Goal: Task Accomplishment & Management: Manage account settings

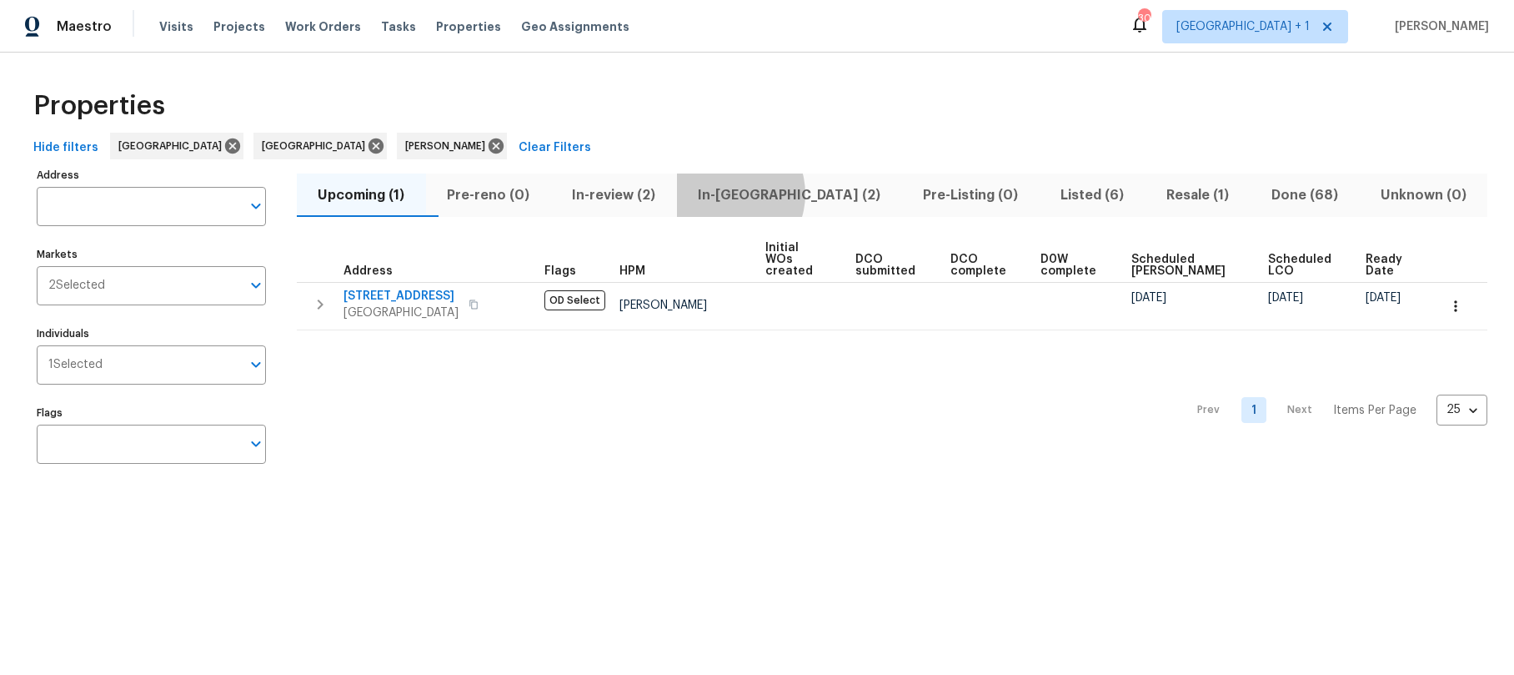
click at [760, 193] on span "In-[GEOGRAPHIC_DATA] (2)" at bounding box center [789, 194] width 205 height 23
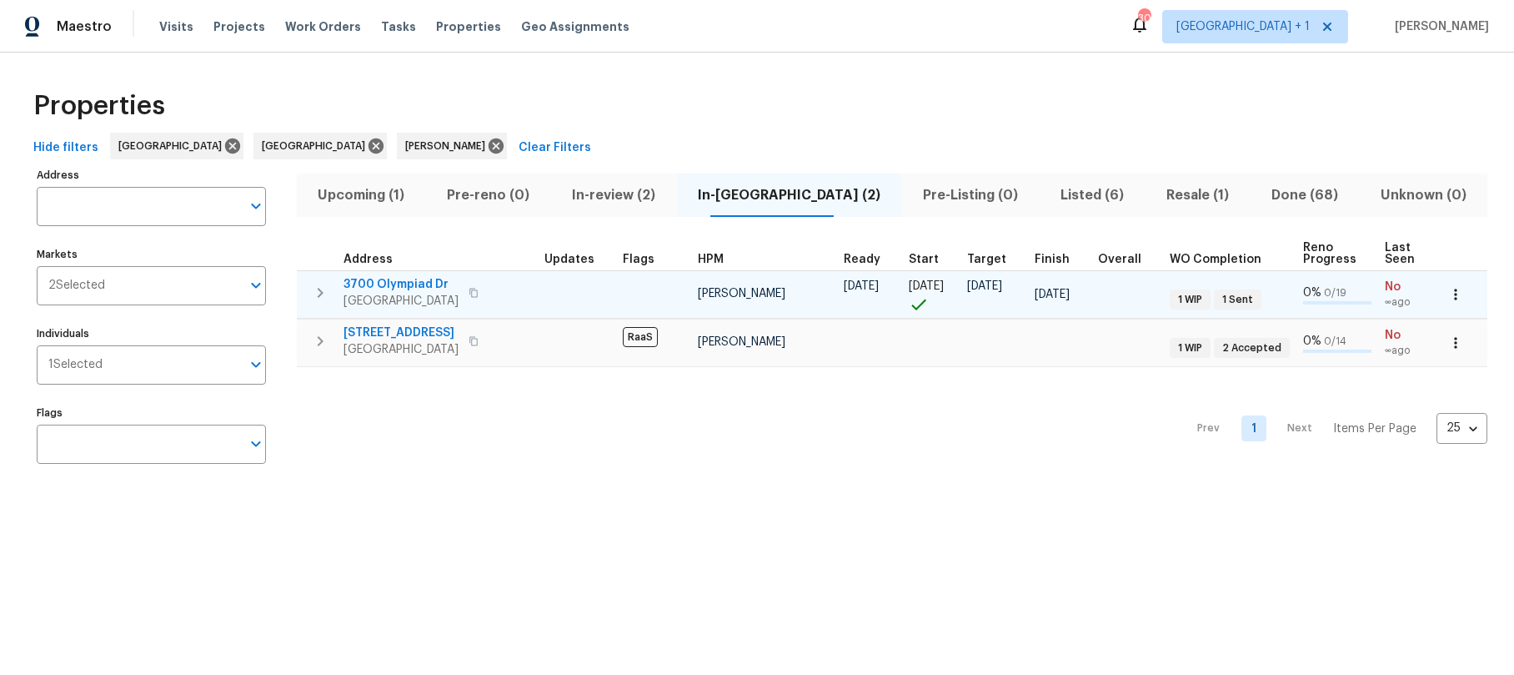
click at [407, 287] on span "3700 Olympiad Dr" at bounding box center [401, 284] width 115 height 17
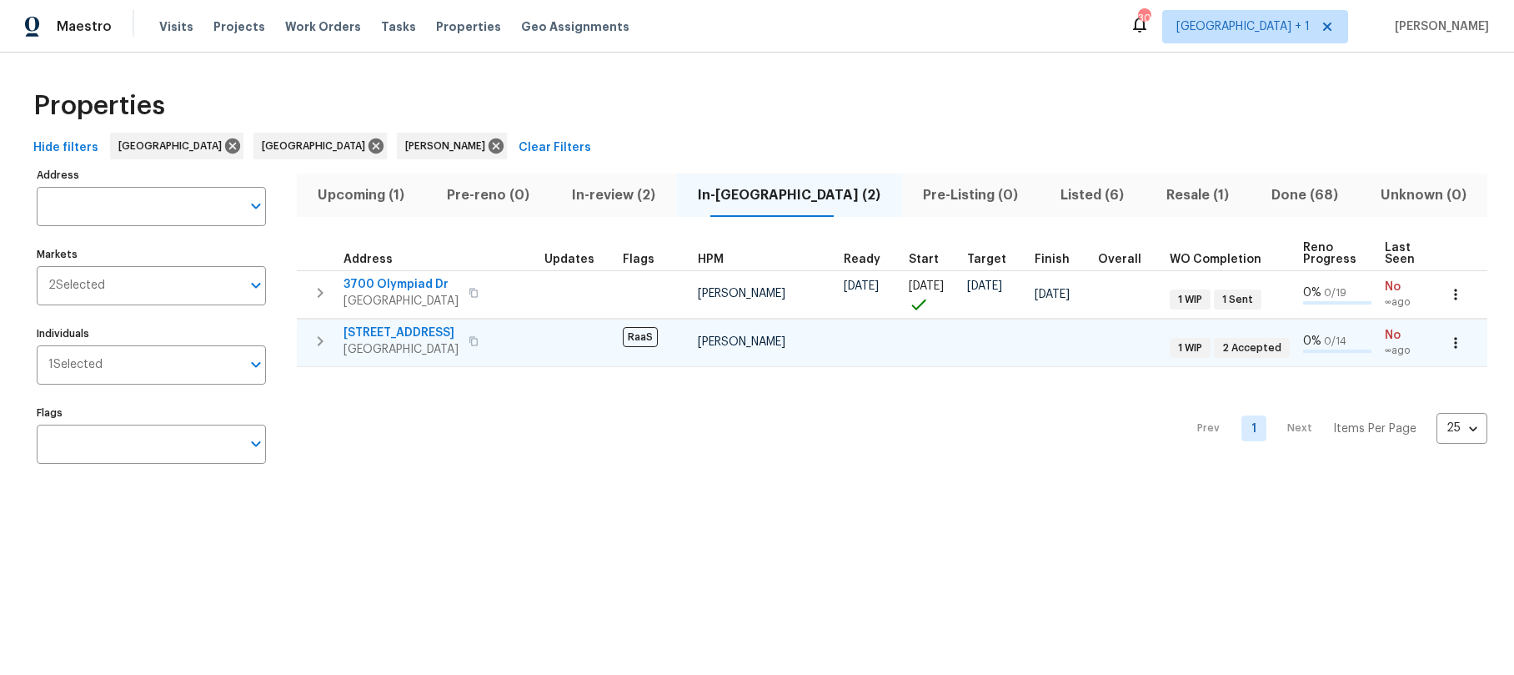
click at [520, 333] on div "5012 8th Ave Los Angeles, CA 90043" at bounding box center [438, 340] width 188 height 33
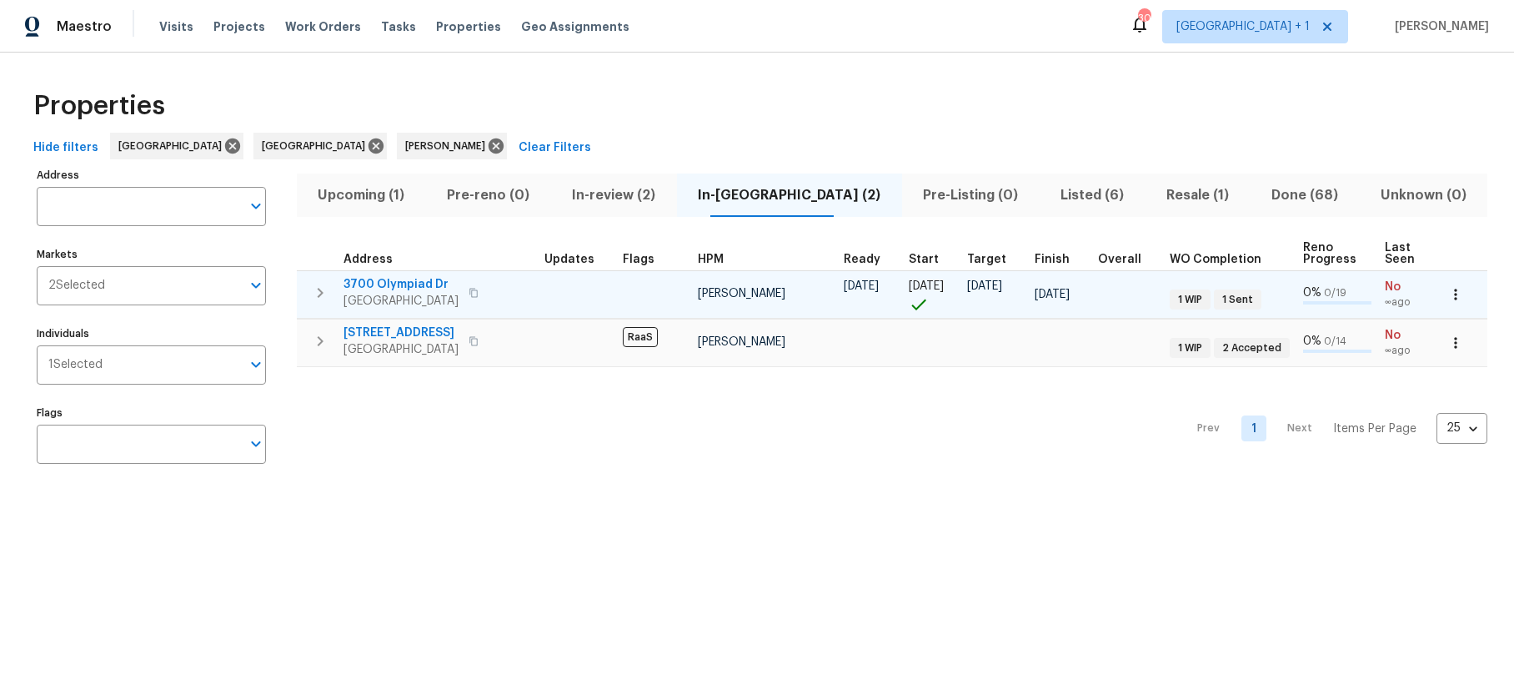
click at [410, 283] on span "3700 Olympiad Dr" at bounding box center [401, 284] width 115 height 17
click at [427, 293] on span "[GEOGRAPHIC_DATA]" at bounding box center [401, 301] width 115 height 17
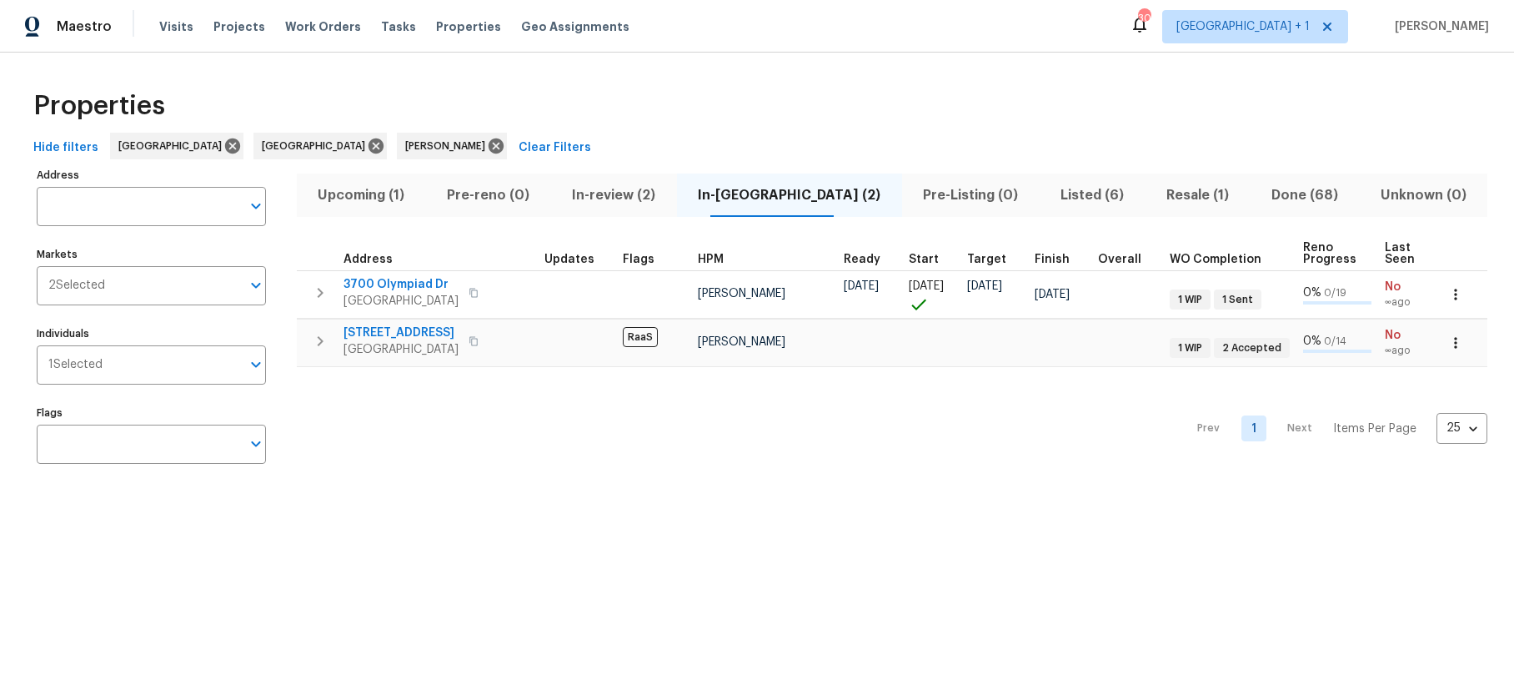
click at [673, 68] on div "Properties Hide filters Los Angeles Riverside Ted Mirabella Clear Filters Addre…" at bounding box center [757, 280] width 1514 height 455
click at [845, 86] on div "Properties" at bounding box center [757, 105] width 1461 height 53
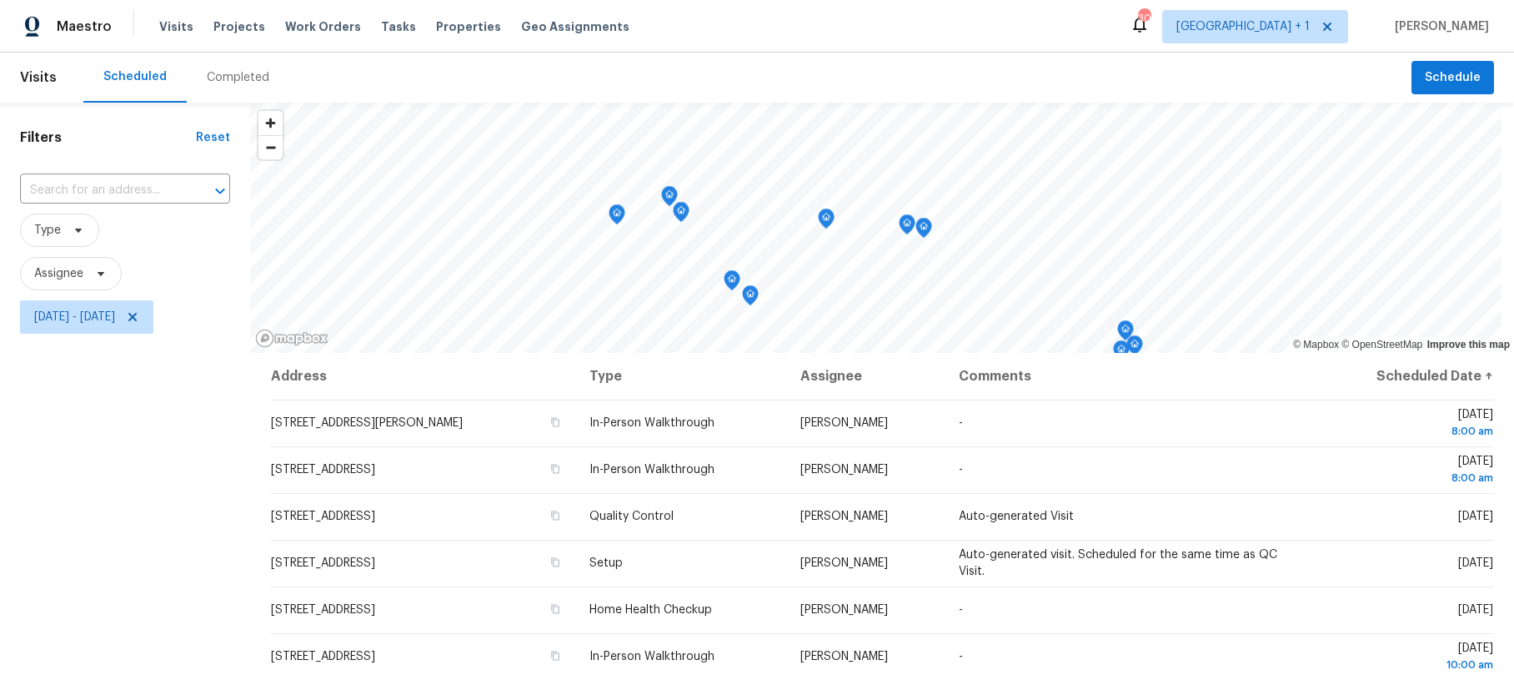
scroll to position [222, 0]
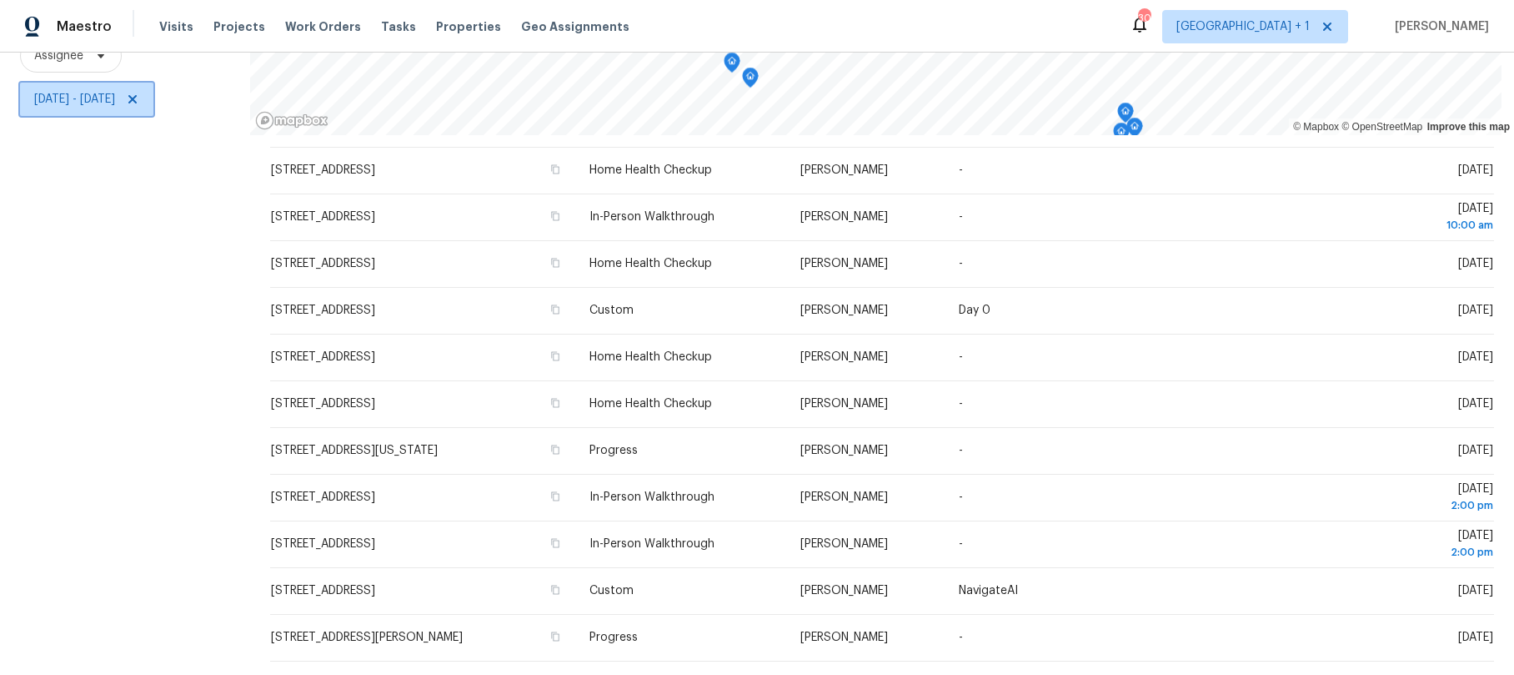
click at [115, 93] on span "Thu, Sep 25 - Thu, Sep 25" at bounding box center [74, 99] width 81 height 17
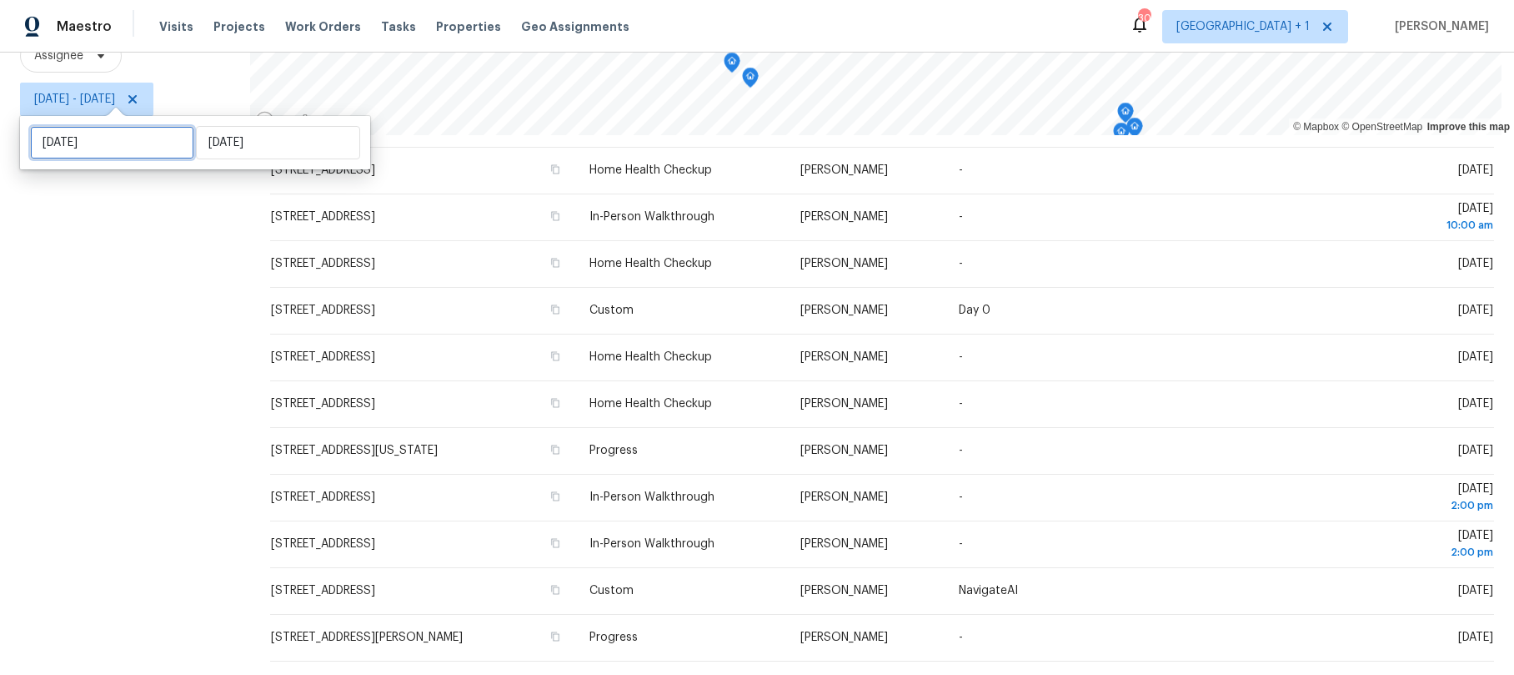
select select "8"
select select "2025"
select select "9"
select select "2025"
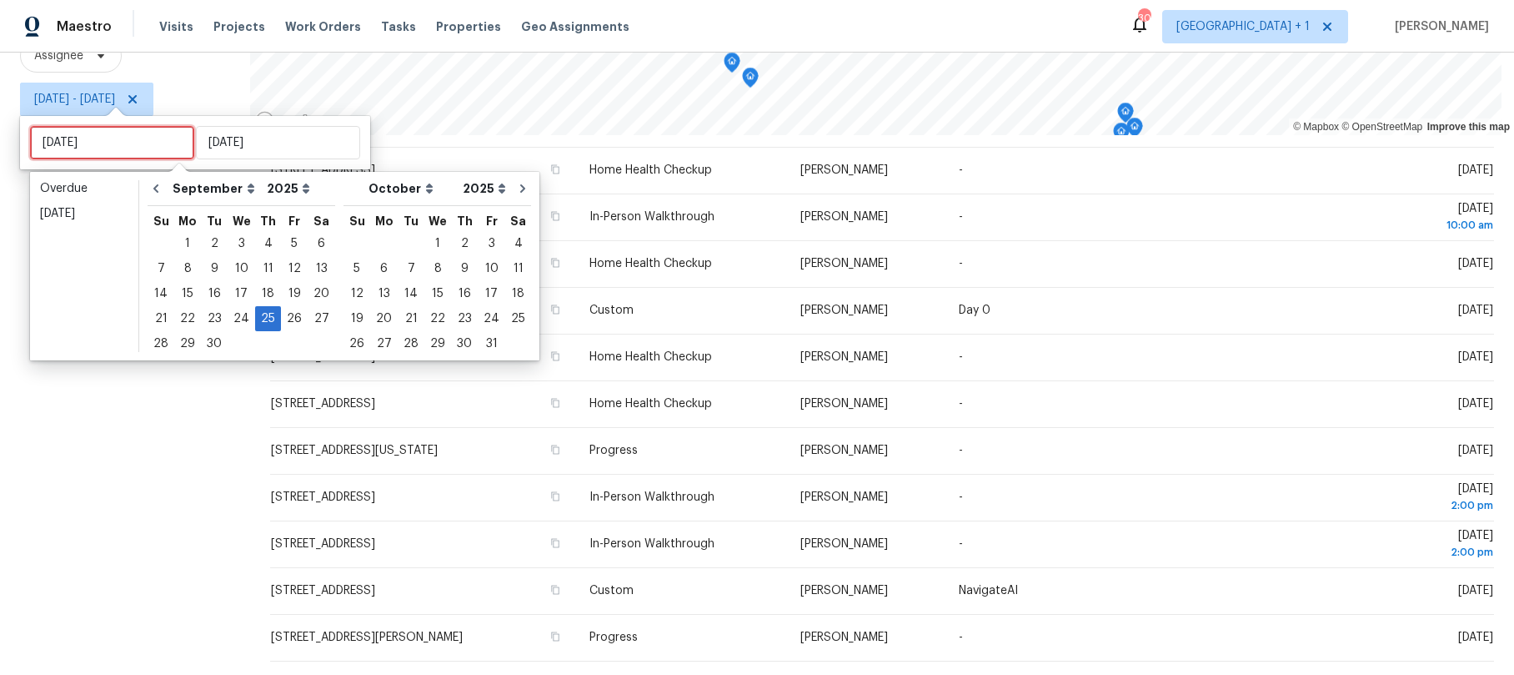
click at [119, 149] on input "Thu, Sep 25" at bounding box center [112, 142] width 164 height 33
type input "Wed, Oct 01"
click at [451, 242] on div "2" at bounding box center [464, 243] width 27 height 23
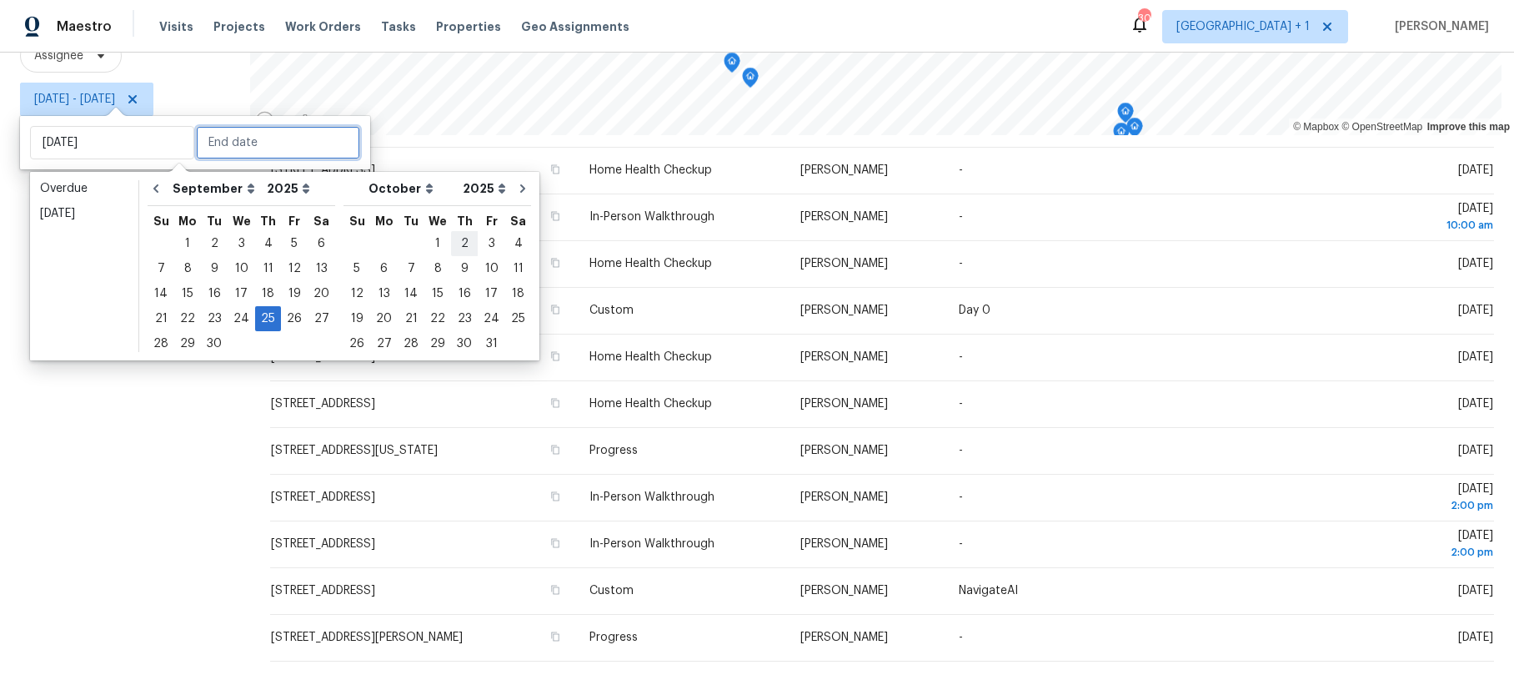
type input "Thu, Oct 02"
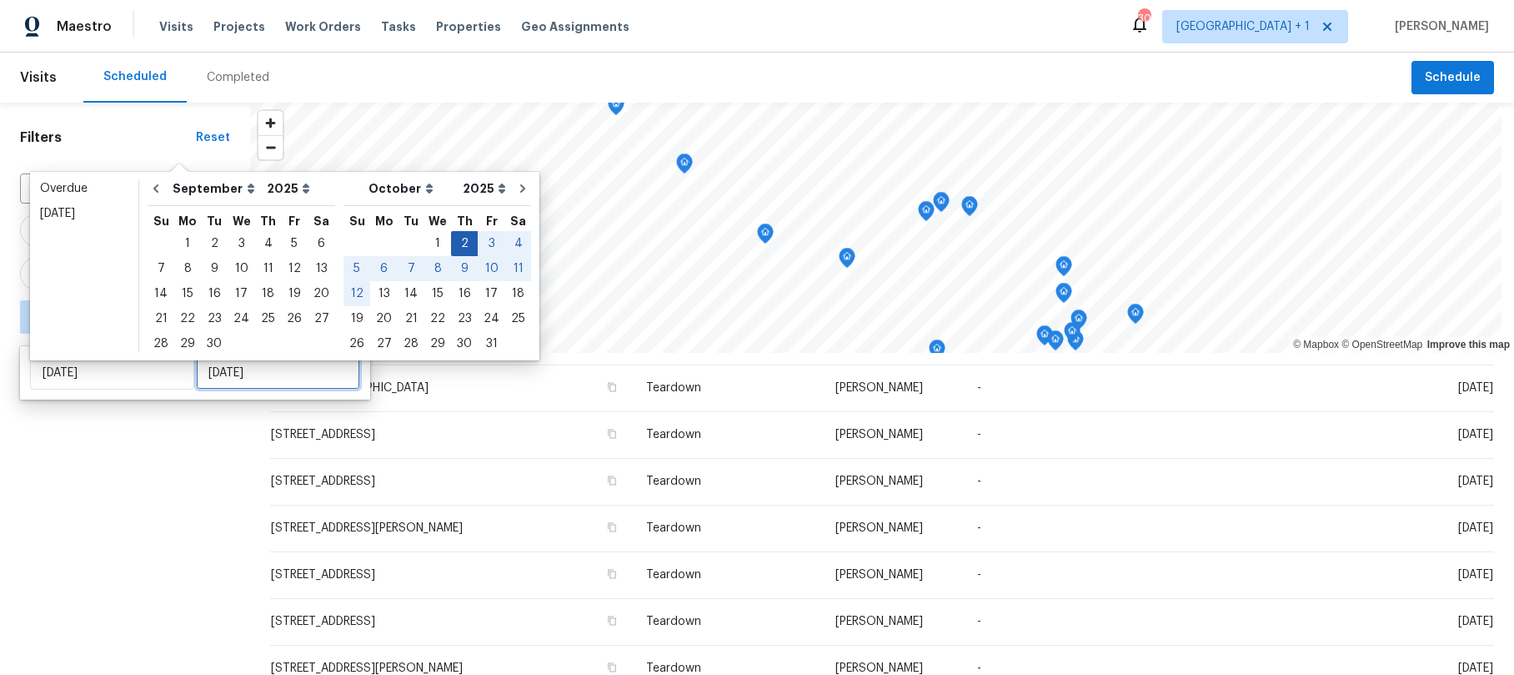
type input "Wed, Oct 08"
type input "Wed, Oct 01"
type input "Thu, Oct 02"
click at [451, 243] on div "2" at bounding box center [464, 243] width 27 height 23
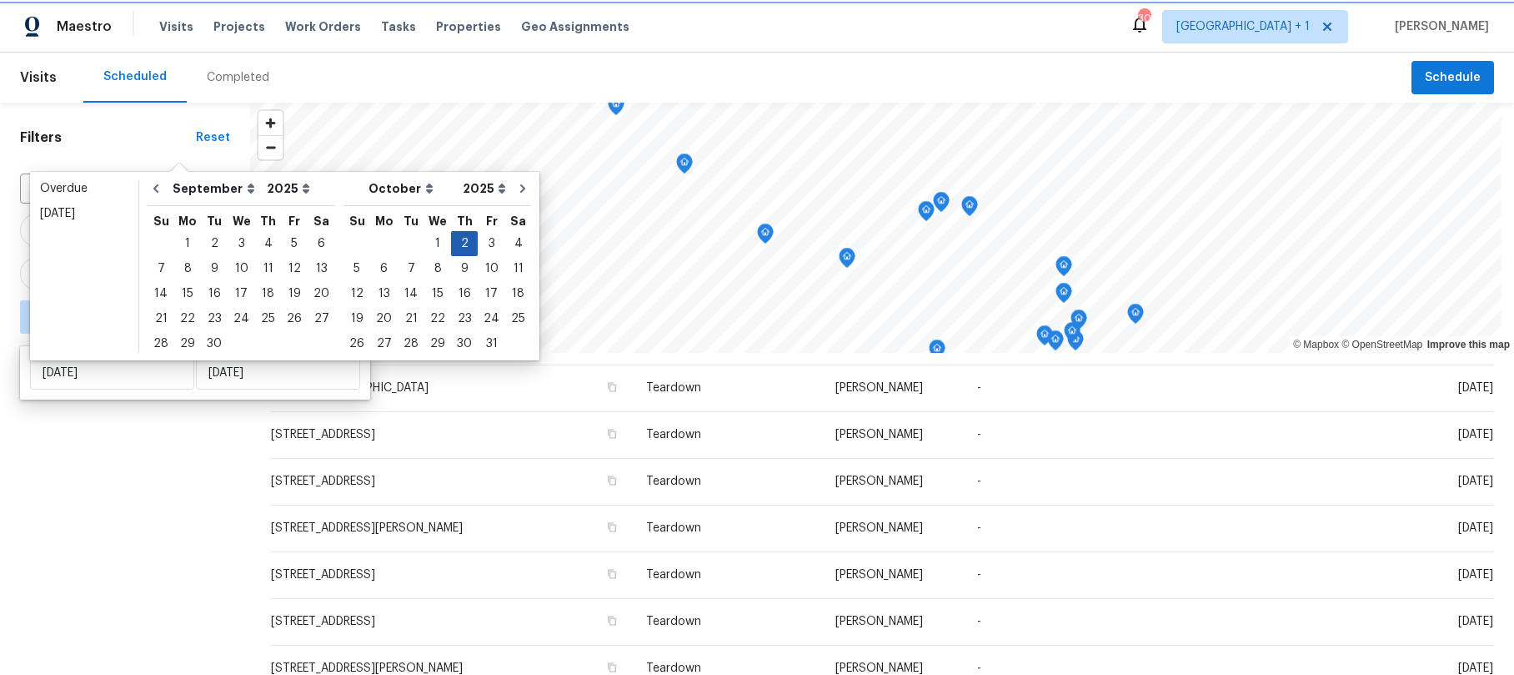
type input "Thu, Oct 02"
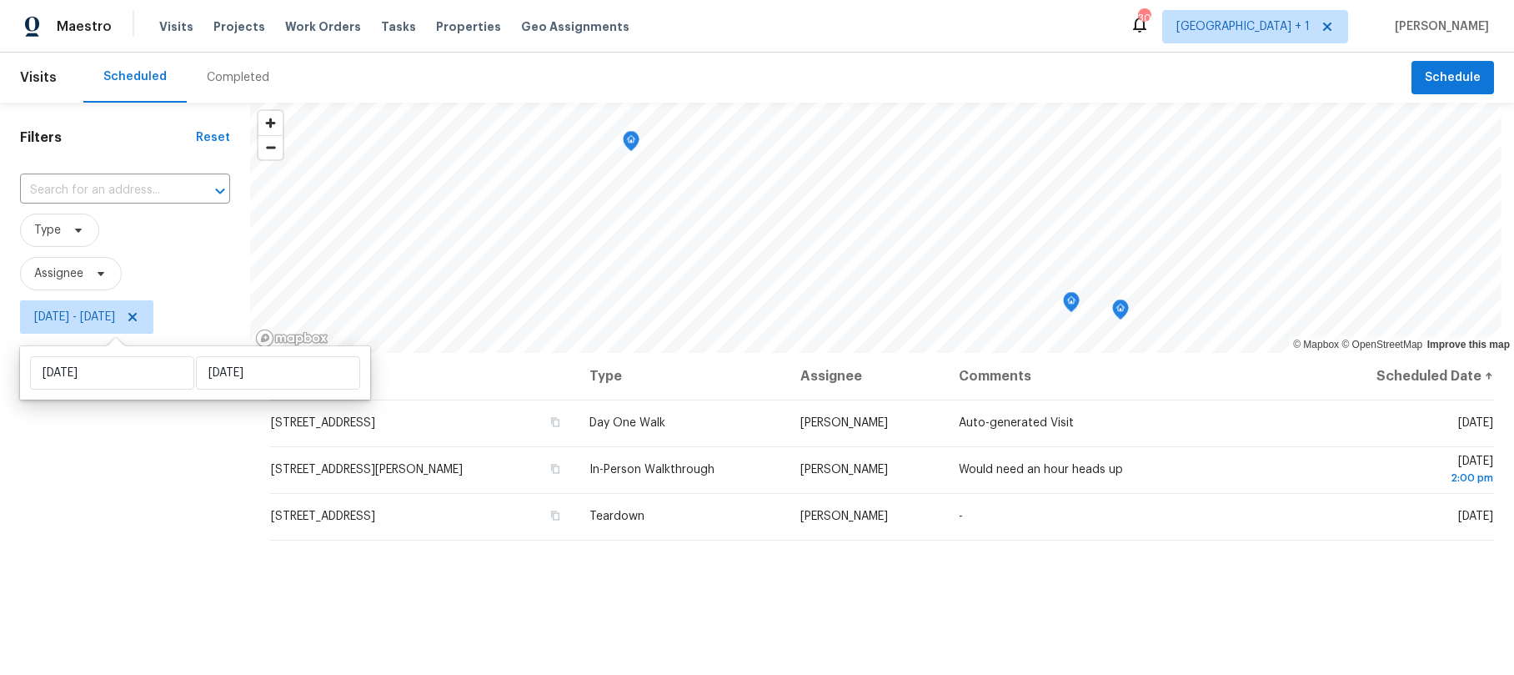
click at [159, 461] on div "Filters Reset ​ Type Assignee Thu, Oct 02 - Thu, Oct 02" at bounding box center [125, 498] width 250 height 790
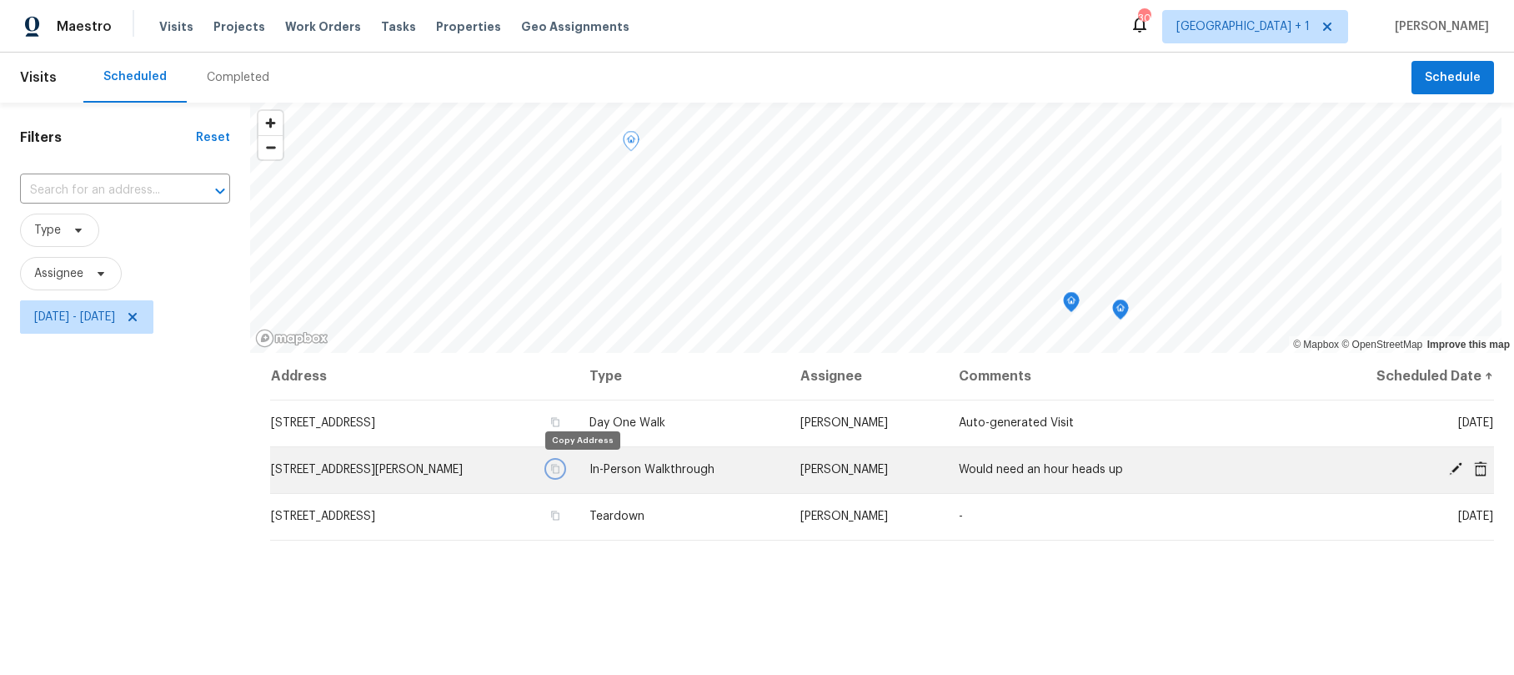
click at [560, 468] on icon "button" at bounding box center [555, 469] width 10 height 10
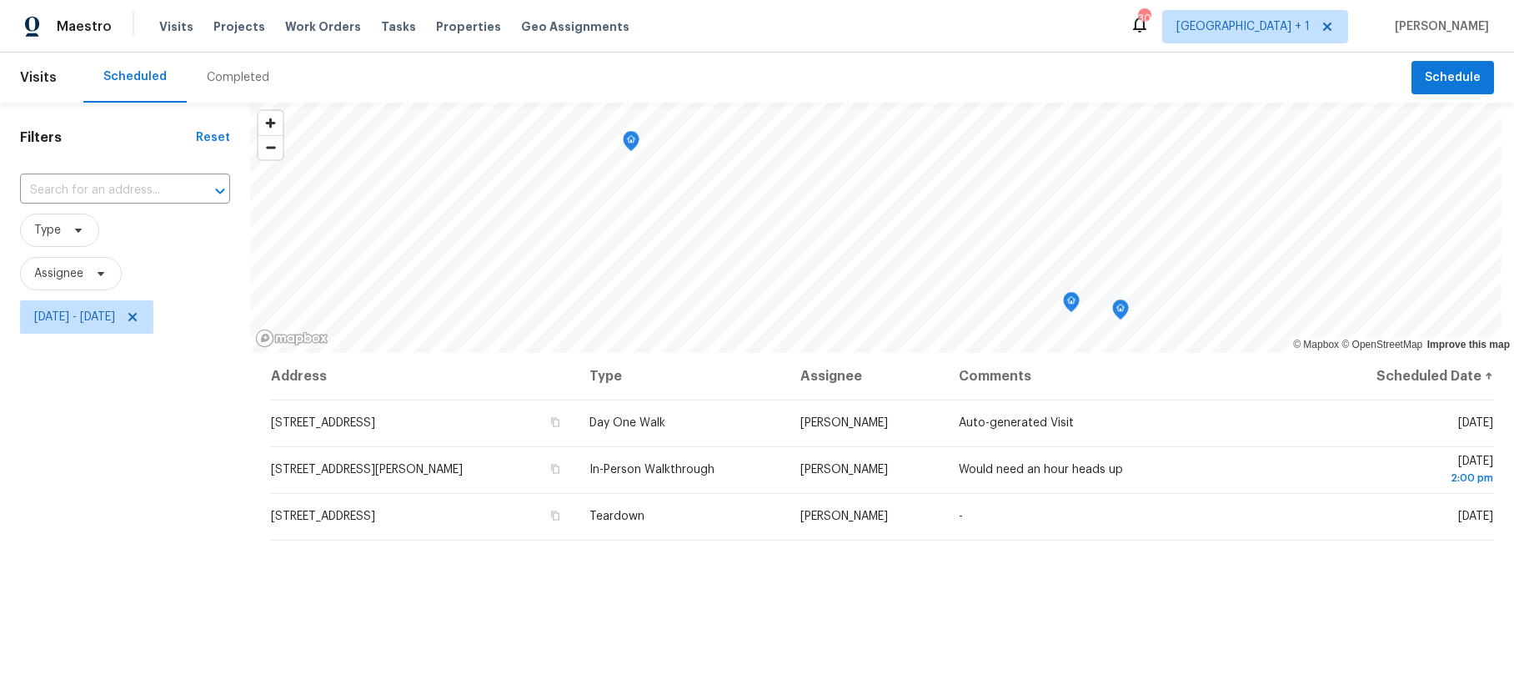
click at [106, 424] on div "Filters Reset ​ Type Assignee Thu, Oct 02 - Thu, Oct 02" at bounding box center [125, 498] width 250 height 790
click at [103, 314] on span "Thu, Oct 02 - Thu, Oct 02" at bounding box center [74, 317] width 81 height 17
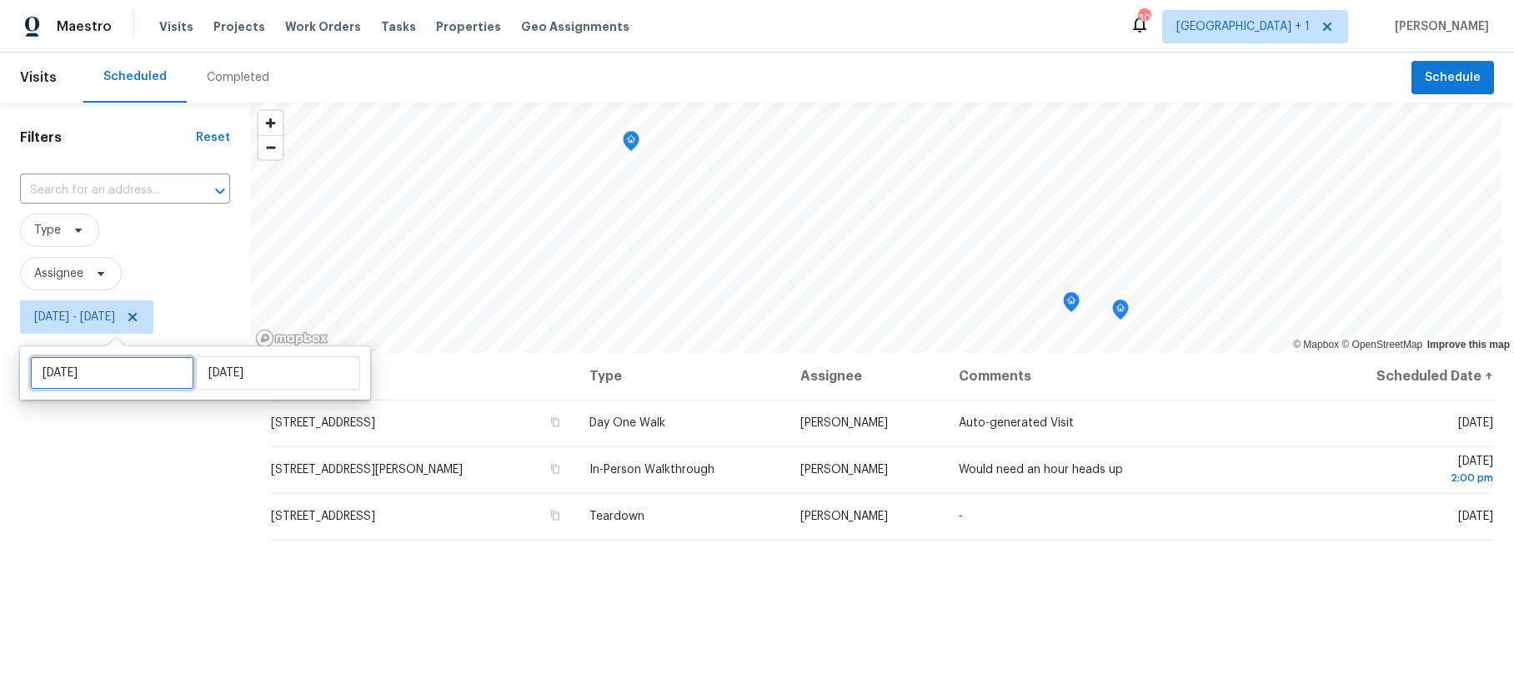
click at [131, 372] on input "Thu, Oct 02" at bounding box center [112, 372] width 164 height 33
select select "9"
select select "2025"
select select "10"
select select "2025"
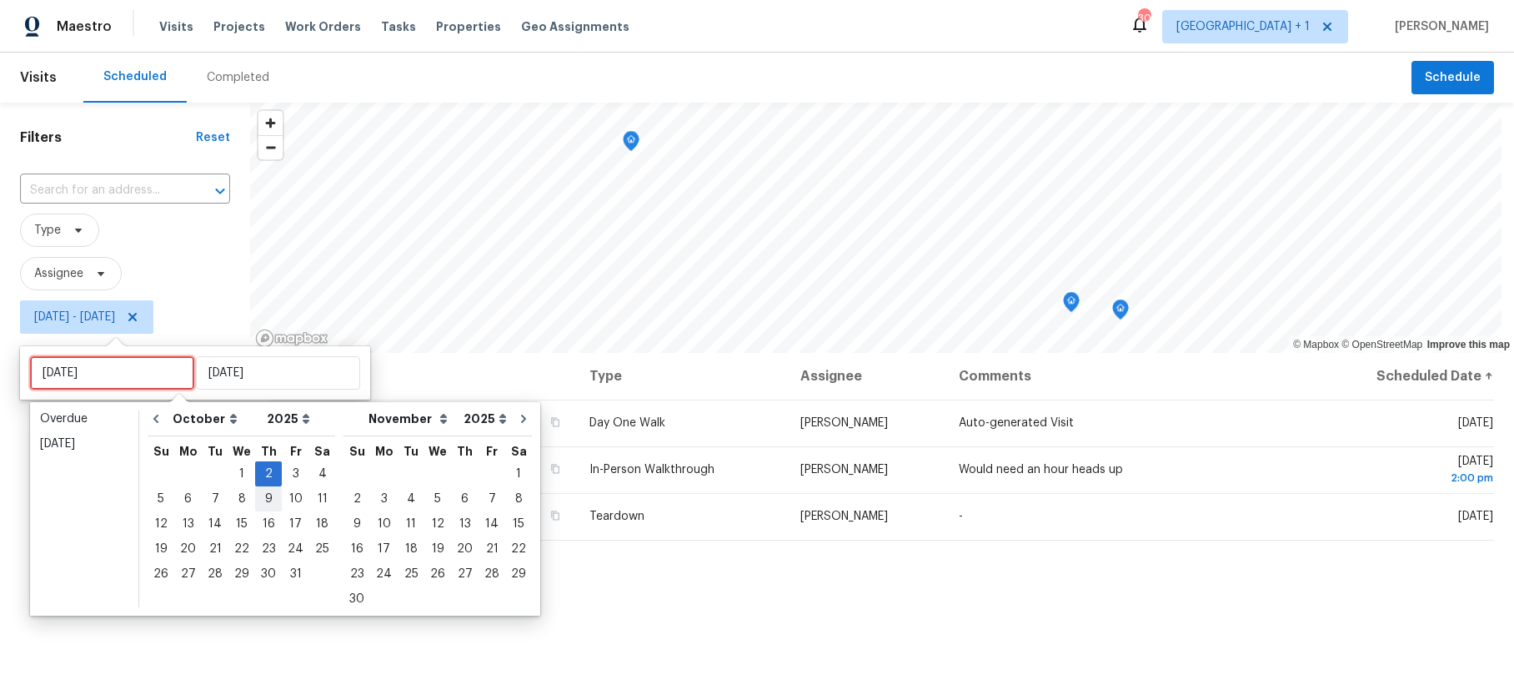
type input "Wed, Oct 08"
type input "Thu, Oct 09"
type input "Wed, Oct 01"
type input "Thu, Oct 02"
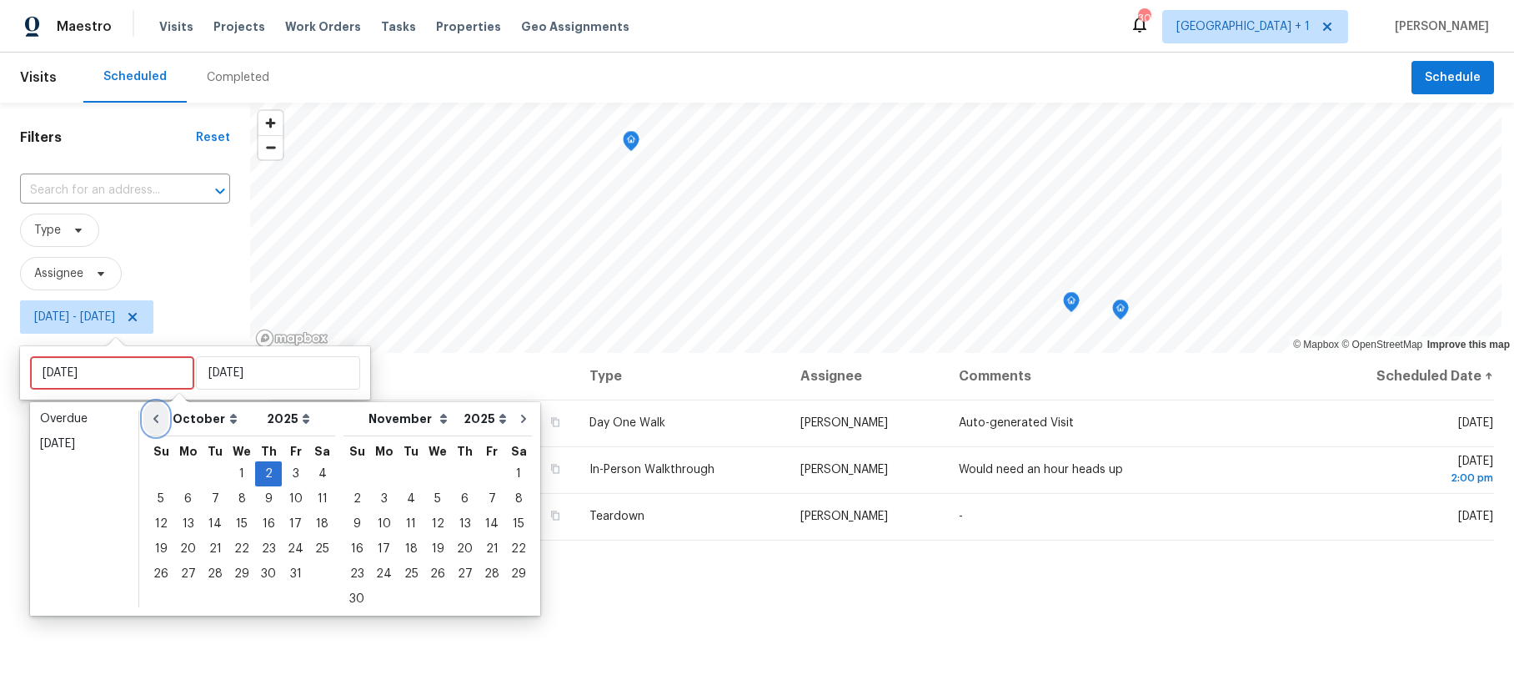
click at [163, 417] on button "Go to previous month" at bounding box center [155, 418] width 25 height 33
select select "8"
select select "9"
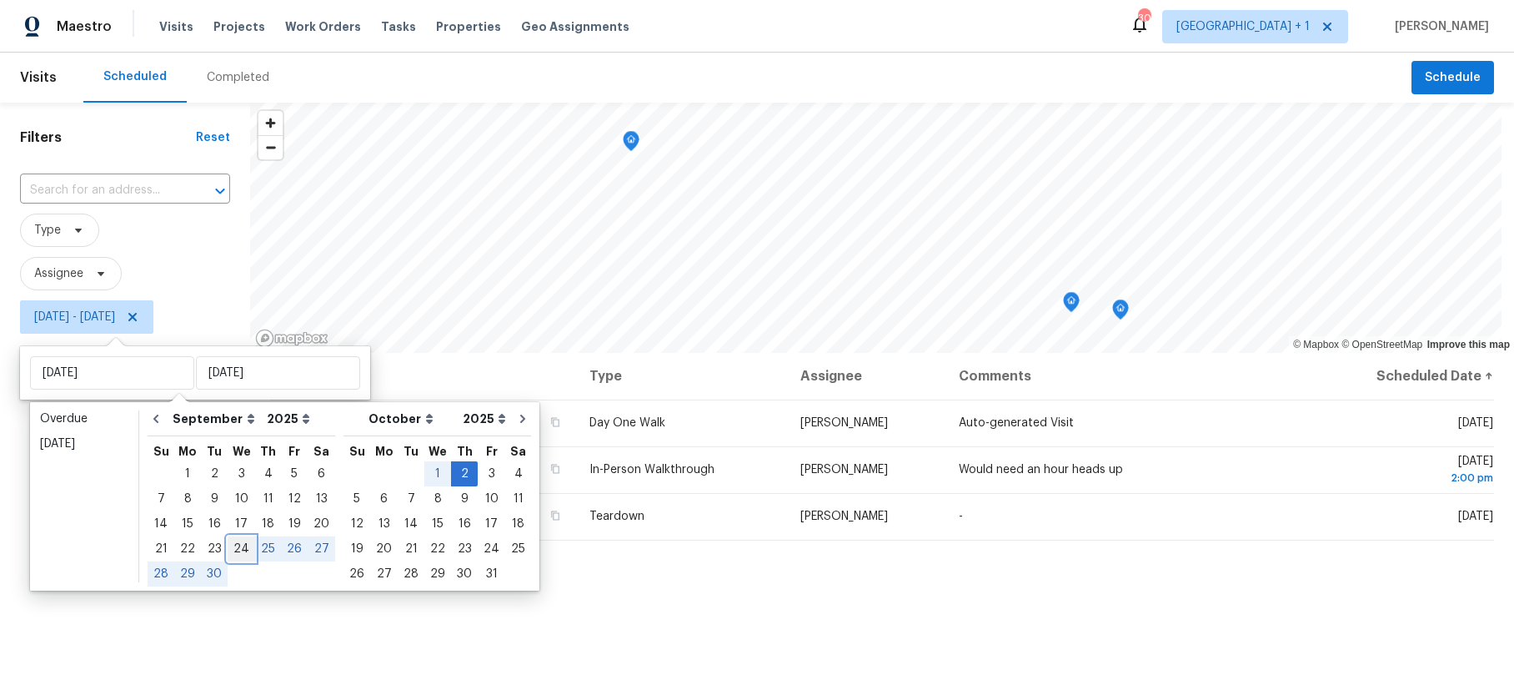
click at [239, 547] on div "24" at bounding box center [242, 548] width 28 height 23
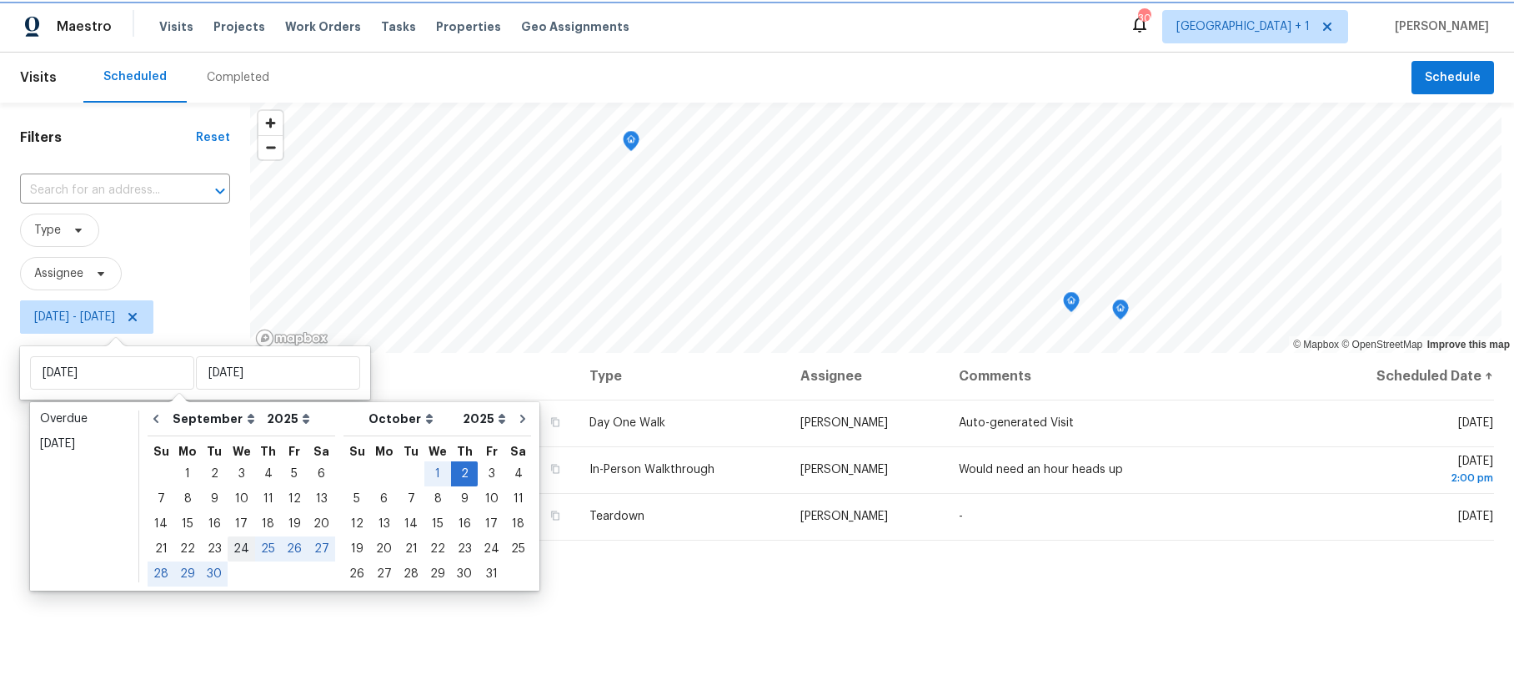
type input "Wed, Sep 24"
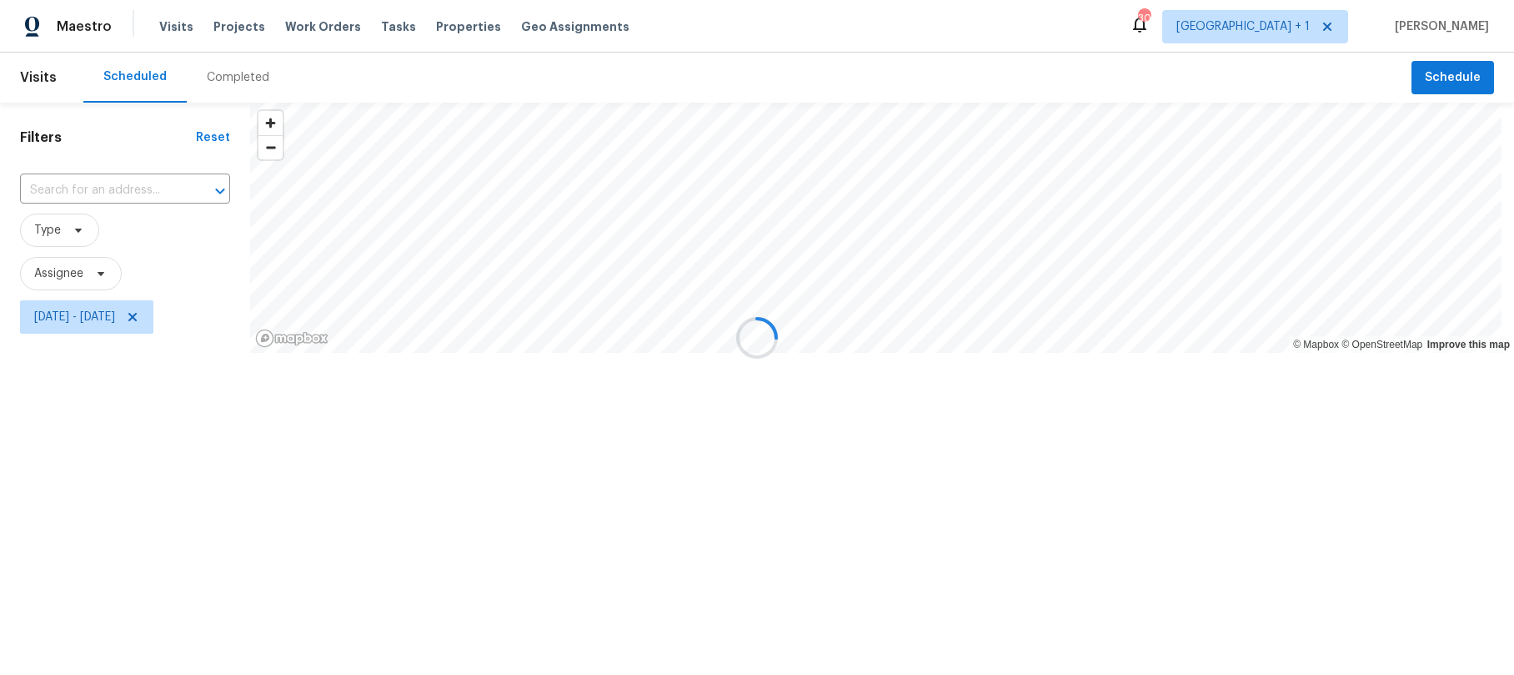
click at [239, 547] on div at bounding box center [757, 337] width 1514 height 675
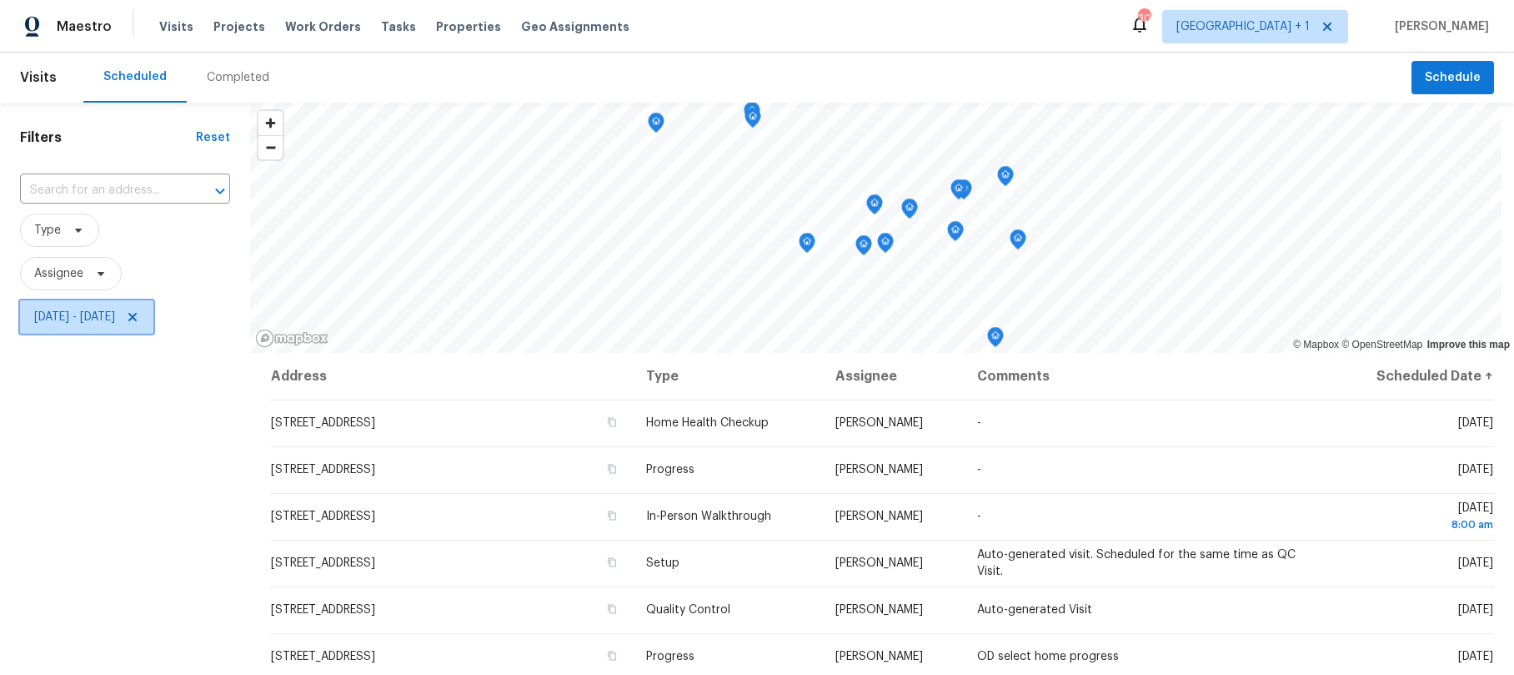
click at [115, 309] on span "Wed, Sep 24 - Thu, Oct 02" at bounding box center [74, 317] width 81 height 17
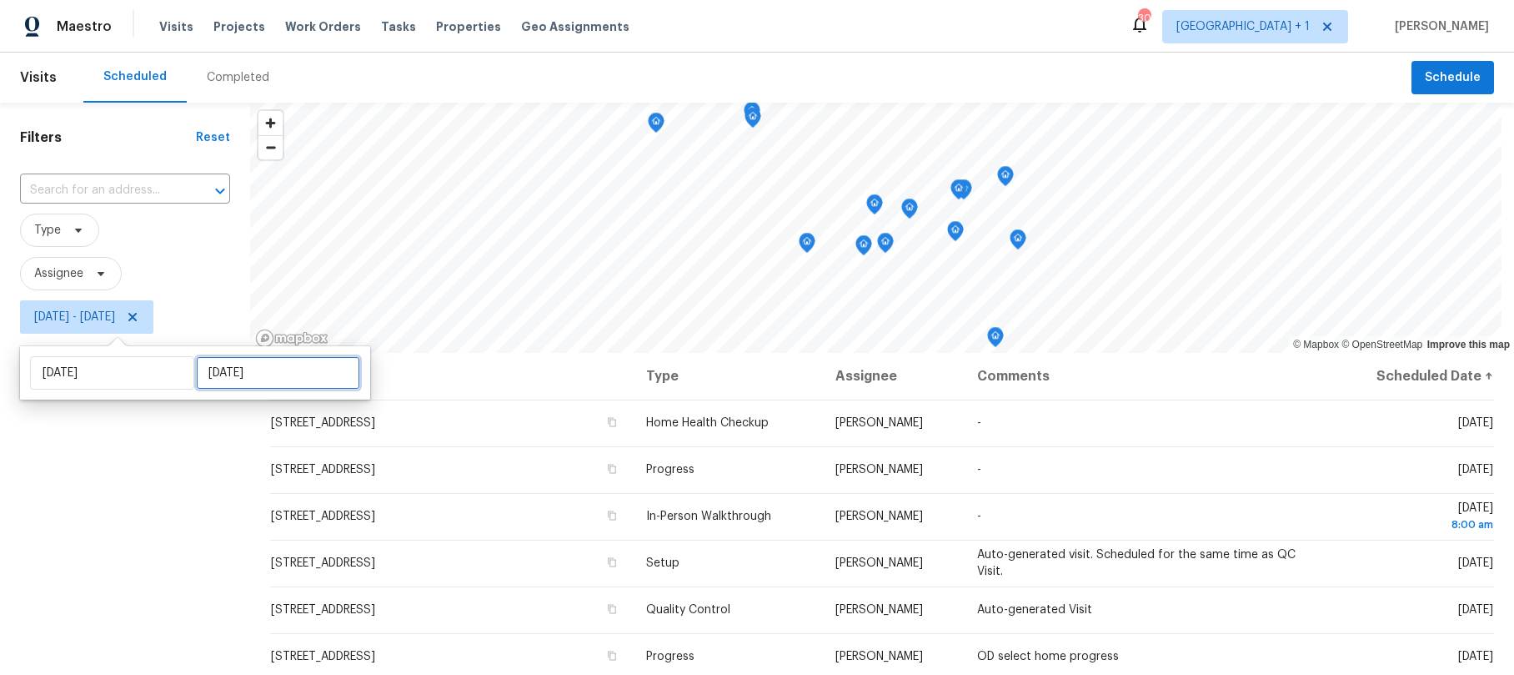
select select "8"
select select "2025"
select select "9"
select select "2025"
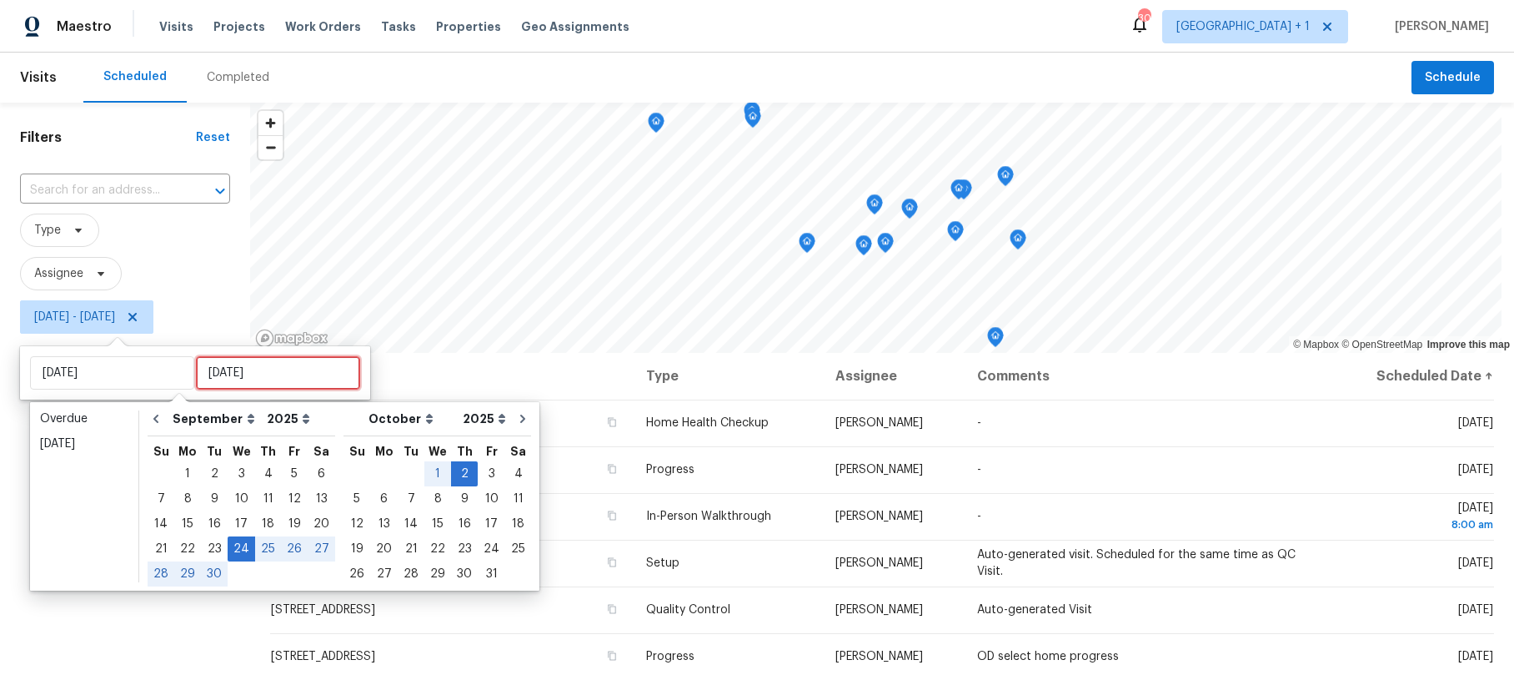
click at [232, 373] on input "Thu, Oct 02" at bounding box center [278, 372] width 164 height 33
type input "Tue, Sep 23"
type input "Wed, Sep 24"
click at [229, 557] on div "24" at bounding box center [242, 548] width 28 height 23
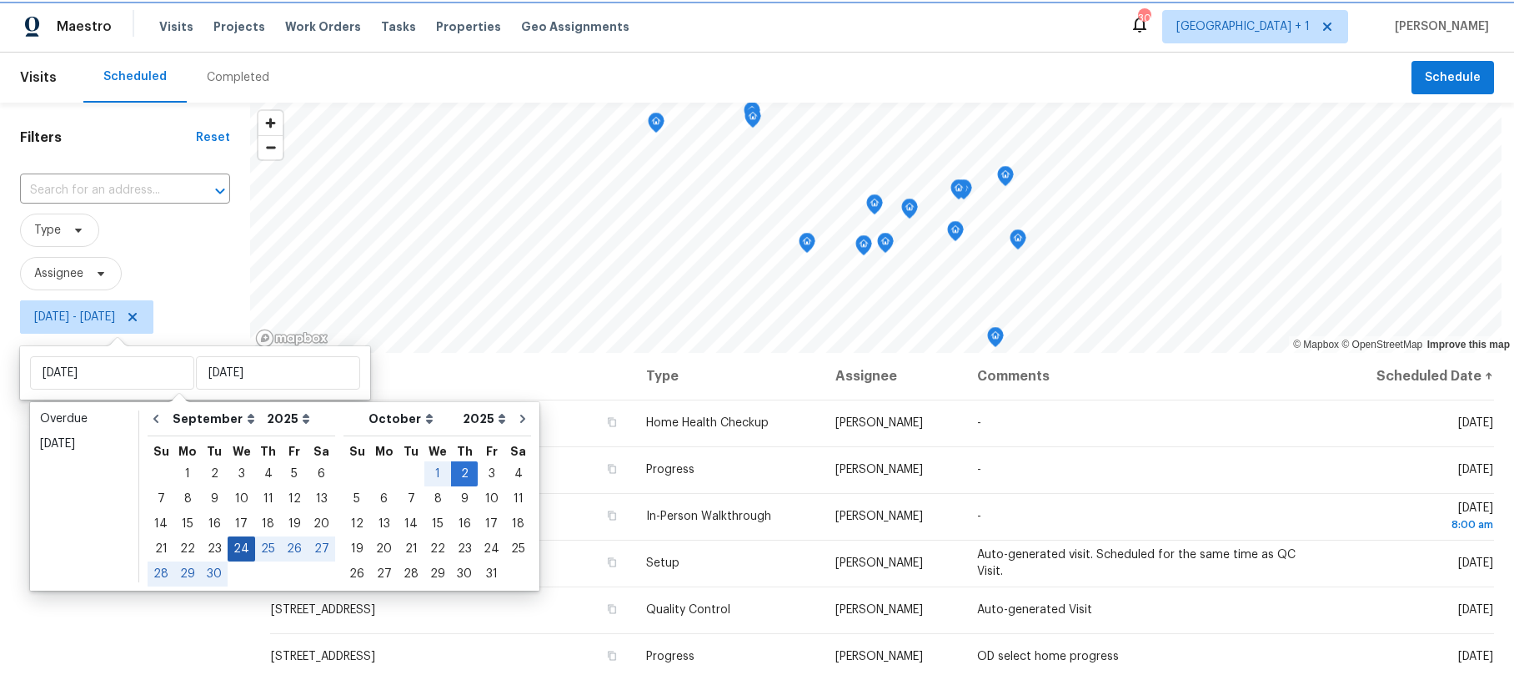
type input "Wed, Sep 24"
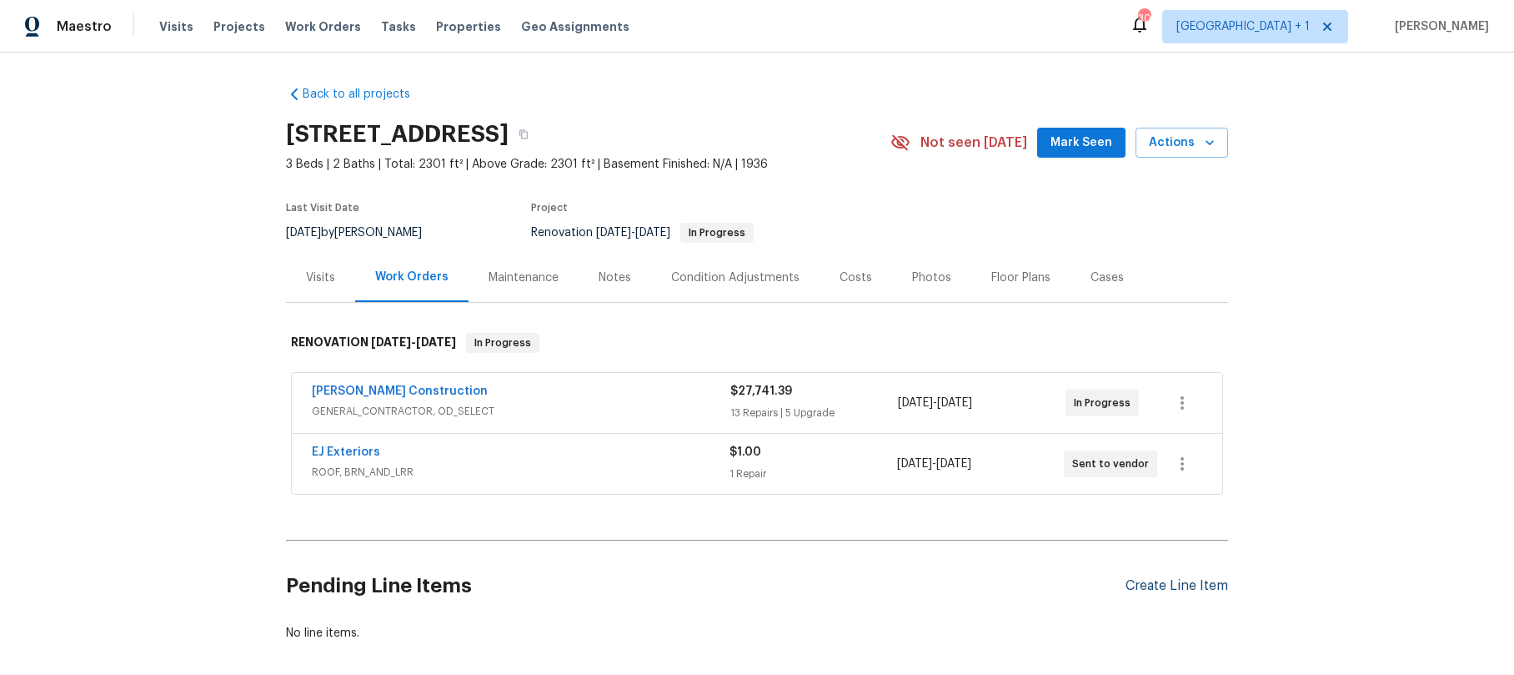
click at [1165, 592] on div "Create Line Item" at bounding box center [1177, 586] width 103 height 16
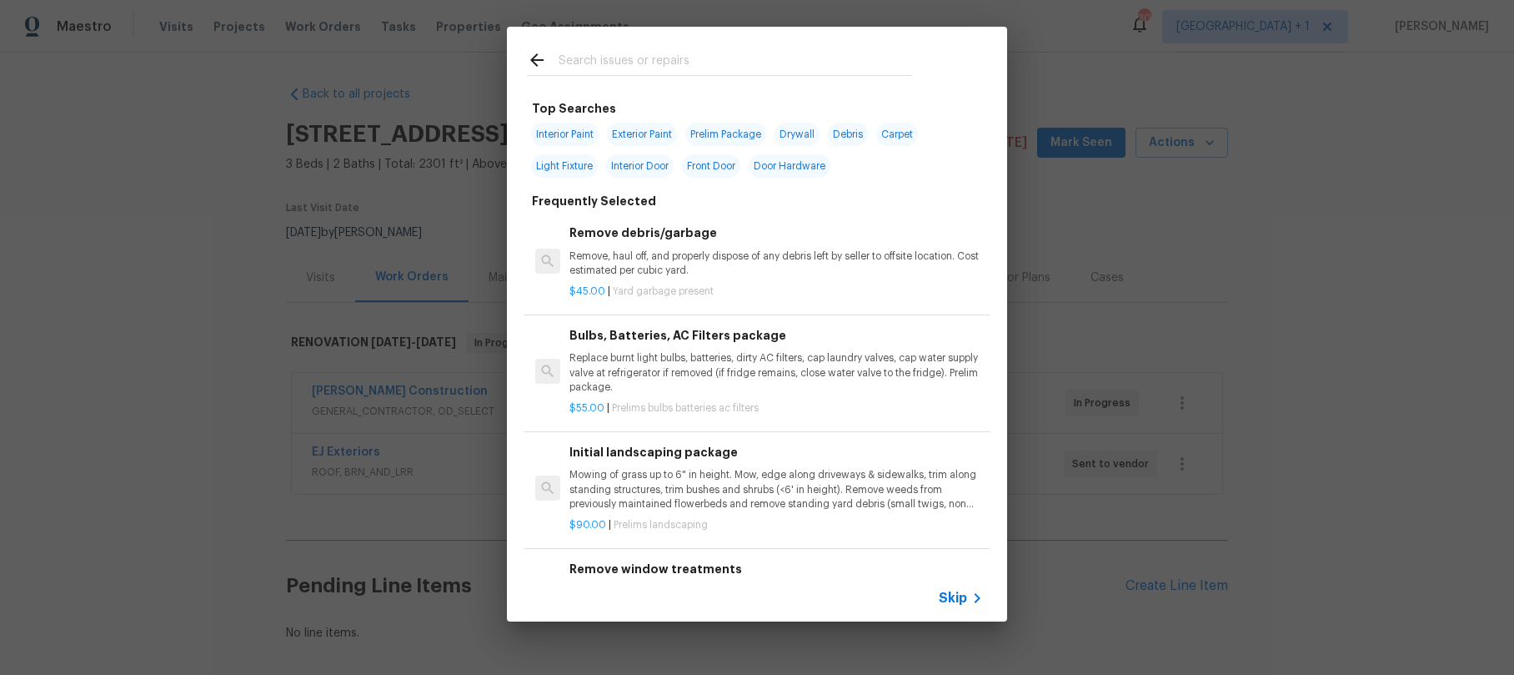
click at [961, 601] on span "Skip" at bounding box center [953, 598] width 28 height 17
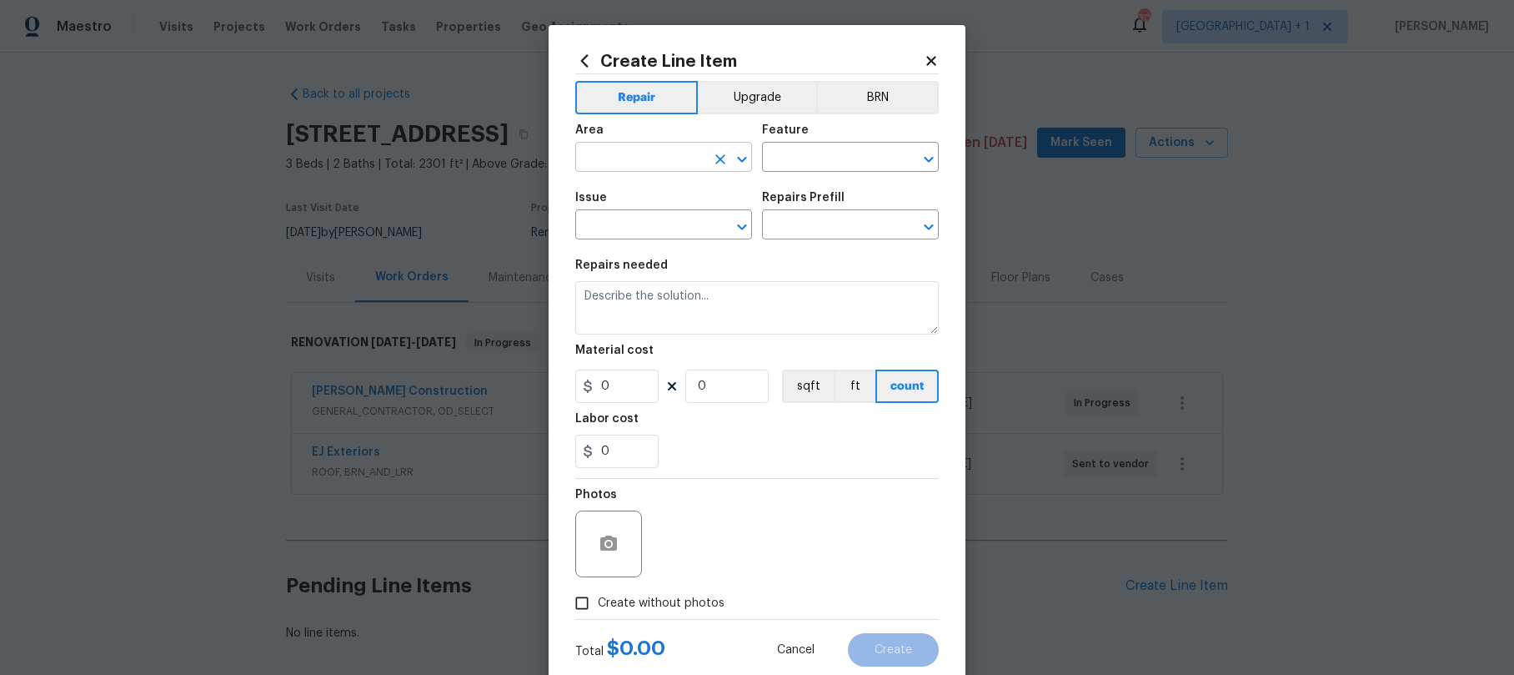
click at [632, 164] on input "text" at bounding box center [640, 159] width 130 height 26
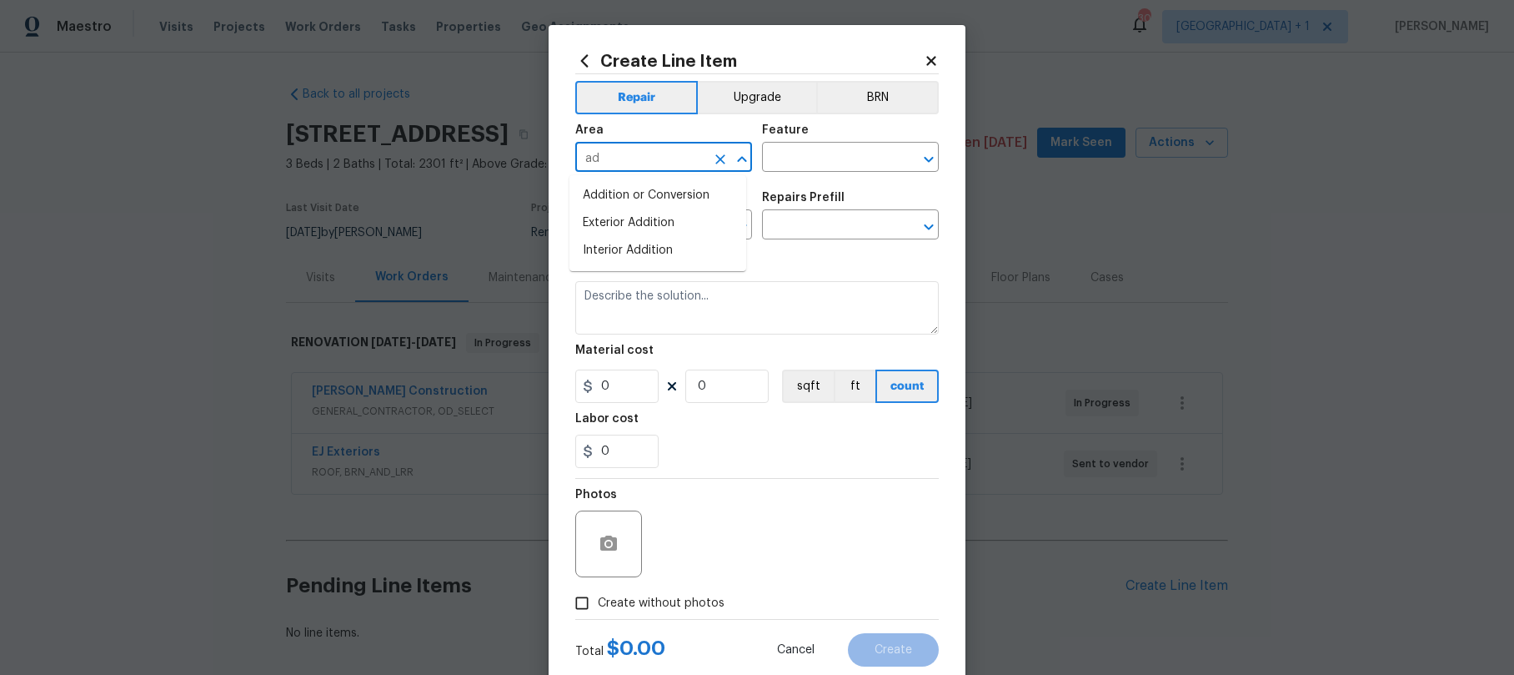
type input "a"
type input "h"
type input "a"
click at [648, 230] on li "Exterior Overall" at bounding box center [658, 223] width 177 height 28
type input "Exterior Overall"
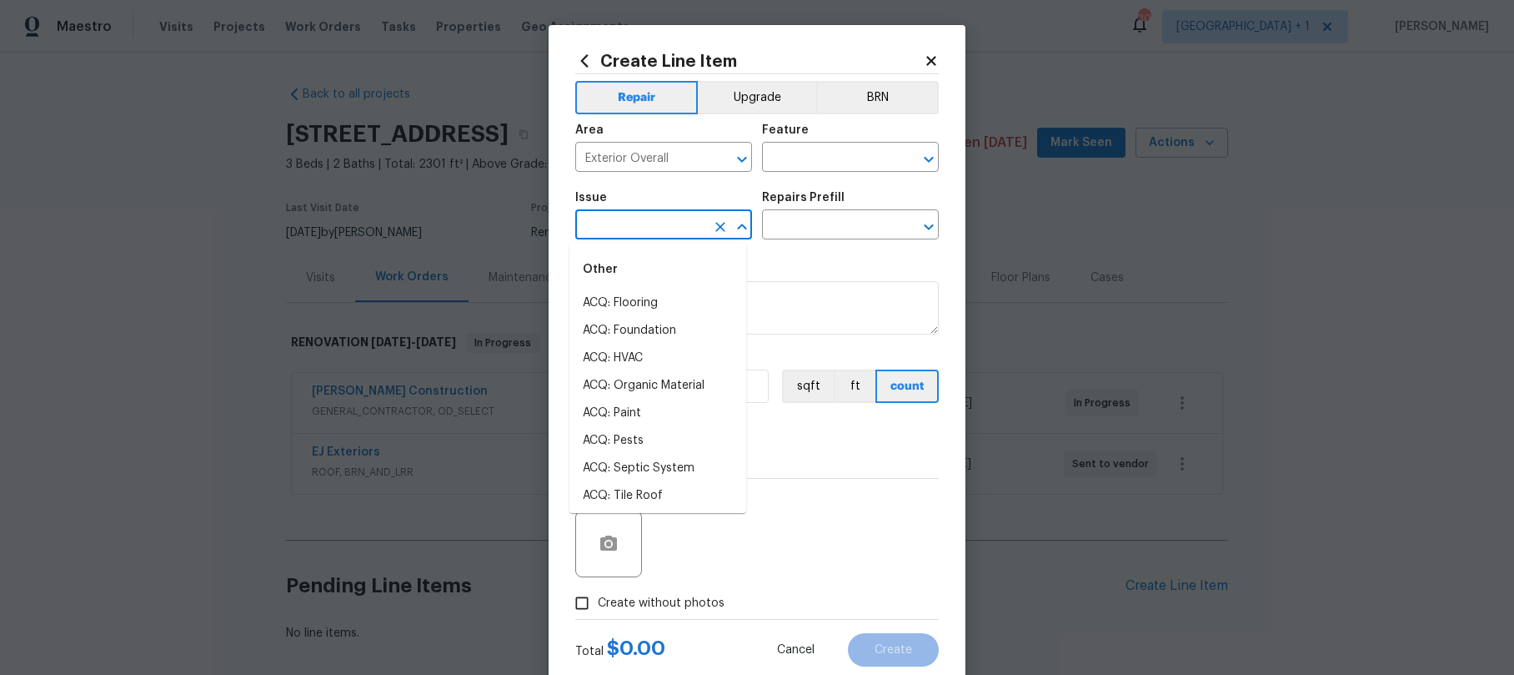
click at [648, 230] on input "text" at bounding box center [640, 226] width 130 height 26
click at [778, 147] on input "text" at bounding box center [827, 159] width 130 height 26
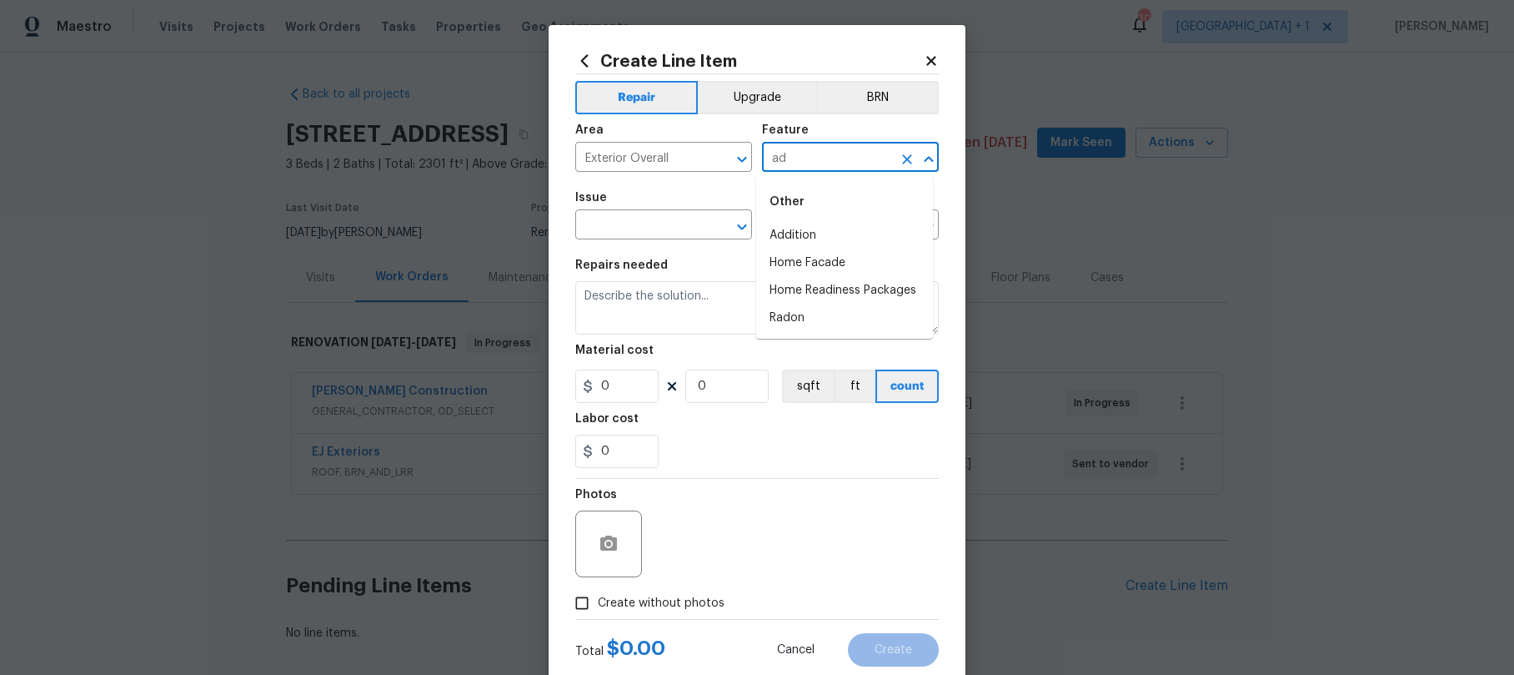
type input "a"
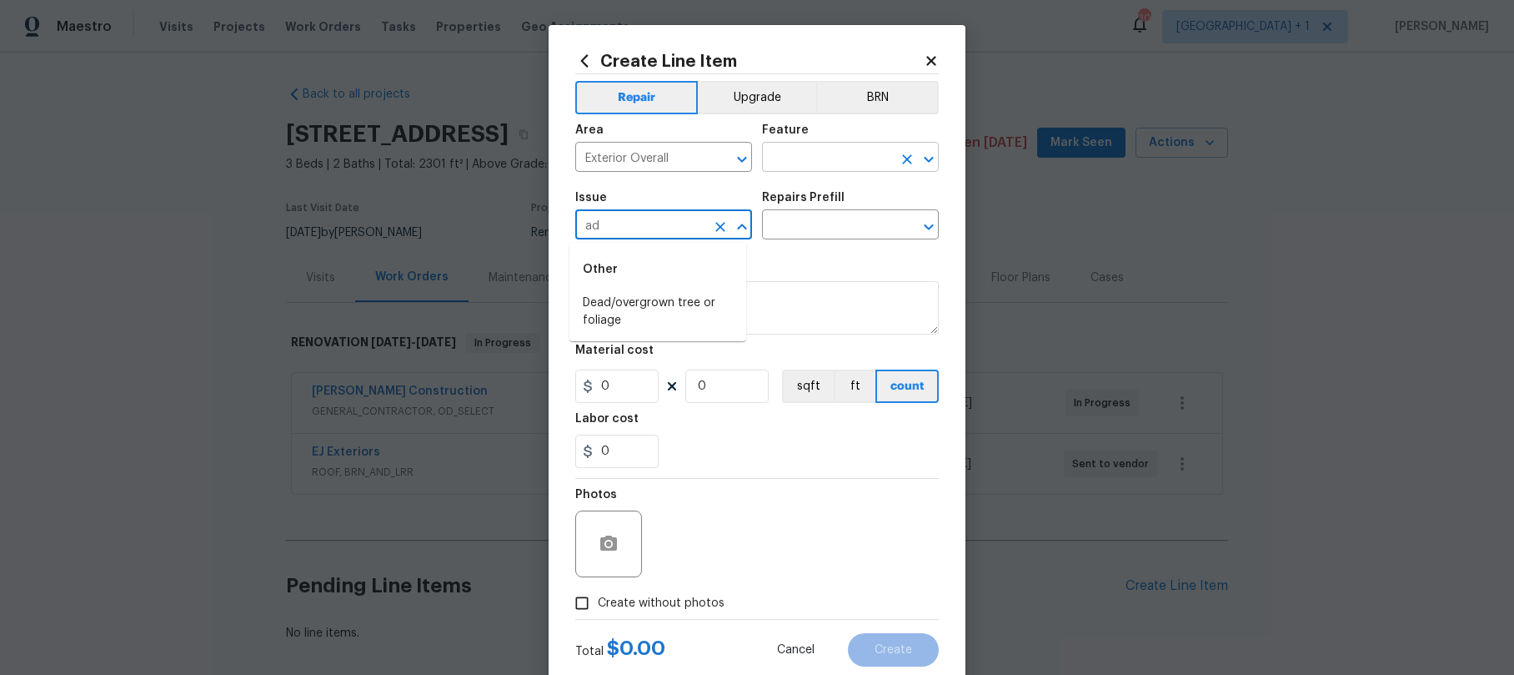
type input "a"
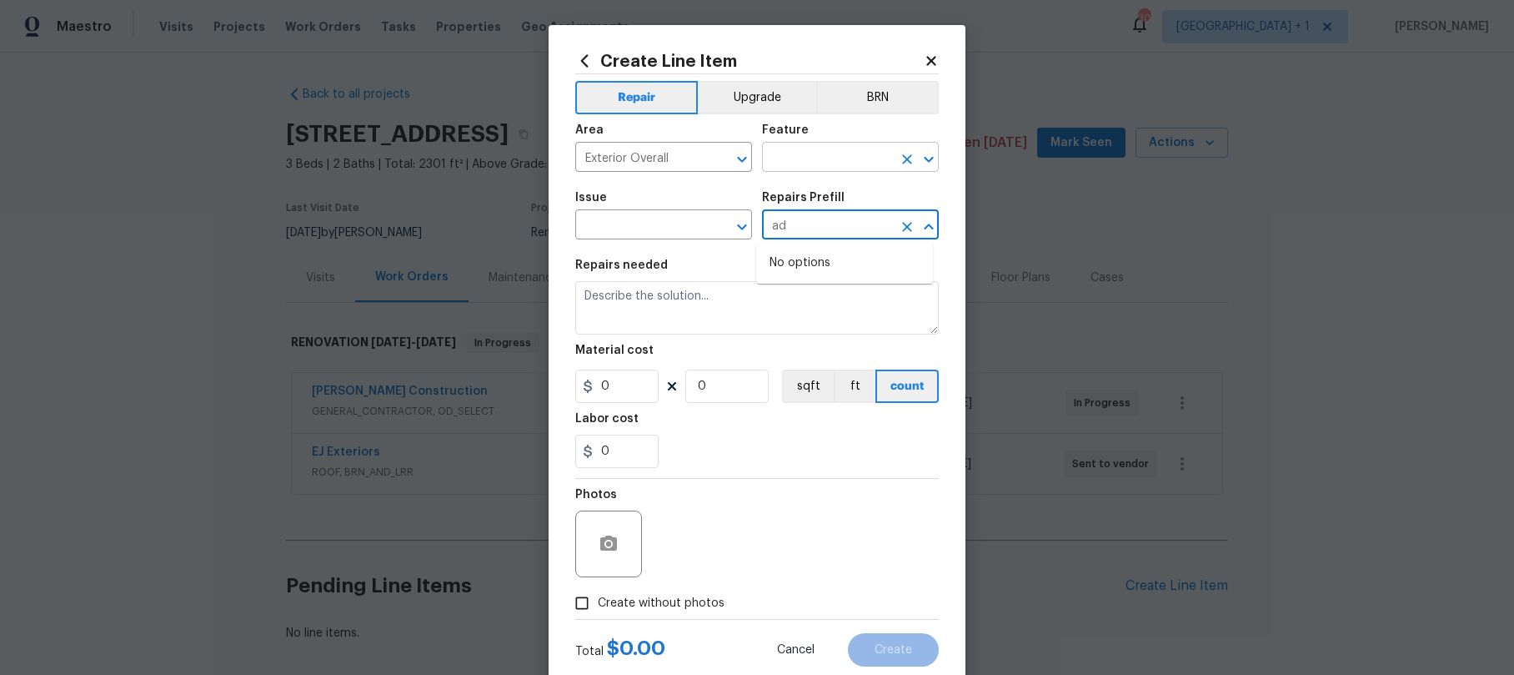
type input "a"
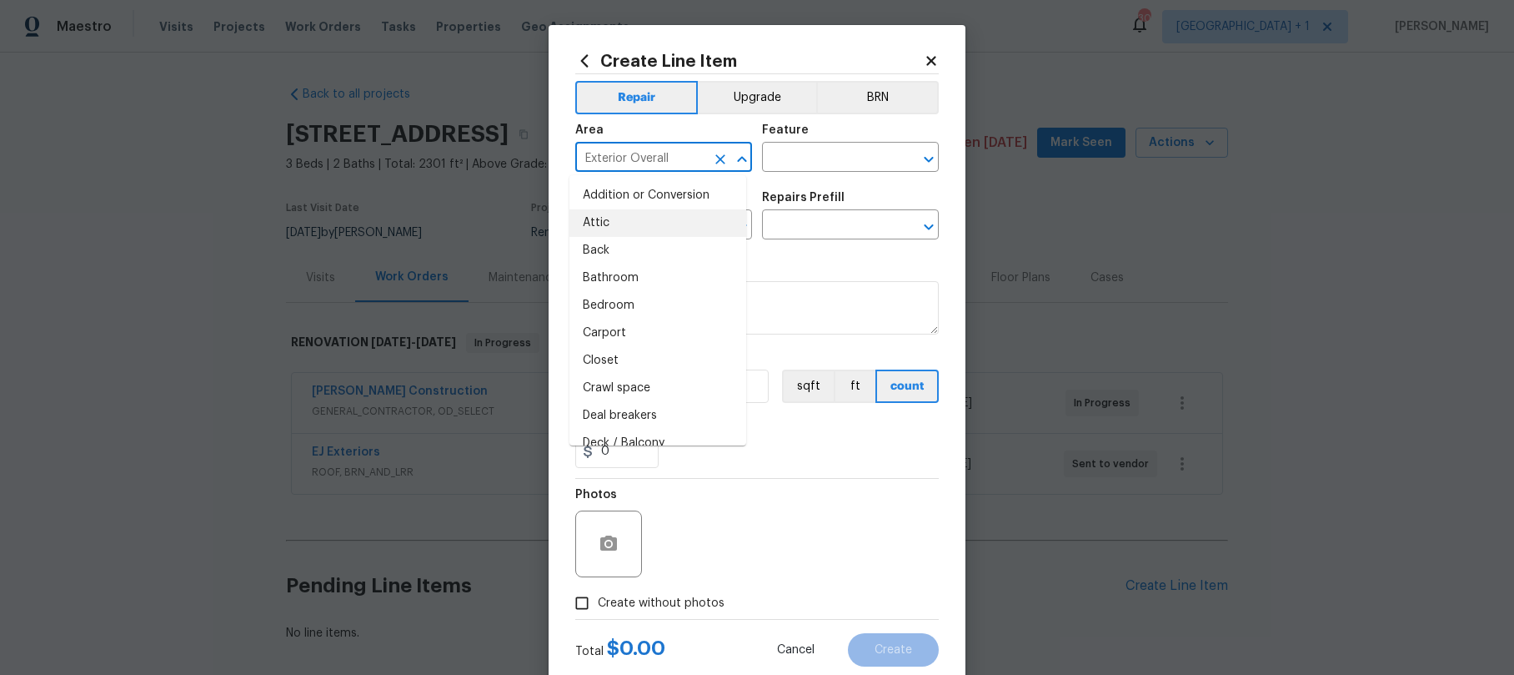
click at [693, 165] on input "Exterior Overall" at bounding box center [640, 159] width 130 height 26
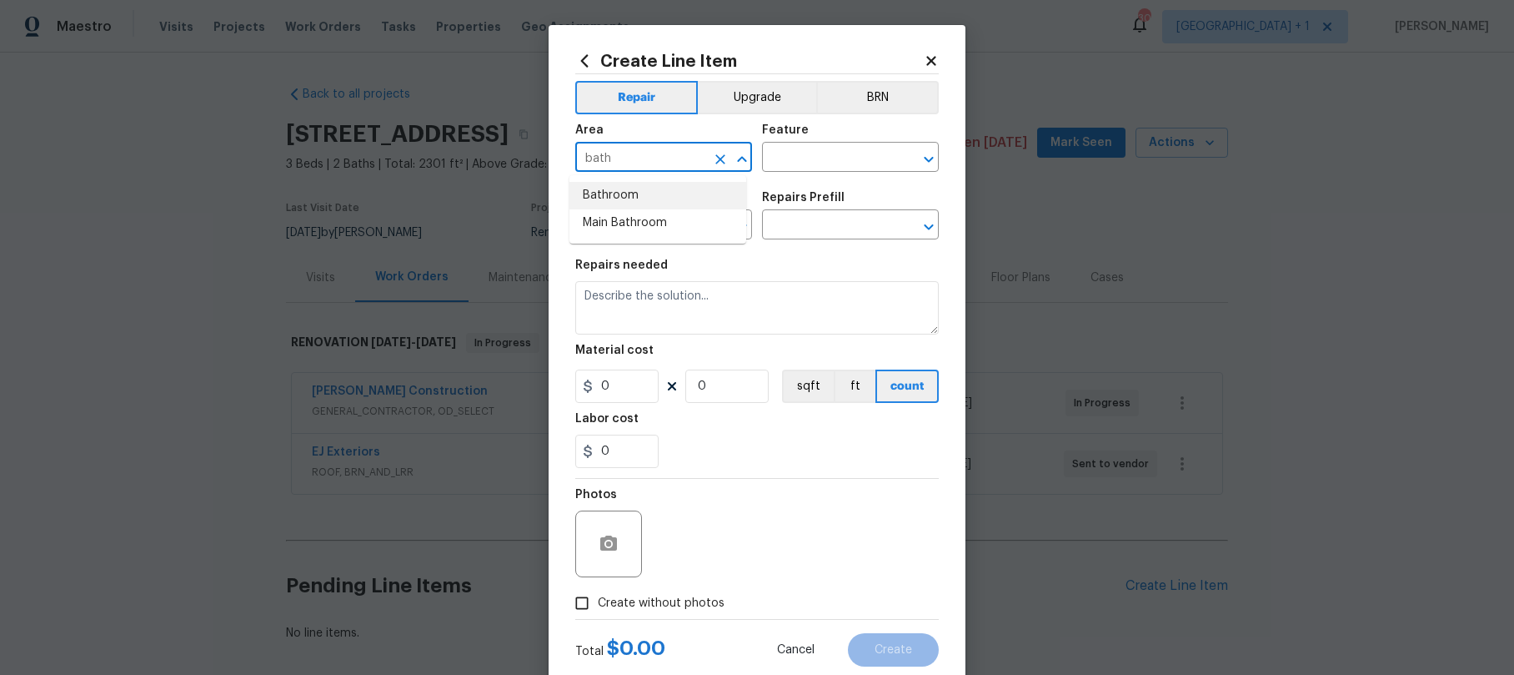
click at [657, 187] on li "Bathroom" at bounding box center [658, 196] width 177 height 28
type input "Bathroom"
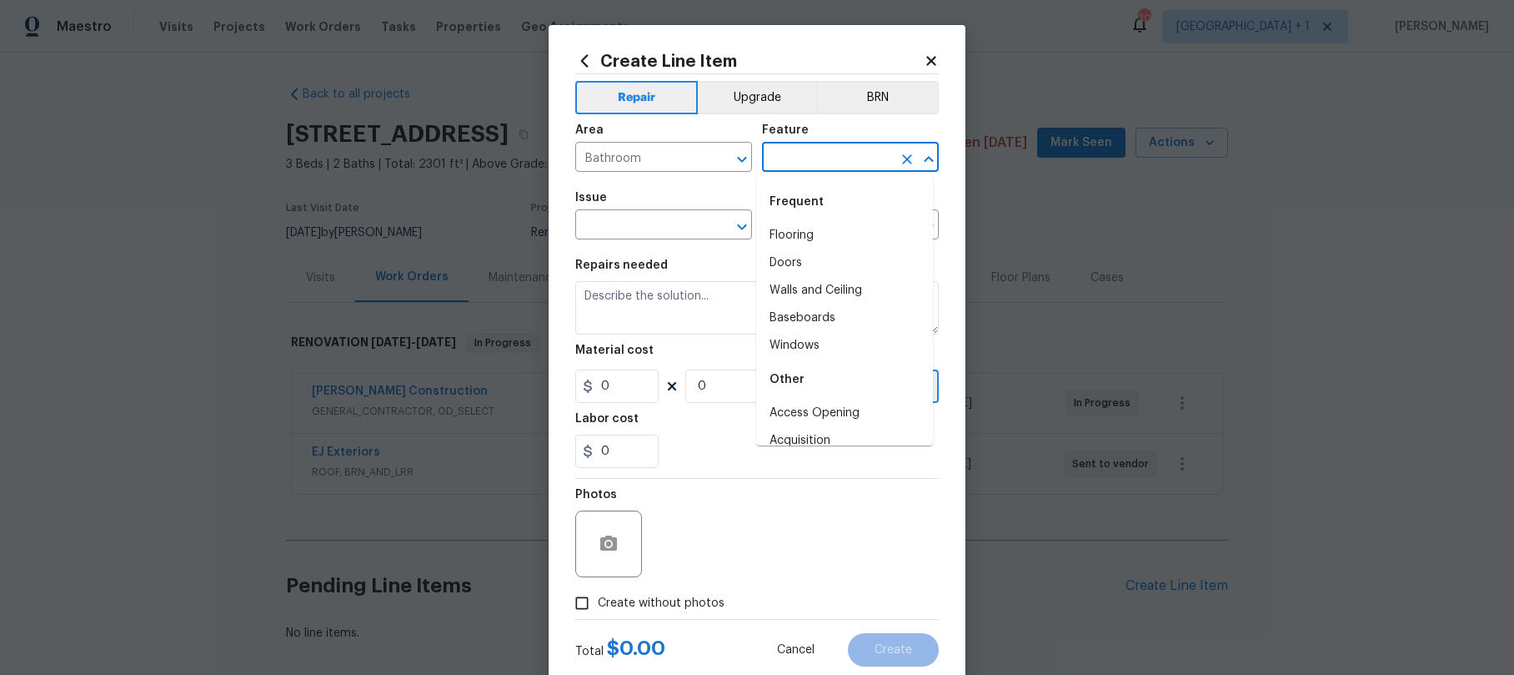
click at [799, 152] on input "text" at bounding box center [827, 159] width 130 height 26
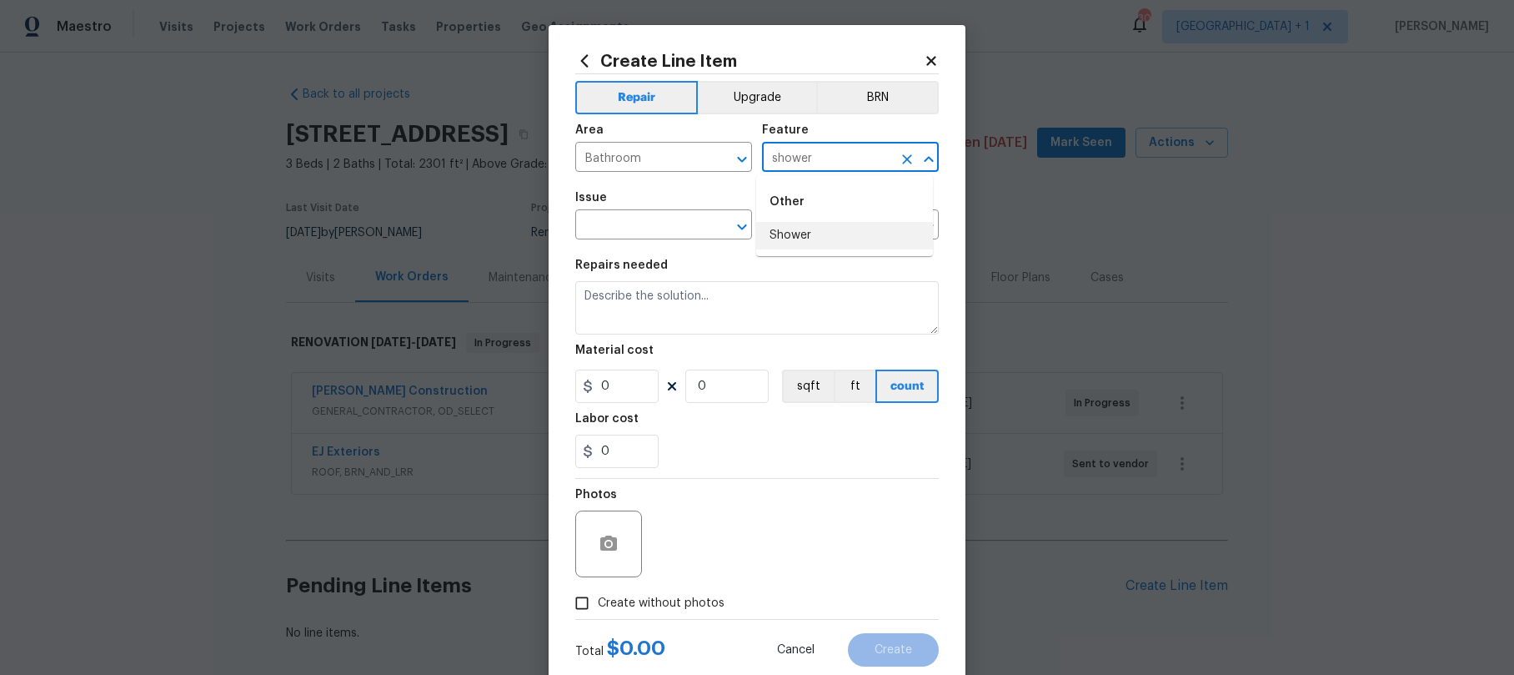
click at [787, 232] on li "Shower" at bounding box center [844, 236] width 177 height 28
type input "Shower"
click at [639, 234] on input "text" at bounding box center [640, 226] width 130 height 26
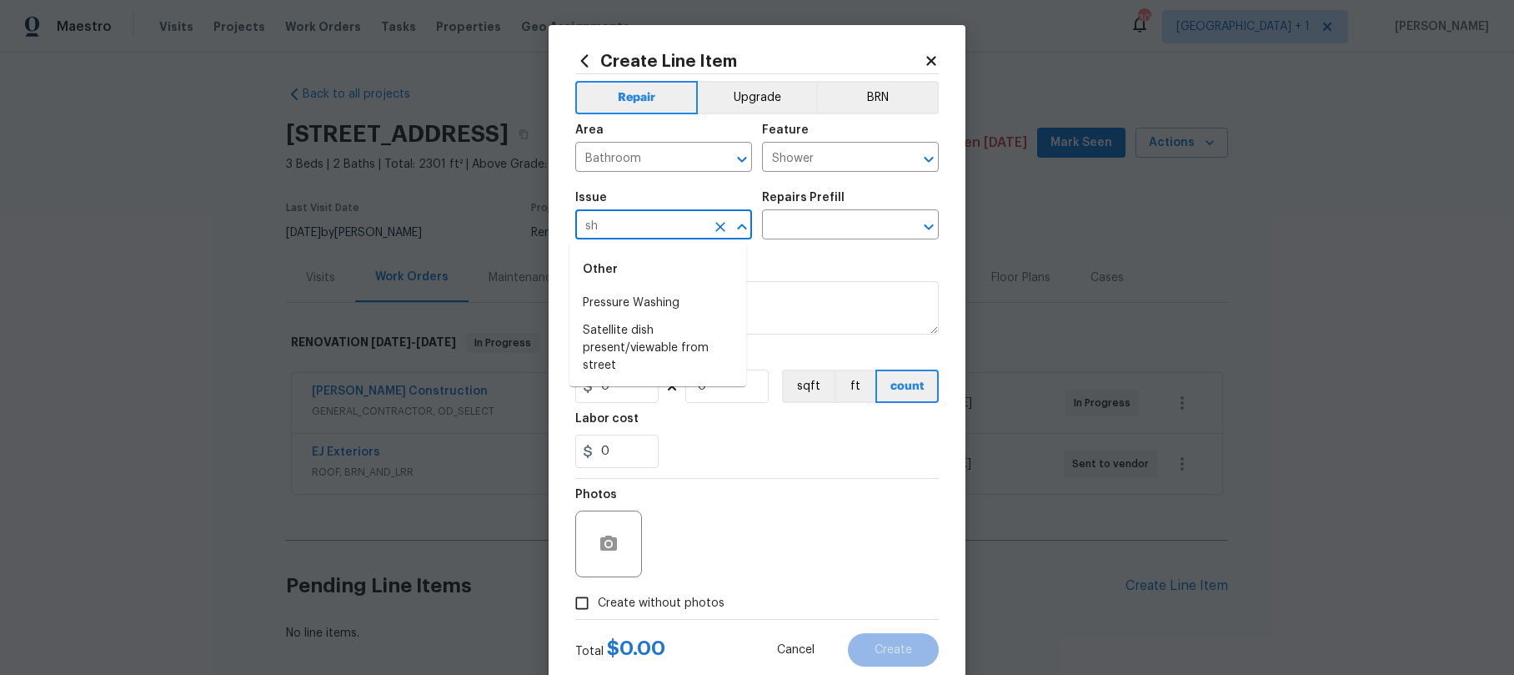
type input "s"
click at [649, 354] on li "Bathroom Plumbing" at bounding box center [658, 358] width 177 height 28
type input "Bathroom Plumbing"
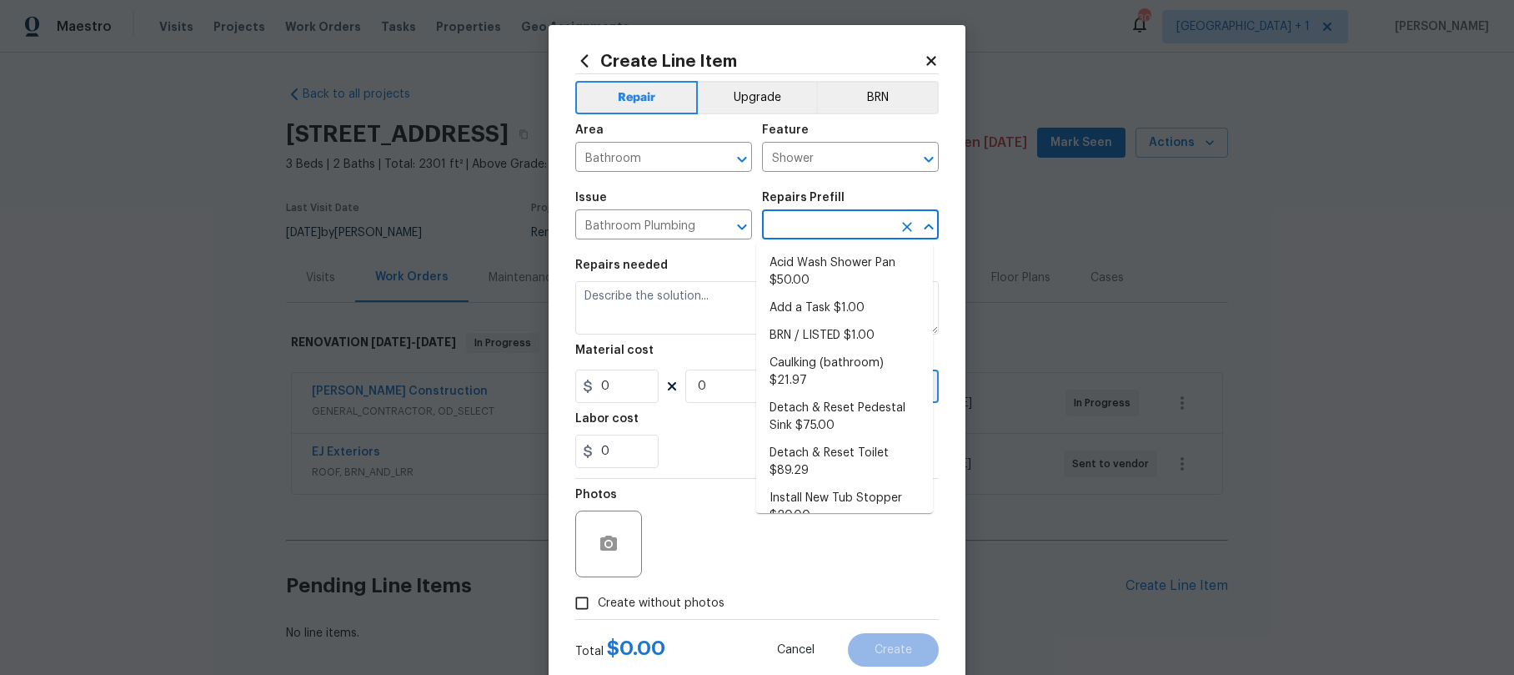
click at [815, 223] on input "text" at bounding box center [827, 226] width 130 height 26
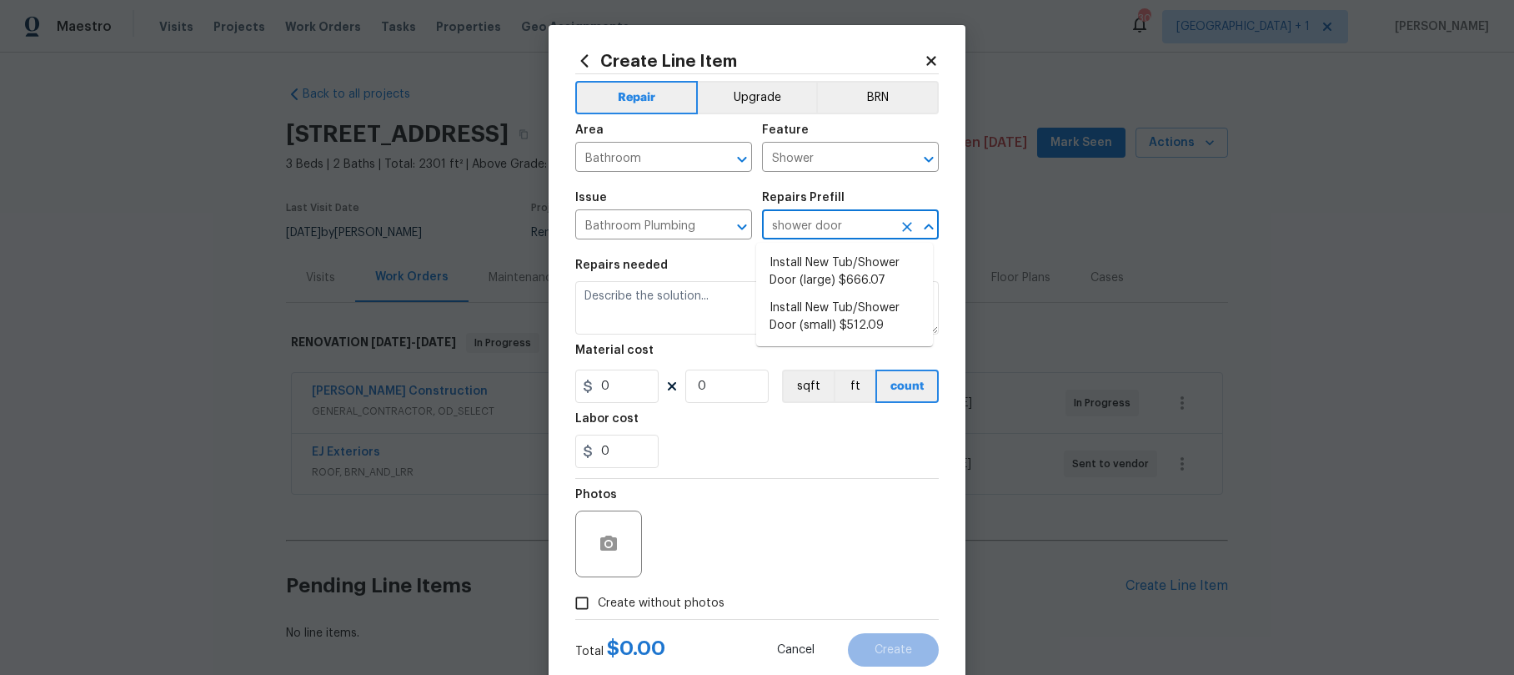
type input "shower door"
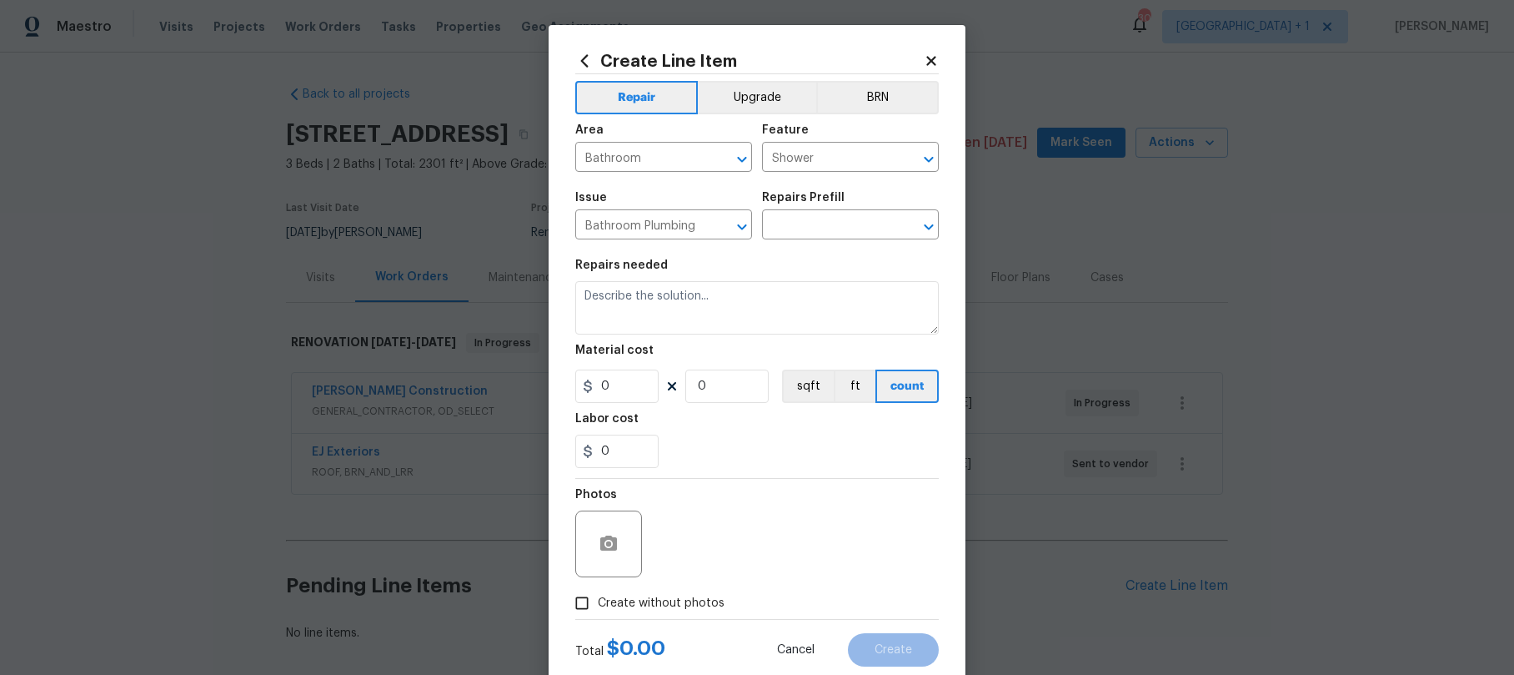
click at [924, 66] on icon at bounding box center [931, 60] width 15 height 15
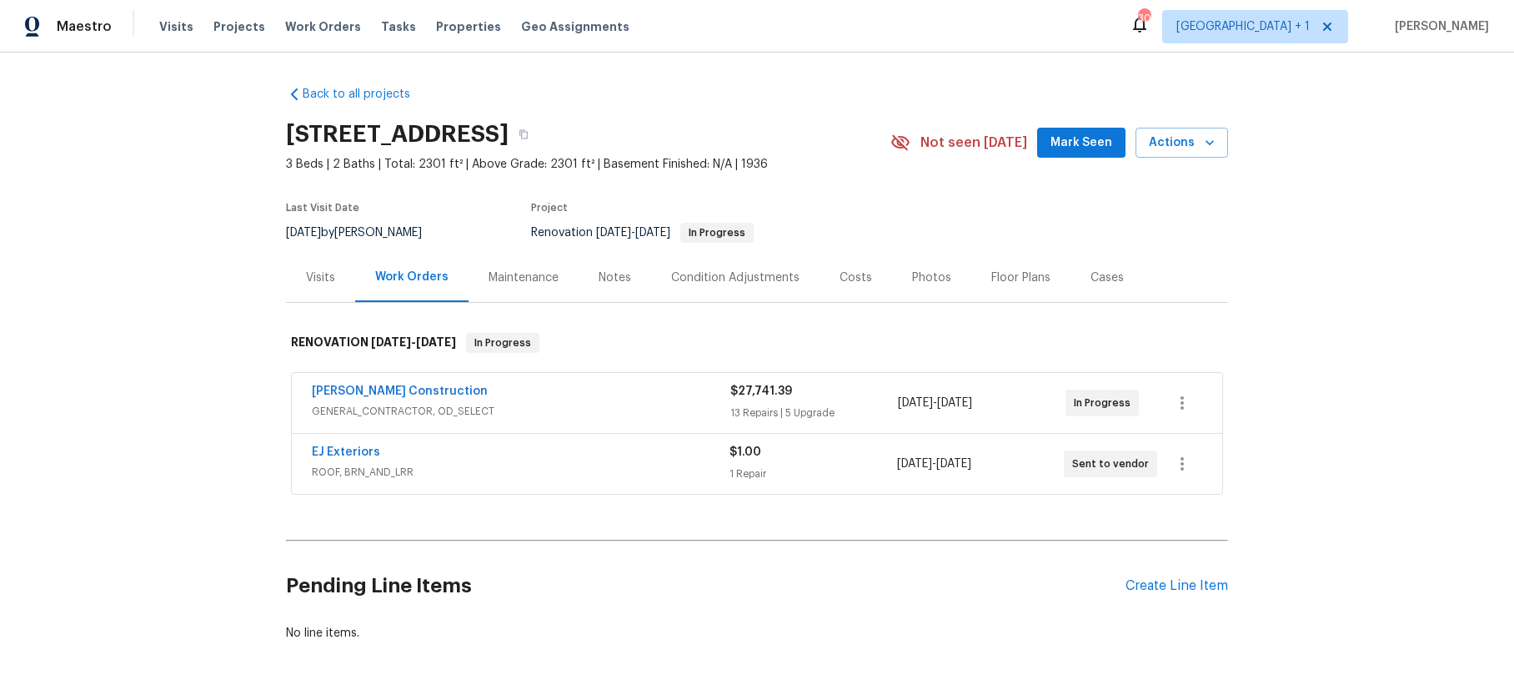
click at [565, 399] on div "[PERSON_NAME] Construction" at bounding box center [521, 393] width 419 height 20
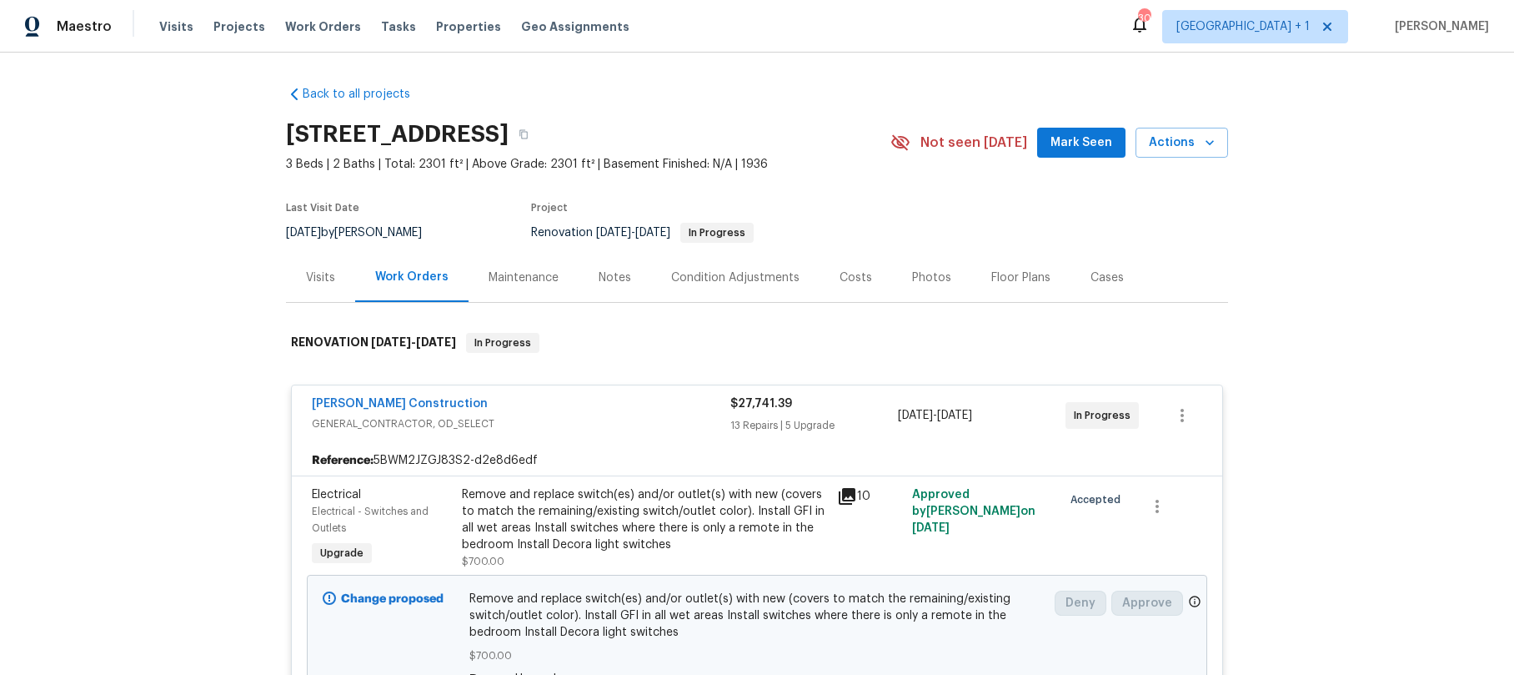
click at [610, 415] on span "GENERAL_CONTRACTOR, OD_SELECT" at bounding box center [521, 423] width 419 height 17
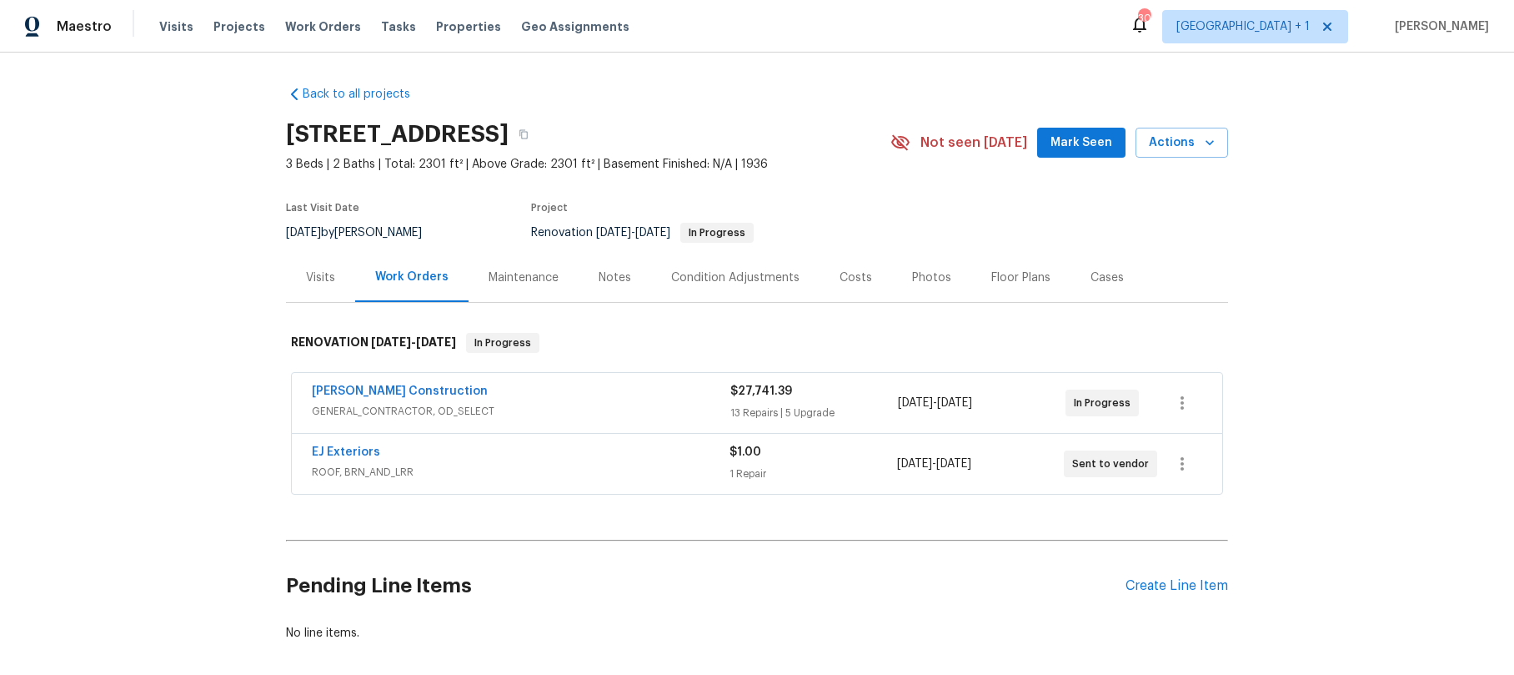
click at [535, 389] on div "[PERSON_NAME] Construction" at bounding box center [521, 393] width 419 height 20
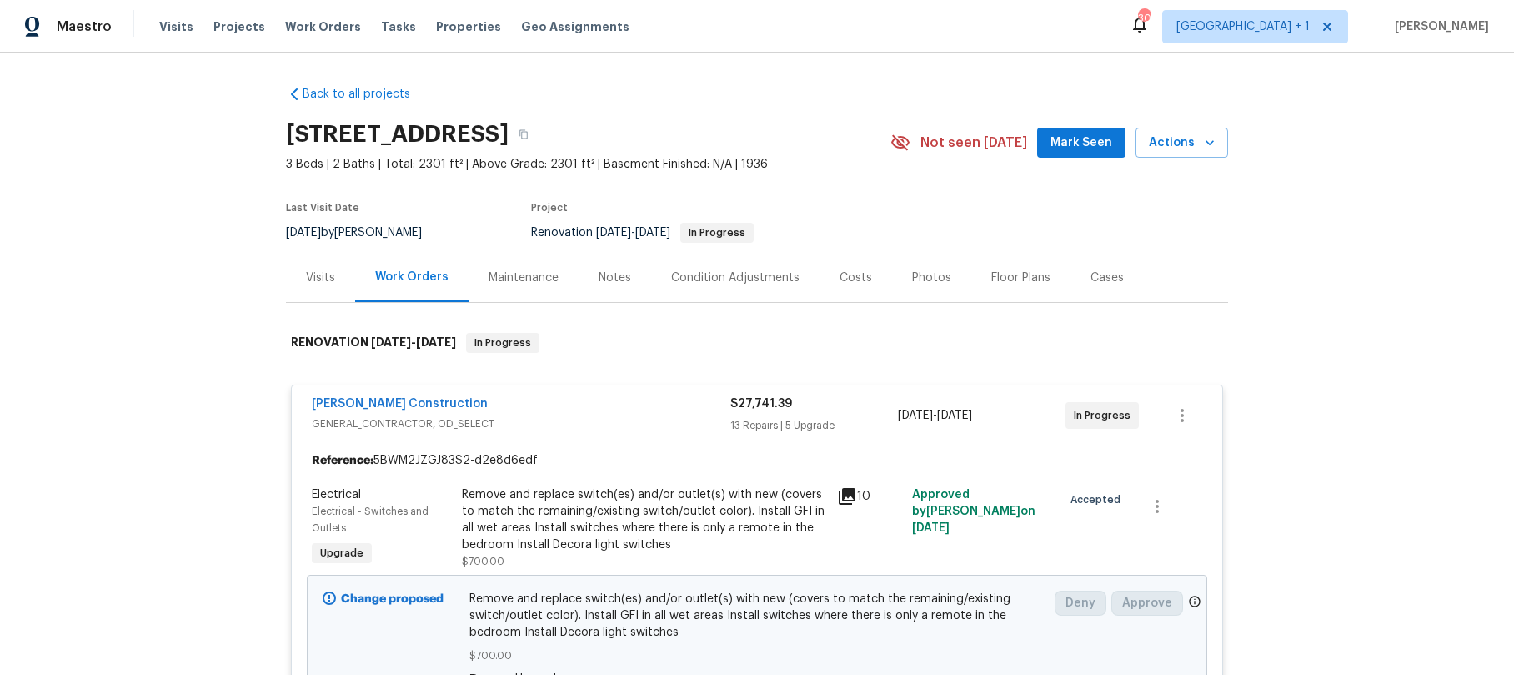
click at [489, 394] on div "Navarro Construction GENERAL_CONTRACTOR, OD_SELECT $27,741.39 13 Repairs | 5 Up…" at bounding box center [757, 415] width 931 height 60
click at [388, 408] on link "[PERSON_NAME] Construction" at bounding box center [400, 404] width 176 height 12
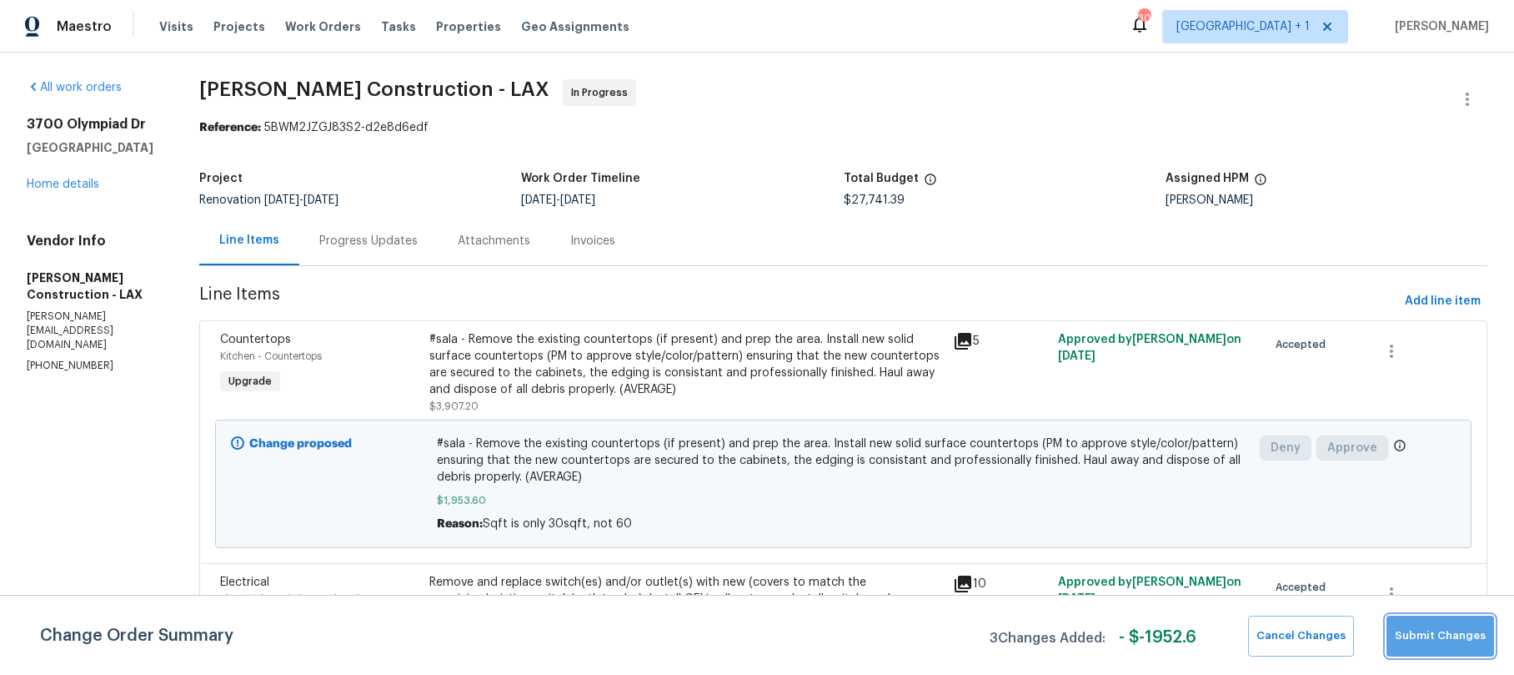
click at [1459, 631] on span "Submit Changes" at bounding box center [1440, 635] width 91 height 19
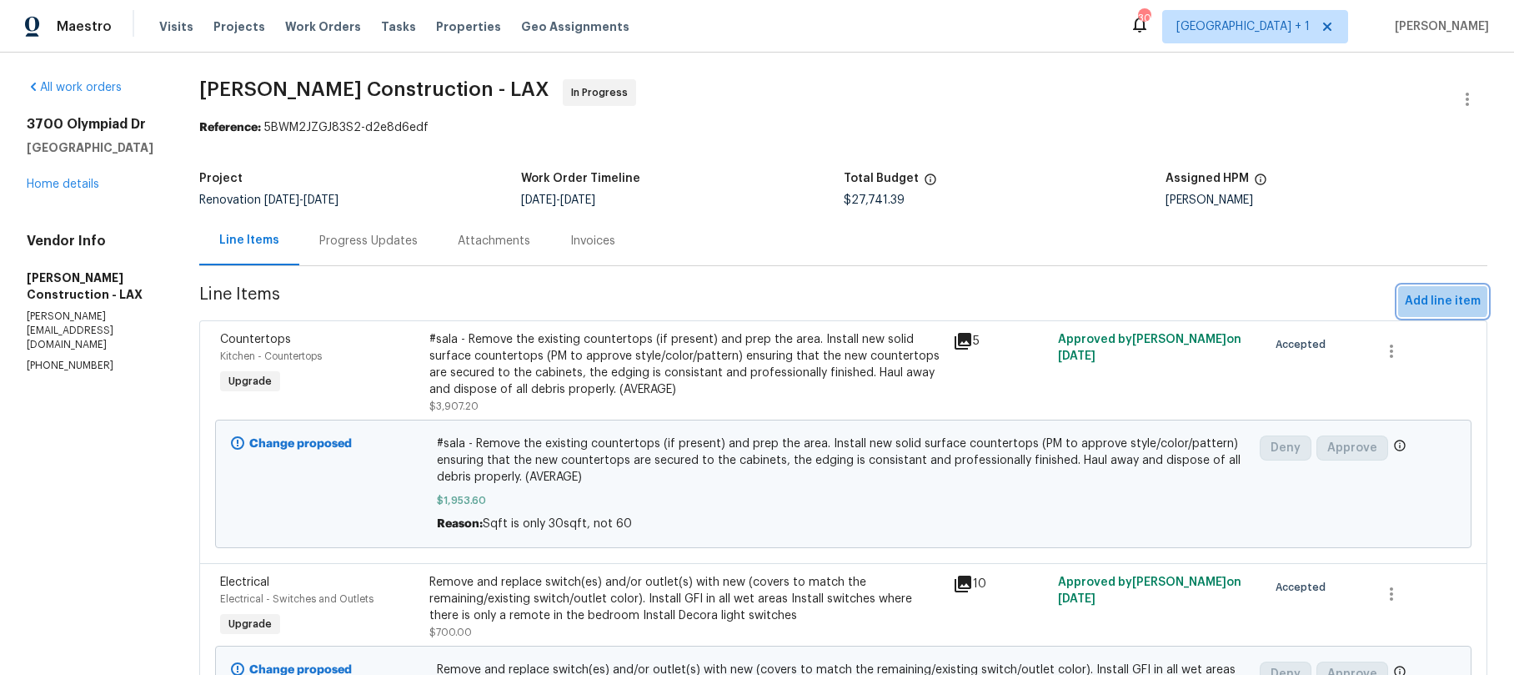
click at [1431, 296] on span "Add line item" at bounding box center [1443, 301] width 76 height 21
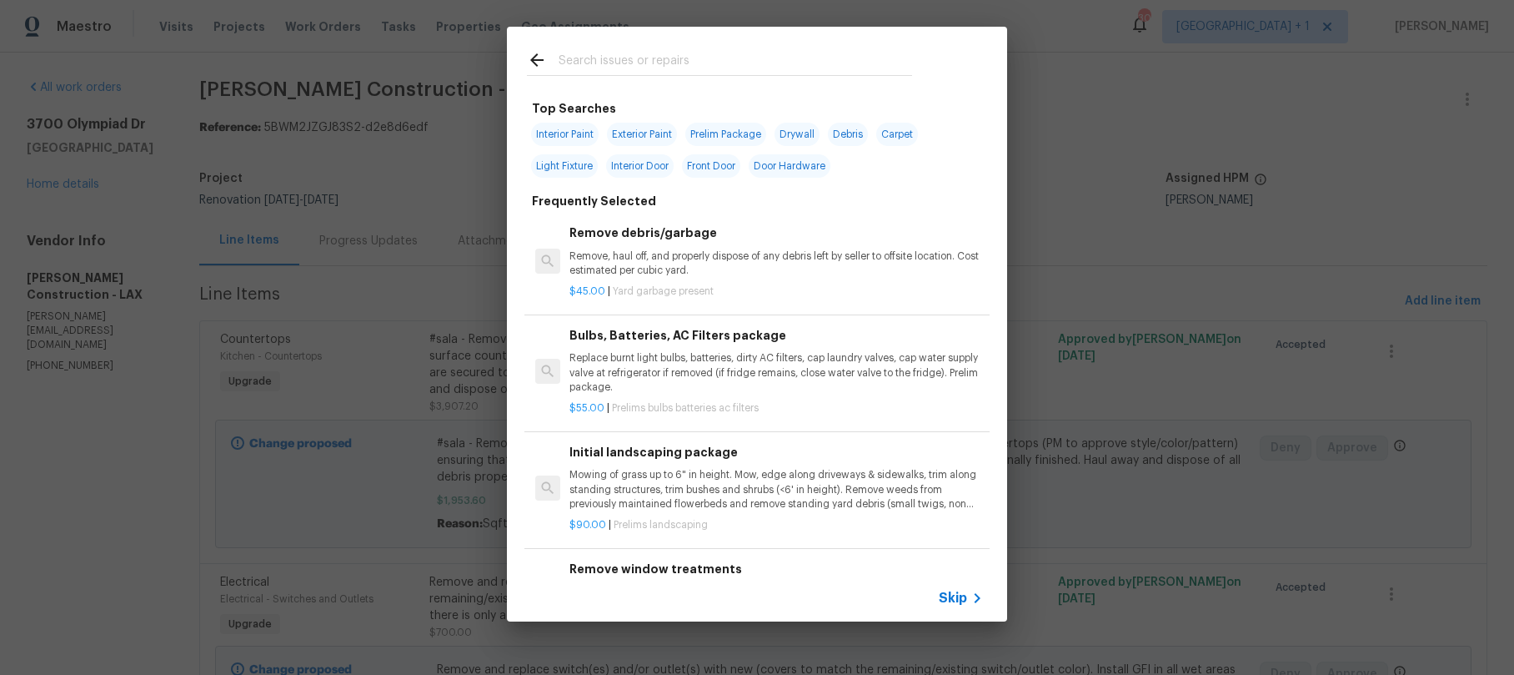
click at [956, 593] on span "Skip" at bounding box center [953, 598] width 28 height 17
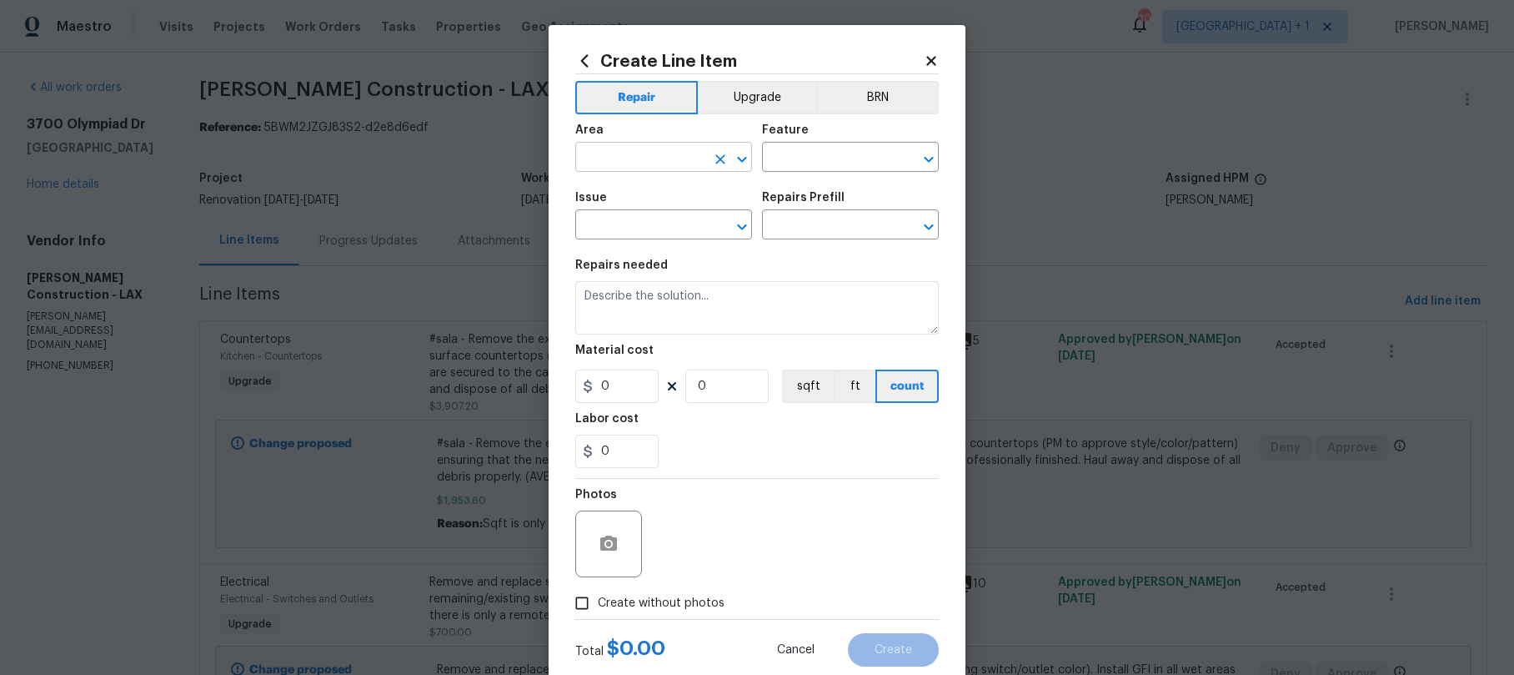
click at [610, 148] on input "text" at bounding box center [640, 159] width 130 height 26
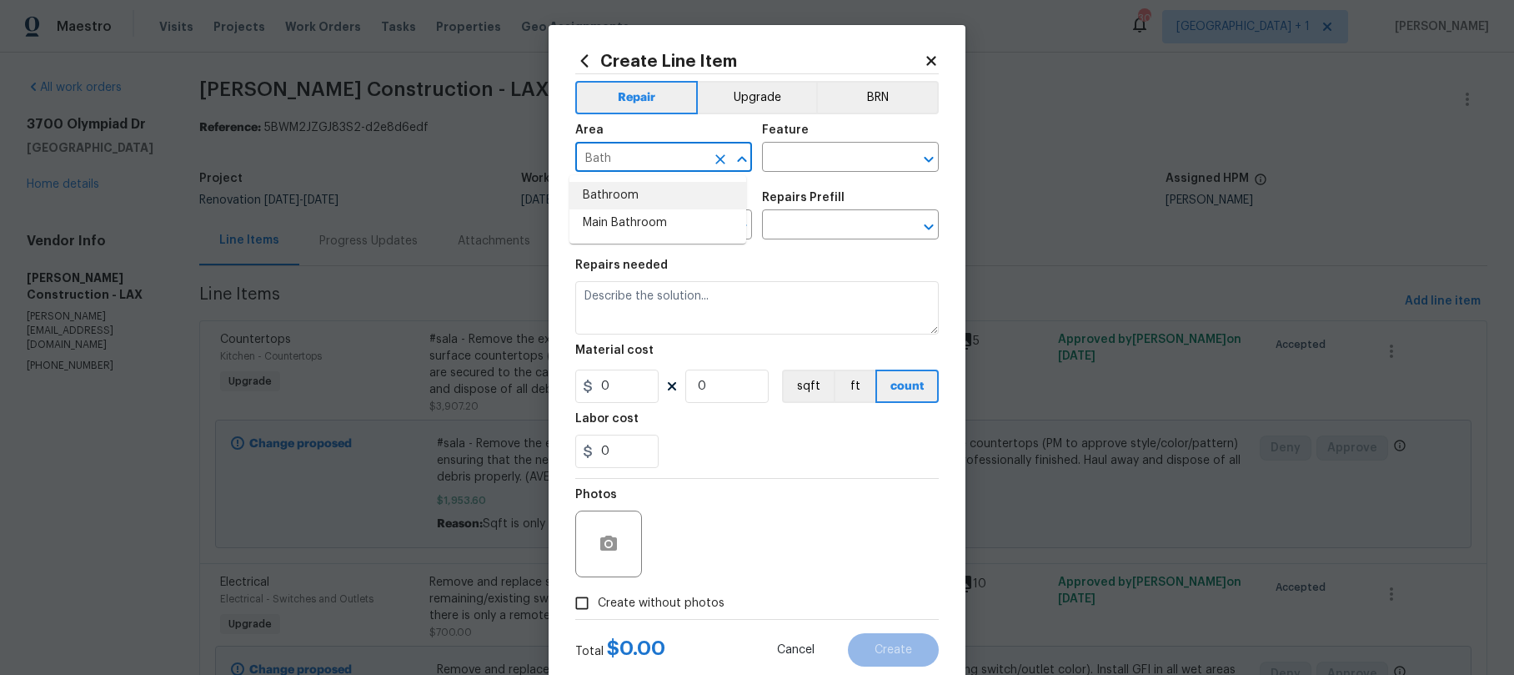
click at [615, 193] on li "Bathroom" at bounding box center [658, 196] width 177 height 28
type input "Bathroom"
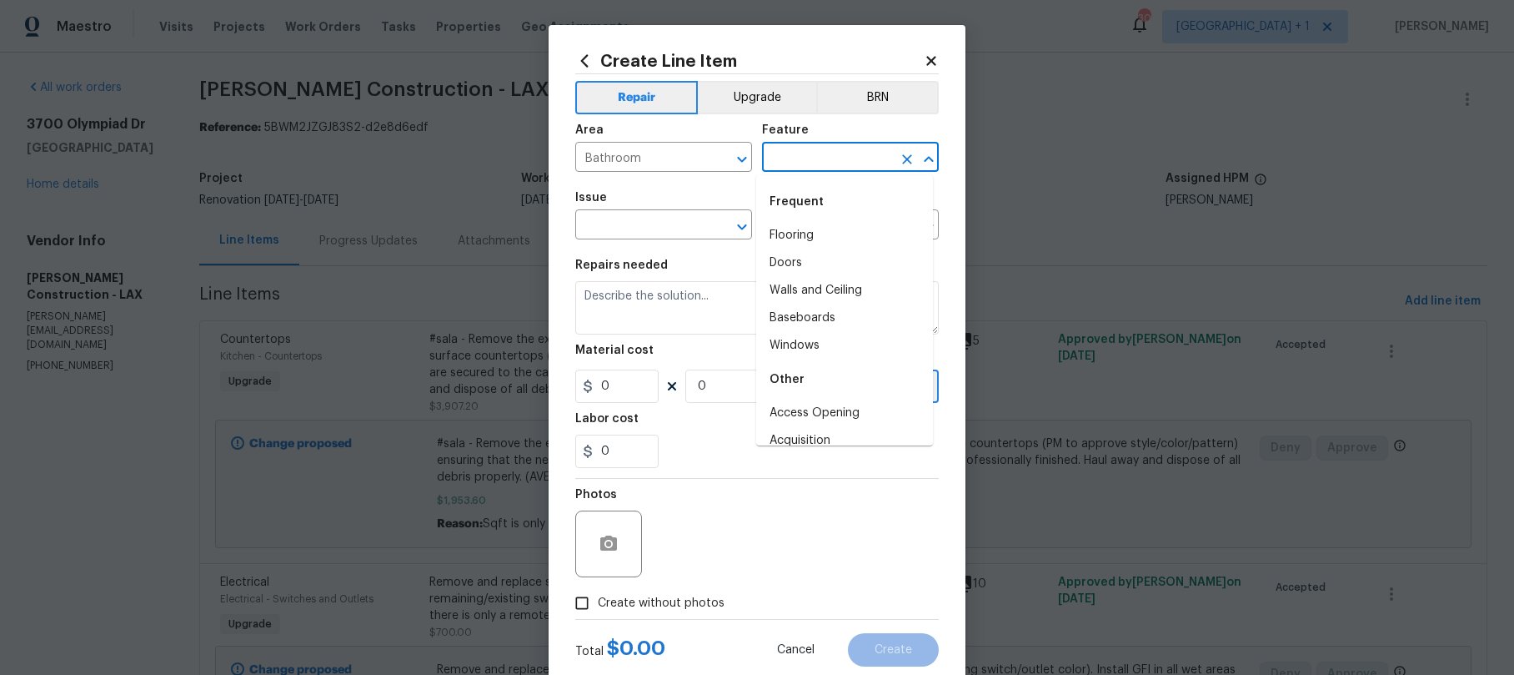
click at [802, 157] on input "text" at bounding box center [827, 159] width 130 height 26
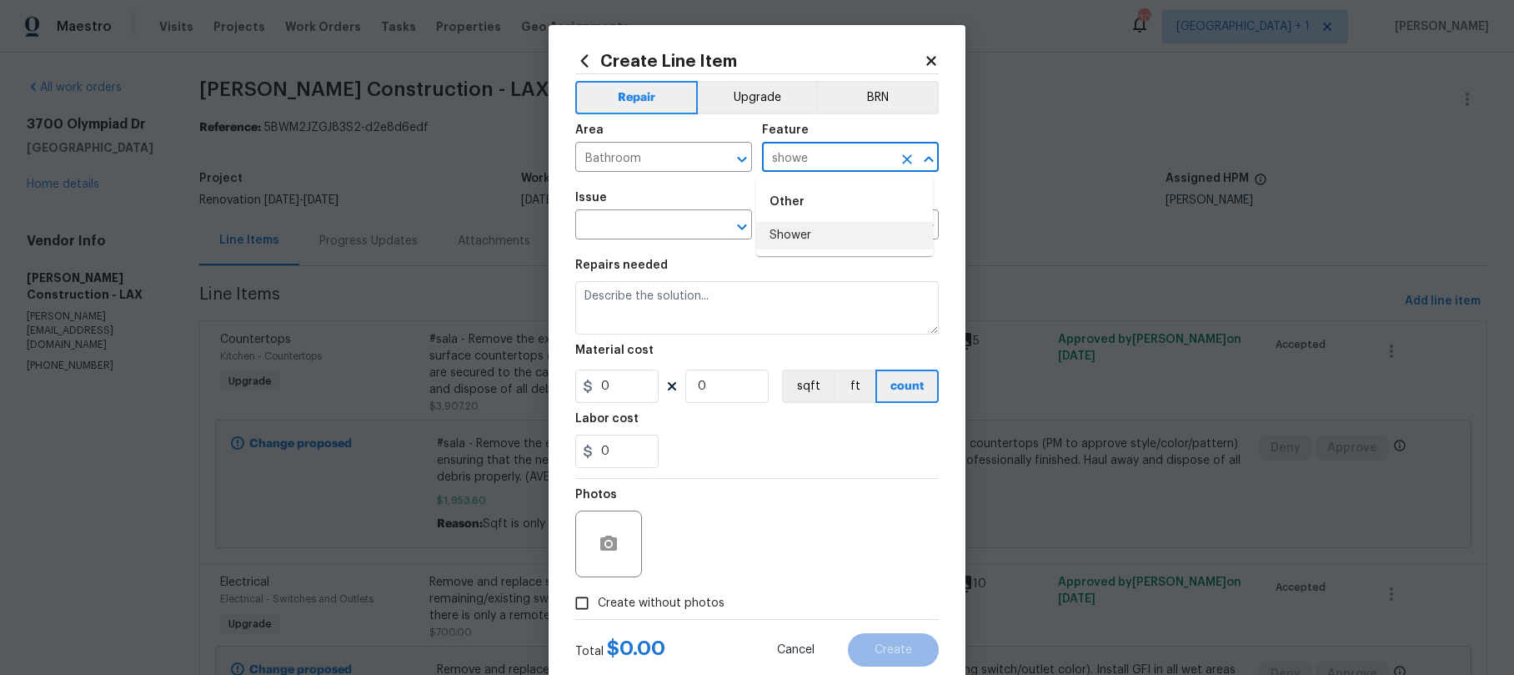
click at [786, 227] on li "Shower" at bounding box center [844, 236] width 177 height 28
type input "Shower"
click at [658, 215] on input "text" at bounding box center [640, 226] width 130 height 26
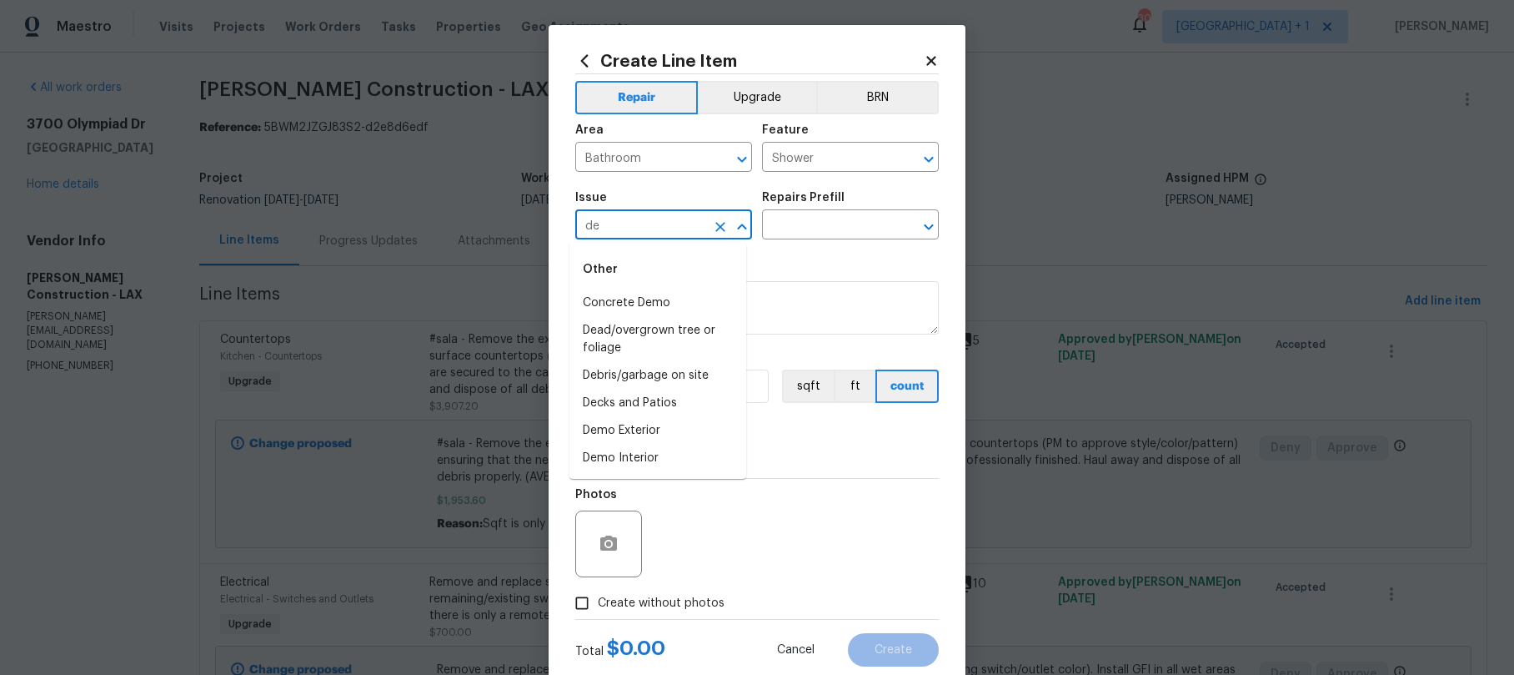
type input "d"
type input "s"
click at [637, 363] on li "Bathroom Plumbing" at bounding box center [658, 358] width 177 height 28
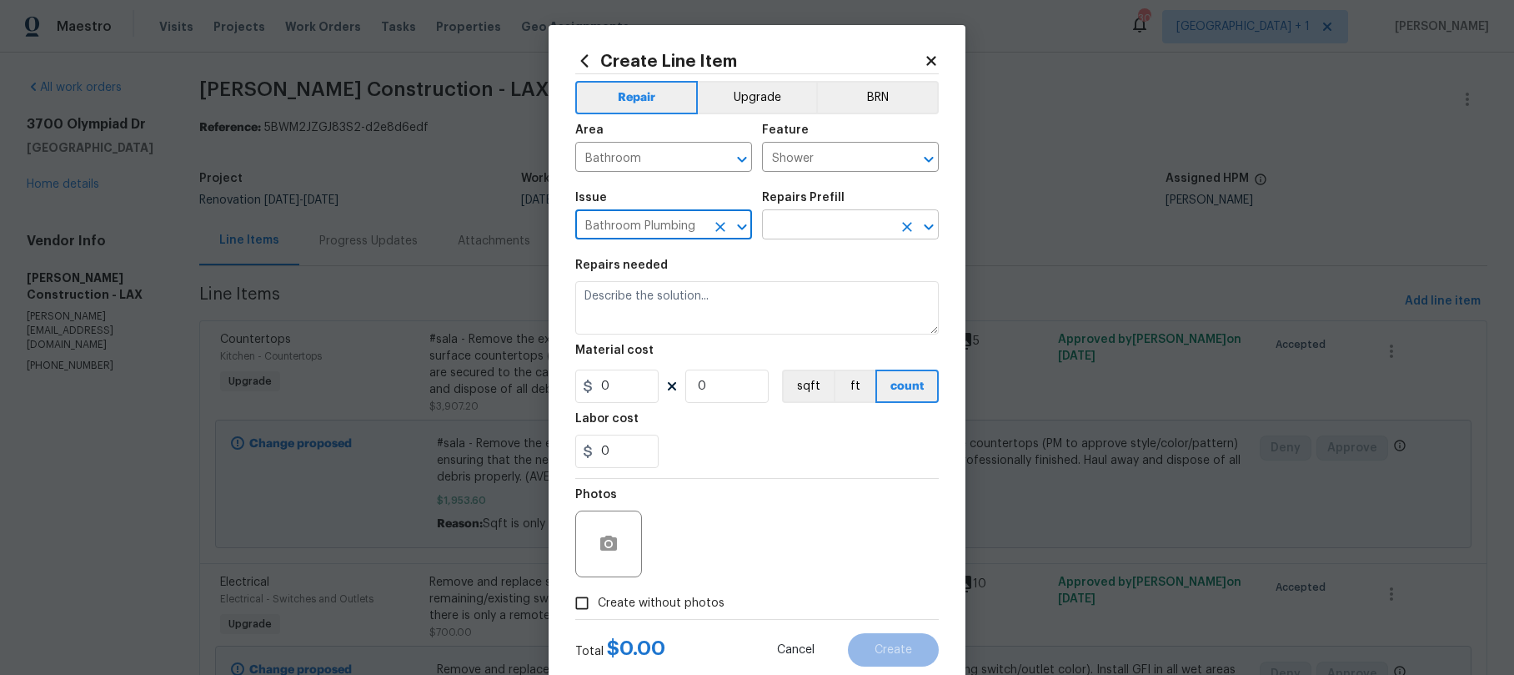
type input "Bathroom Plumbing"
click at [797, 231] on input "text" at bounding box center [827, 226] width 130 height 26
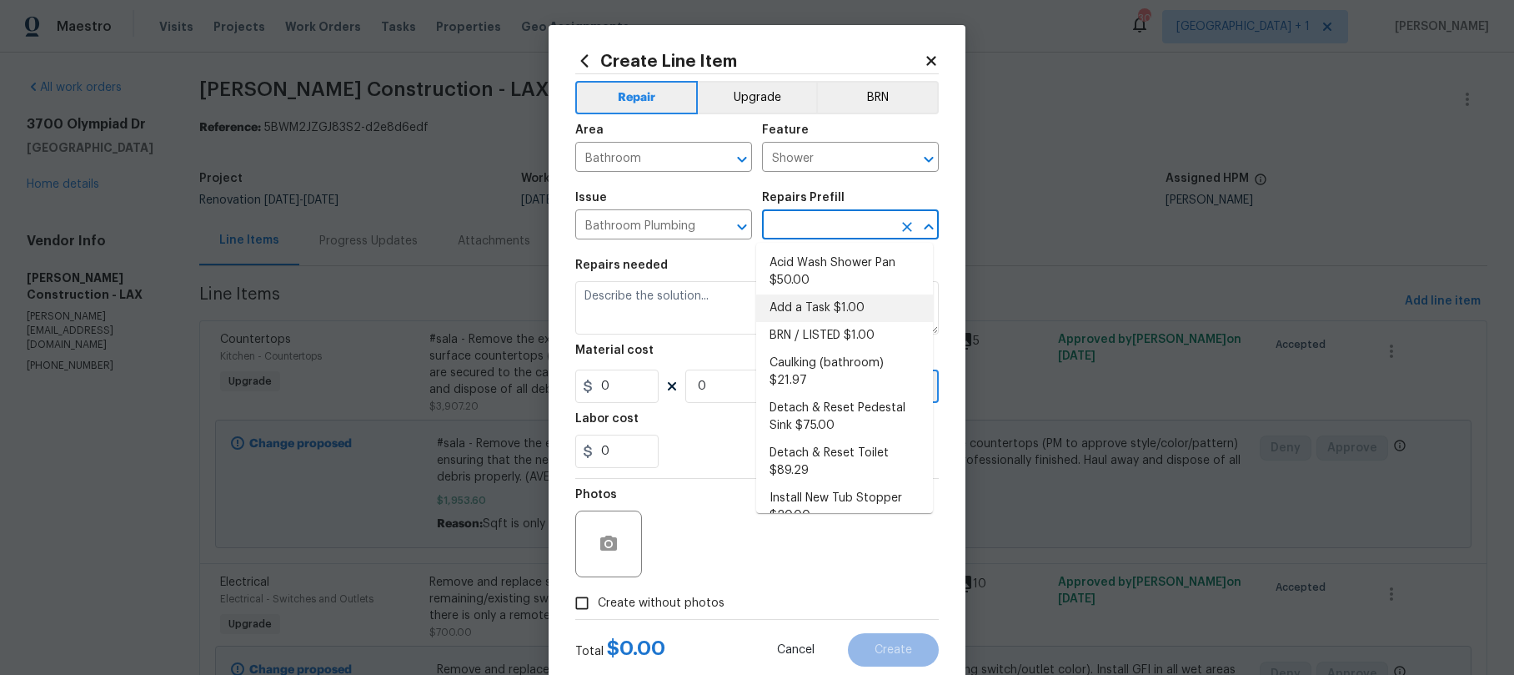
click at [811, 304] on li "Add a Task $1.00" at bounding box center [844, 308] width 177 height 28
type input "Plumbing"
type input "Add a Task $1.00"
type textarea "HPM to detail"
type input "1"
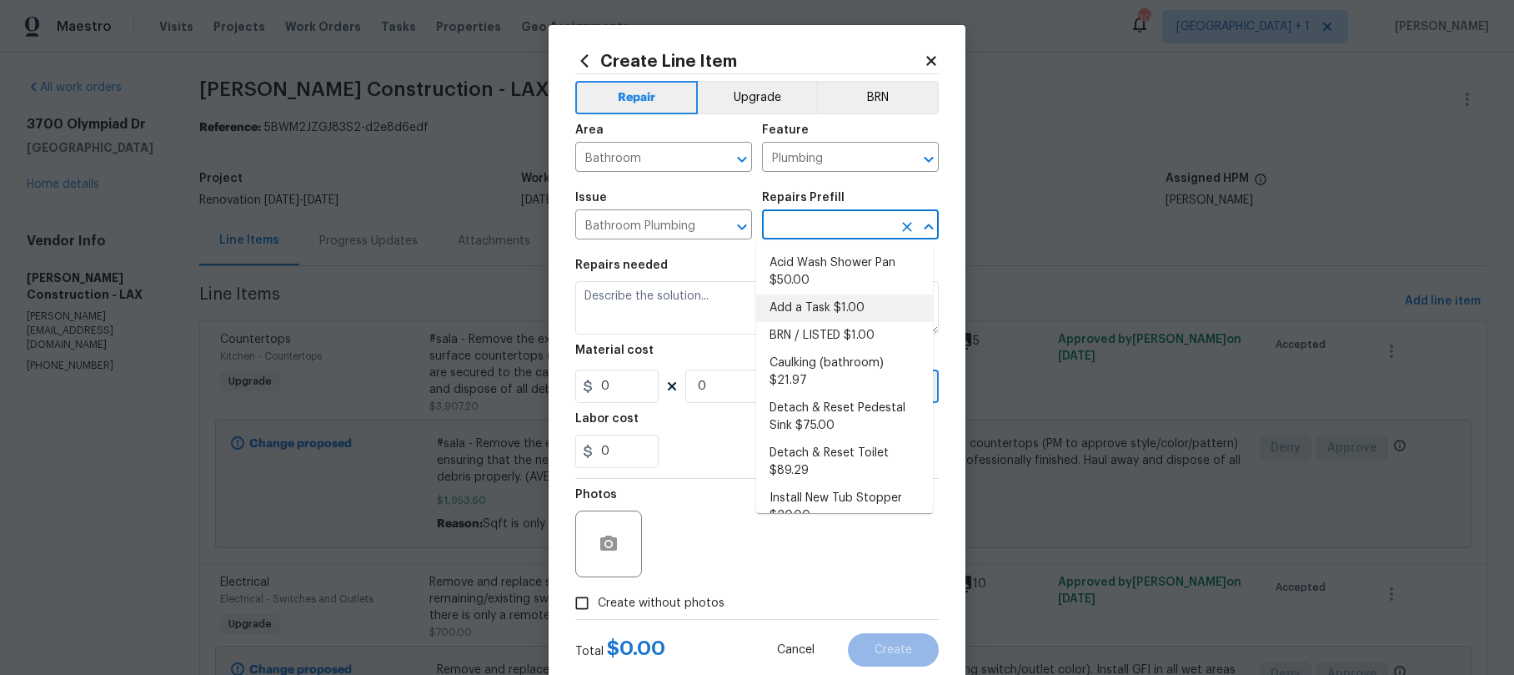
type input "1"
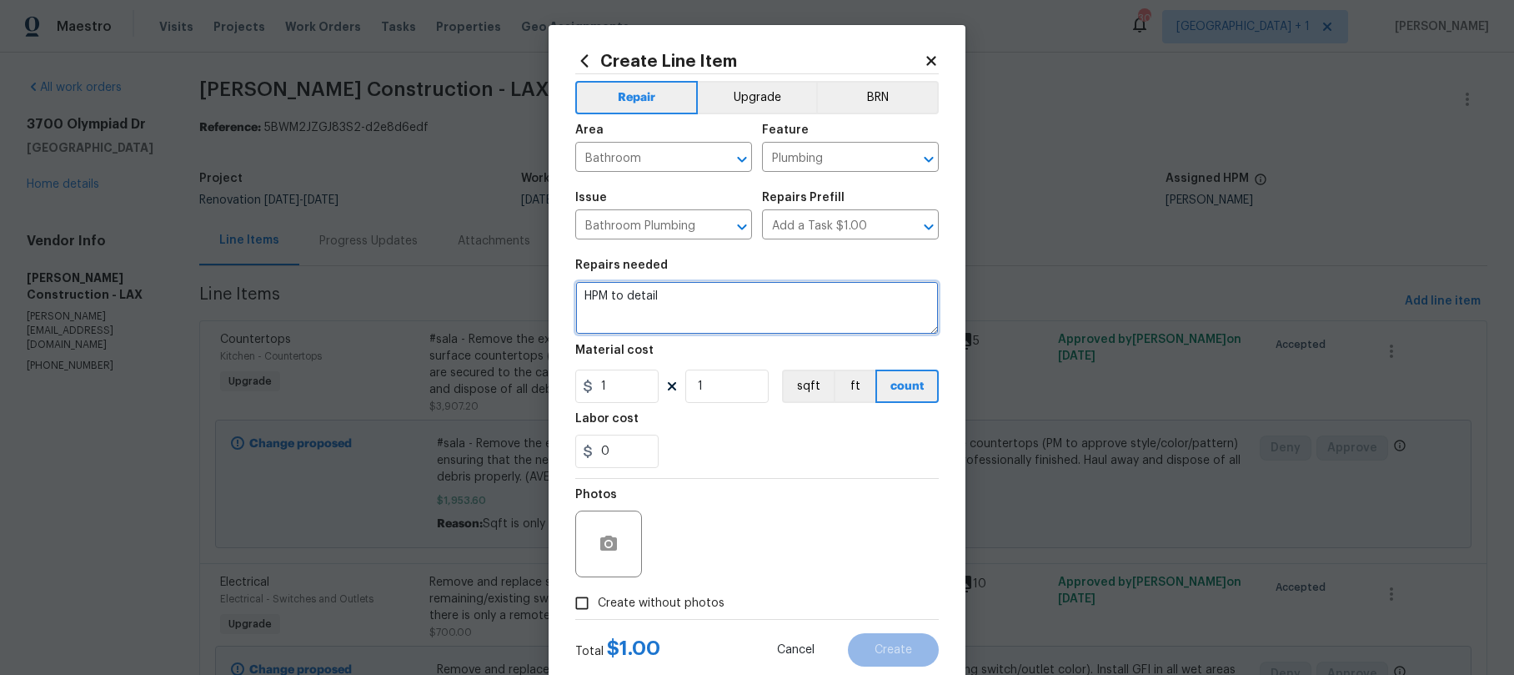
drag, startPoint x: 695, startPoint y: 305, endPoint x: 570, endPoint y: 295, distance: 125.5
click at [575, 295] on textarea "HPM to detail" at bounding box center [757, 307] width 364 height 53
type textarea "Demo jacuzzi tub and glass wall. Install new walk-in shower with tile and new s…"
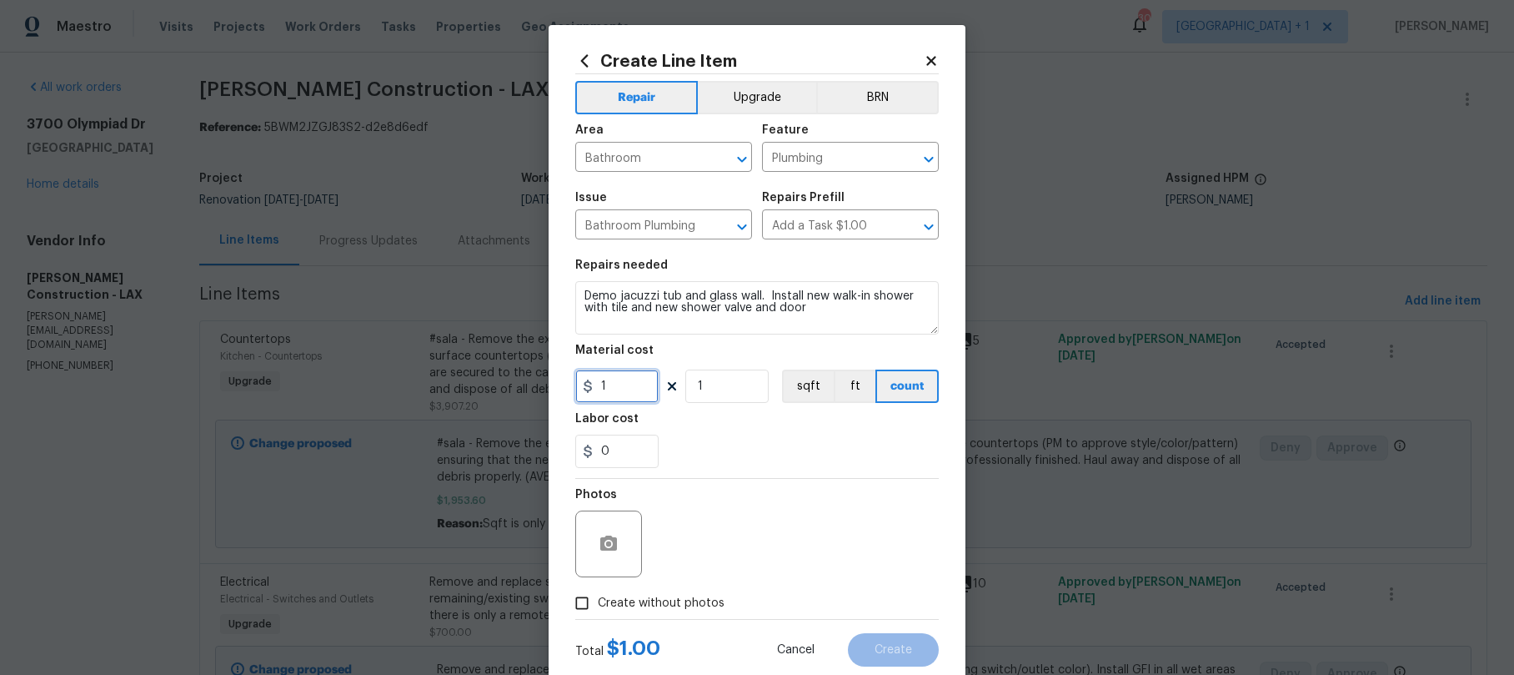
click at [610, 389] on input "1" at bounding box center [616, 385] width 83 height 33
drag, startPoint x: 610, startPoint y: 389, endPoint x: 590, endPoint y: 385, distance: 20.4
click at [590, 385] on input "1" at bounding box center [616, 385] width 83 height 33
type input "8000"
click at [742, 97] on button "Upgrade" at bounding box center [757, 97] width 119 height 33
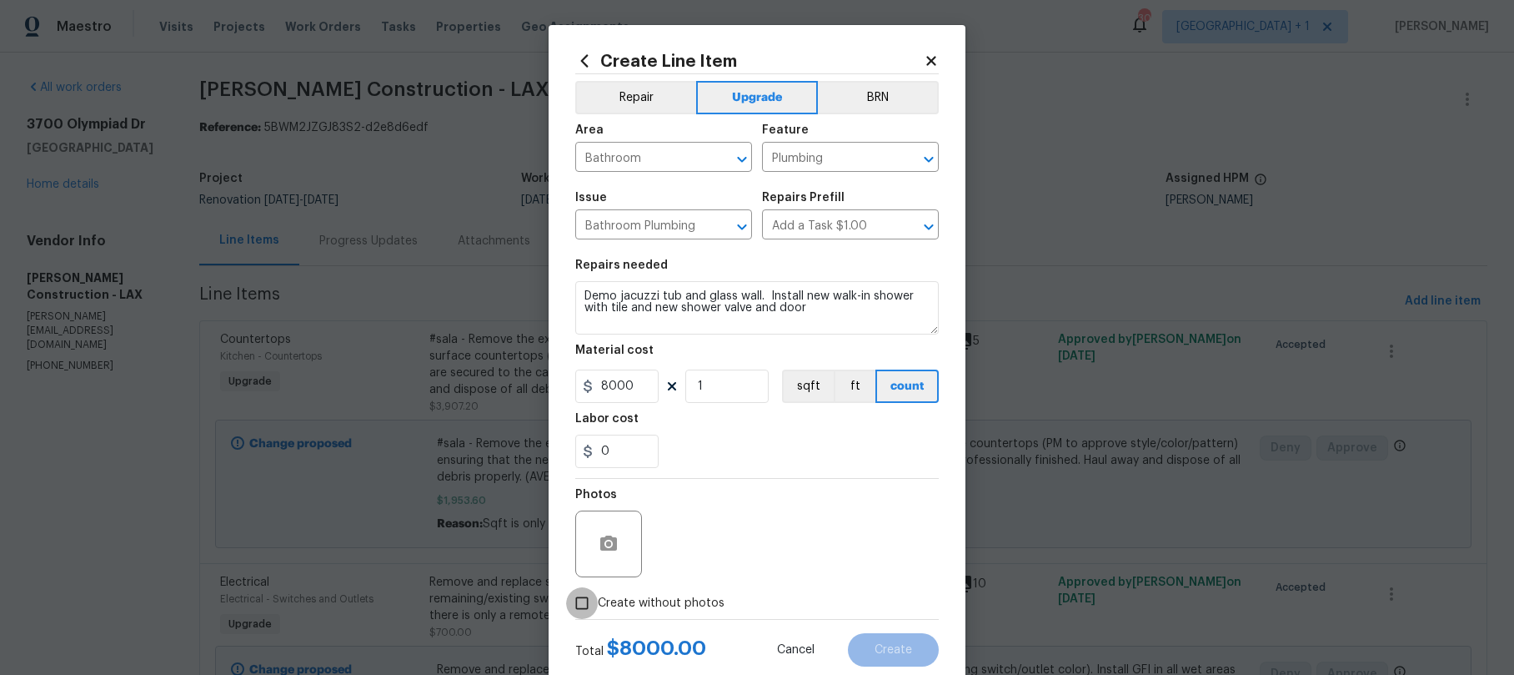
click at [580, 606] on input "Create without photos" at bounding box center [582, 603] width 32 height 32
checkbox input "true"
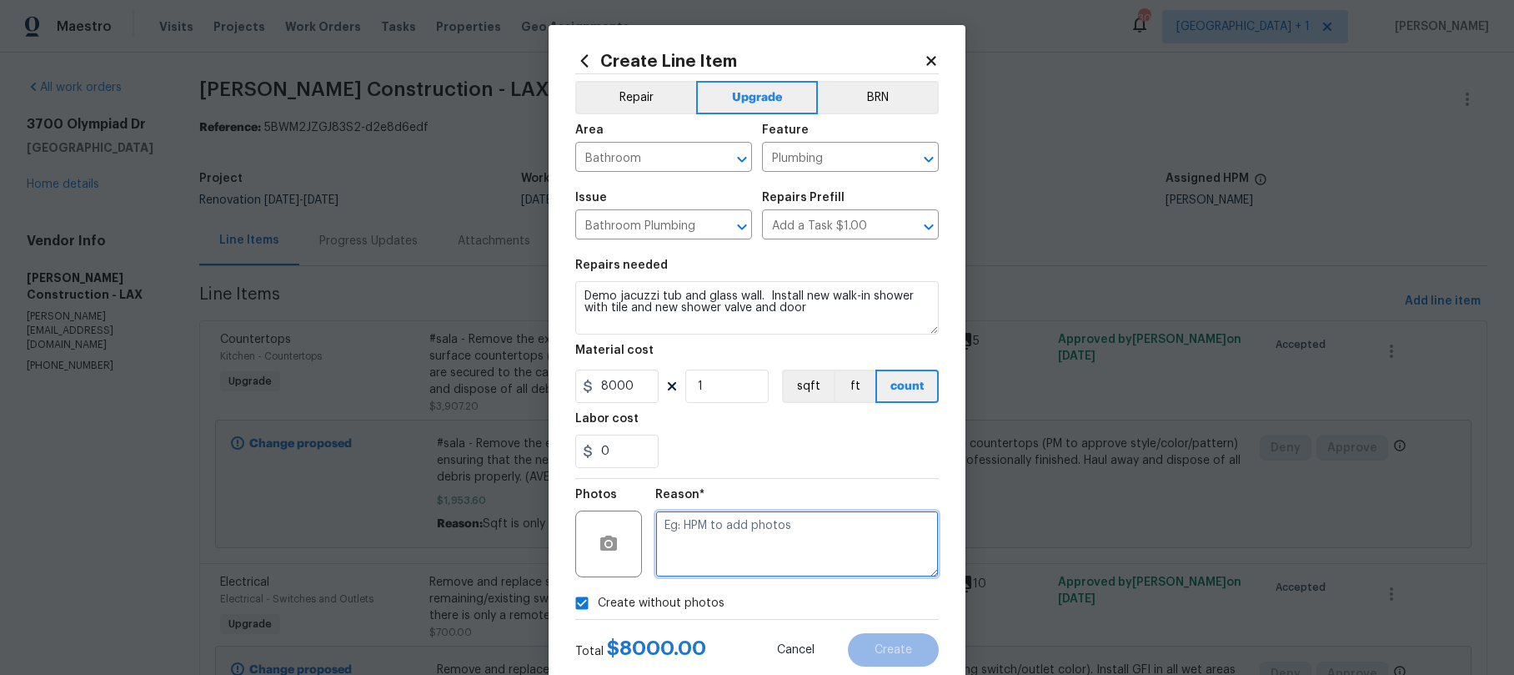
click at [722, 547] on textarea at bounding box center [797, 543] width 284 height 67
type textarea "."
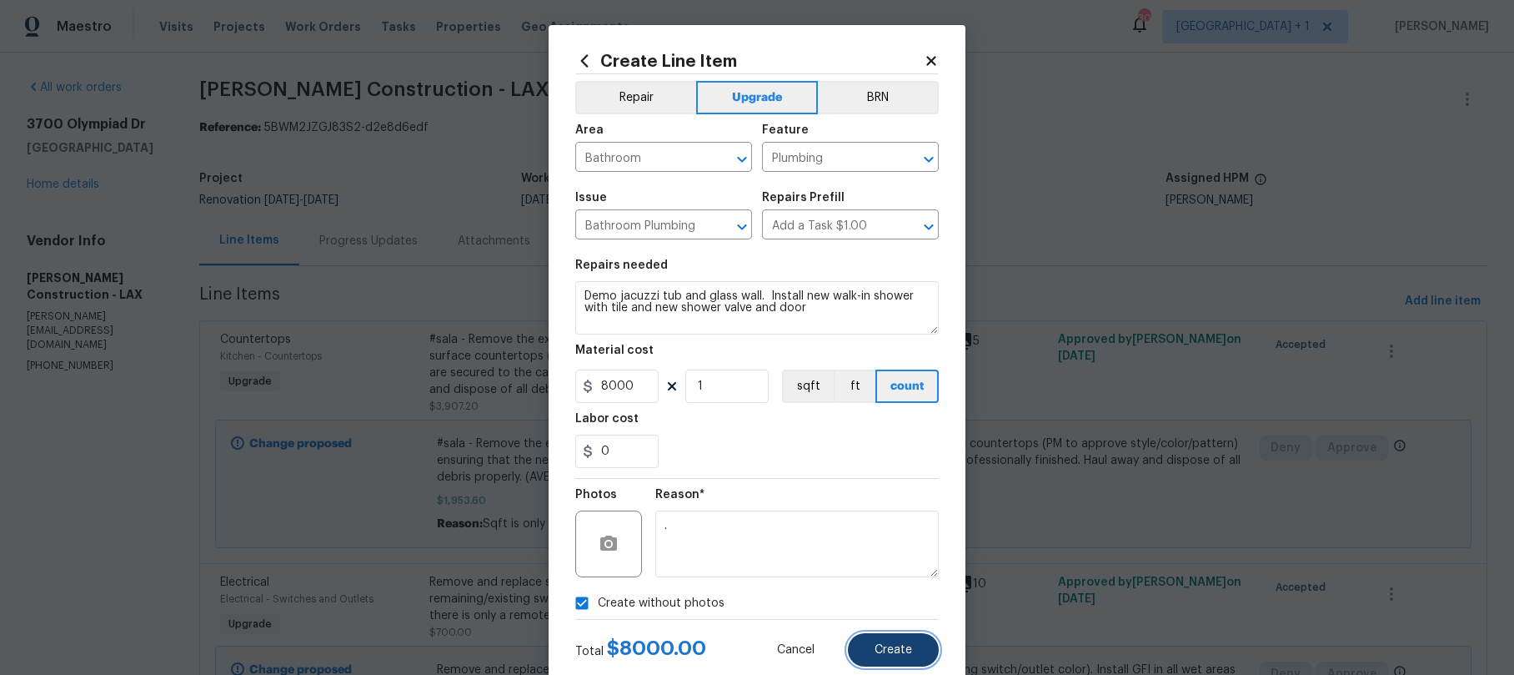
click at [896, 658] on button "Create" at bounding box center [893, 649] width 91 height 33
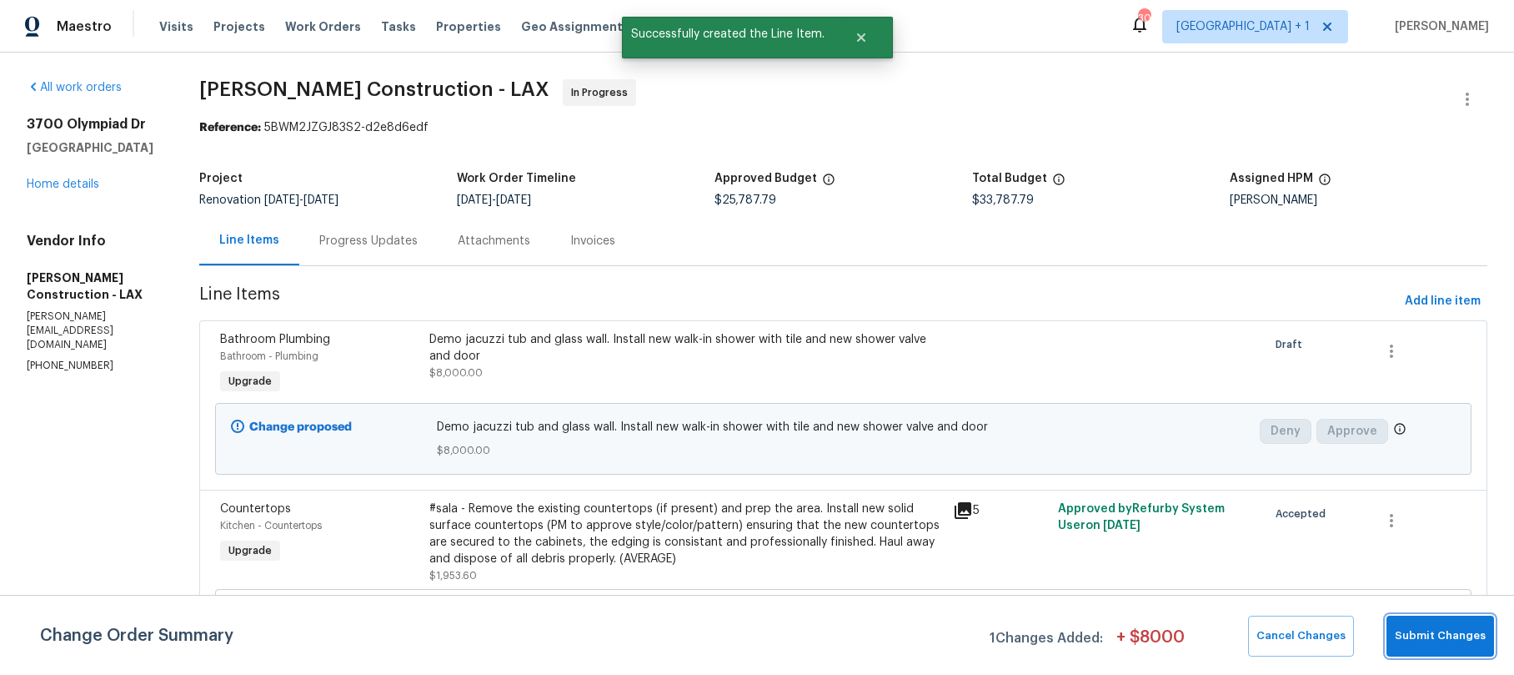
click at [1453, 646] on button "Submit Changes" at bounding box center [1441, 635] width 108 height 41
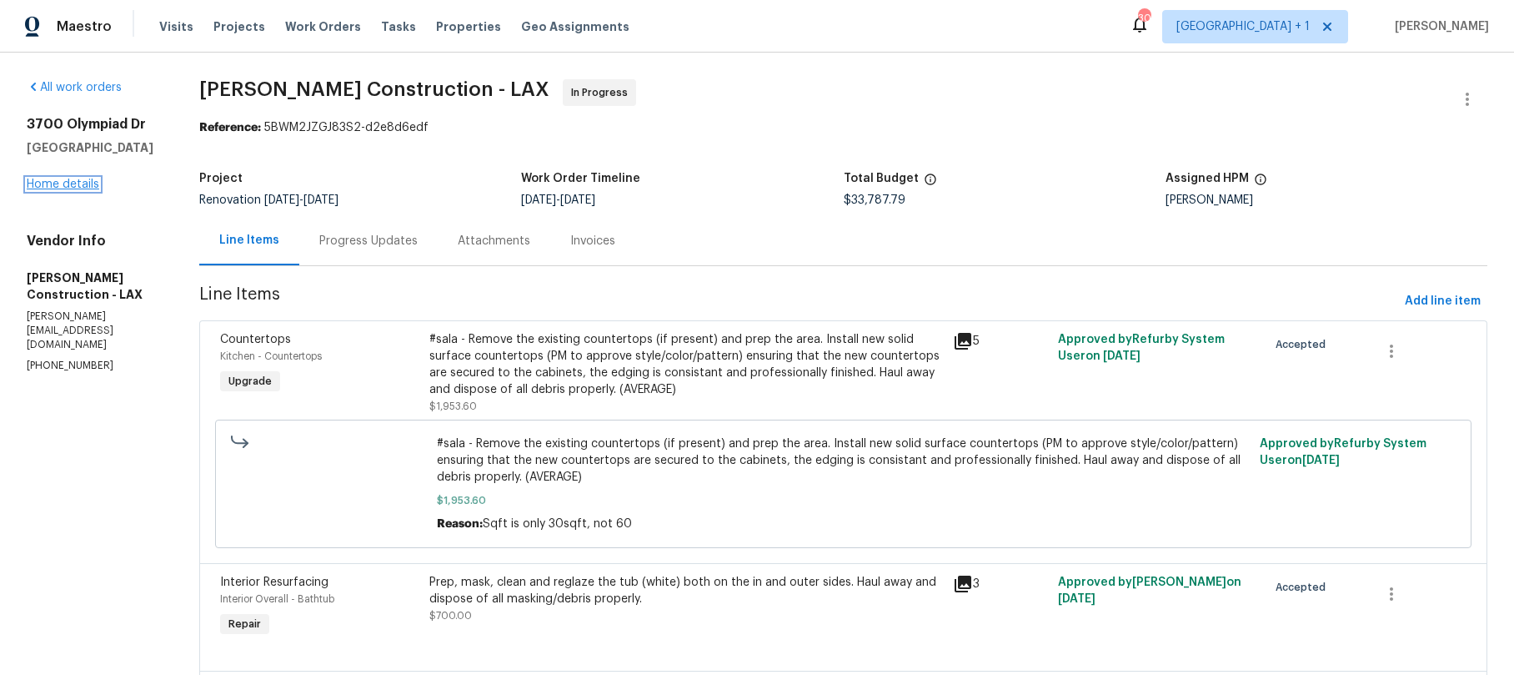
click at [78, 187] on link "Home details" at bounding box center [63, 184] width 73 height 12
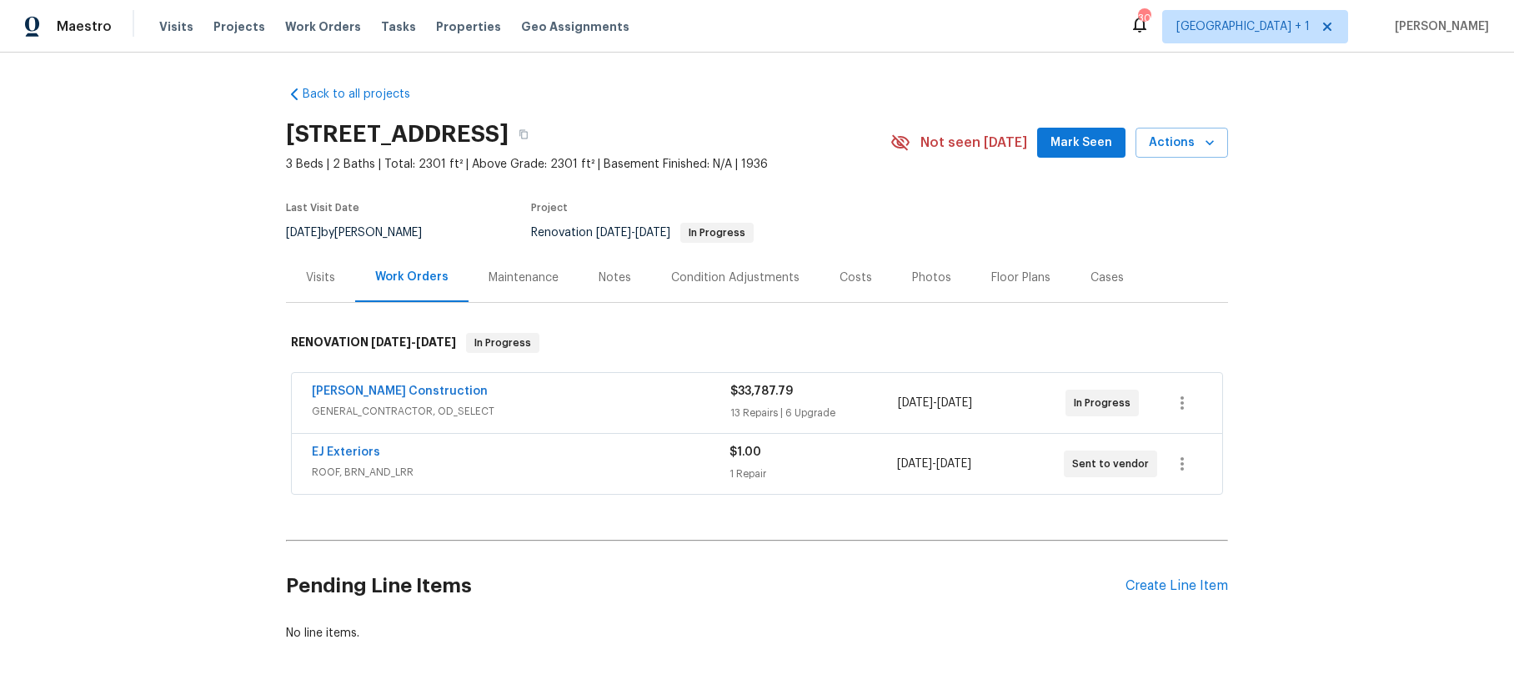
click at [599, 271] on div "Notes" at bounding box center [615, 277] width 33 height 17
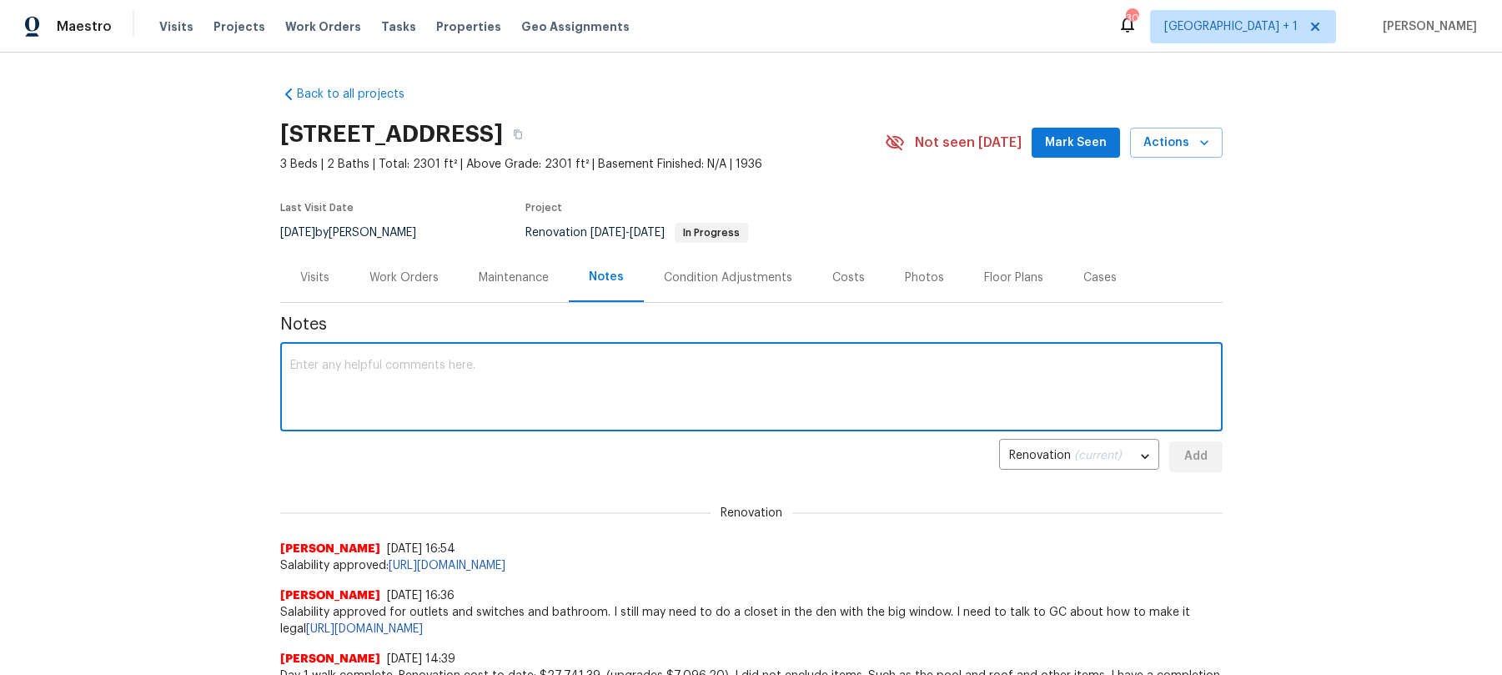
click at [377, 386] on textarea at bounding box center [751, 388] width 922 height 58
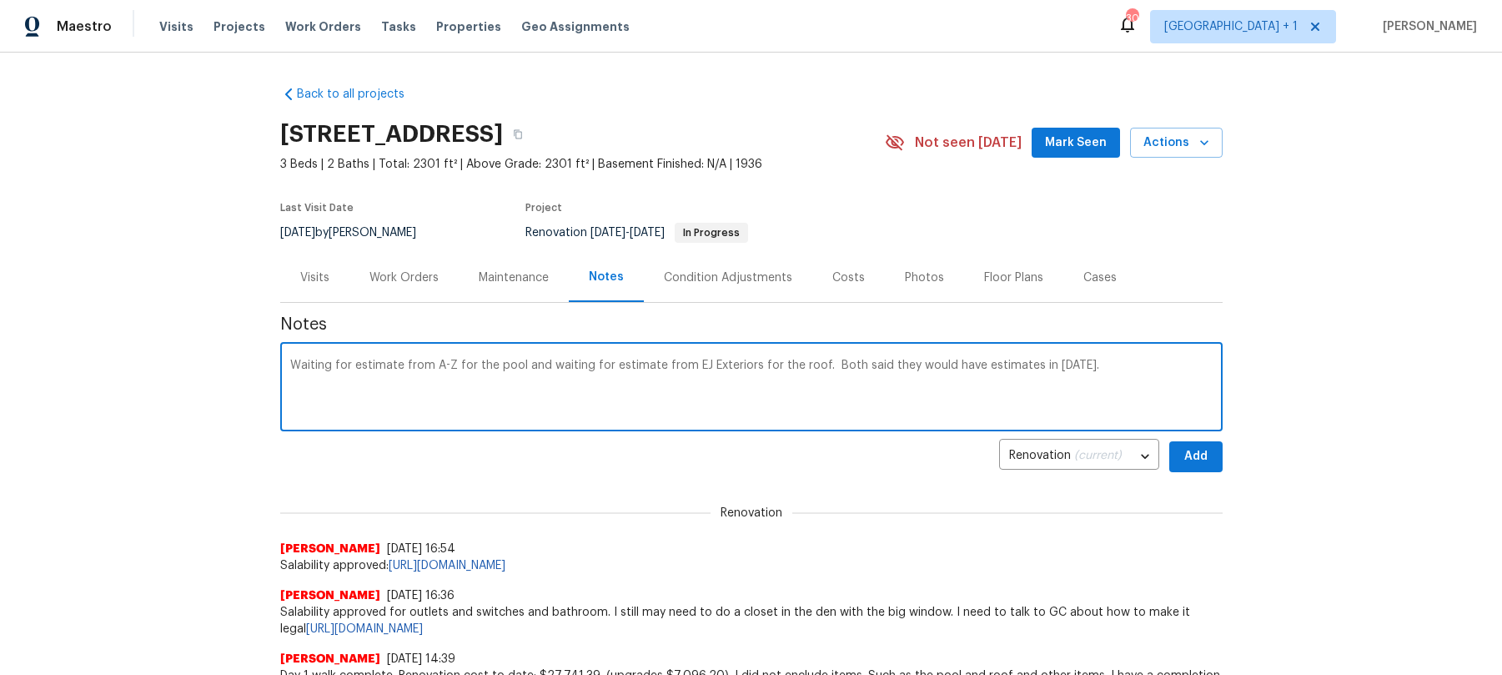
type textarea "Waiting for estimate from A-Z for the pool and waiting for estimate from EJ Ext…"
click at [1204, 459] on button "Add" at bounding box center [1195, 456] width 53 height 31
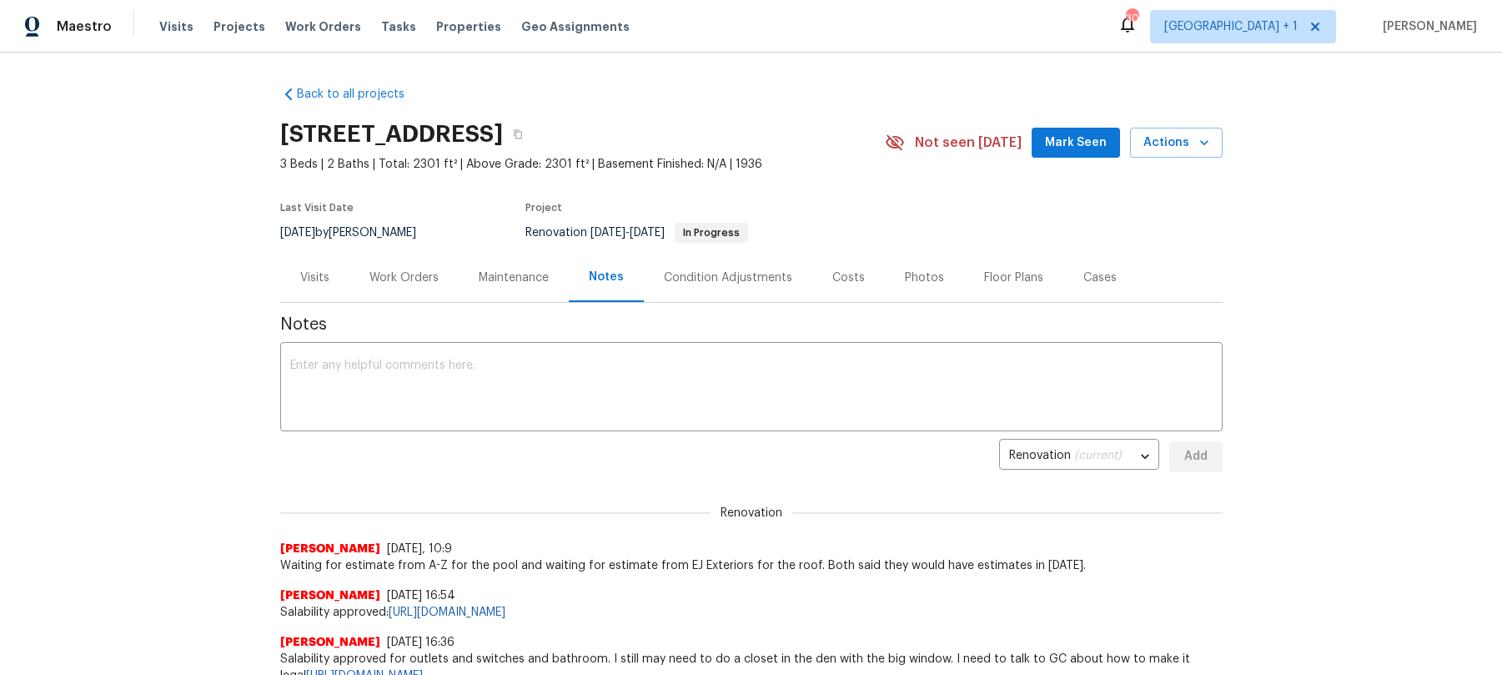
click at [1363, 248] on div "Back to all projects 3700 Olympiad Dr, View Park, CA 90043 3 Beds | 2 Baths | T…" at bounding box center [751, 364] width 1502 height 622
click at [396, 281] on div "Work Orders" at bounding box center [403, 277] width 69 height 17
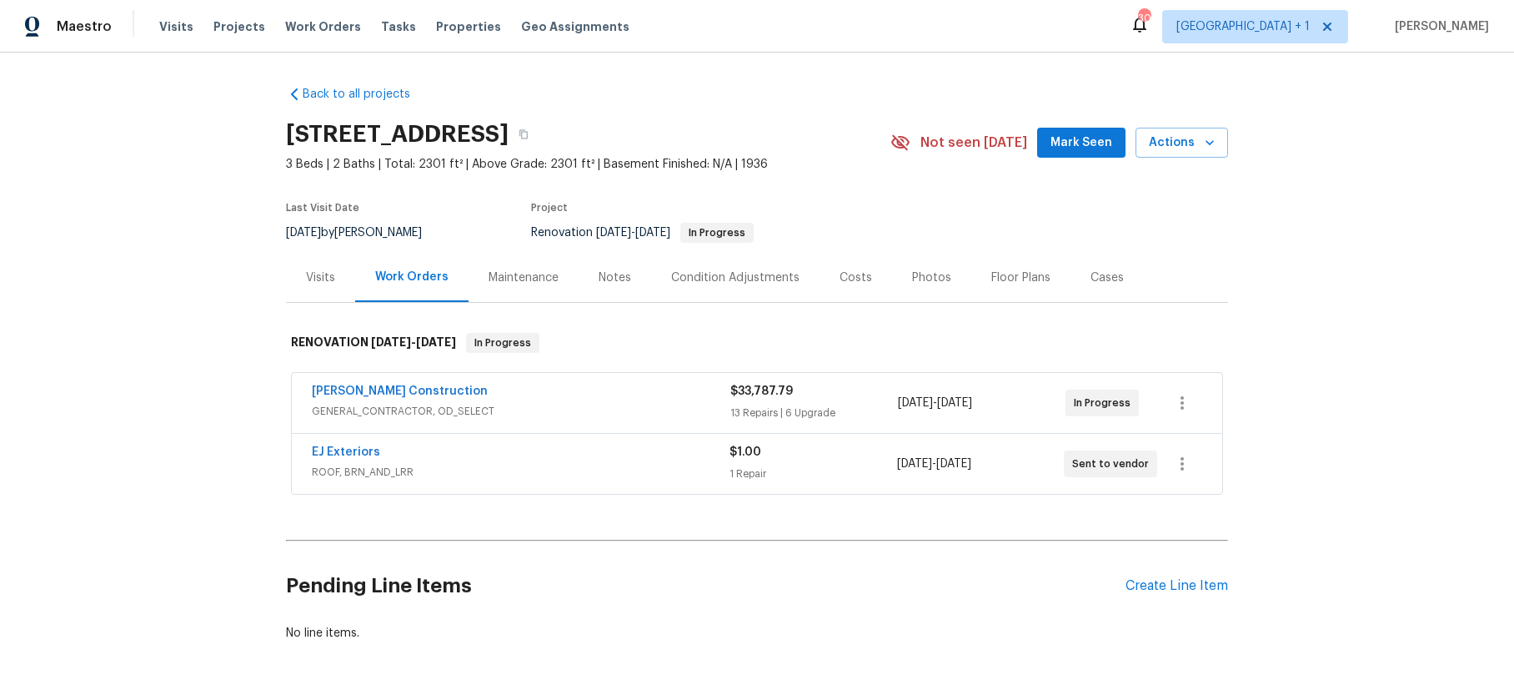
click at [506, 397] on div "Navarro Construction" at bounding box center [521, 393] width 419 height 20
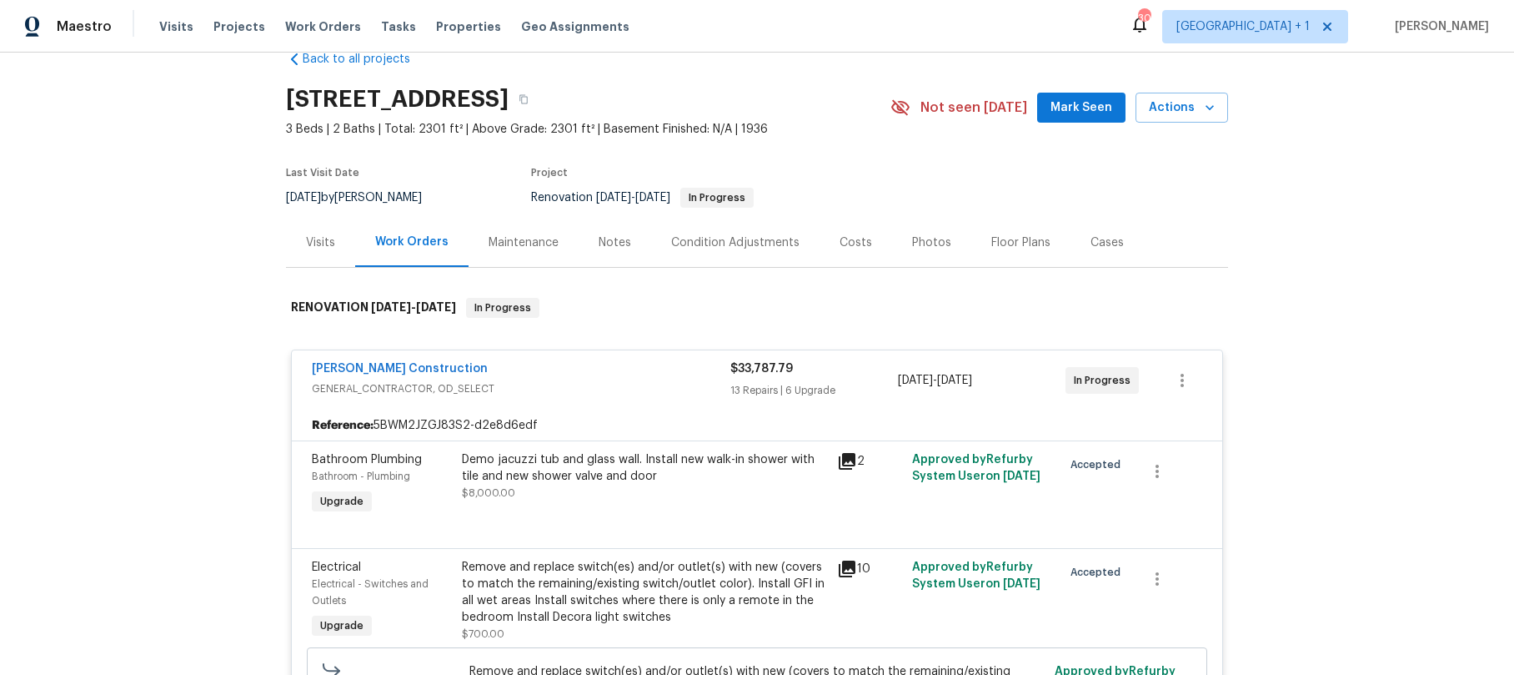
scroll to position [36, 0]
click at [1316, 404] on div "Back to all projects 3700 Olympiad Dr, View Park, CA 90043 3 Beds | 2 Baths | T…" at bounding box center [757, 364] width 1514 height 622
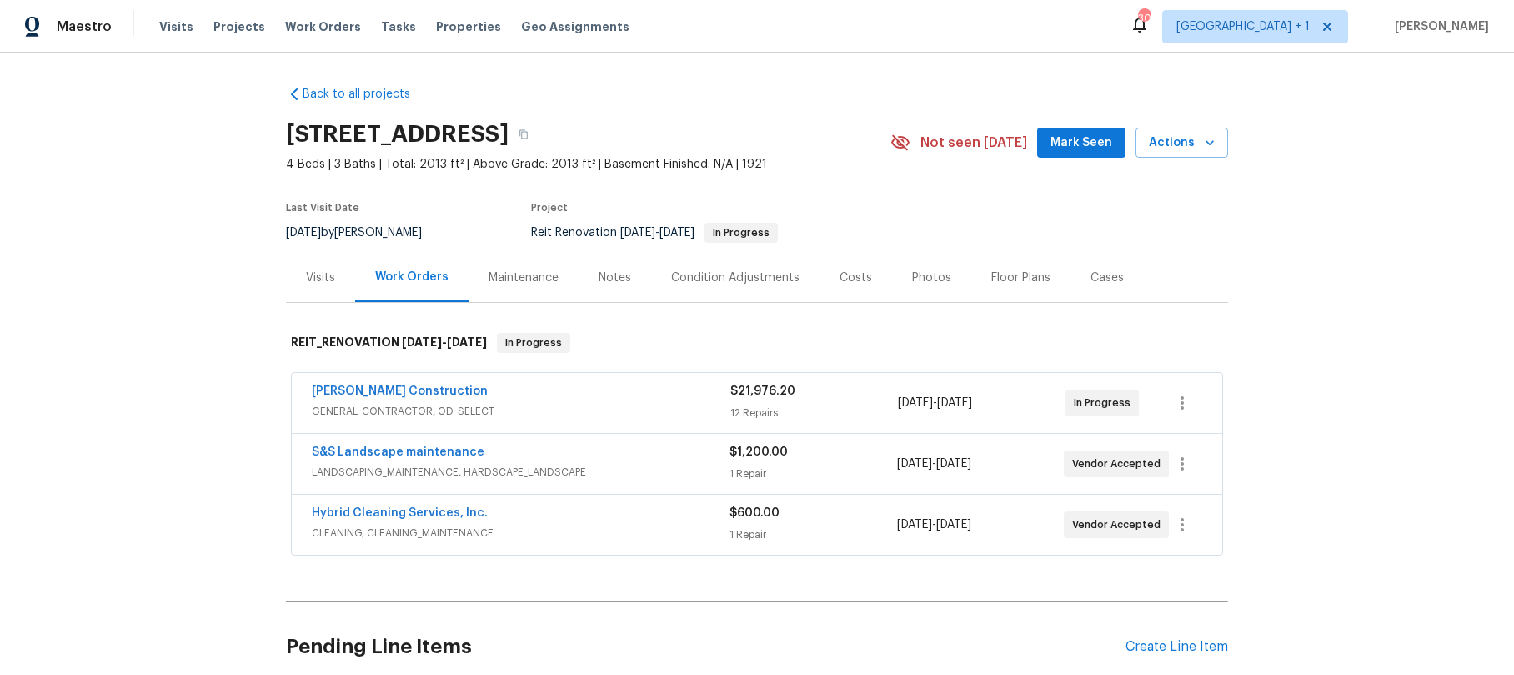
click at [552, 454] on div "S&S Landscape maintenance" at bounding box center [521, 454] width 418 height 20
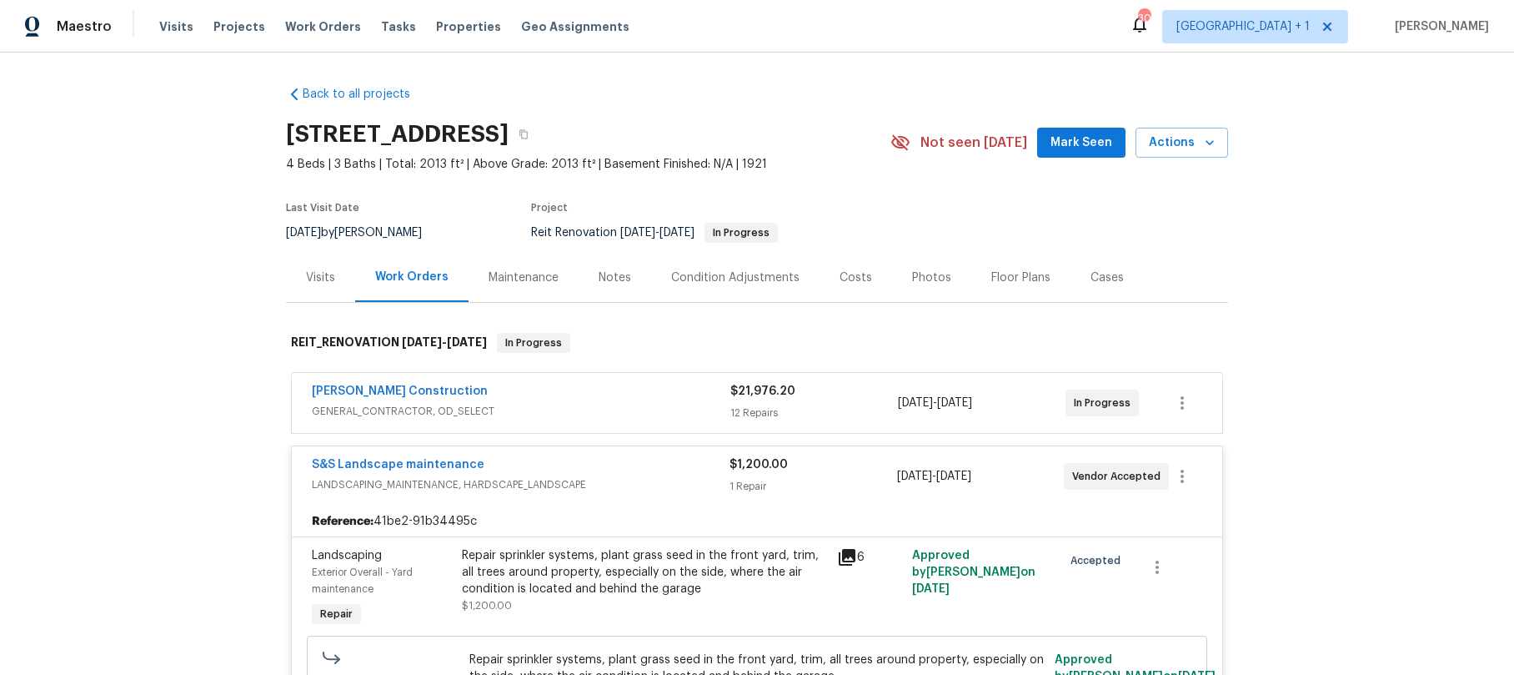
click at [839, 560] on icon at bounding box center [847, 557] width 17 height 17
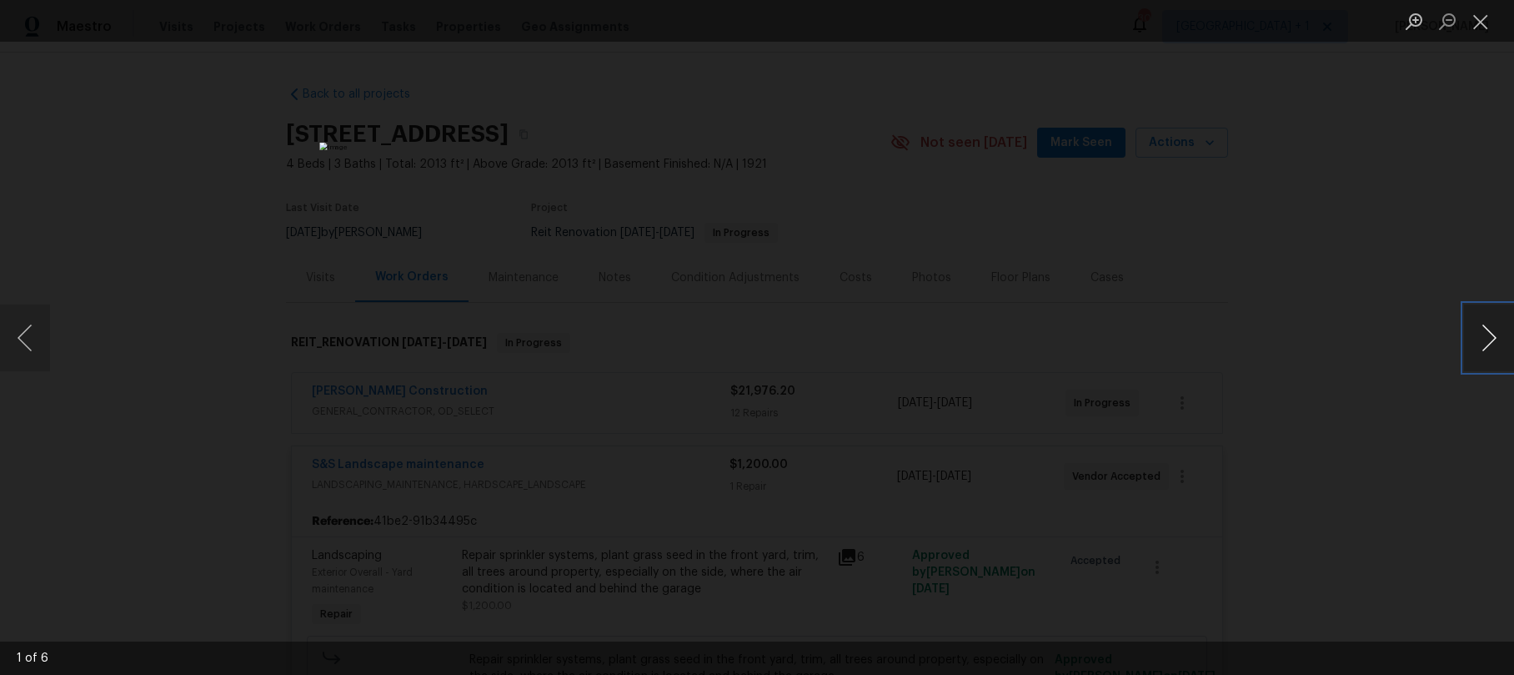
click at [1482, 330] on button "Next image" at bounding box center [1489, 337] width 50 height 67
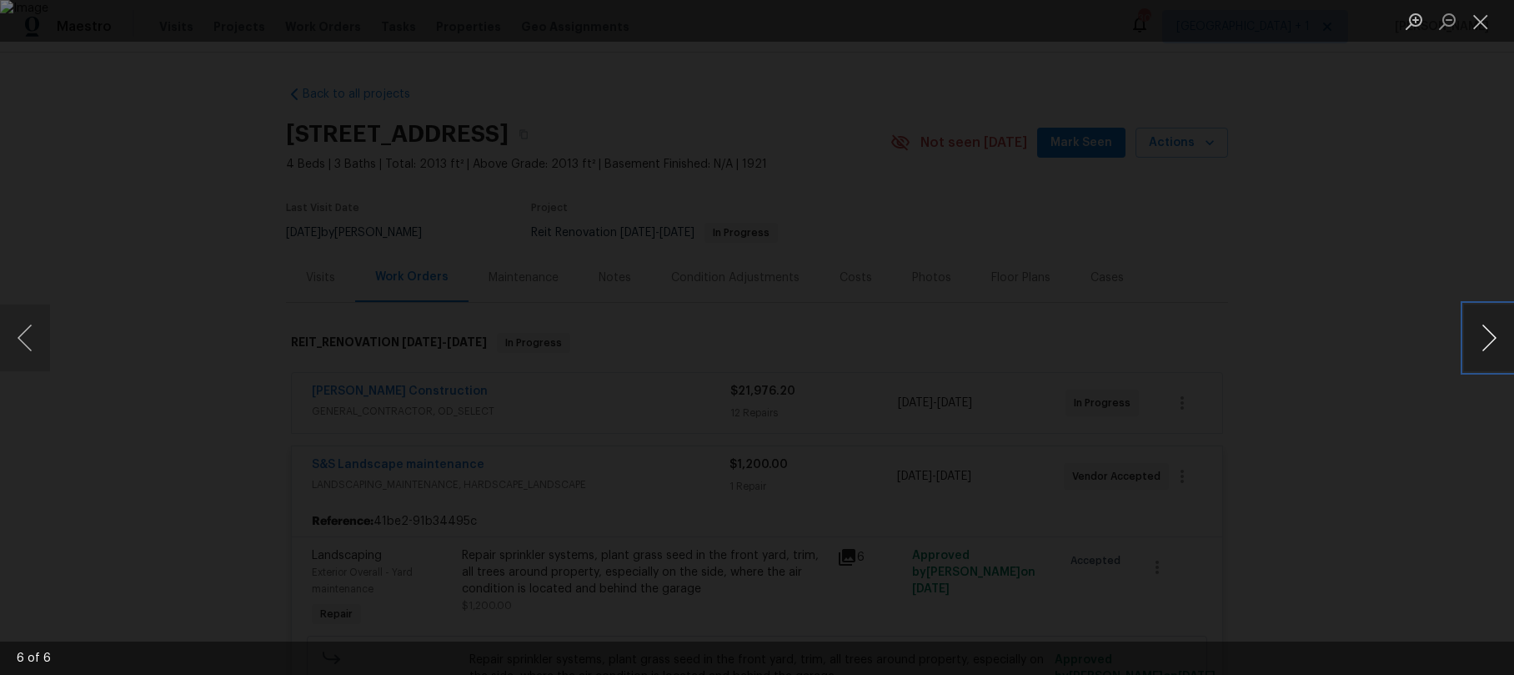
click at [1482, 330] on button "Next image" at bounding box center [1489, 337] width 50 height 67
click at [1487, 14] on button "Close lightbox" at bounding box center [1480, 21] width 33 height 29
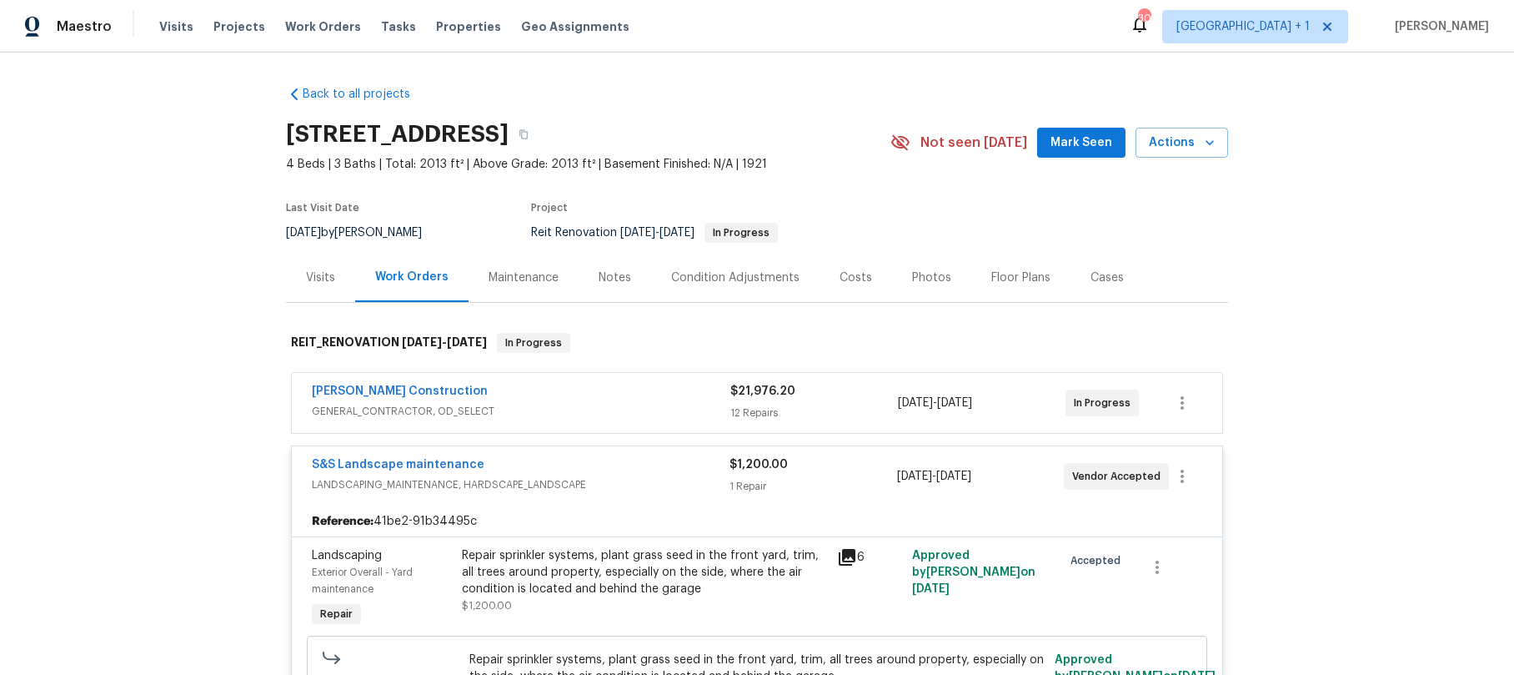
click at [138, 341] on div "Back to all projects [STREET_ADDRESS] 4 Beds | 3 Baths | Total: 2013 ft² | Abov…" at bounding box center [757, 364] width 1514 height 622
click at [520, 399] on div "[PERSON_NAME] Construction" at bounding box center [521, 393] width 419 height 20
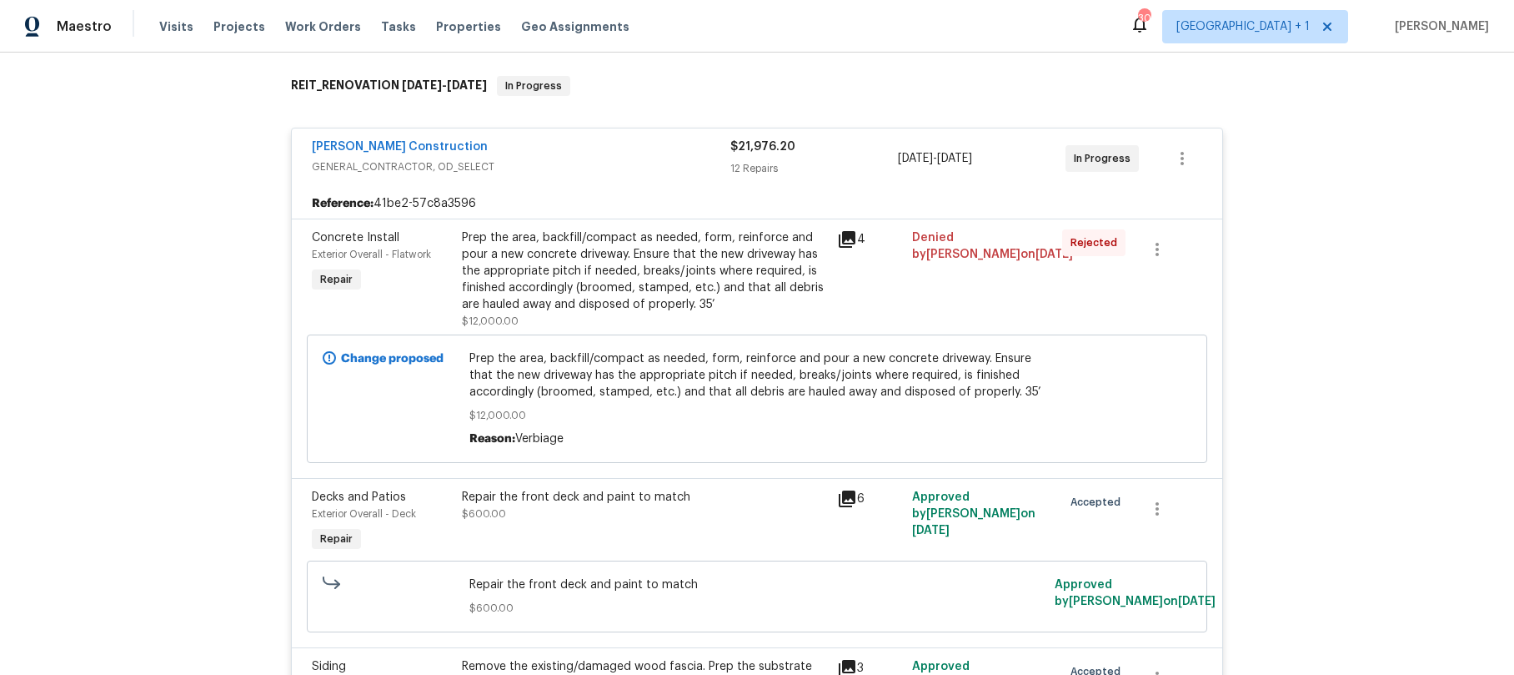
scroll to position [258, 0]
click at [846, 238] on icon at bounding box center [847, 238] width 17 height 17
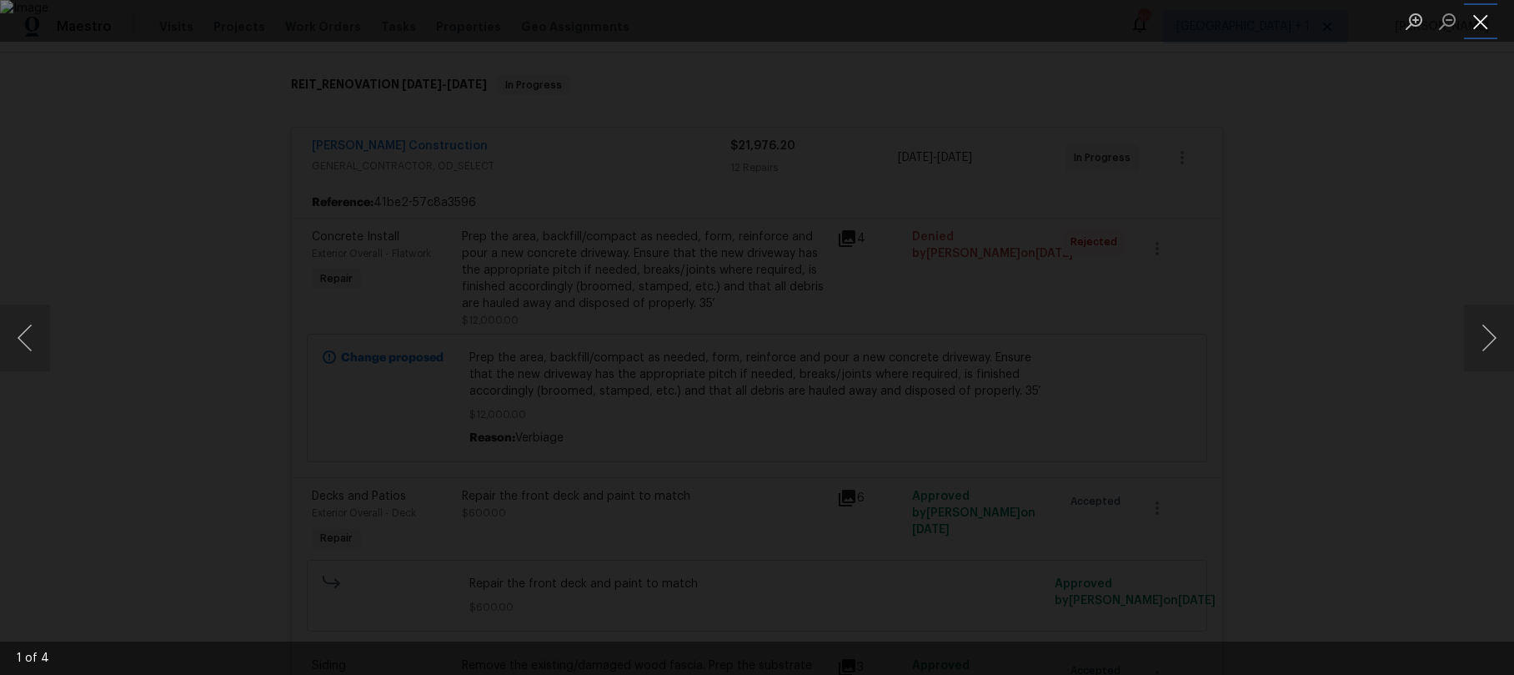
click at [1478, 24] on button "Close lightbox" at bounding box center [1480, 21] width 33 height 29
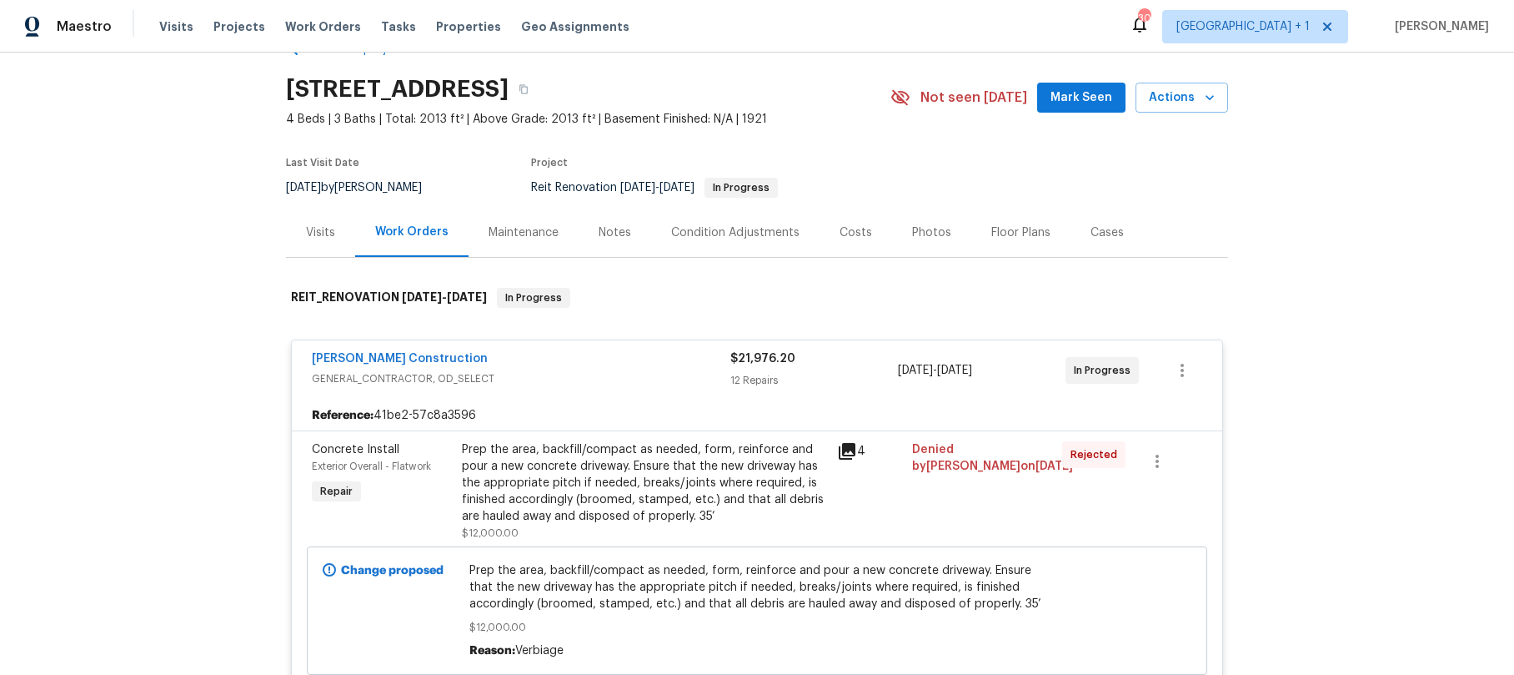
scroll to position [0, 0]
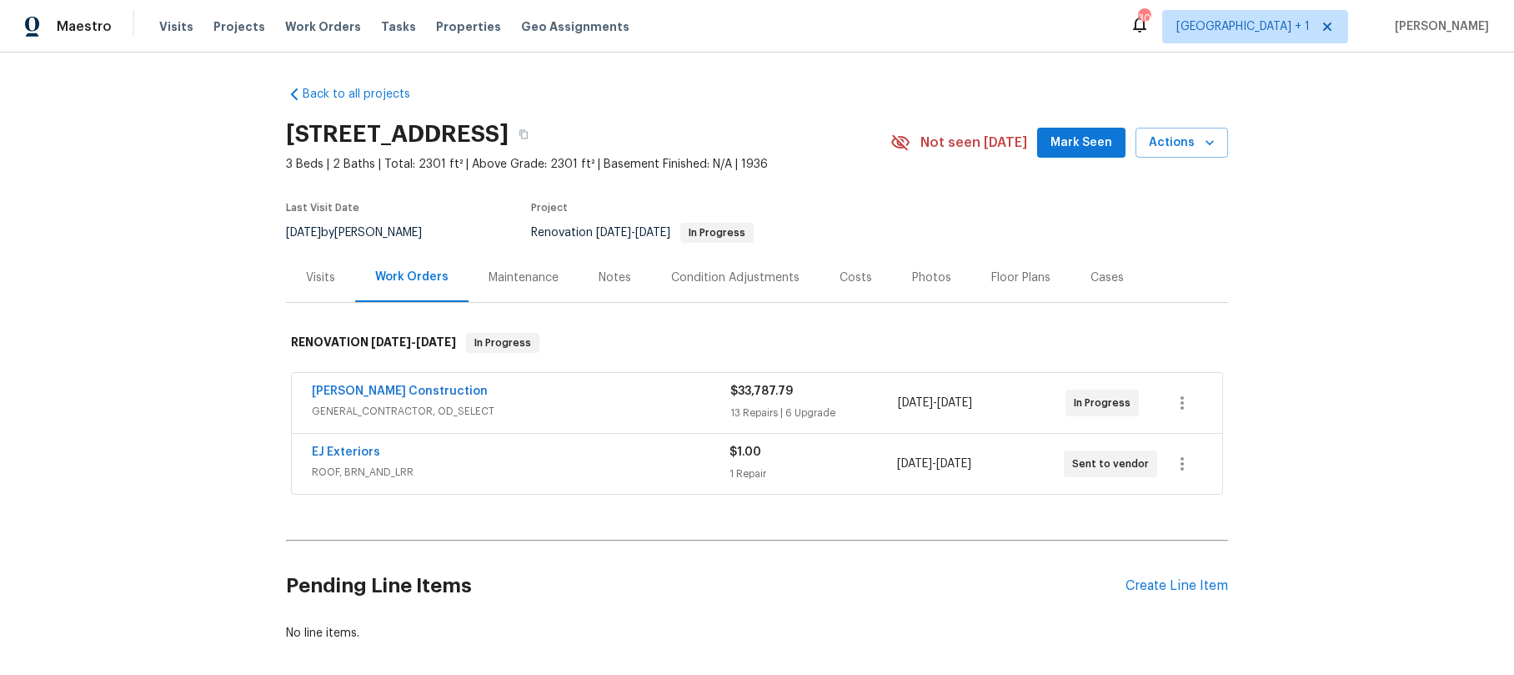
click at [584, 403] on span "GENERAL_CONTRACTOR, OD_SELECT" at bounding box center [521, 411] width 419 height 17
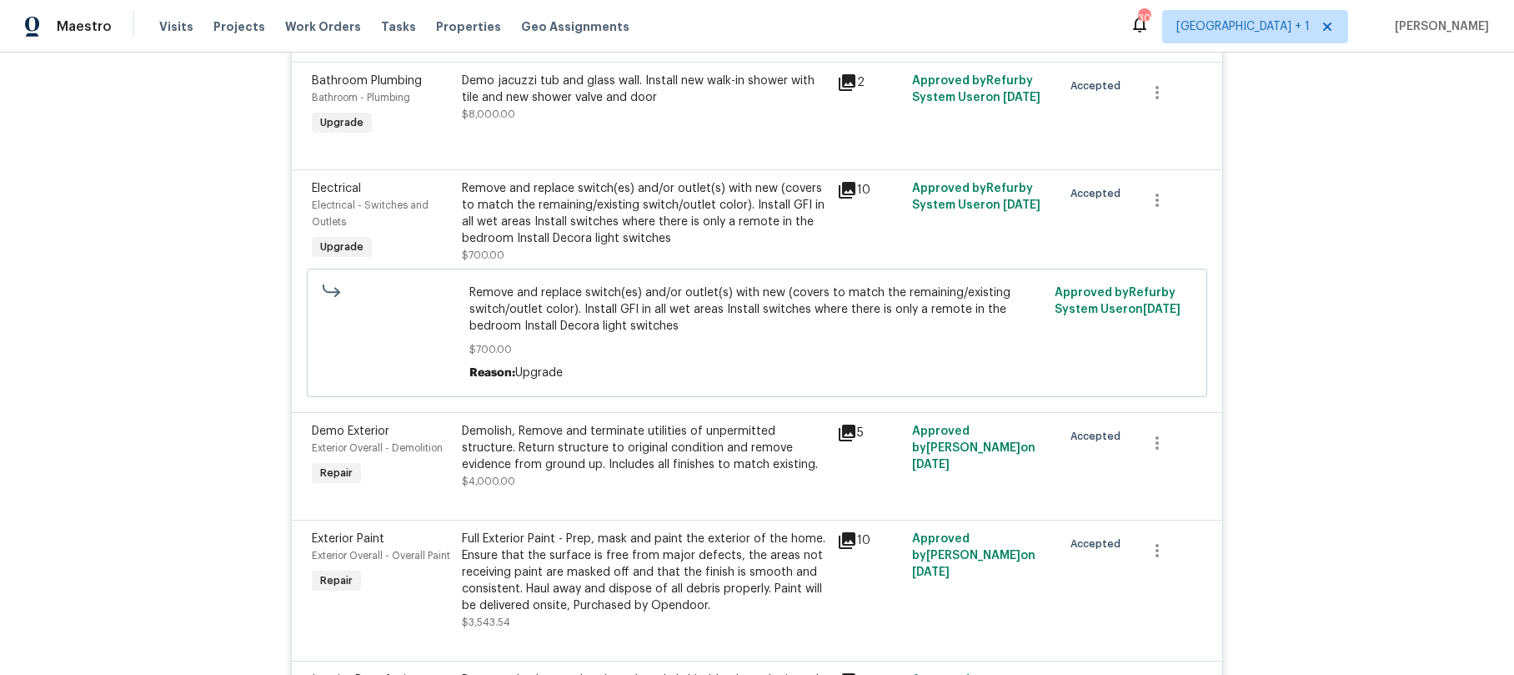
scroll to position [446, 0]
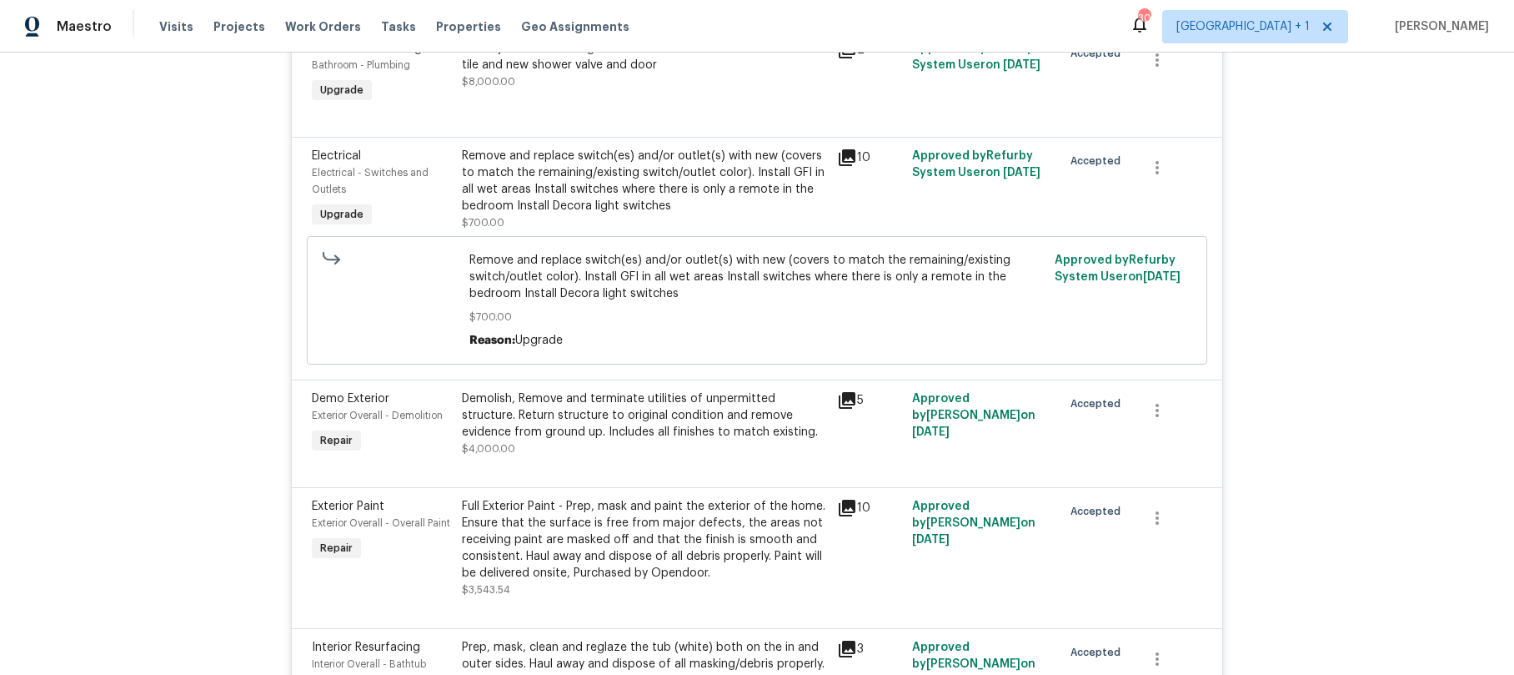
click at [844, 402] on icon at bounding box center [847, 400] width 20 height 20
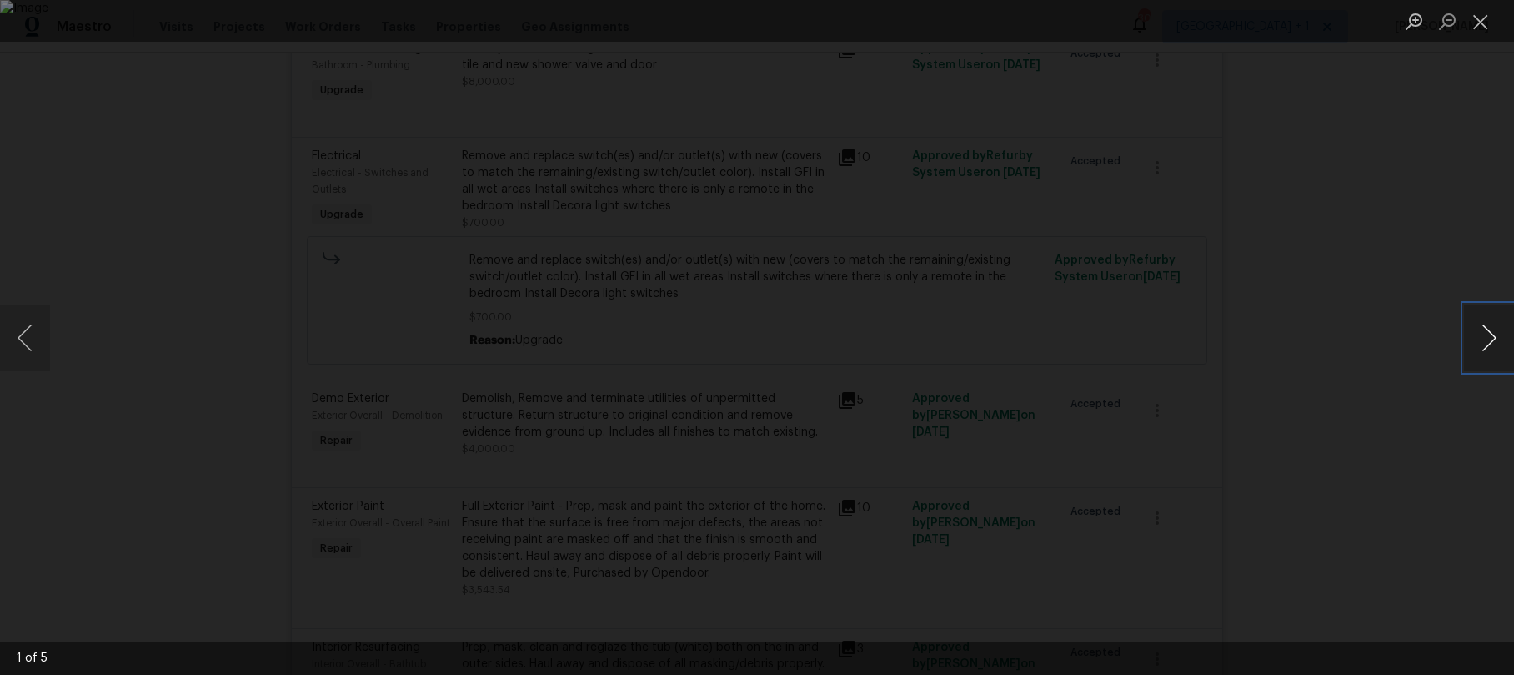
click at [1479, 336] on button "Next image" at bounding box center [1489, 337] width 50 height 67
click at [1484, 26] on button "Close lightbox" at bounding box center [1480, 21] width 33 height 29
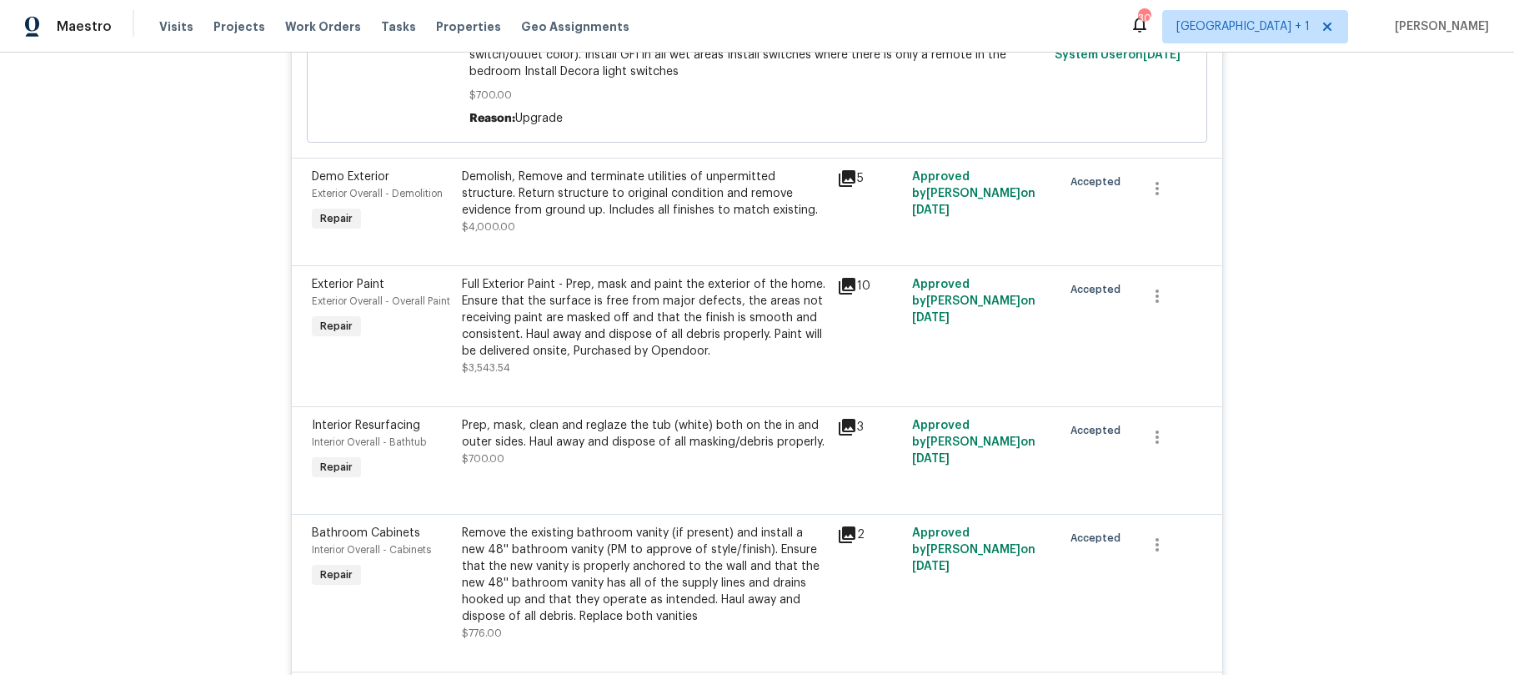
scroll to position [669, 0]
click at [627, 440] on div "Prep, mask, clean and reglaze the tub (white) both on the in and outer sides. H…" at bounding box center [644, 432] width 365 height 33
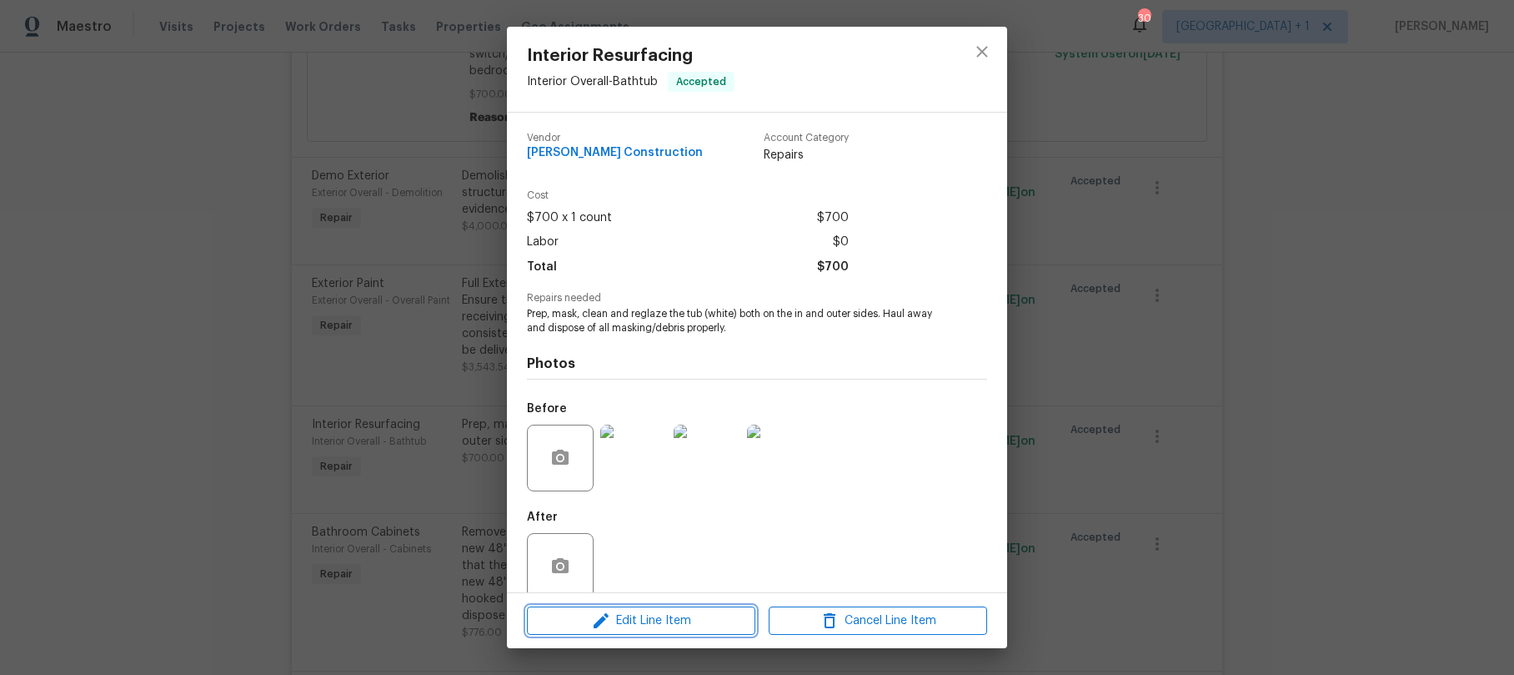
click at [658, 616] on span "Edit Line Item" at bounding box center [641, 620] width 218 height 21
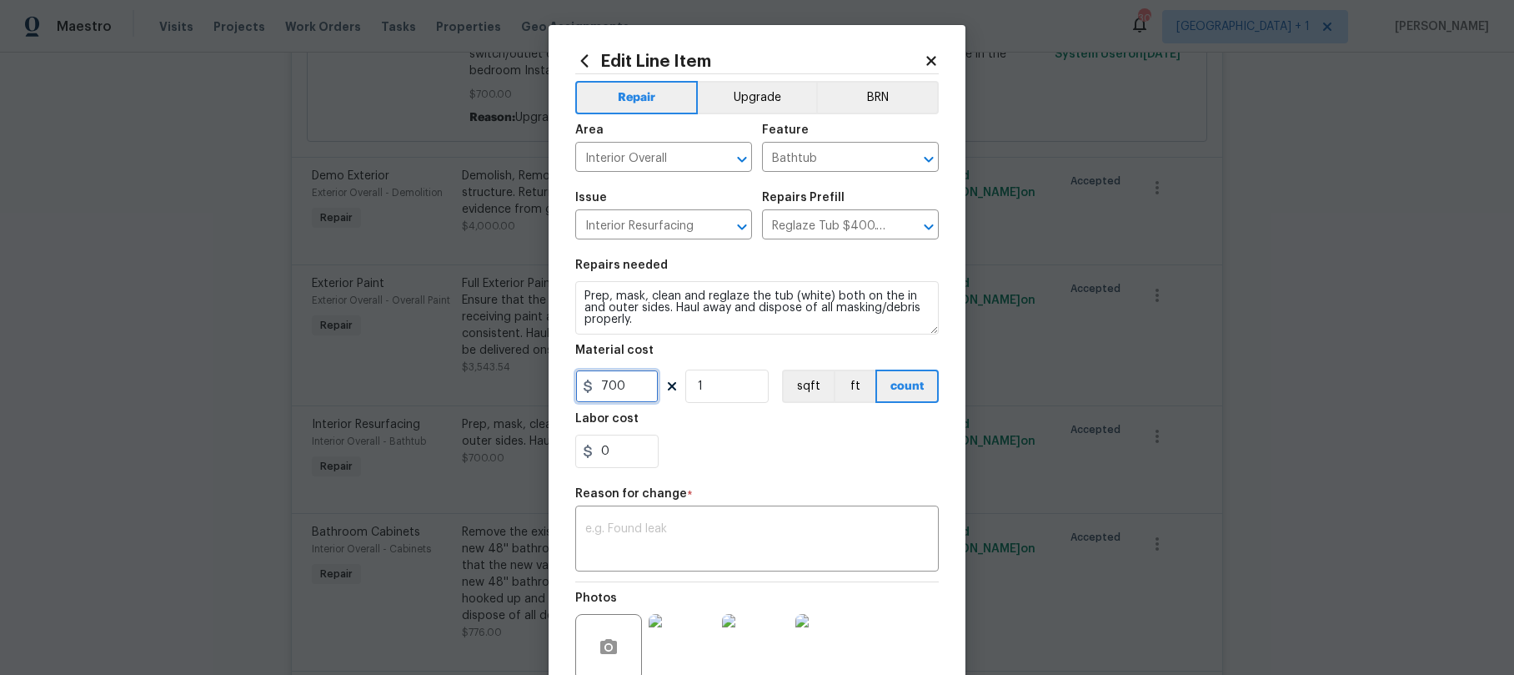
drag, startPoint x: 641, startPoint y: 385, endPoint x: 533, endPoint y: 389, distance: 108.5
click at [533, 389] on div "Edit Line Item Repair Upgrade BRN Area Interior Overall ​ Feature Bathtub ​ Iss…" at bounding box center [757, 337] width 1514 height 675
type input "400"
click at [770, 546] on textarea at bounding box center [757, 540] width 344 height 35
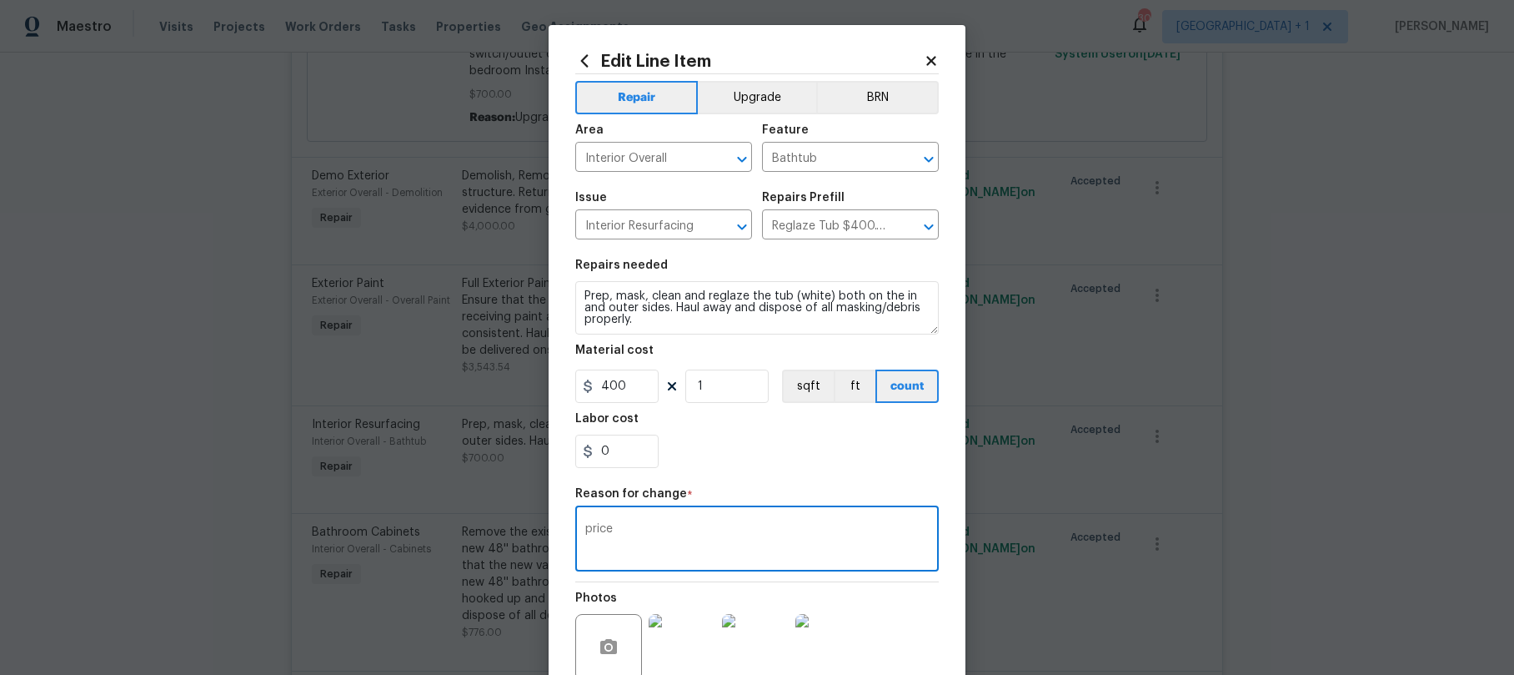
type textarea "price"
click at [756, 459] on div "0" at bounding box center [757, 450] width 364 height 33
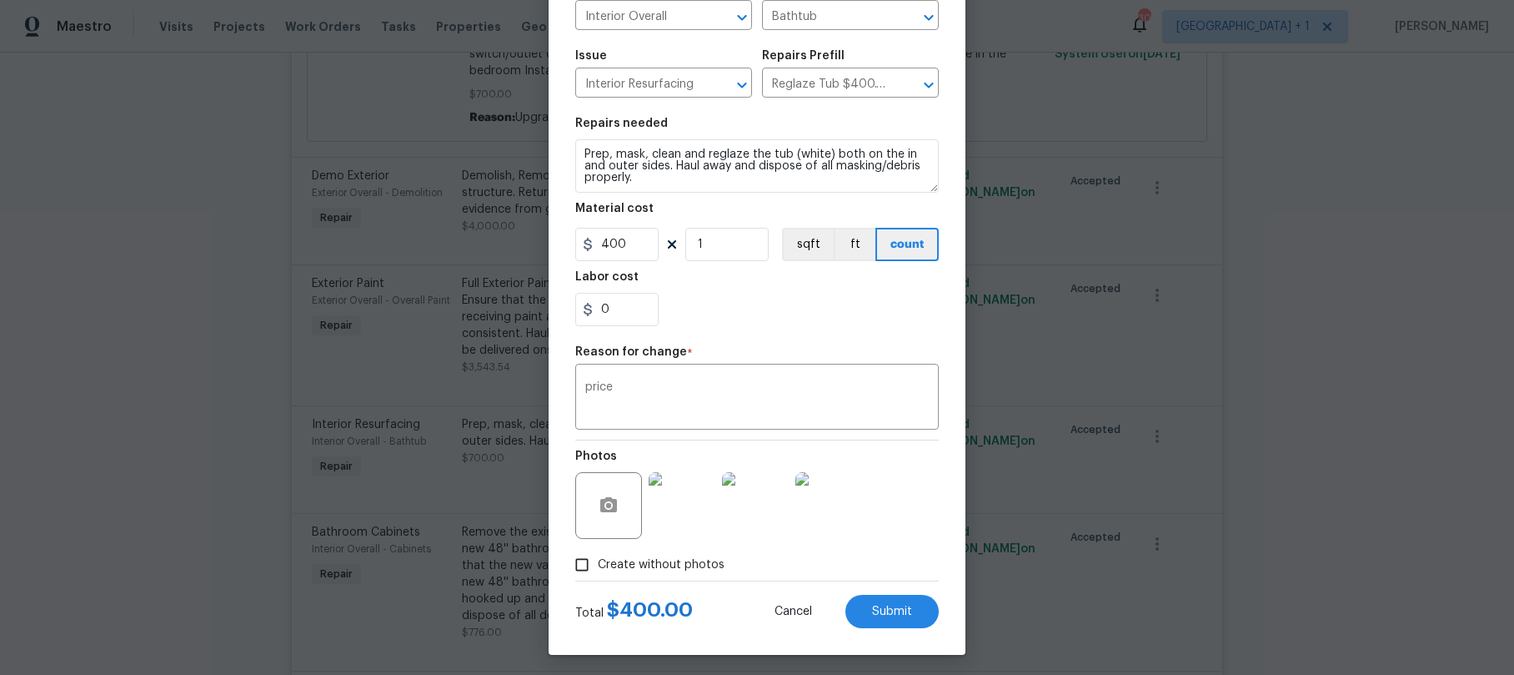
scroll to position [144, 0]
click at [872, 607] on span "Submit" at bounding box center [892, 609] width 40 height 13
type input "700"
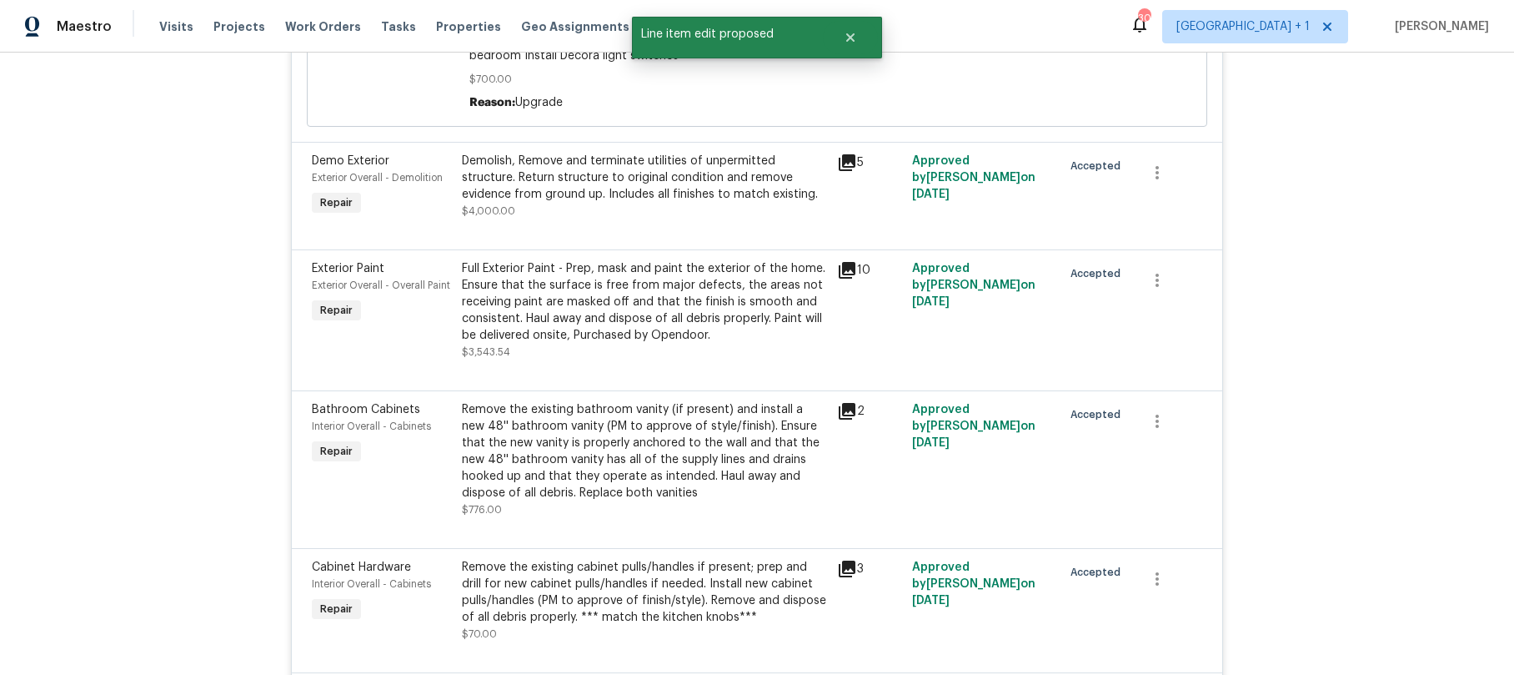
scroll to position [811, 0]
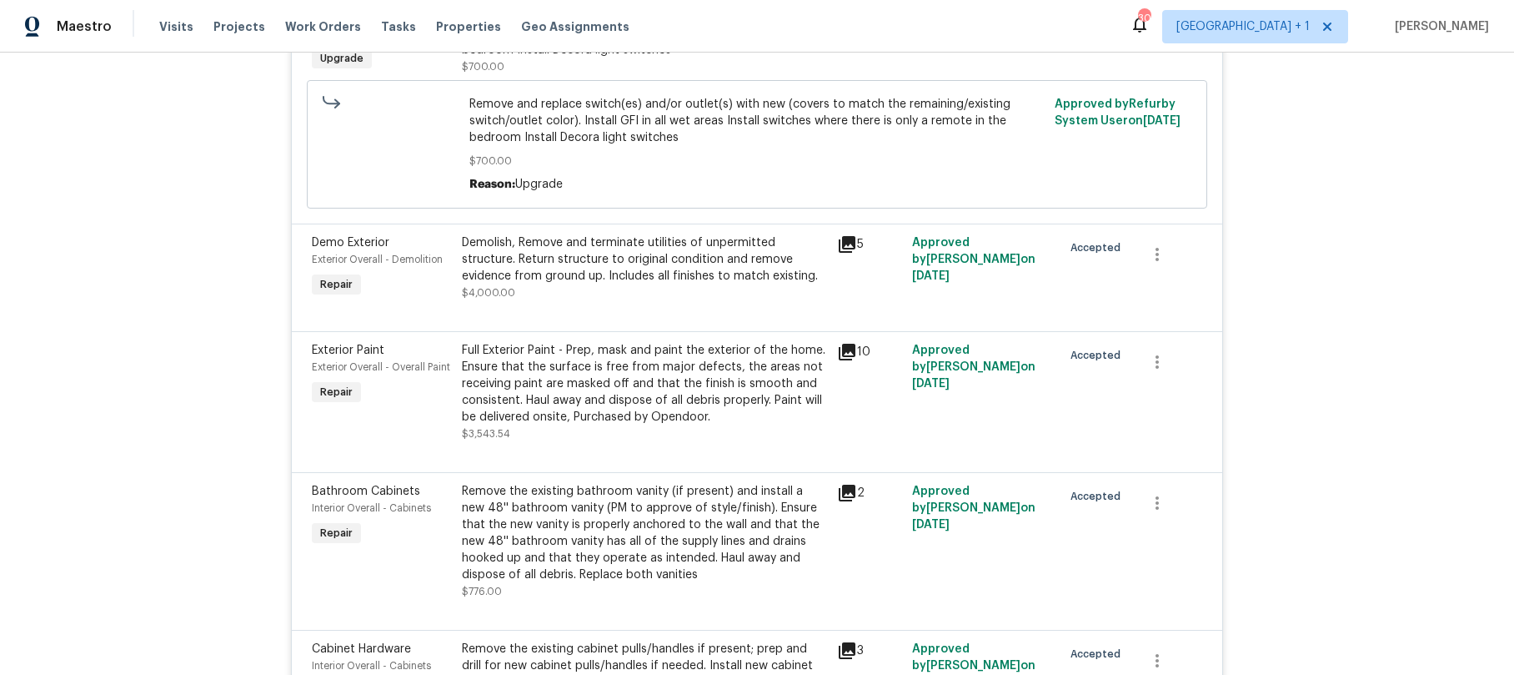
click at [584, 390] on div "Full Exterior Paint - Prep, mask and paint the exterior of the home. Ensure tha…" at bounding box center [644, 383] width 365 height 83
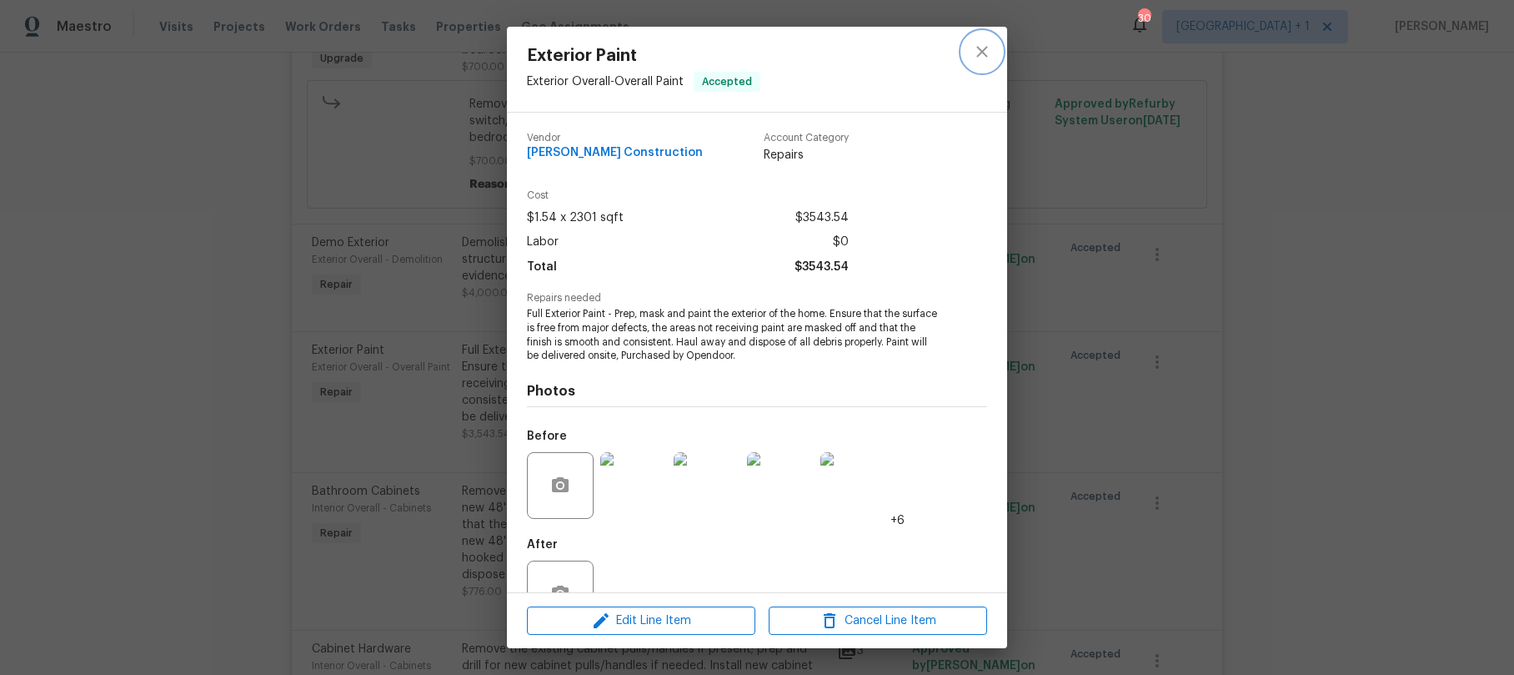
drag, startPoint x: 971, startPoint y: 57, endPoint x: 959, endPoint y: 97, distance: 41.7
click at [959, 97] on div at bounding box center [982, 69] width 50 height 85
click at [987, 57] on icon "close" at bounding box center [982, 51] width 11 height 11
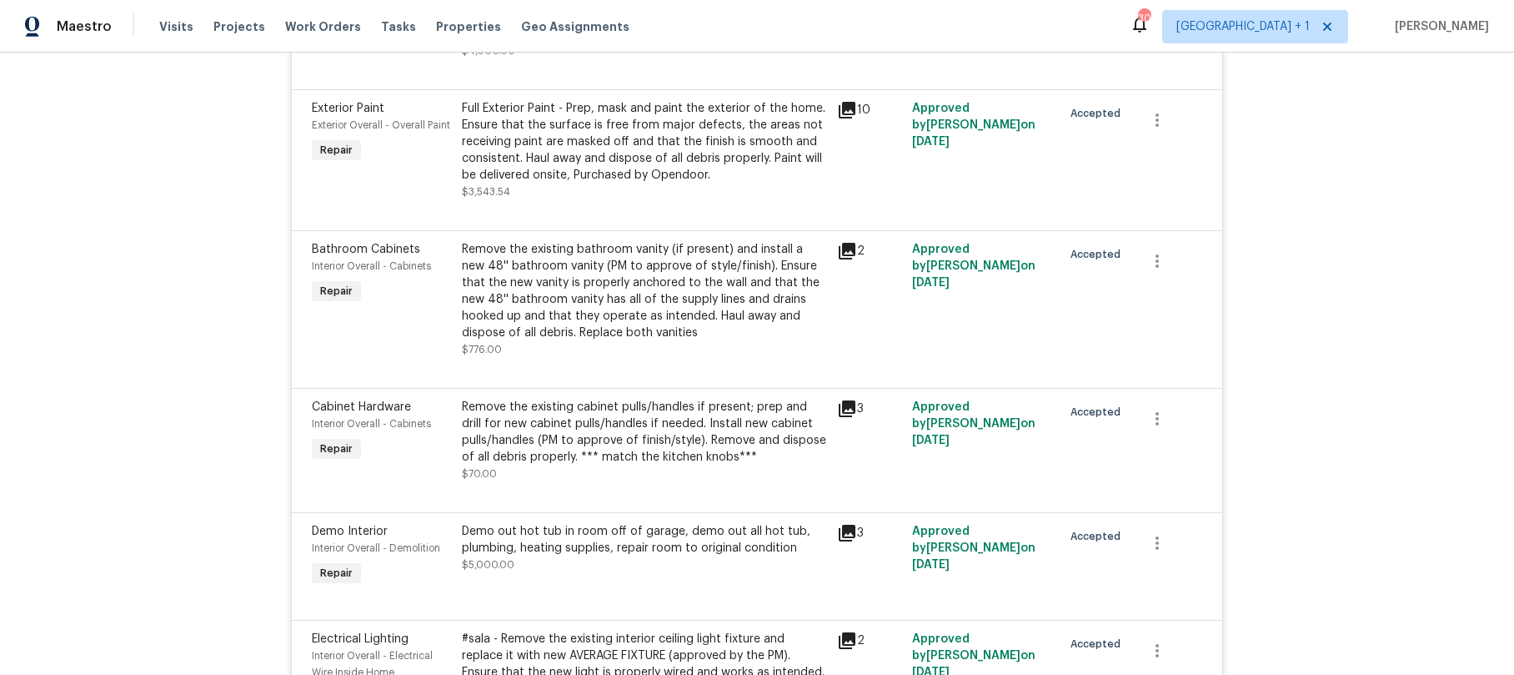
scroll to position [1057, 0]
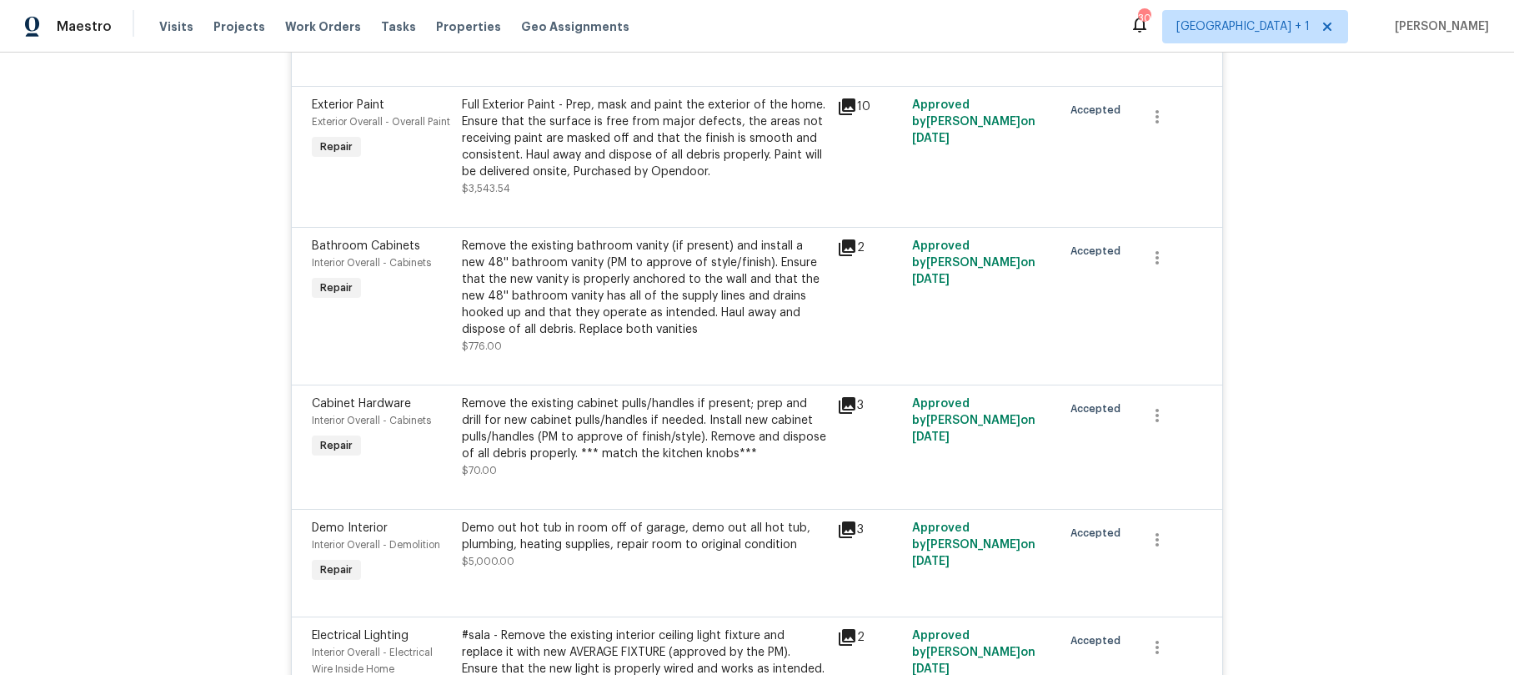
click at [632, 540] on div "Demo out hot tub in room off of garage, demo out all hot tub, plumbing, heating…" at bounding box center [644, 536] width 365 height 33
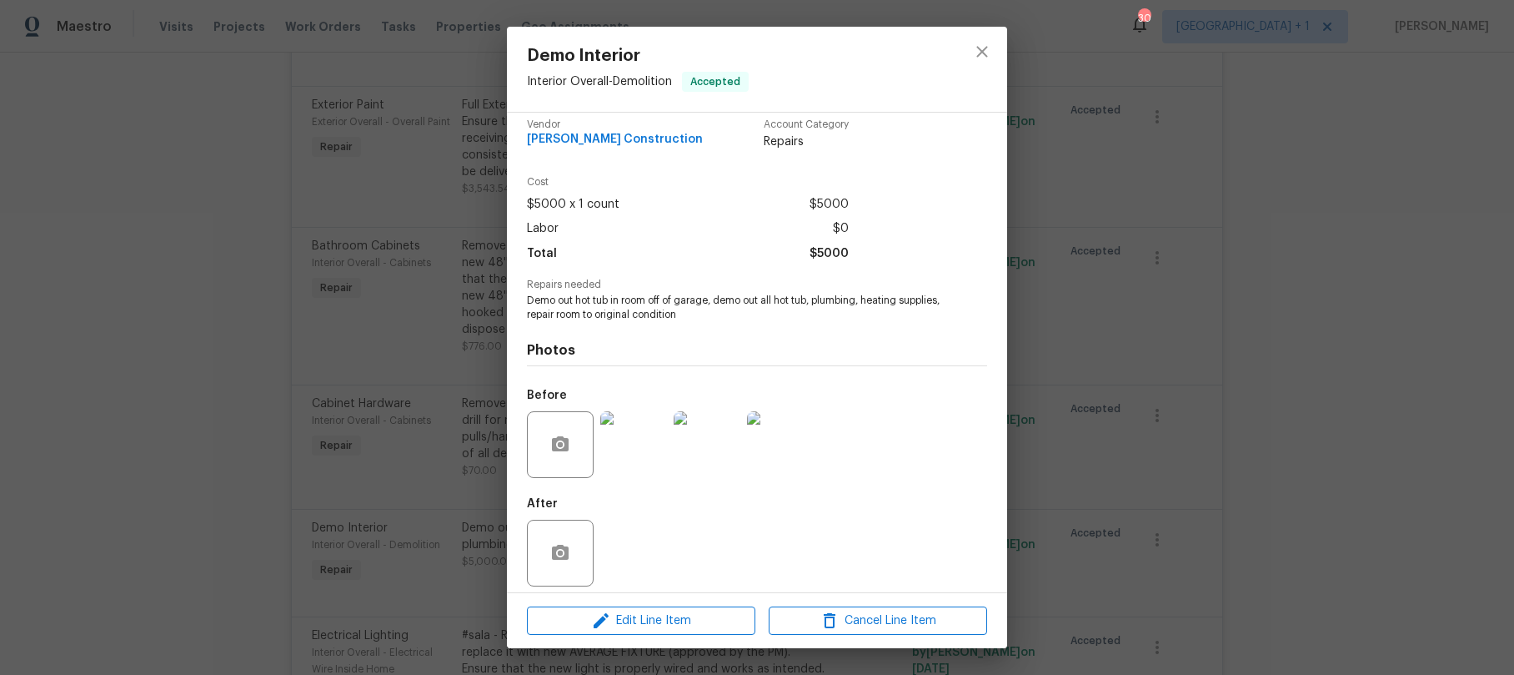
scroll to position [24, 0]
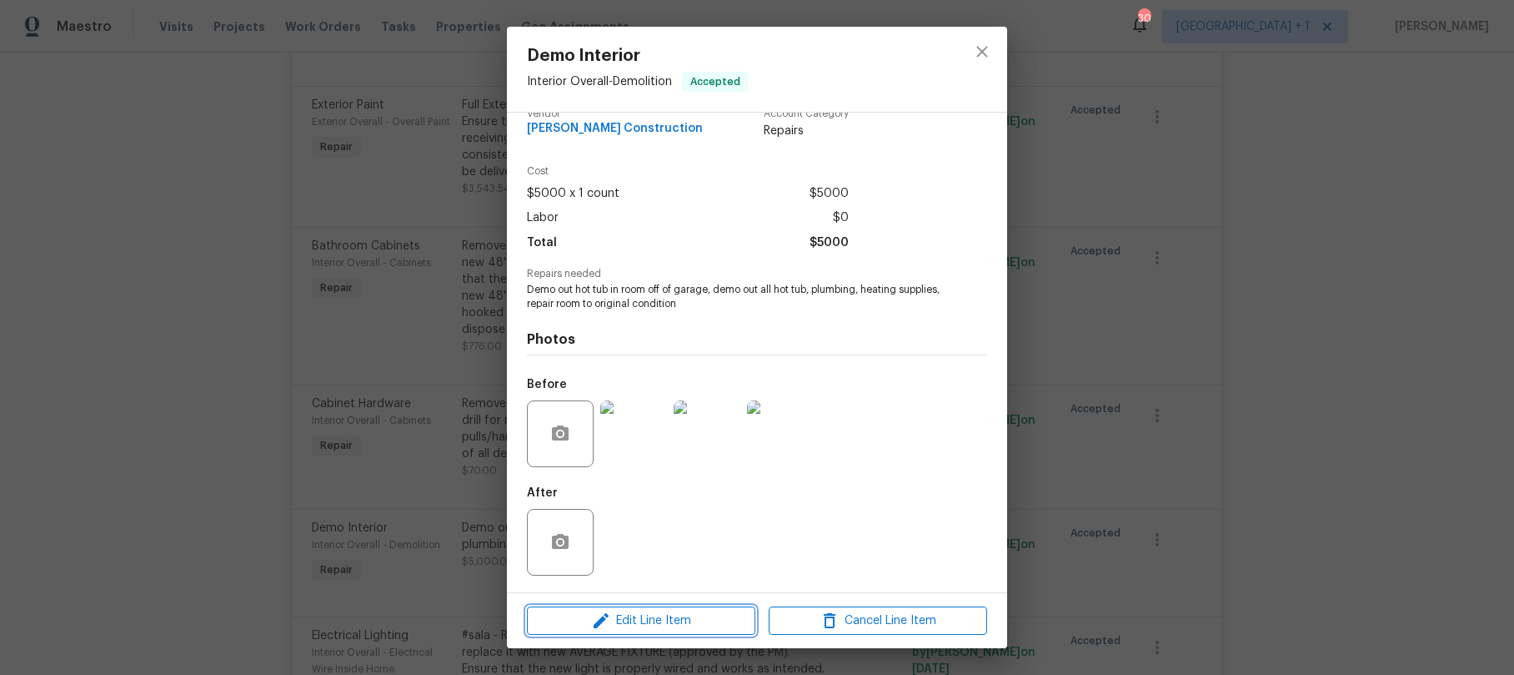
click at [637, 614] on span "Edit Line Item" at bounding box center [641, 620] width 218 height 21
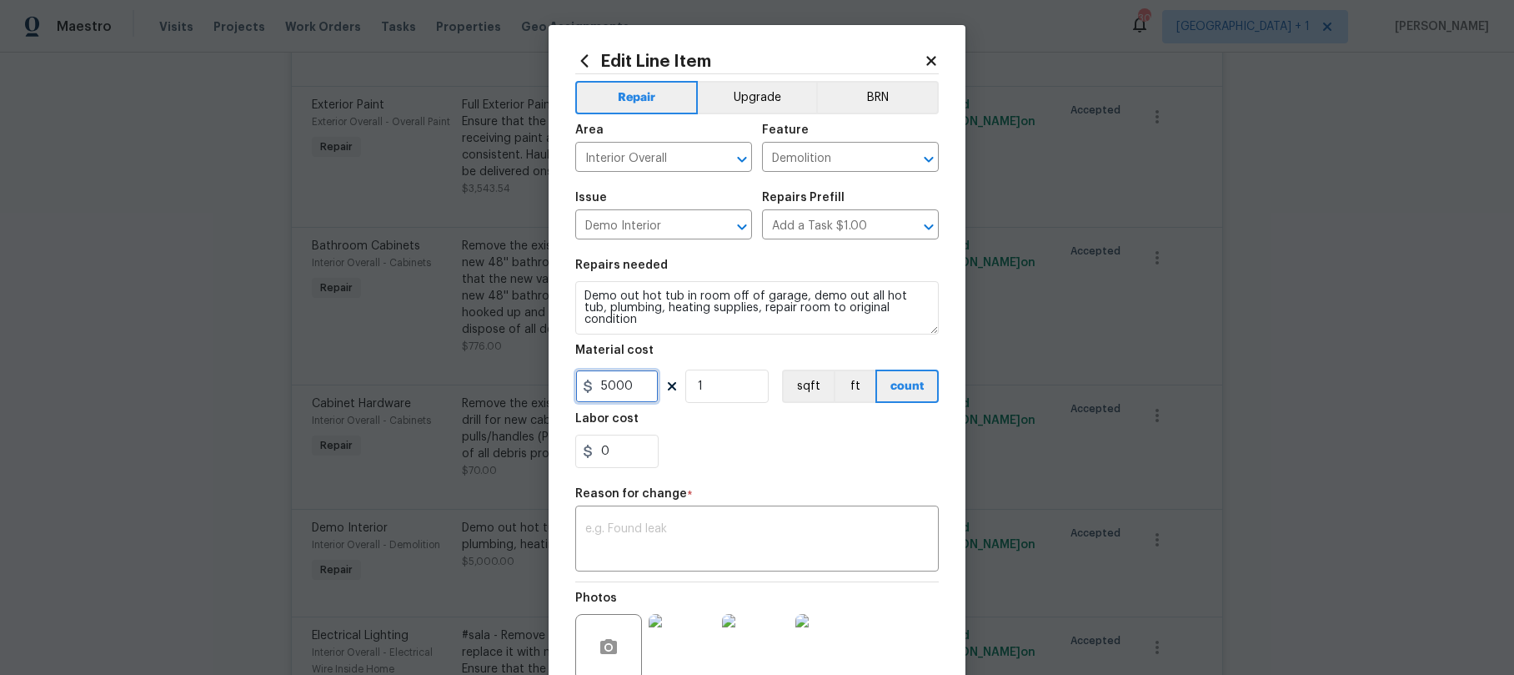
drag, startPoint x: 635, startPoint y: 389, endPoint x: 569, endPoint y: 387, distance: 66.7
click at [575, 387] on input "5000" at bounding box center [616, 385] width 83 height 33
type input "3500"
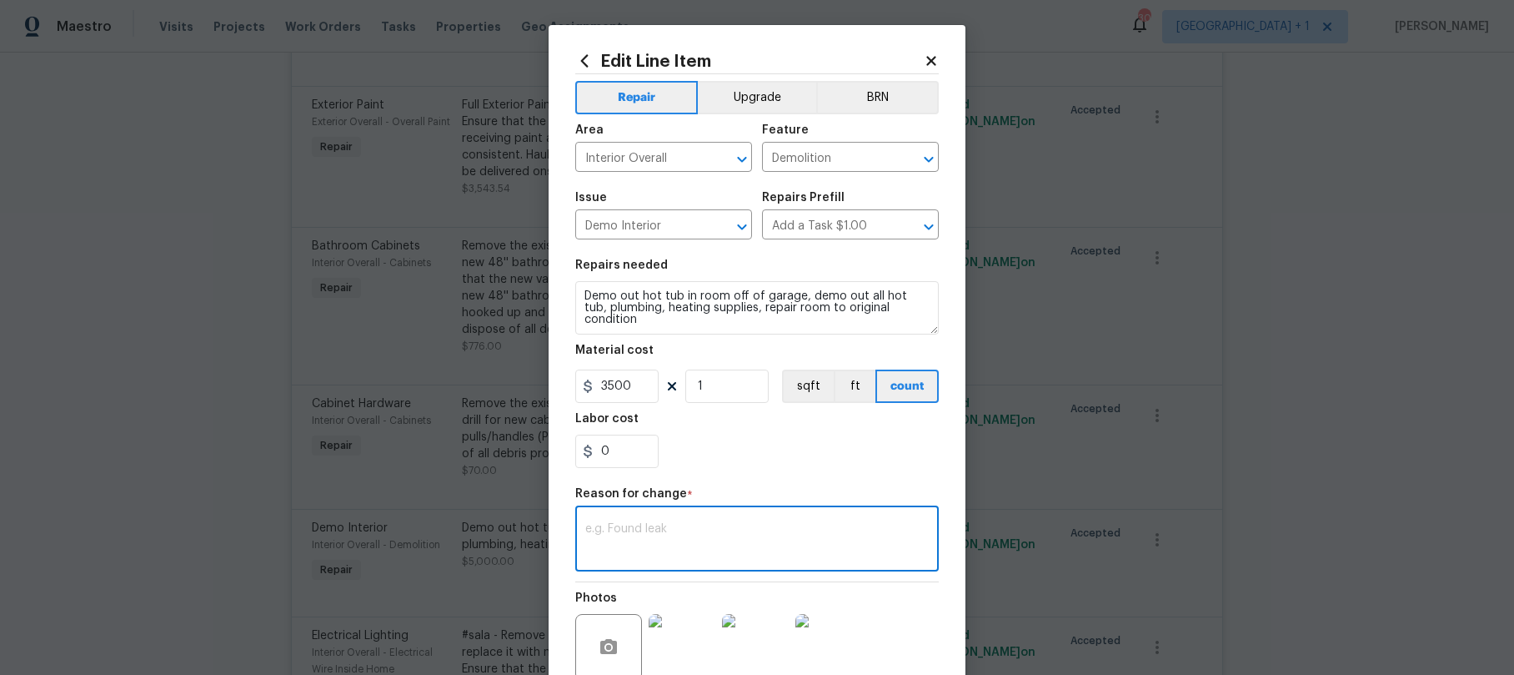
click at [645, 523] on textarea at bounding box center [757, 540] width 344 height 35
type textarea "price"
click at [761, 476] on section "Repairs needed Demo out hot tub in room off of garage, demo out all hot tub, pl…" at bounding box center [757, 363] width 364 height 229
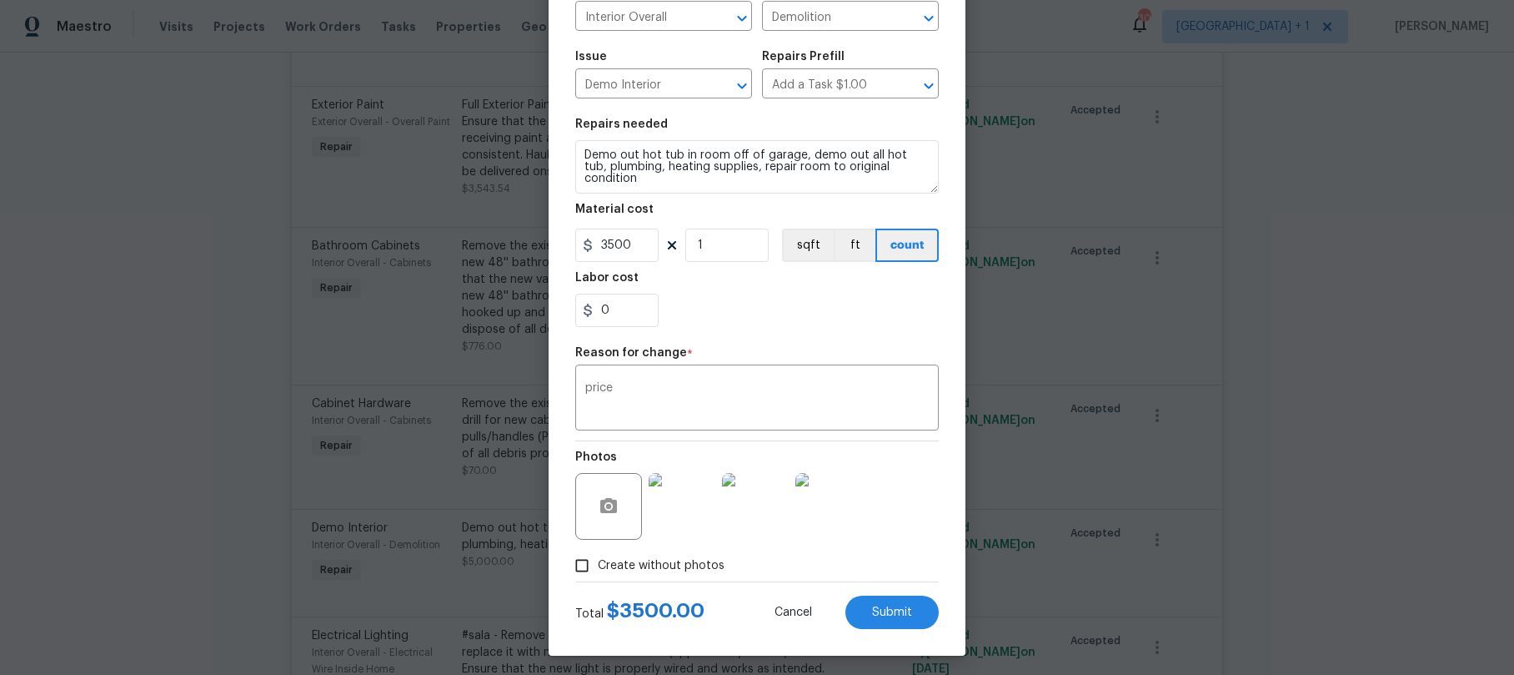
scroll to position [147, 0]
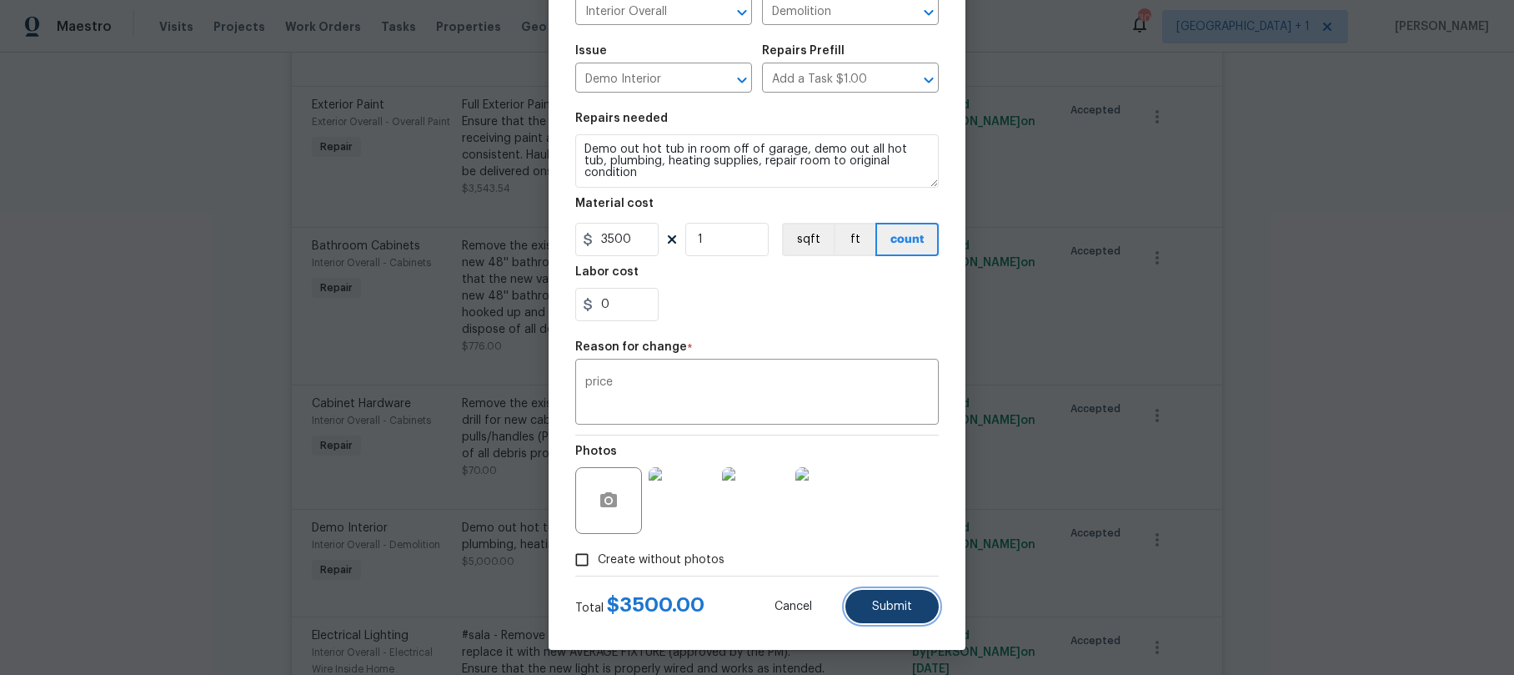
click at [911, 593] on button "Submit" at bounding box center [892, 606] width 93 height 33
type input "5000"
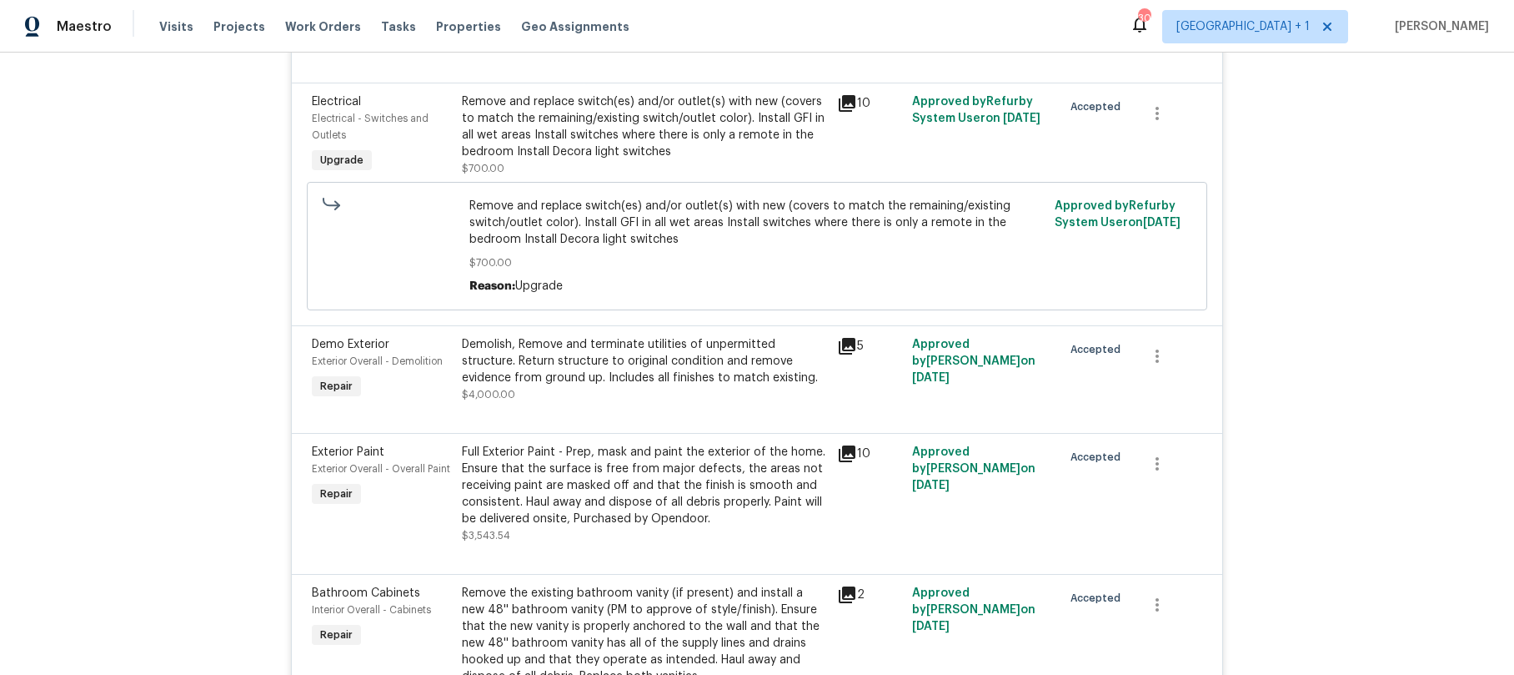
scroll to position [192, 0]
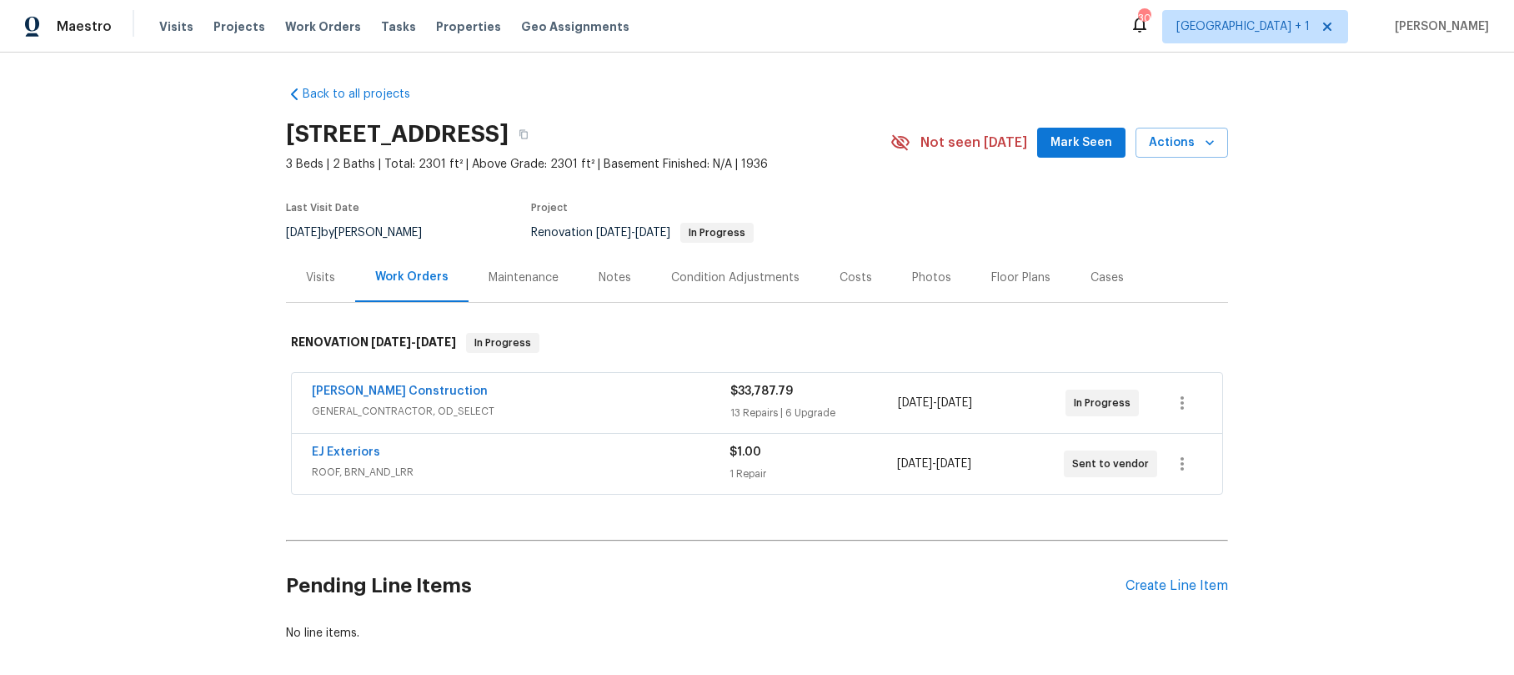
click at [396, 384] on span "[PERSON_NAME] Construction" at bounding box center [400, 391] width 176 height 17
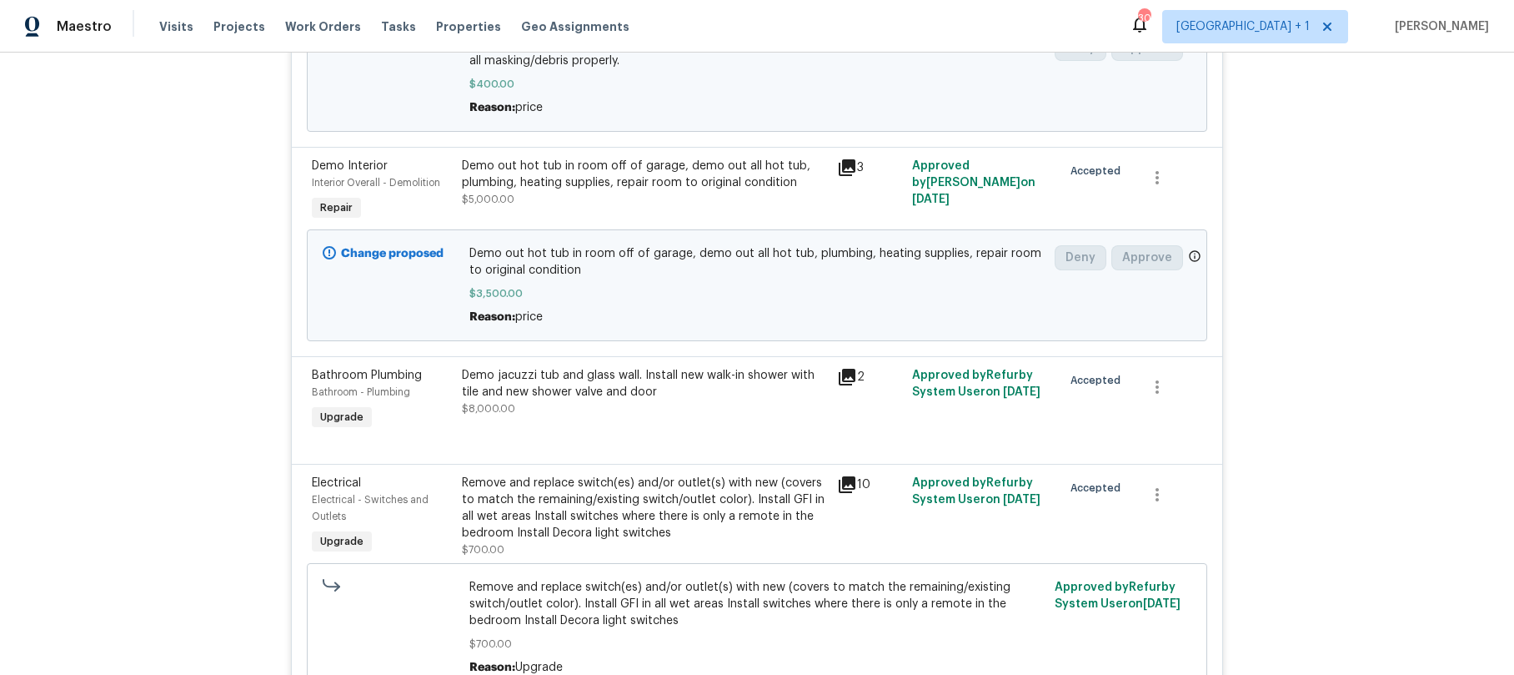
scroll to position [12, 0]
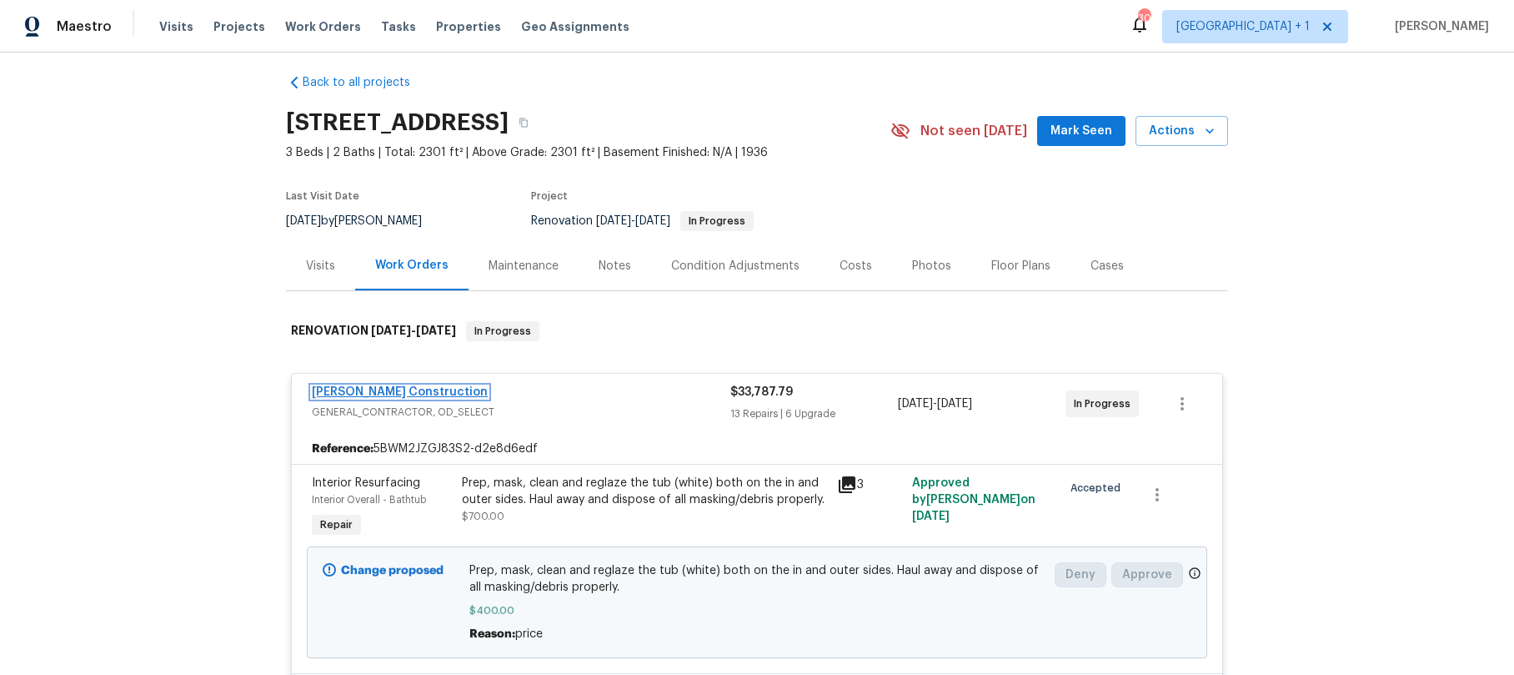
click at [395, 389] on link "[PERSON_NAME] Construction" at bounding box center [400, 392] width 176 height 12
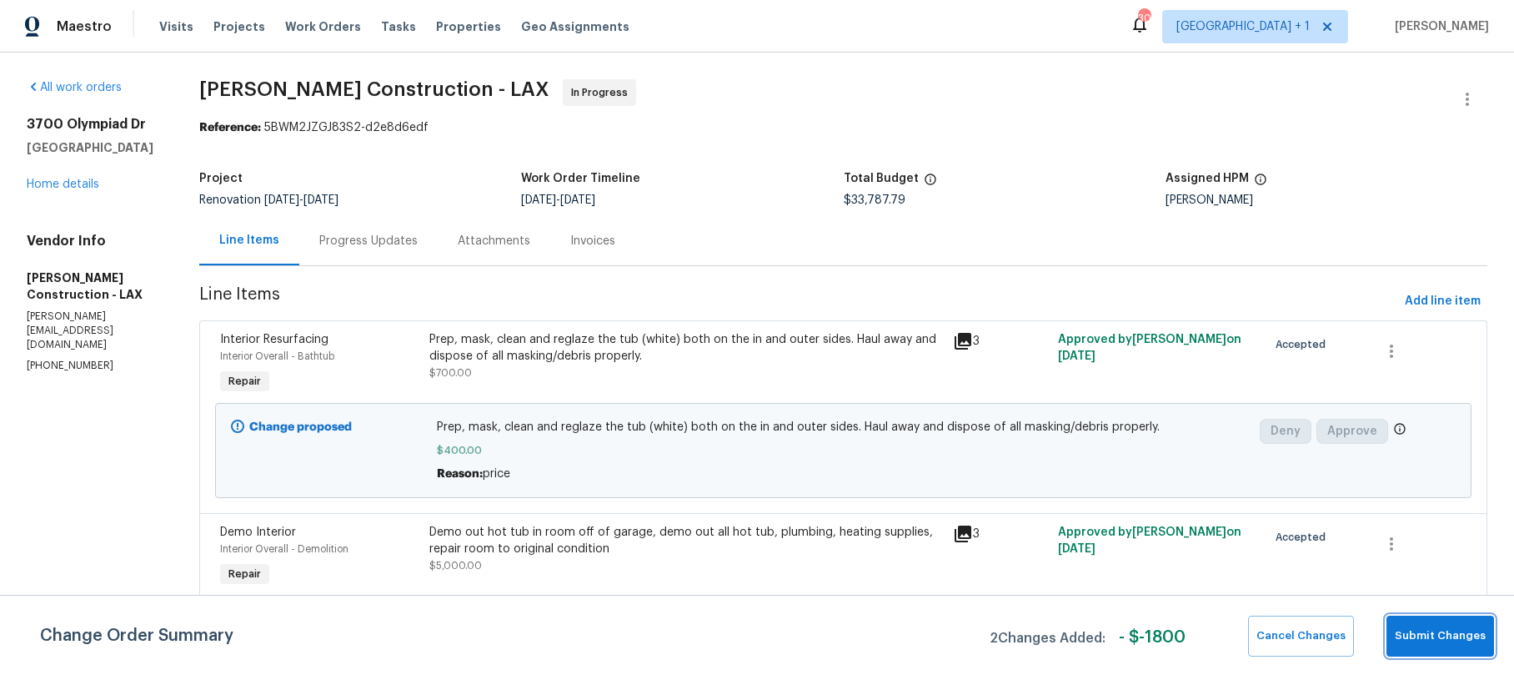
click at [1443, 642] on span "Submit Changes" at bounding box center [1440, 635] width 91 height 19
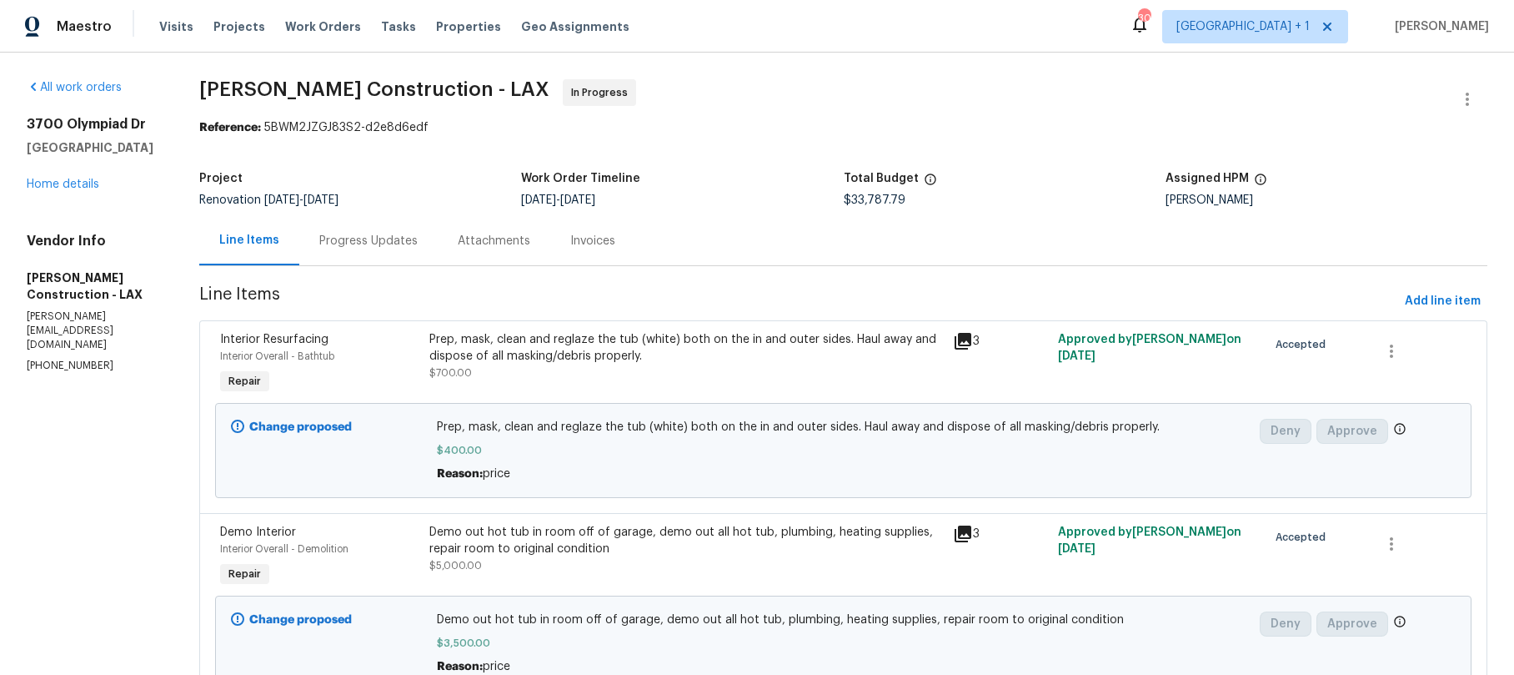
click at [826, 222] on div "Line Items Progress Updates Attachments Invoices" at bounding box center [843, 241] width 1288 height 50
click at [58, 188] on link "Home details" at bounding box center [63, 184] width 73 height 12
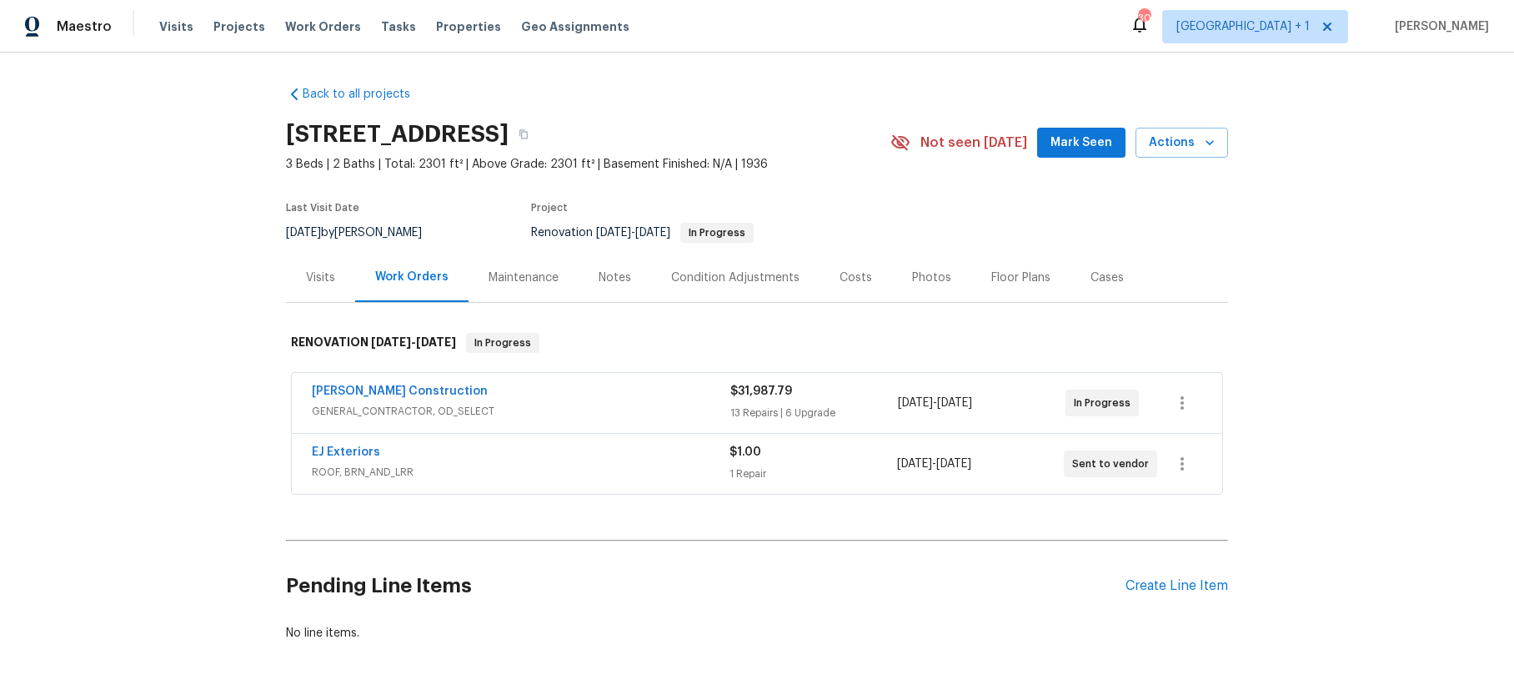
click at [602, 278] on div "Notes" at bounding box center [615, 277] width 33 height 17
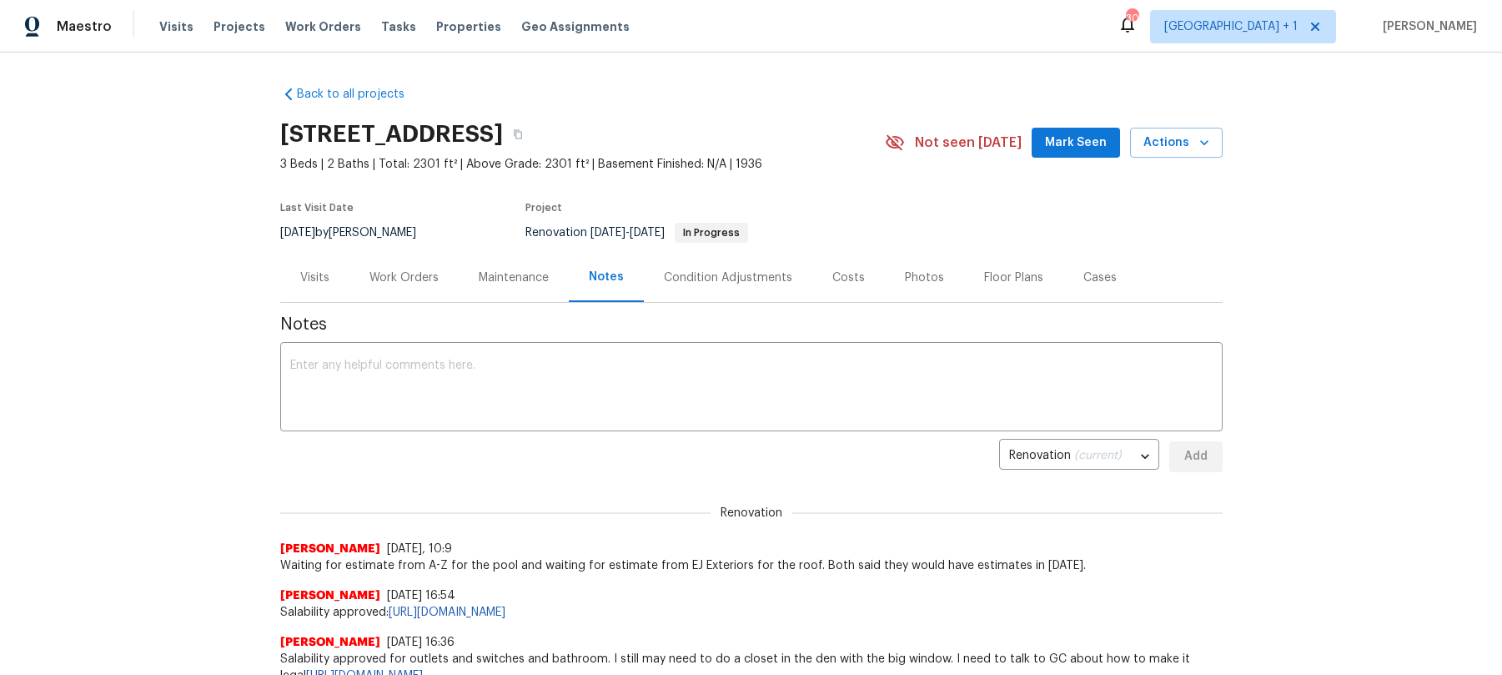
click at [168, 206] on div "Back to all projects 3700 Olympiad Dr, View Park, CA 90043 3 Beds | 2 Baths | T…" at bounding box center [751, 364] width 1502 height 622
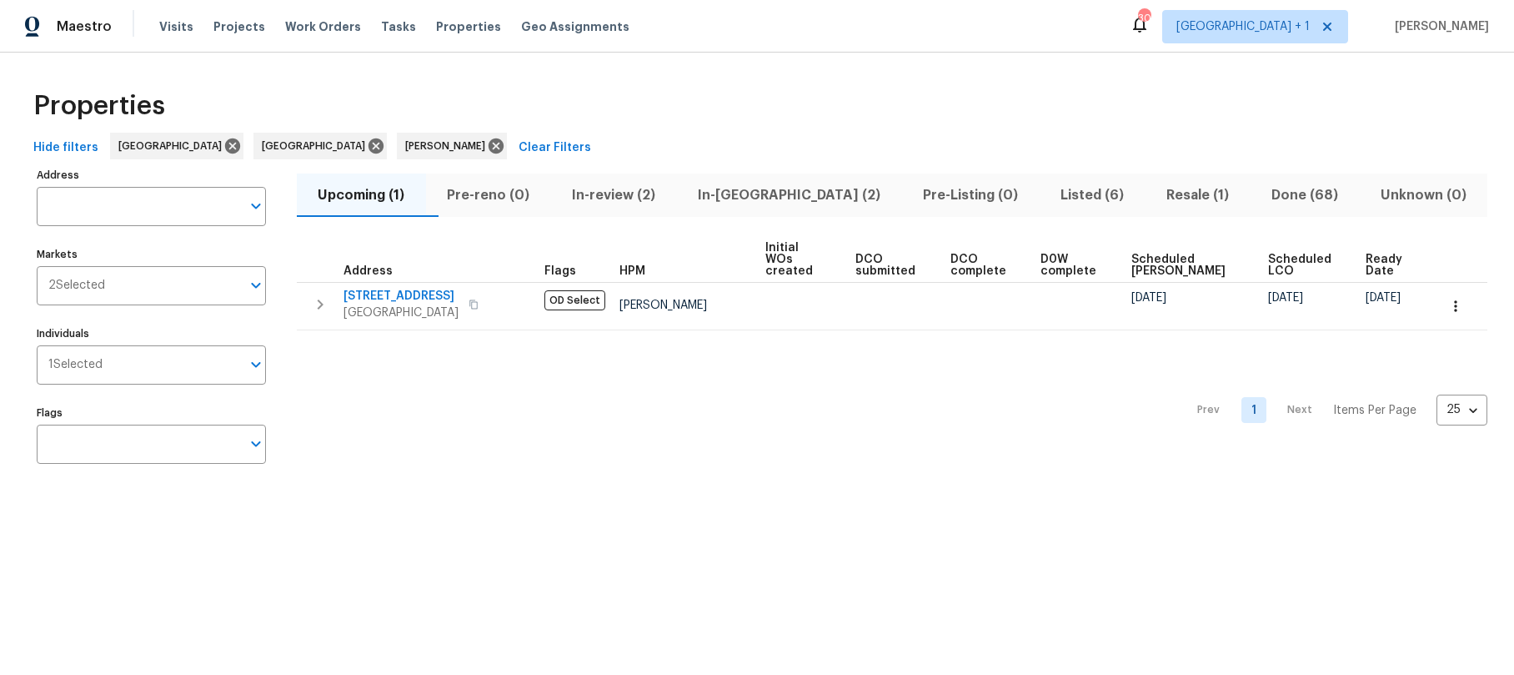
click at [1049, 193] on span "Listed (6)" at bounding box center [1092, 194] width 86 height 23
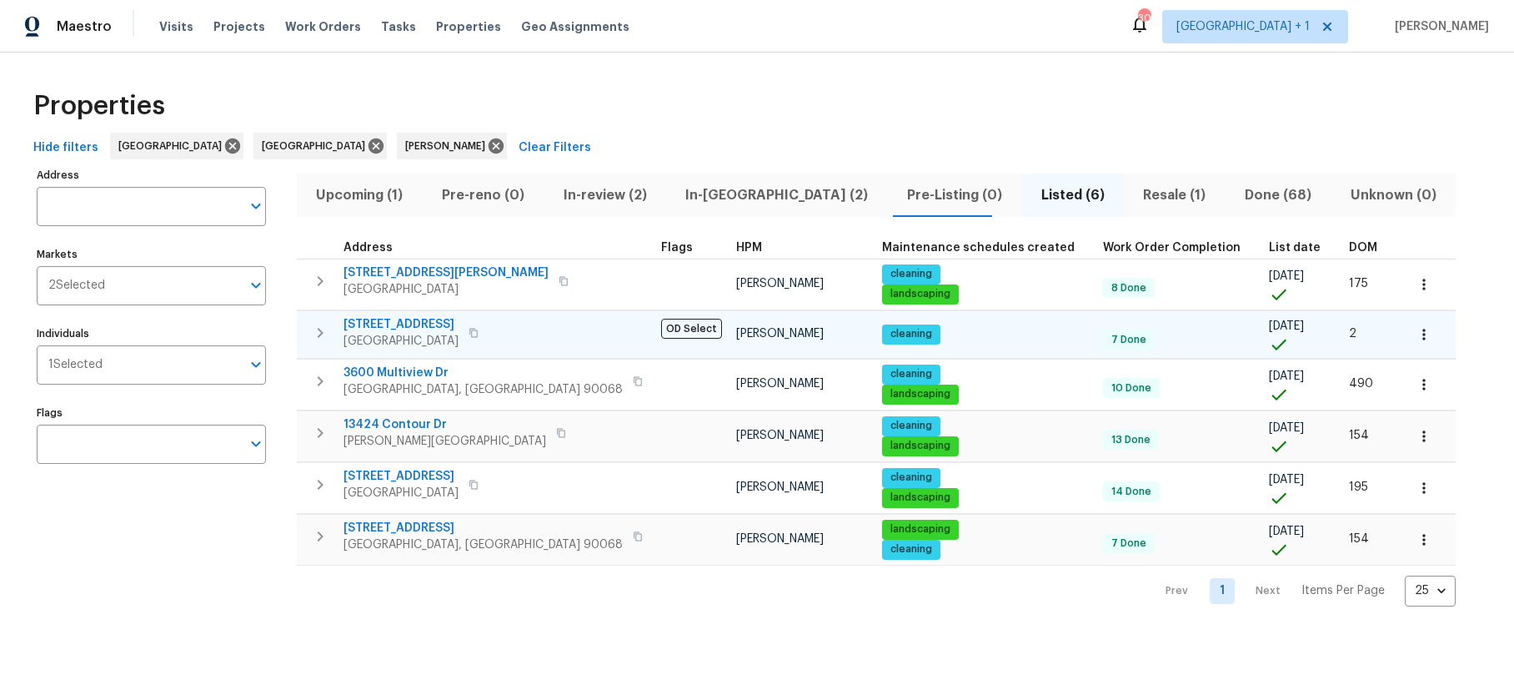
click at [410, 330] on span "2909 10th St Apt 4" at bounding box center [401, 324] width 115 height 17
click at [390, 322] on span "2909 10th St Apt 4" at bounding box center [401, 324] width 115 height 17
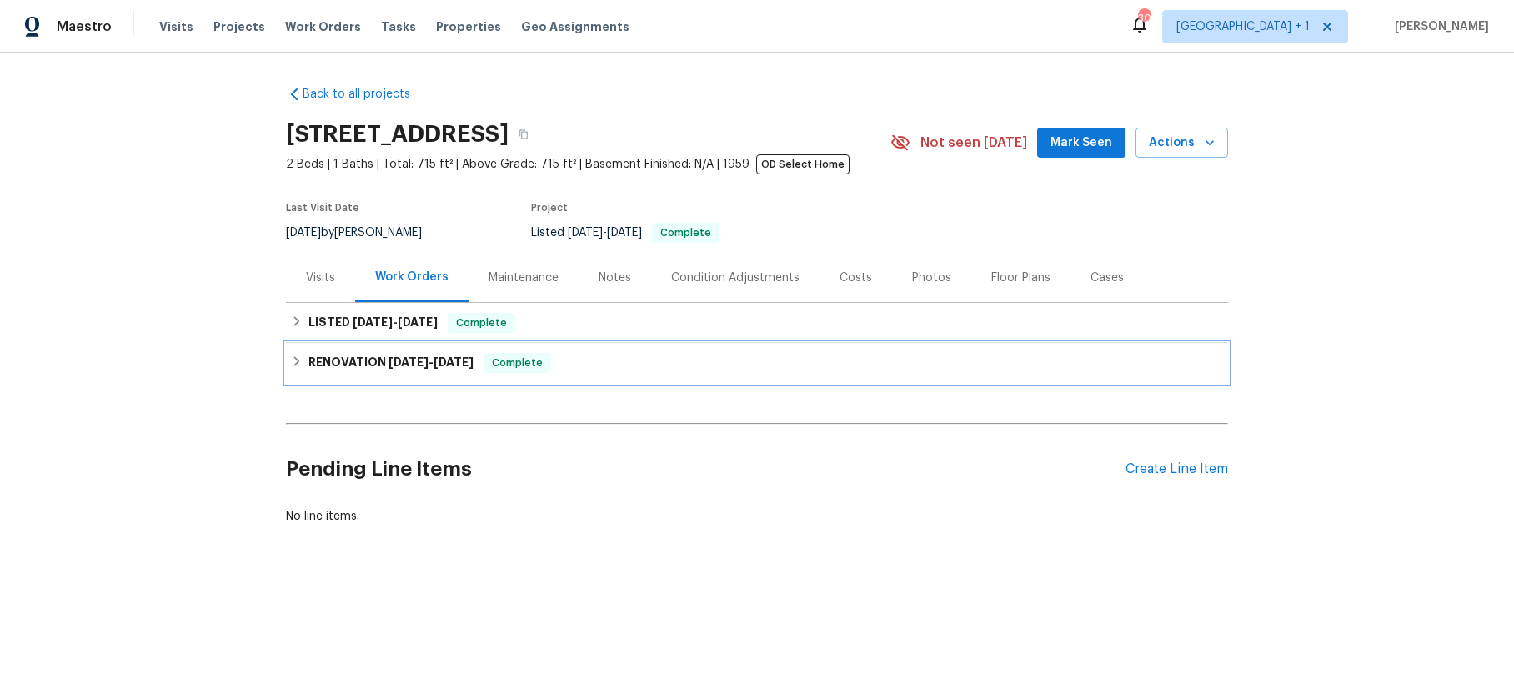
click at [391, 362] on span "[DATE]" at bounding box center [409, 362] width 40 height 12
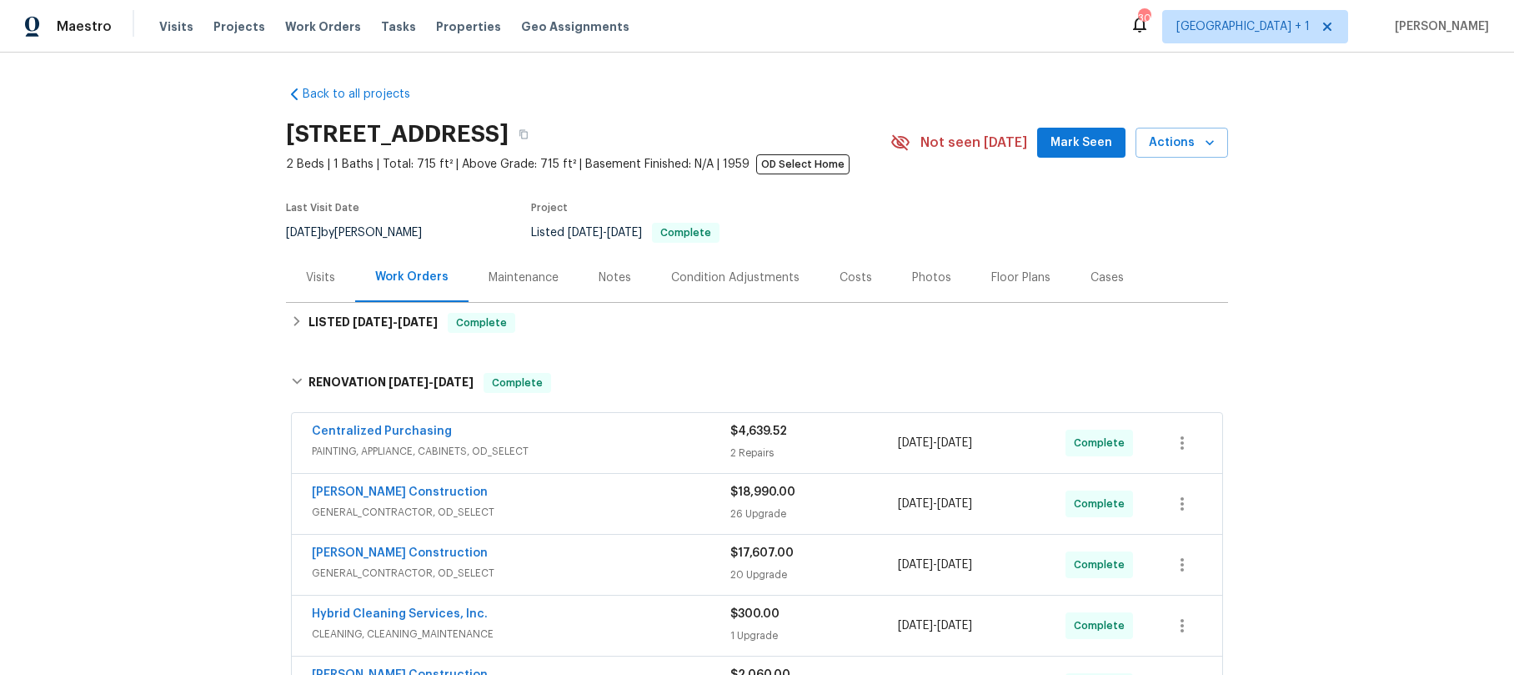
click at [521, 485] on div "Navarro Construction" at bounding box center [521, 494] width 419 height 20
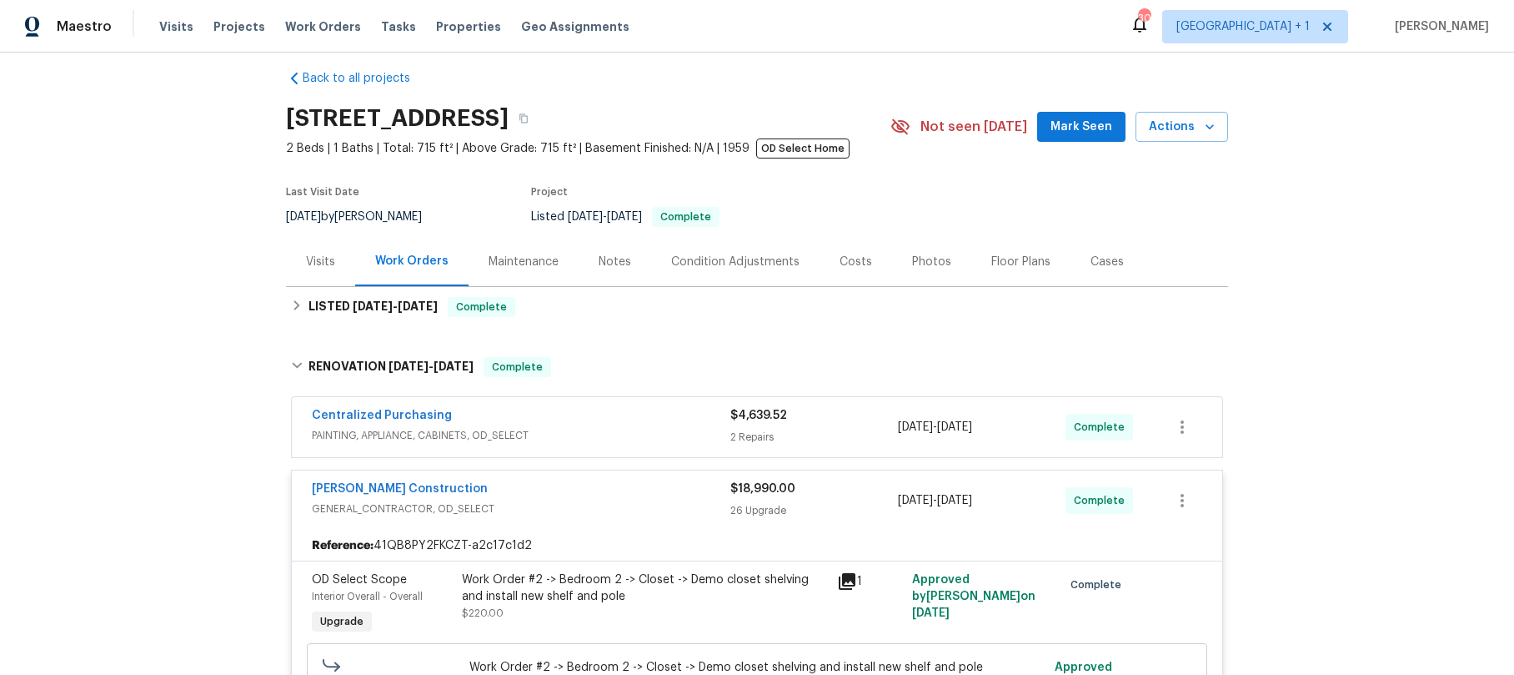
scroll to position [29, 0]
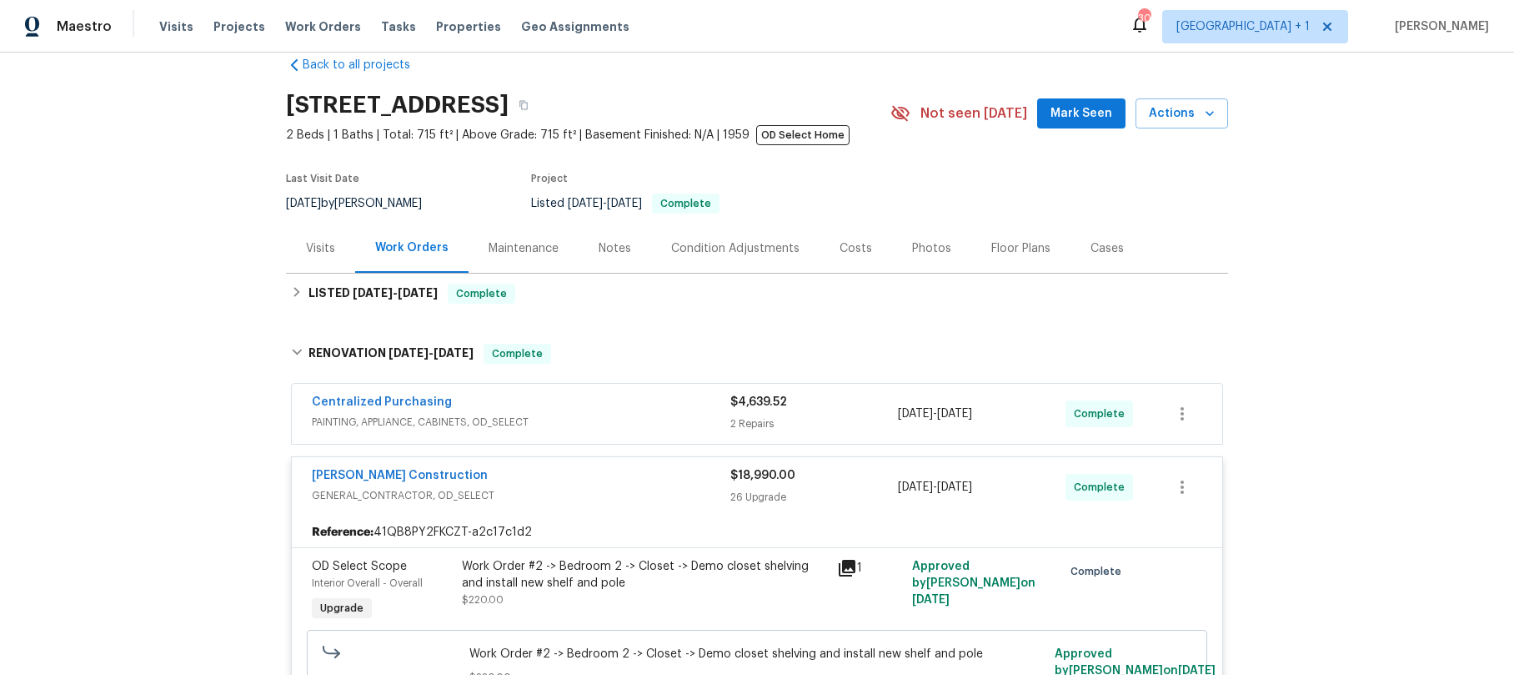
click at [641, 569] on div "Work Order #2 -> Bedroom 2 -> Closet -> Demo closet shelving and install new sh…" at bounding box center [644, 574] width 365 height 33
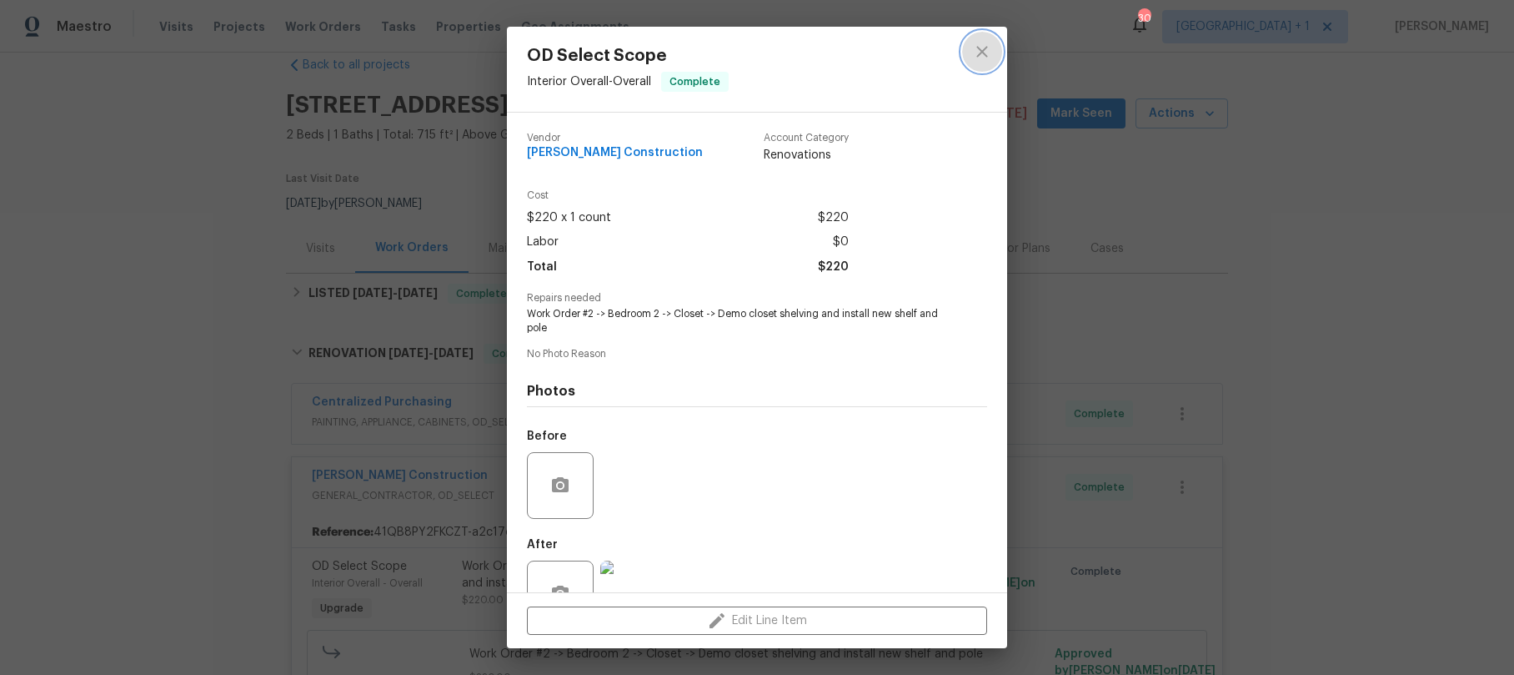
click at [975, 53] on icon "close" at bounding box center [982, 52] width 20 height 20
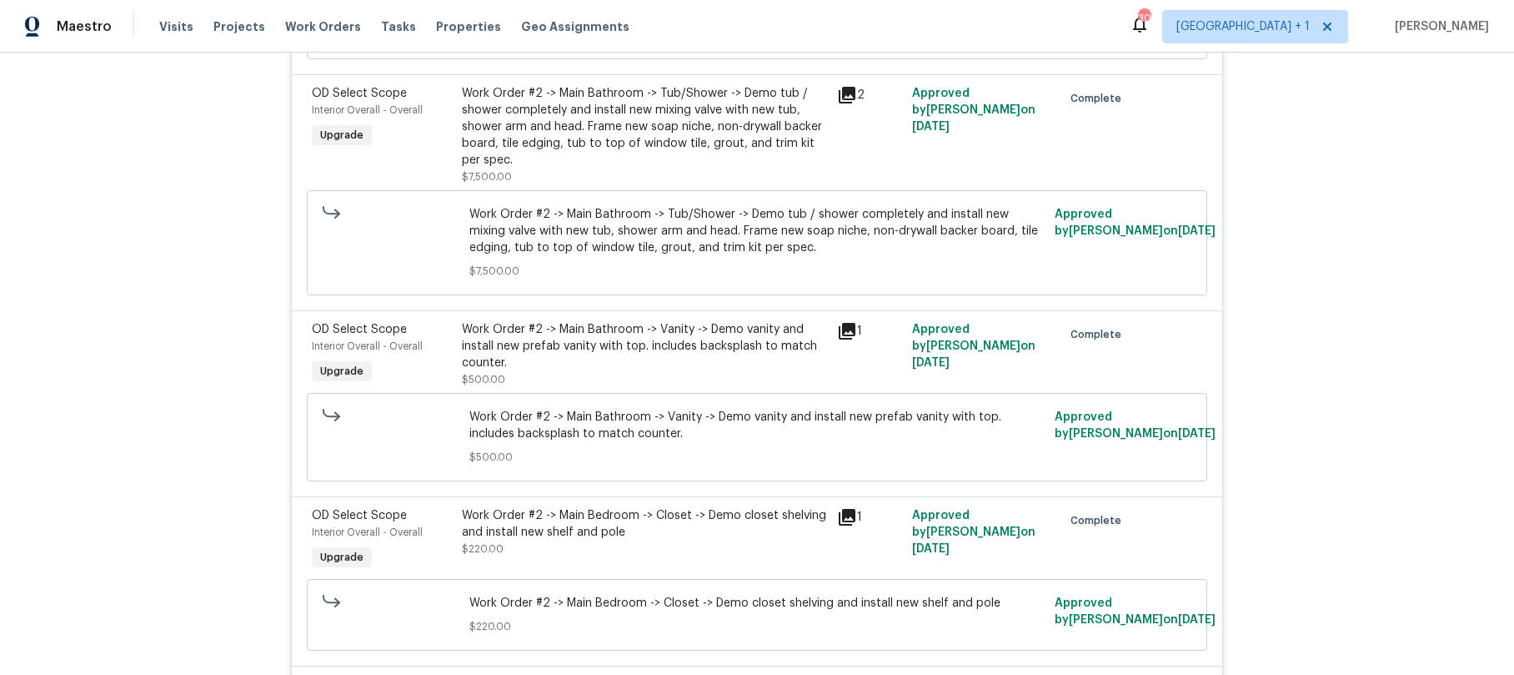
scroll to position [4895, 0]
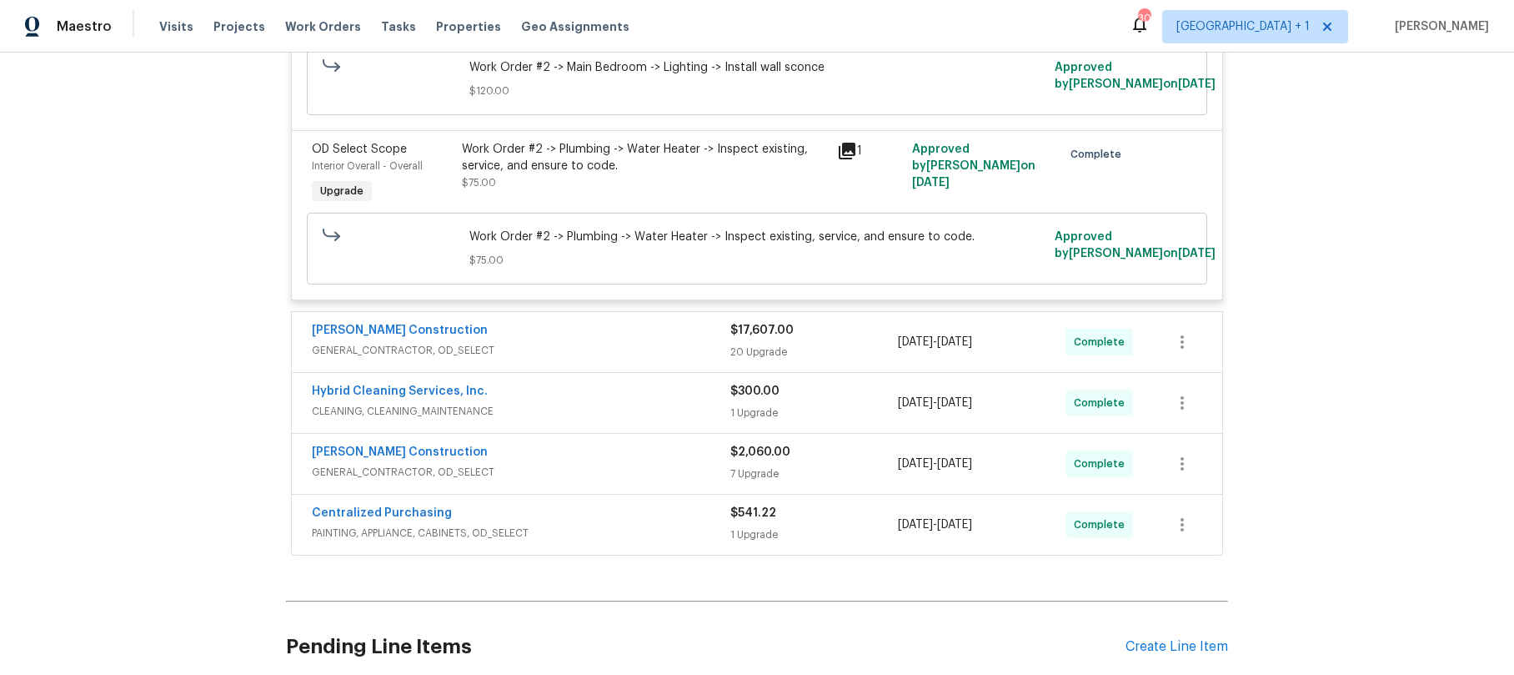
click at [523, 466] on span "GENERAL_CONTRACTOR, OD_SELECT" at bounding box center [521, 472] width 419 height 17
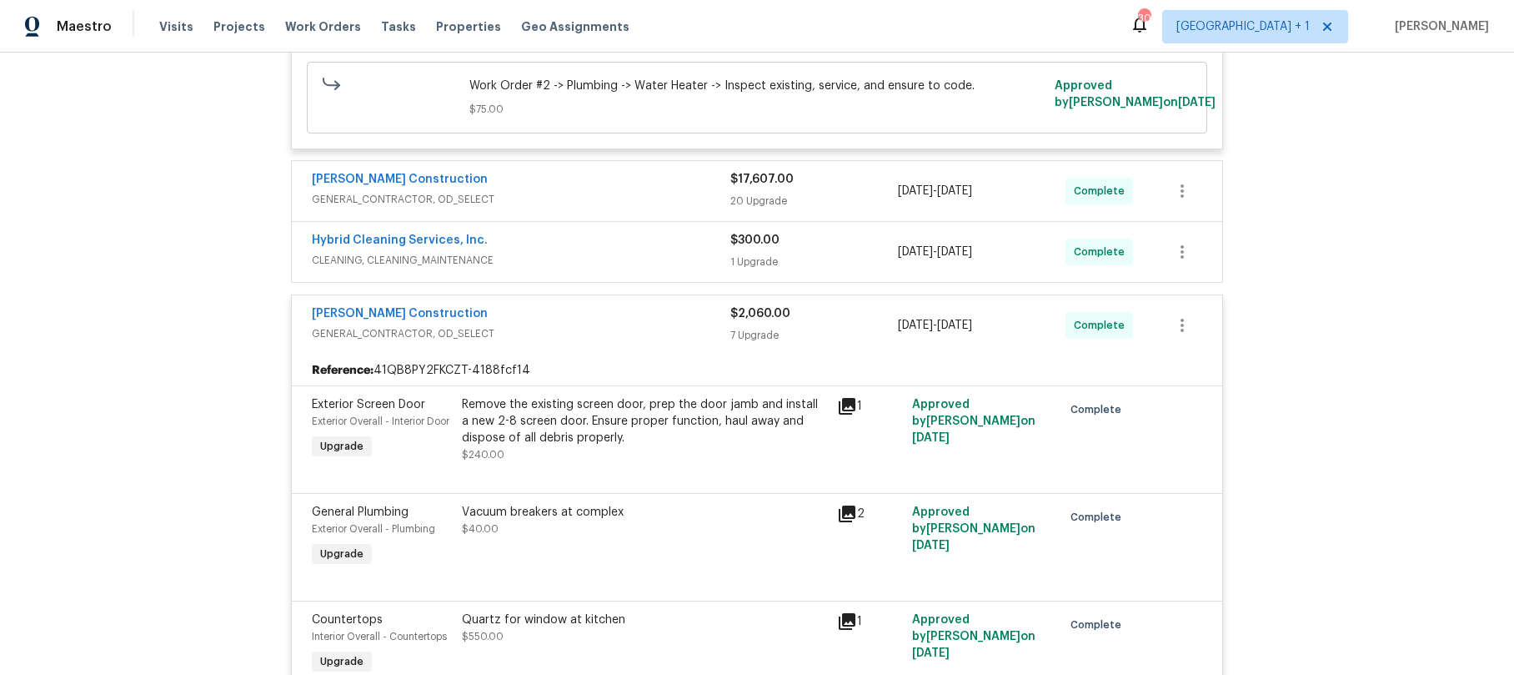
scroll to position [4870, 0]
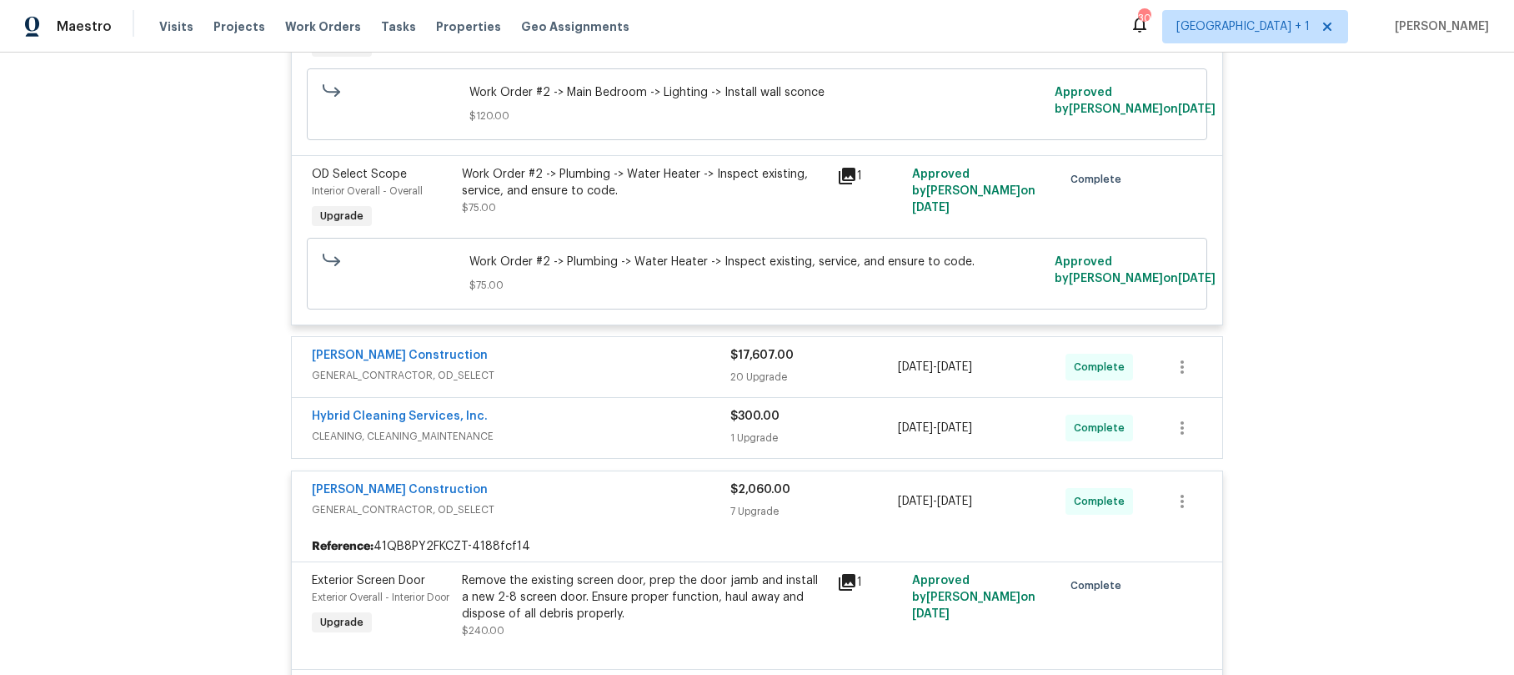
click at [570, 364] on div "Navarro Construction" at bounding box center [521, 357] width 419 height 20
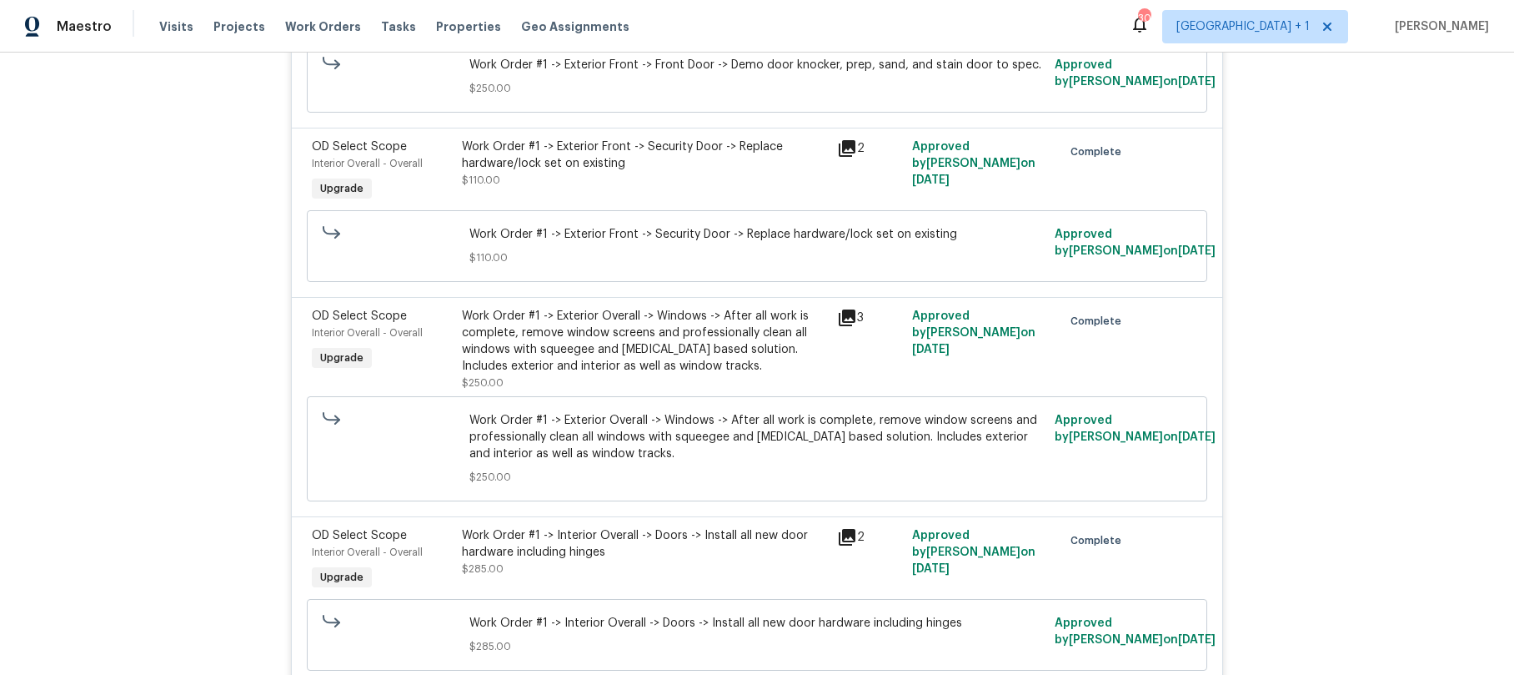
scroll to position [5799, 0]
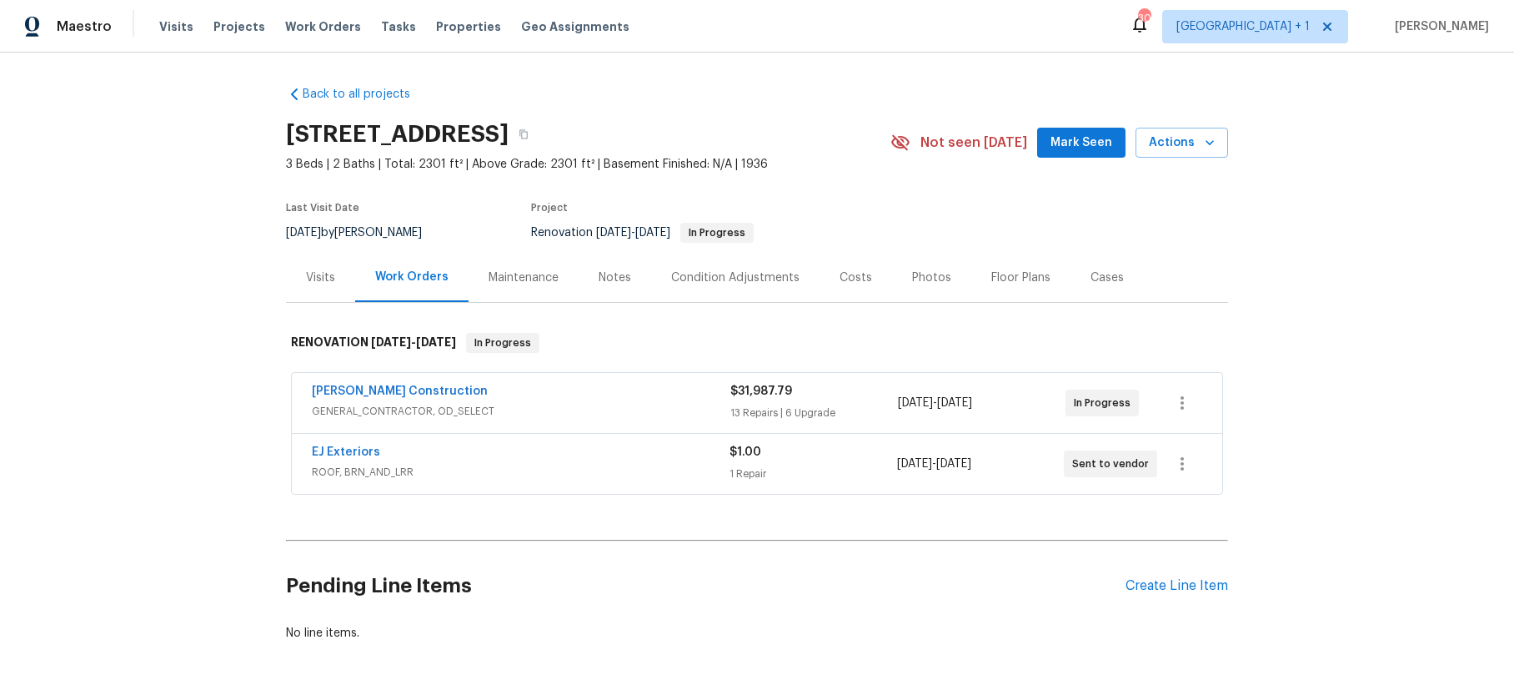
click at [551, 401] on div "[PERSON_NAME] Construction" at bounding box center [521, 393] width 419 height 20
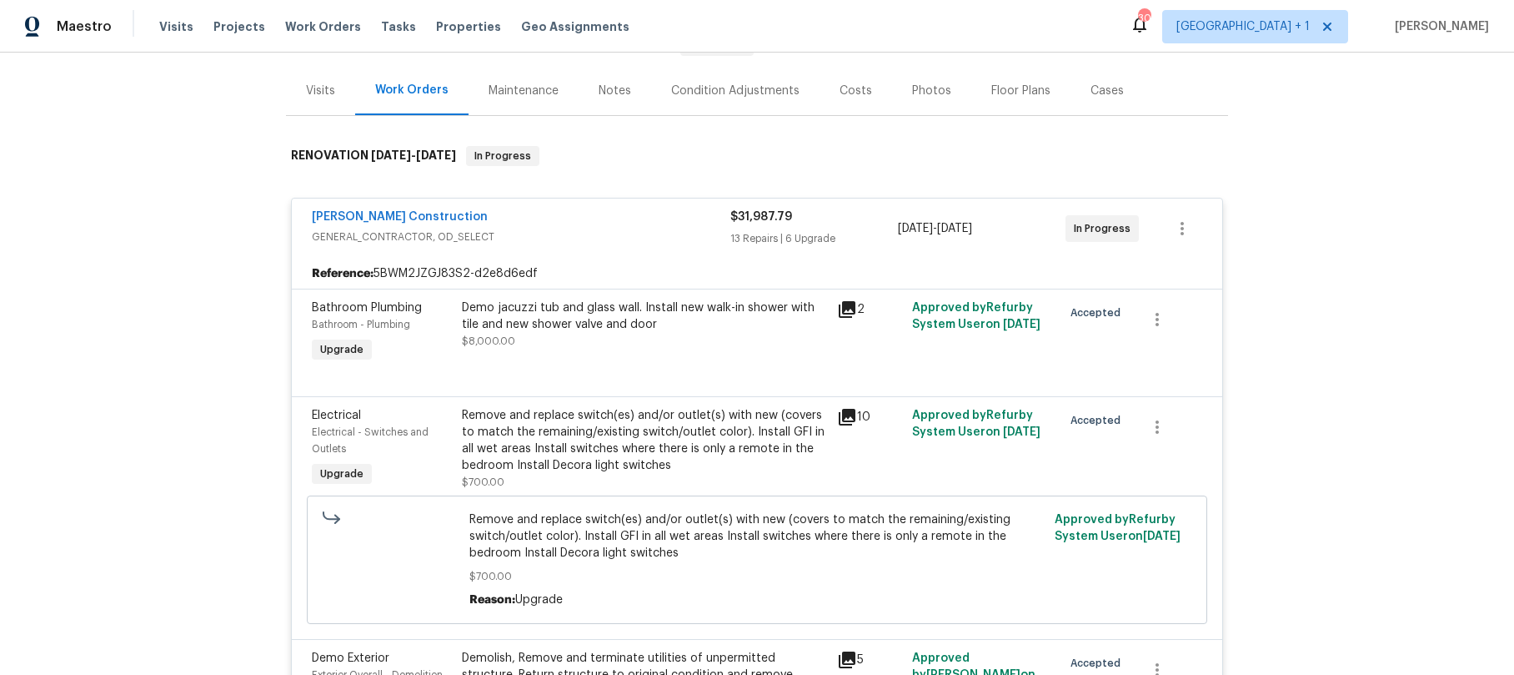
scroll to position [172, 0]
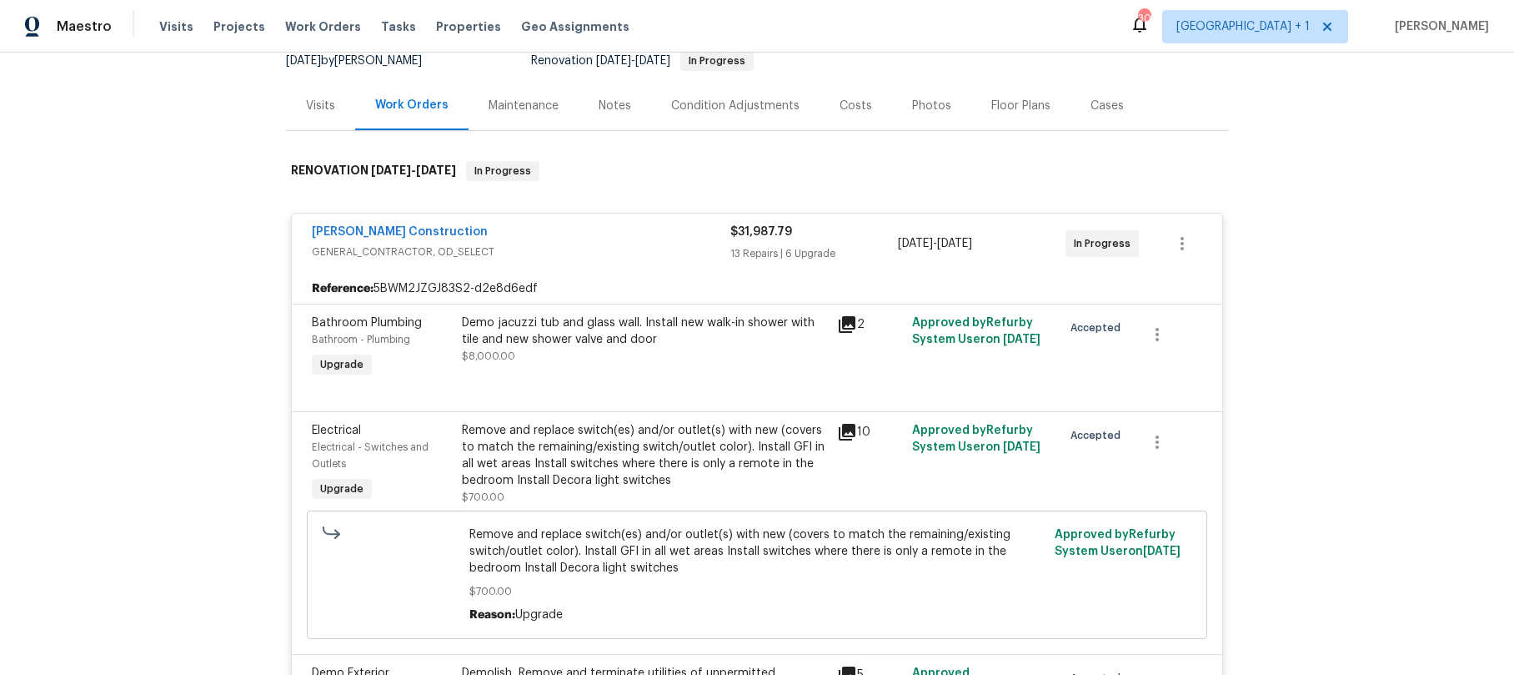
click at [577, 360] on div "Demo jacuzzi tub and glass wall. Install new walk-in shower with tile and new s…" at bounding box center [644, 339] width 365 height 50
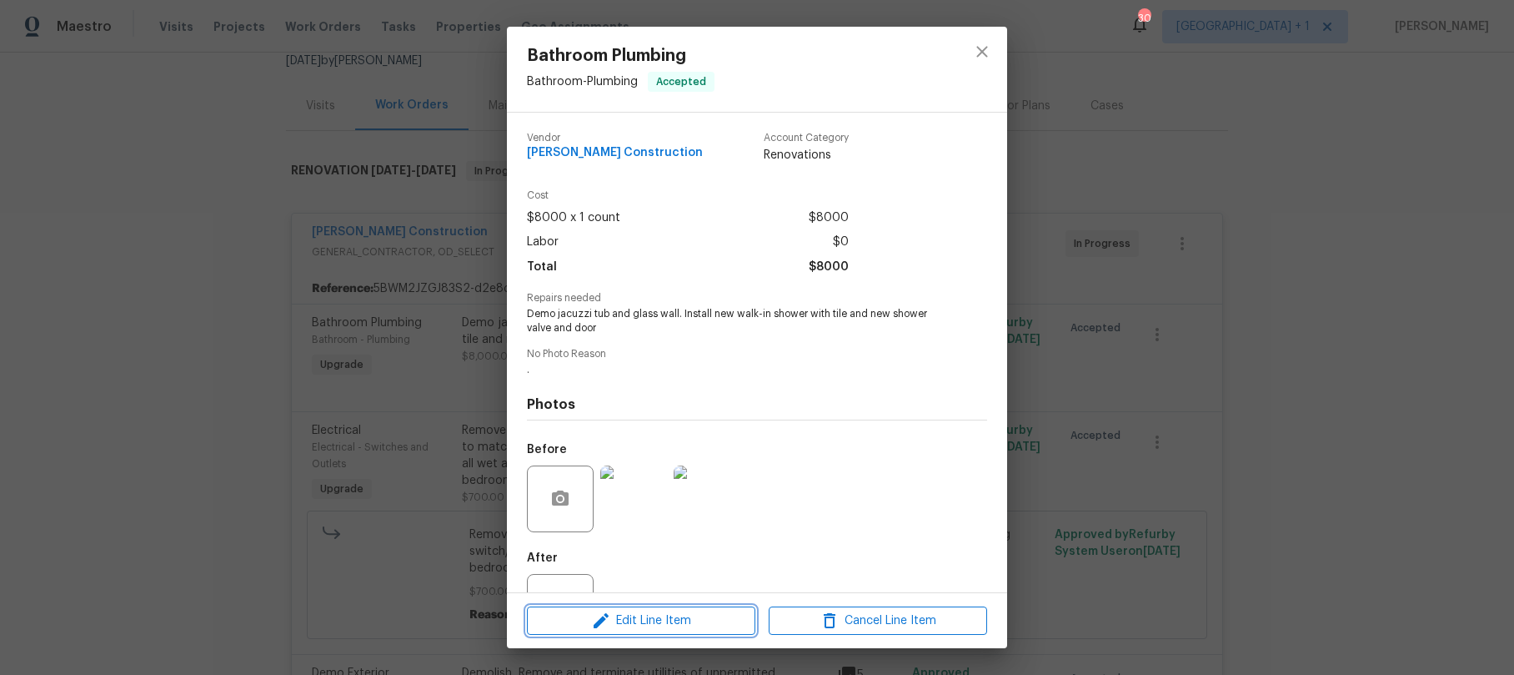
click at [684, 617] on span "Edit Line Item" at bounding box center [641, 620] width 218 height 21
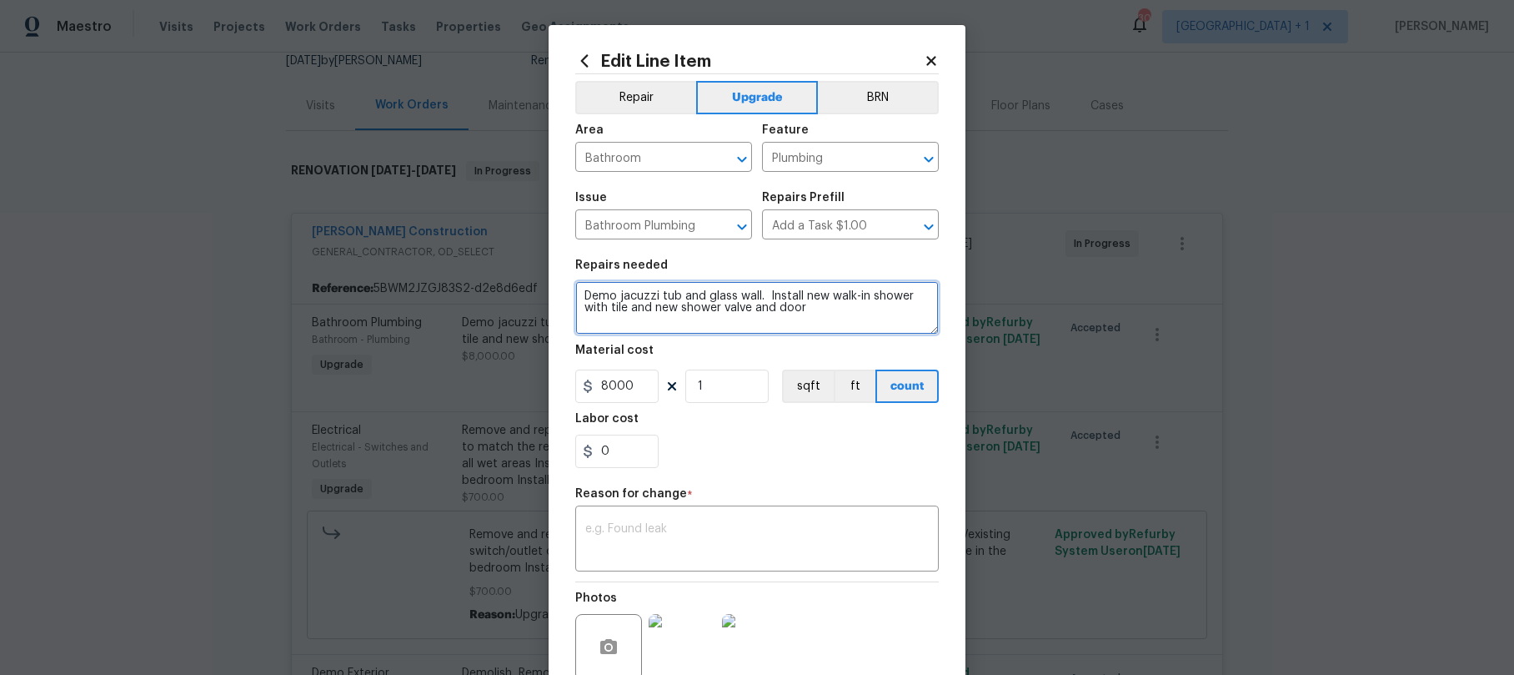
click at [576, 293] on textarea "Demo jacuzzi tub and glass wall. Install new walk-in shower with tile and new s…" at bounding box center [757, 307] width 364 height 53
type textarea "Work Order #1->Demo jacuzzi tub and glass wall. Install new walk-in shower with…"
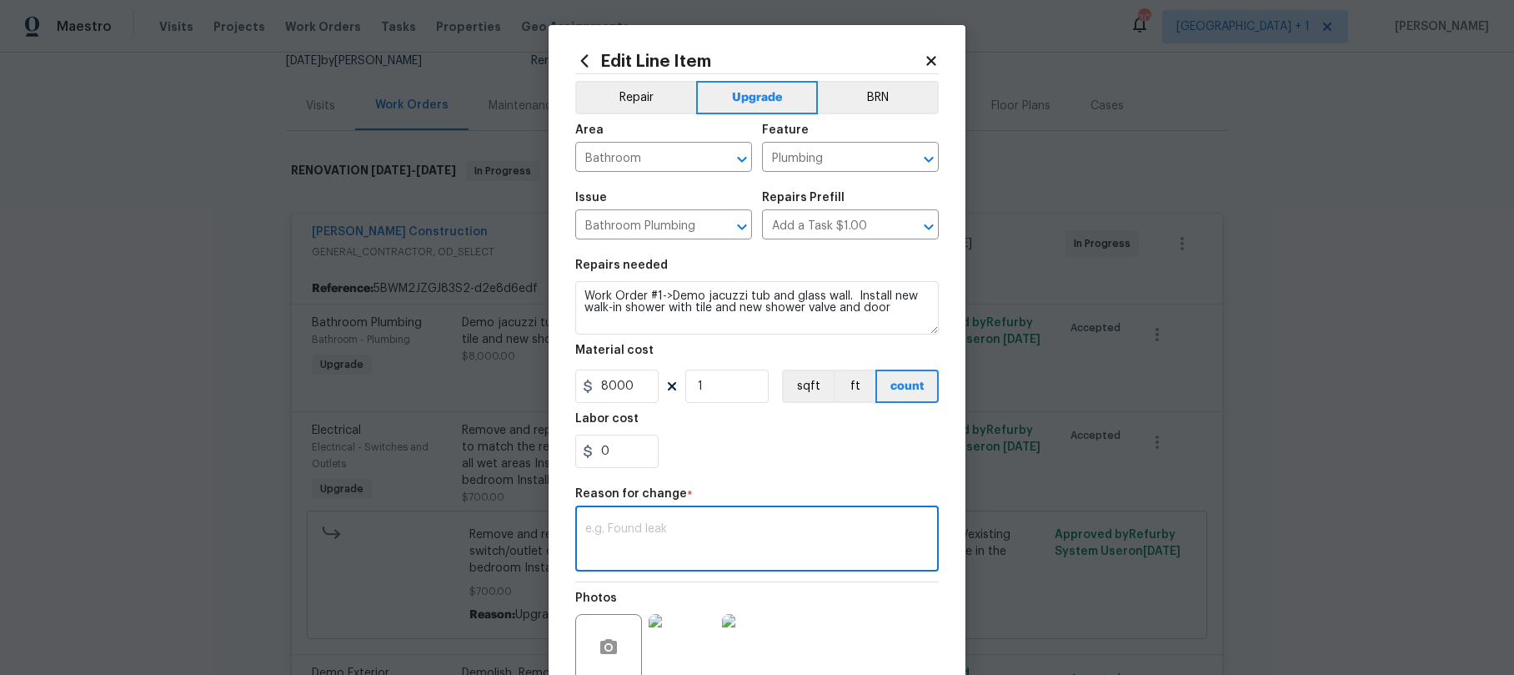
click at [729, 530] on textarea at bounding box center [757, 540] width 344 height 35
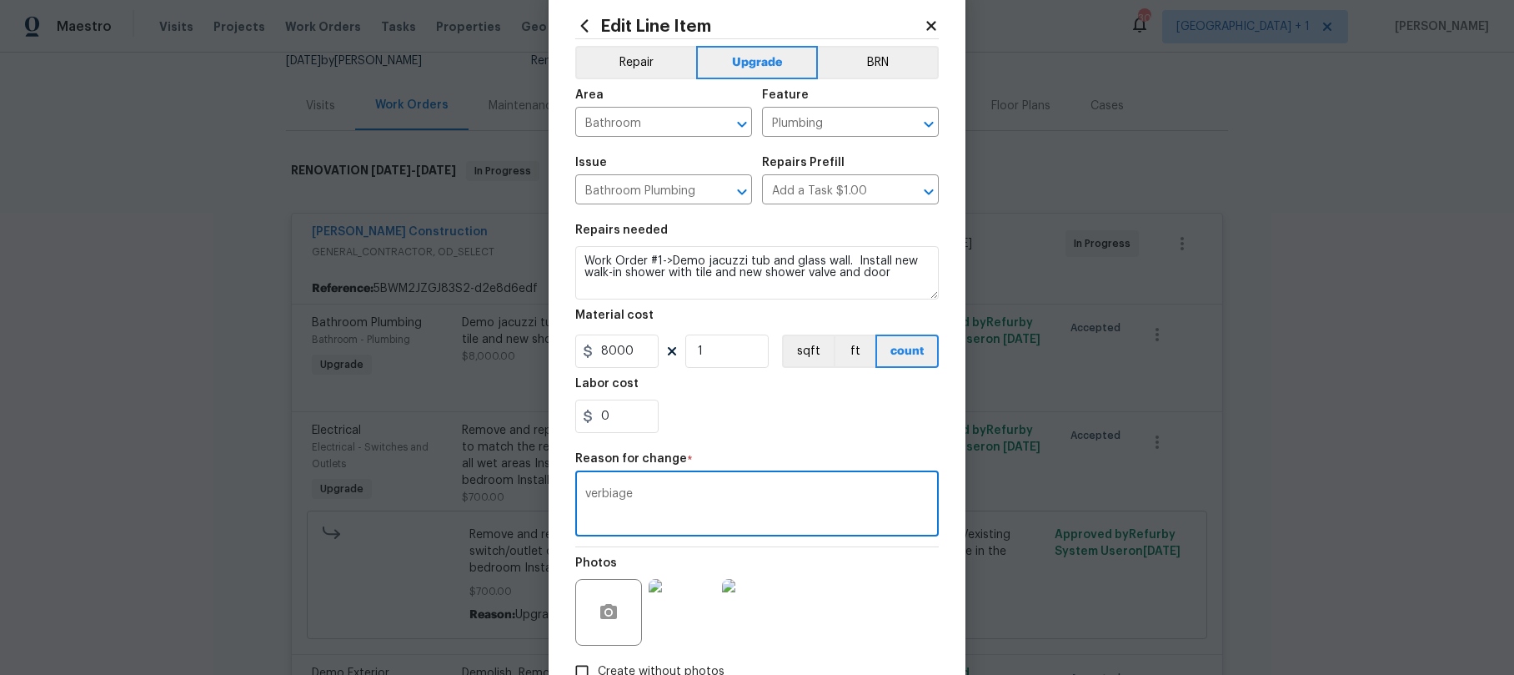
scroll to position [147, 0]
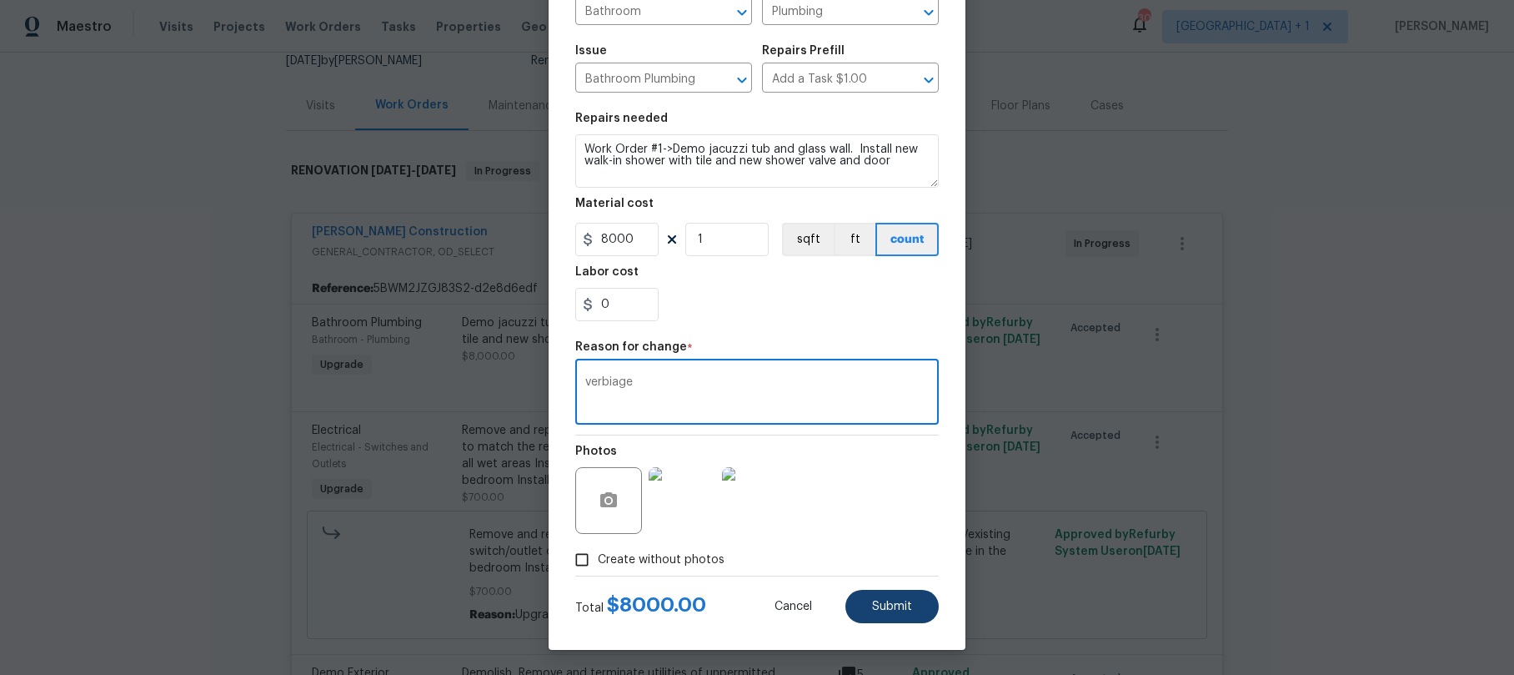
type textarea "verbiage"
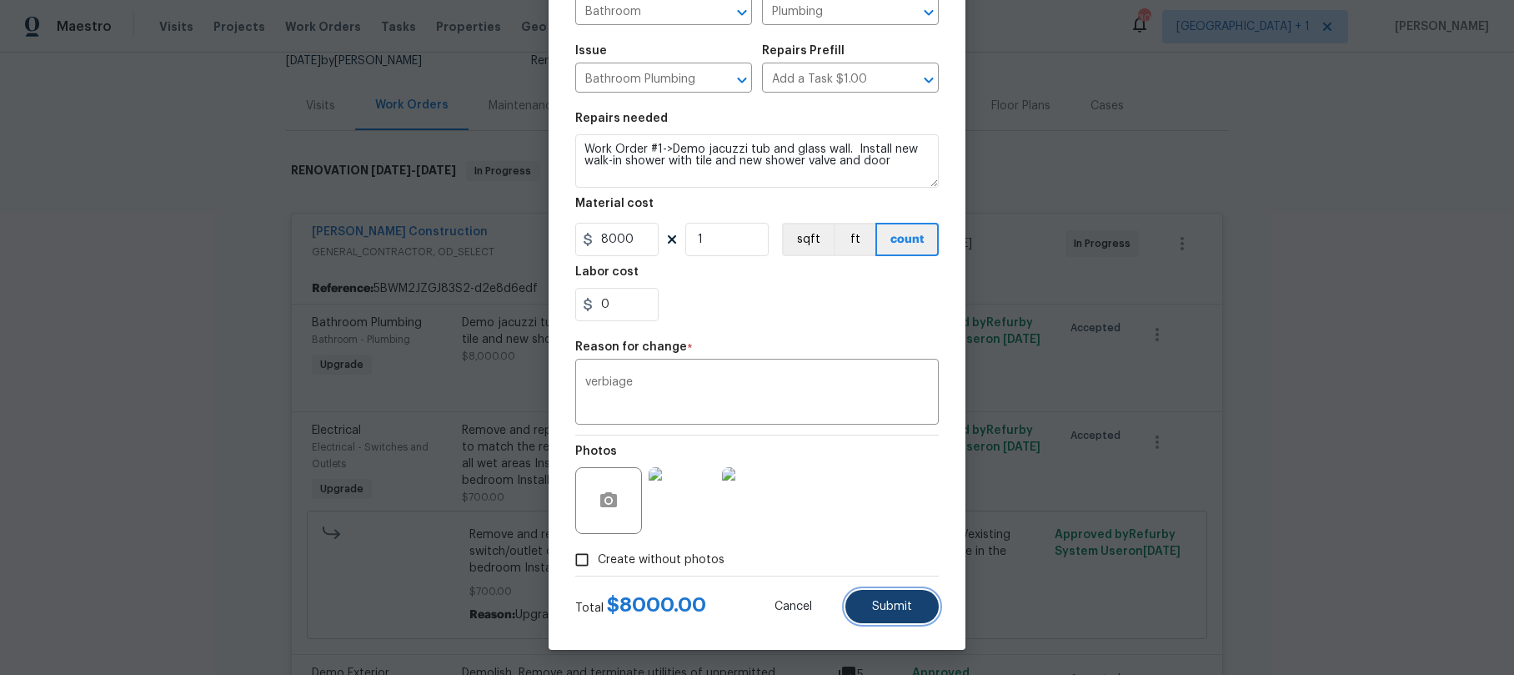
click at [889, 615] on button "Submit" at bounding box center [892, 606] width 93 height 33
type textarea "Demo jacuzzi tub and glass wall. Install new walk-in shower with tile and new s…"
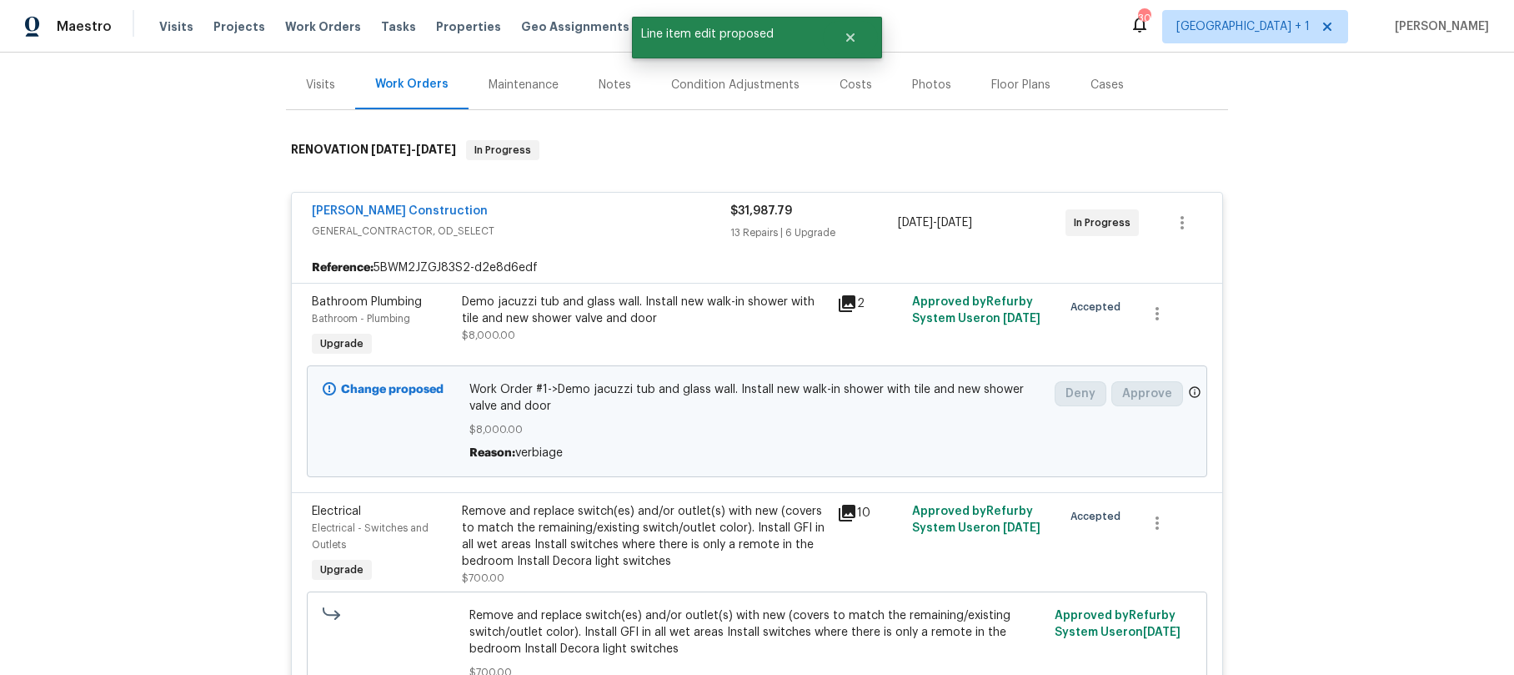
scroll to position [285, 0]
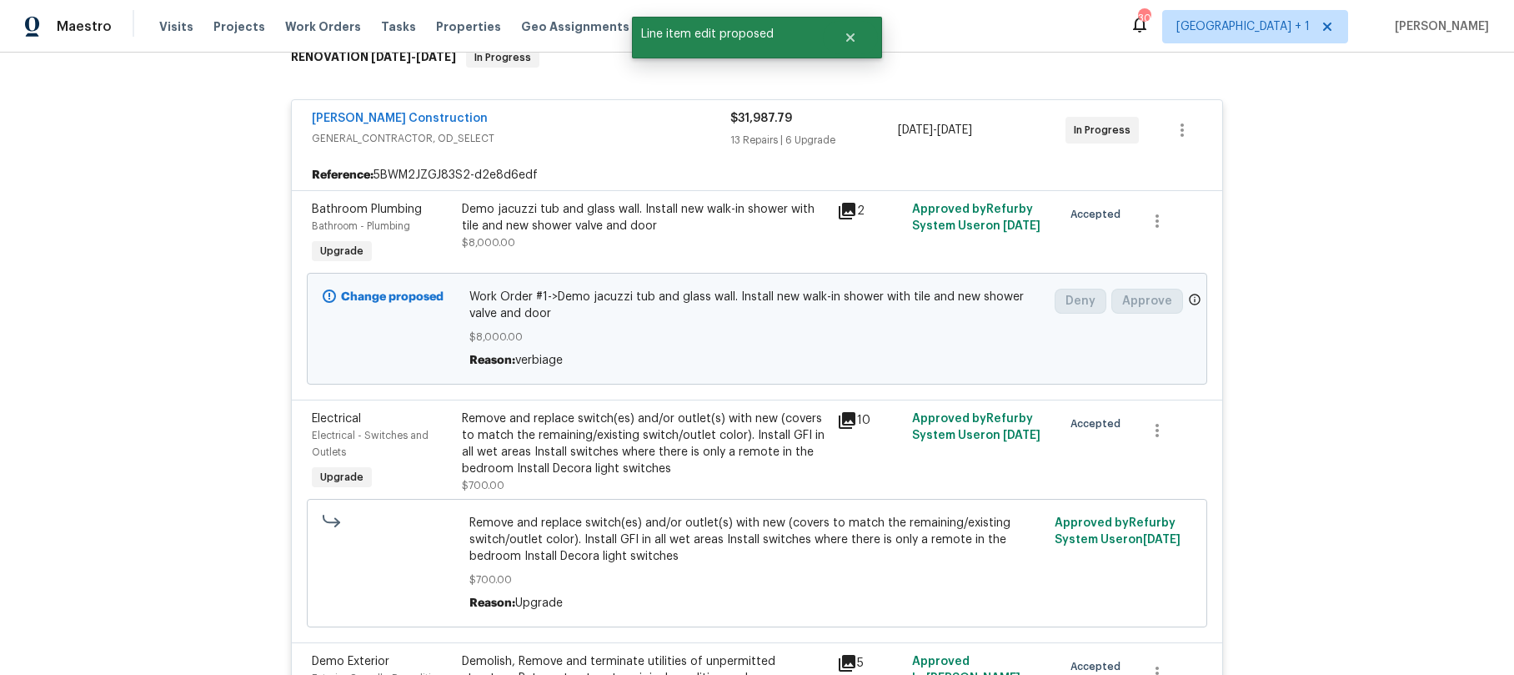
click at [515, 445] on div "Remove and replace switch(es) and/or outlet(s) with new (covers to match the re…" at bounding box center [644, 443] width 365 height 67
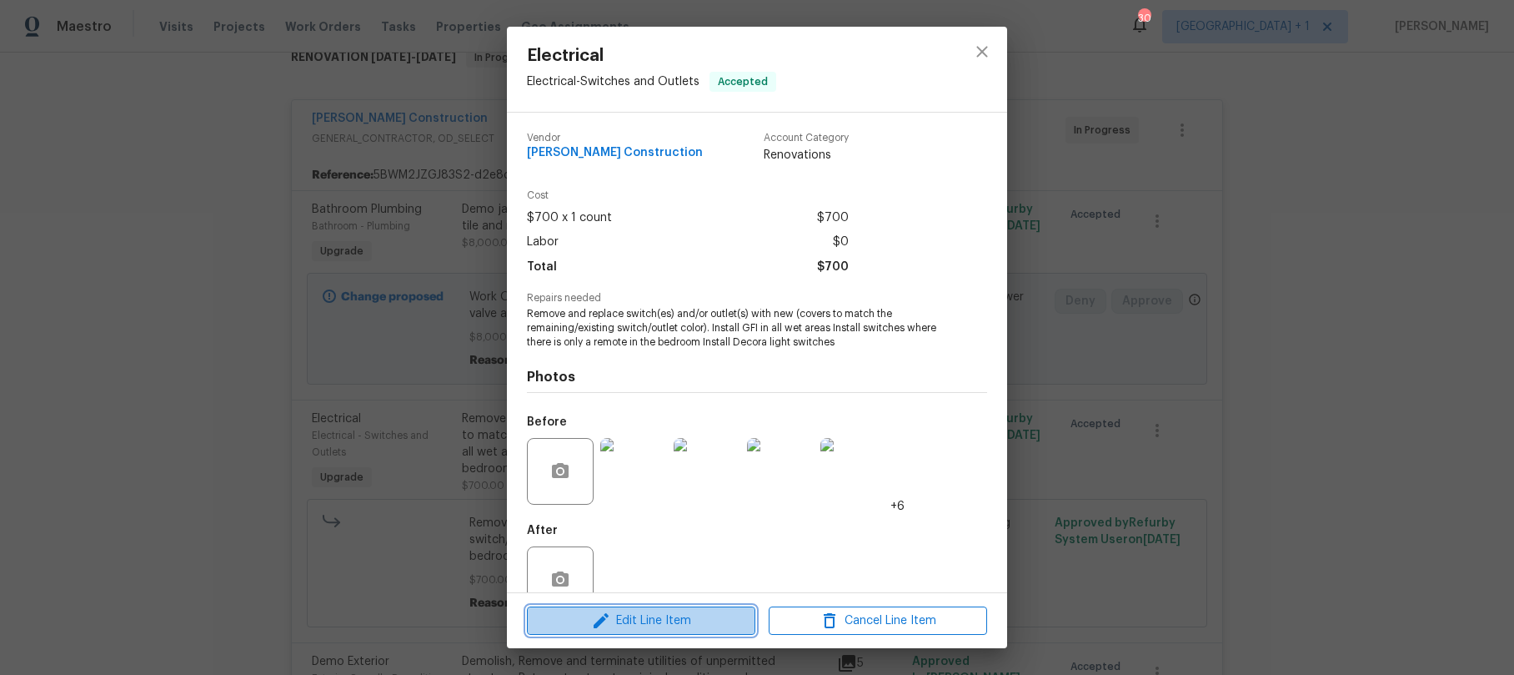
click at [646, 627] on span "Edit Line Item" at bounding box center [641, 620] width 218 height 21
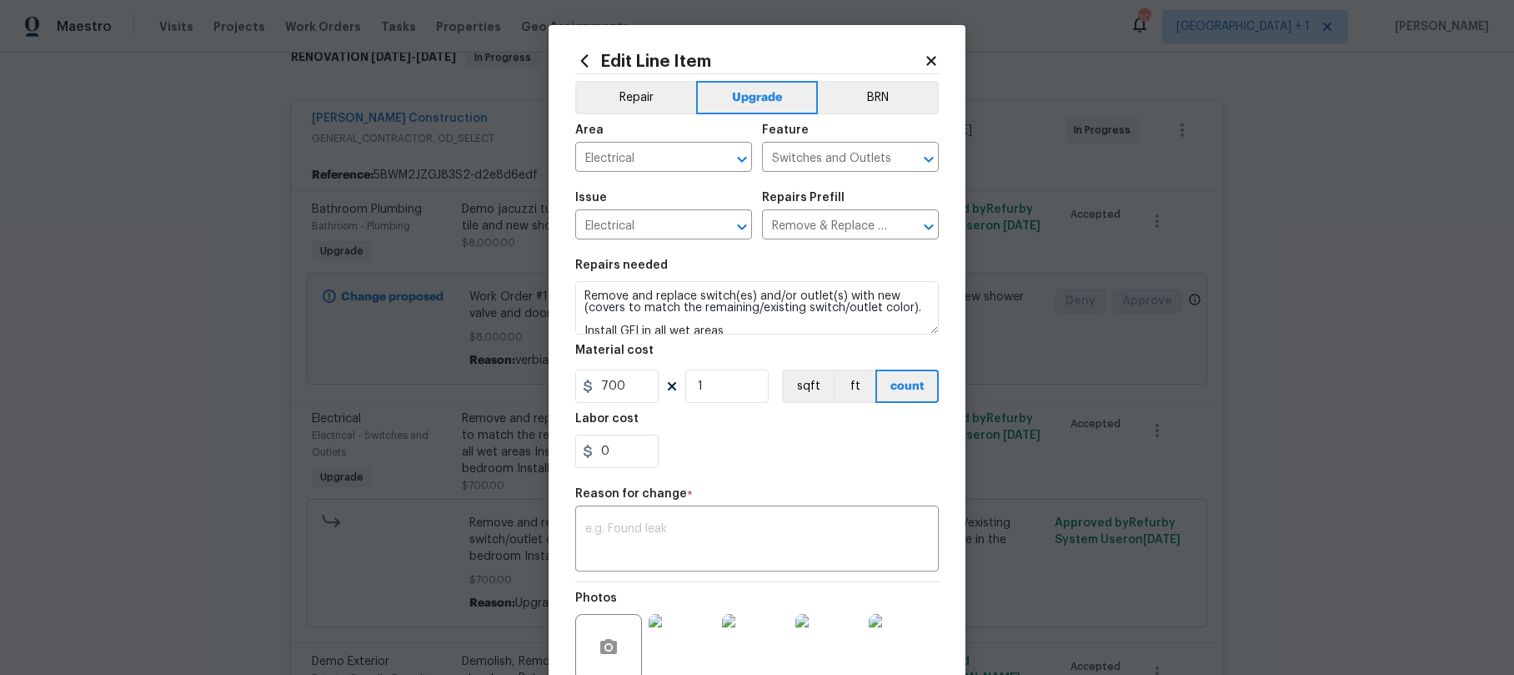
click at [929, 64] on icon at bounding box center [931, 60] width 9 height 9
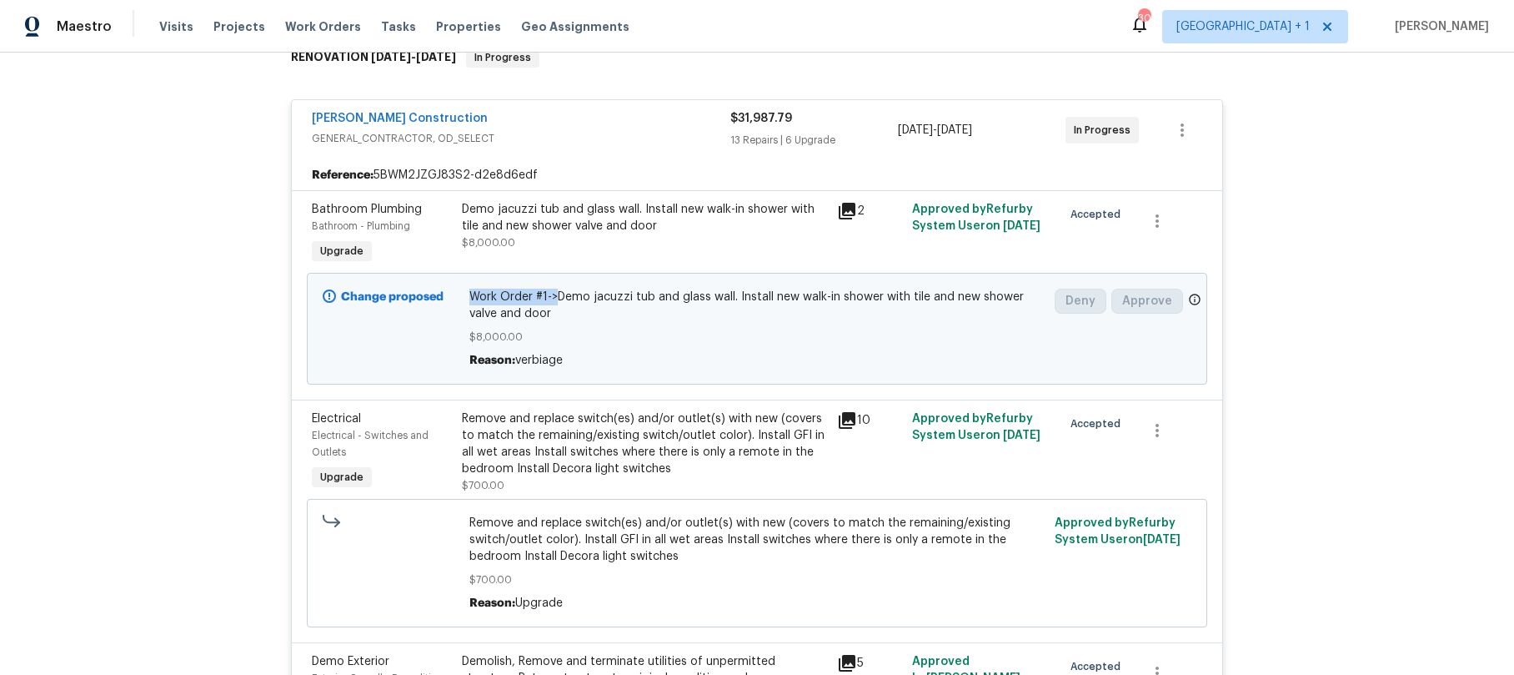
drag, startPoint x: 465, startPoint y: 297, endPoint x: 551, endPoint y: 297, distance: 86.7
click at [551, 297] on span "Work Order #1->Demo jacuzzi tub and glass wall. Install new walk-in shower with…" at bounding box center [758, 305] width 576 height 33
copy span "Work Order #1->"
click at [540, 454] on div "Remove and replace switch(es) and/or outlet(s) with new (covers to match the re…" at bounding box center [644, 443] width 365 height 67
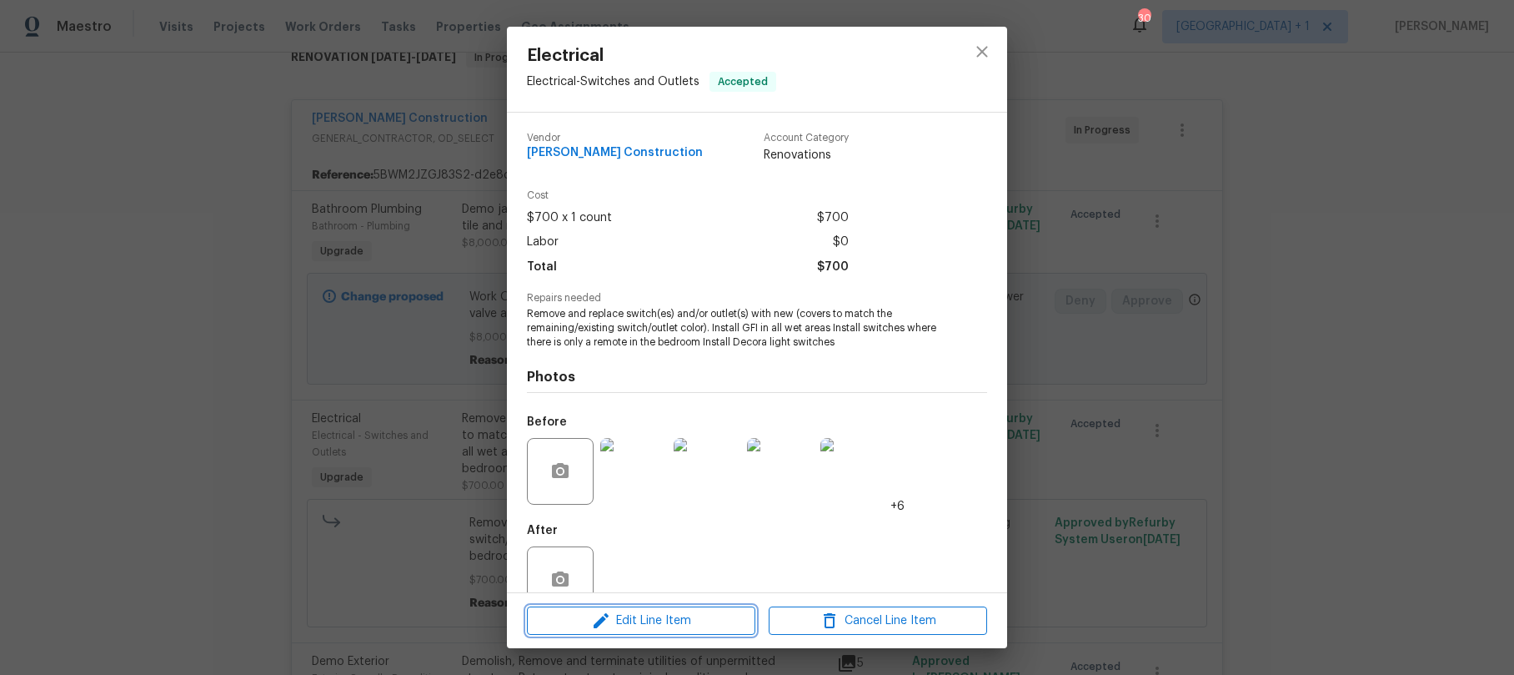
click at [653, 625] on span "Edit Line Item" at bounding box center [641, 620] width 218 height 21
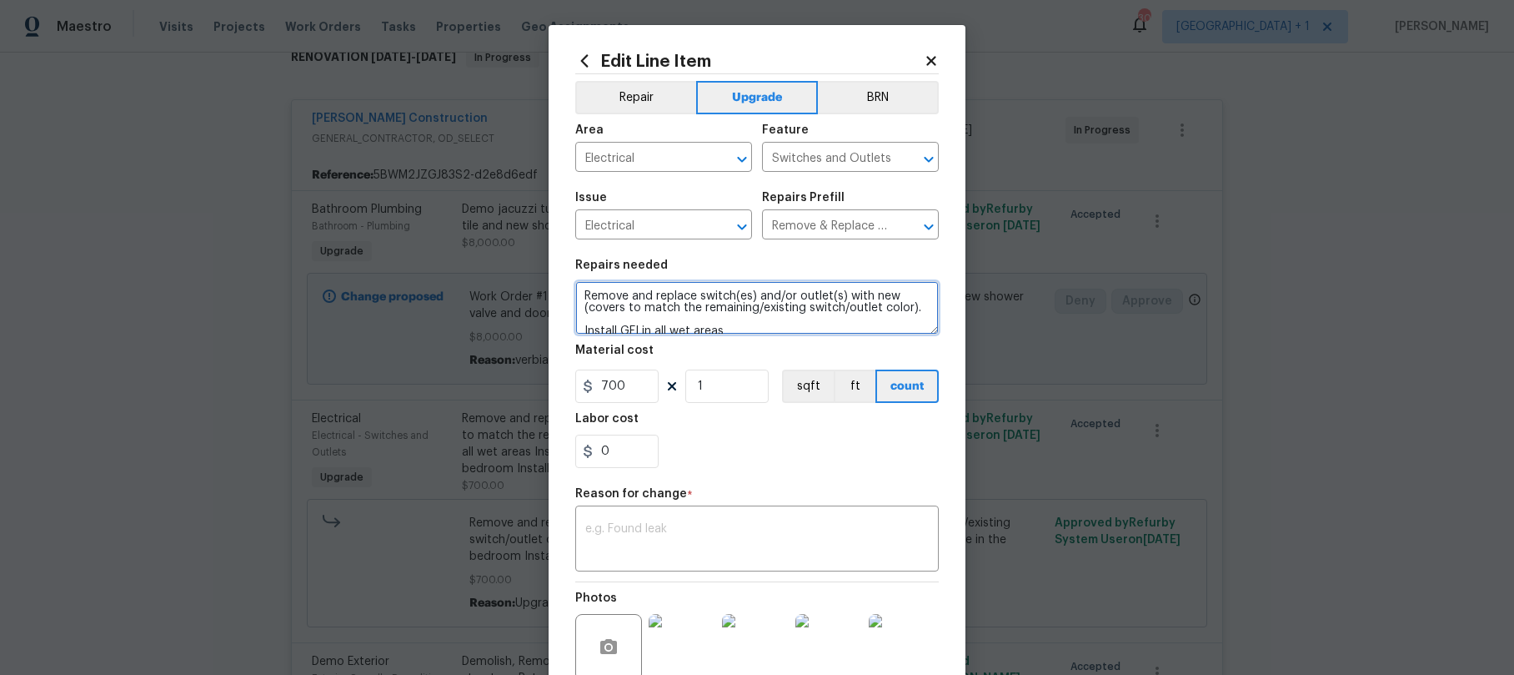
click at [579, 296] on textarea "Remove and replace switch(es) and/or outlet(s) with new (covers to match the re…" at bounding box center [757, 307] width 364 height 53
paste textarea "Work Order #1->"
type textarea "Work Order #1-> and replace switch(es) and/or outlet(s) with new (covers to mat…"
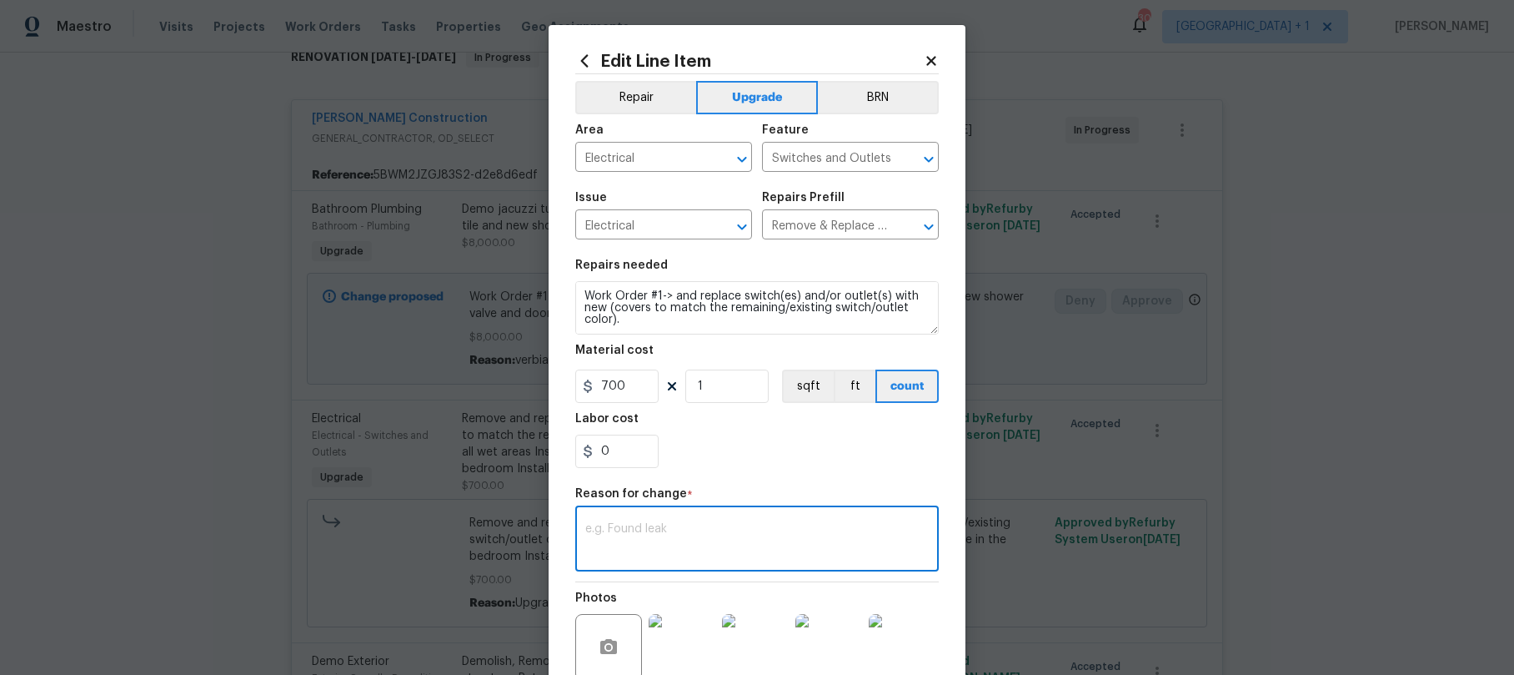
click at [668, 535] on textarea at bounding box center [757, 540] width 344 height 35
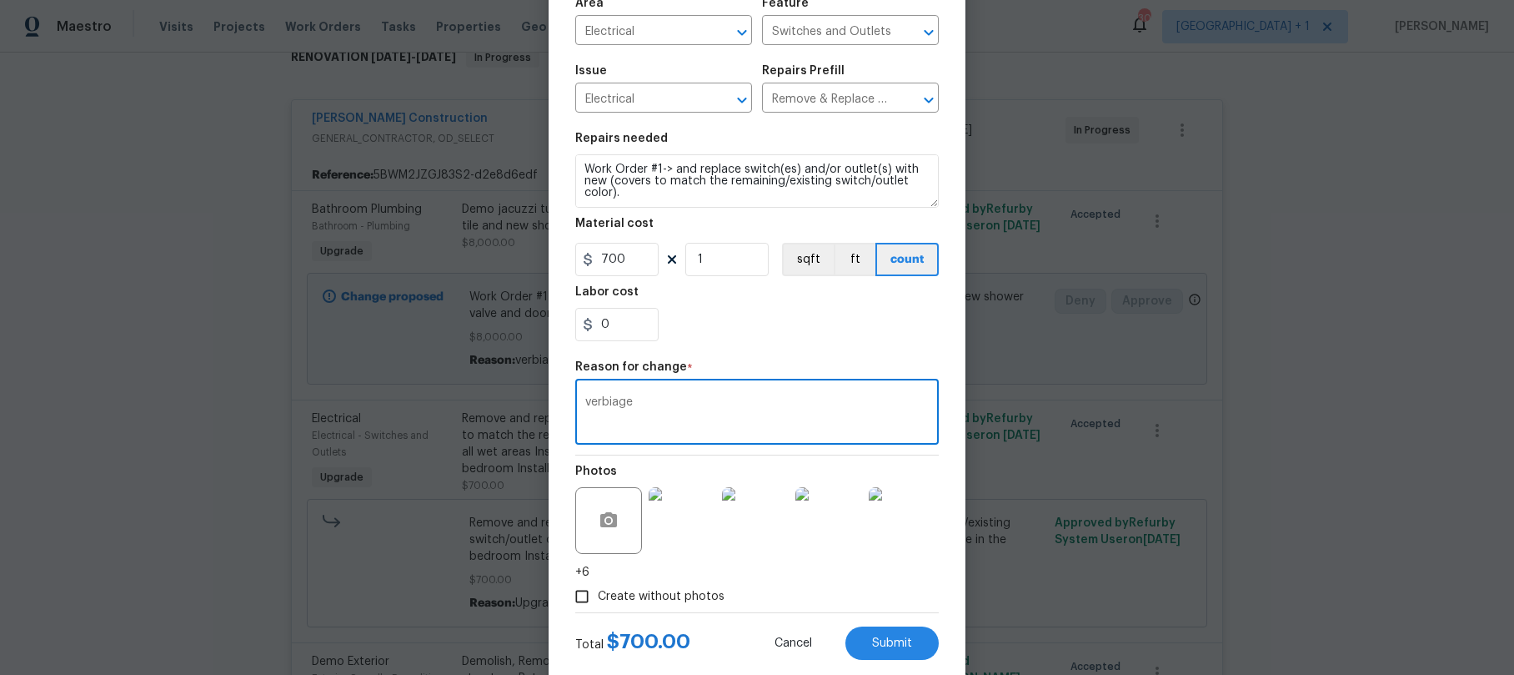
scroll to position [146, 0]
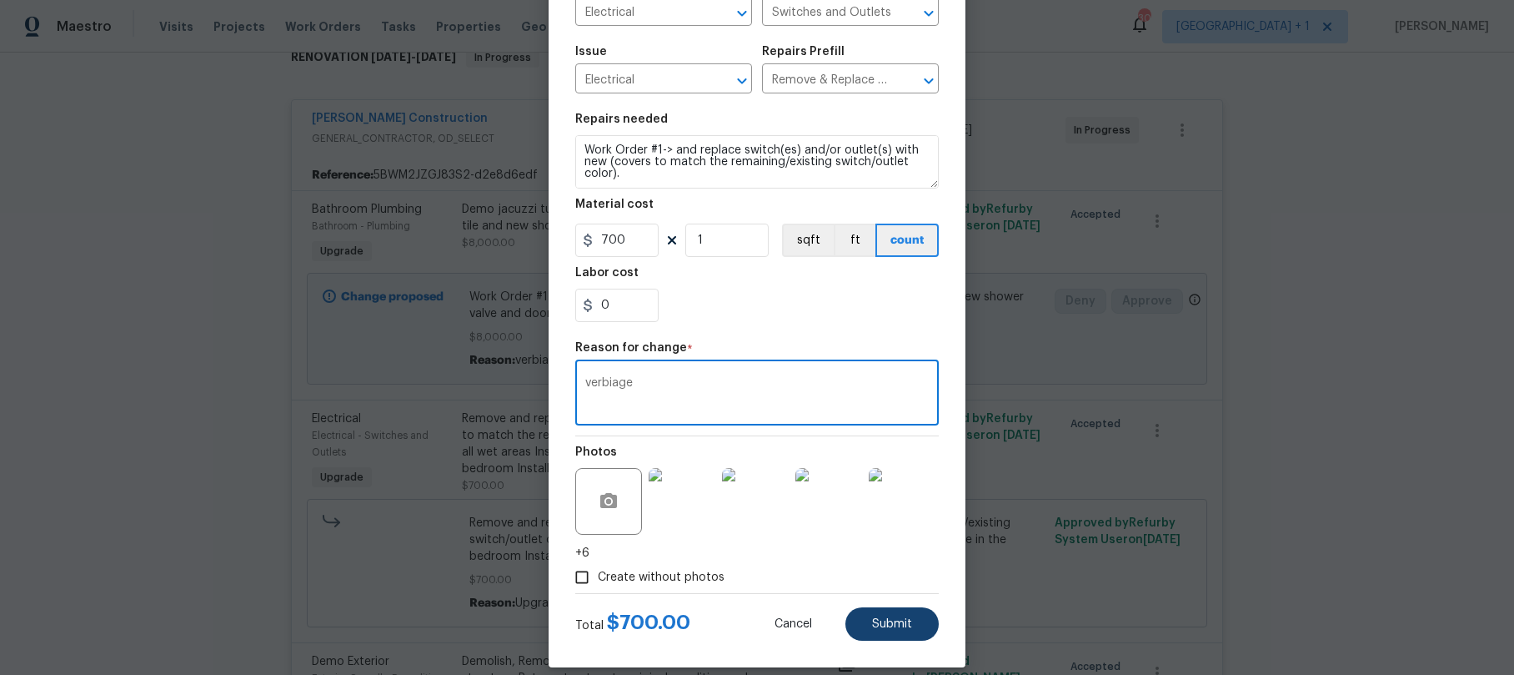
type textarea "verbiage"
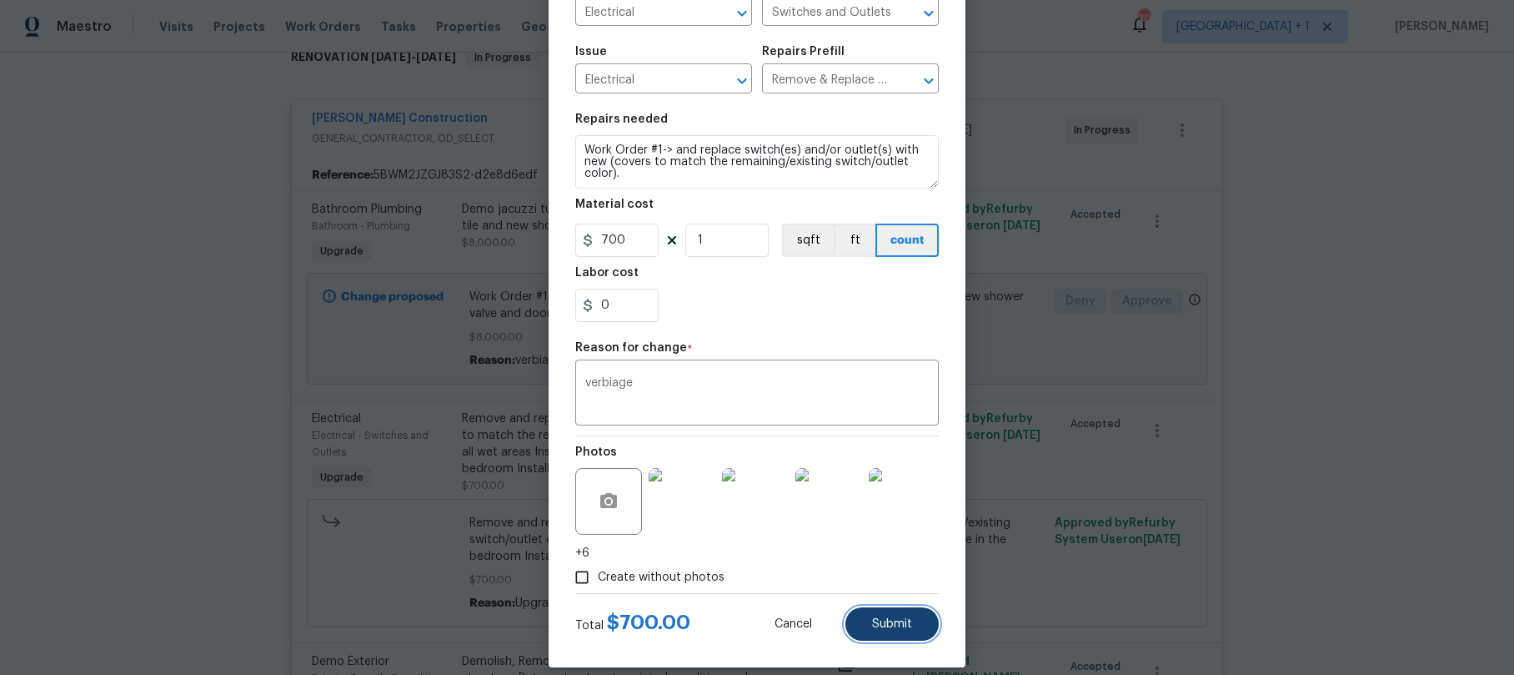
click at [889, 623] on span "Submit" at bounding box center [892, 624] width 40 height 13
type textarea "Remove and replace switch(es) and/or outlet(s) with new (covers to match the re…"
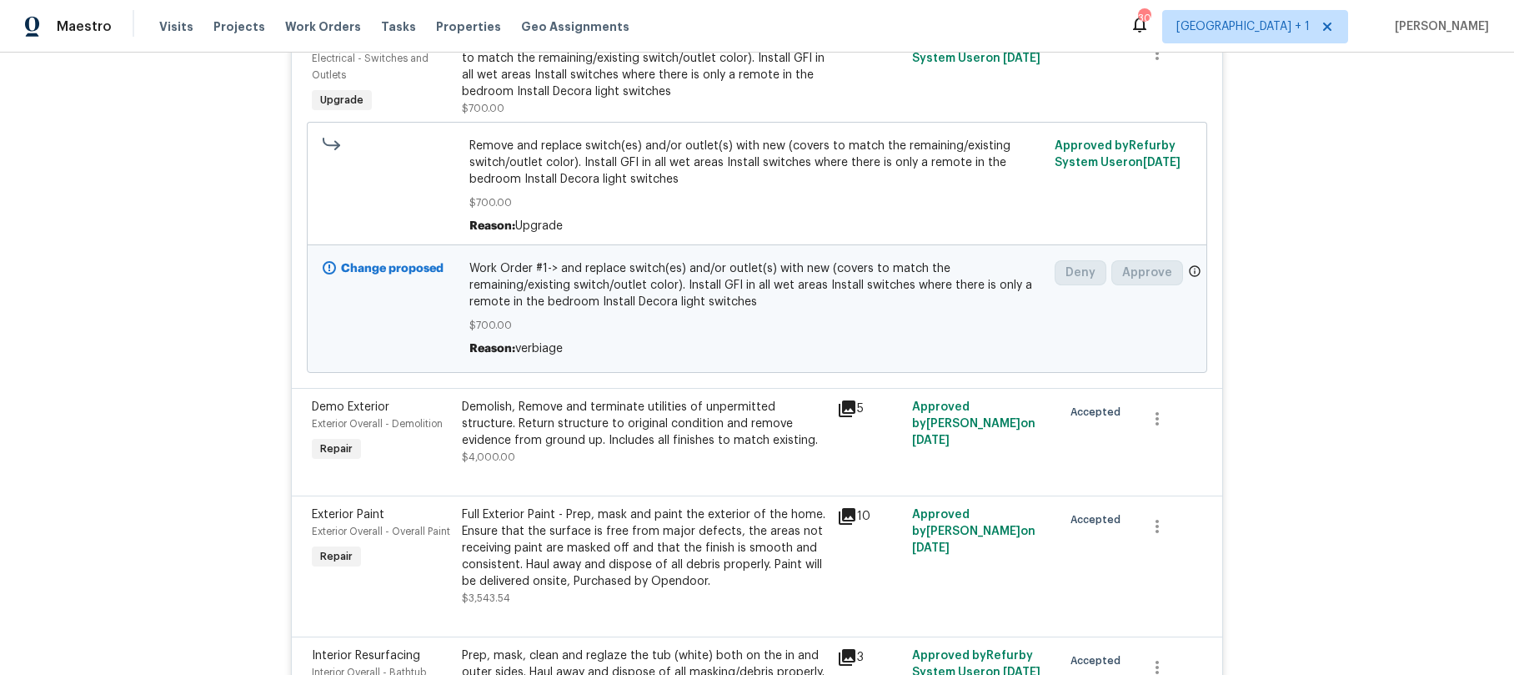
scroll to position [668, 0]
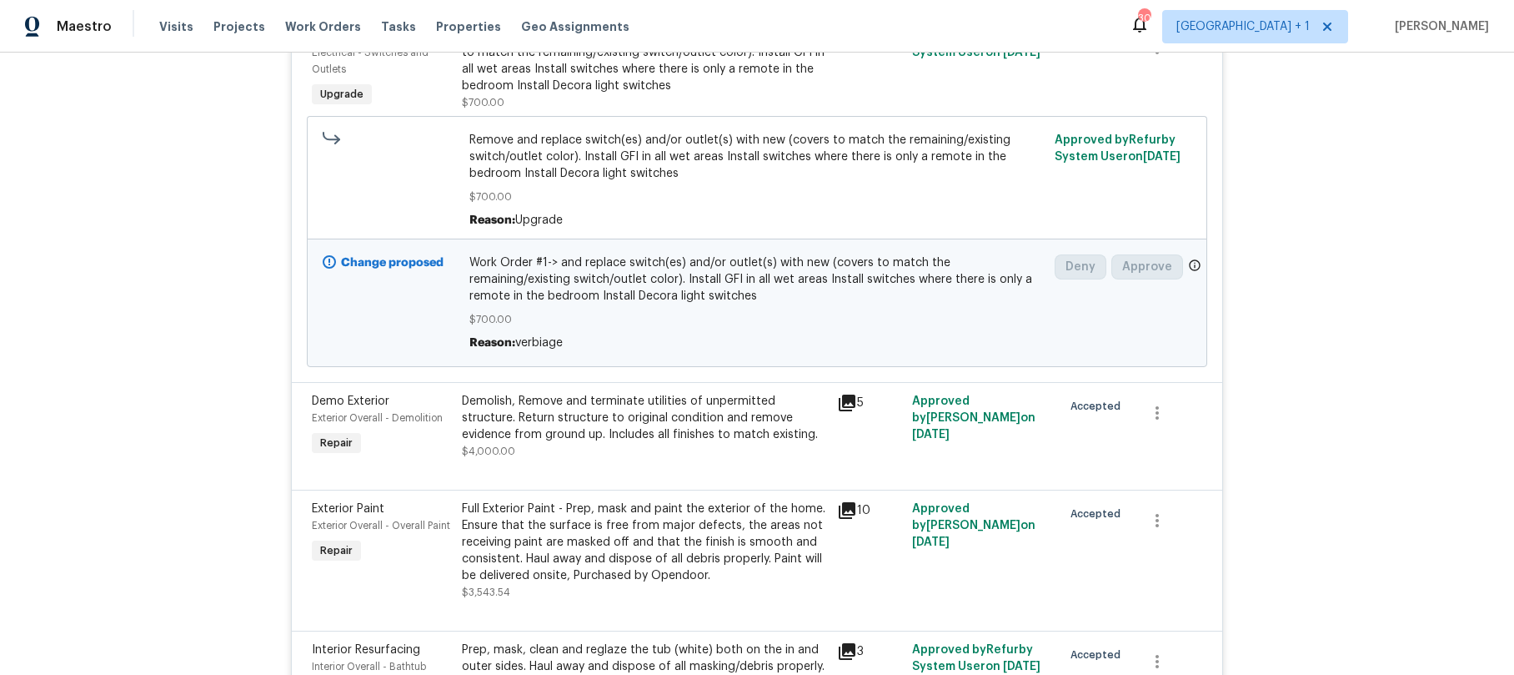
click at [535, 427] on div "Demolish, Remove and terminate utilities of unpermitted structure. Return struc…" at bounding box center [644, 418] width 365 height 50
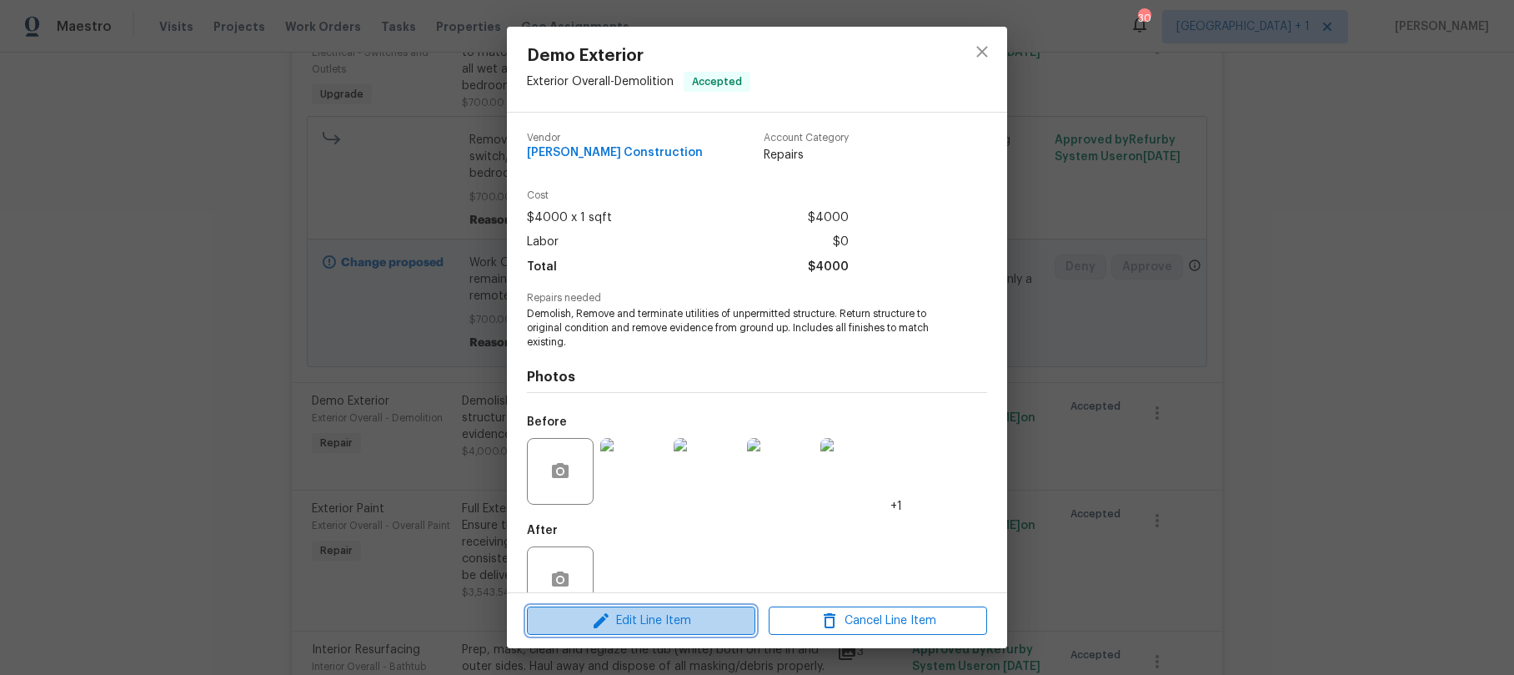
click at [628, 624] on span "Edit Line Item" at bounding box center [641, 620] width 218 height 21
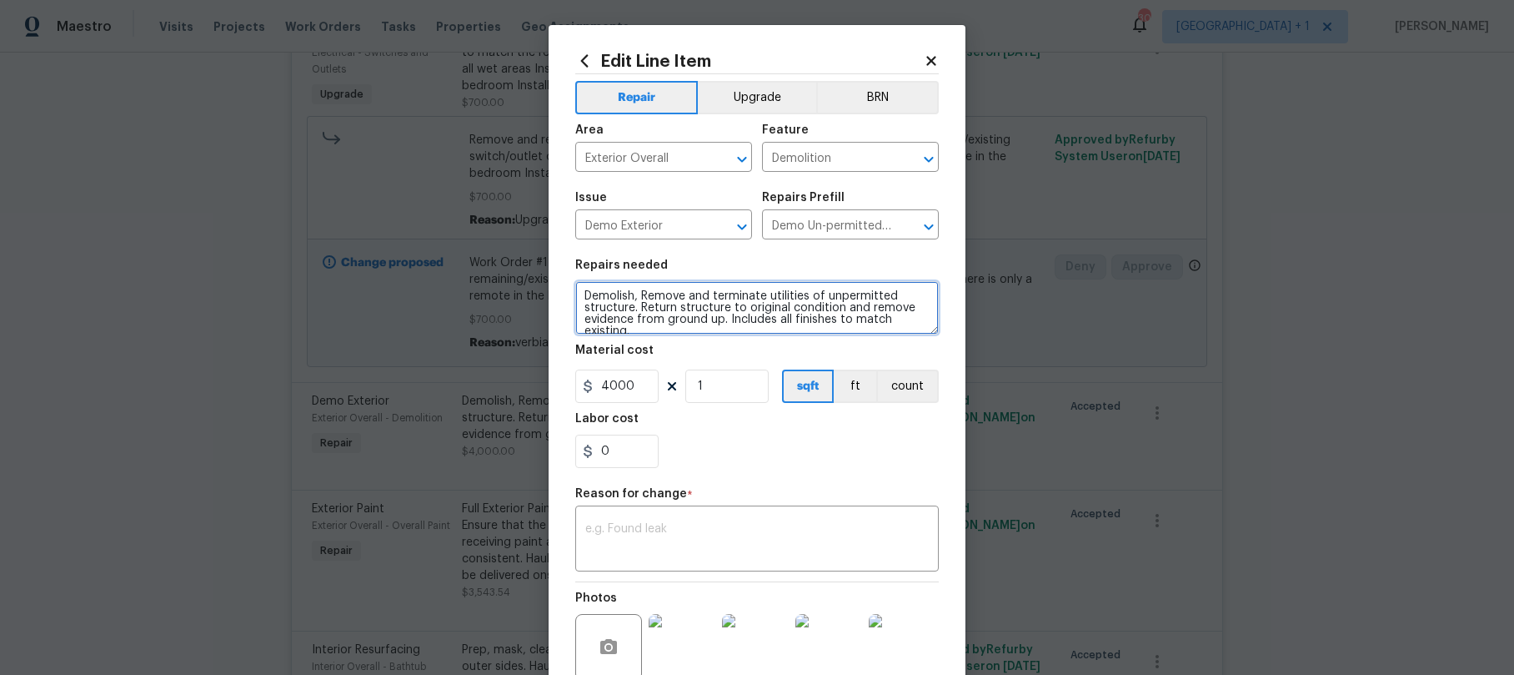
click at [575, 293] on textarea "Demolish, Remove and terminate utilities of unpermitted structure. Return struc…" at bounding box center [757, 307] width 364 height 53
paste textarea "Work Order #1->"
type textarea "Work Order #1->, Remove and terminate utilities of unpermitted structure. Retur…"
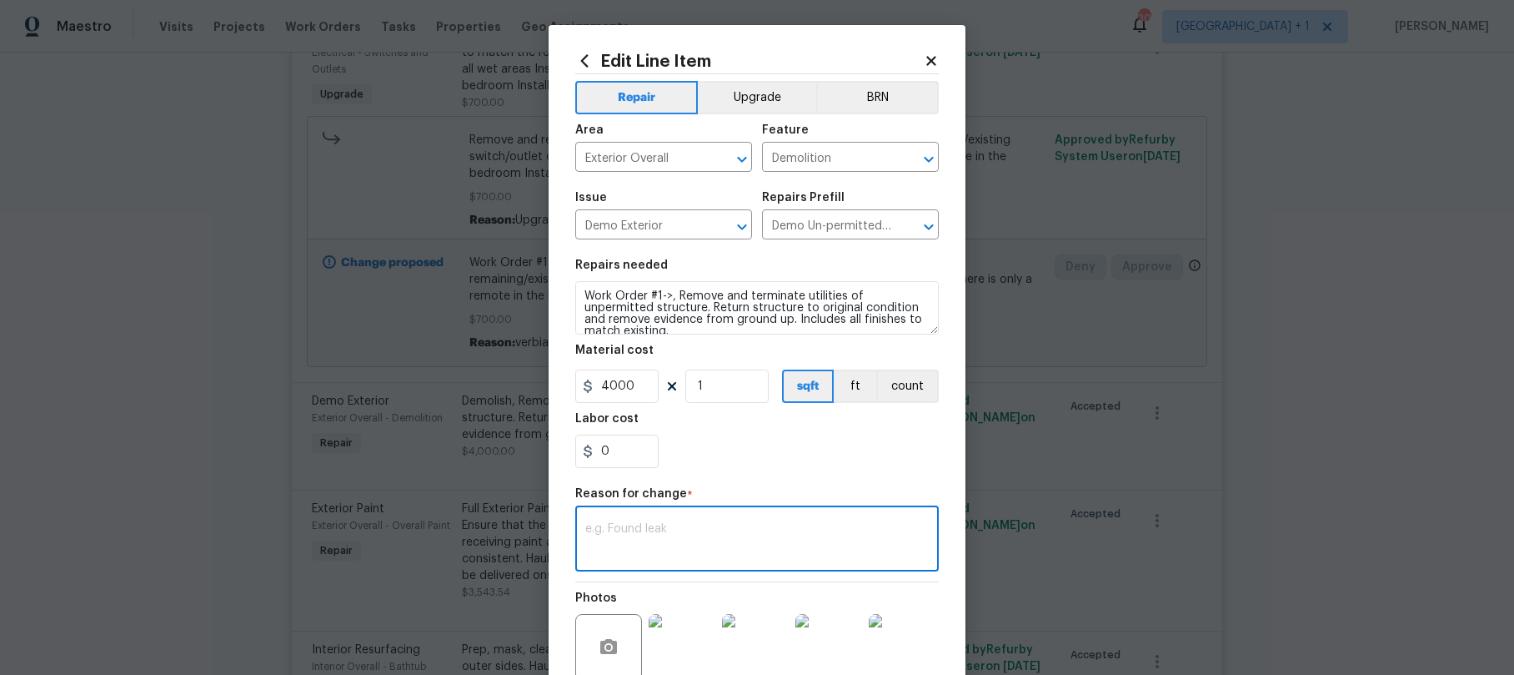
click at [635, 551] on textarea at bounding box center [757, 540] width 344 height 35
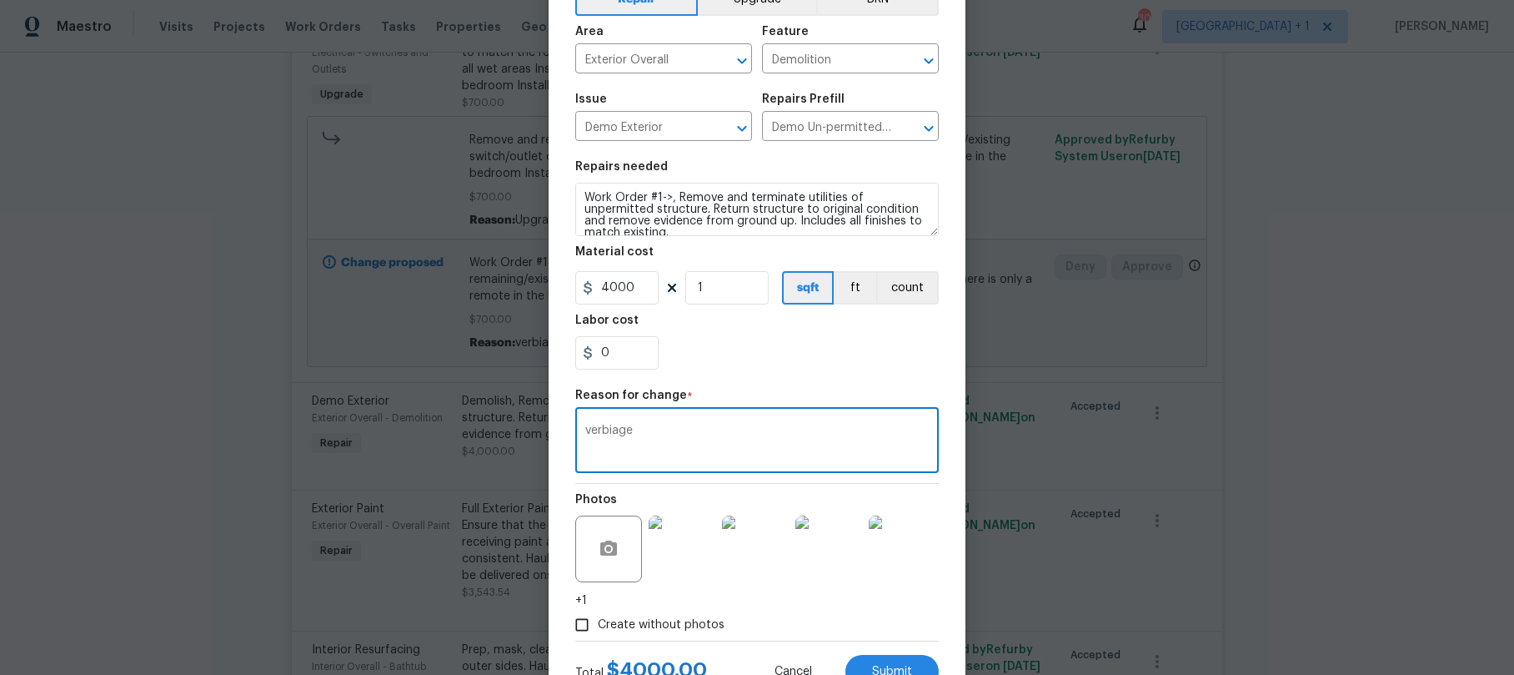
scroll to position [163, 0]
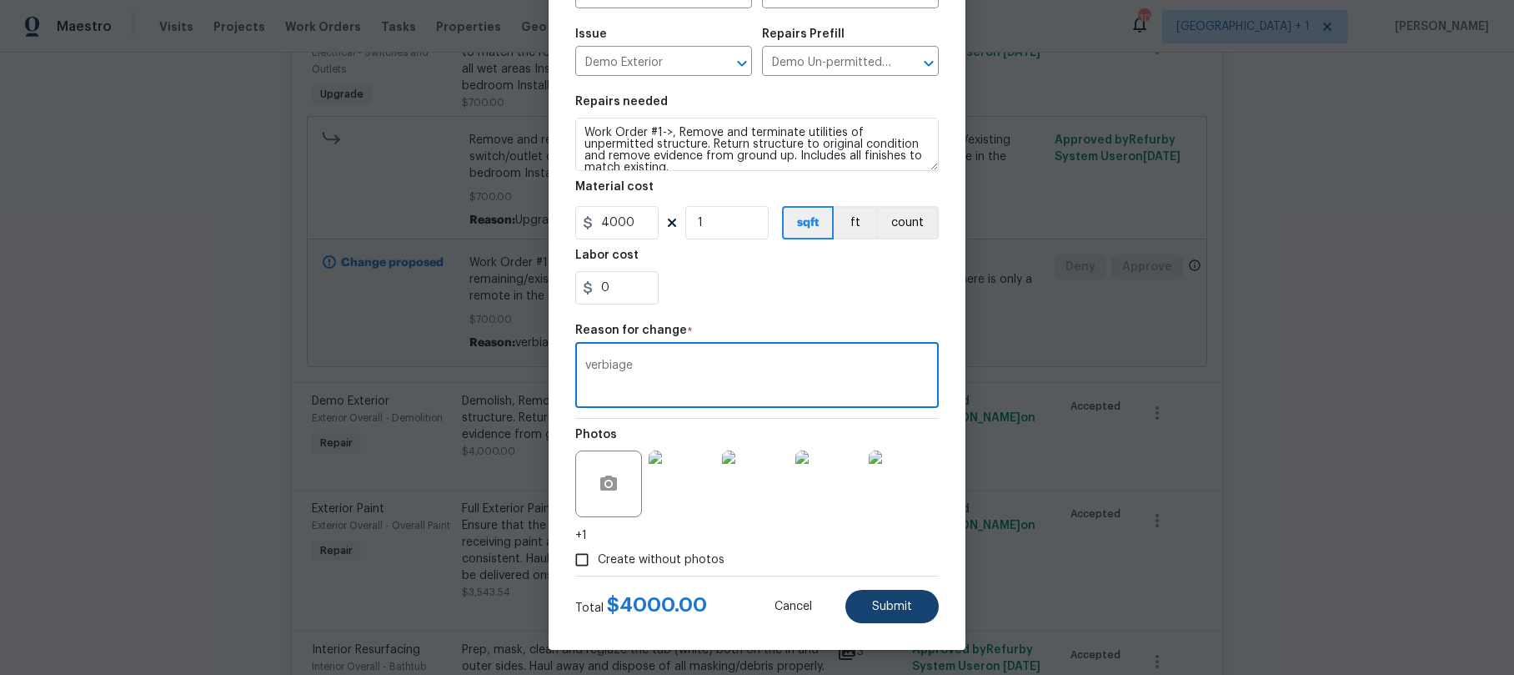
type textarea "verbiage"
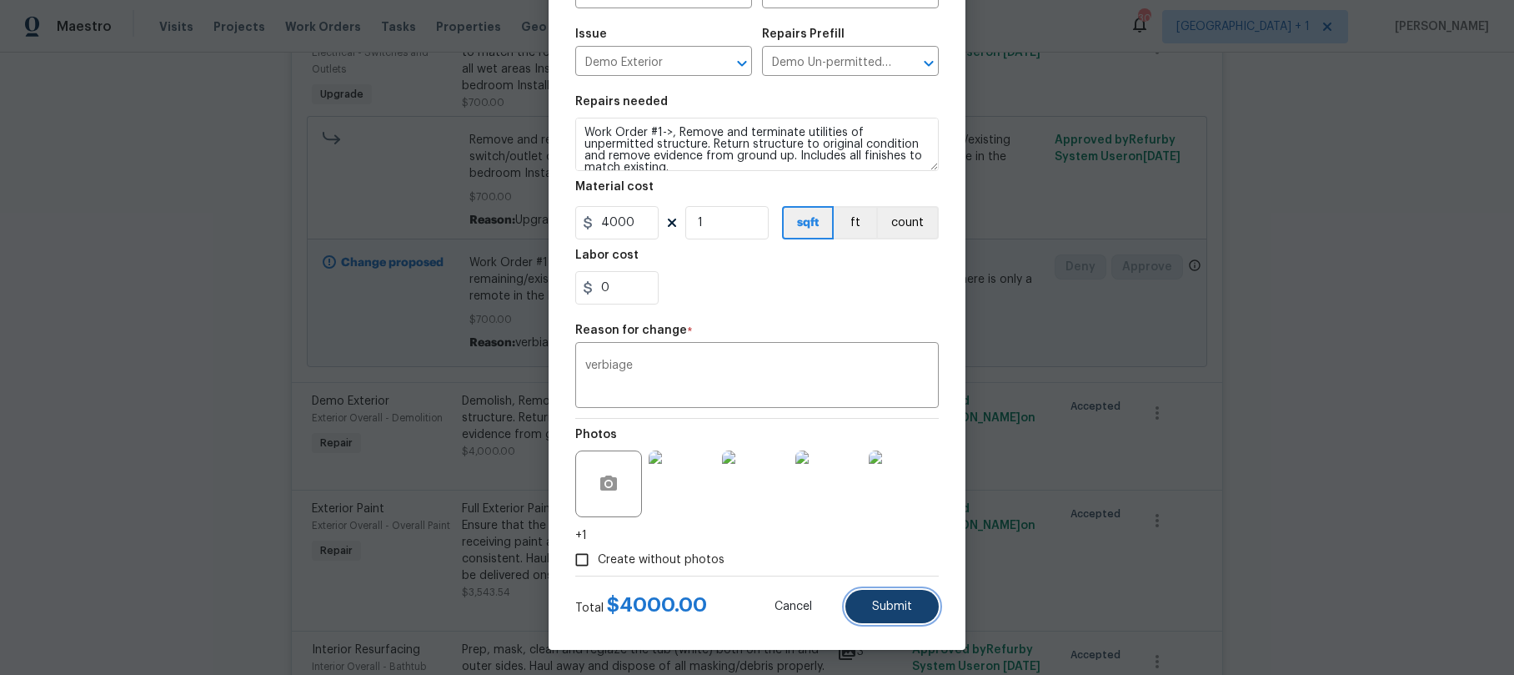
click at [907, 606] on button "Submit" at bounding box center [892, 606] width 93 height 33
type textarea "Demolish, Remove and terminate utilities of unpermitted structure. Return struc…"
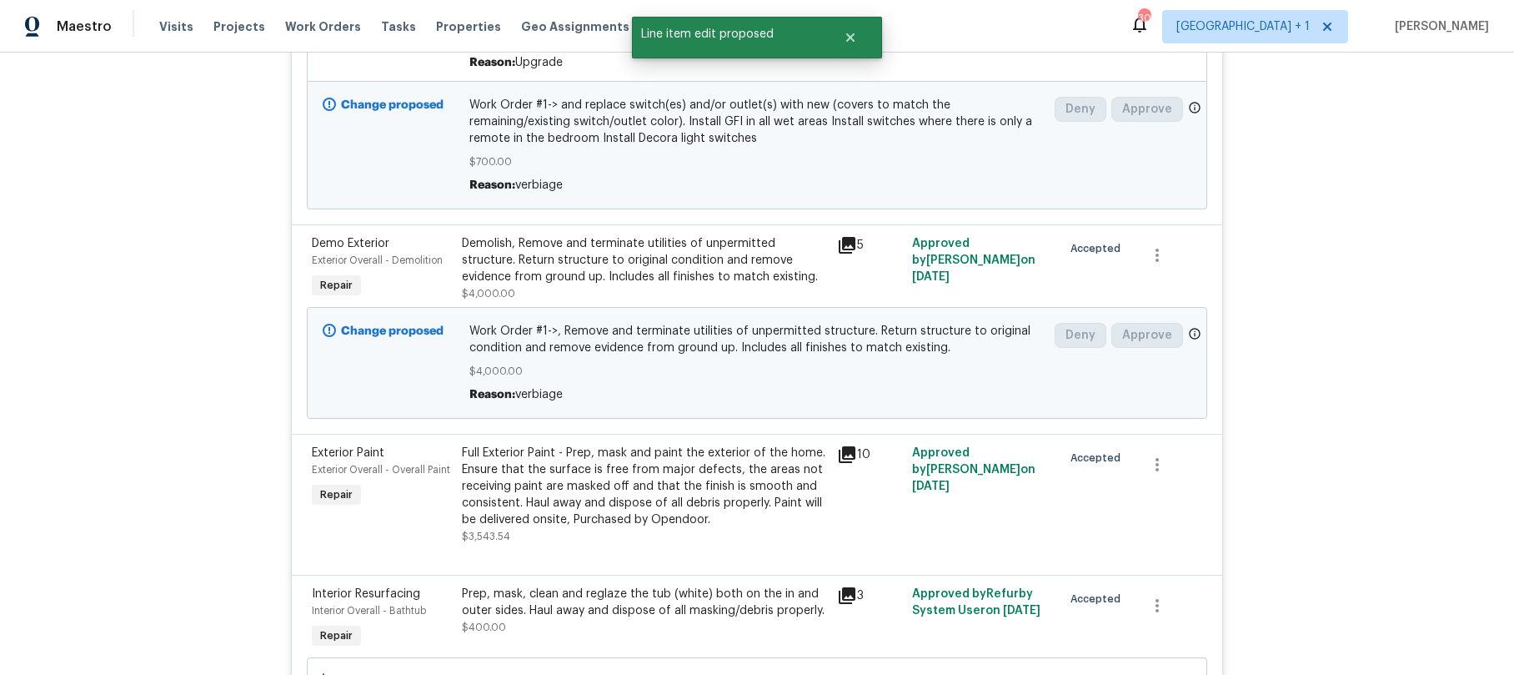
scroll to position [861, 0]
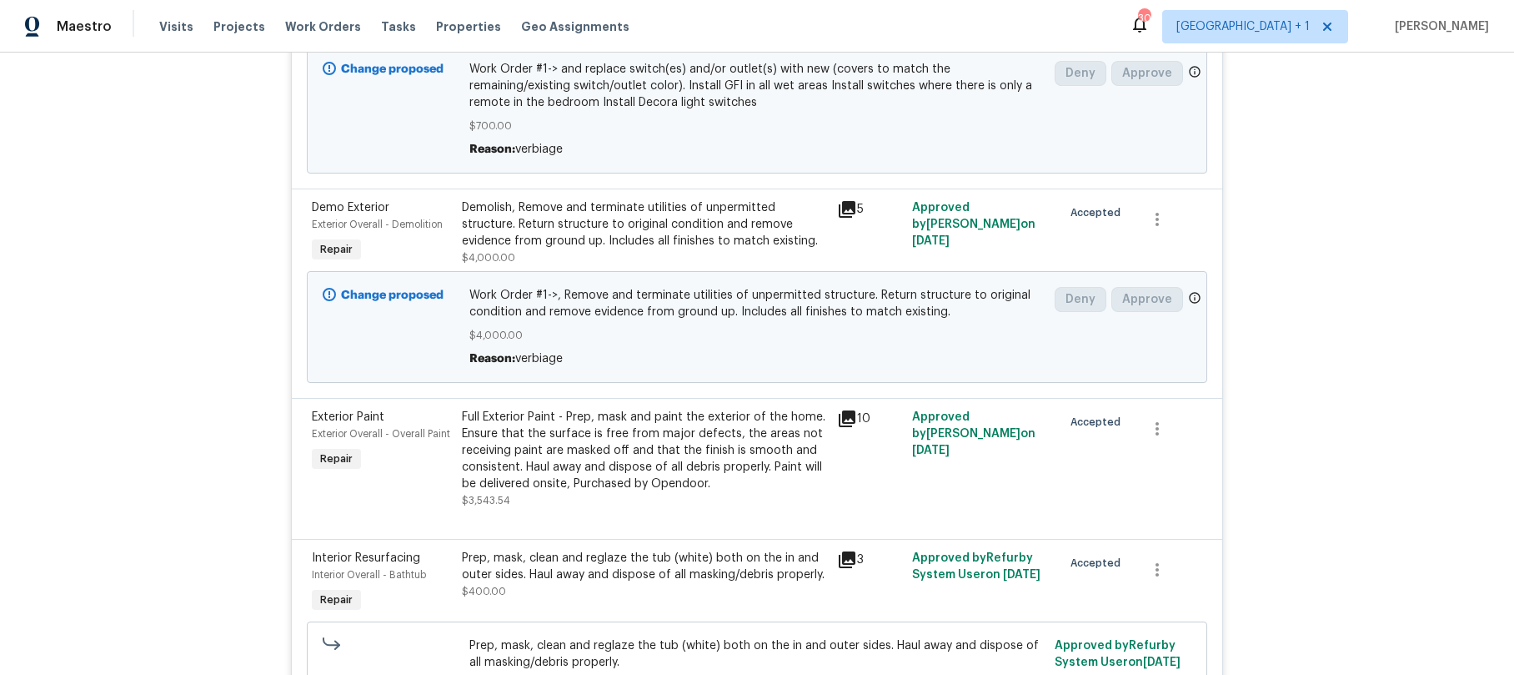
click at [490, 452] on div "Full Exterior Paint - Prep, mask and paint the exterior of the home. Ensure tha…" at bounding box center [644, 450] width 365 height 83
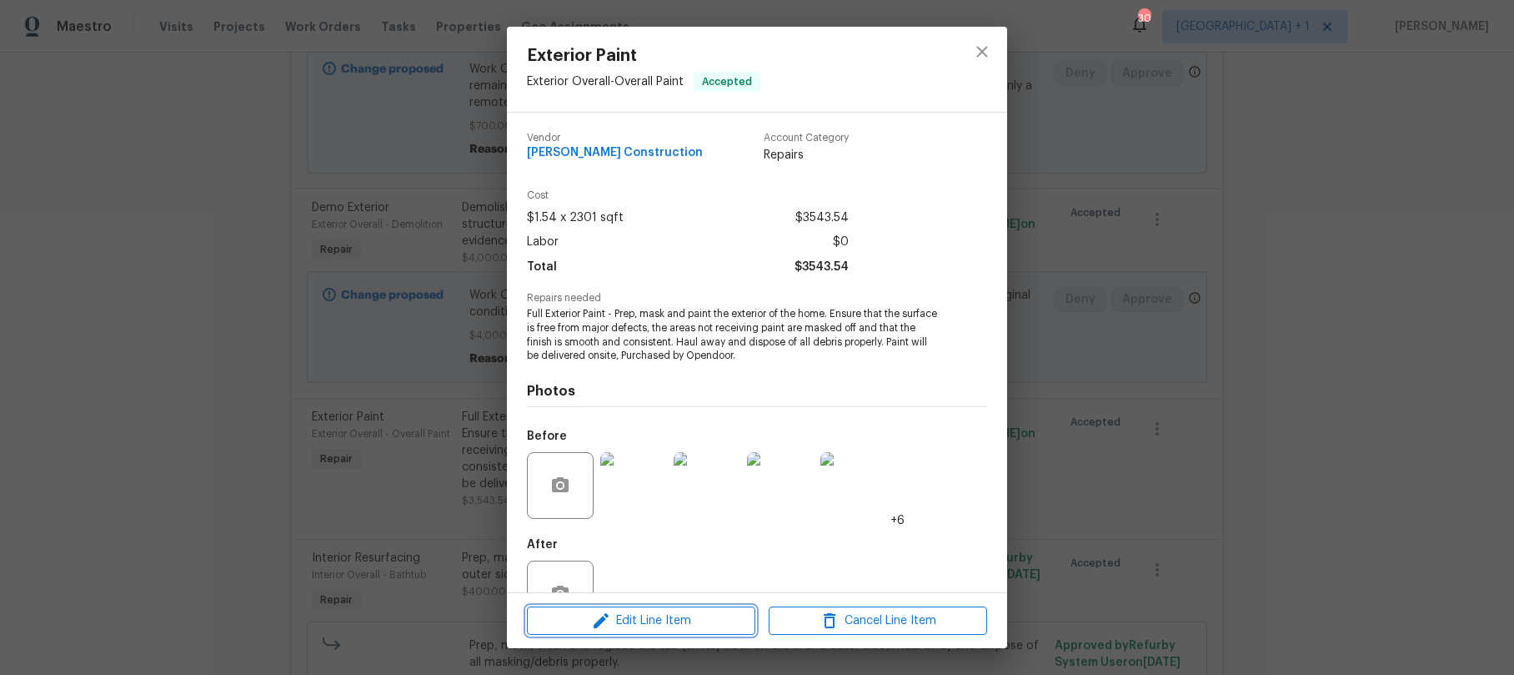
click at [640, 626] on span "Edit Line Item" at bounding box center [641, 620] width 218 height 21
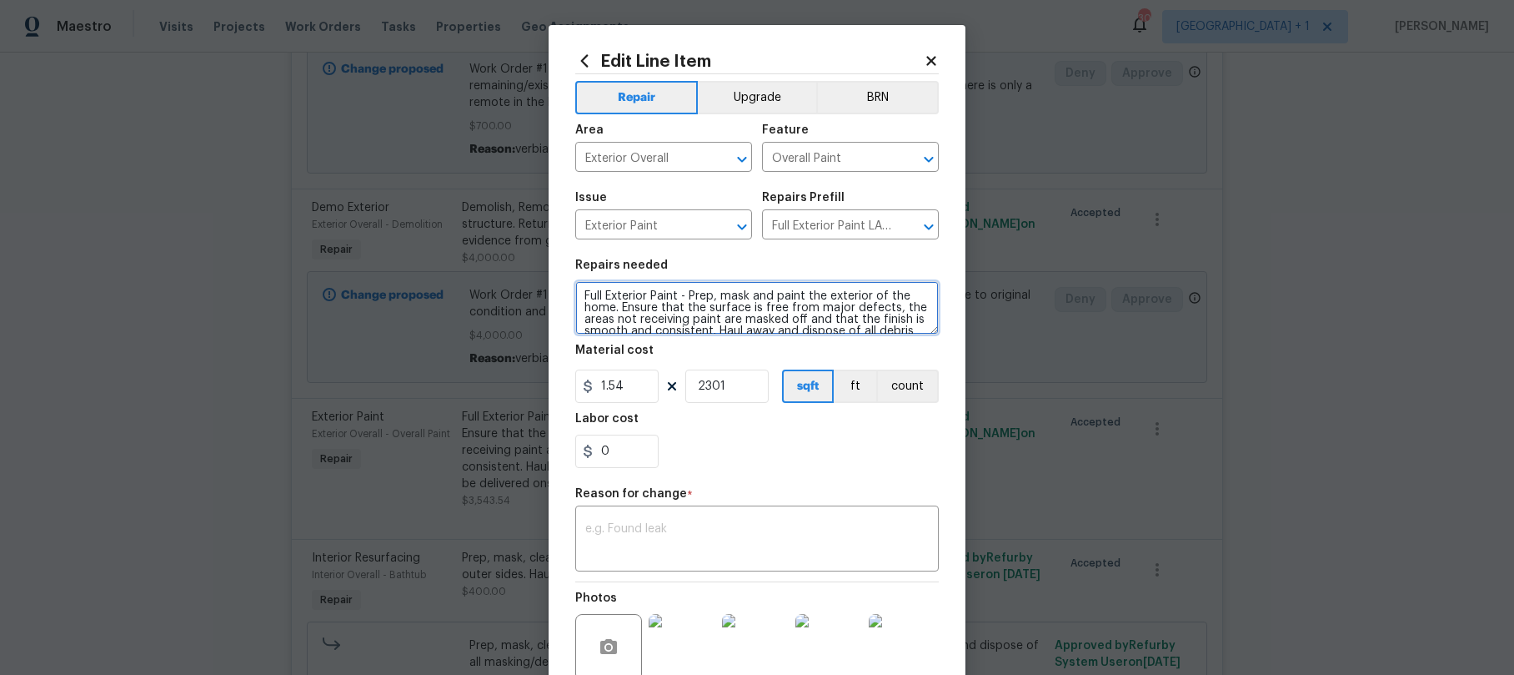
click at [577, 299] on textarea "Full Exterior Paint - Prep, mask and paint the exterior of the home. Ensure tha…" at bounding box center [757, 307] width 364 height 53
paste textarea "Work Order #1->"
type textarea "Work Order #1-> Exterior Paint - Prep, mask and paint the exterior of the home.…"
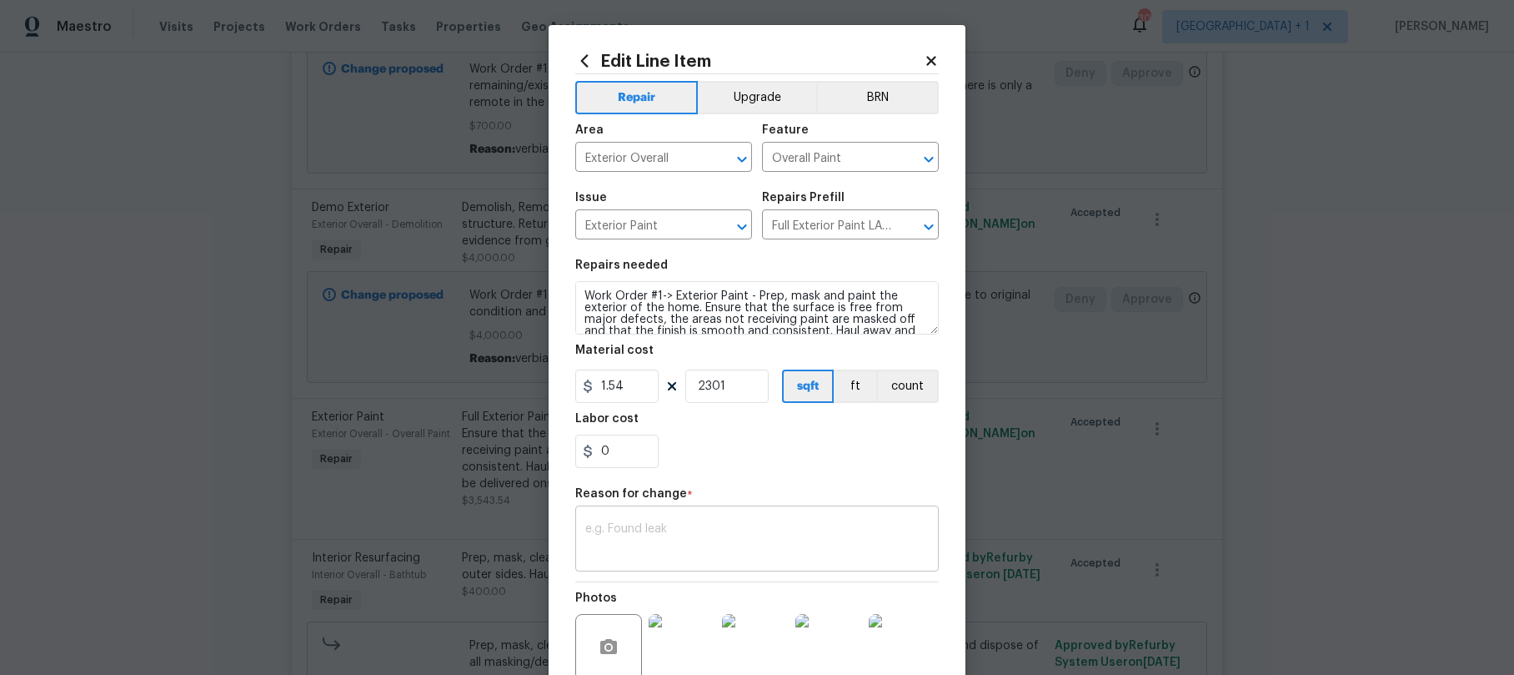
click at [662, 545] on textarea at bounding box center [757, 540] width 344 height 35
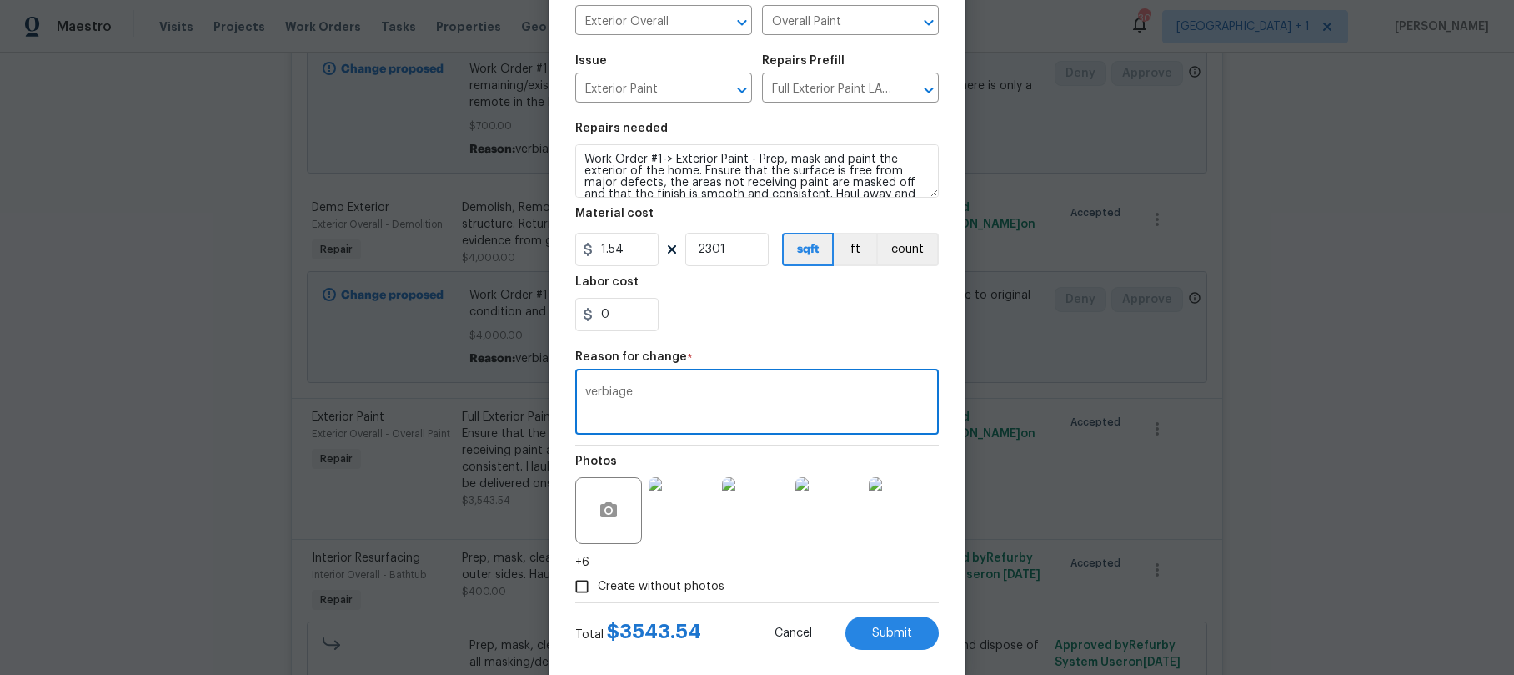
scroll to position [163, 0]
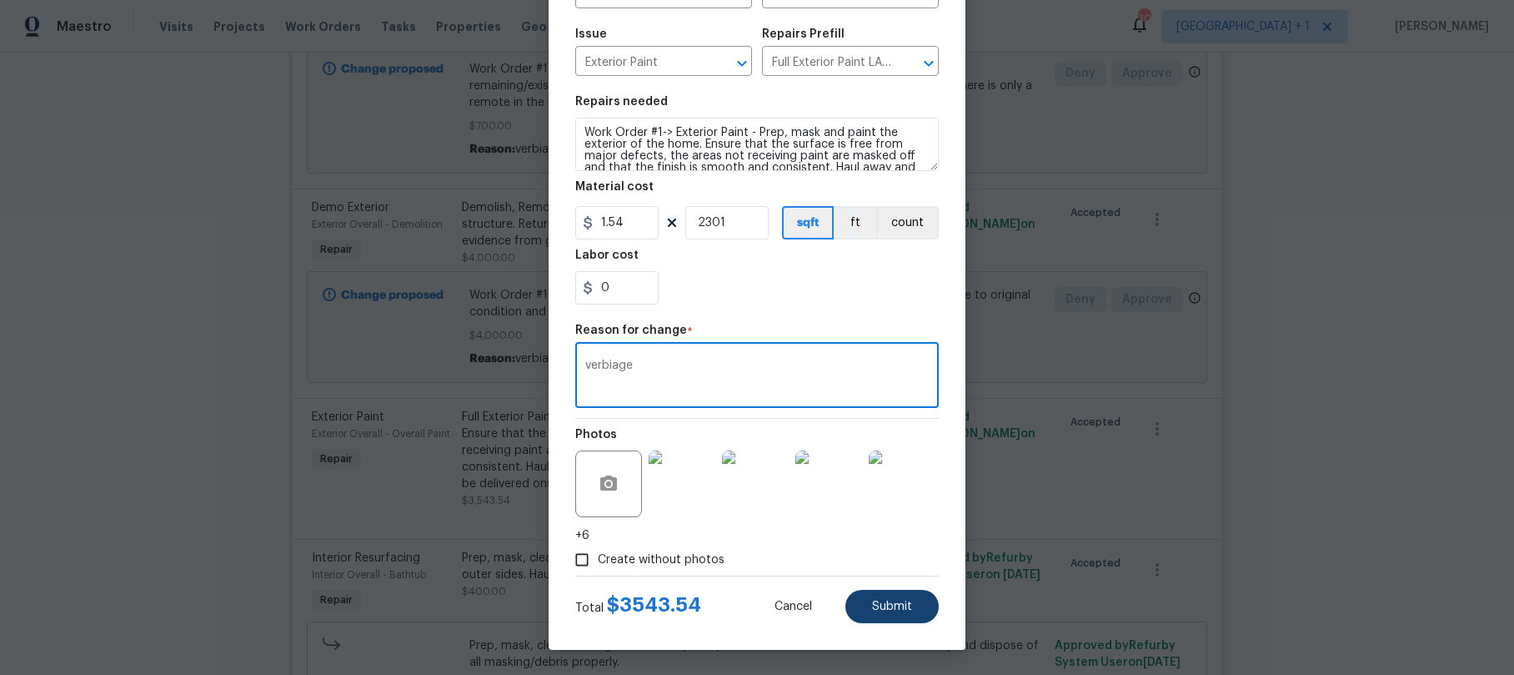
type textarea "verbiage"
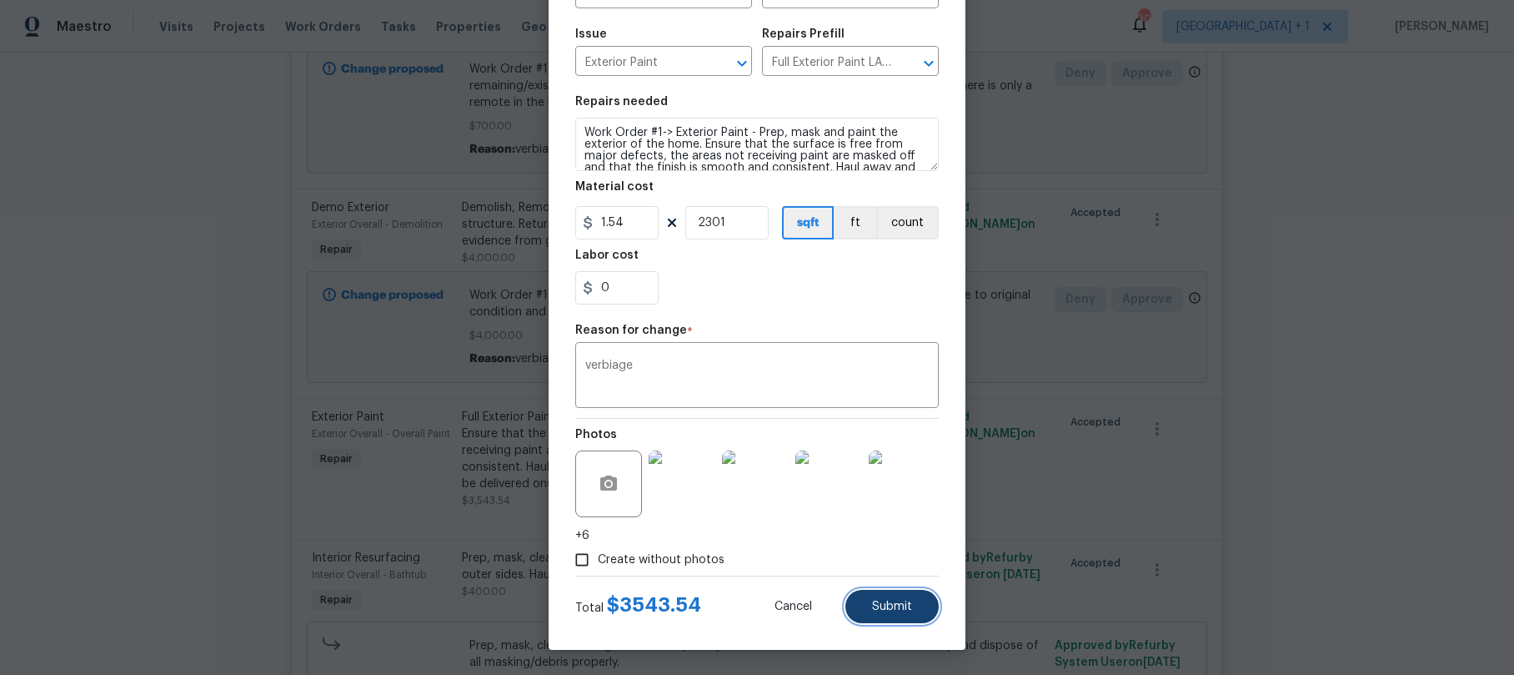
click at [865, 605] on button "Submit" at bounding box center [892, 606] width 93 height 33
type textarea "Full Exterior Paint - Prep, mask and paint the exterior of the home. Ensure tha…"
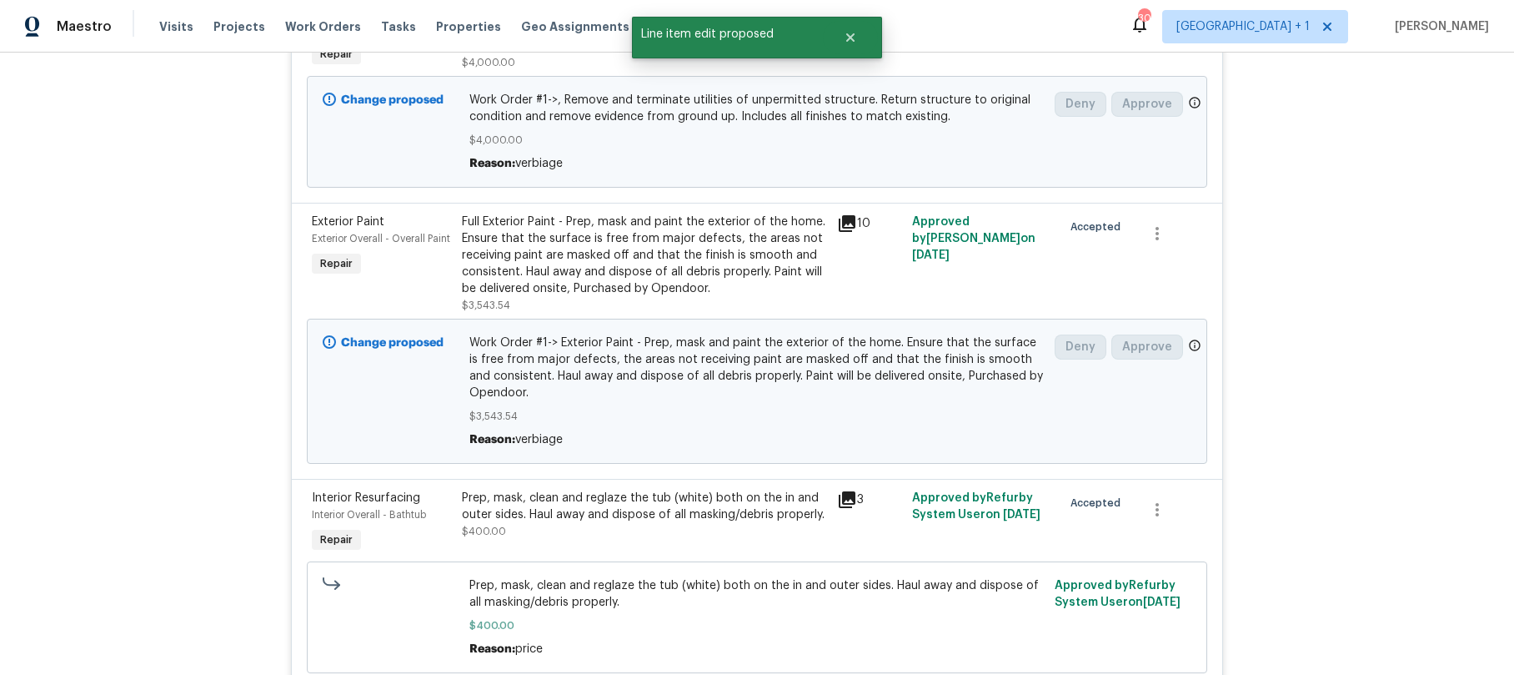
scroll to position [1108, 0]
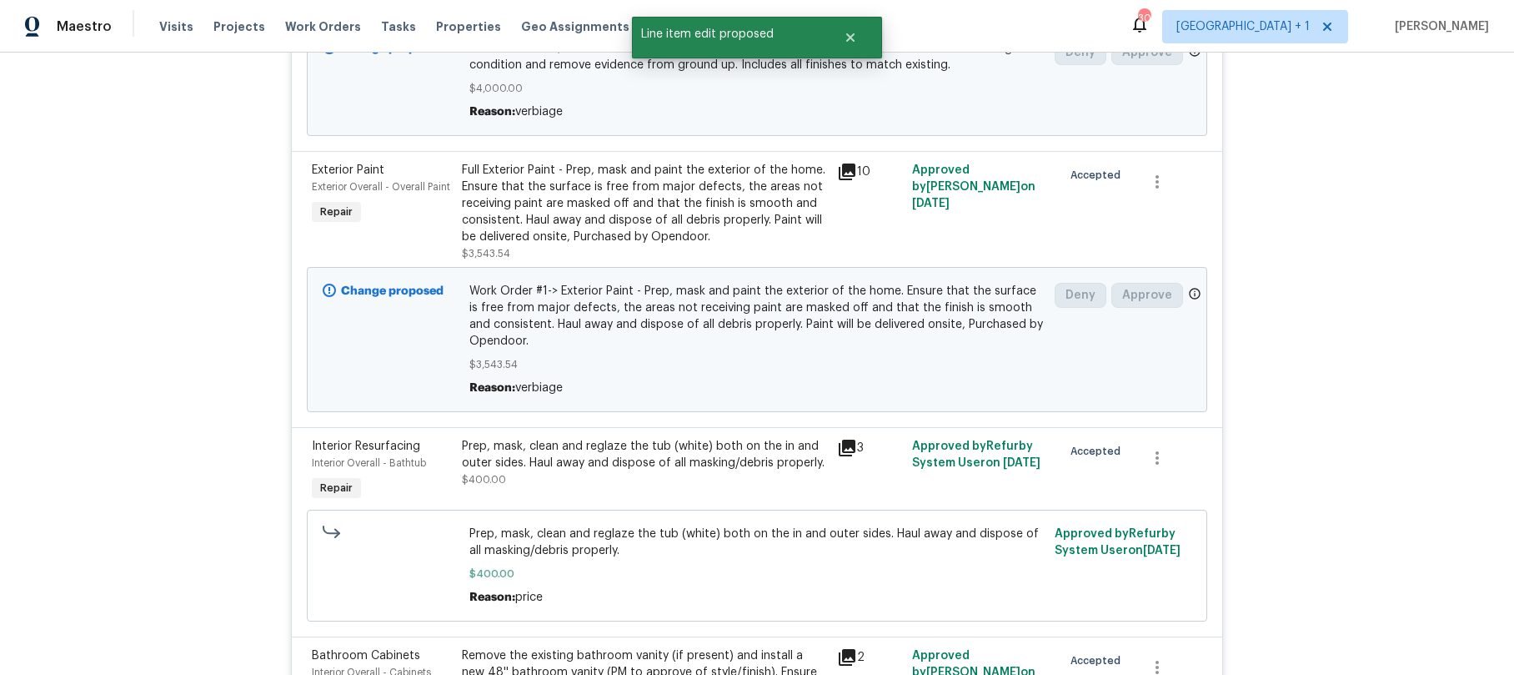
click at [505, 461] on div "Prep, mask, clean and reglaze the tub (white) both on the in and outer sides. H…" at bounding box center [644, 454] width 365 height 33
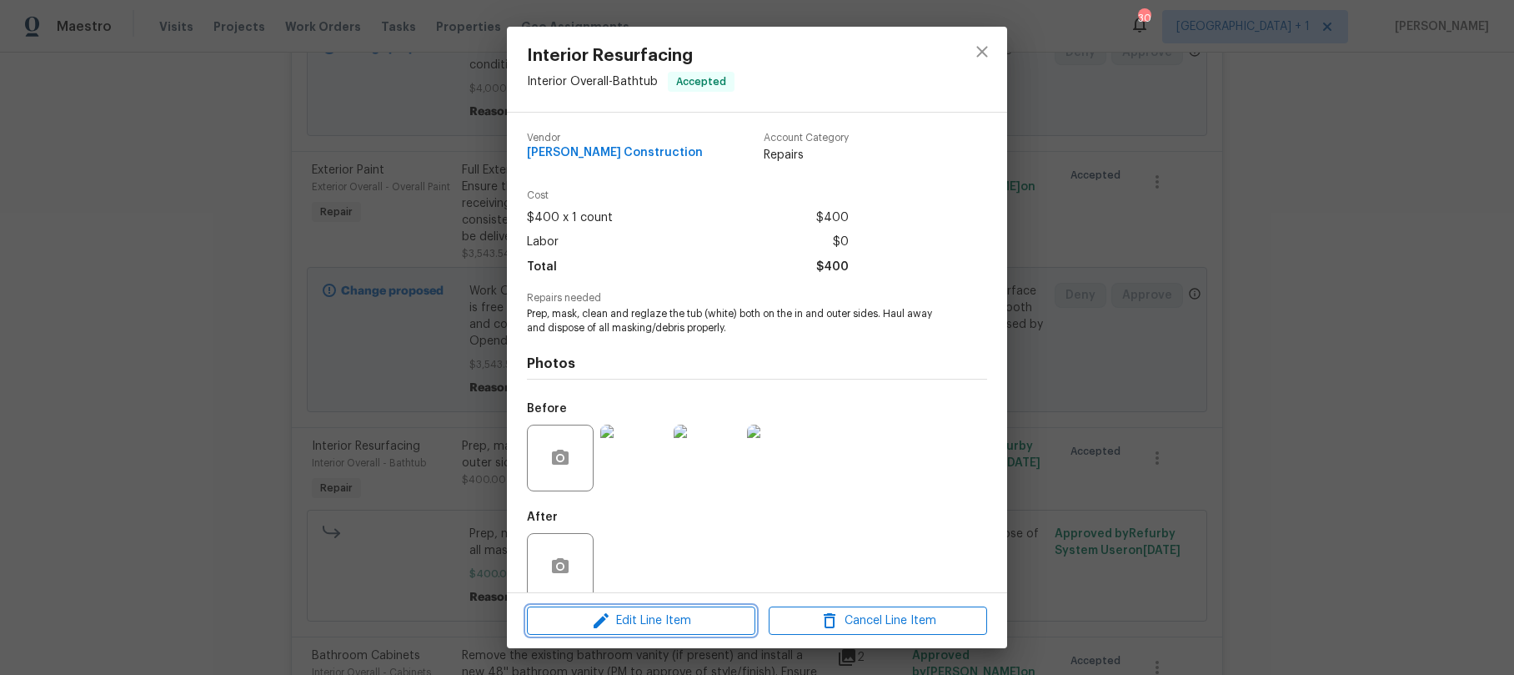
click at [645, 615] on span "Edit Line Item" at bounding box center [641, 620] width 218 height 21
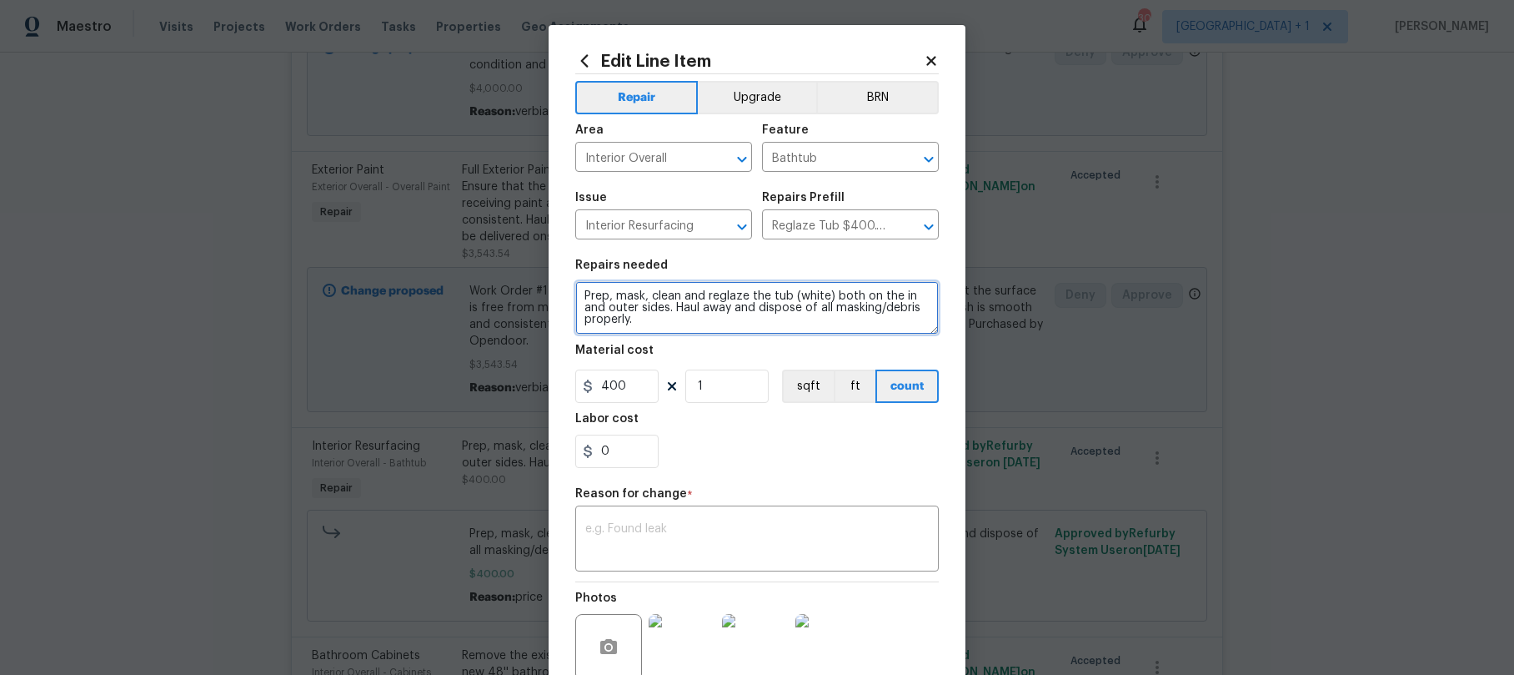
click at [575, 295] on textarea "Prep, mask, clean and reglaze the tub (white) both on the in and outer sides. H…" at bounding box center [757, 307] width 364 height 53
paste textarea "Work Order #1->"
type textarea "Work Order #1->, mask, clean and reglaze the tub (white) both on the in and out…"
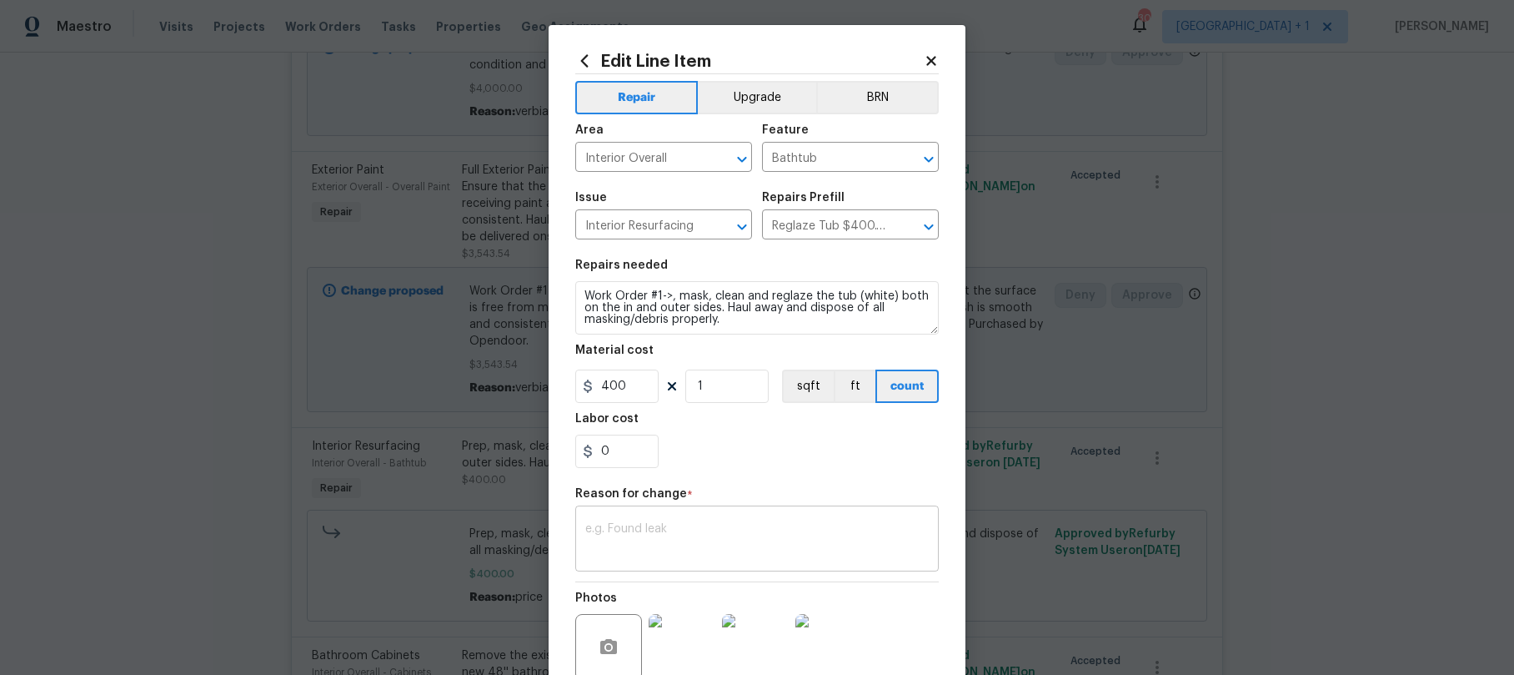
click at [668, 549] on textarea at bounding box center [757, 540] width 344 height 35
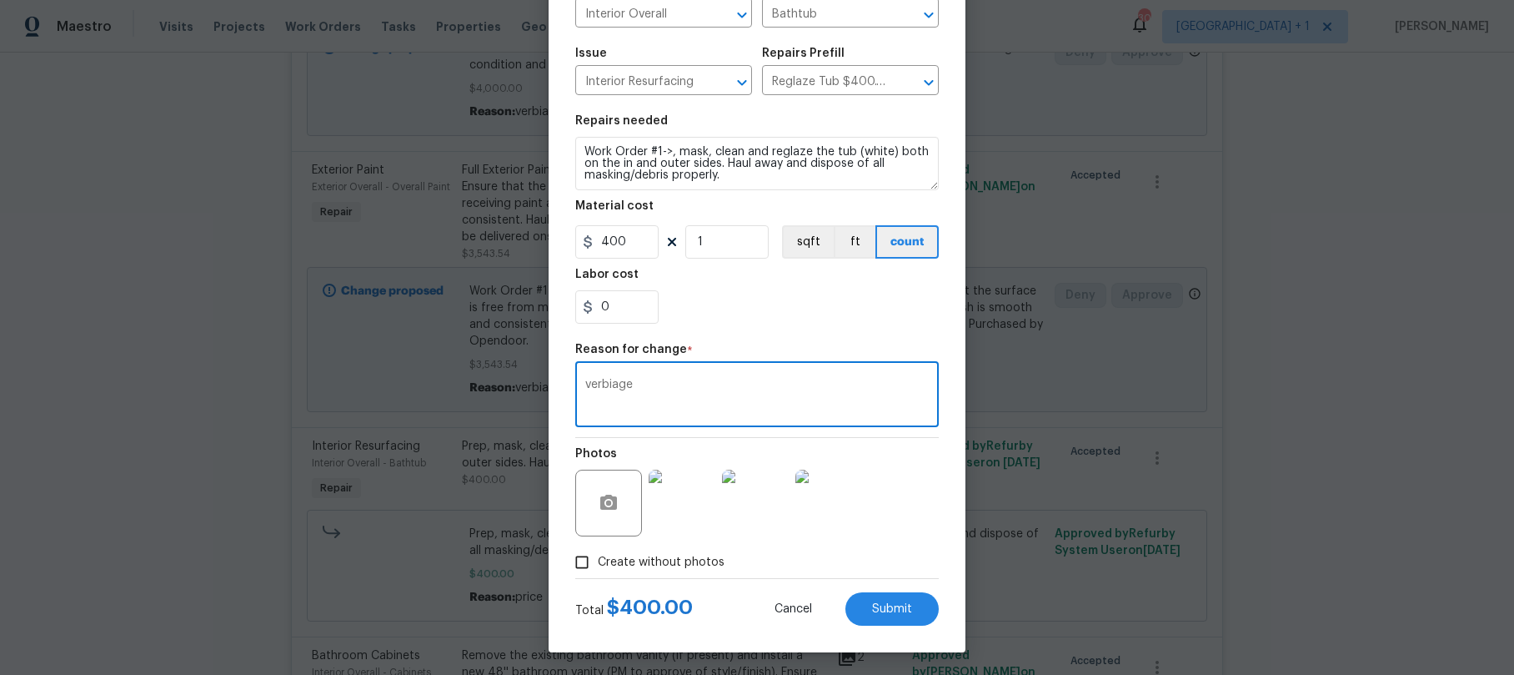
scroll to position [147, 0]
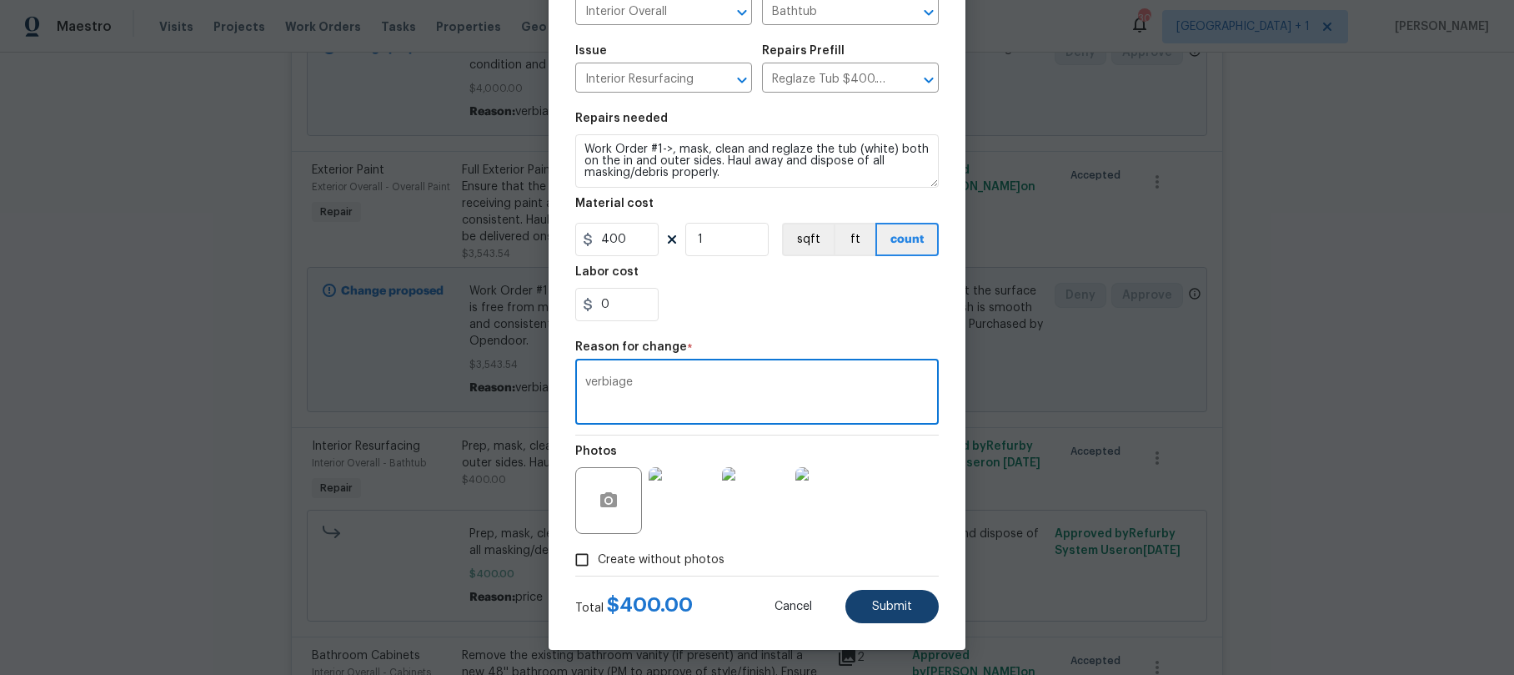
type textarea "verbiage"
click at [896, 600] on span "Submit" at bounding box center [892, 606] width 40 height 13
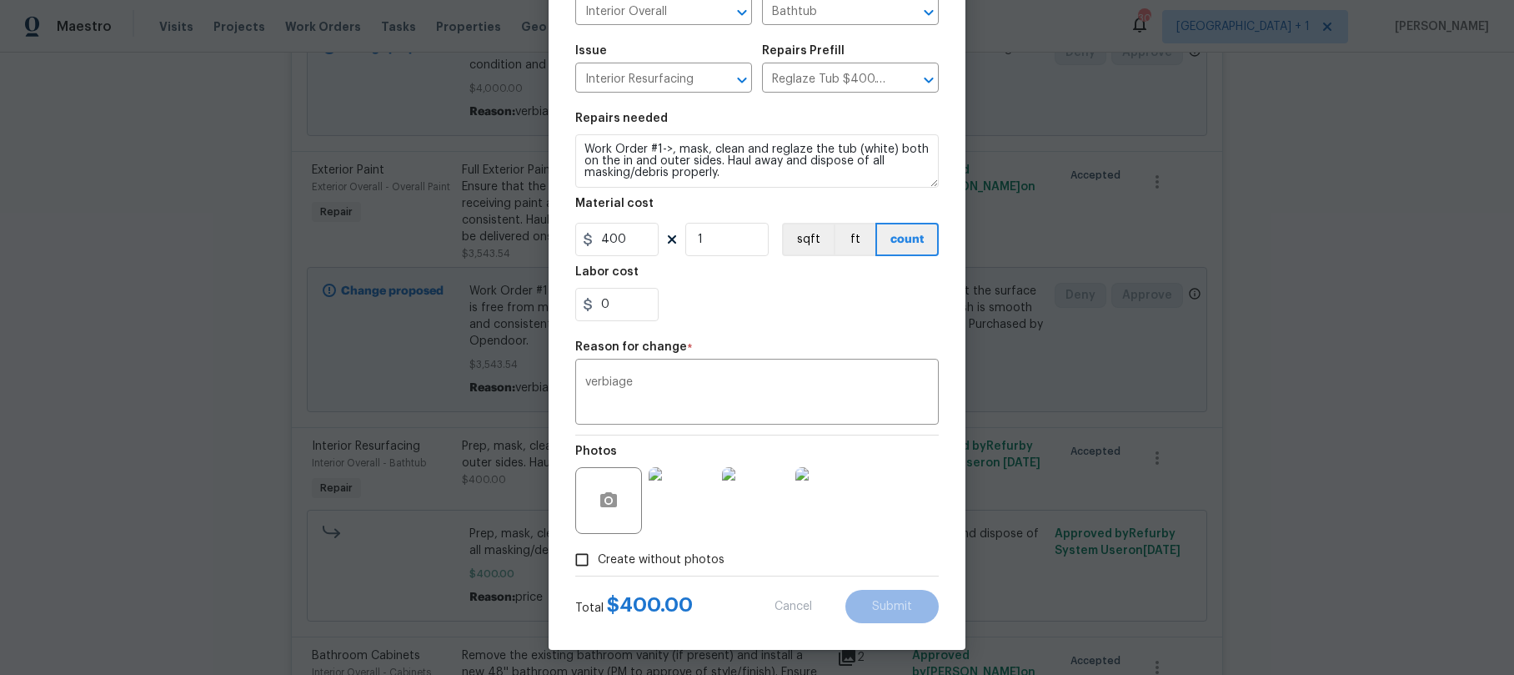
type textarea "Prep, mask, clean and reglaze the tub (white) both on the in and outer sides. H…"
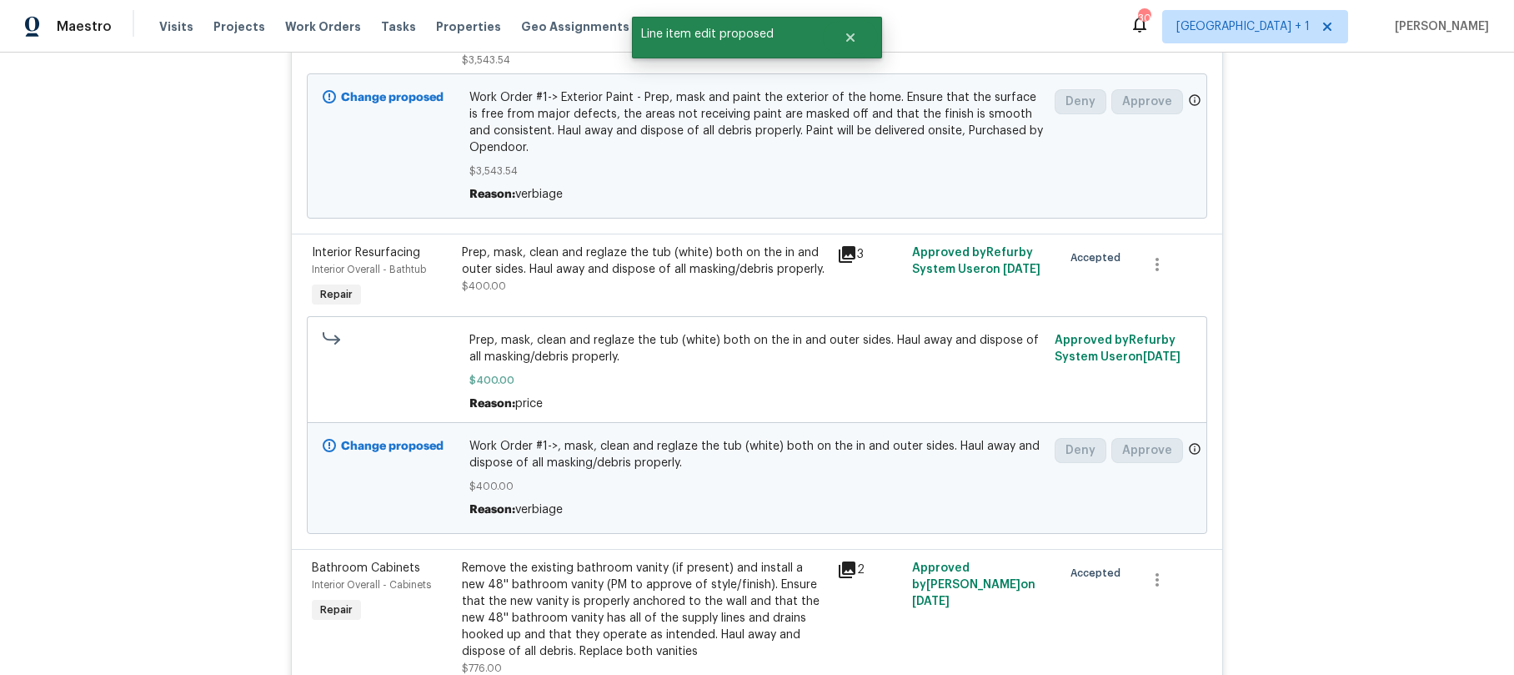
scroll to position [1447, 0]
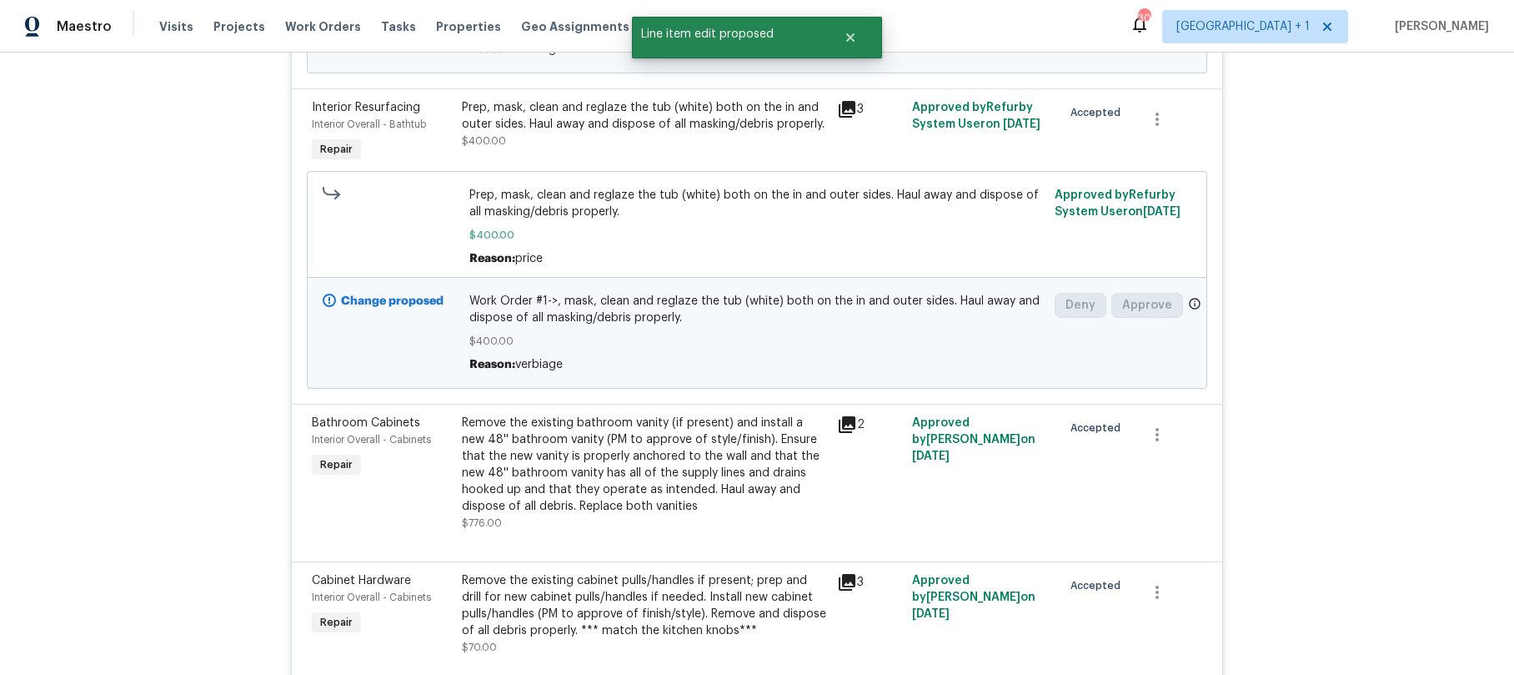
click at [510, 457] on div "Remove the existing bathroom vanity (if present) and install a new 48'' bathroo…" at bounding box center [644, 464] width 365 height 100
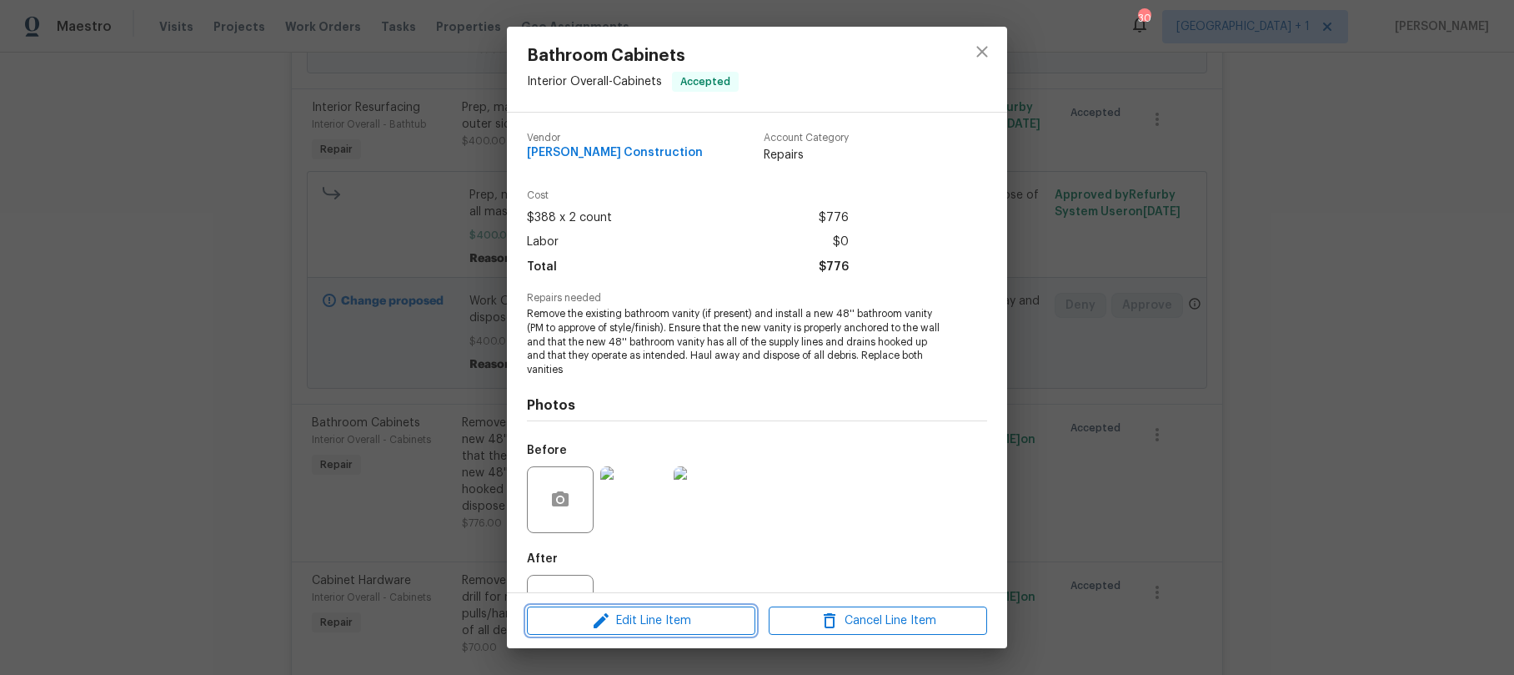
click at [626, 622] on span "Edit Line Item" at bounding box center [641, 620] width 218 height 21
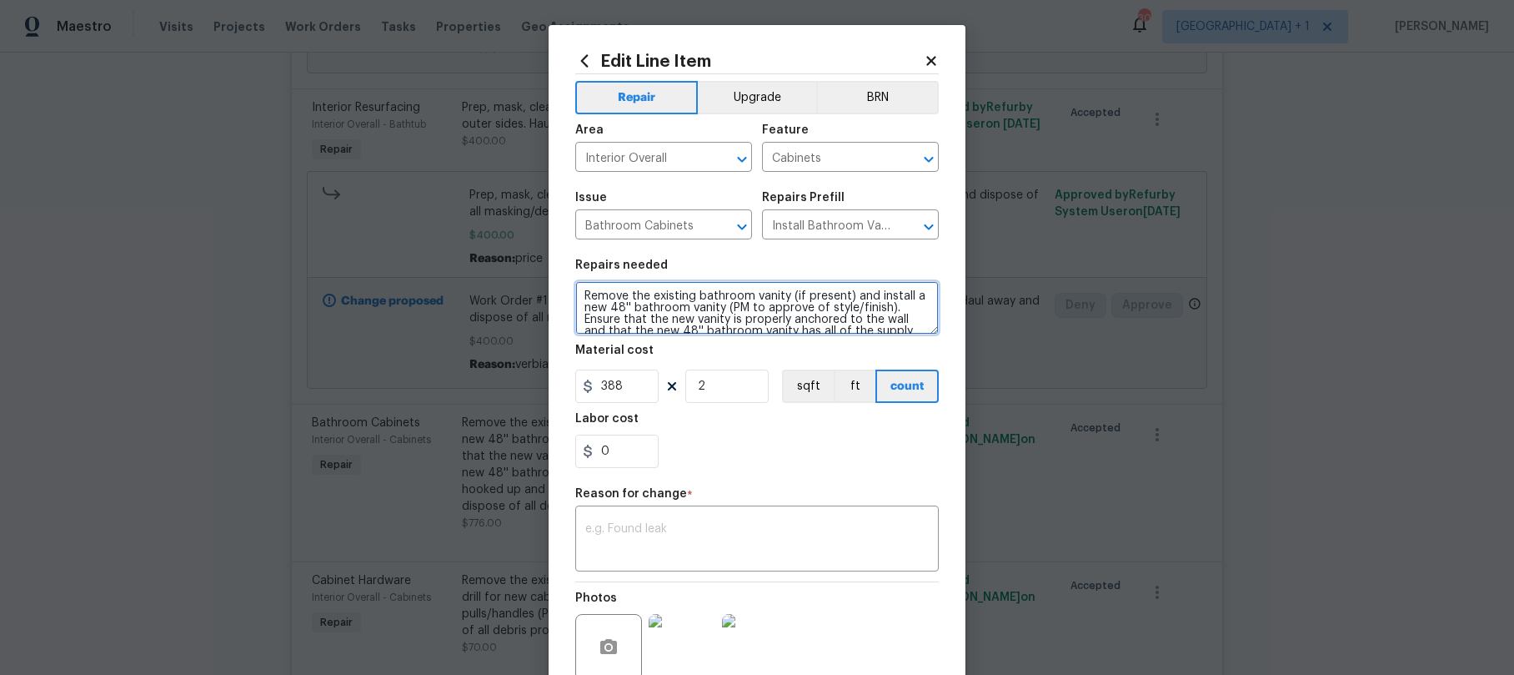
click at [577, 293] on textarea "Remove the existing bathroom vanity (if present) and install a new 48'' bathroo…" at bounding box center [757, 307] width 364 height 53
paste textarea "Work Order #1->"
type textarea "Work Order #1-> the existing bathroom vanity (if present) and install a new 48'…"
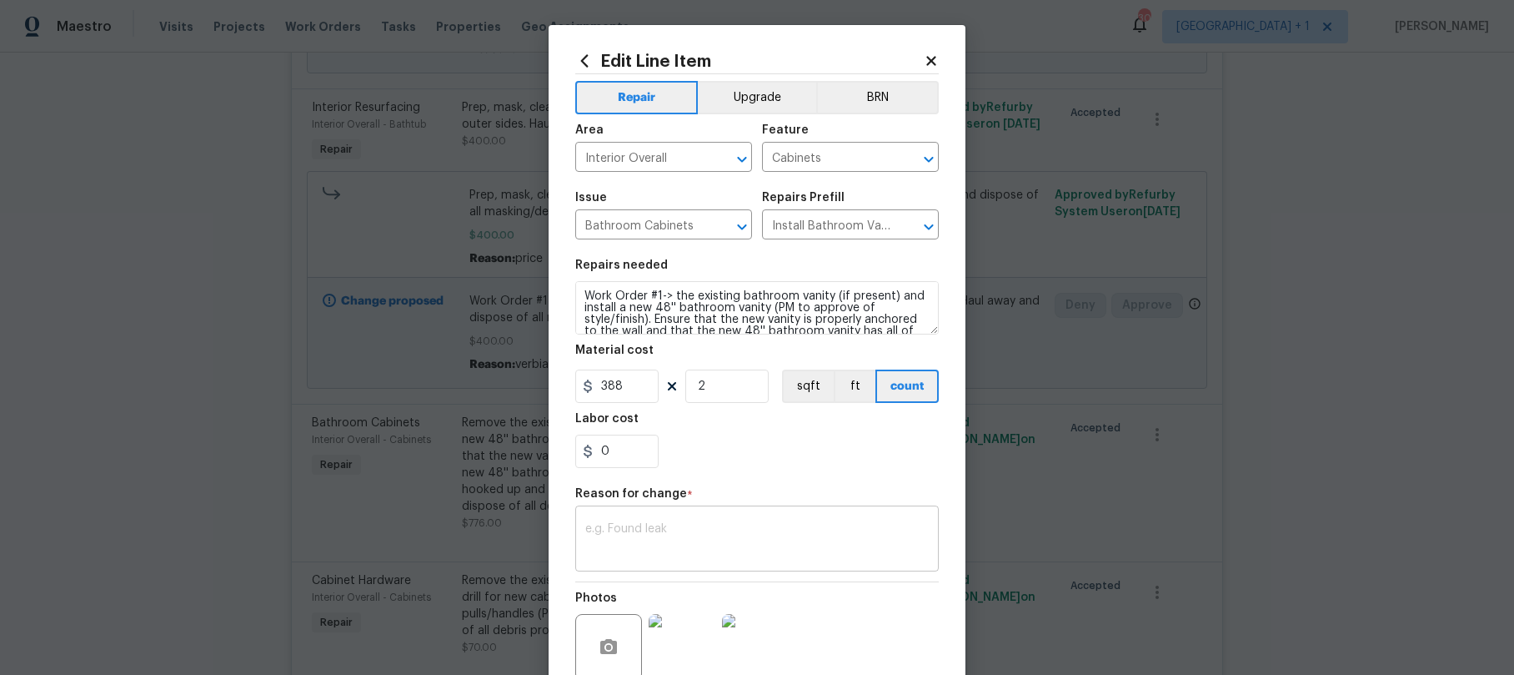
click at [649, 538] on textarea at bounding box center [757, 540] width 344 height 35
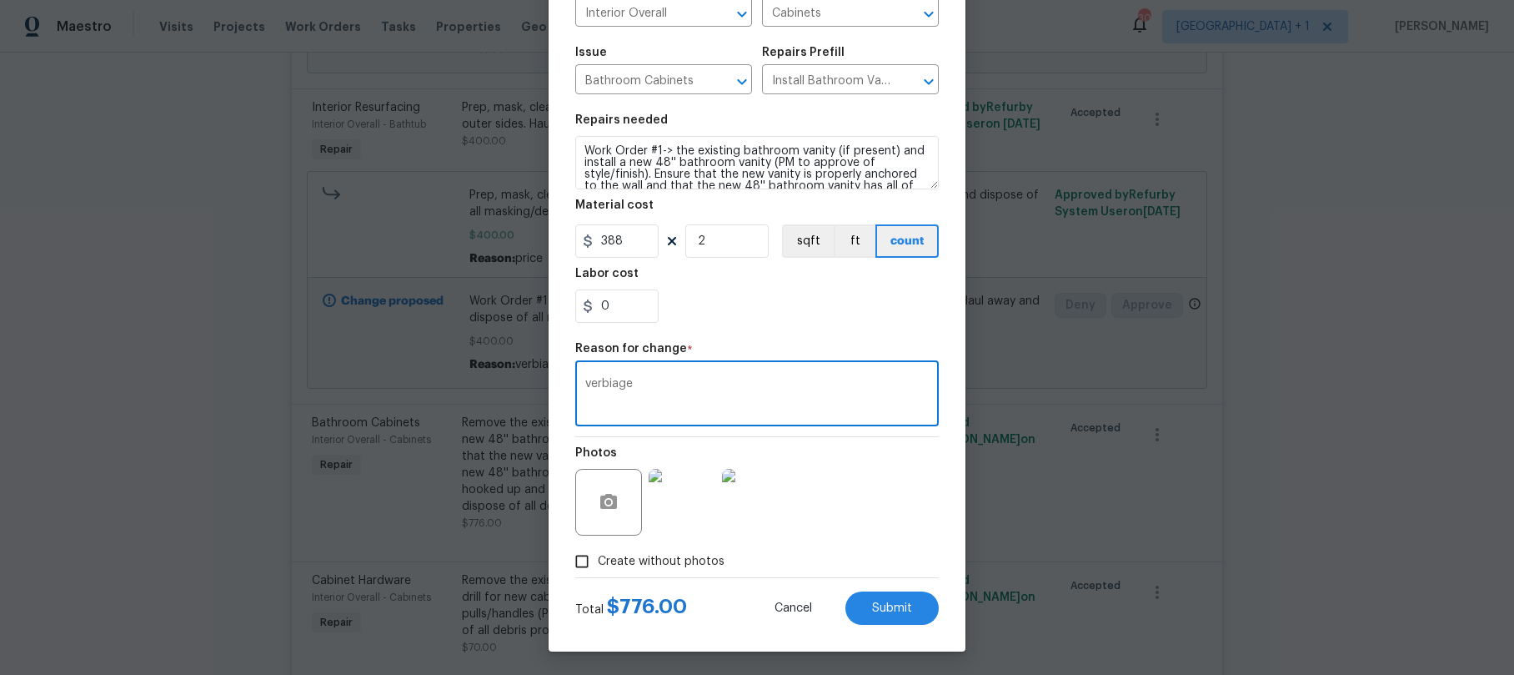
scroll to position [147, 0]
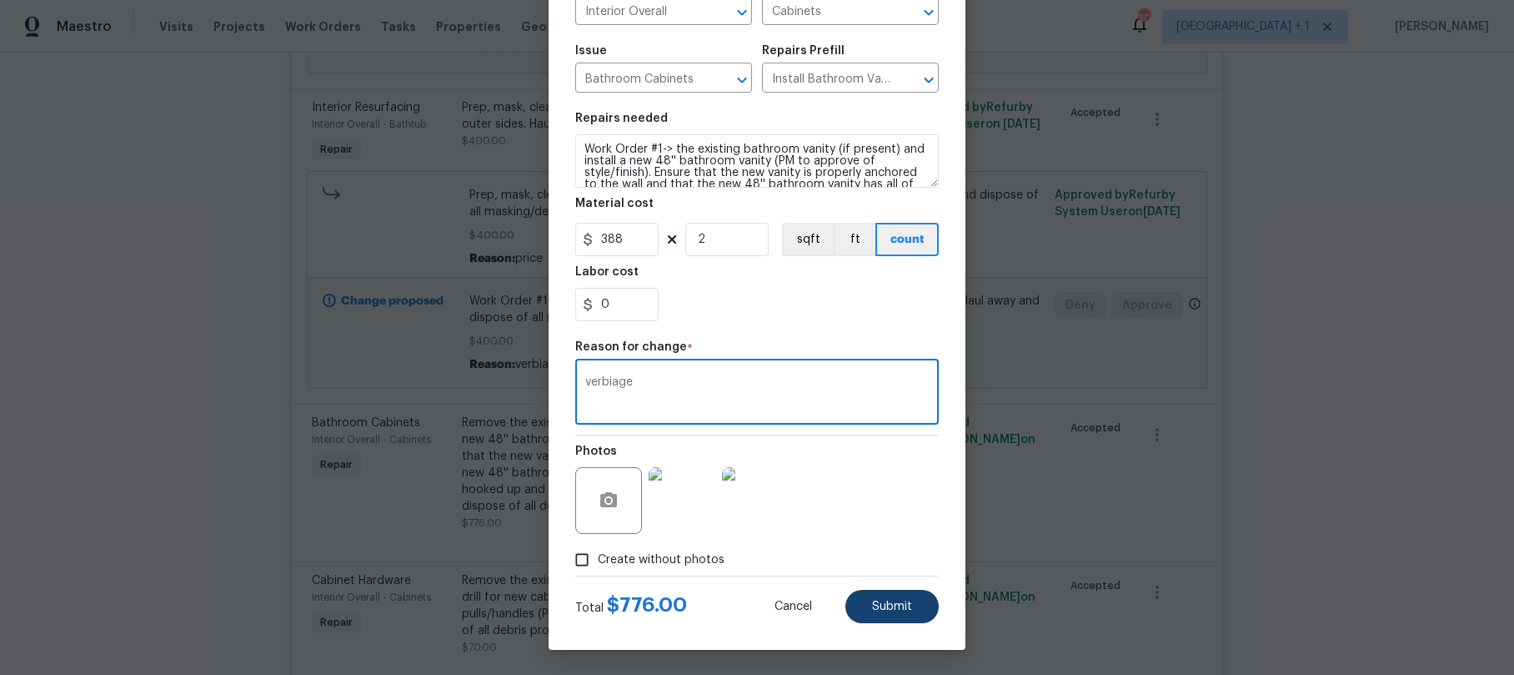
type textarea "verbiage"
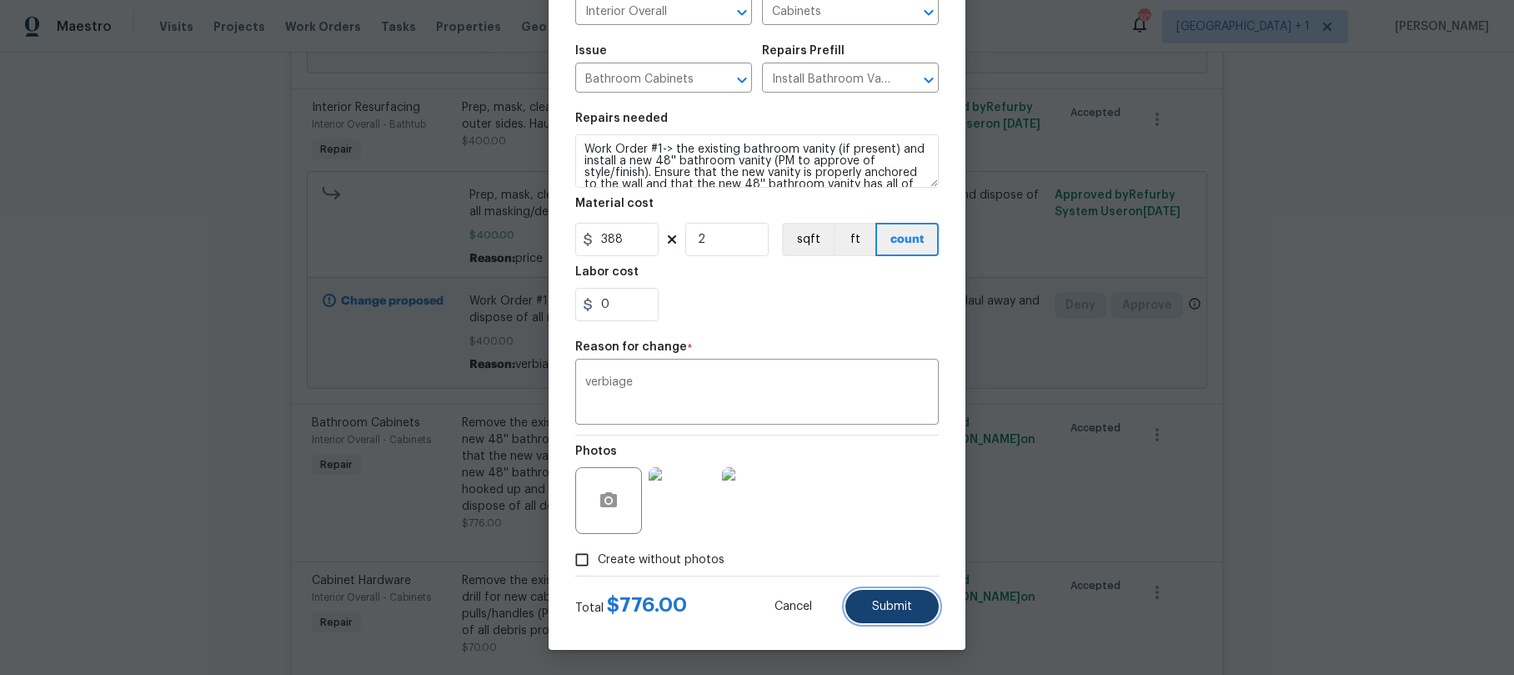
click at [895, 618] on button "Submit" at bounding box center [892, 606] width 93 height 33
type textarea "Remove the existing bathroom vanity (if present) and install a new 48'' bathroo…"
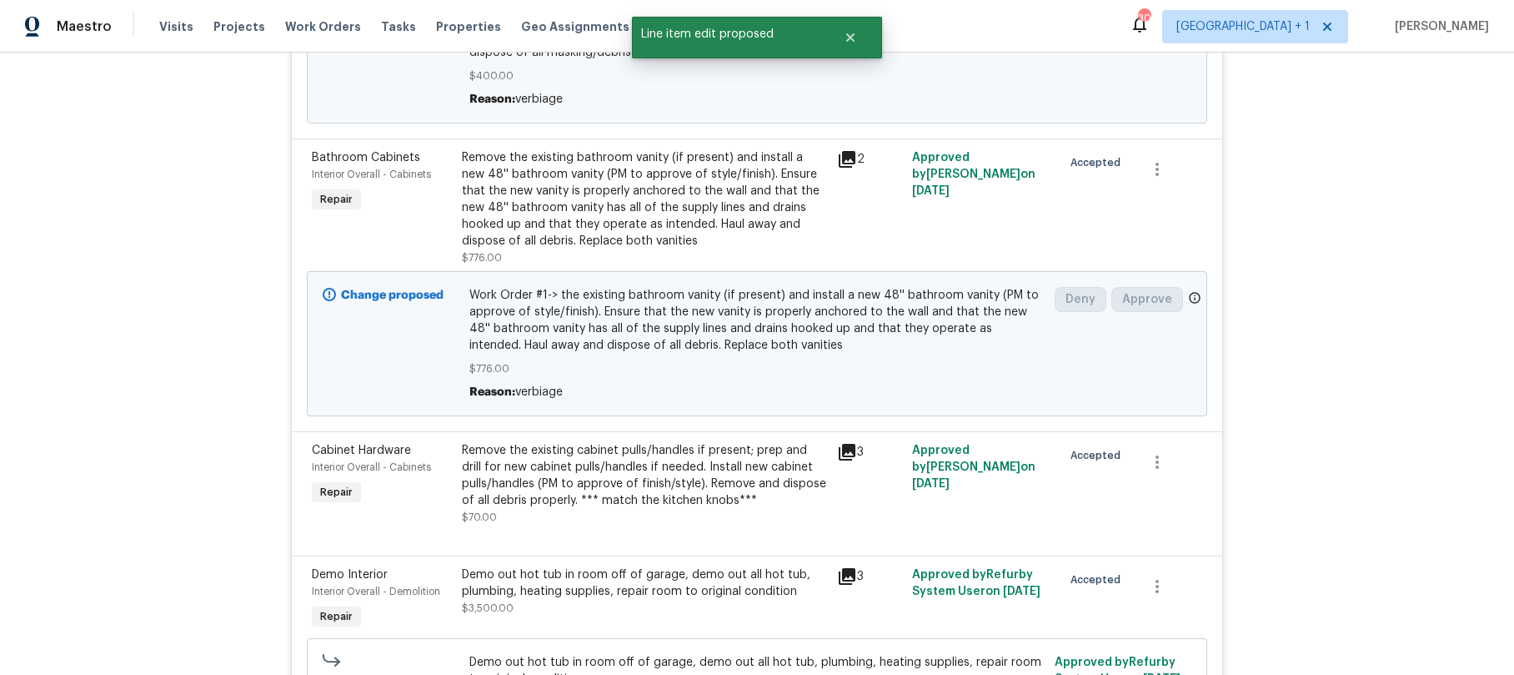
scroll to position [1745, 0]
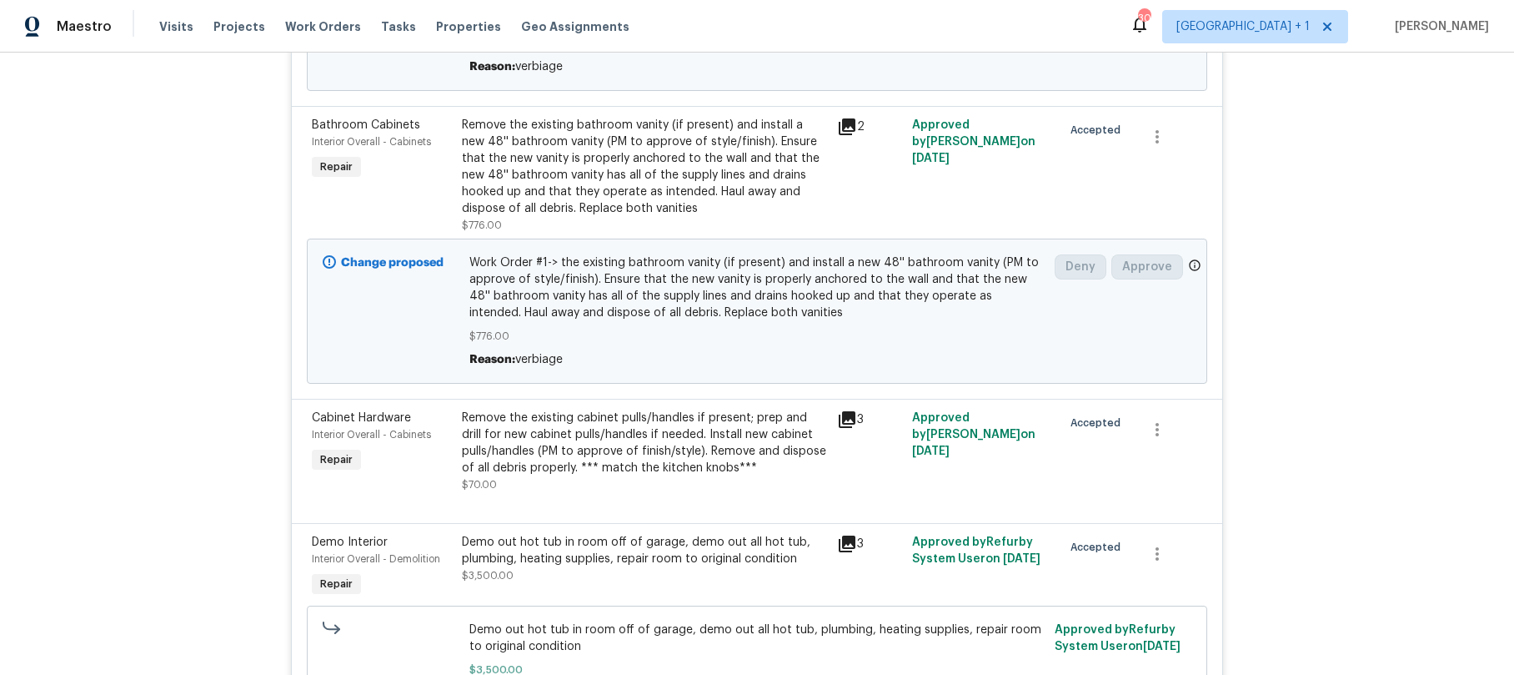
click at [494, 457] on div "Remove the existing cabinet pulls/handles if present; prep and drill for new ca…" at bounding box center [644, 442] width 365 height 67
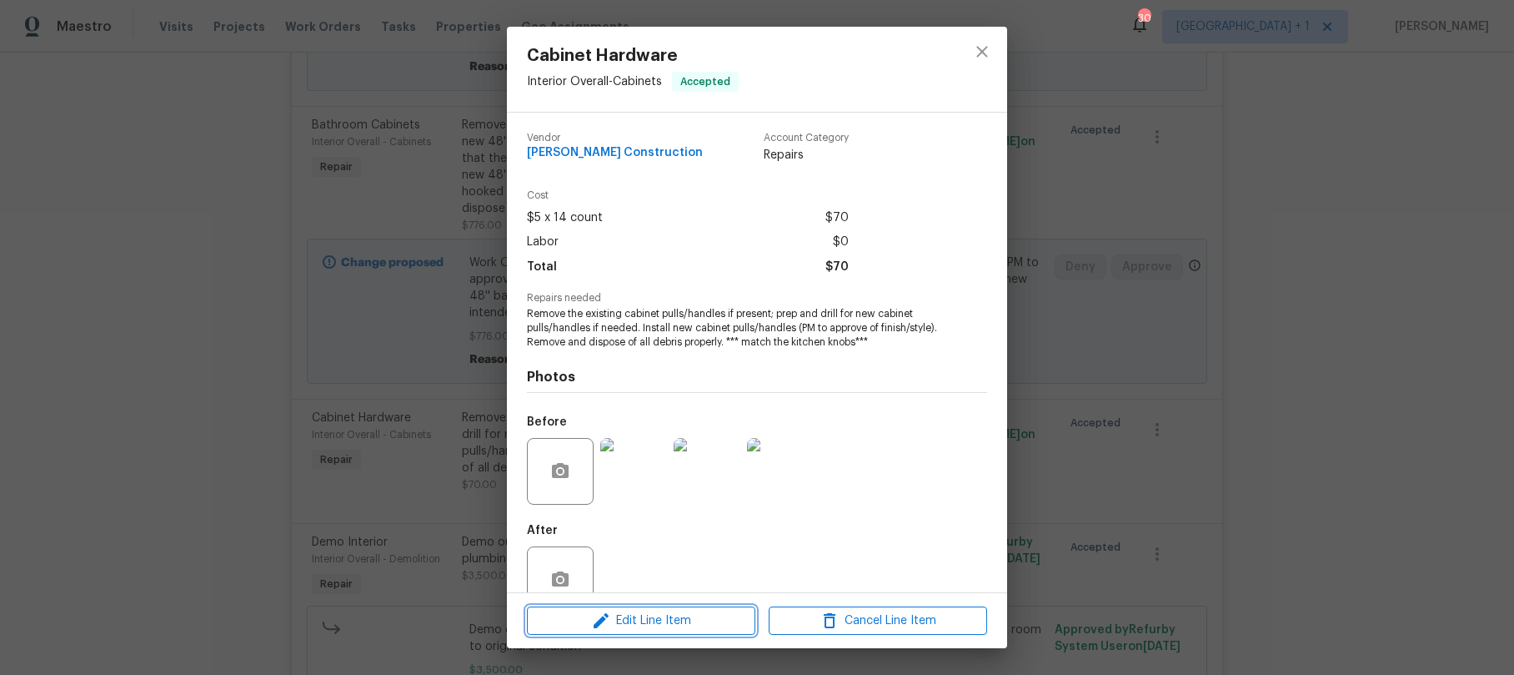
click at [630, 619] on span "Edit Line Item" at bounding box center [641, 620] width 218 height 21
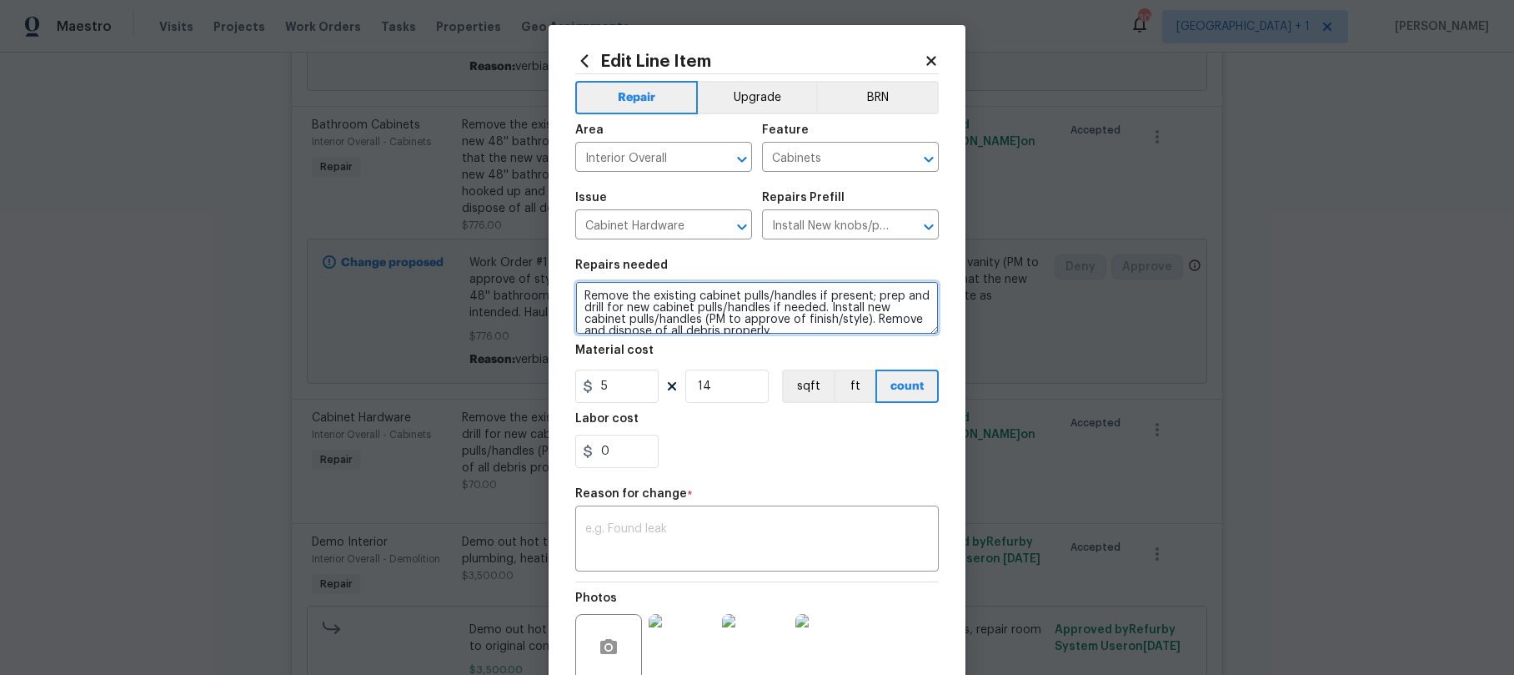
click at [576, 298] on textarea "Remove the existing cabinet pulls/handles if present; prep and drill for new ca…" at bounding box center [757, 307] width 364 height 53
paste textarea "Work Order #1->"
type textarea "Work Order #1-> the existing cabinet pulls/handles if present; prep and drill f…"
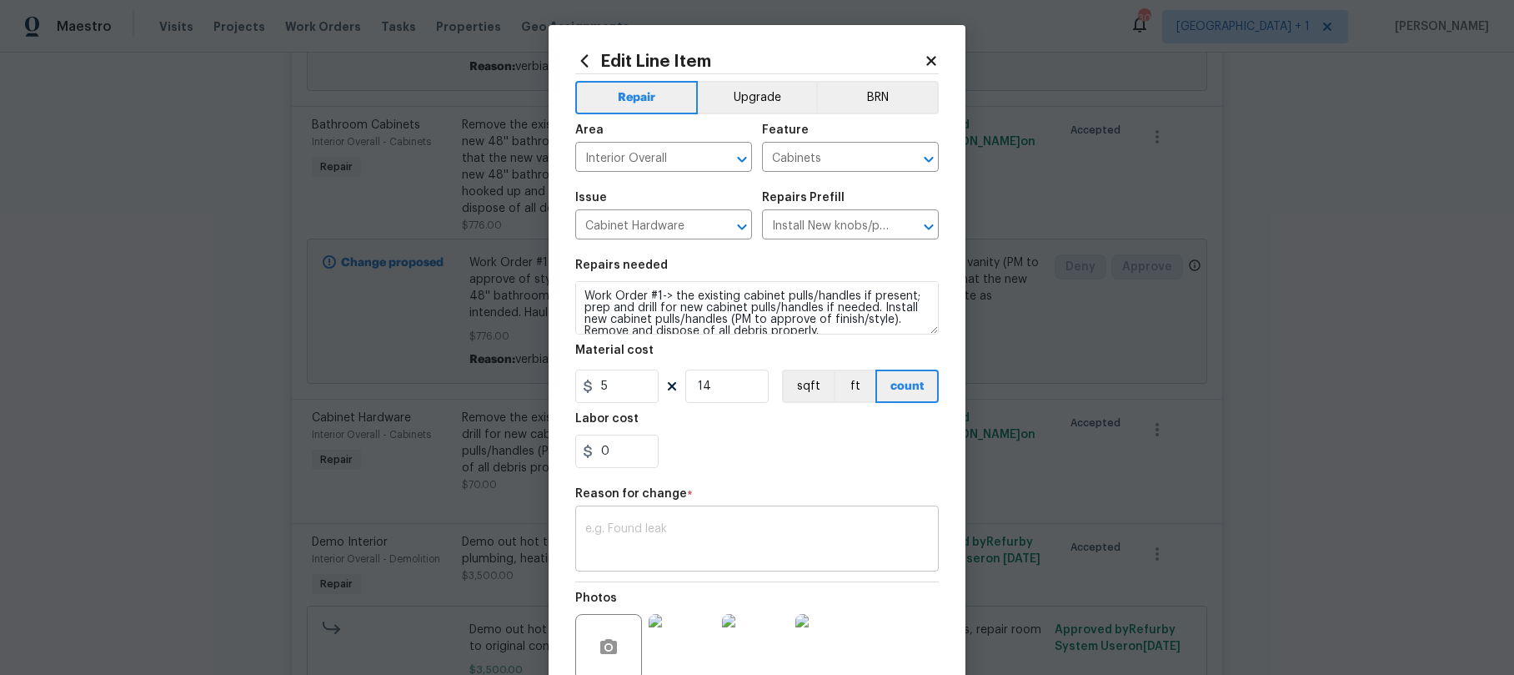
click at [645, 523] on textarea at bounding box center [757, 540] width 344 height 35
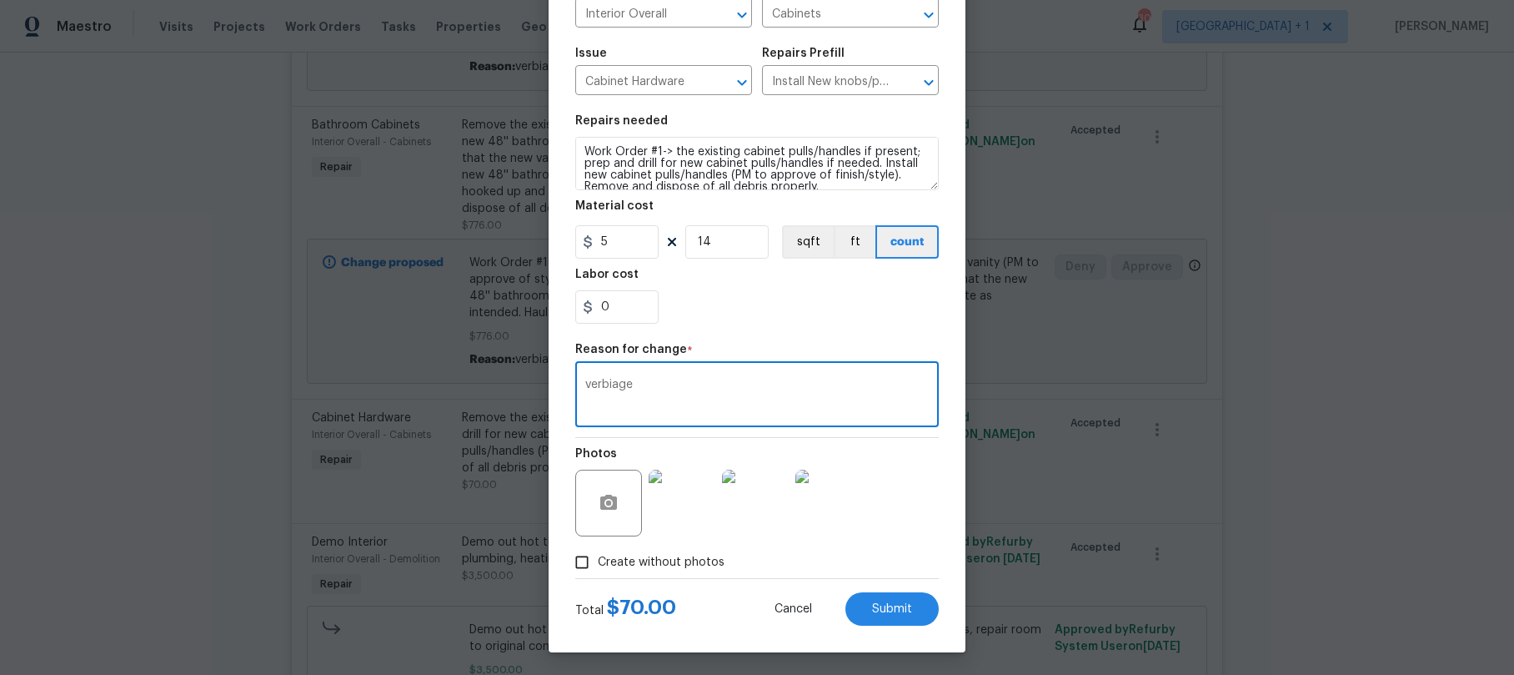
scroll to position [147, 0]
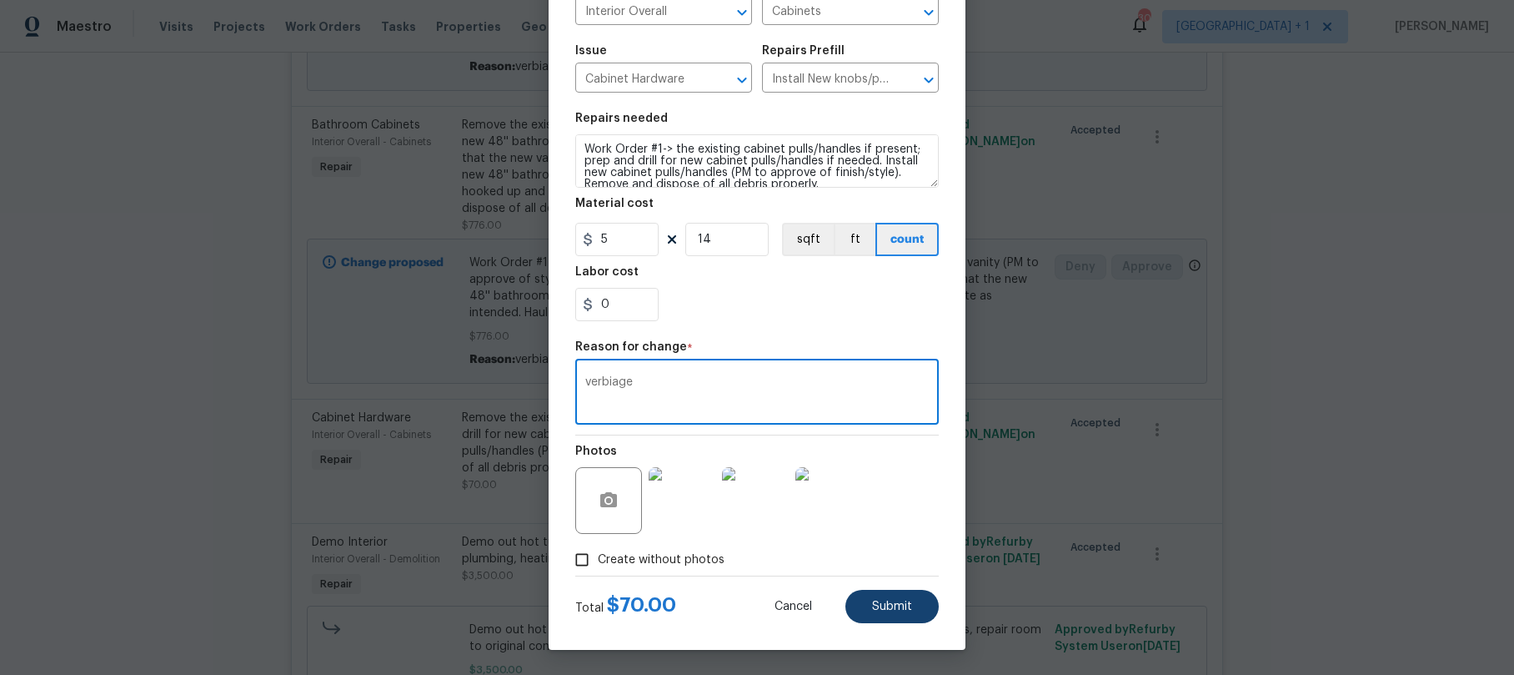
type textarea "verbiage"
click at [884, 615] on button "Submit" at bounding box center [892, 606] width 93 height 33
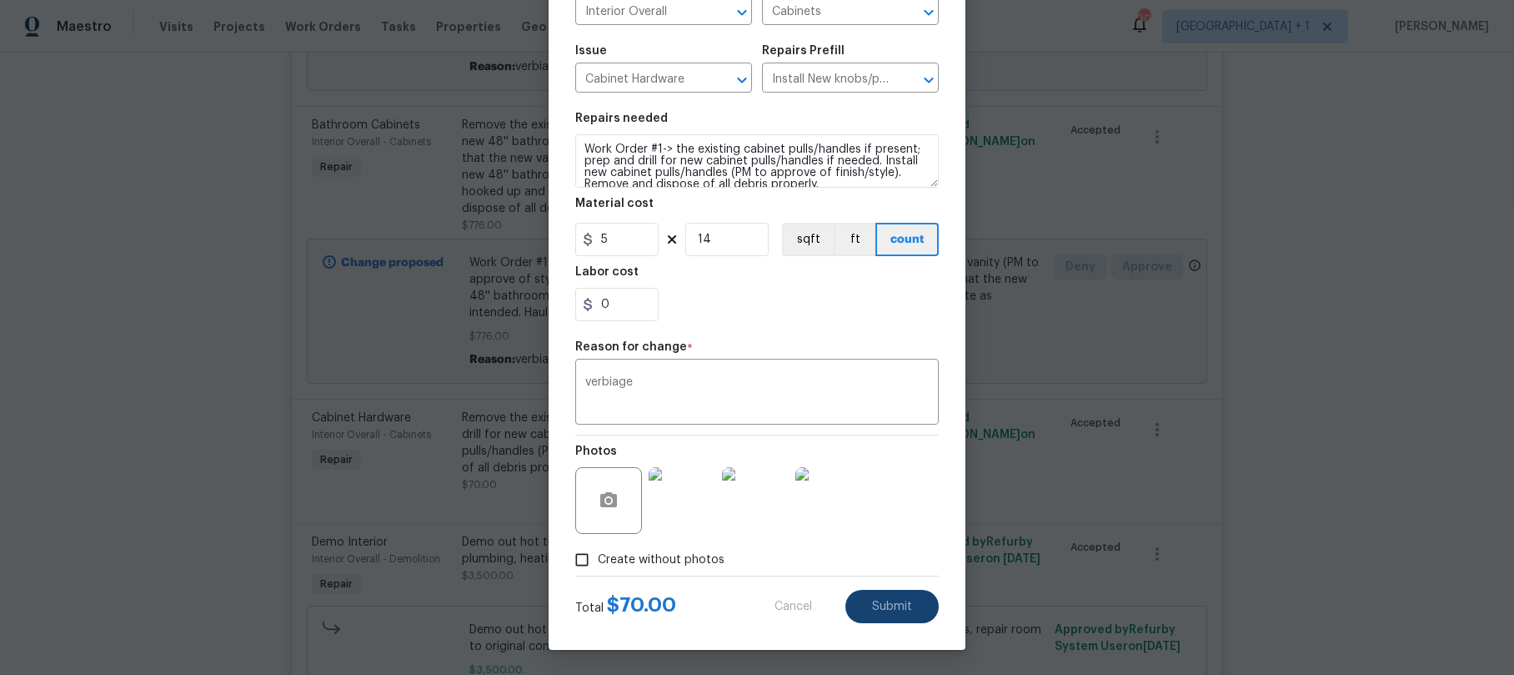
type textarea "Remove the existing cabinet pulls/handles if present; prep and drill for new ca…"
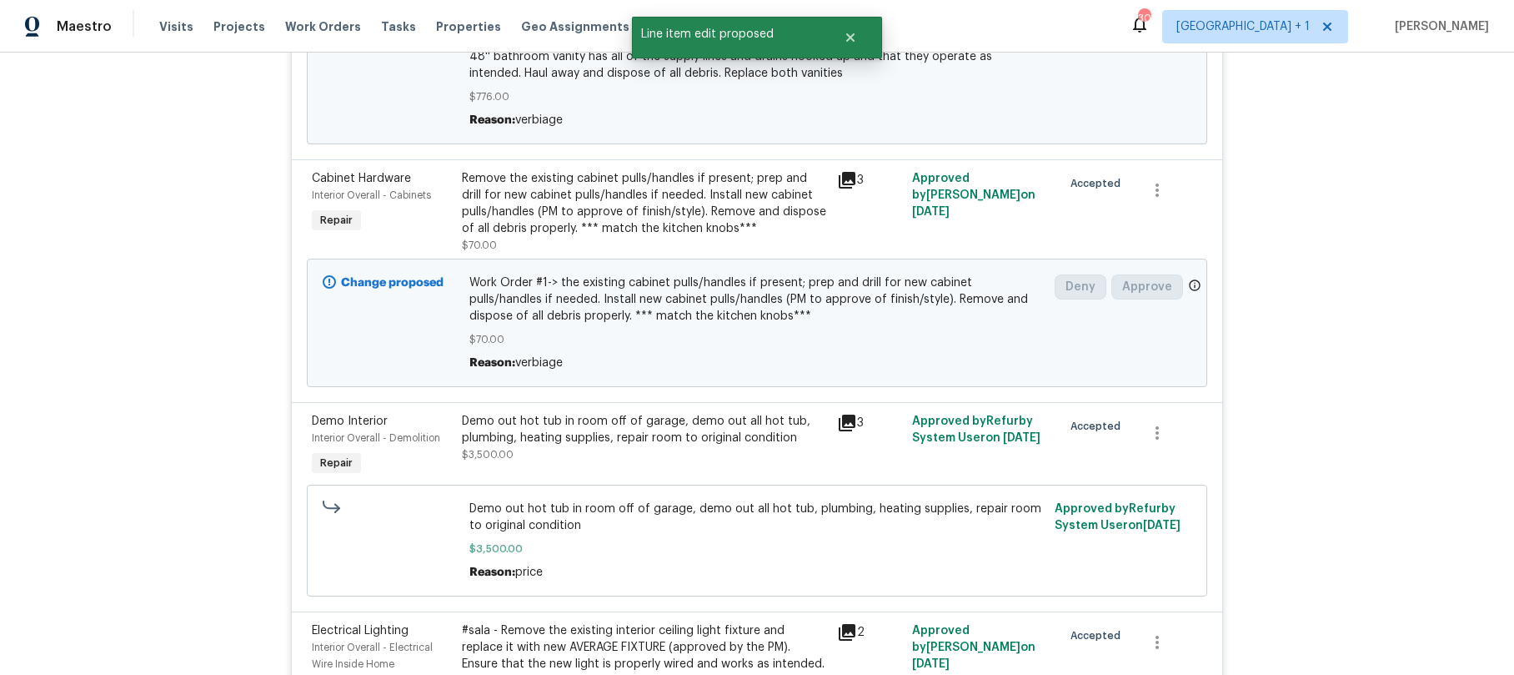
scroll to position [1998, 0]
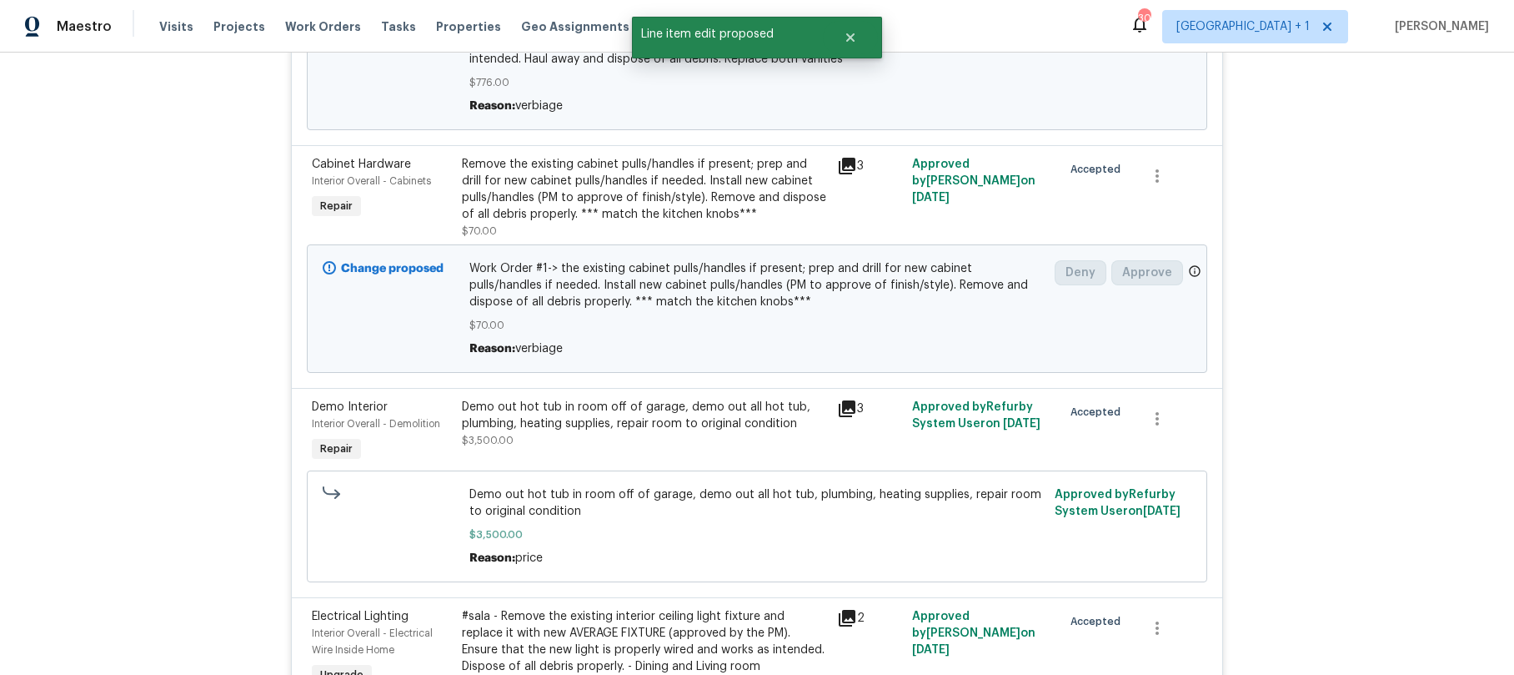
click at [495, 425] on div "Demo out hot tub in room off of garage, demo out all hot tub, plumbing, heating…" at bounding box center [644, 415] width 365 height 33
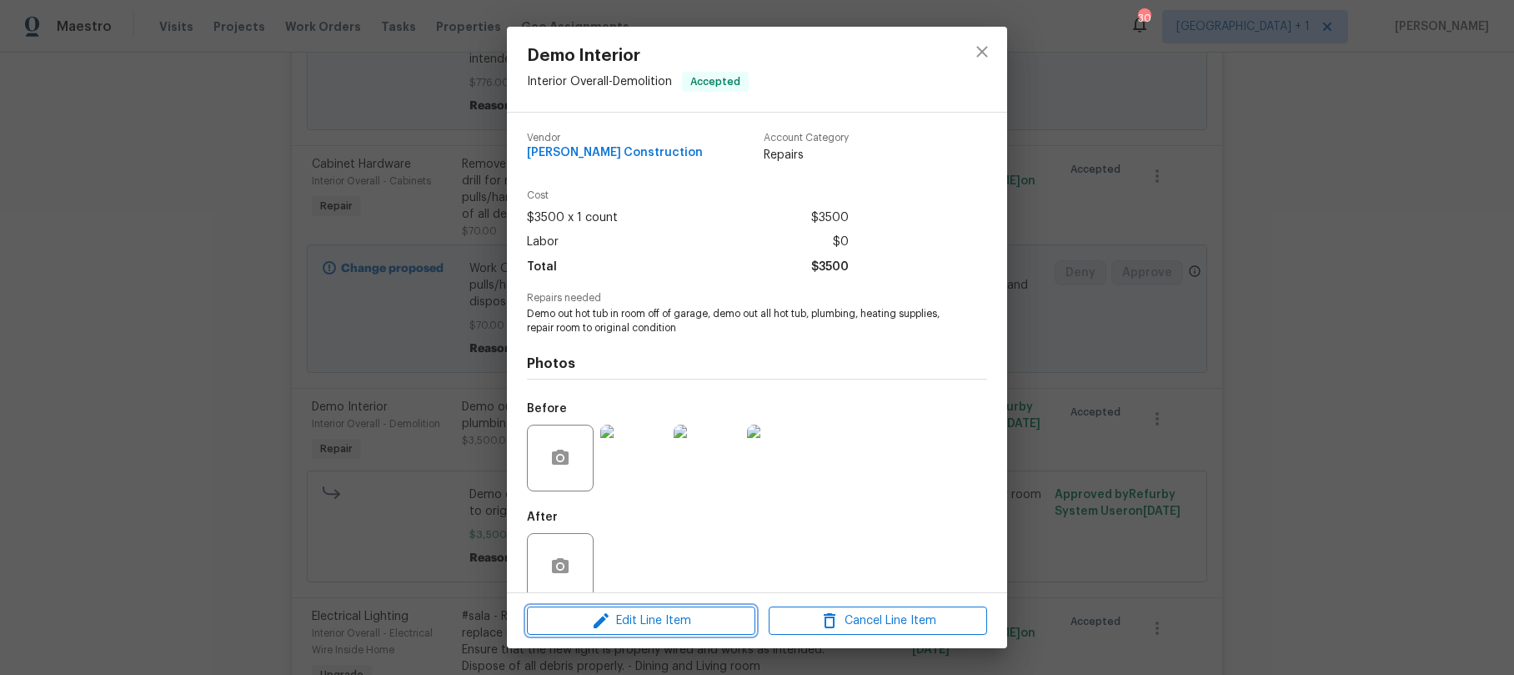
click at [640, 627] on span "Edit Line Item" at bounding box center [641, 620] width 218 height 21
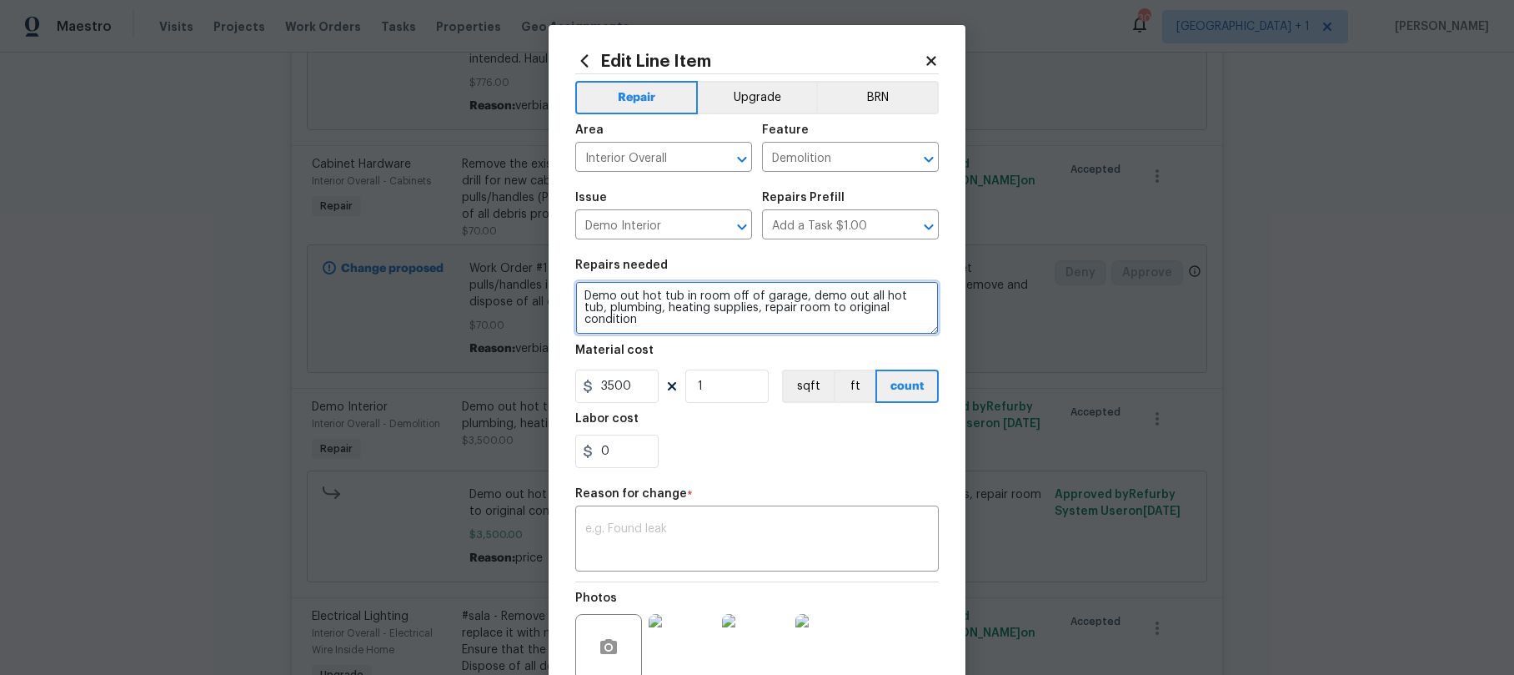
click at [575, 298] on textarea "Demo out hot tub in room off of garage, demo out all hot tub, plumbing, heating…" at bounding box center [757, 307] width 364 height 53
paste textarea "Work Order #1->"
type textarea "Work Order #1-> out hot tub in room off of garage, demo out all hot tub, plumbi…"
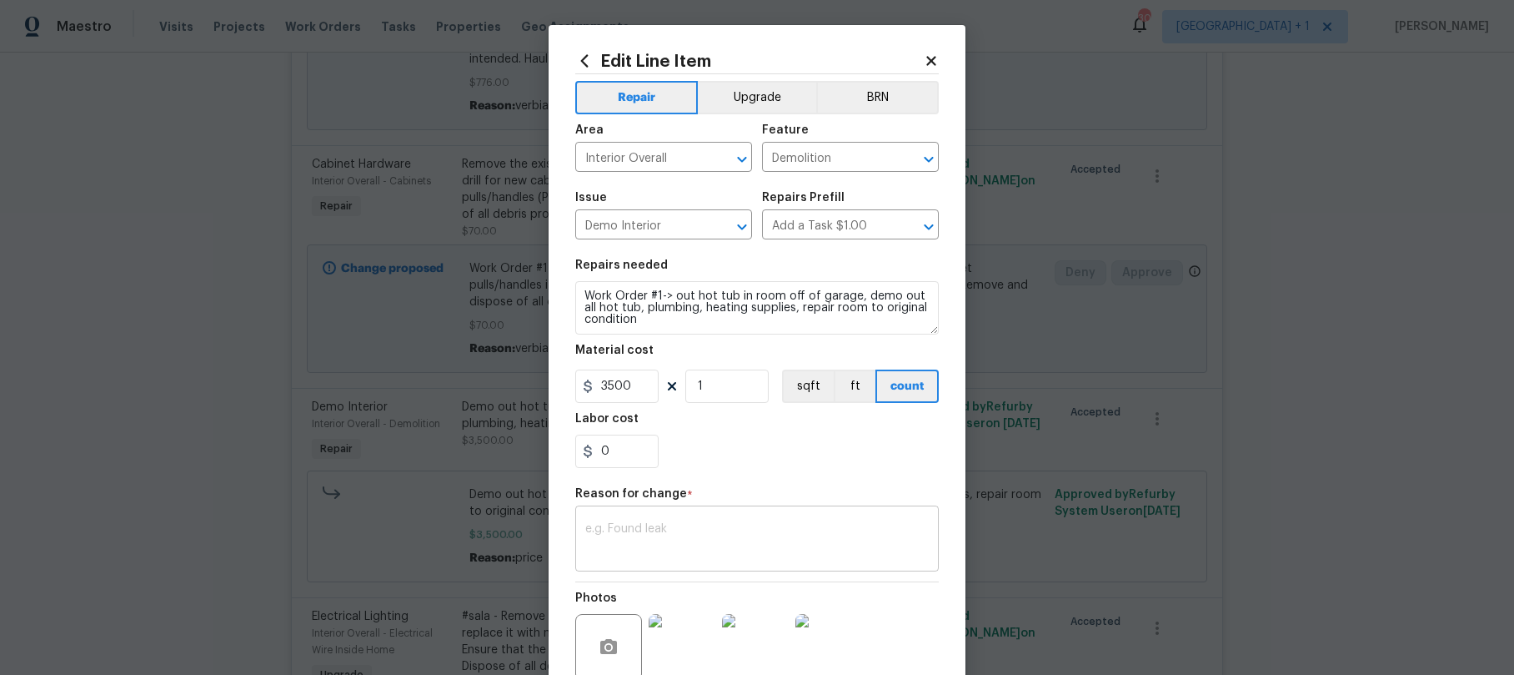
click at [642, 545] on textarea at bounding box center [757, 540] width 344 height 35
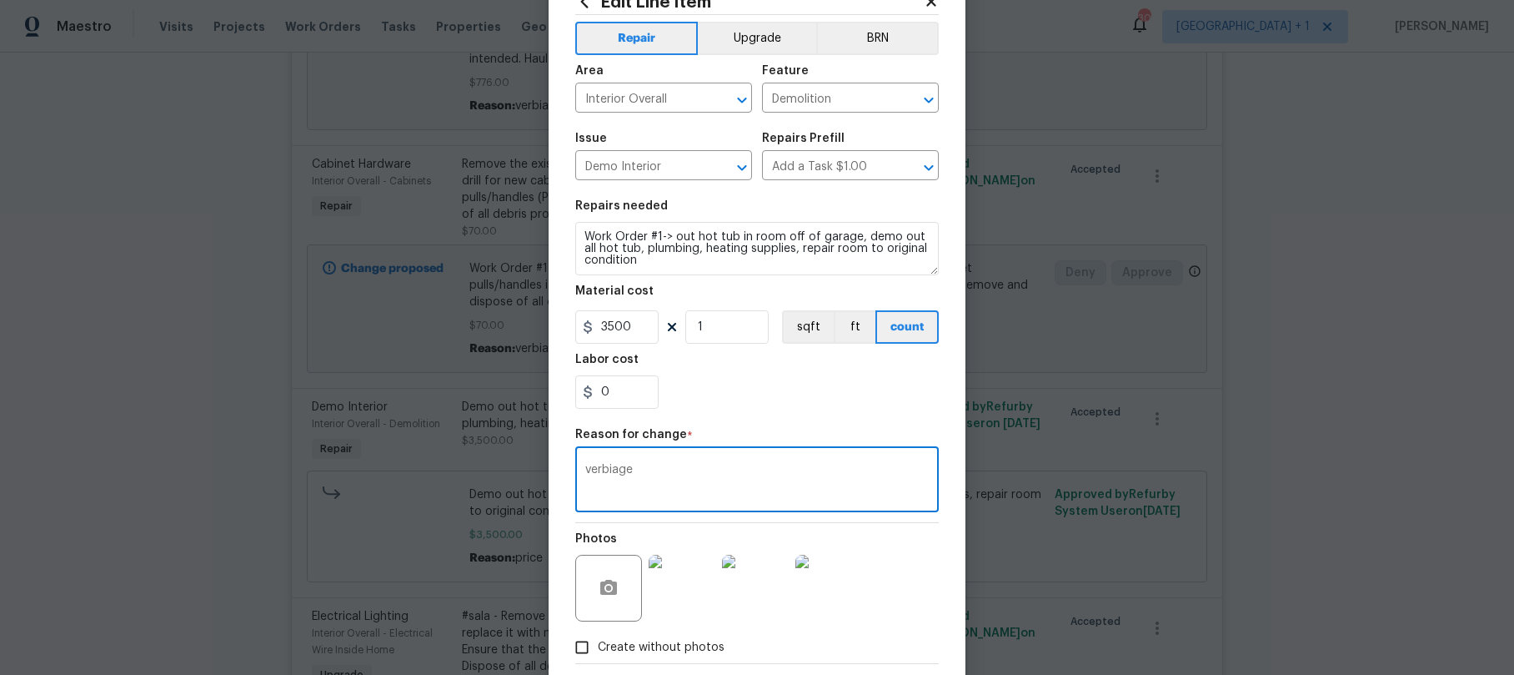
scroll to position [147, 0]
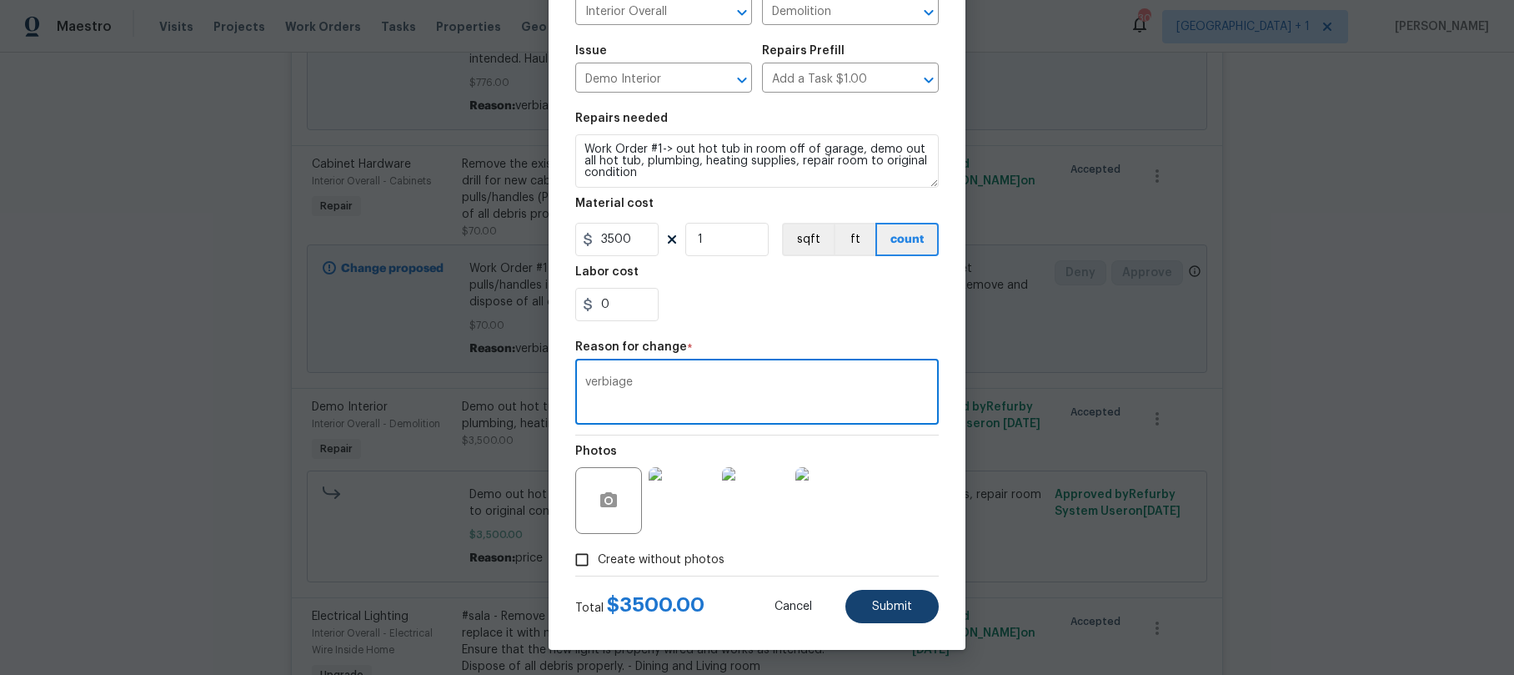
type textarea "verbiage"
click at [881, 599] on button "Submit" at bounding box center [892, 606] width 93 height 33
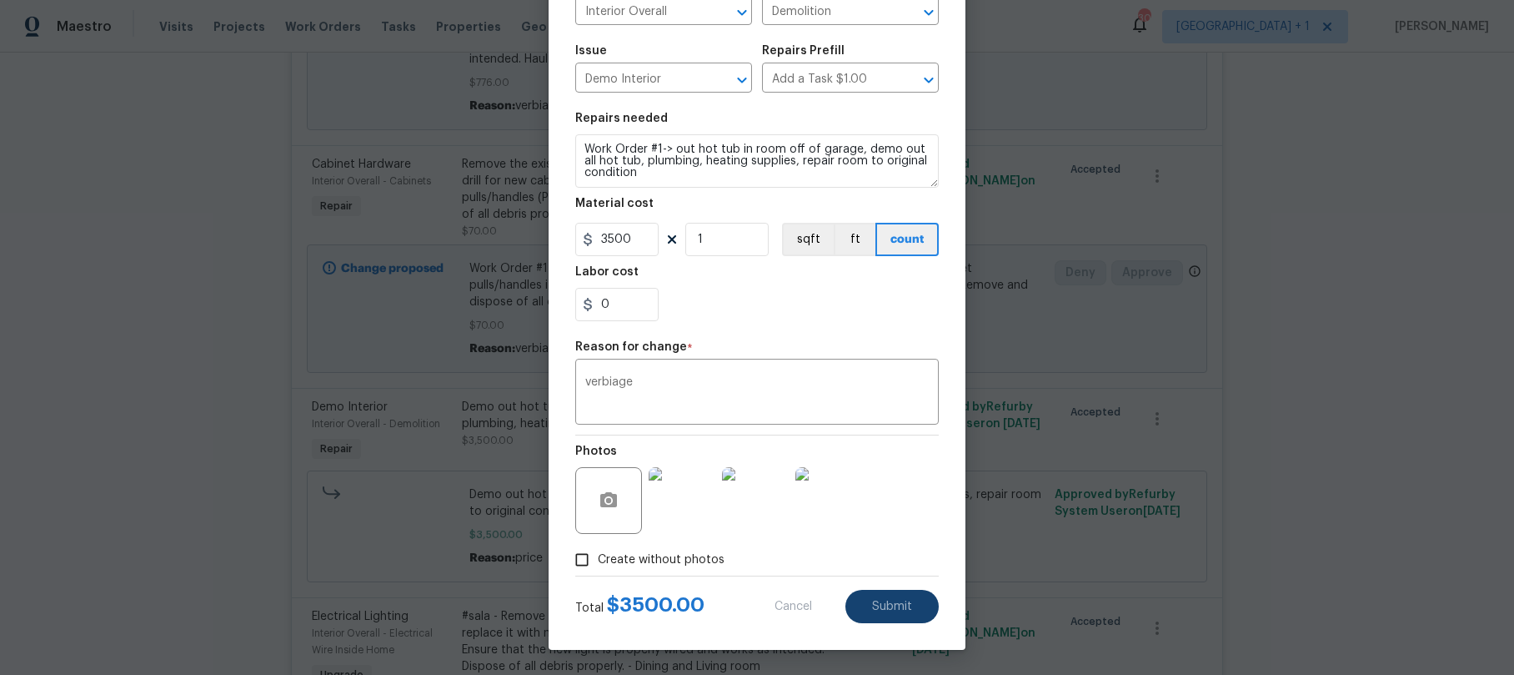
type textarea "Demo out hot tub in room off of garage, demo out all hot tub, plumbing, heating…"
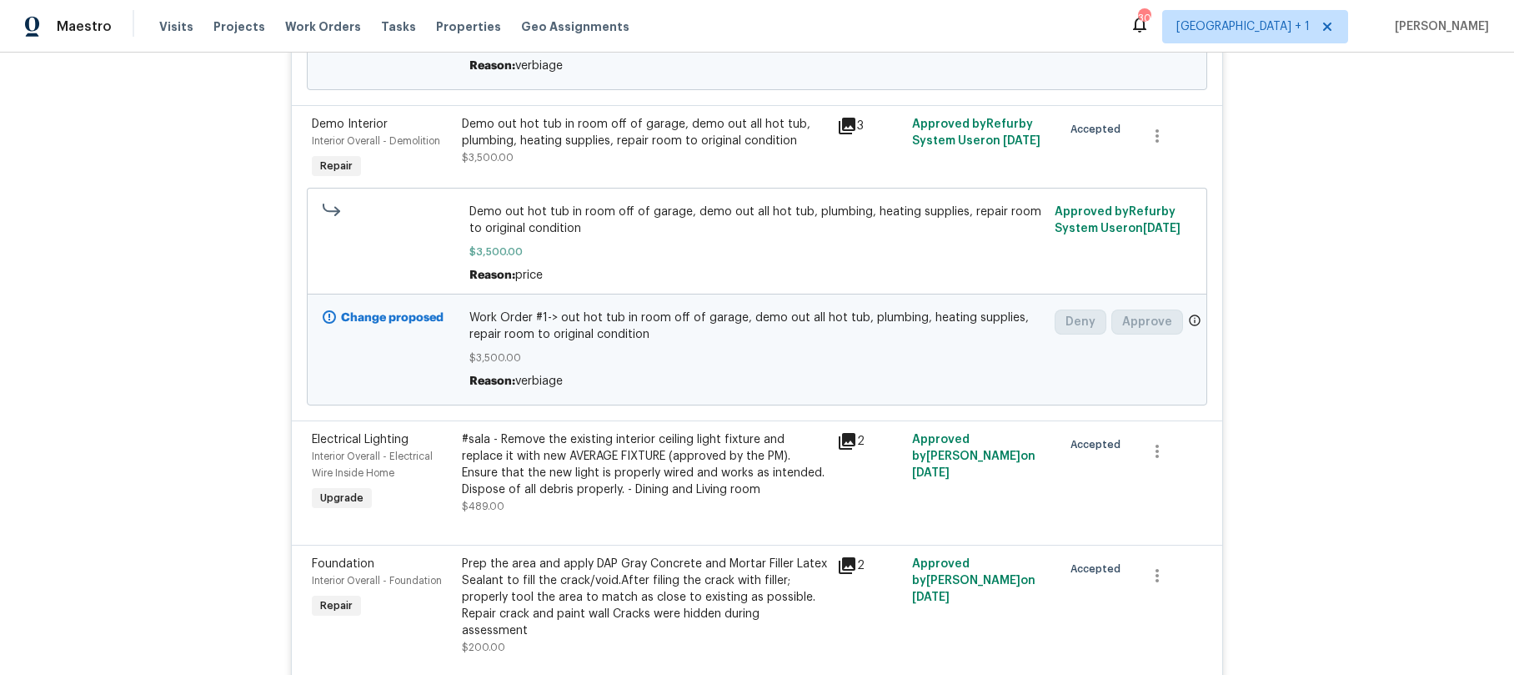
scroll to position [2284, 0]
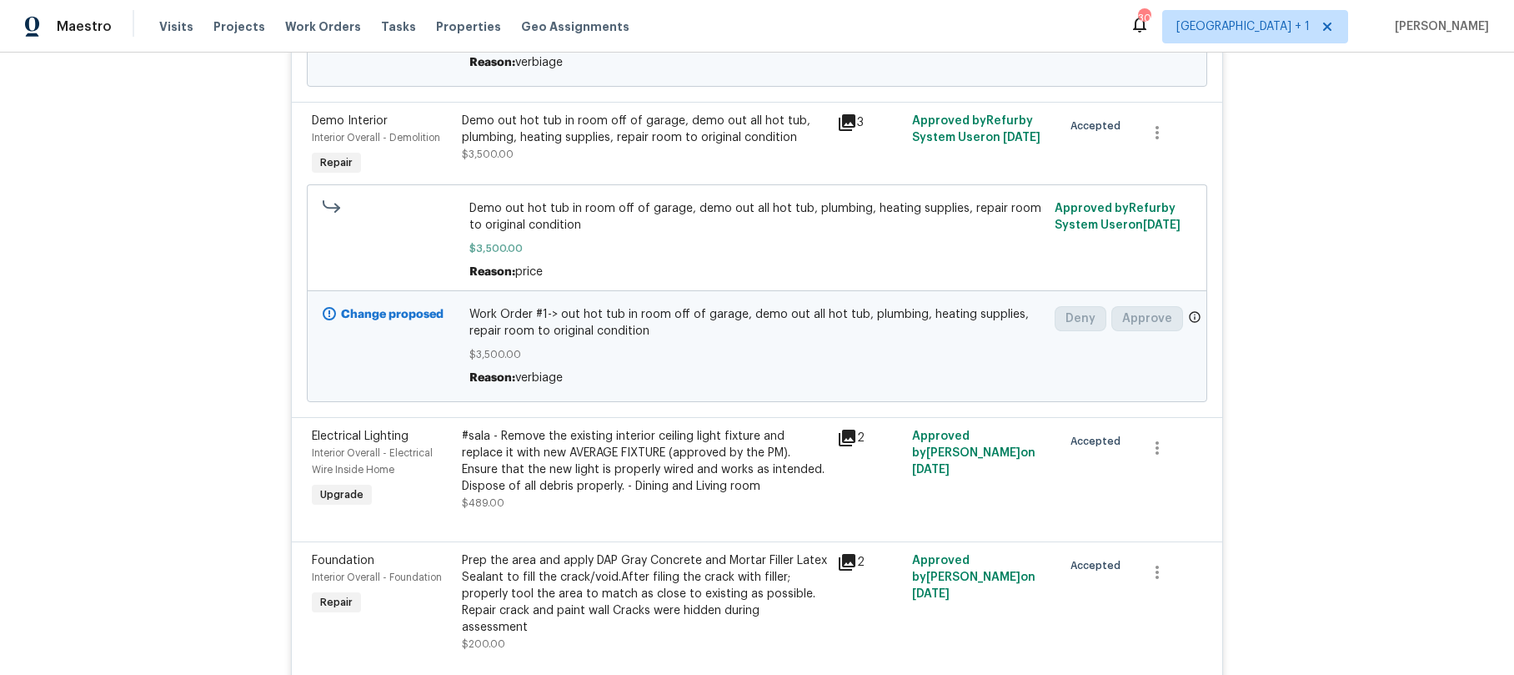
click at [490, 455] on div "#sala - Remove the existing interior ceiling light fixture and replace it with …" at bounding box center [644, 461] width 365 height 67
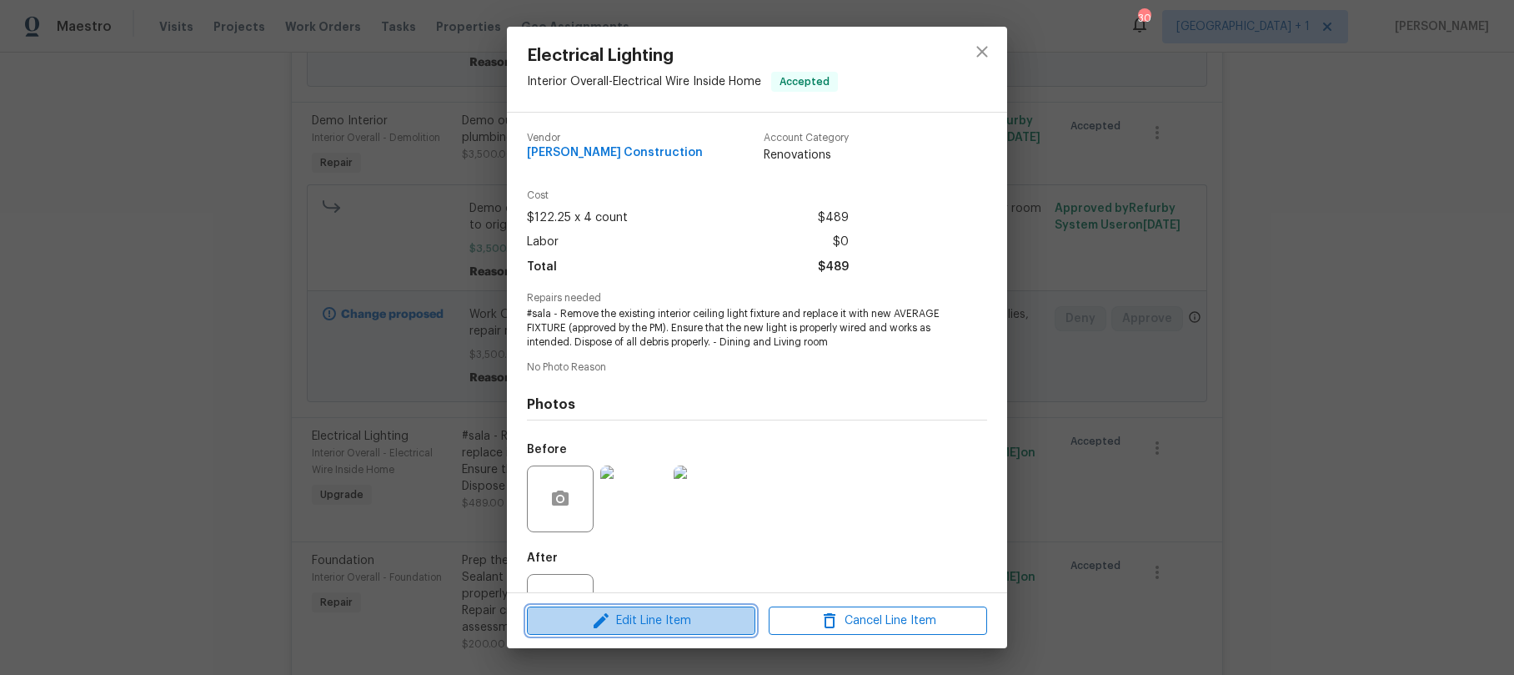
click at [643, 614] on span "Edit Line Item" at bounding box center [641, 620] width 218 height 21
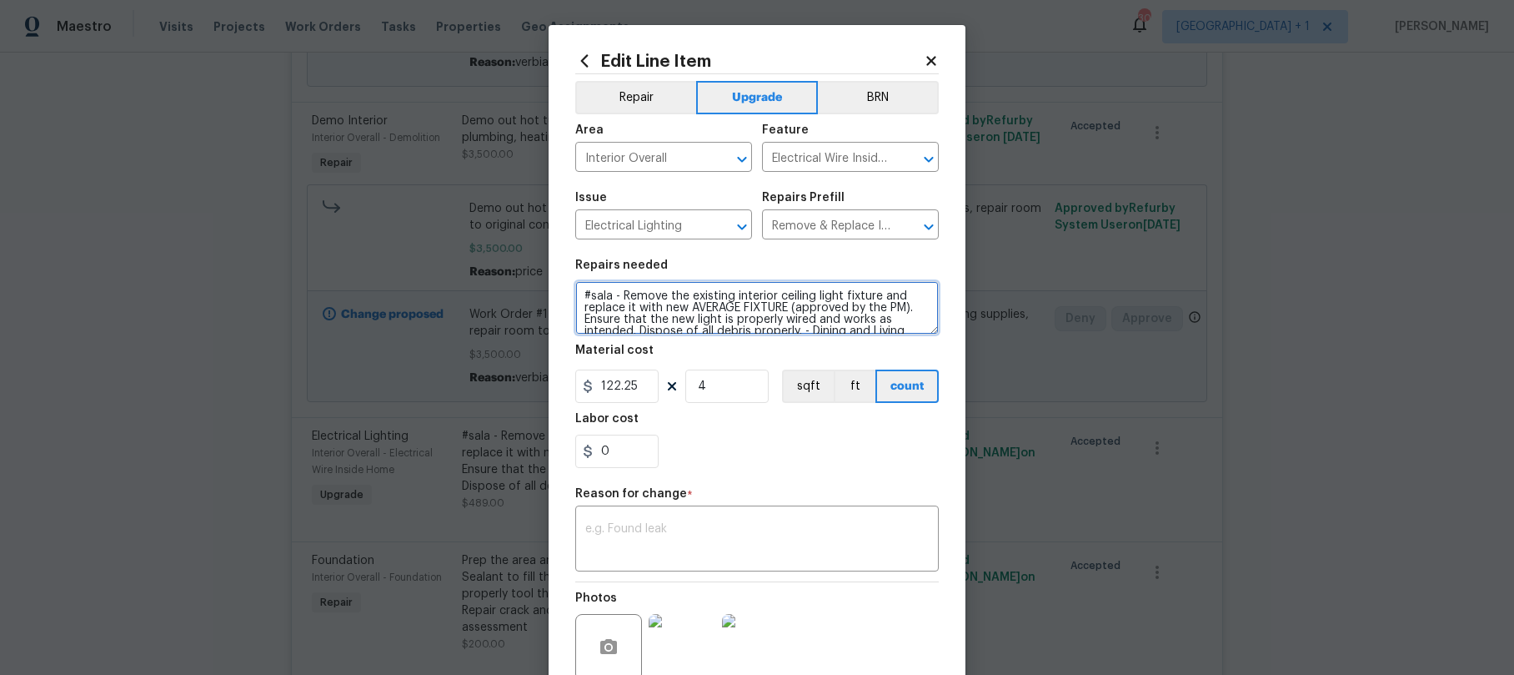
click at [575, 299] on textarea "#sala - Remove the existing interior ceiling light fixture and replace it with …" at bounding box center [757, 307] width 364 height 53
paste textarea "Work Order #1->"
type textarea "Work Order #1->sala - Remove the existing interior ceiling light fixture and re…"
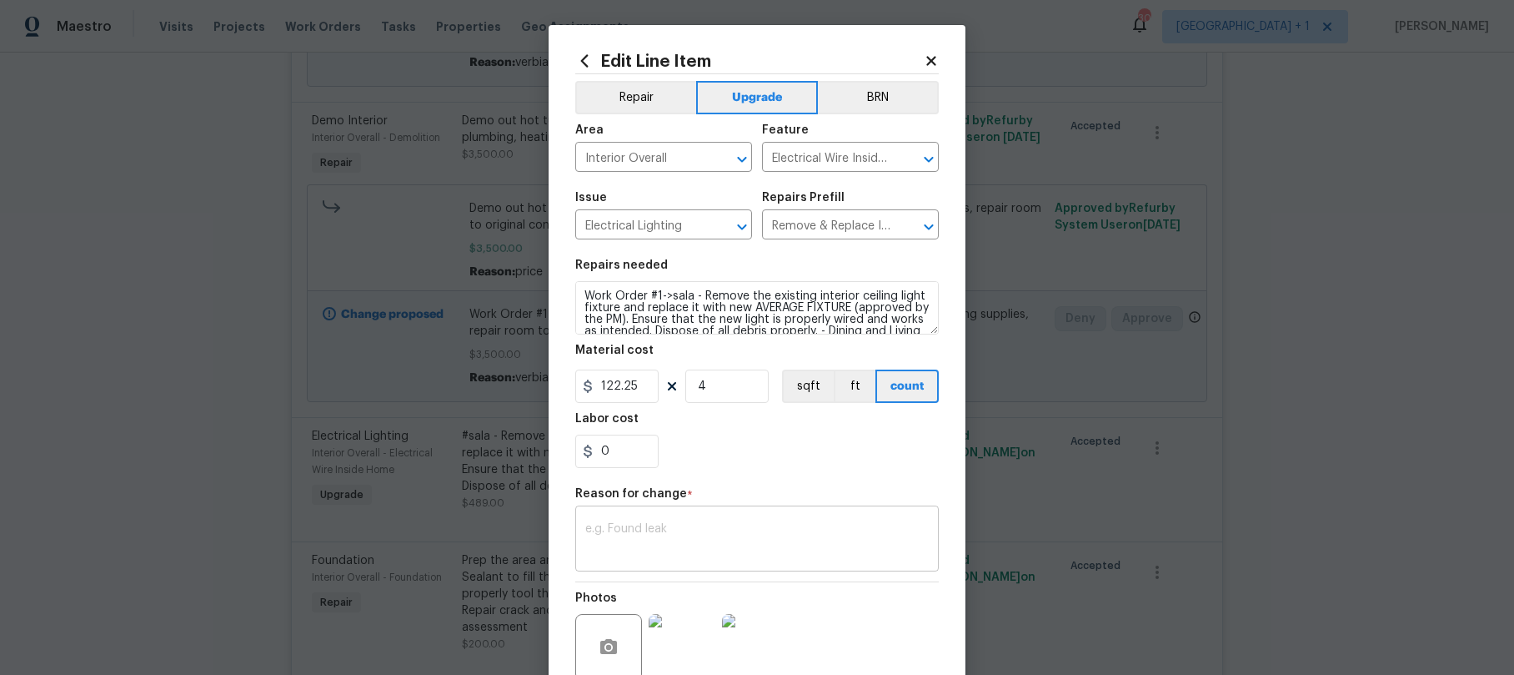
click at [645, 541] on textarea at bounding box center [757, 540] width 344 height 35
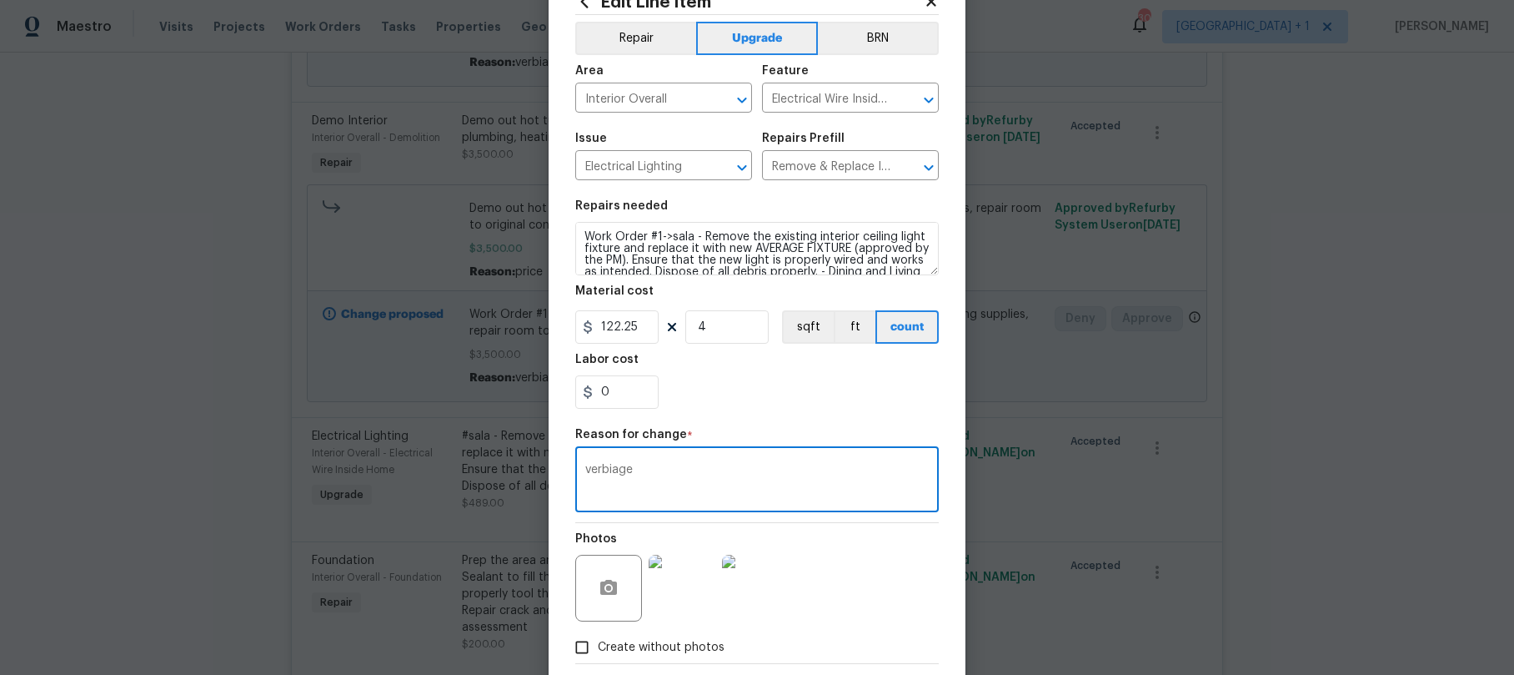
scroll to position [147, 0]
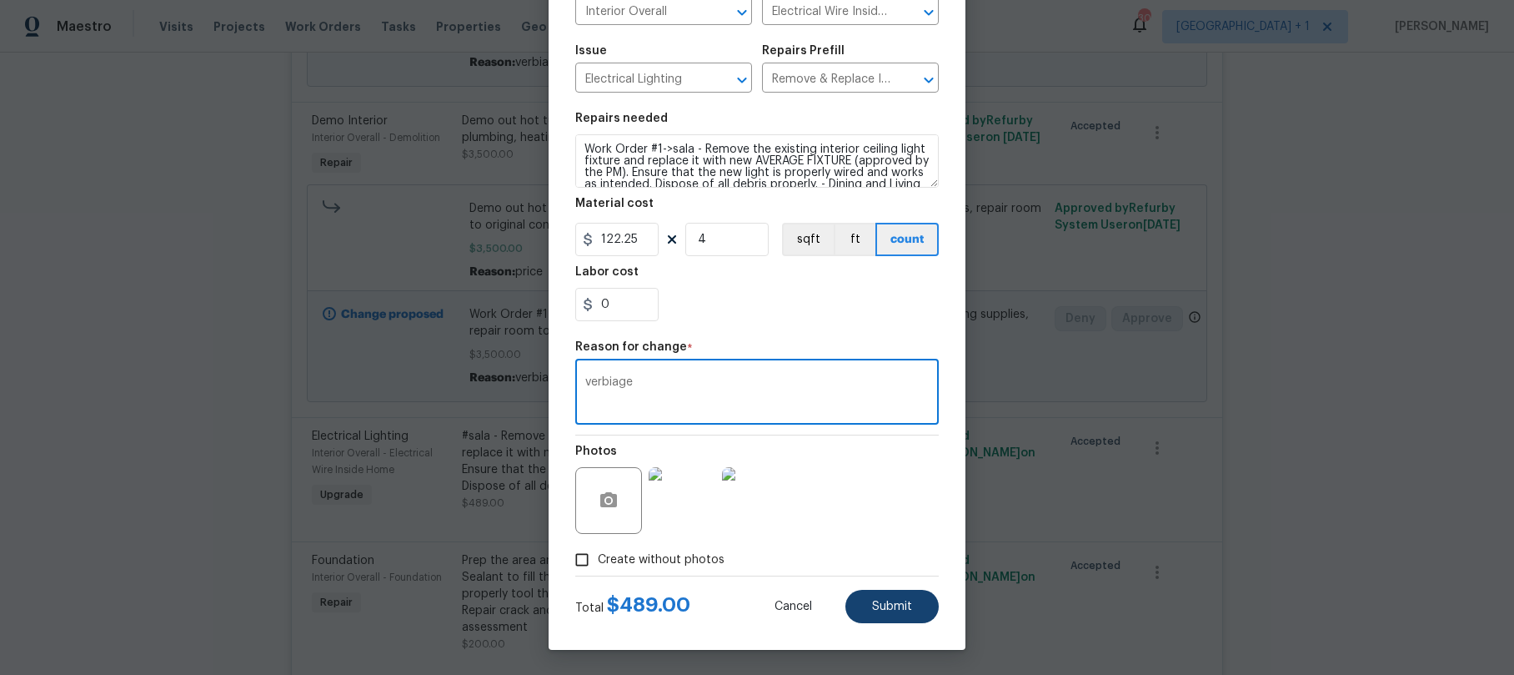
type textarea "verbiage"
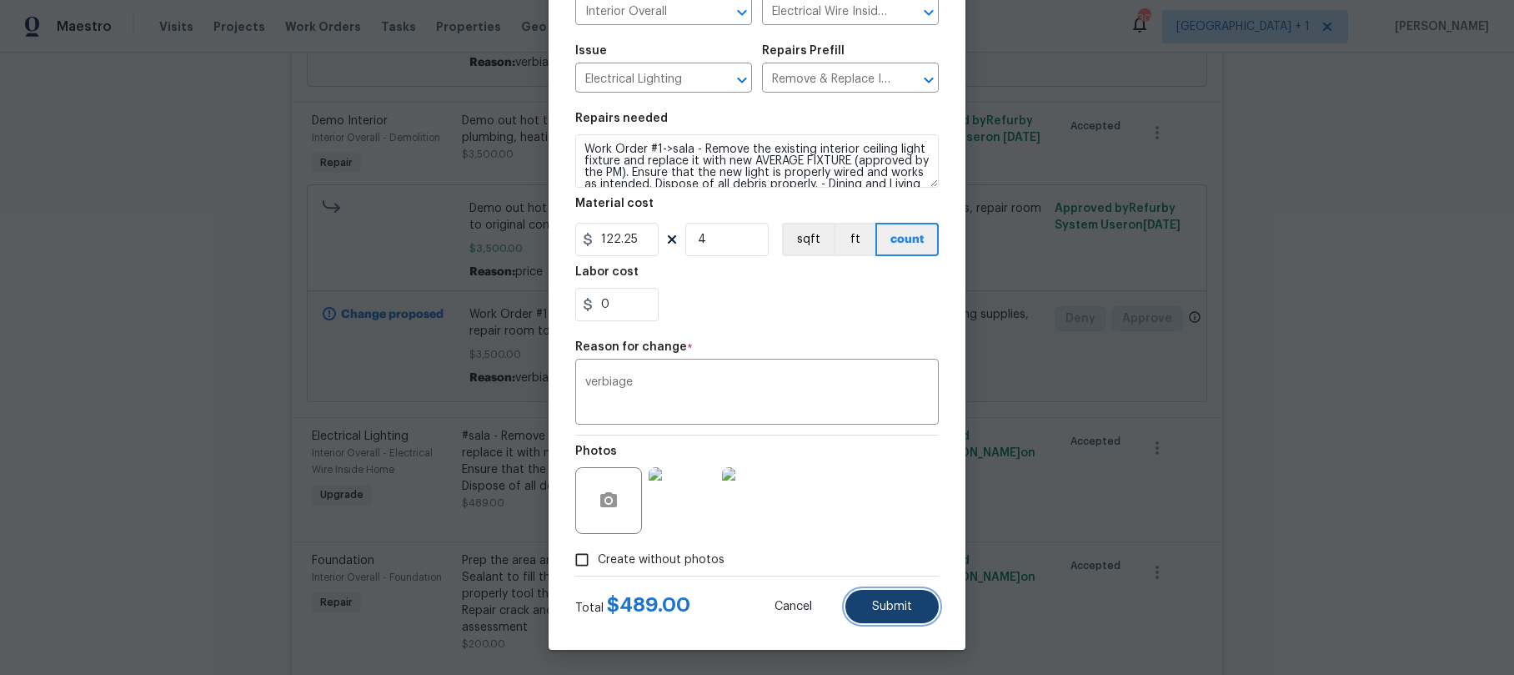
click at [861, 608] on button "Submit" at bounding box center [892, 606] width 93 height 33
type textarea "#sala - Remove the existing interior ceiling light fixture and replace it with …"
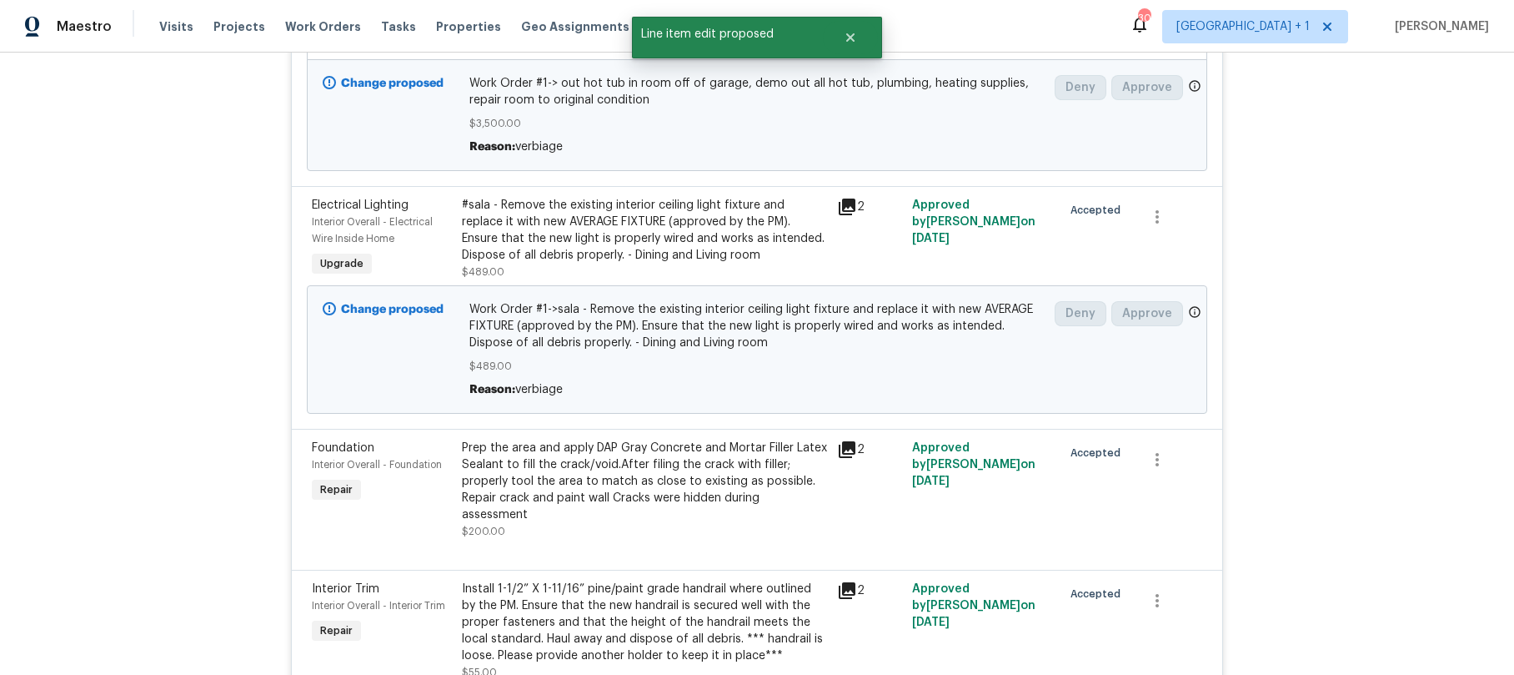
scroll to position [2599, 0]
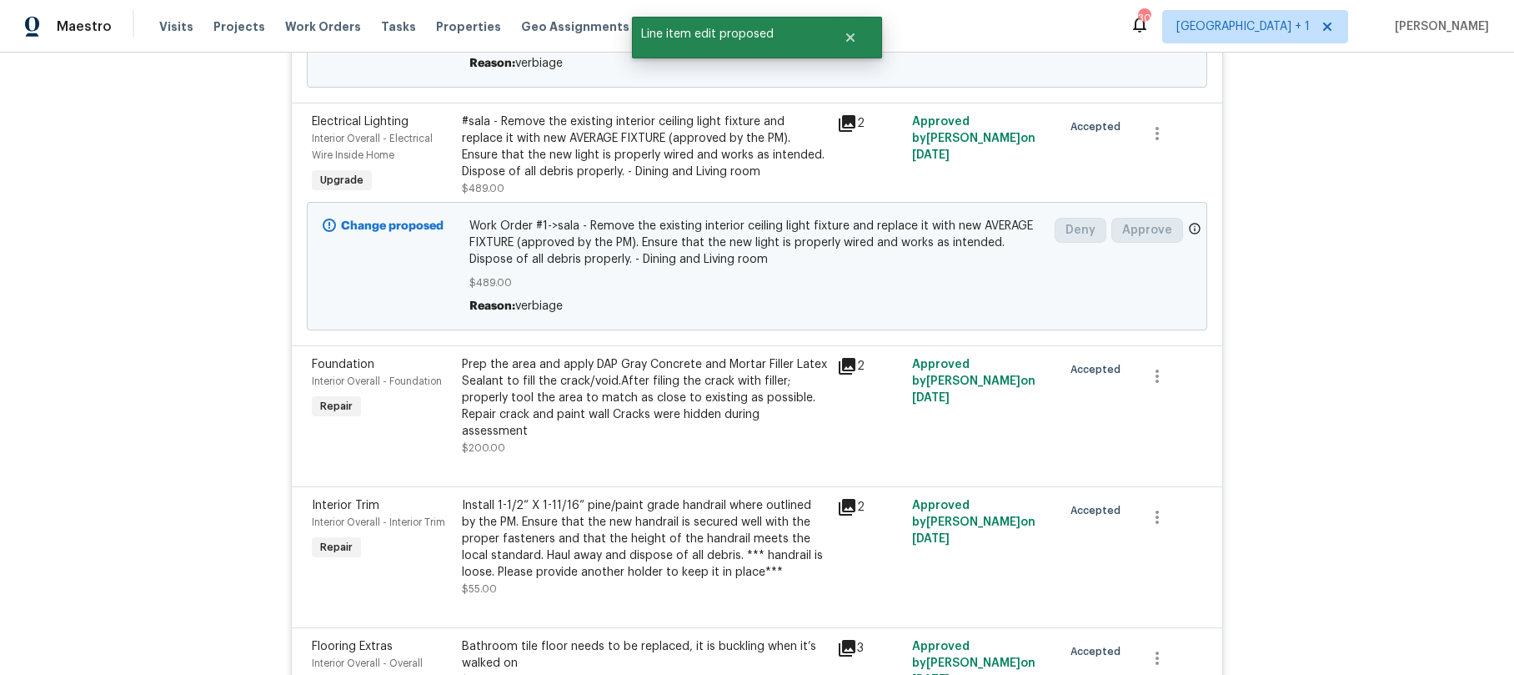
click at [494, 409] on div "Prep the area and apply DAP Gray Concrete and Mortar Filler Latex Sealant to fi…" at bounding box center [644, 397] width 365 height 83
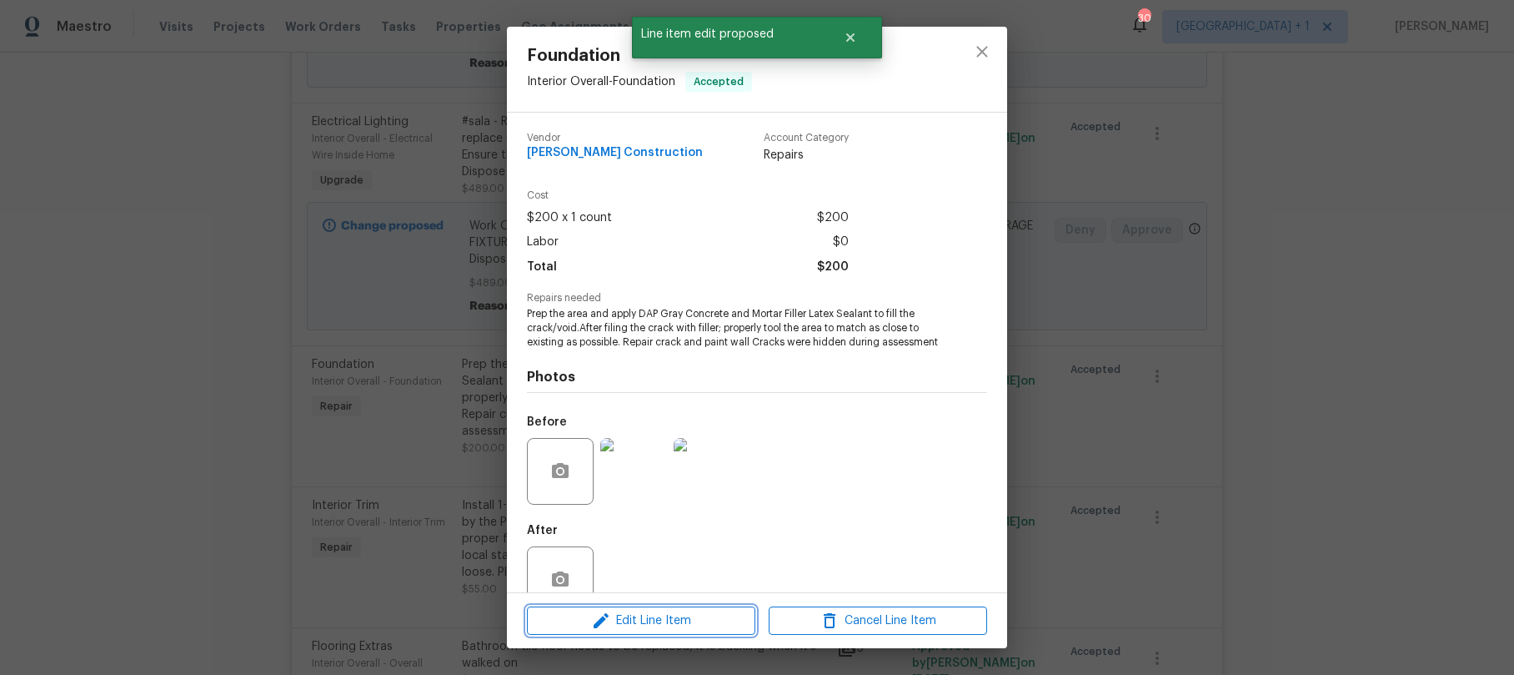
click at [635, 626] on span "Edit Line Item" at bounding box center [641, 620] width 218 height 21
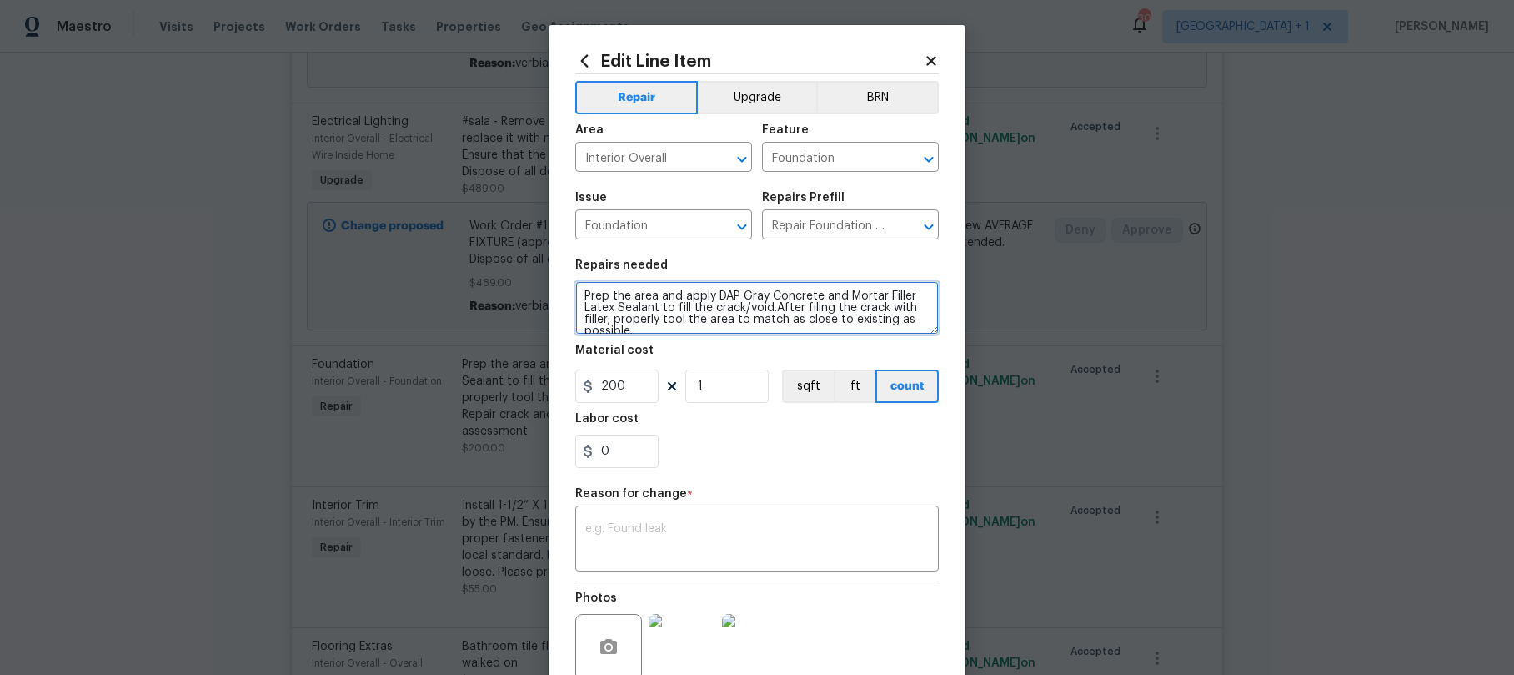
click at [575, 290] on textarea "Prep the area and apply DAP Gray Concrete and Mortar Filler Latex Sealant to fi…" at bounding box center [757, 307] width 364 height 53
paste textarea "Work Order #1->"
type textarea "Work Order #1-> the area and apply DAP Gray Concrete and Mortar Filler Latex Se…"
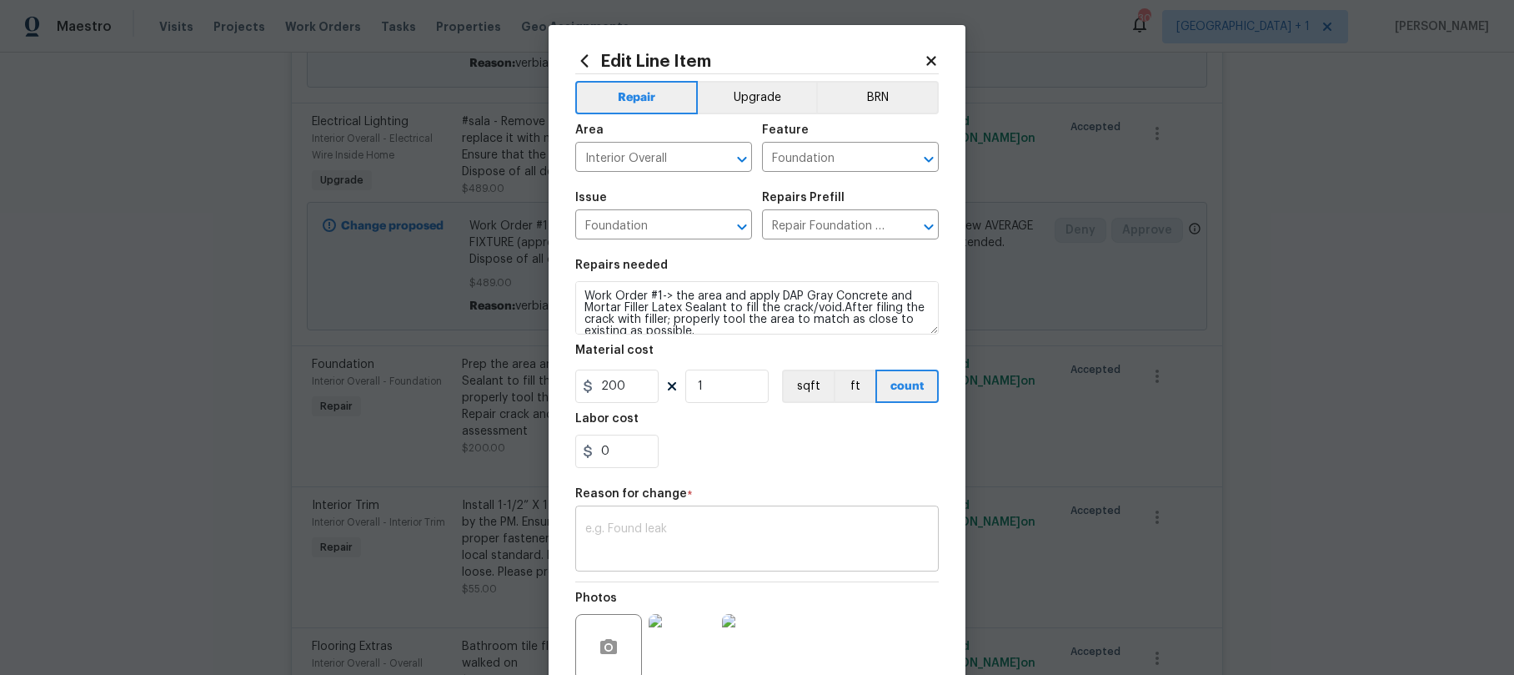
click at [634, 530] on textarea at bounding box center [757, 540] width 344 height 35
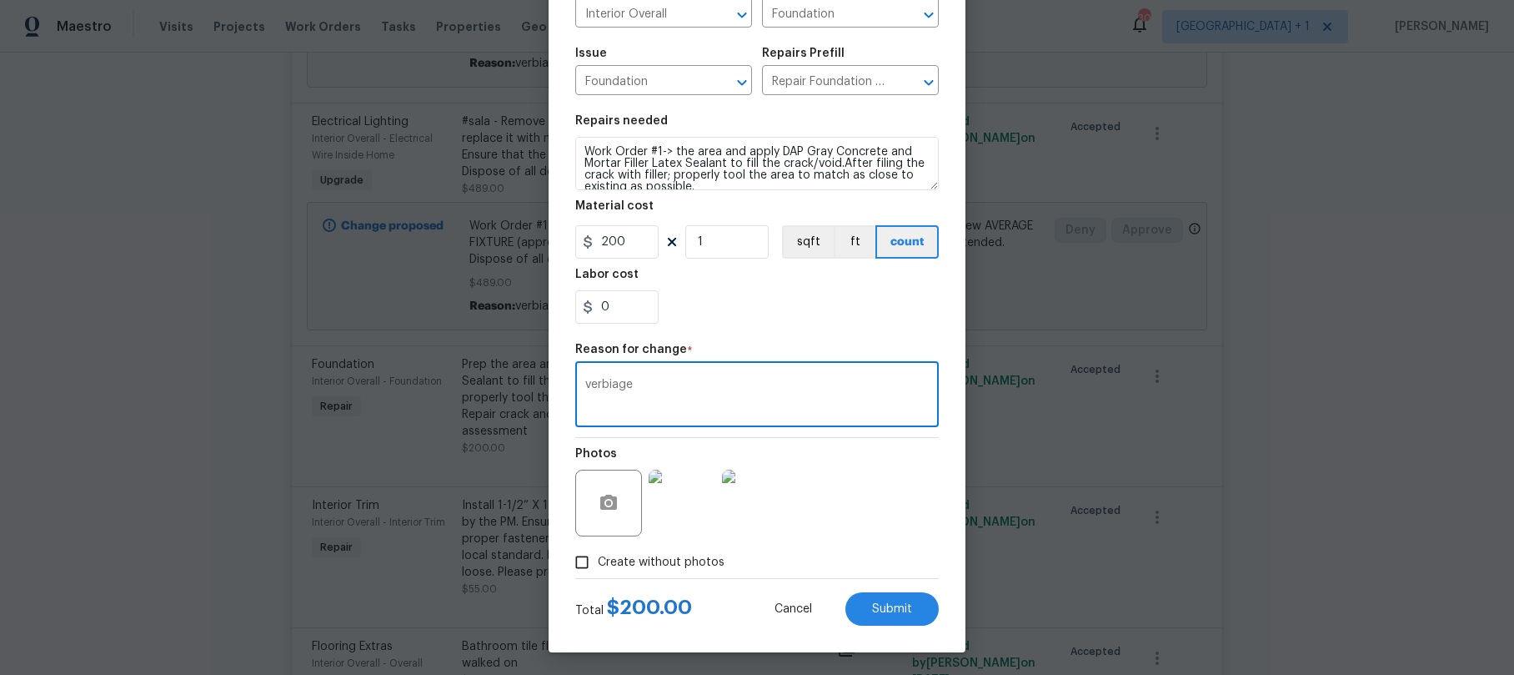
scroll to position [147, 0]
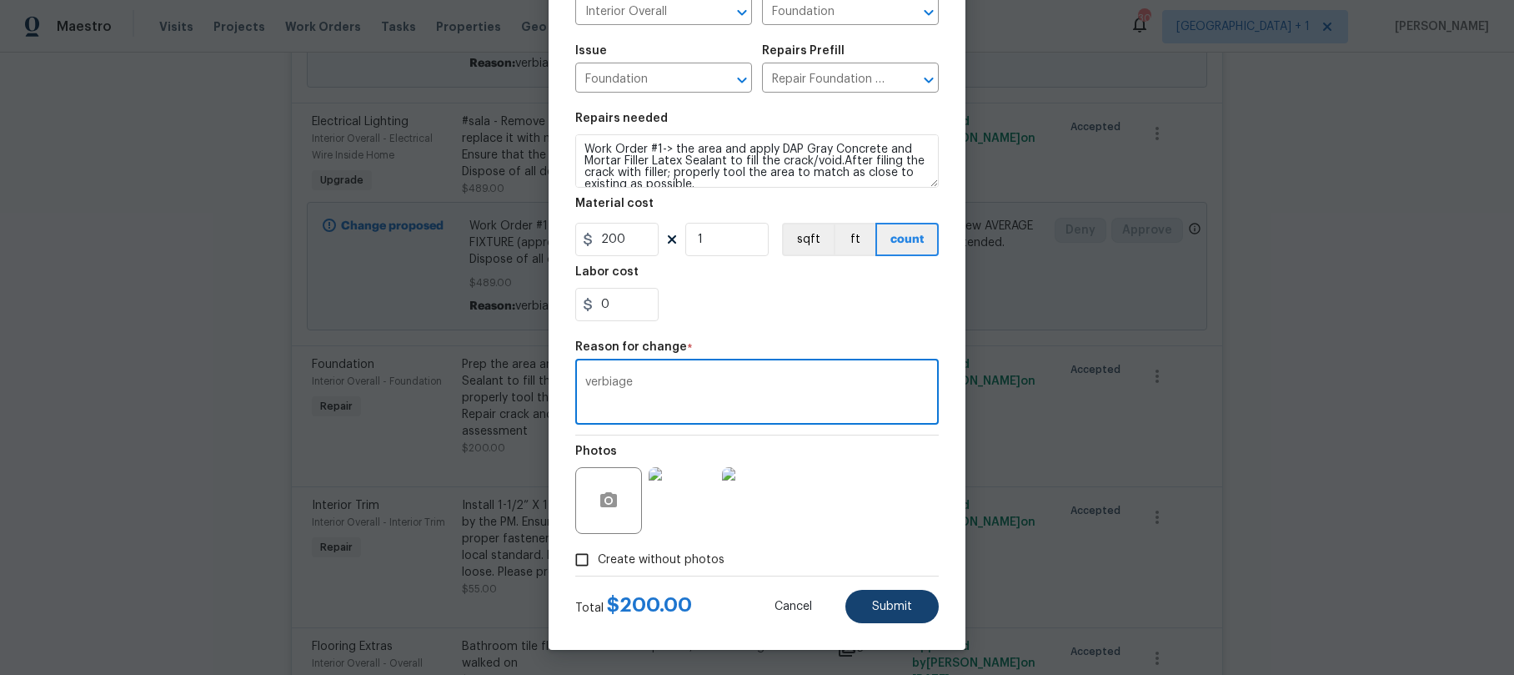
type textarea "verbiage"
click at [887, 609] on span "Submit" at bounding box center [892, 606] width 40 height 13
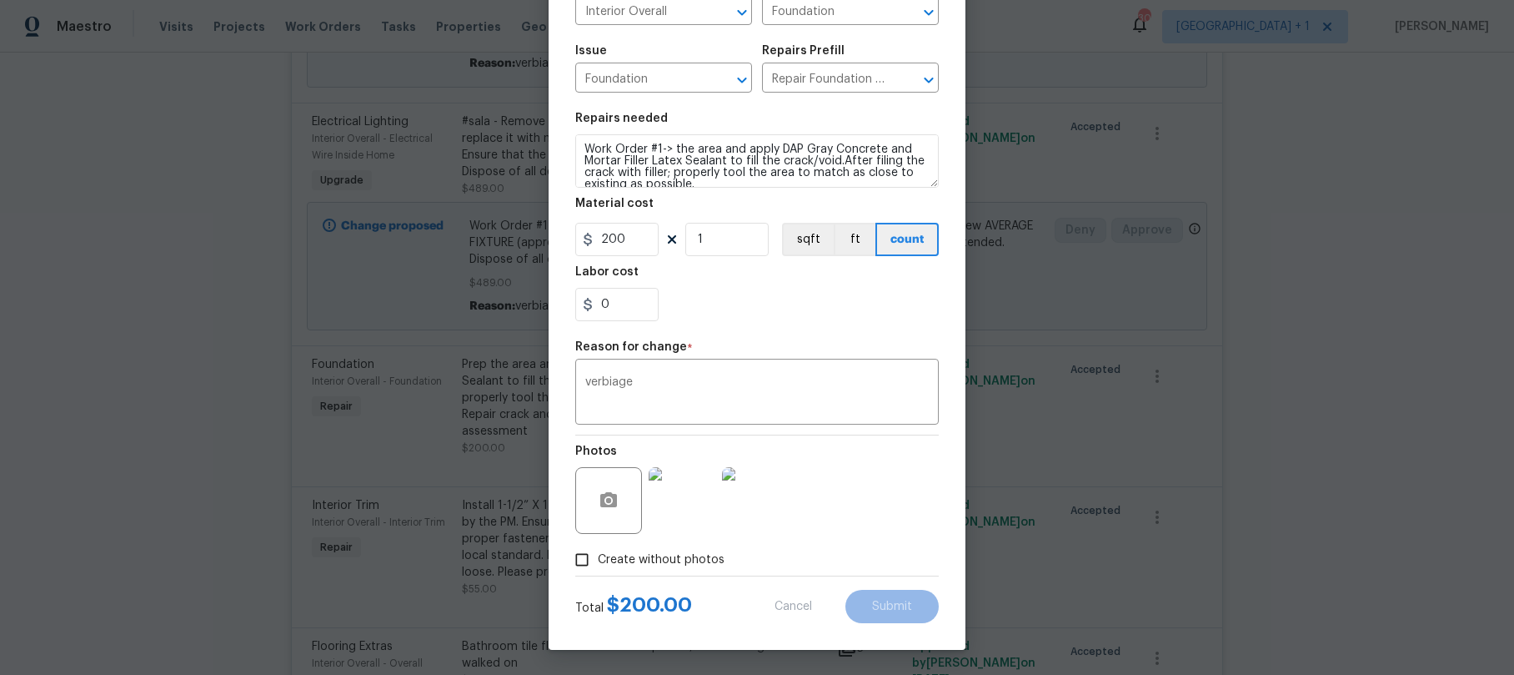
type textarea "Prep the area and apply DAP Gray Concrete and Mortar Filler Latex Sealant to fi…"
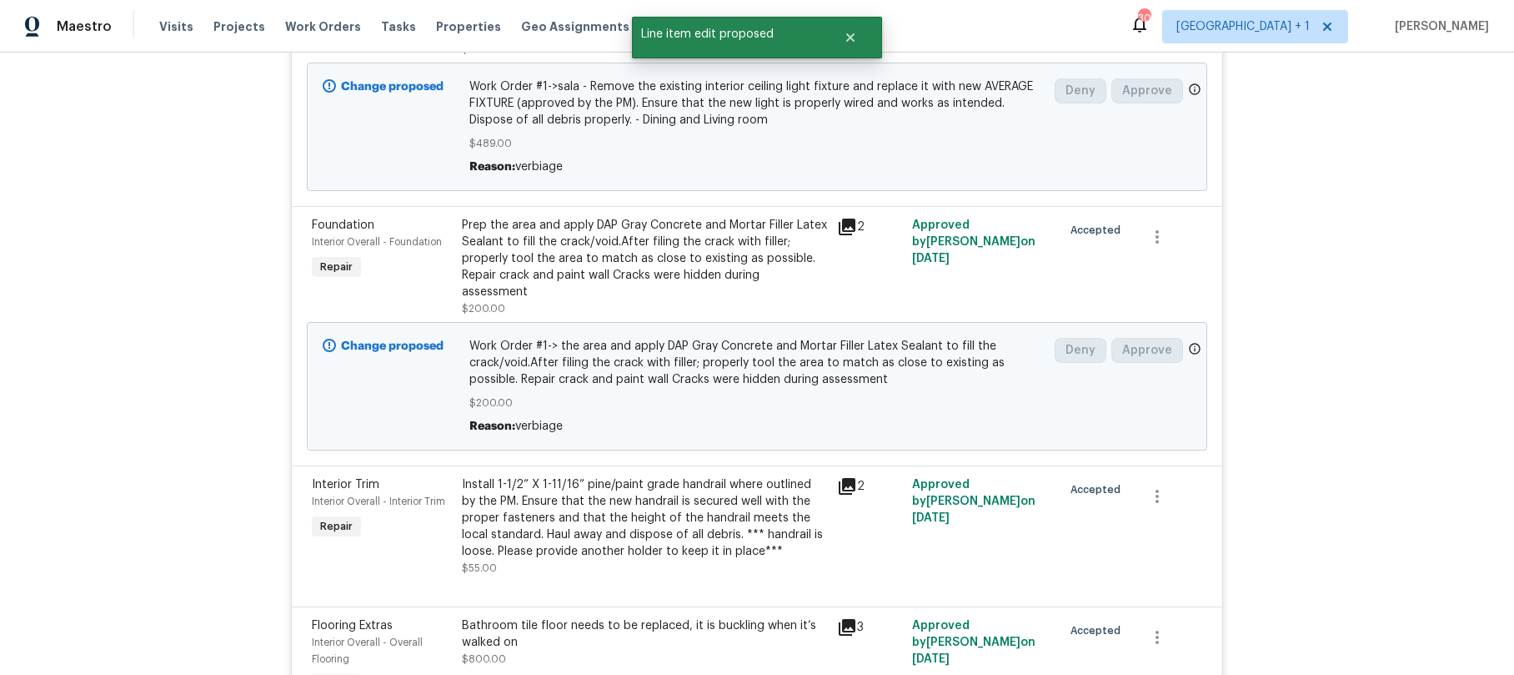
scroll to position [2859, 0]
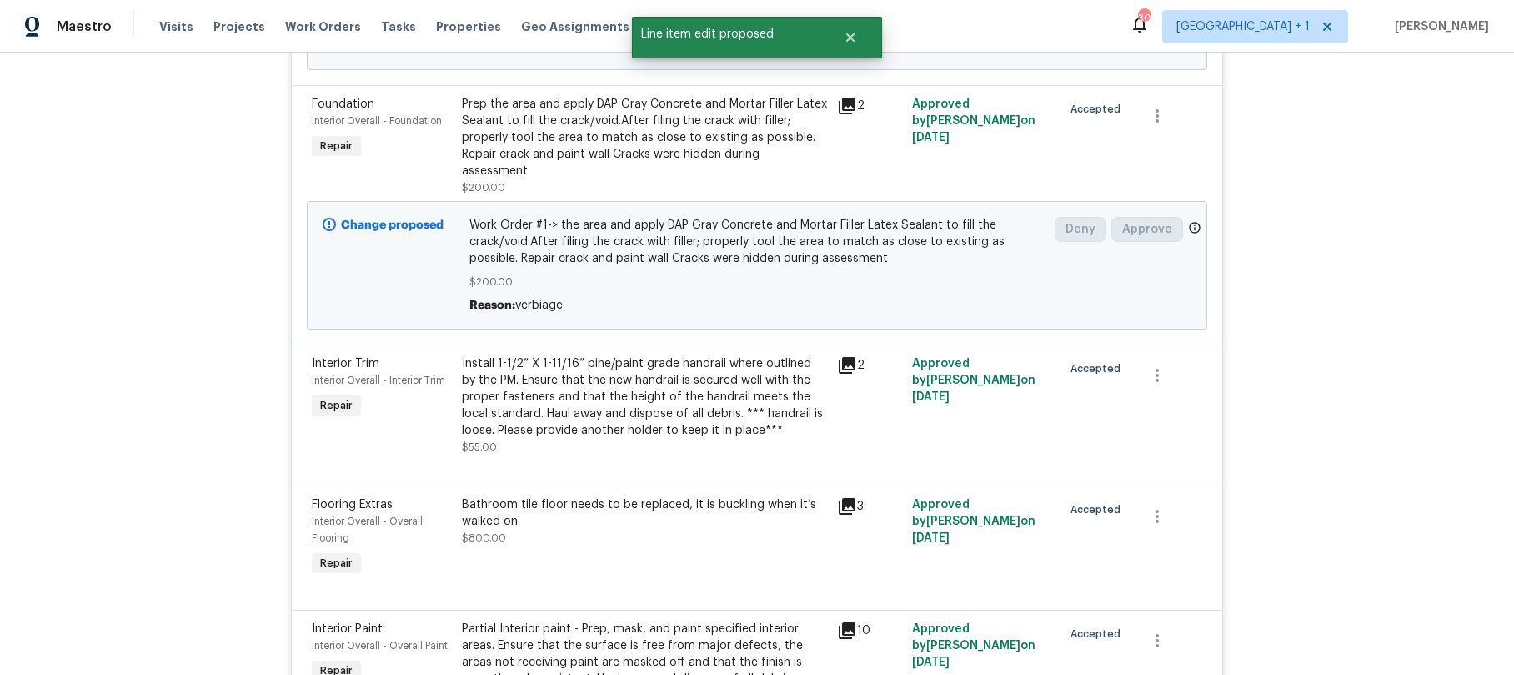
click at [501, 418] on div "Install 1-1/2” X 1-11/16” pine/paint grade handrail where outlined by the PM. E…" at bounding box center [644, 396] width 365 height 83
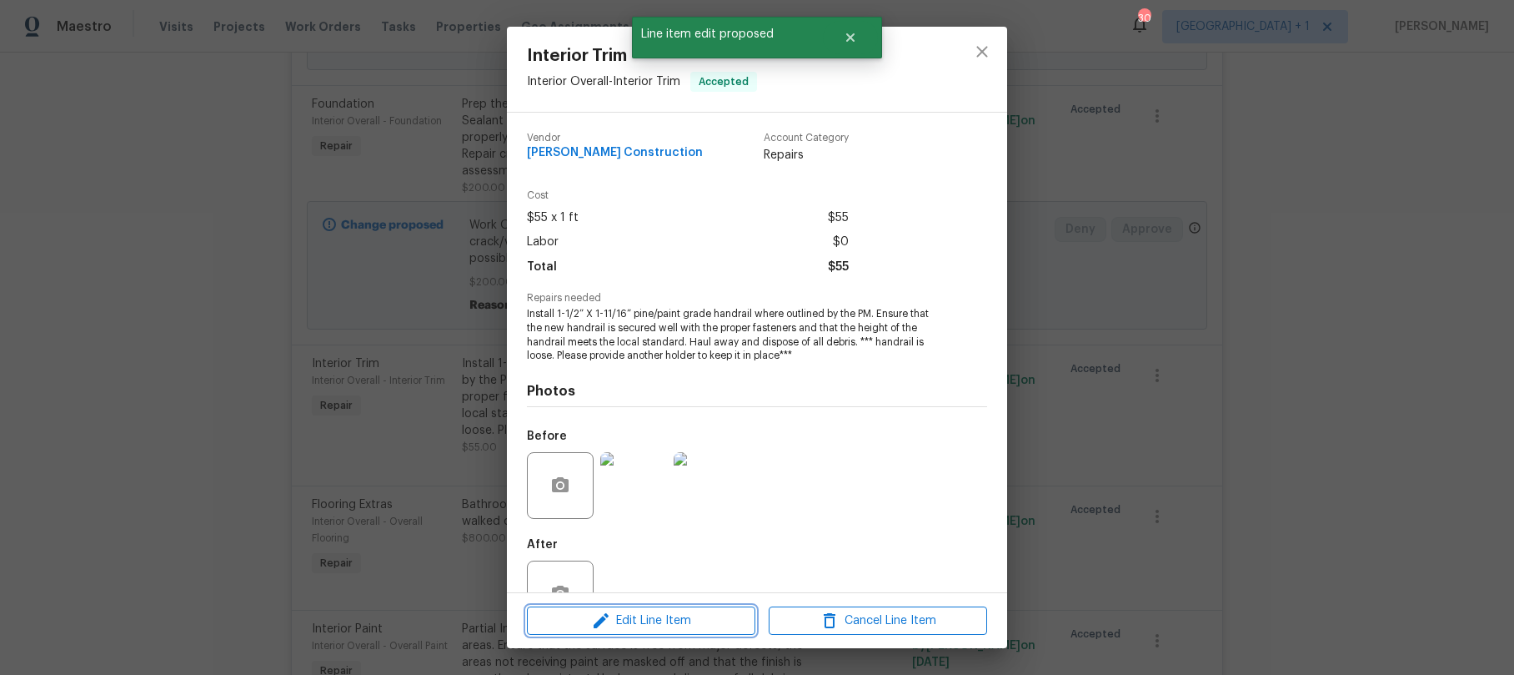
click at [641, 614] on span "Edit Line Item" at bounding box center [641, 620] width 218 height 21
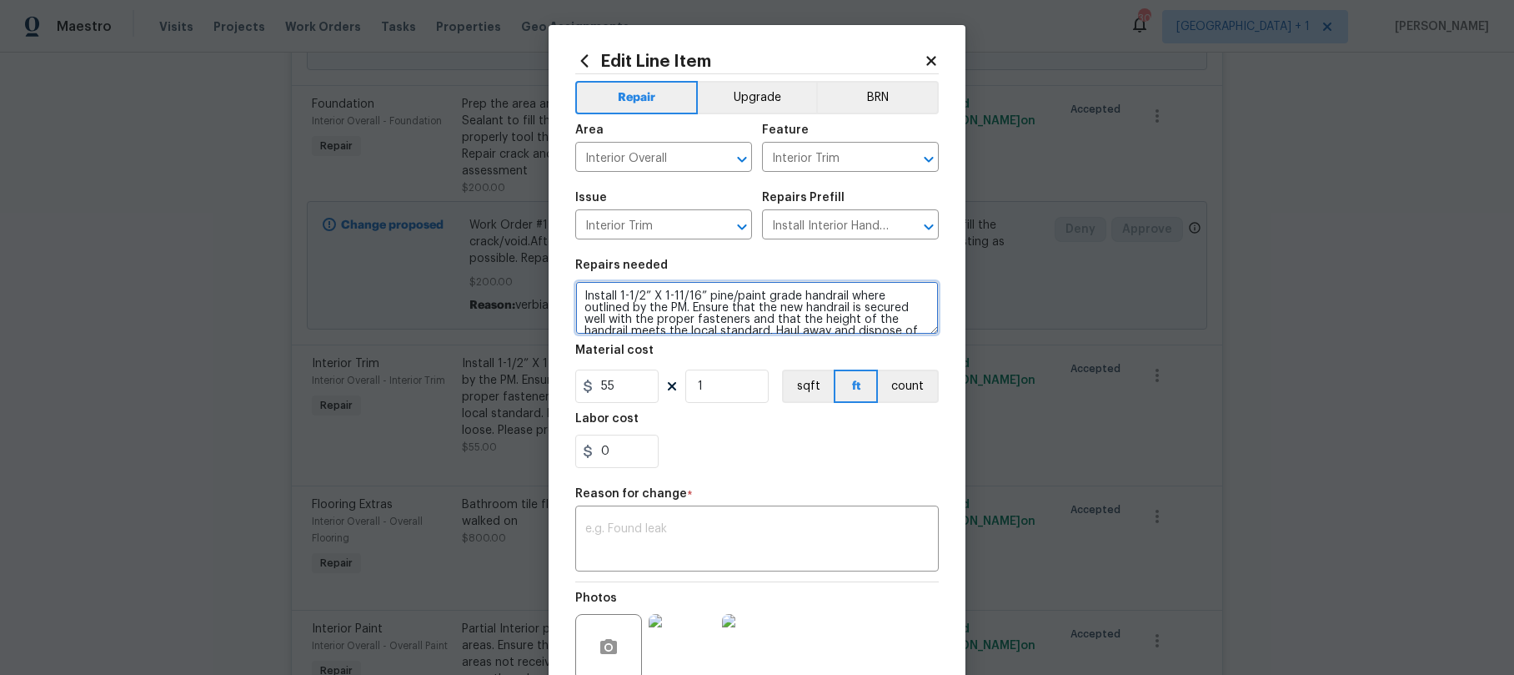
click at [575, 295] on textarea "Install 1-1/2” X 1-11/16” pine/paint grade handrail where outlined by the PM. E…" at bounding box center [757, 307] width 364 height 53
paste textarea "Work Order #1->"
type textarea "Work Order #1-> 1-1/2” X 1-11/16” pine/paint grade handrail where outlined by t…"
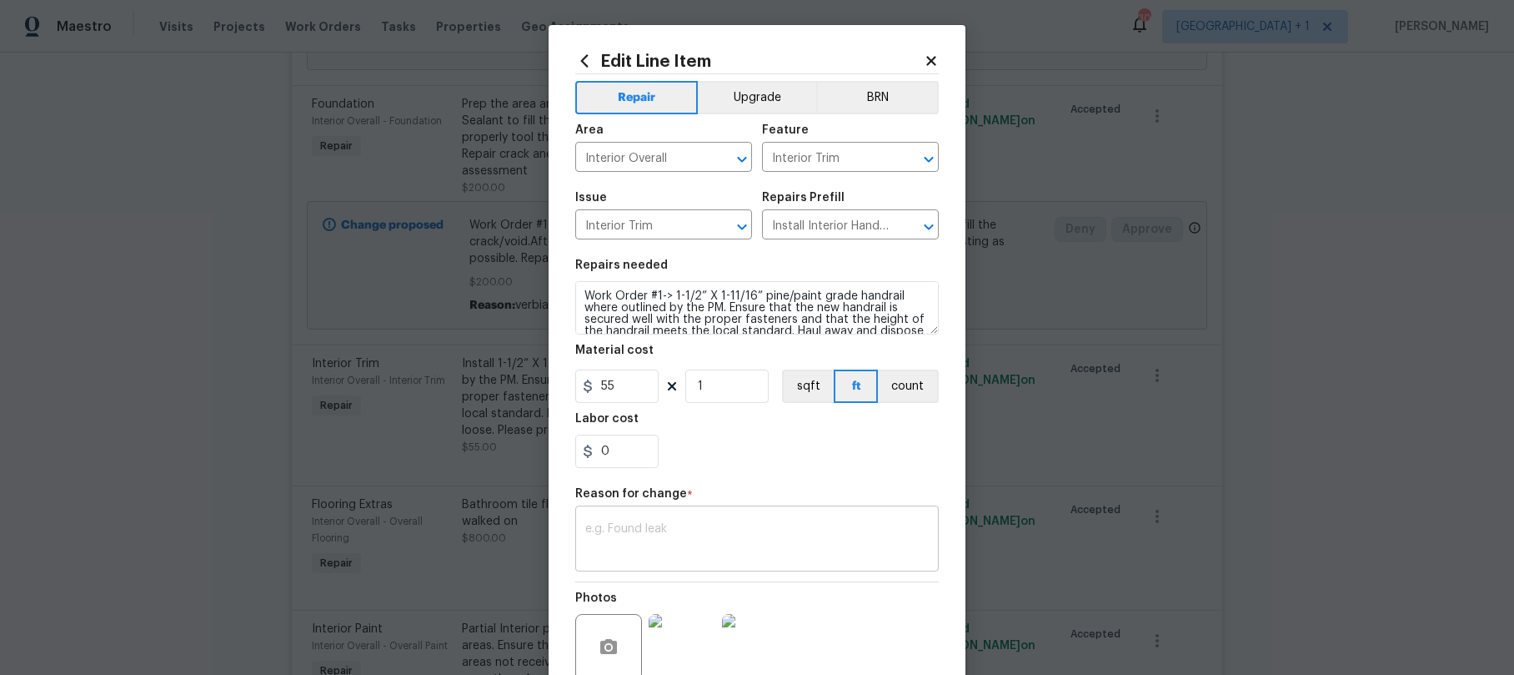
click at [649, 531] on textarea at bounding box center [757, 540] width 344 height 35
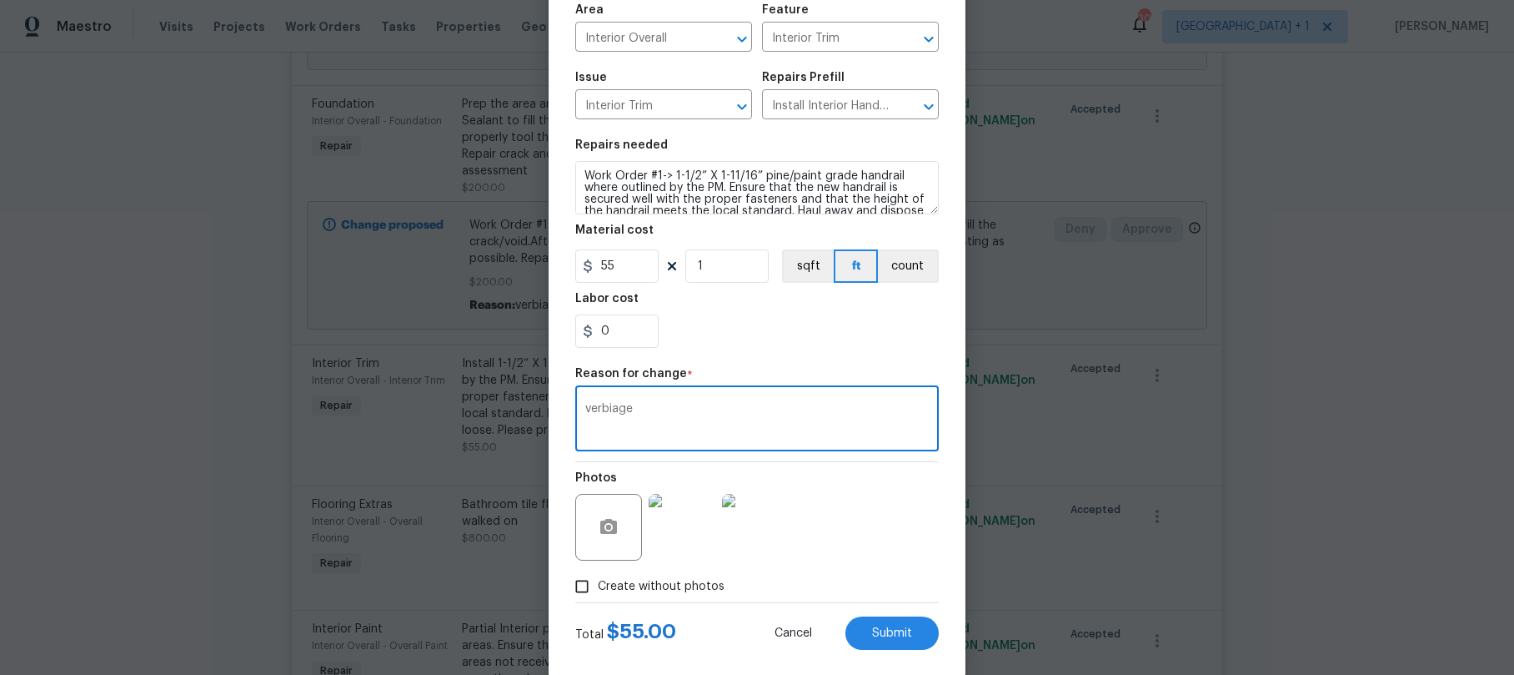
scroll to position [147, 0]
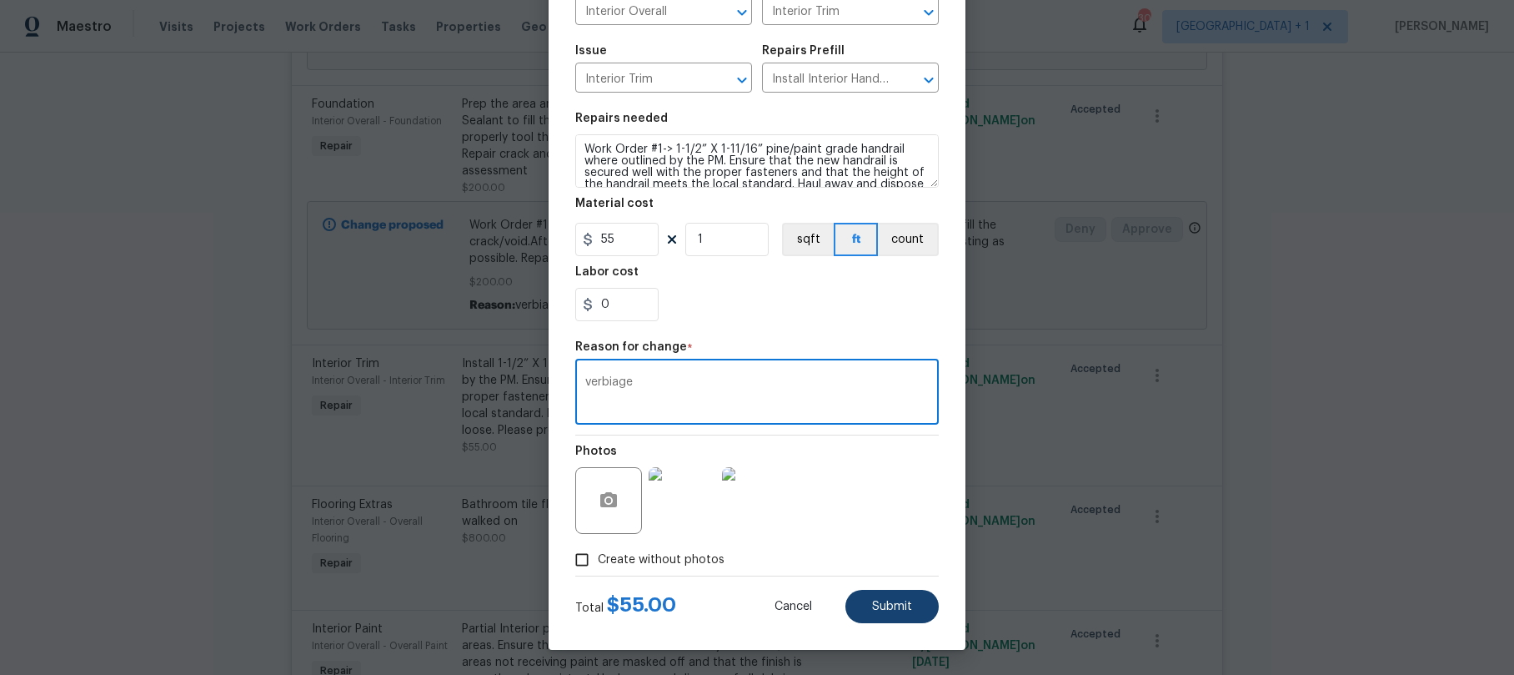
type textarea "verbiage"
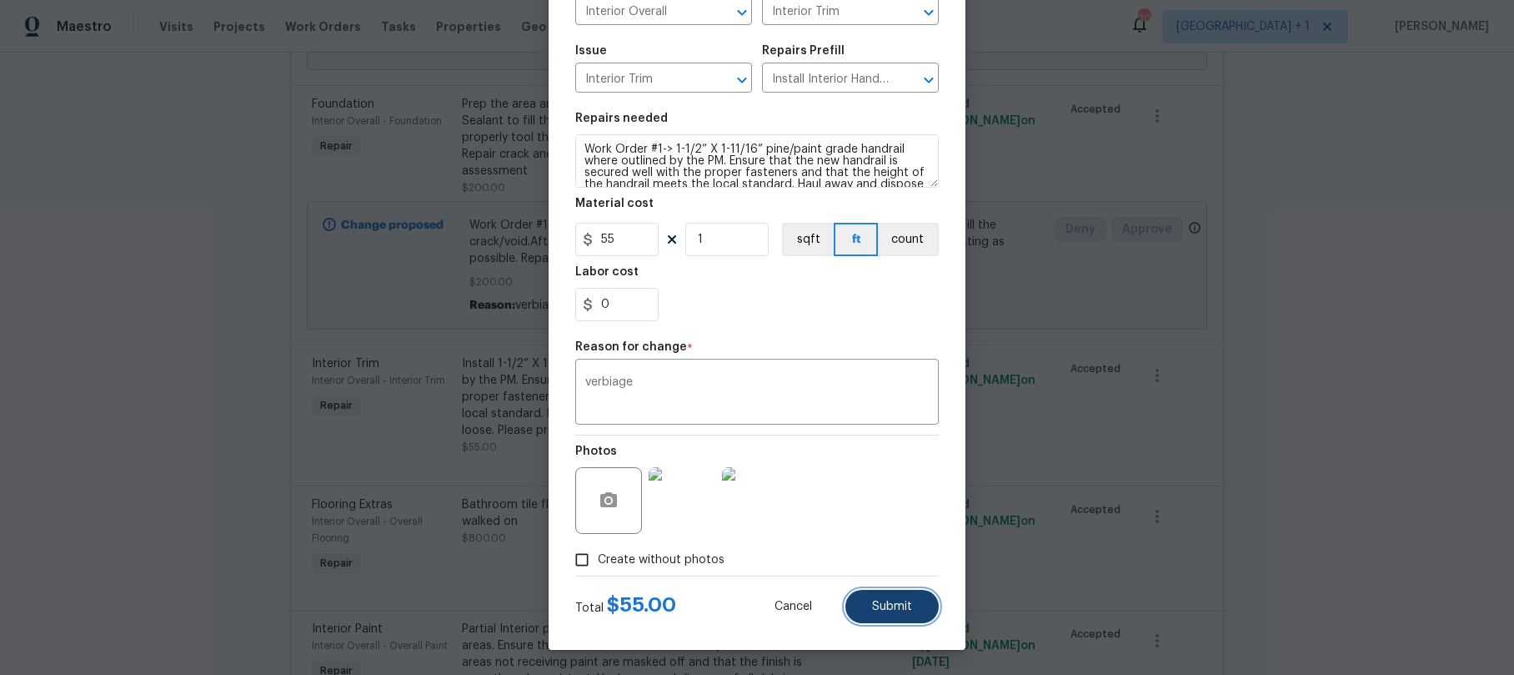
click at [907, 613] on button "Submit" at bounding box center [892, 606] width 93 height 33
type textarea "Install 1-1/2” X 1-11/16” pine/paint grade handrail where outlined by the PM. E…"
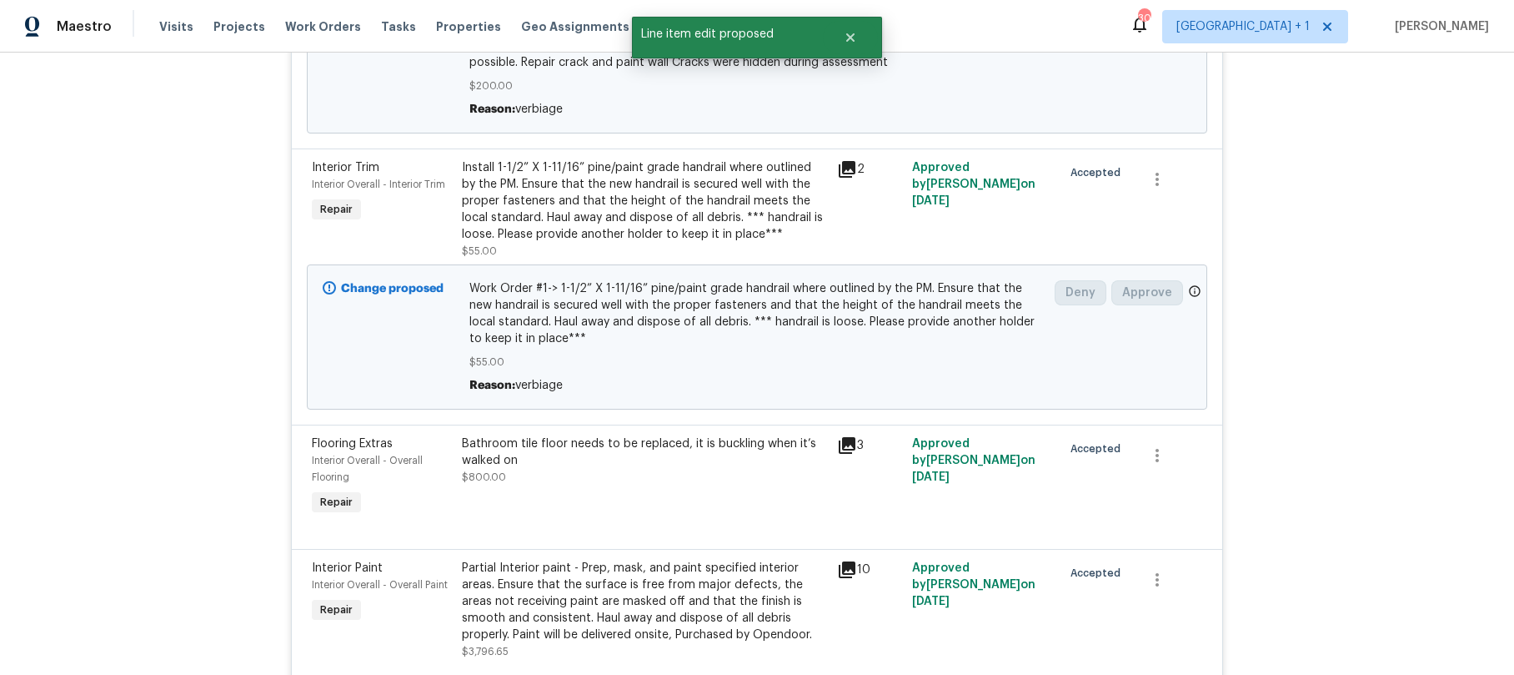
scroll to position [3135, 0]
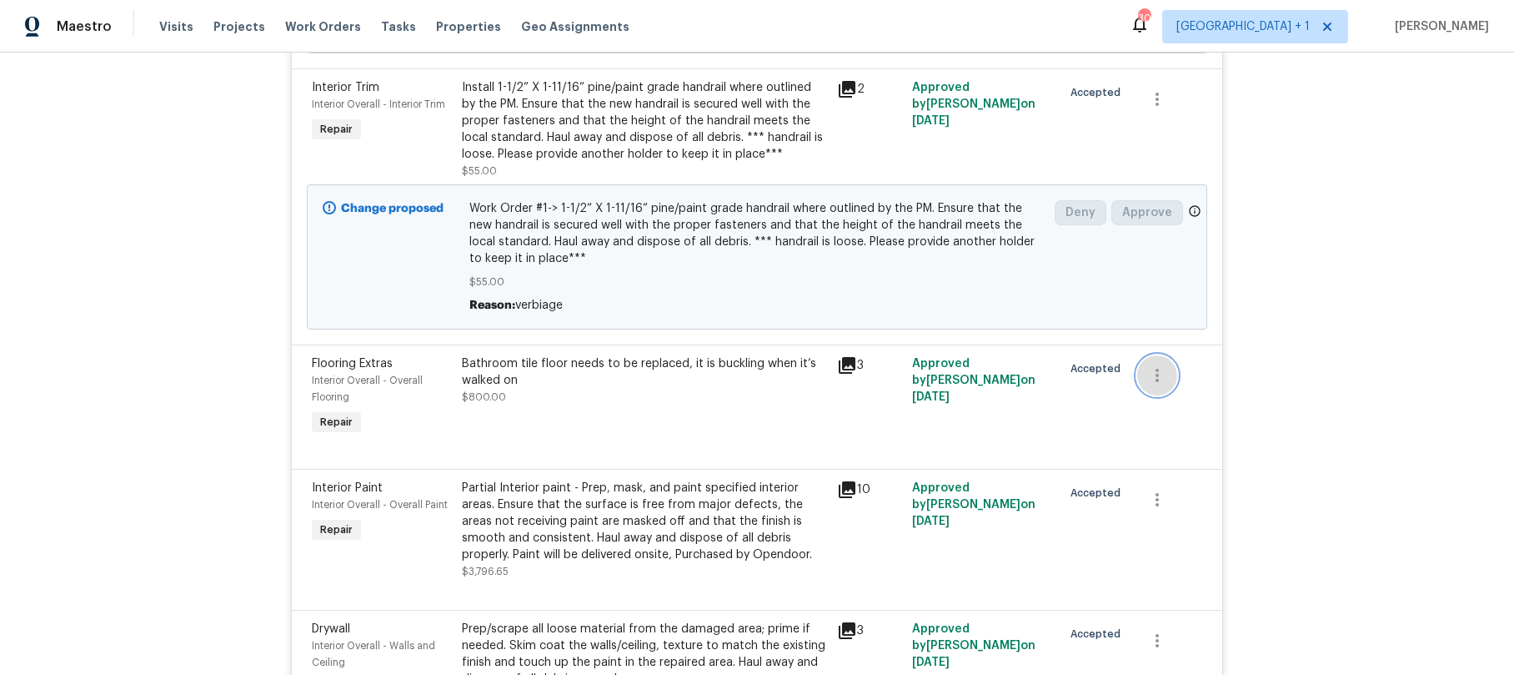
click at [1154, 370] on icon "button" at bounding box center [1158, 375] width 20 height 20
click at [1160, 370] on li "Cancel" at bounding box center [1164, 371] width 64 height 28
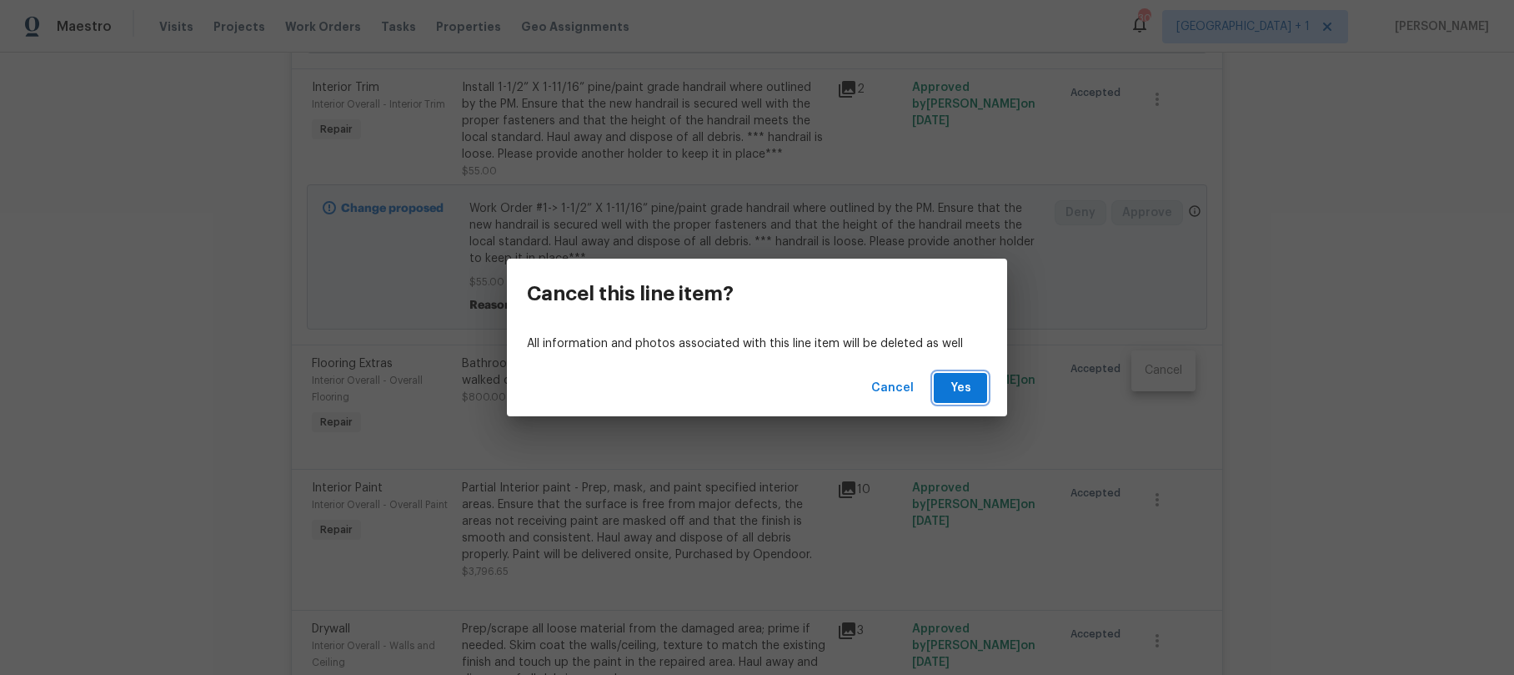
click at [963, 389] on span "Yes" at bounding box center [960, 388] width 27 height 21
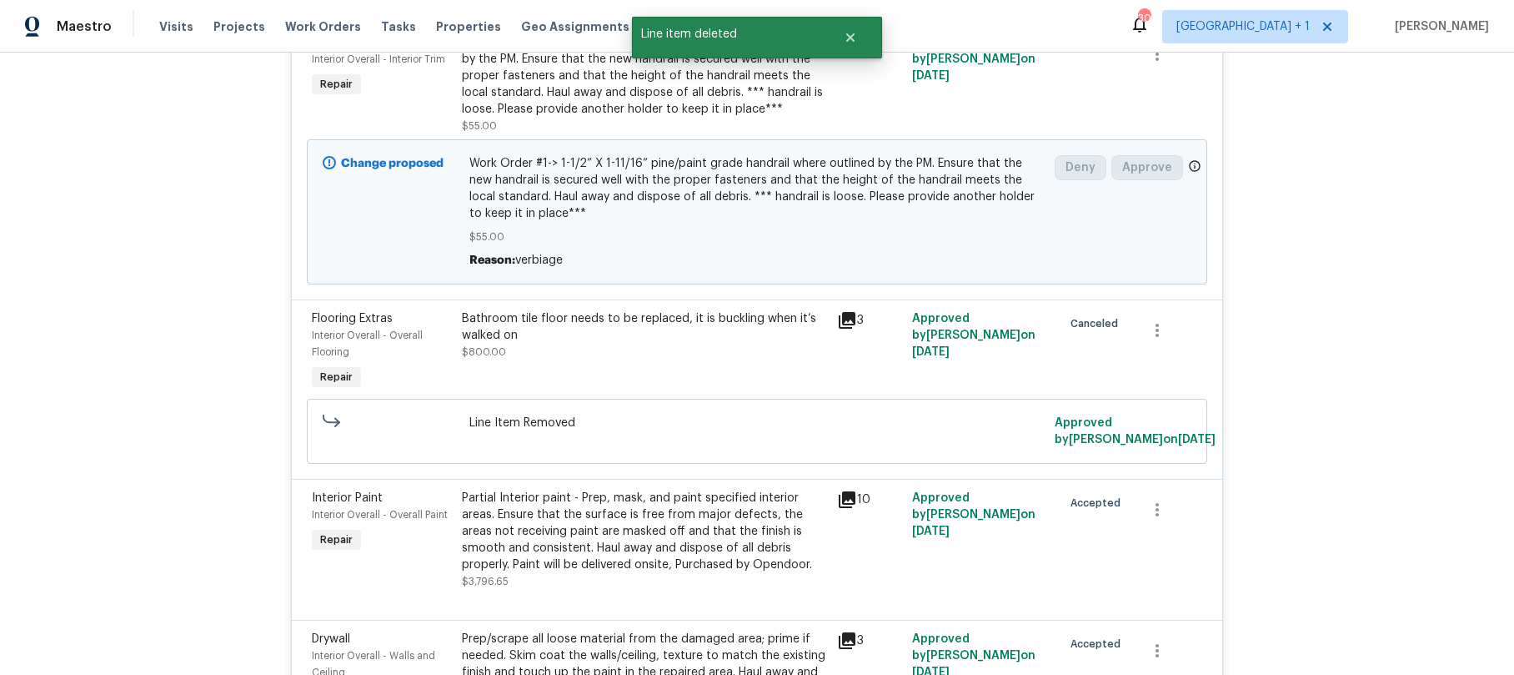
scroll to position [3289, 0]
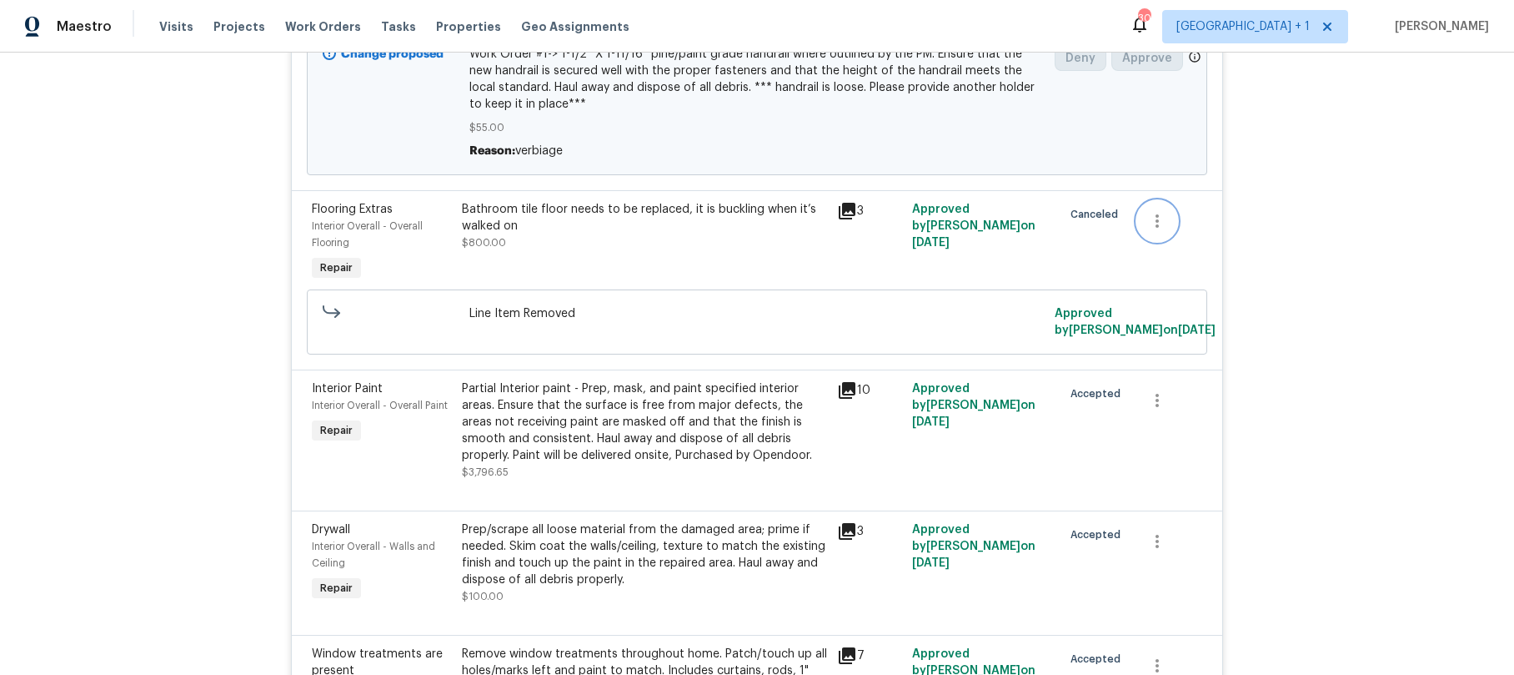
click at [1148, 218] on icon "button" at bounding box center [1158, 221] width 20 height 20
click at [686, 276] on div at bounding box center [757, 337] width 1514 height 675
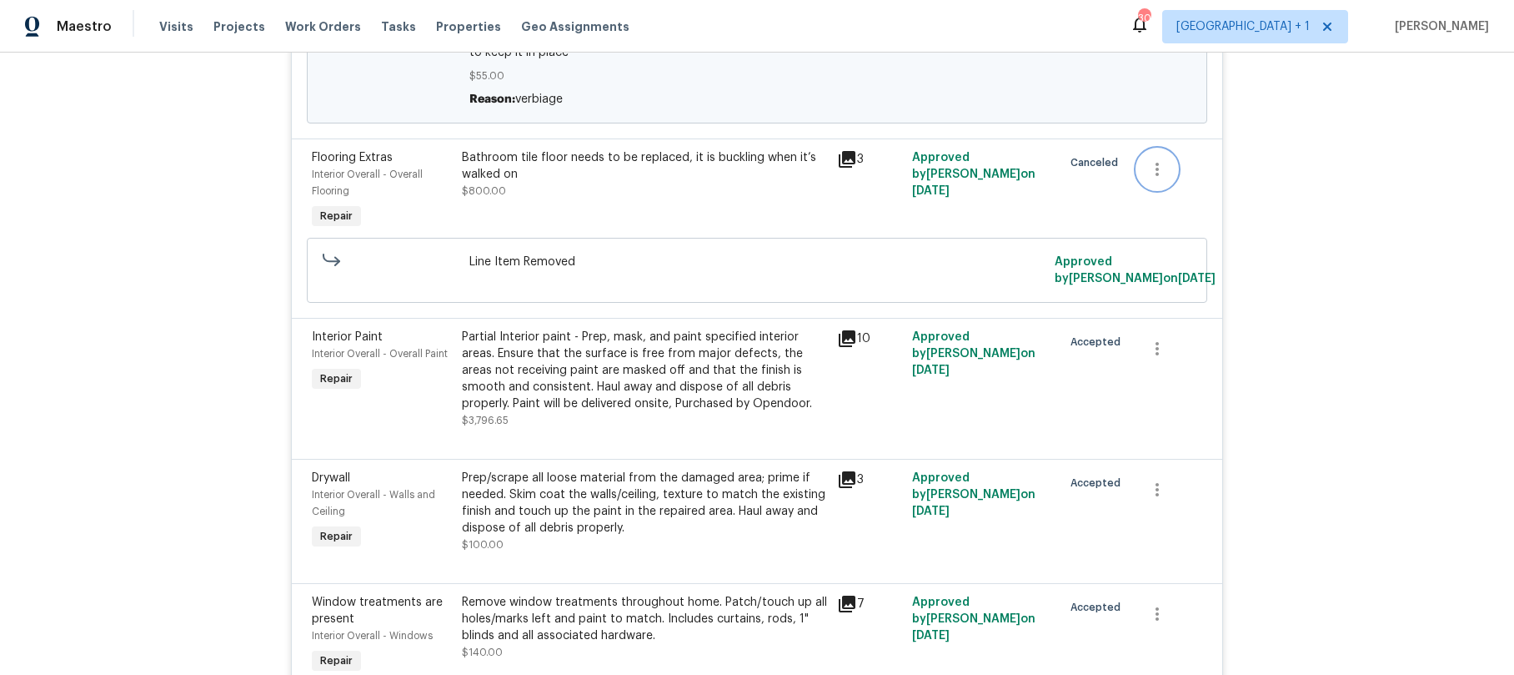
scroll to position [3342, 0]
click at [495, 366] on div "Partial Interior paint - Prep, mask, and paint specified interior areas. Ensure…" at bounding box center [644, 369] width 365 height 83
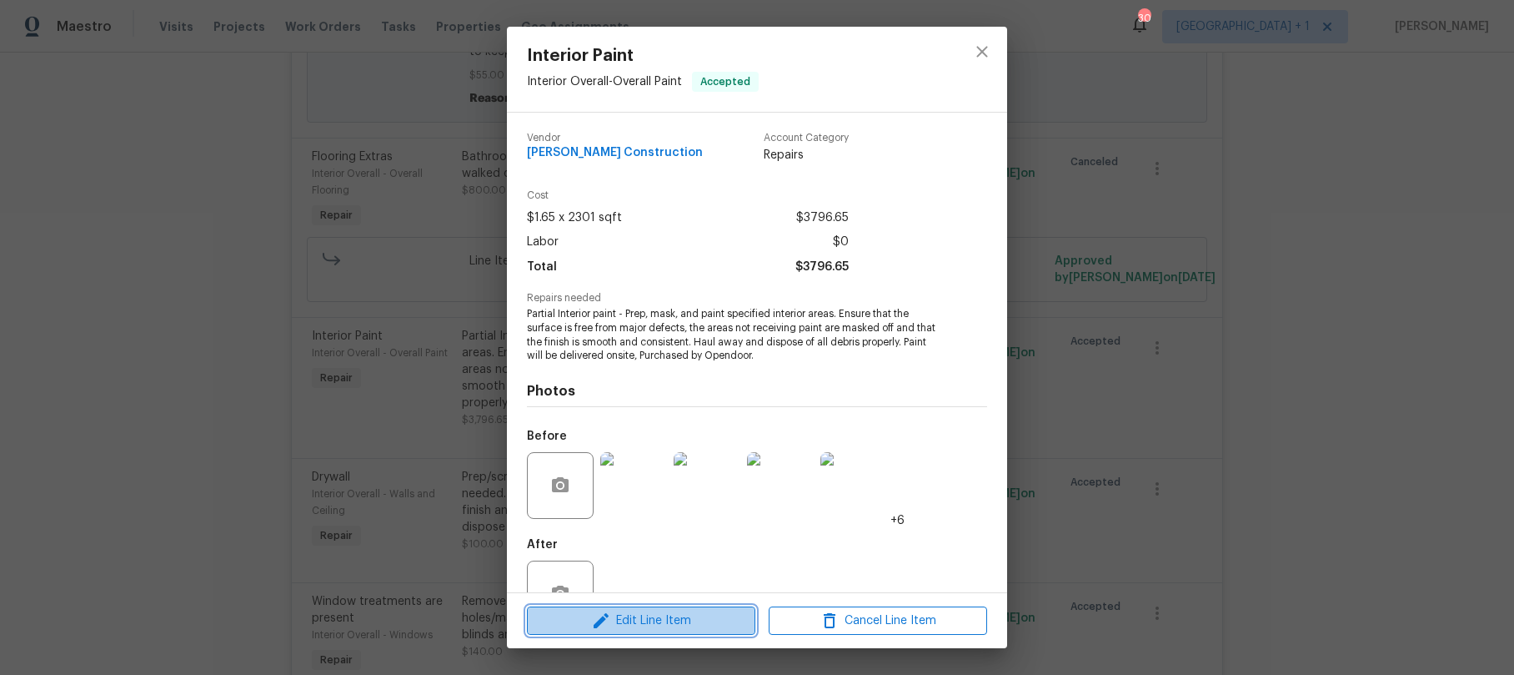
click at [645, 613] on span "Edit Line Item" at bounding box center [641, 620] width 218 height 21
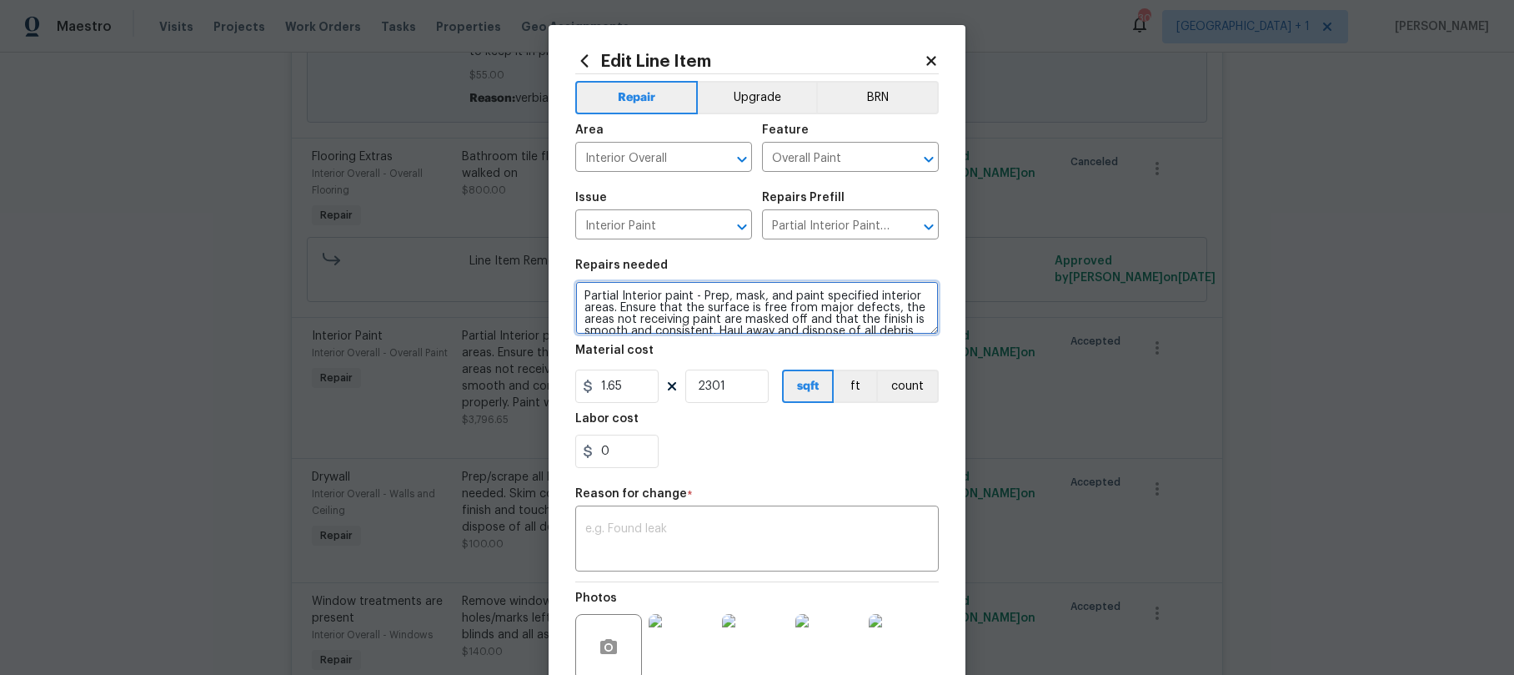
click at [575, 294] on textarea "Partial Interior paint - Prep, mask, and paint specified interior areas. Ensure…" at bounding box center [757, 307] width 364 height 53
paste textarea "Work Order #1->"
type textarea "Work Order #1-> Interior paint - Prep, mask, and paint specified interior areas…"
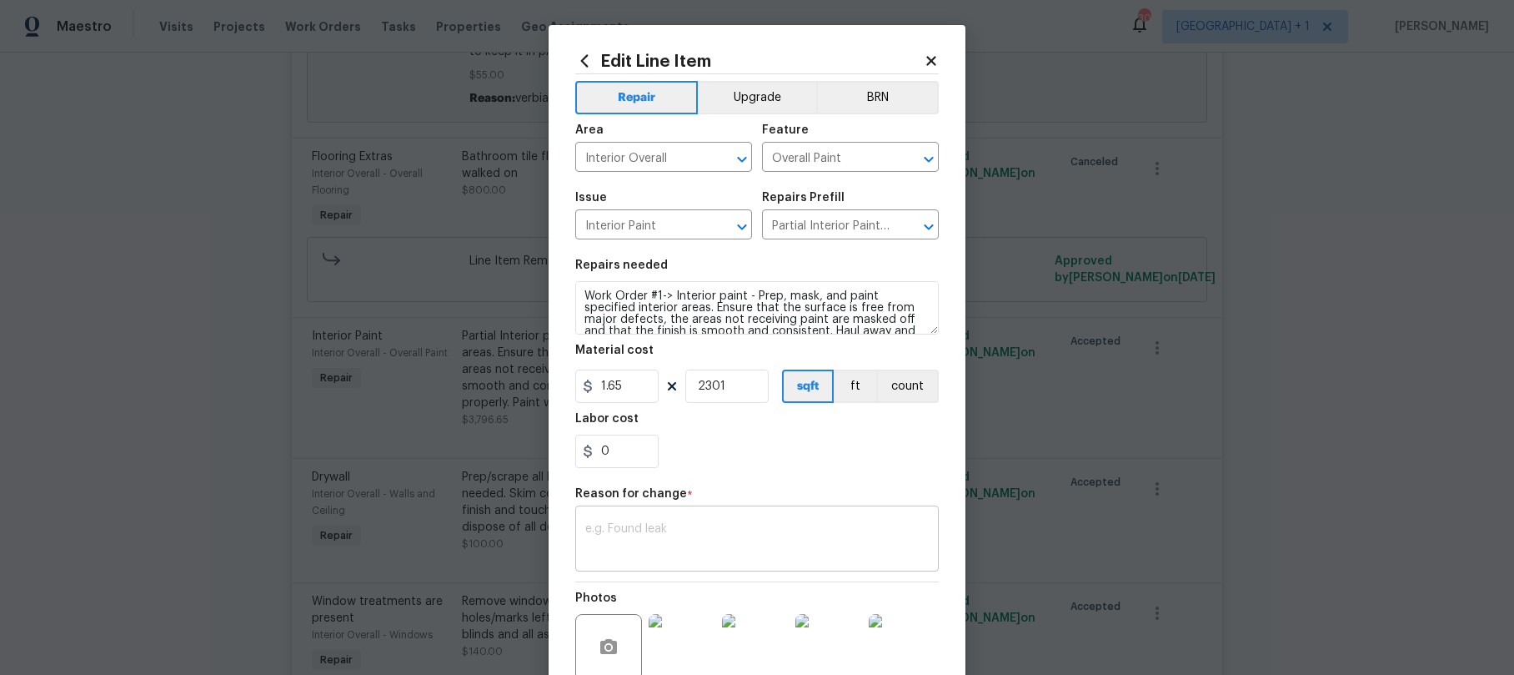
click at [638, 515] on div "x ​" at bounding box center [757, 541] width 364 height 62
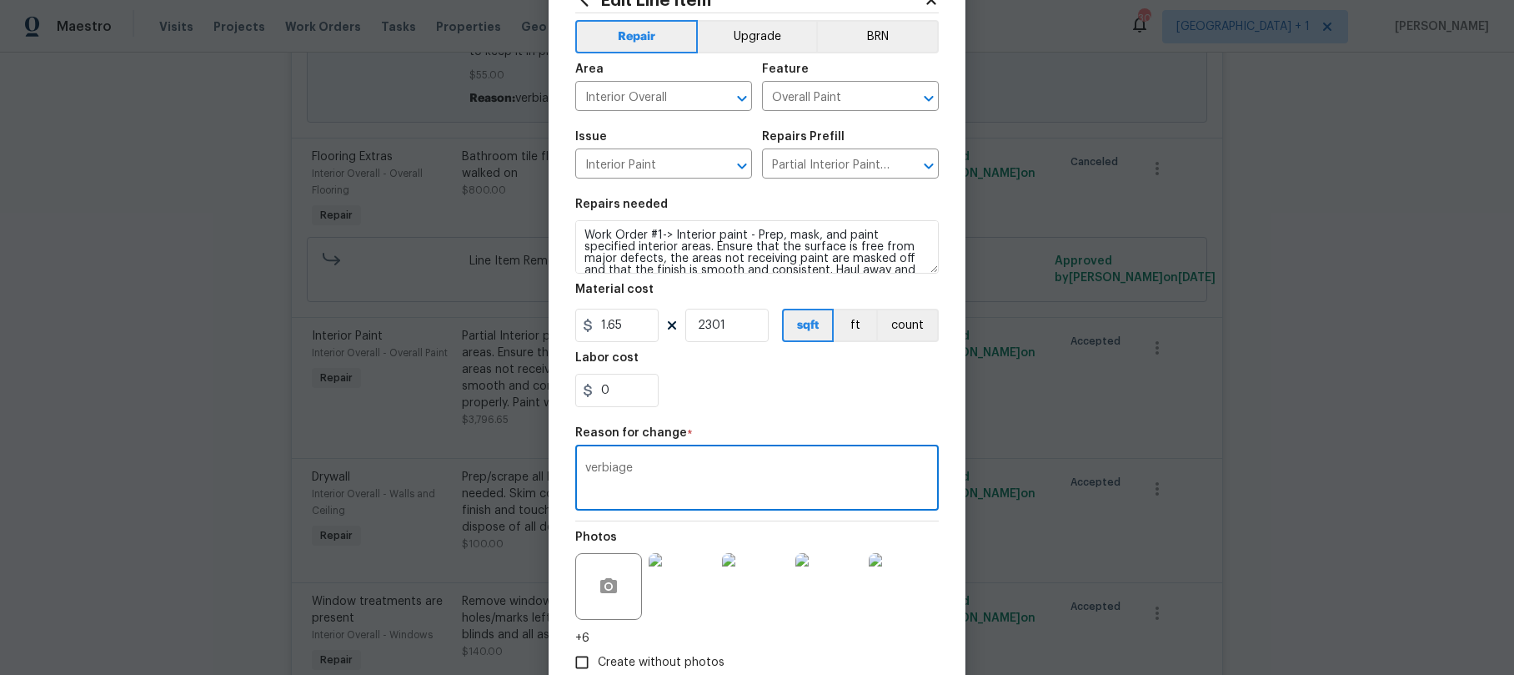
scroll to position [163, 0]
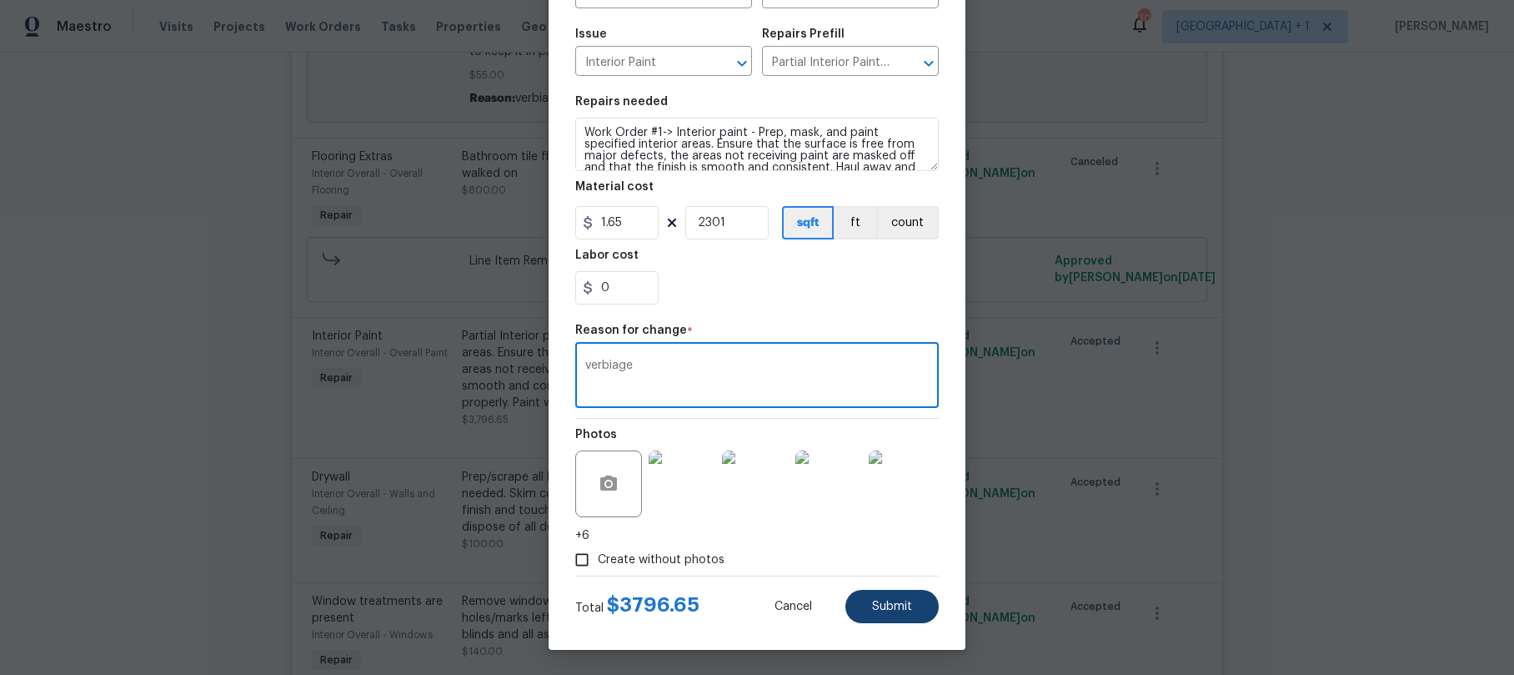
type textarea "verbiage"
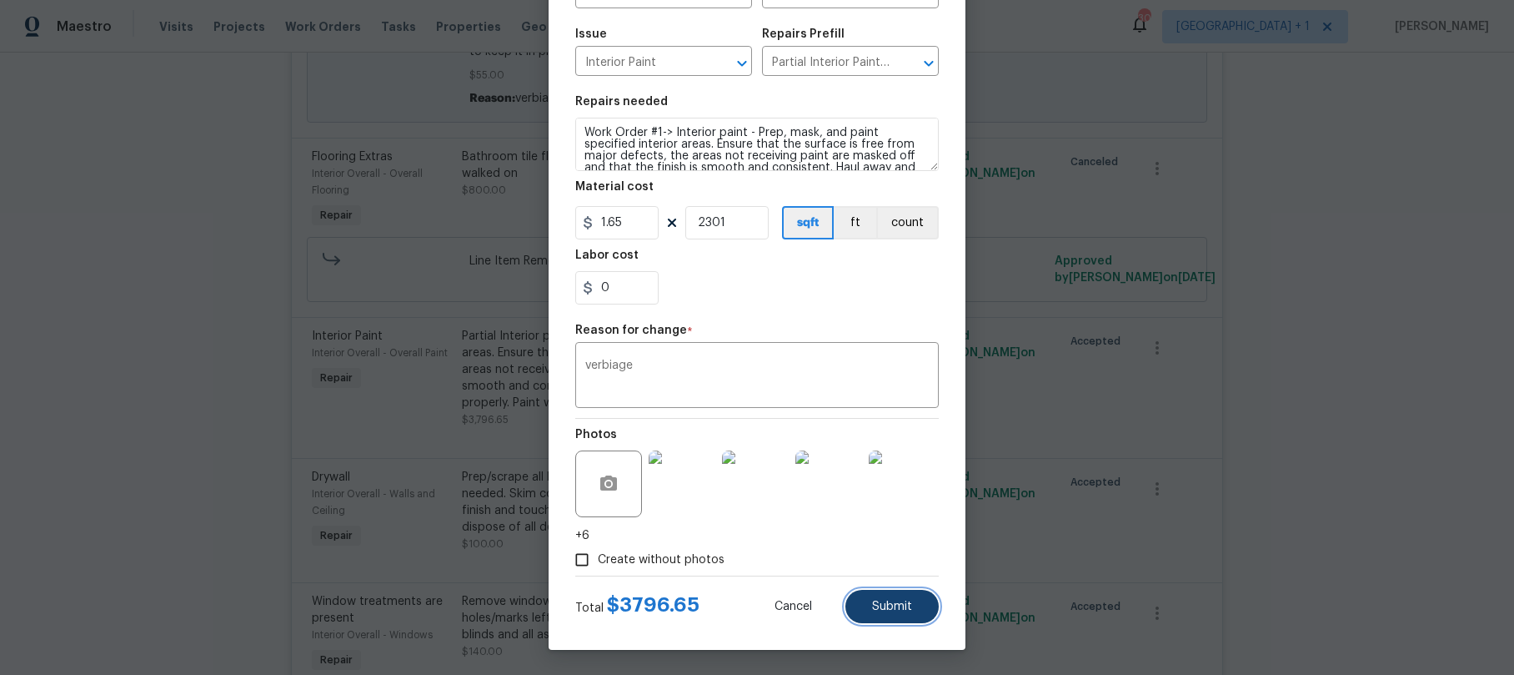
click at [892, 597] on button "Submit" at bounding box center [892, 606] width 93 height 33
type textarea "Partial Interior paint - Prep, mask, and paint specified interior areas. Ensure…"
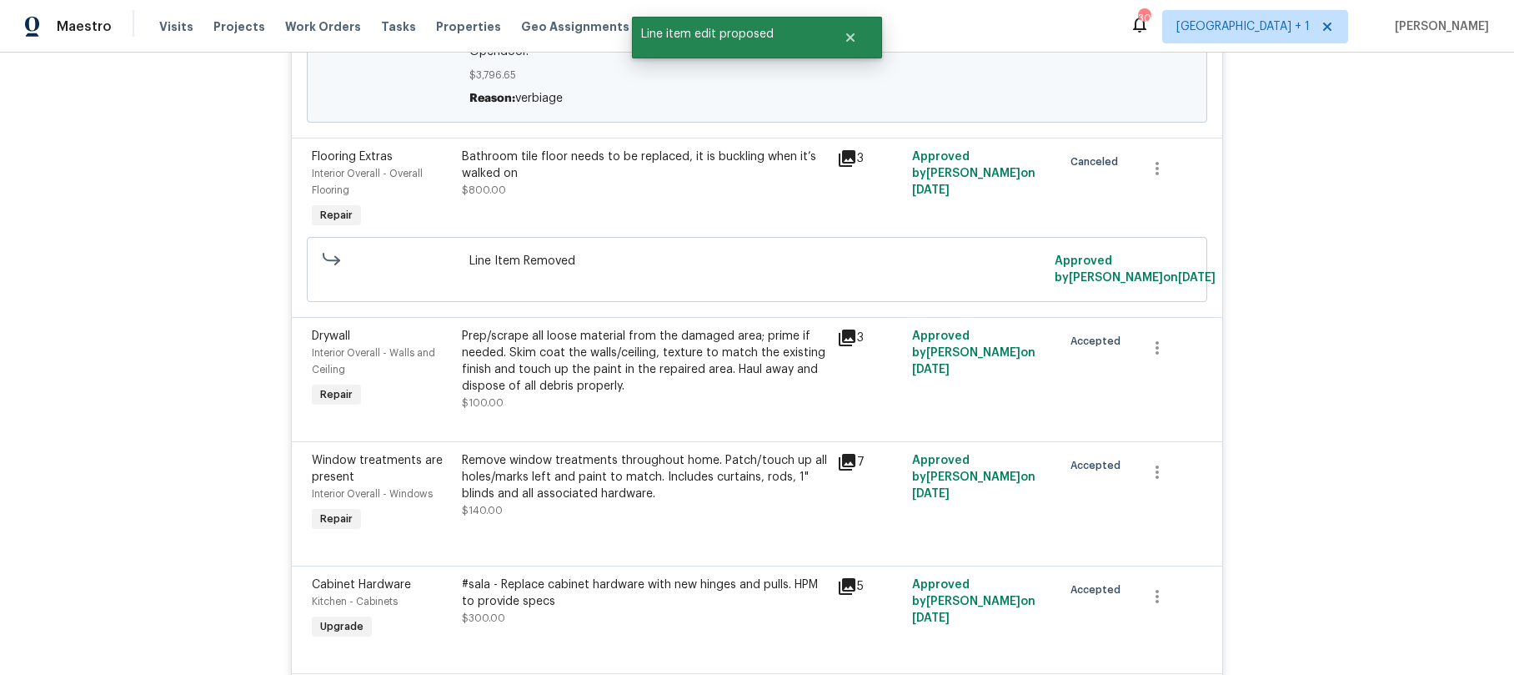
scroll to position [3656, 0]
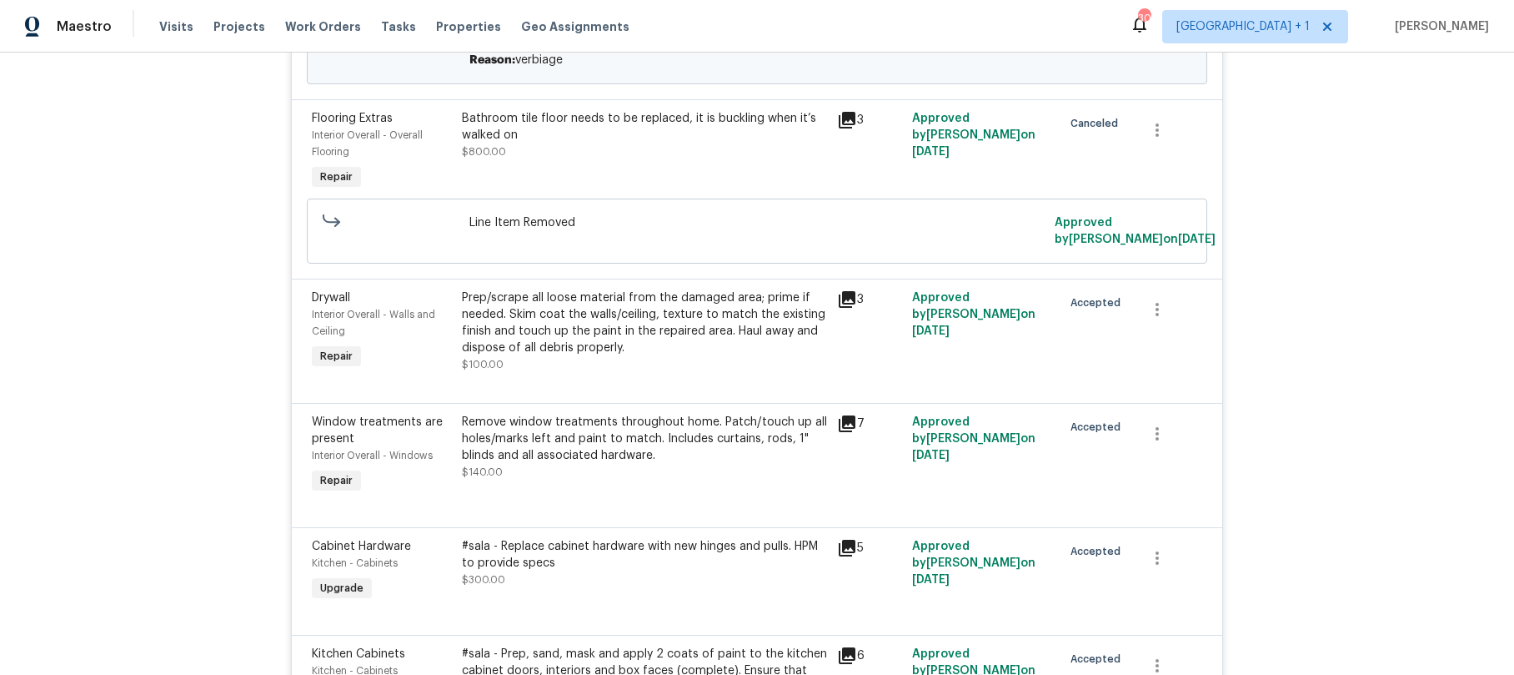
click at [488, 332] on div "Prep/scrape all loose material from the damaged area; prime if needed. Skim coa…" at bounding box center [644, 322] width 365 height 67
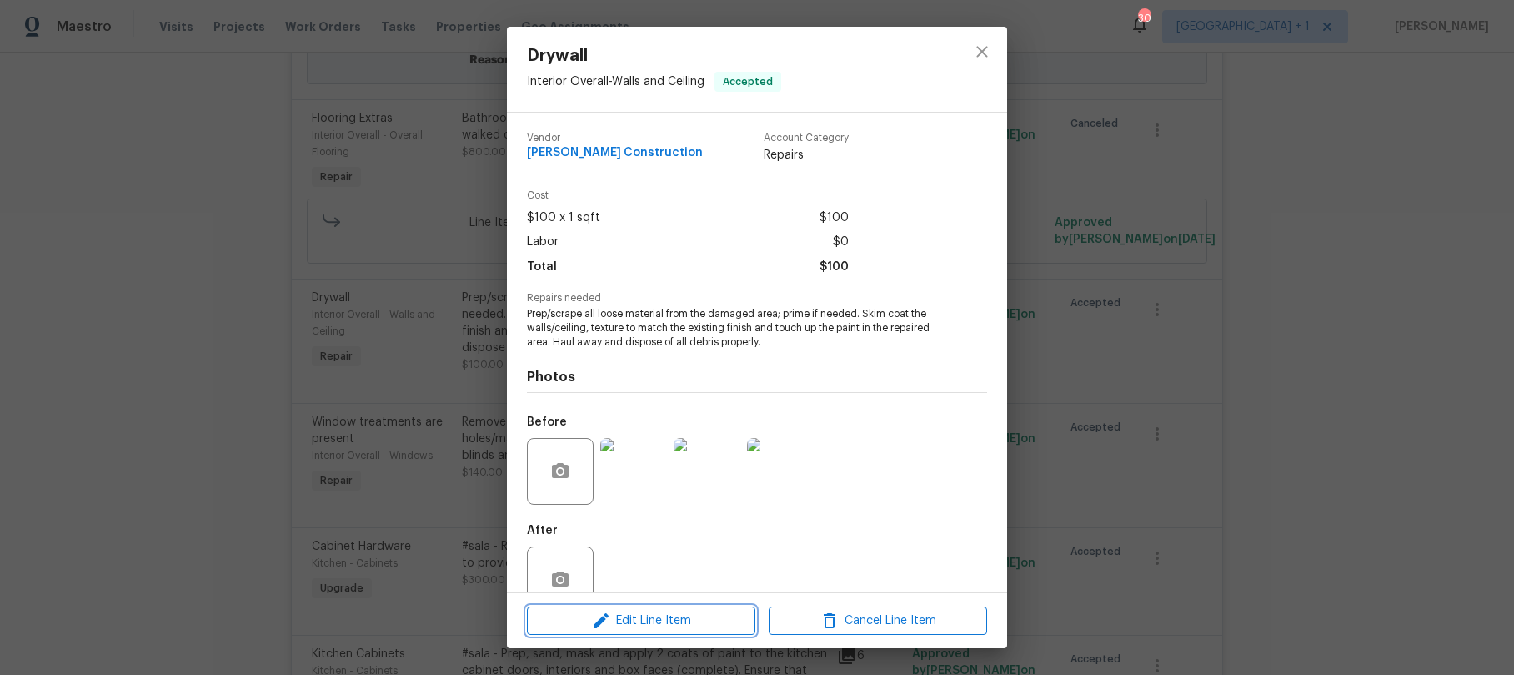
click at [629, 623] on span "Edit Line Item" at bounding box center [641, 620] width 218 height 21
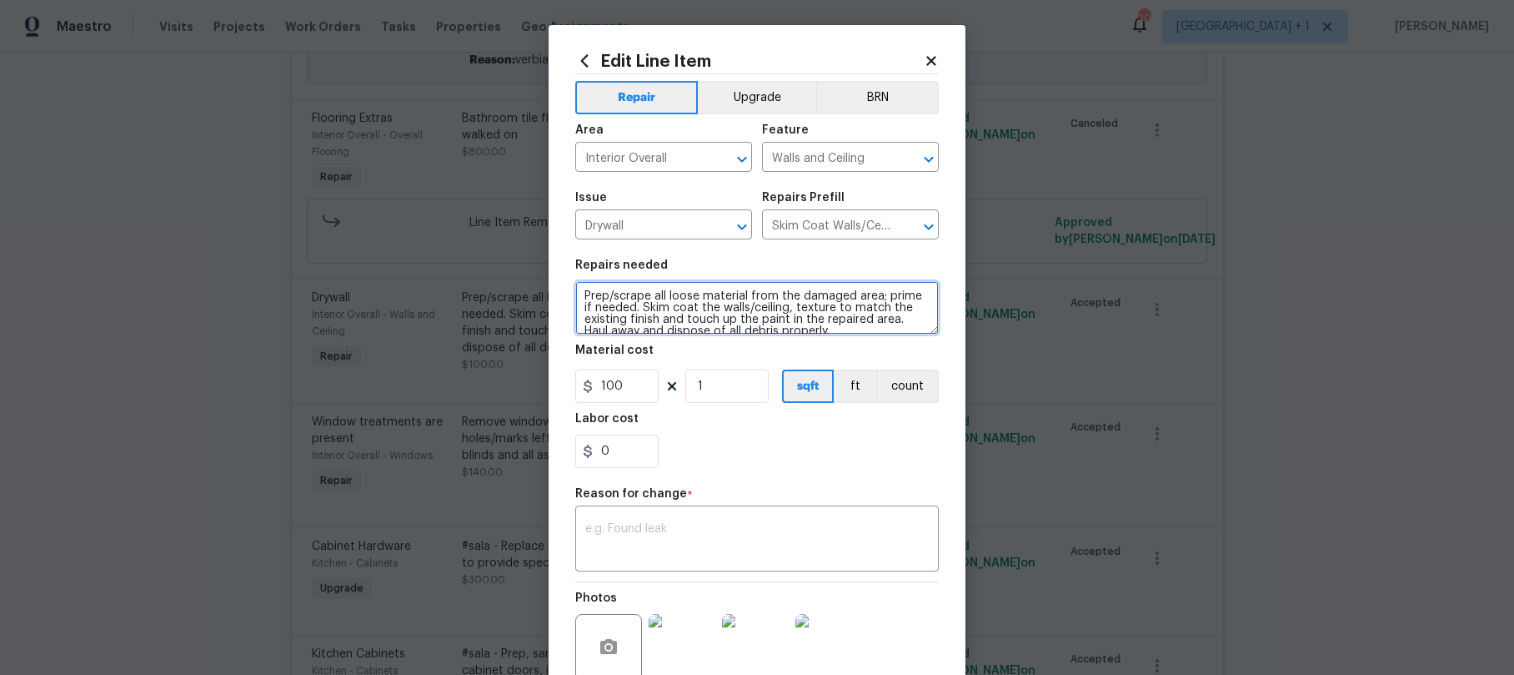
click at [575, 294] on textarea "Prep/scrape all loose material from the damaged area; prime if needed. Skim coa…" at bounding box center [757, 307] width 364 height 53
paste textarea "Work Order #1->"
type textarea "Work Order #1->/scrape all loose material from the damaged area; prime if neede…"
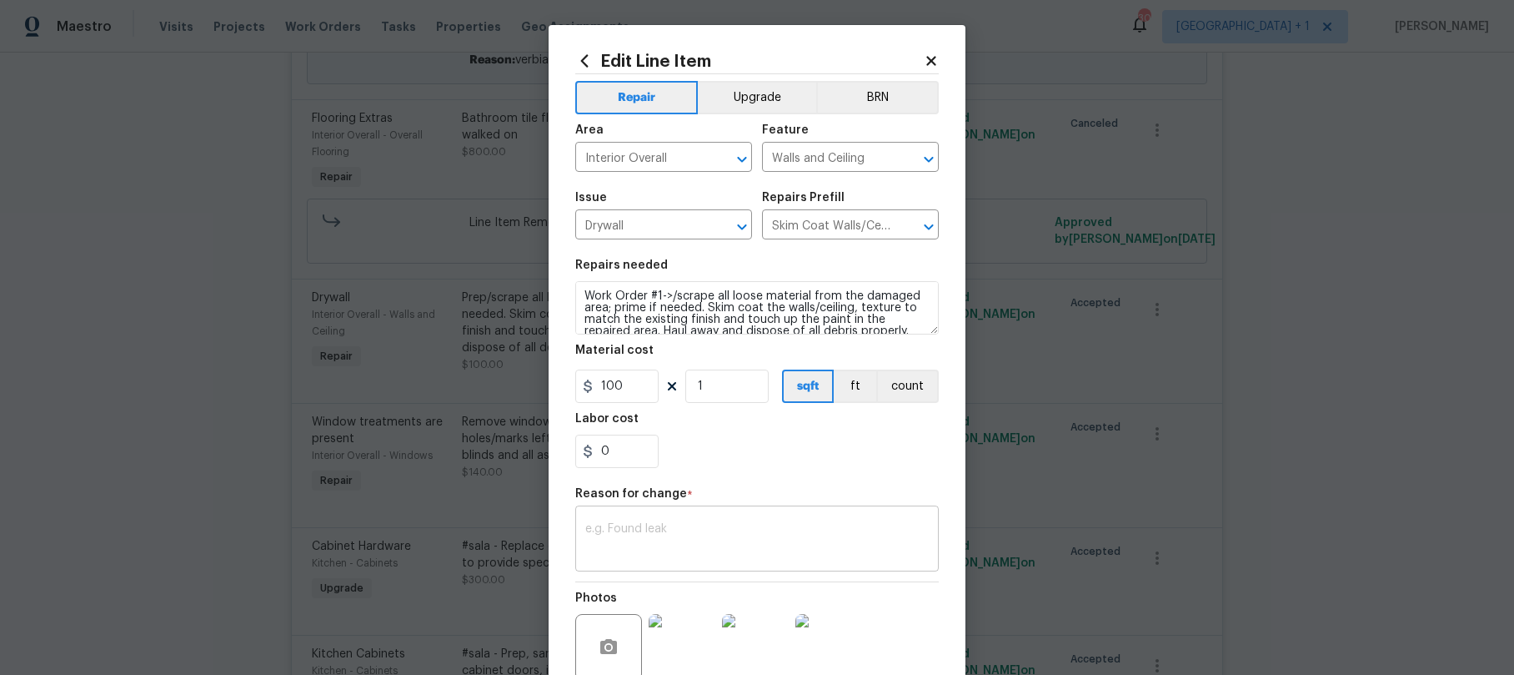
click at [697, 545] on textarea at bounding box center [757, 540] width 344 height 35
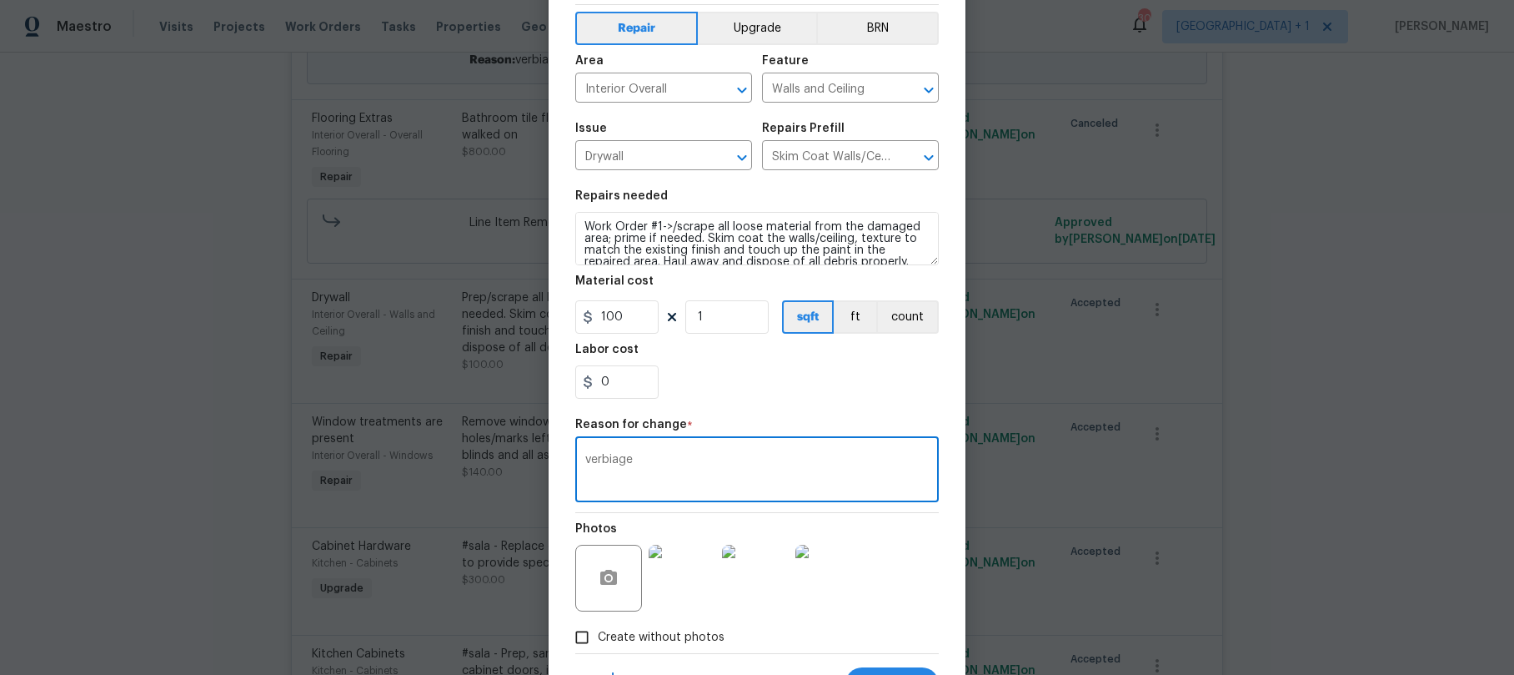
scroll to position [147, 0]
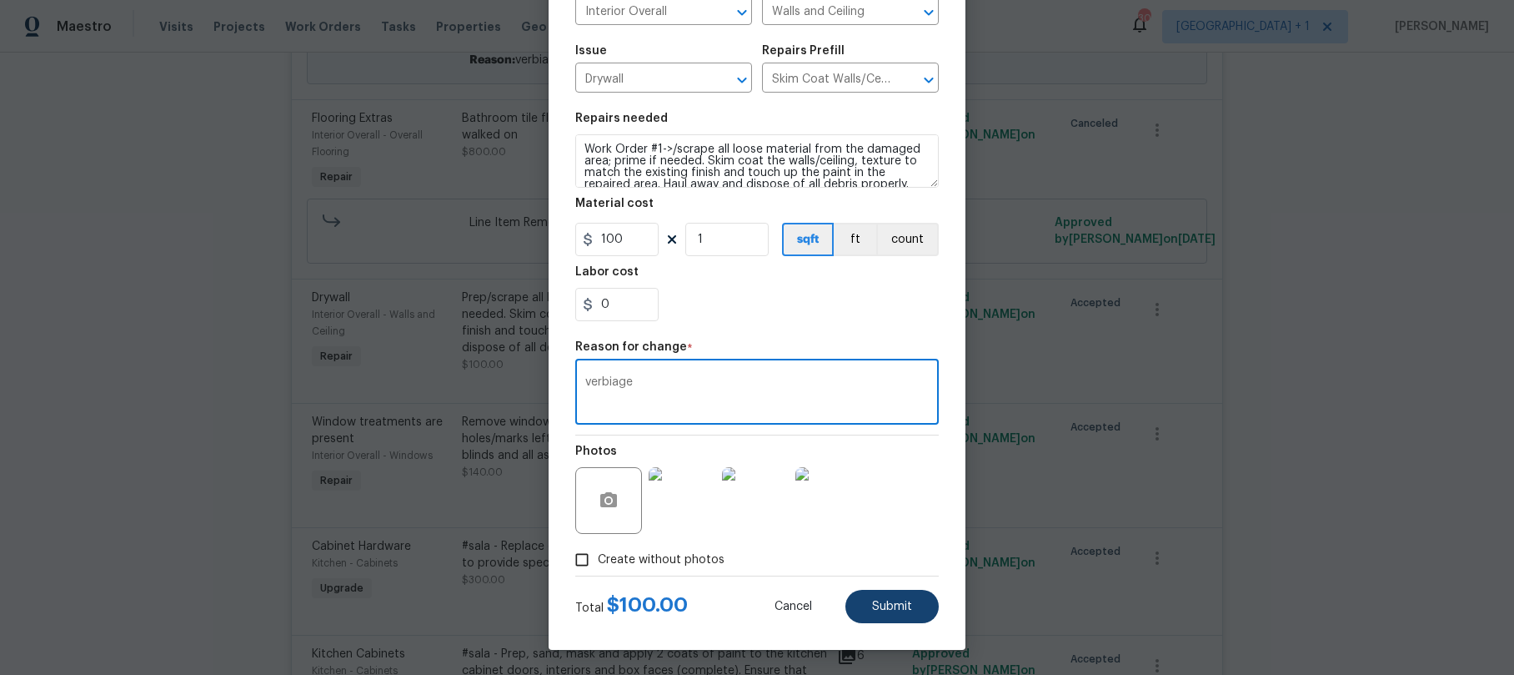
type textarea "verbiage"
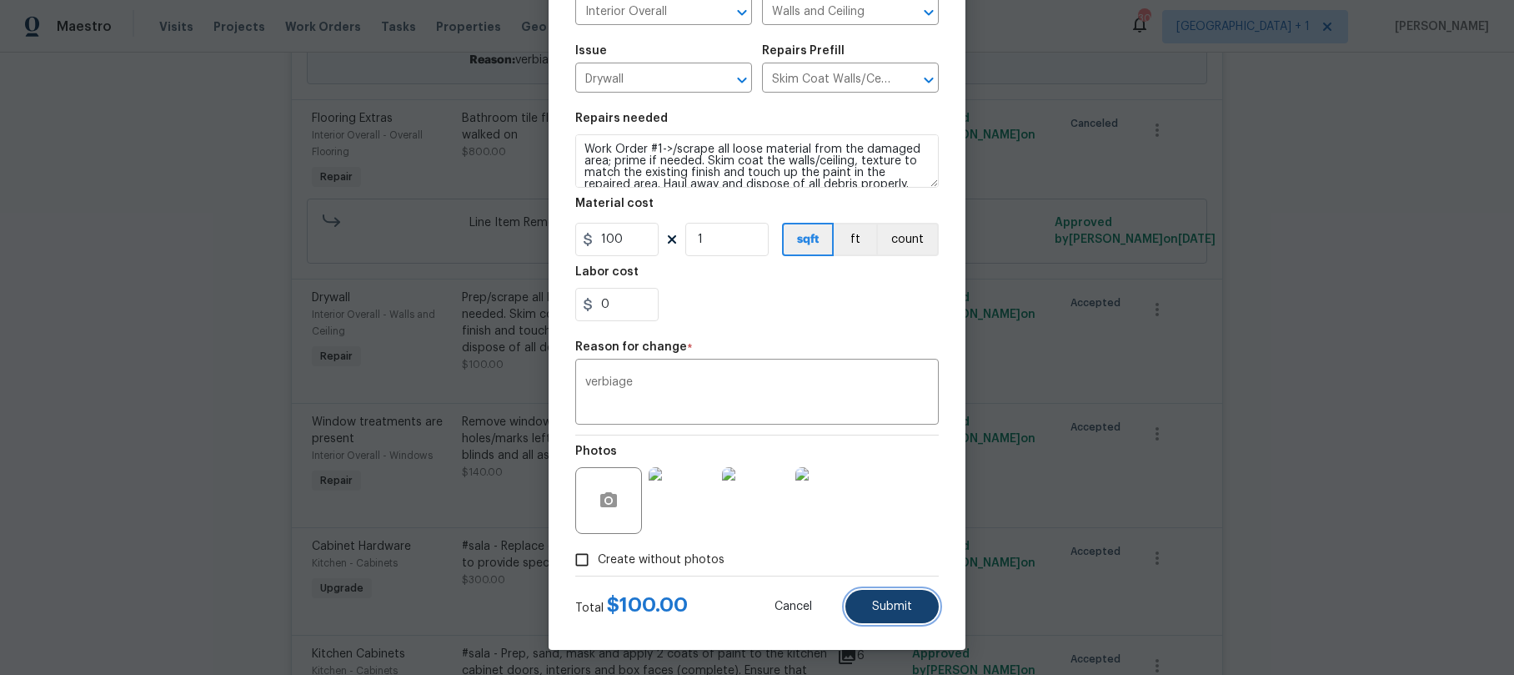
click at [889, 618] on button "Submit" at bounding box center [892, 606] width 93 height 33
type textarea "Prep/scrape all loose material from the damaged area; prime if needed. Skim coa…"
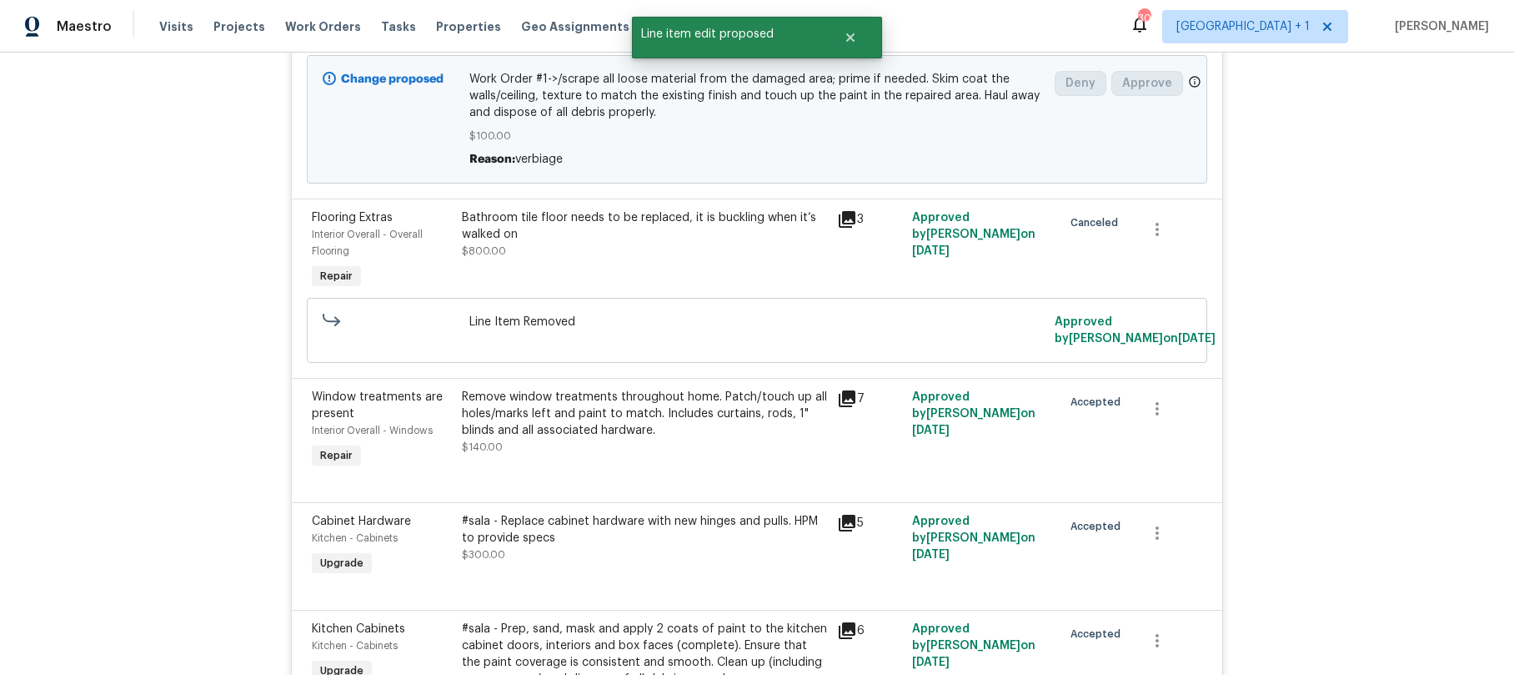
scroll to position [3831, 0]
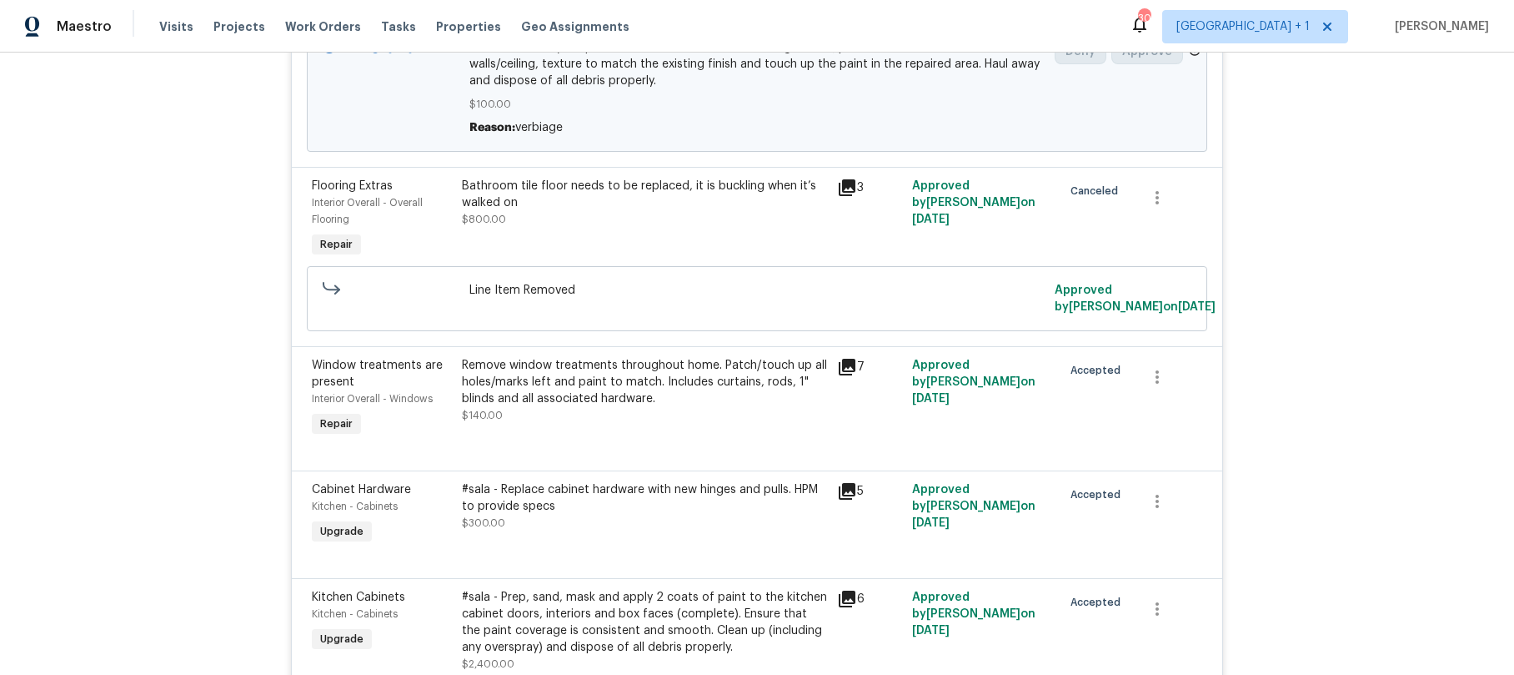
click at [462, 371] on div "Remove window treatments throughout home. Patch/touch up all holes/marks left a…" at bounding box center [644, 382] width 365 height 50
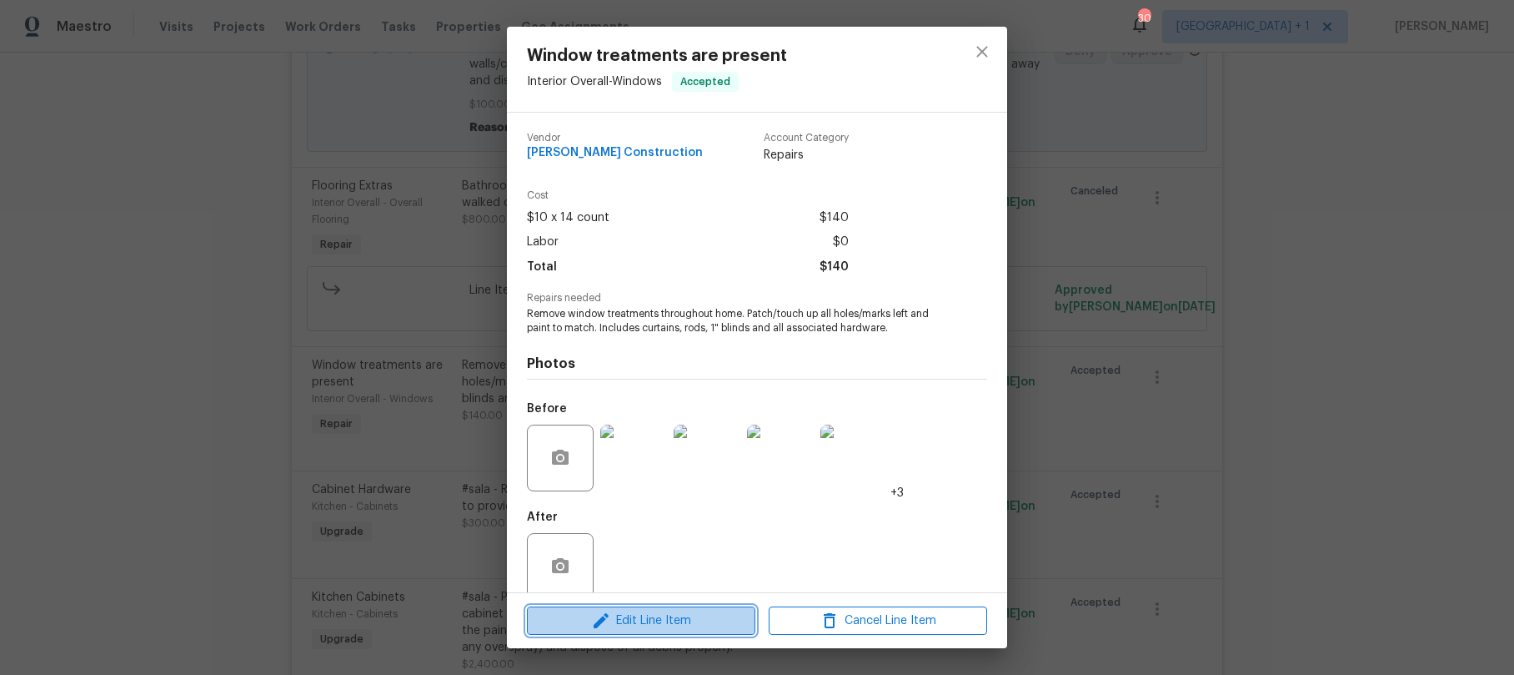
click at [632, 625] on span "Edit Line Item" at bounding box center [641, 620] width 218 height 21
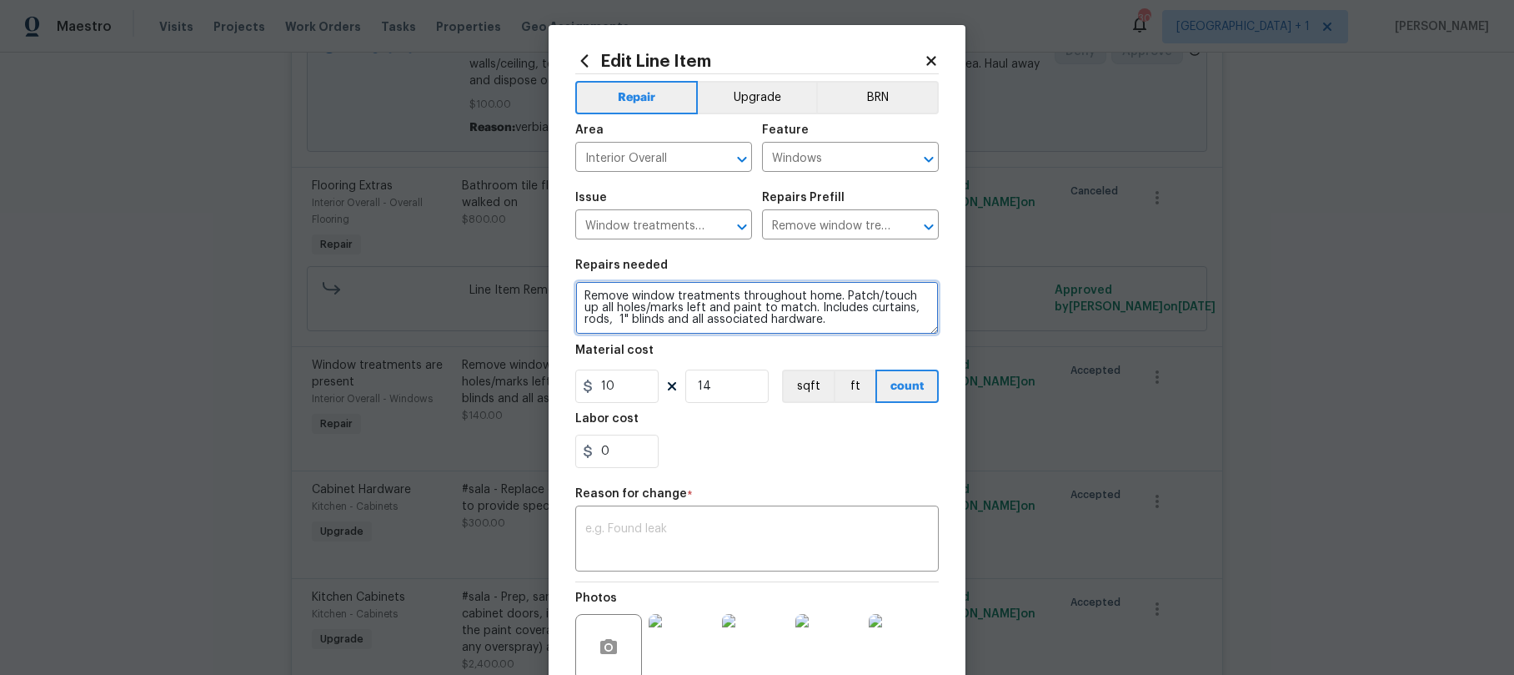
click at [575, 294] on textarea "Remove window treatments throughout home. Patch/touch up all holes/marks left a…" at bounding box center [757, 307] width 364 height 53
paste textarea "Work Order #1->"
type textarea "Work Order #1-> window treatments throughout home. Patch/touch up all holes/mar…"
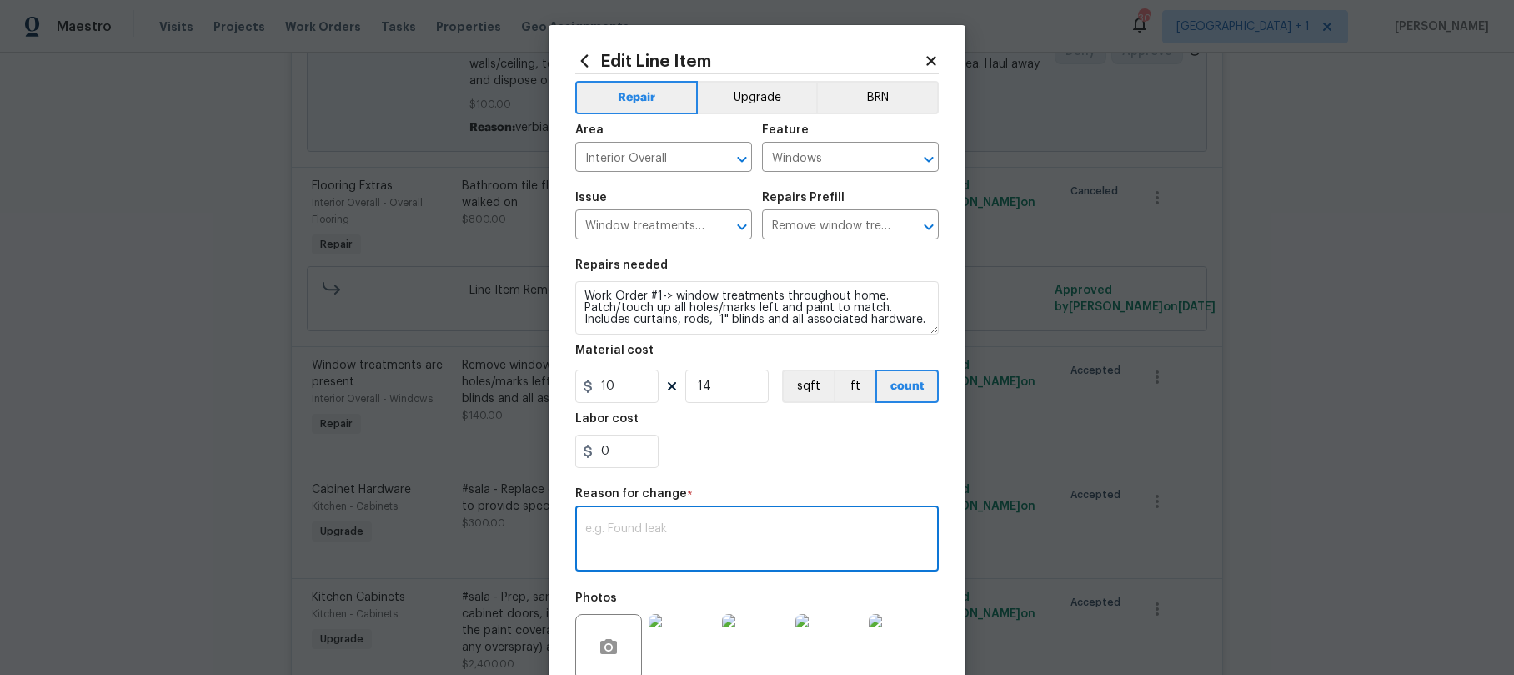
click at [665, 550] on textarea at bounding box center [757, 540] width 344 height 35
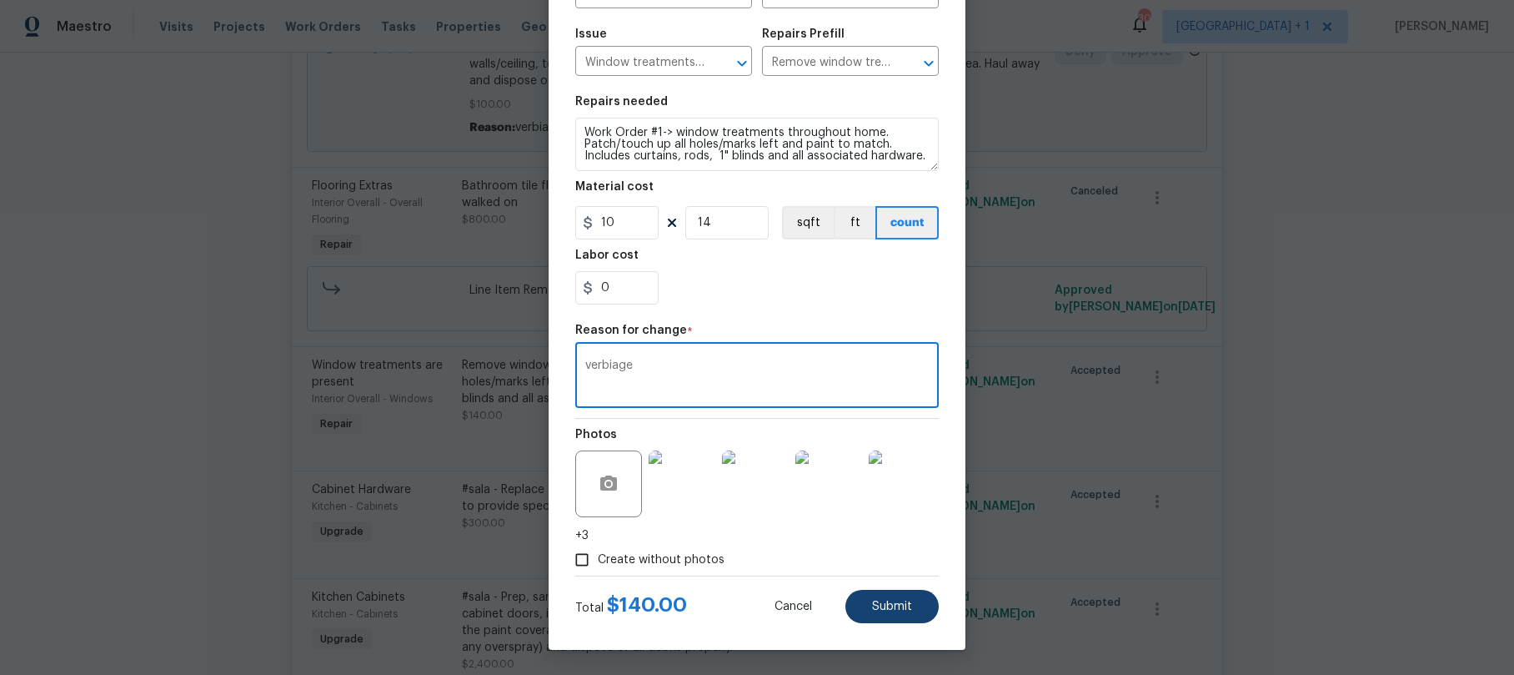
type textarea "verbiage"
click at [872, 604] on span "Submit" at bounding box center [892, 606] width 40 height 13
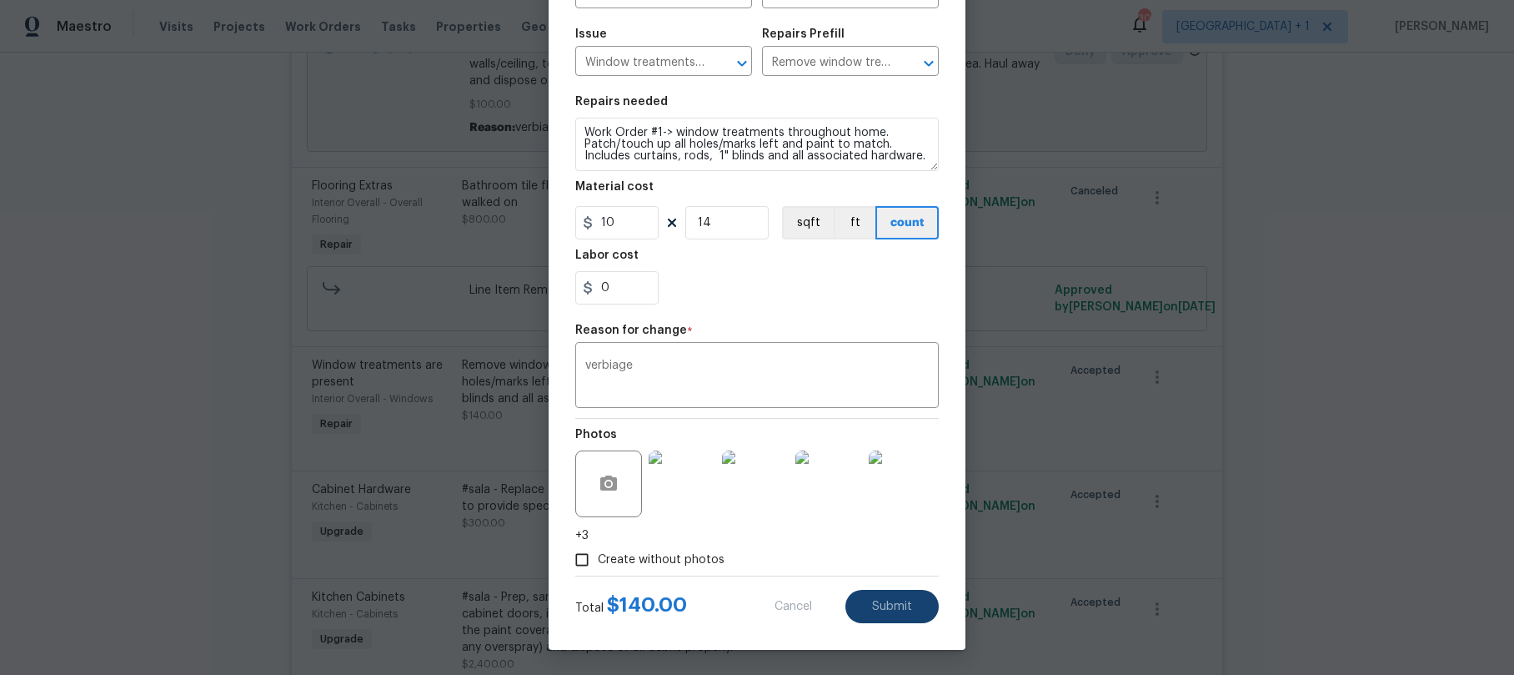
type textarea "Remove window treatments throughout home. Patch/touch up all holes/marks left a…"
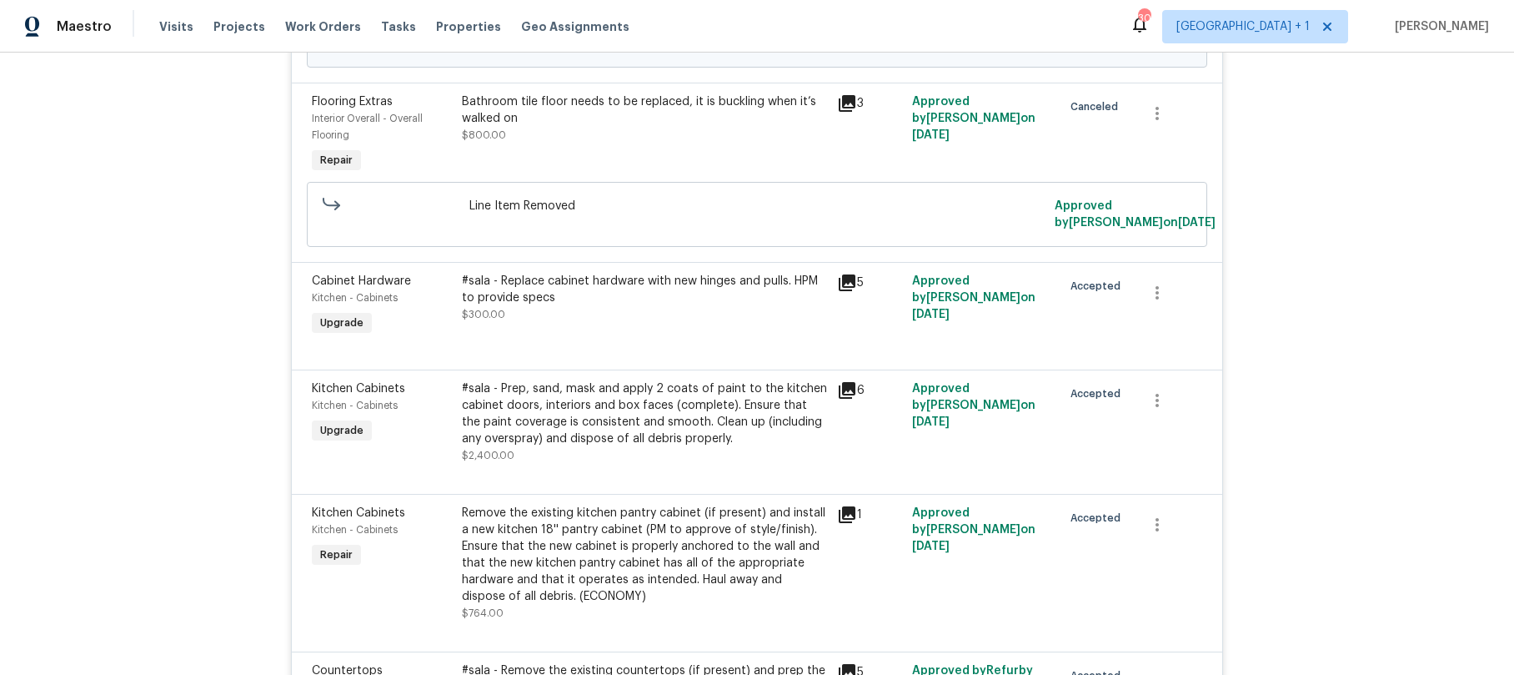
scroll to position [4141, 0]
click at [481, 314] on span "$300.00" at bounding box center [483, 315] width 43 height 10
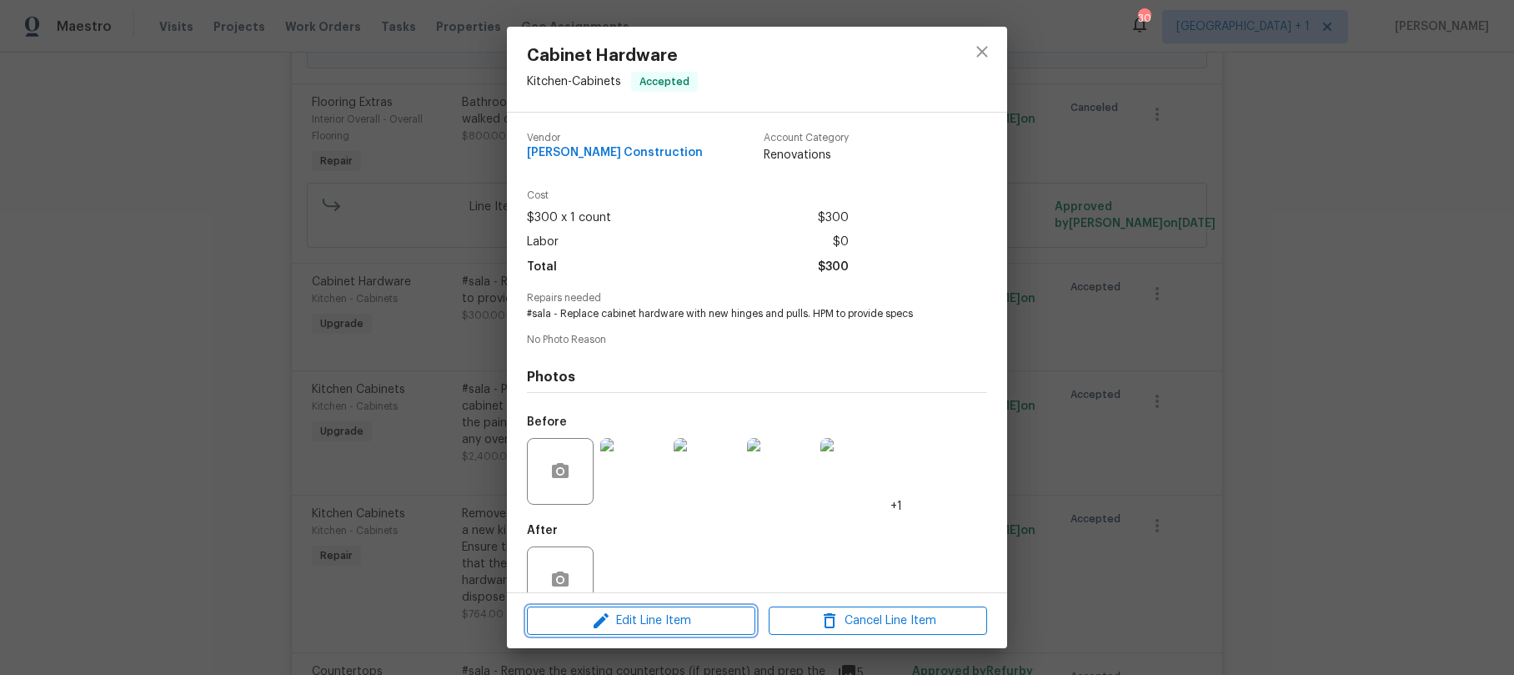
click at [645, 618] on span "Edit Line Item" at bounding box center [641, 620] width 218 height 21
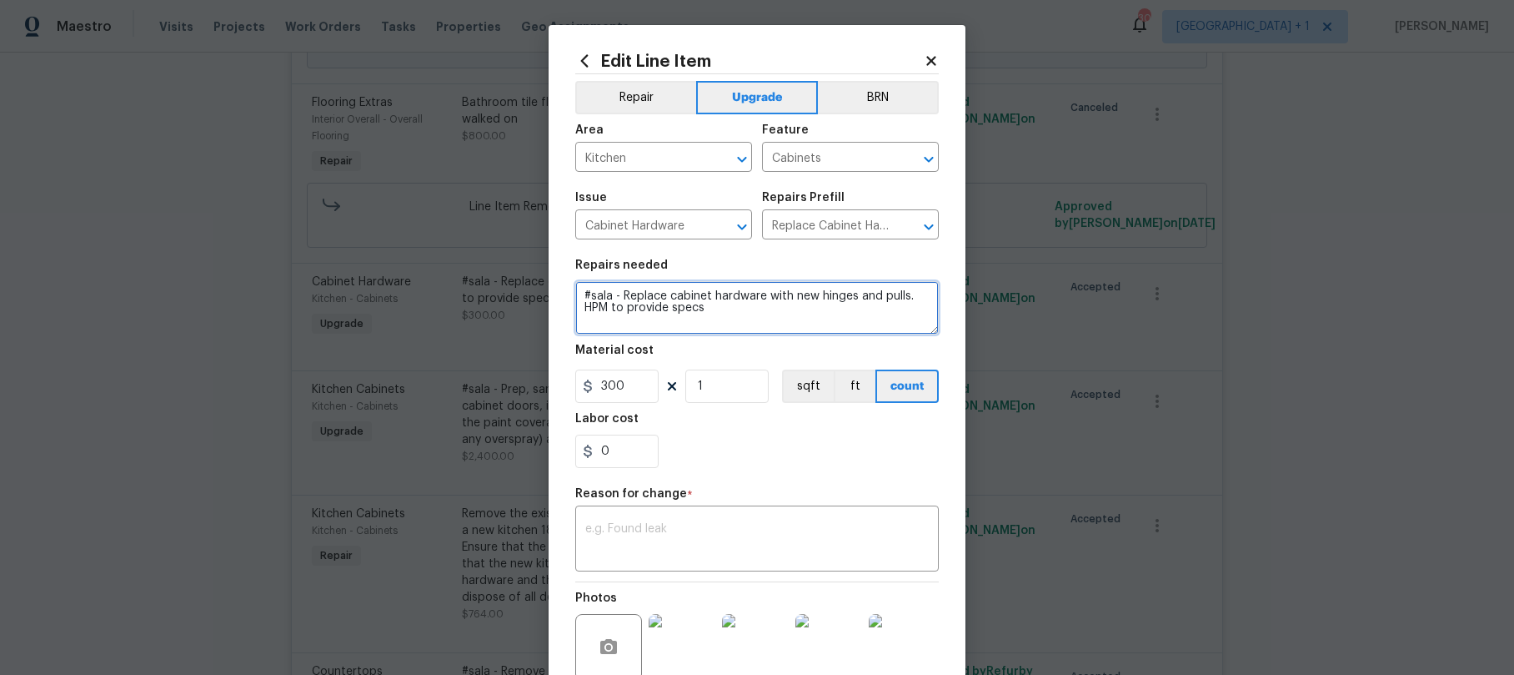
click at [578, 293] on textarea "#sala - Replace cabinet hardware with new hinges and pulls. HPM to provide specs" at bounding box center [757, 307] width 364 height 53
paste textarea "Work Order #1->"
type textarea "Work Order #1->sala - Replace cabinet hardware with new hinges and pulls. HPM t…"
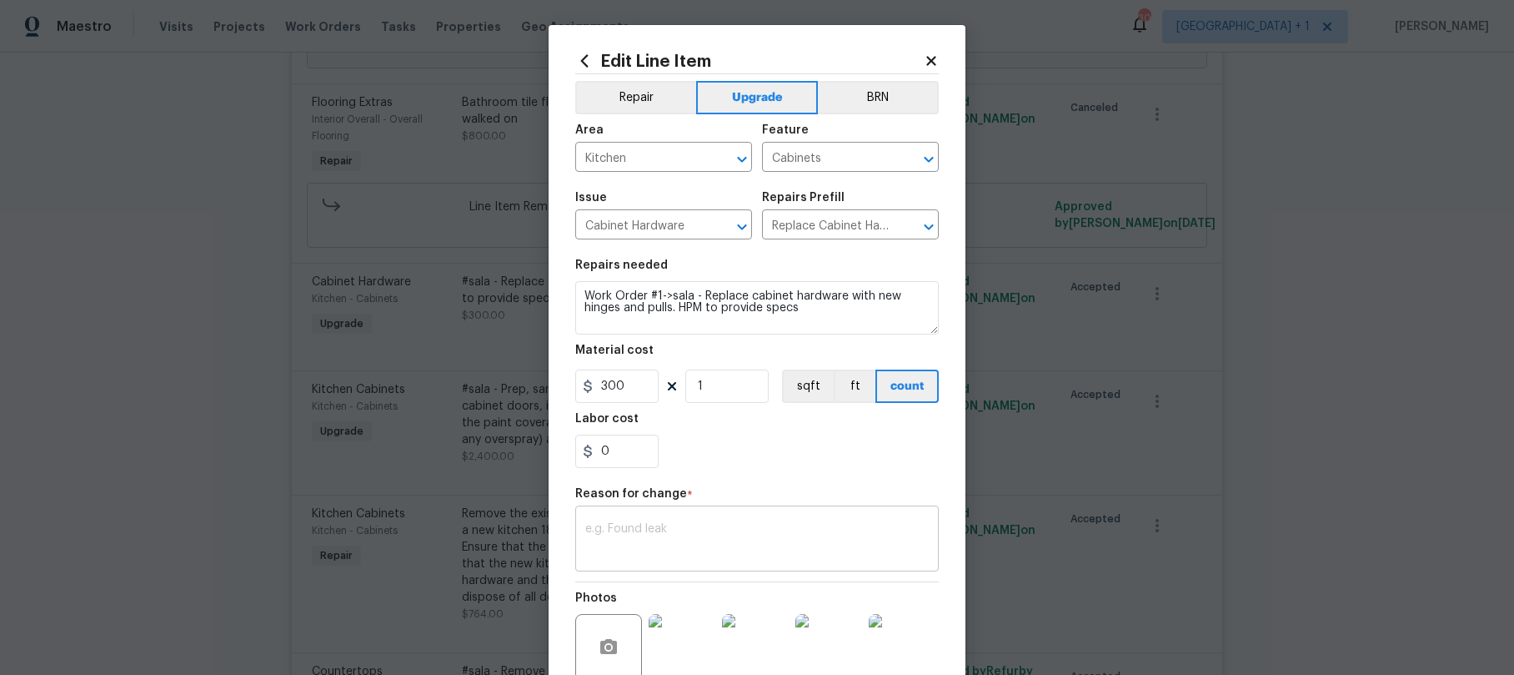
click at [642, 551] on textarea at bounding box center [757, 540] width 344 height 35
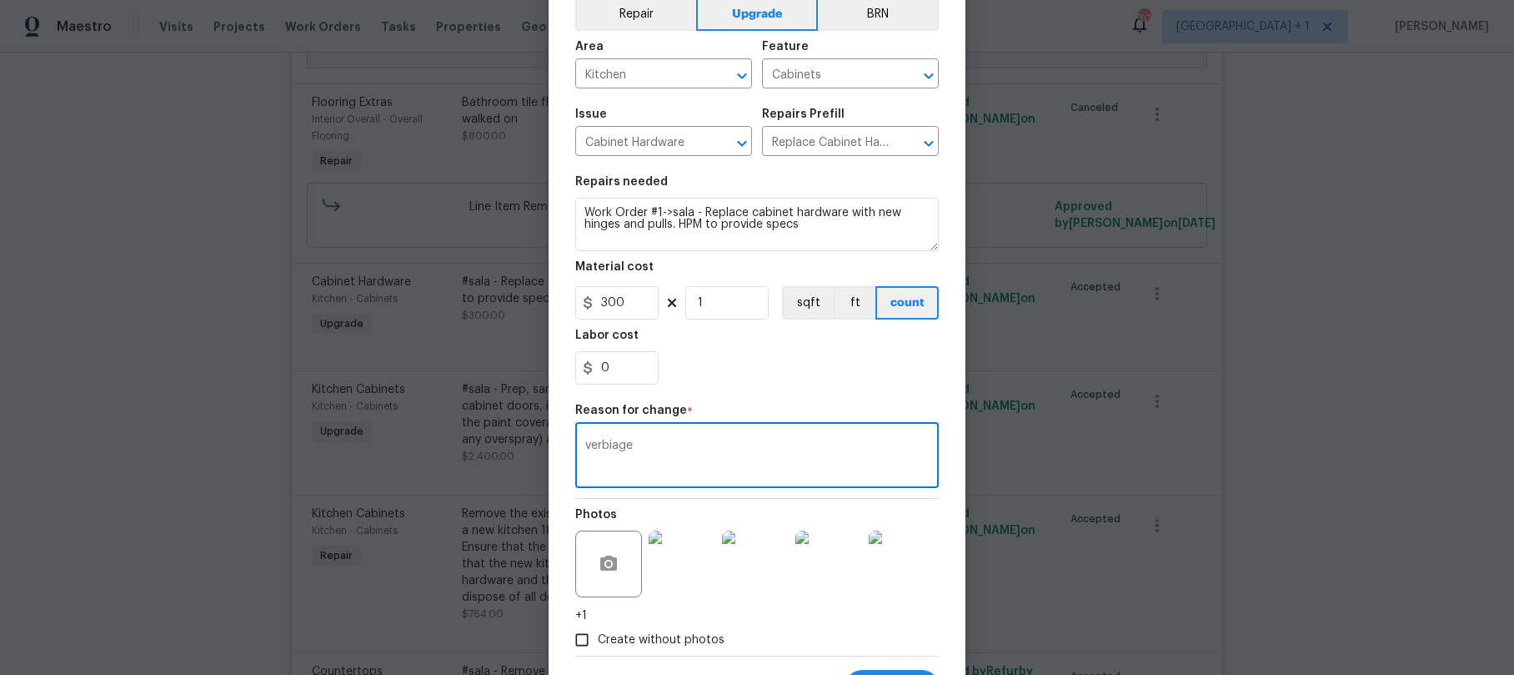
scroll to position [163, 0]
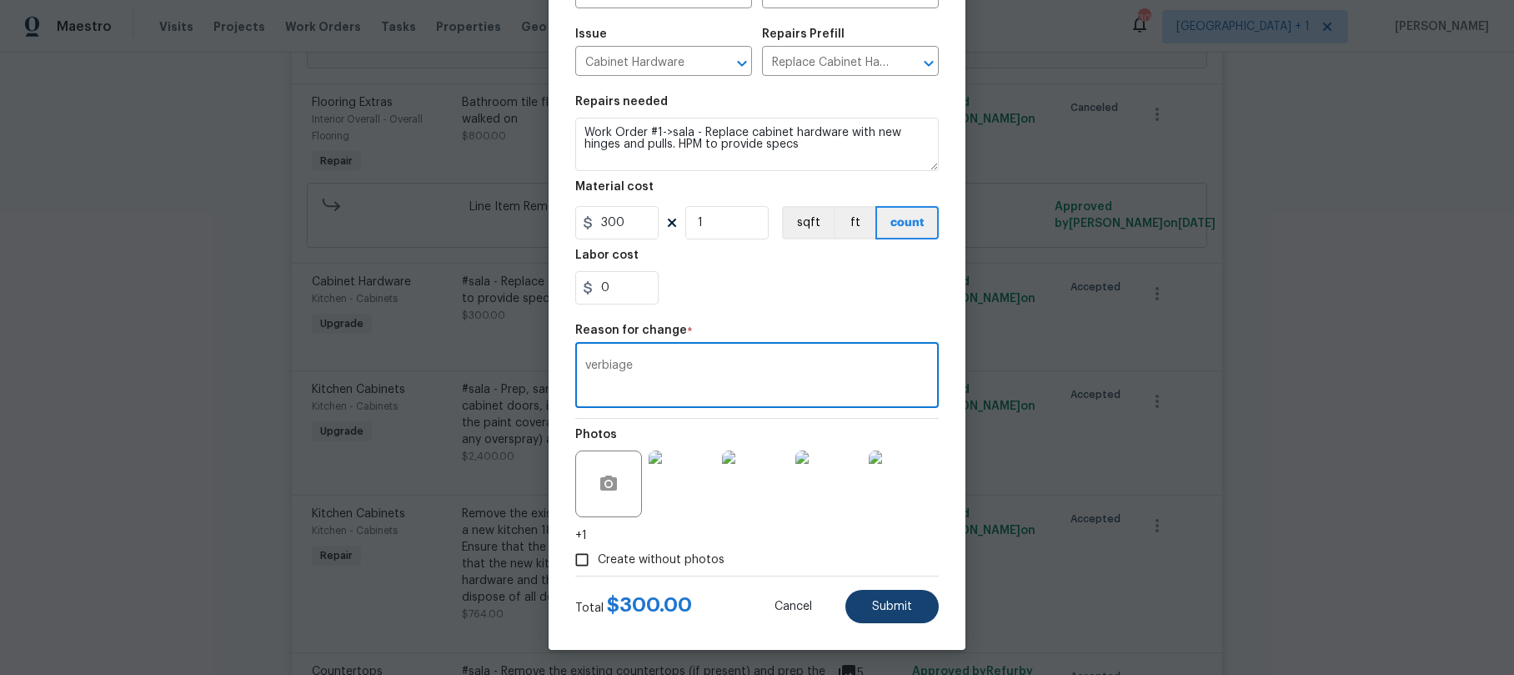
type textarea "verbiage"
click at [917, 606] on button "Submit" at bounding box center [892, 606] width 93 height 33
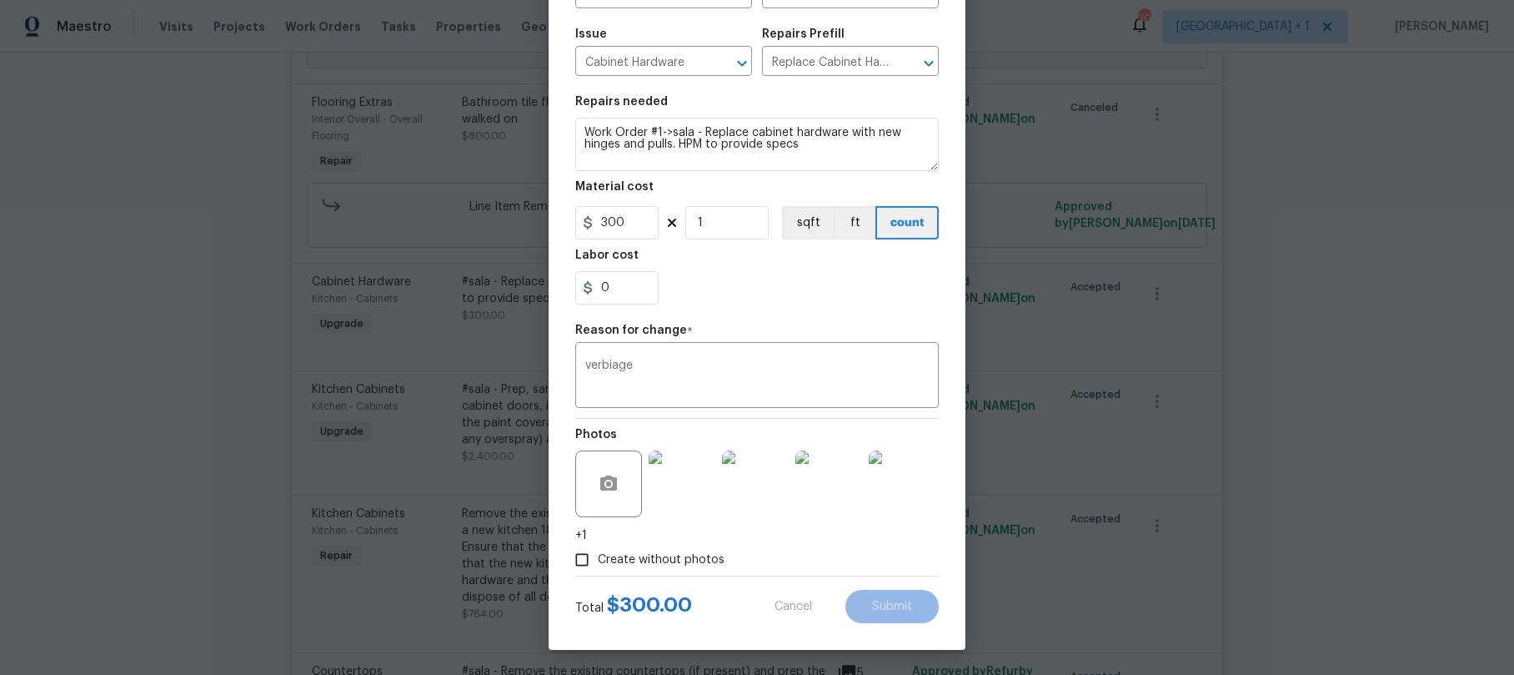
type textarea "#sala - Replace cabinet hardware with new hinges and pulls. HPM to provide specs"
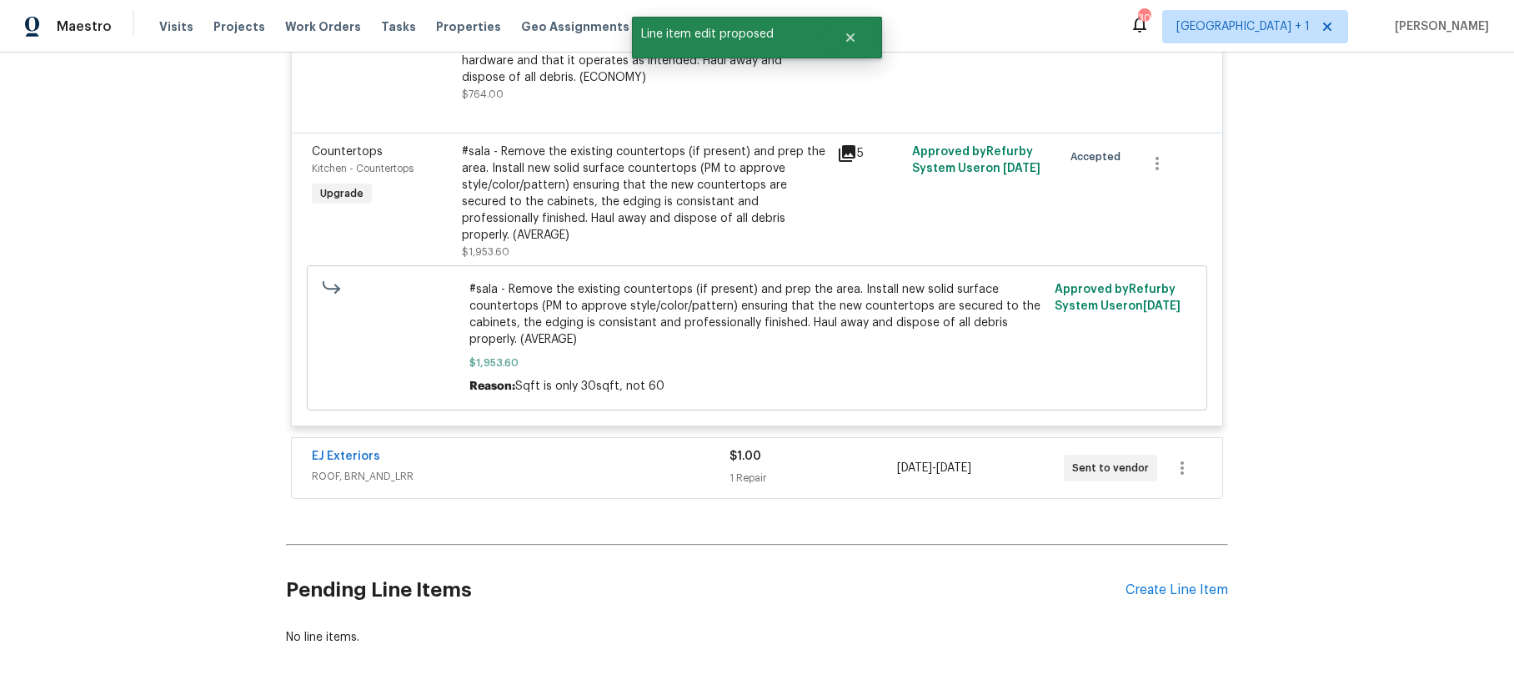
scroll to position [4667, 0]
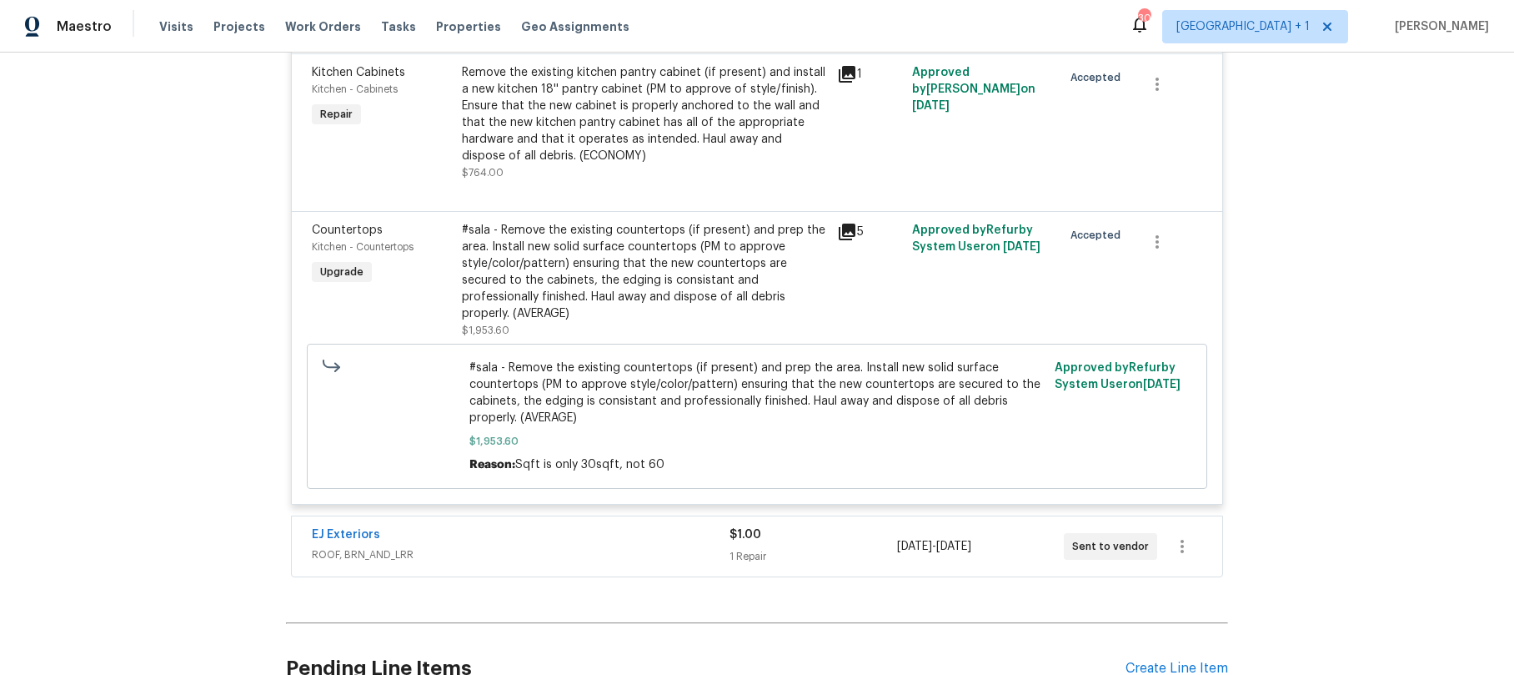
click at [510, 278] on div "#sala - Remove the existing countertops (if present) and prep the area. Install…" at bounding box center [644, 272] width 365 height 100
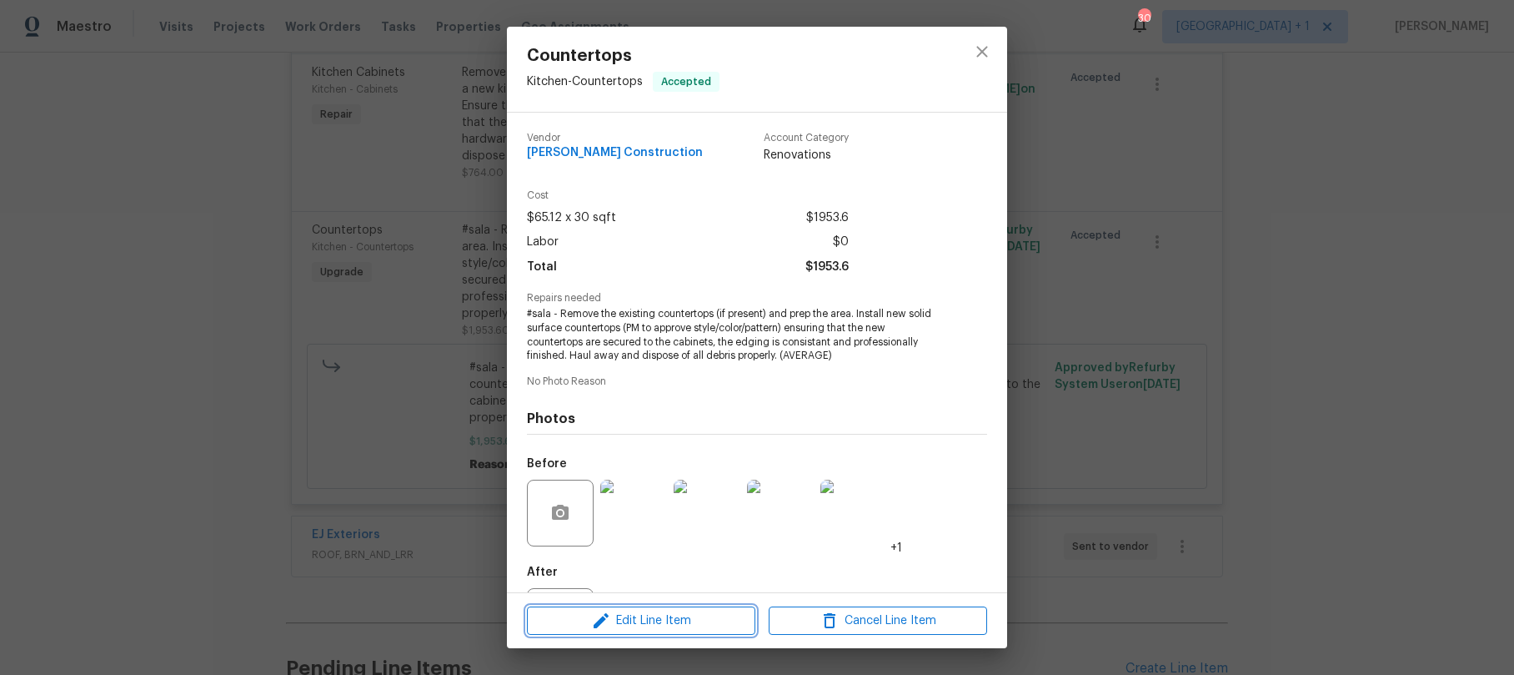
click at [663, 617] on span "Edit Line Item" at bounding box center [641, 620] width 218 height 21
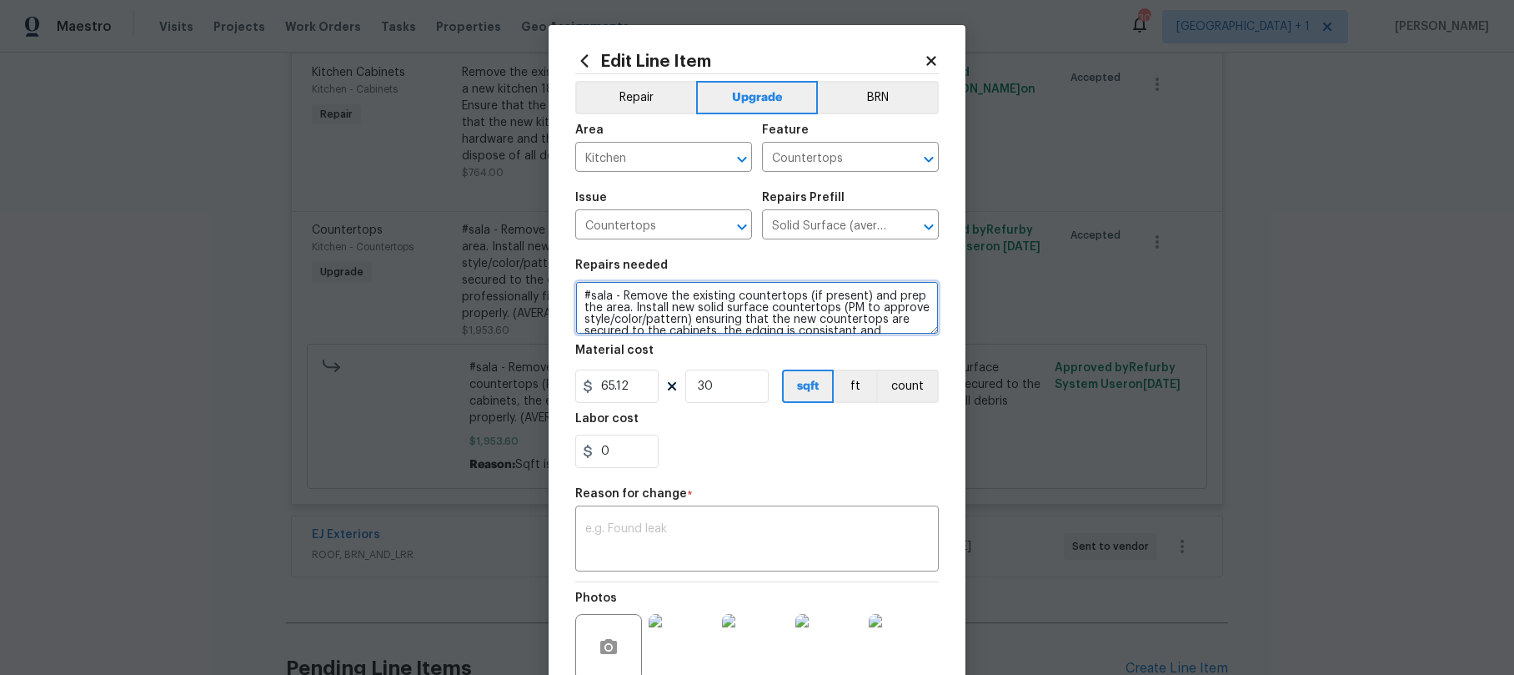
paste textarea "Work Order #1->"
type textarea "Work Order #1->sala - Remove the existing countertops (if present) and prep the…"
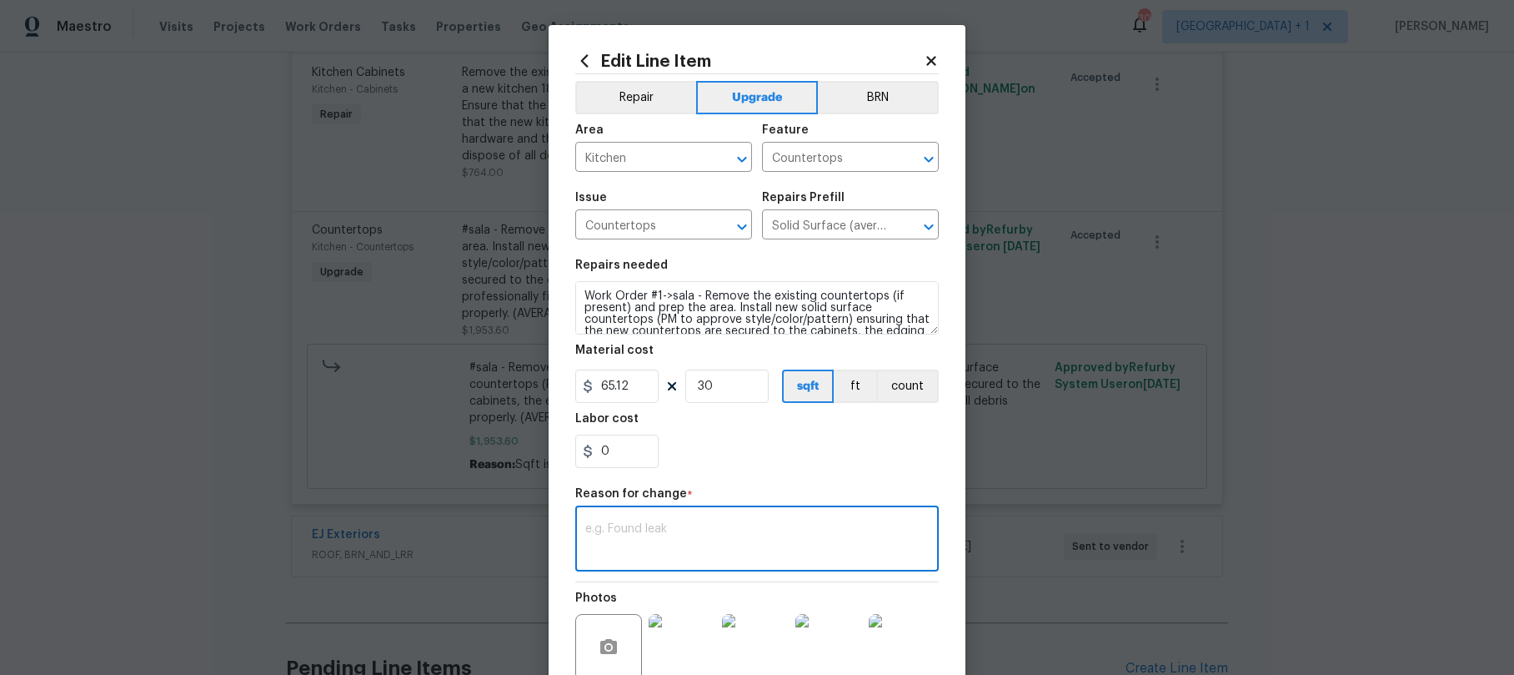
click at [648, 525] on textarea at bounding box center [757, 540] width 344 height 35
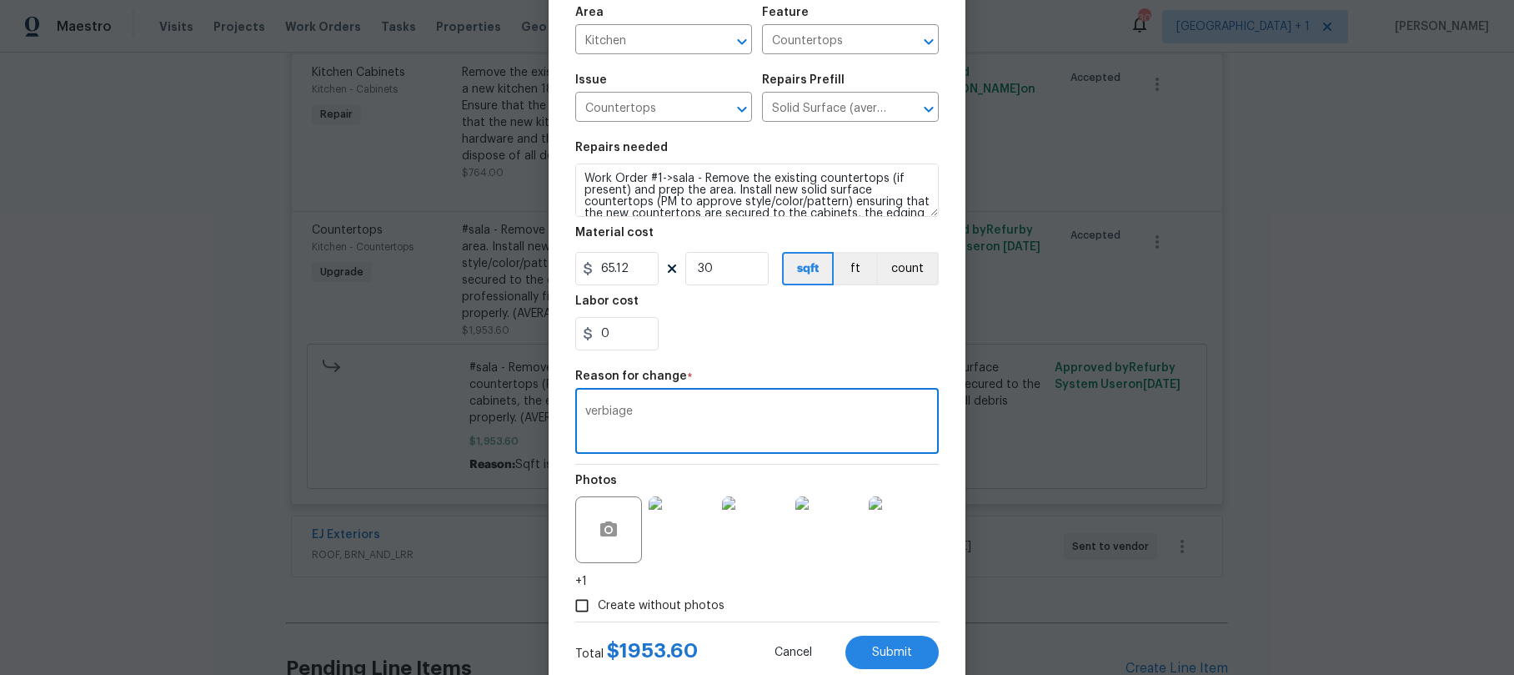
scroll to position [163, 0]
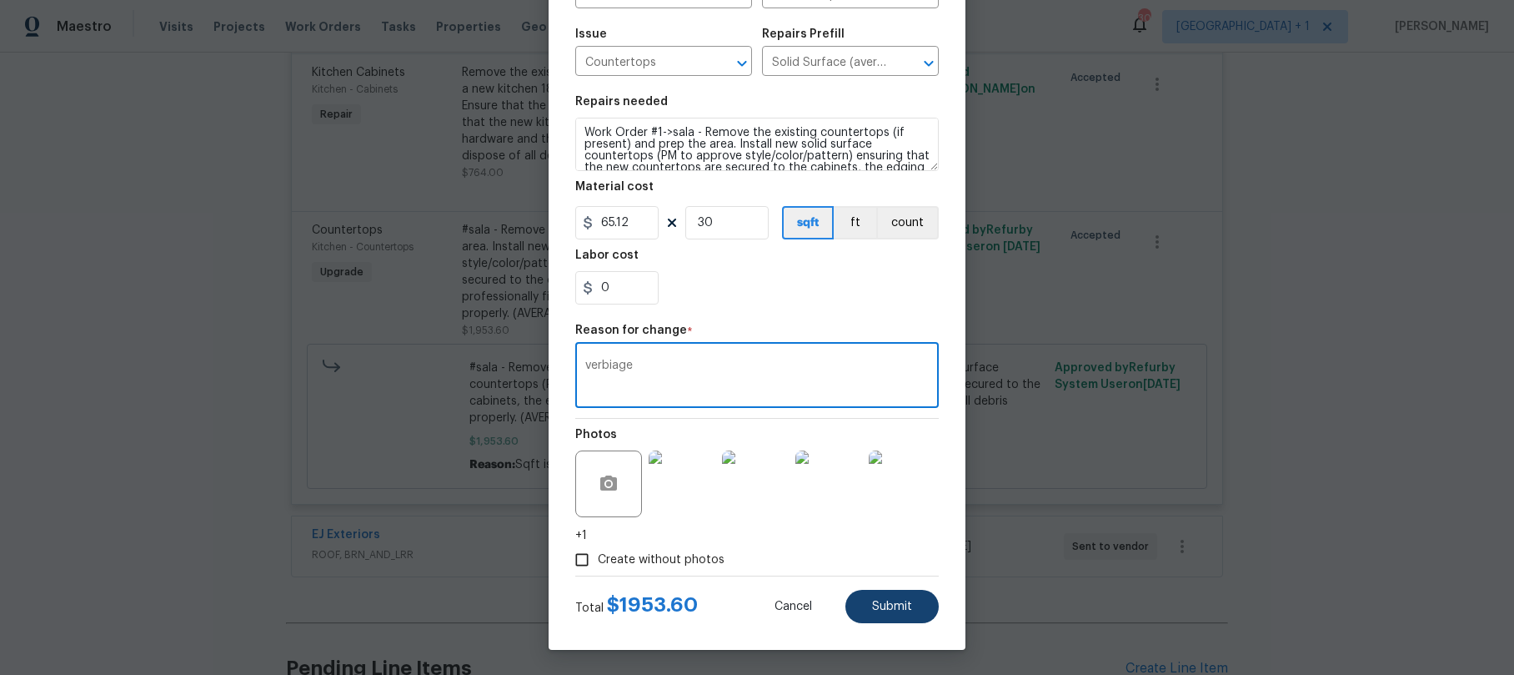
type textarea "verbiage"
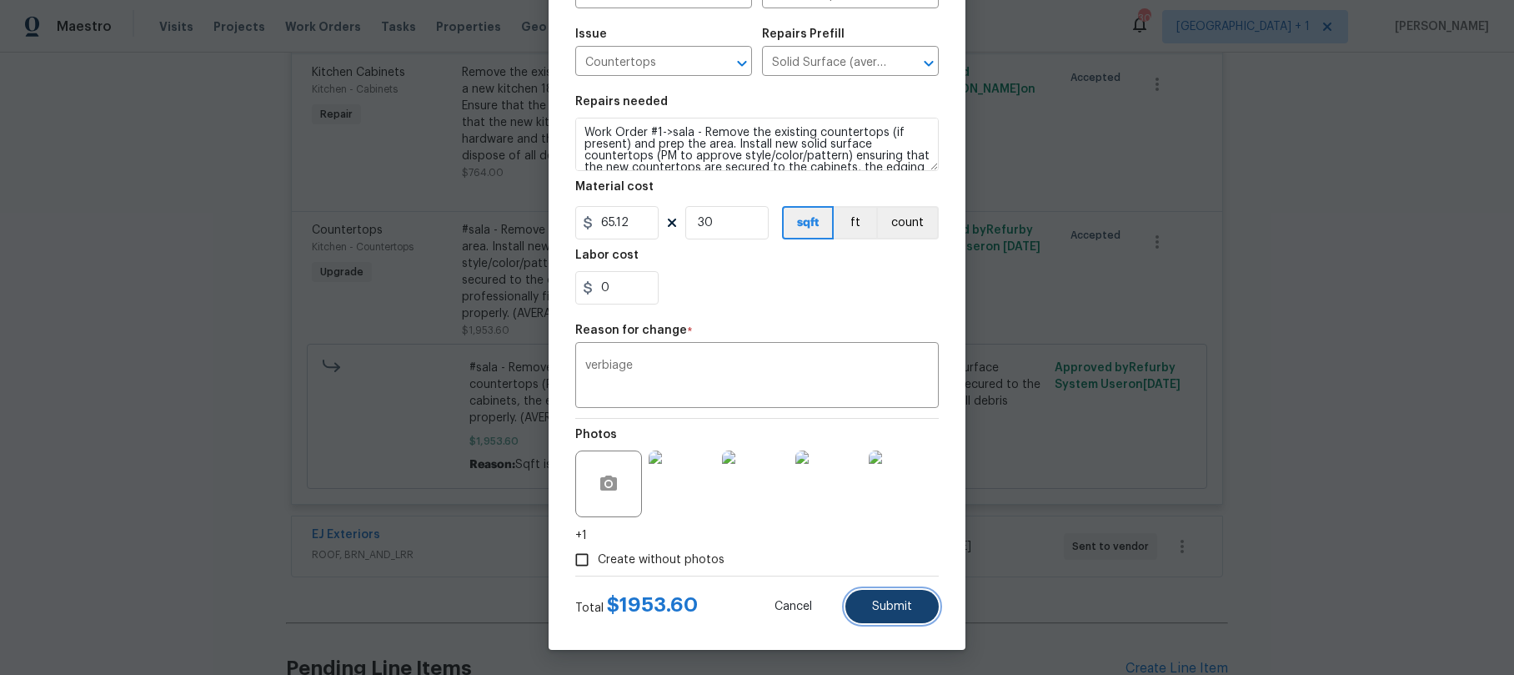
click at [872, 609] on span "Submit" at bounding box center [892, 606] width 40 height 13
type textarea "#sala - Remove the existing countertops (if present) and prep the area. Install…"
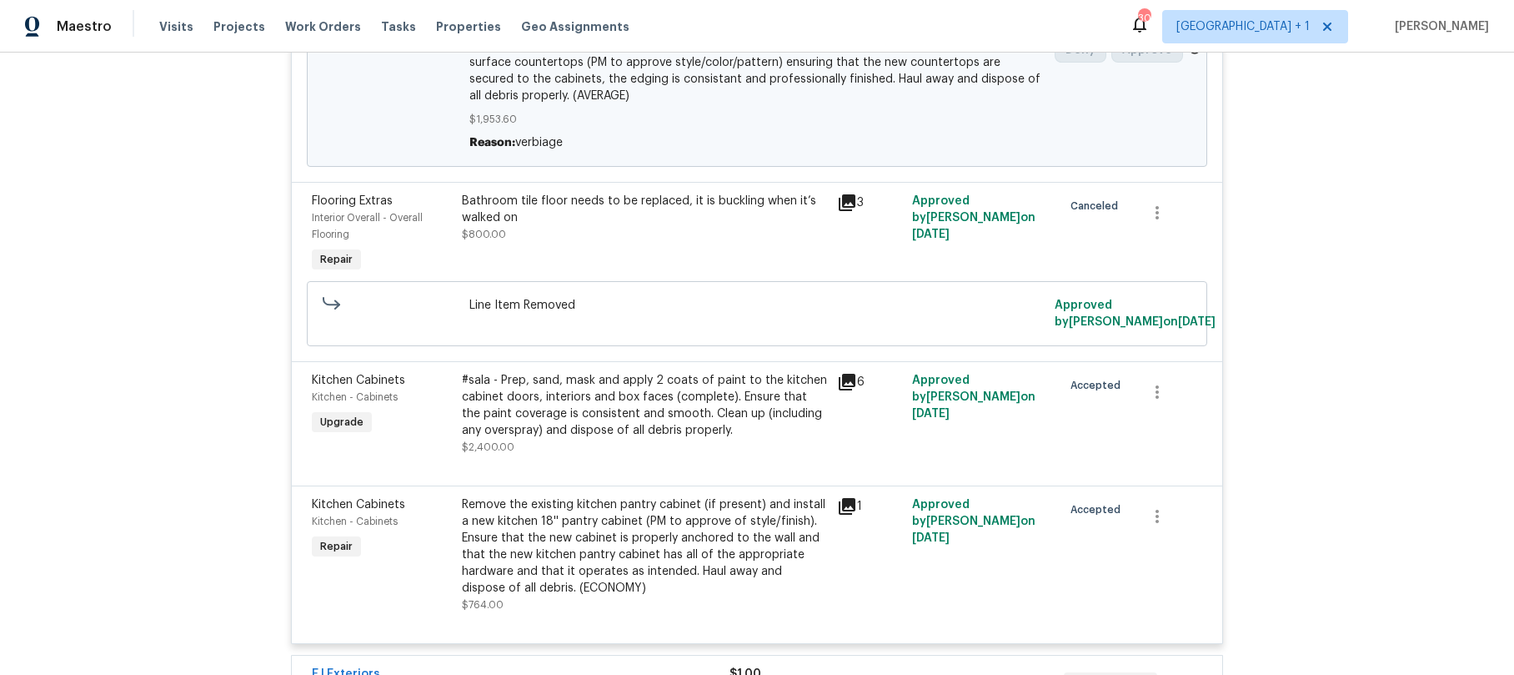
scroll to position [4670, 0]
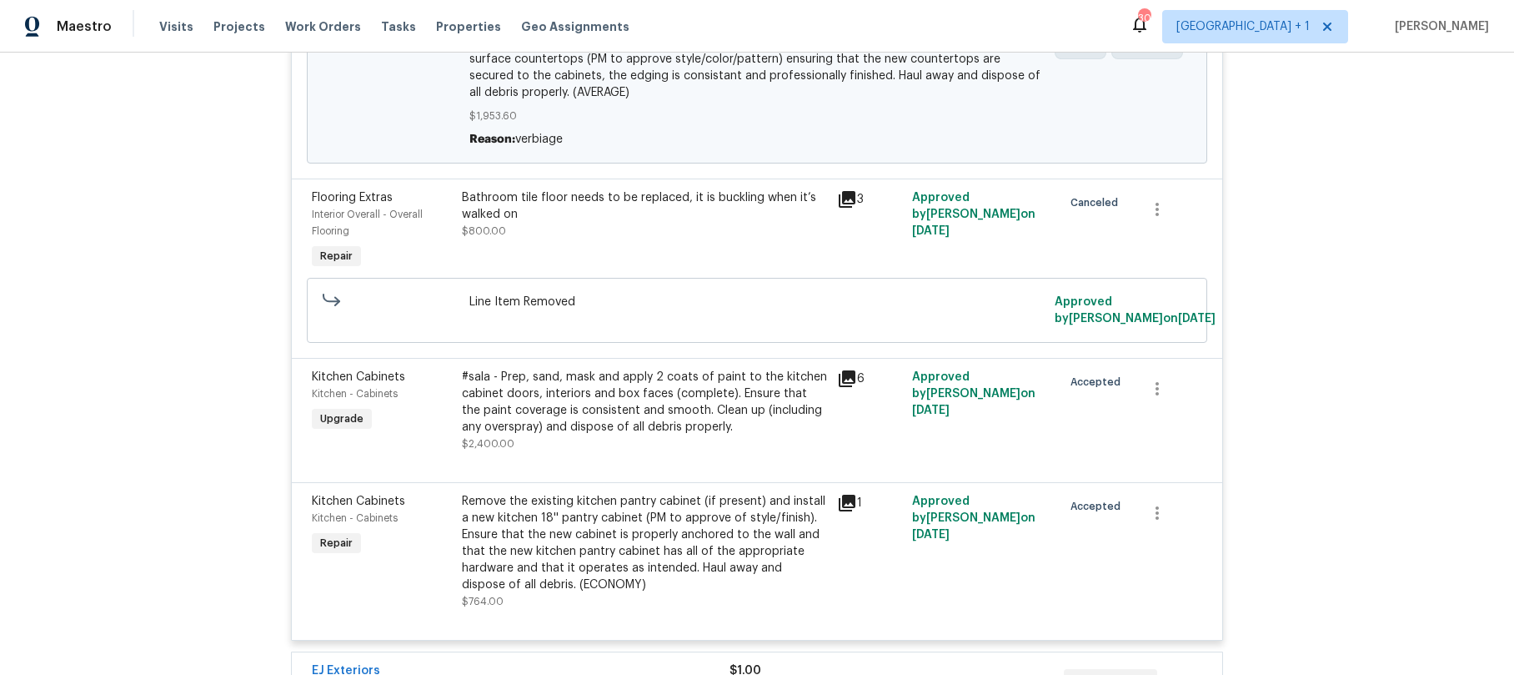
click at [476, 399] on div "#sala - Prep, sand, mask and apply 2 coats of paint to the kitchen cabinet door…" at bounding box center [644, 402] width 365 height 67
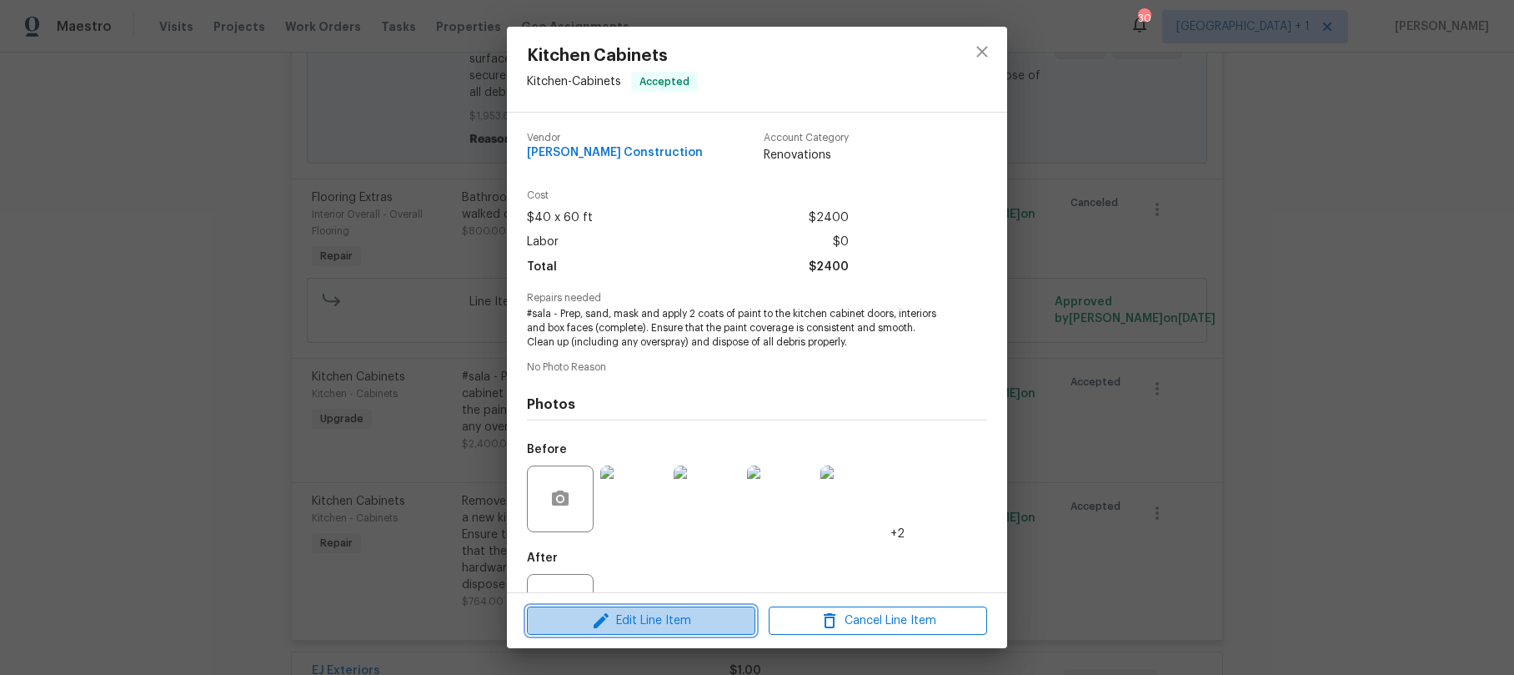
click at [652, 629] on span "Edit Line Item" at bounding box center [641, 620] width 218 height 21
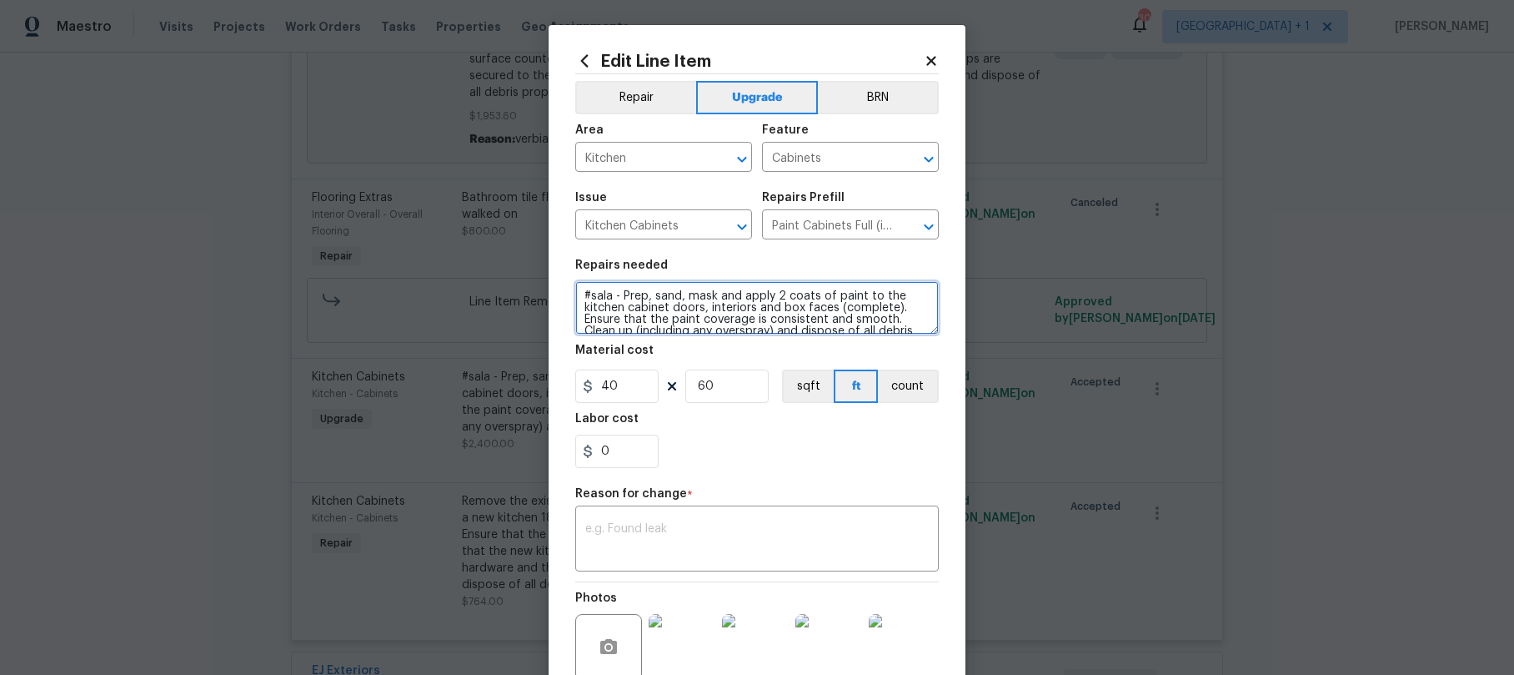
click at [580, 296] on textarea "#sala - Prep, sand, mask and apply 2 coats of paint to the kitchen cabinet door…" at bounding box center [757, 307] width 364 height 53
paste textarea "Work Order #1->"
type textarea "Work Order #1->sala - Prep, sand, mask and apply 2 coats of paint to the kitche…"
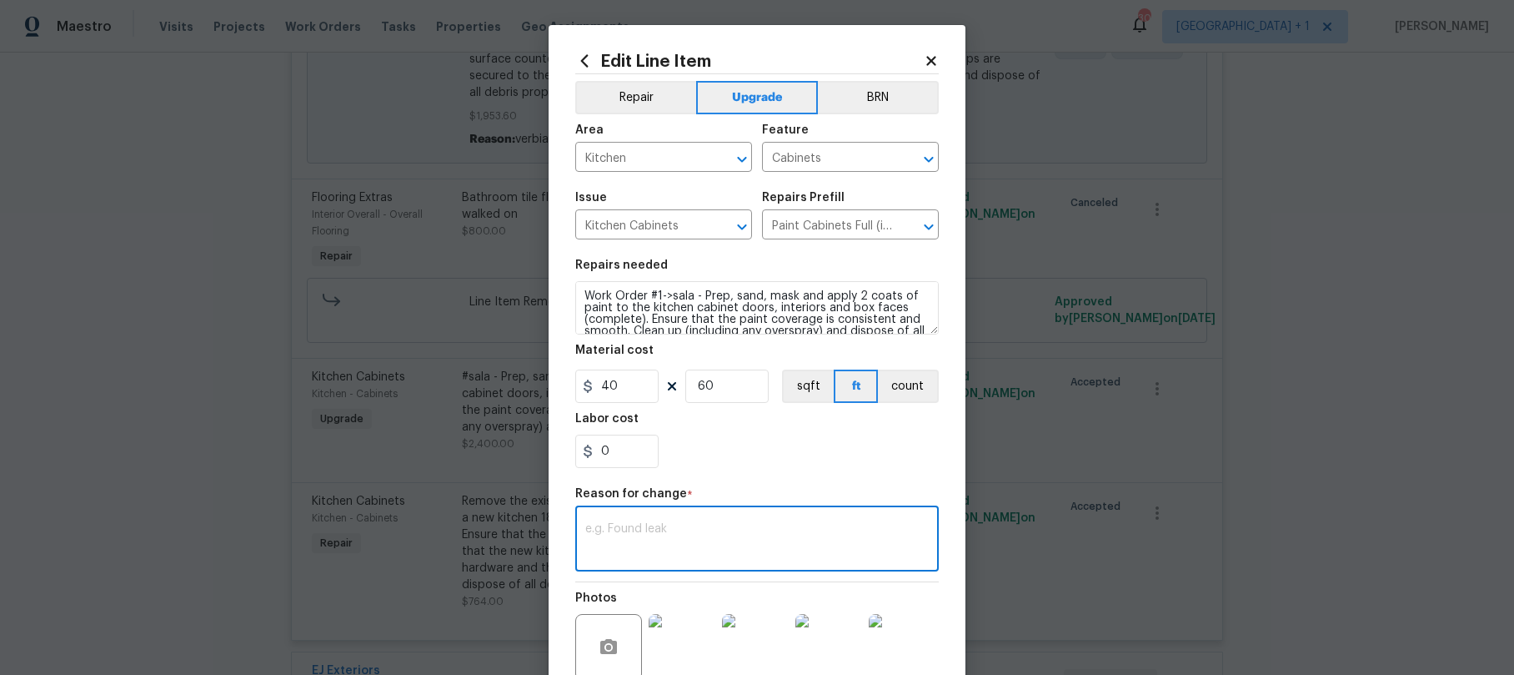
click at [641, 526] on textarea at bounding box center [757, 540] width 344 height 35
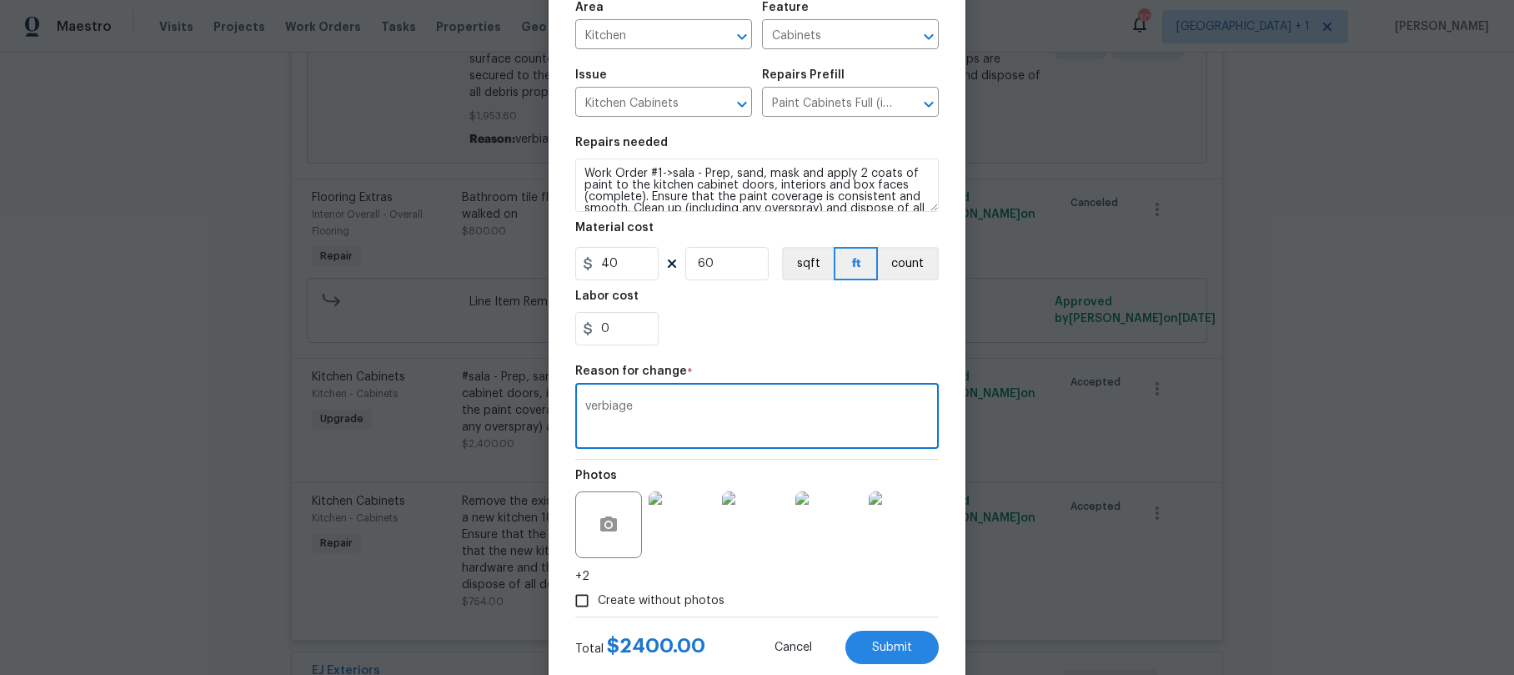
scroll to position [163, 0]
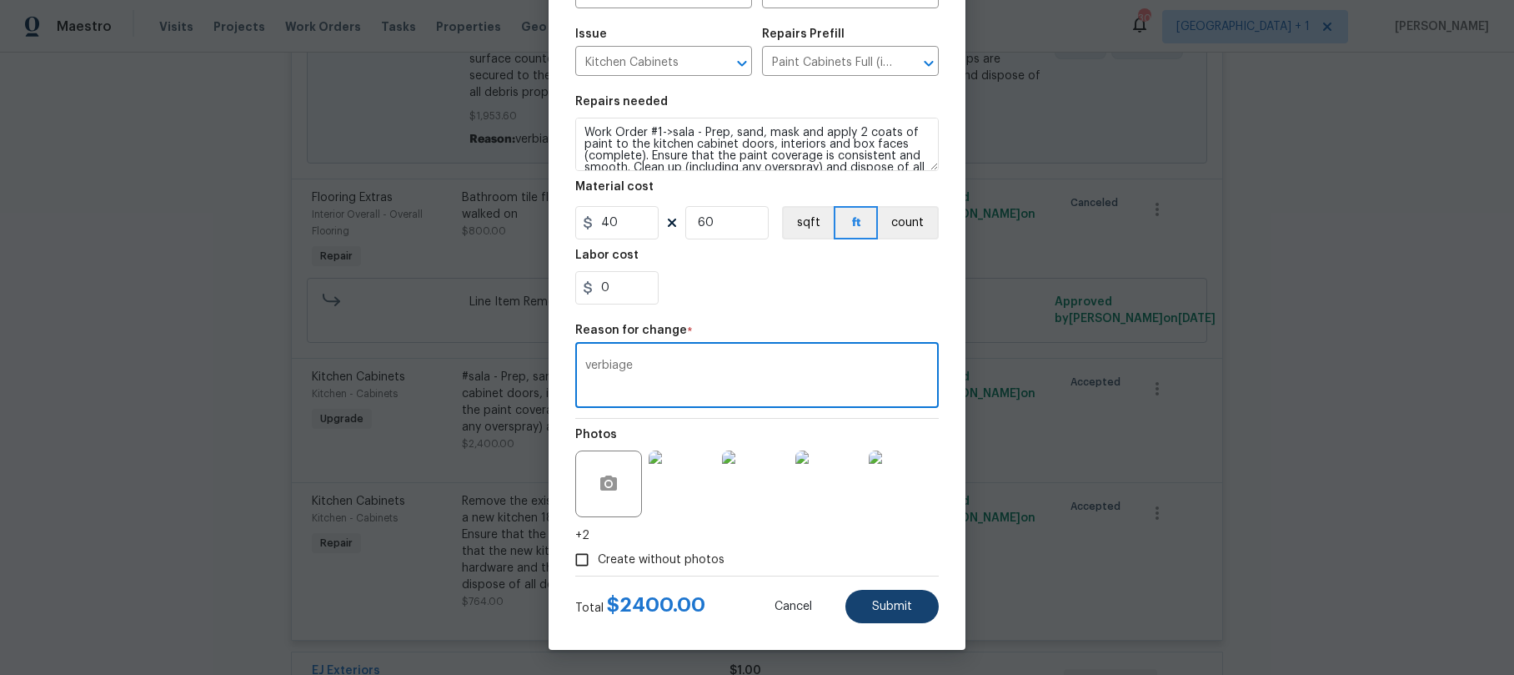
type textarea "verbiage"
click at [887, 603] on span "Submit" at bounding box center [892, 606] width 40 height 13
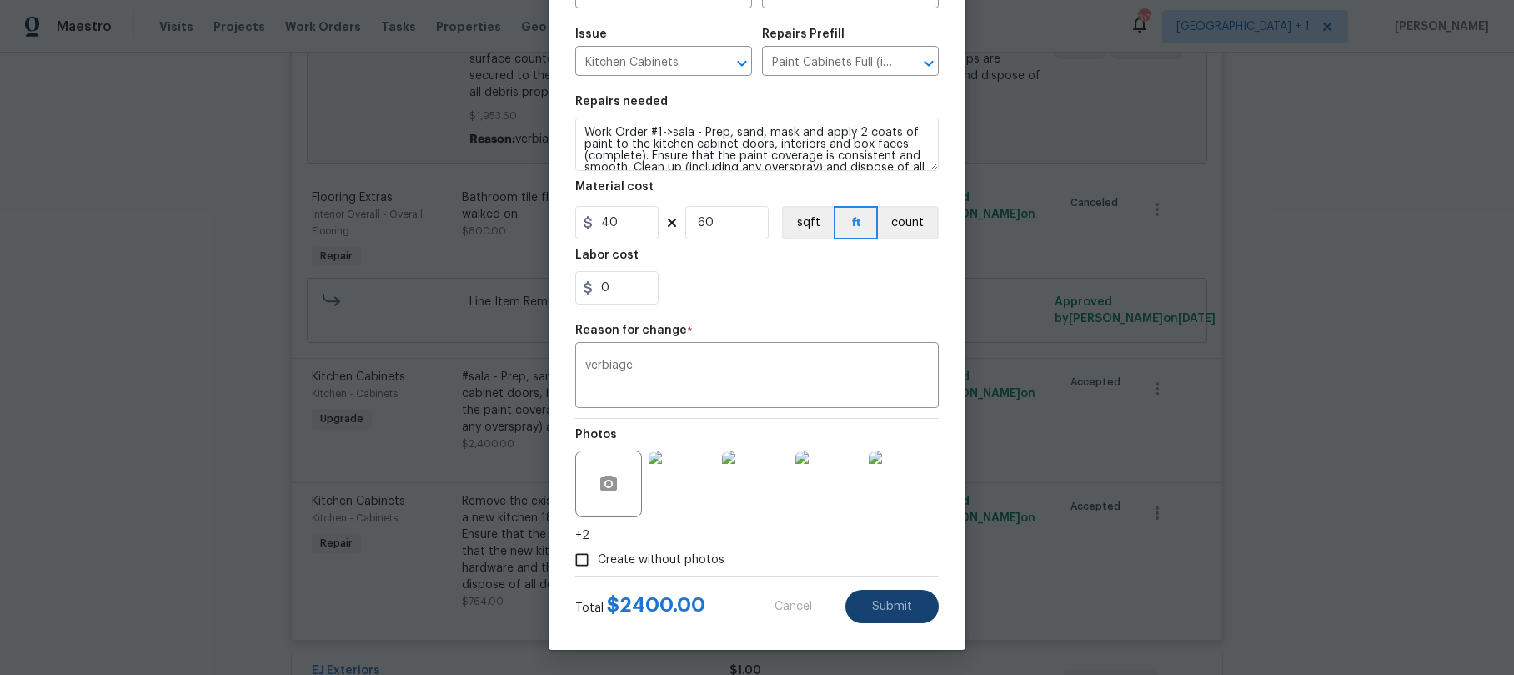
type textarea "#sala - Prep, sand, mask and apply 2 coats of paint to the kitchen cabinet door…"
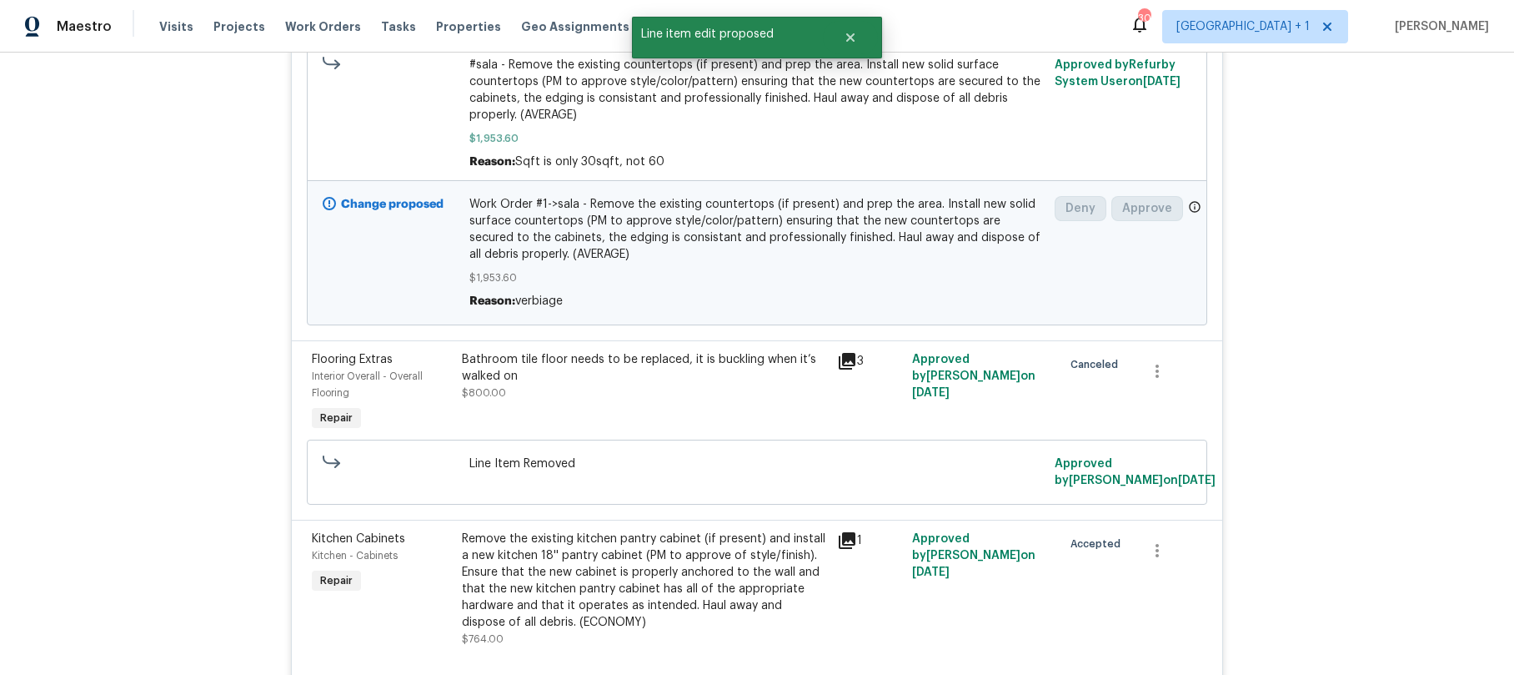
scroll to position [4839, 0]
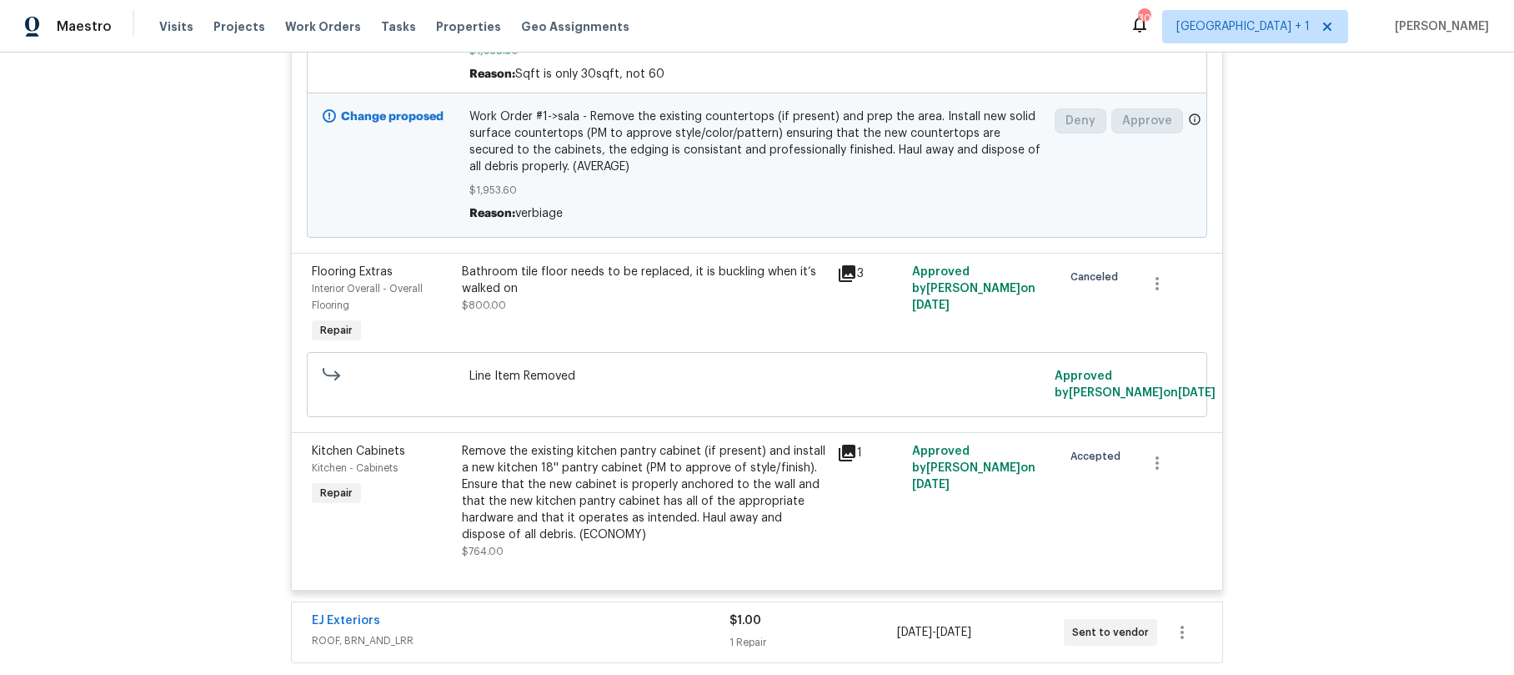
click at [502, 460] on div "Remove the existing kitchen pantry cabinet (if present) and install a new kitch…" at bounding box center [644, 493] width 365 height 100
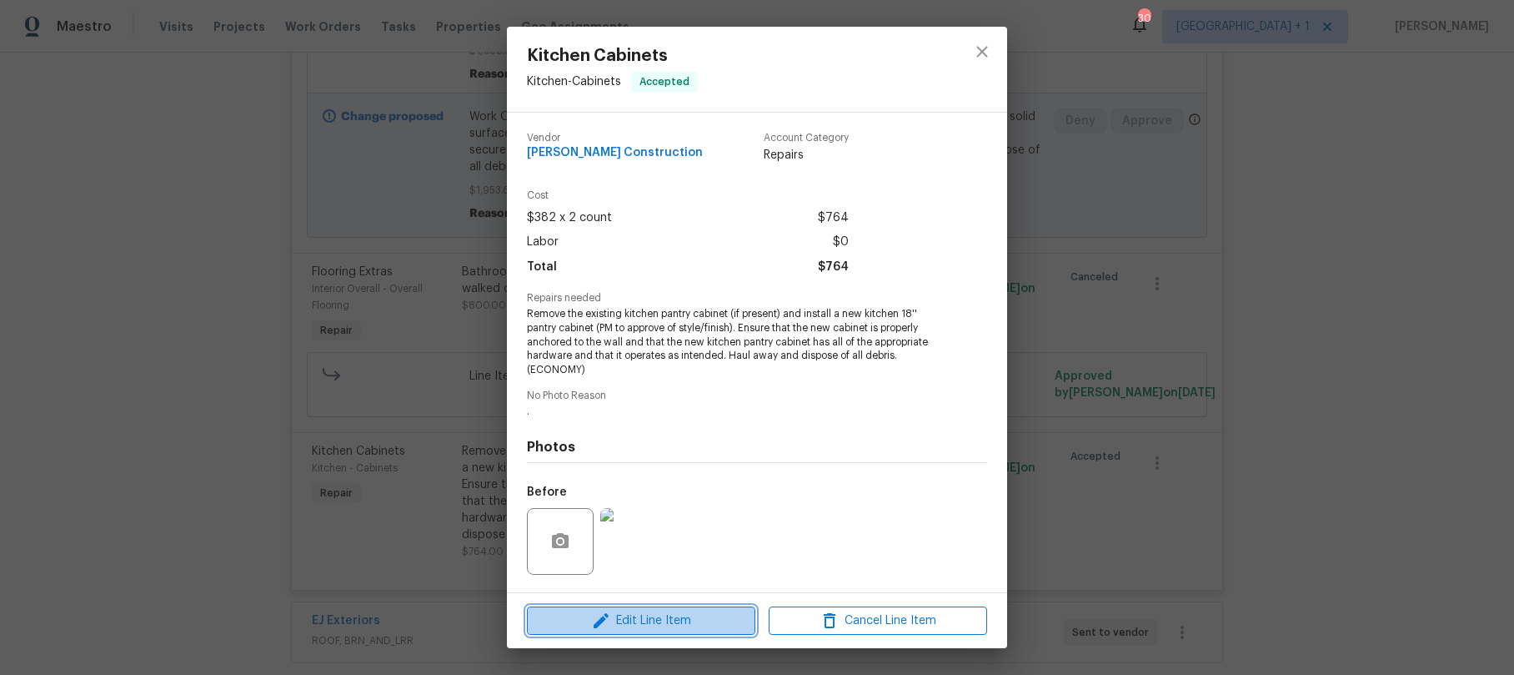
click at [655, 615] on span "Edit Line Item" at bounding box center [641, 620] width 218 height 21
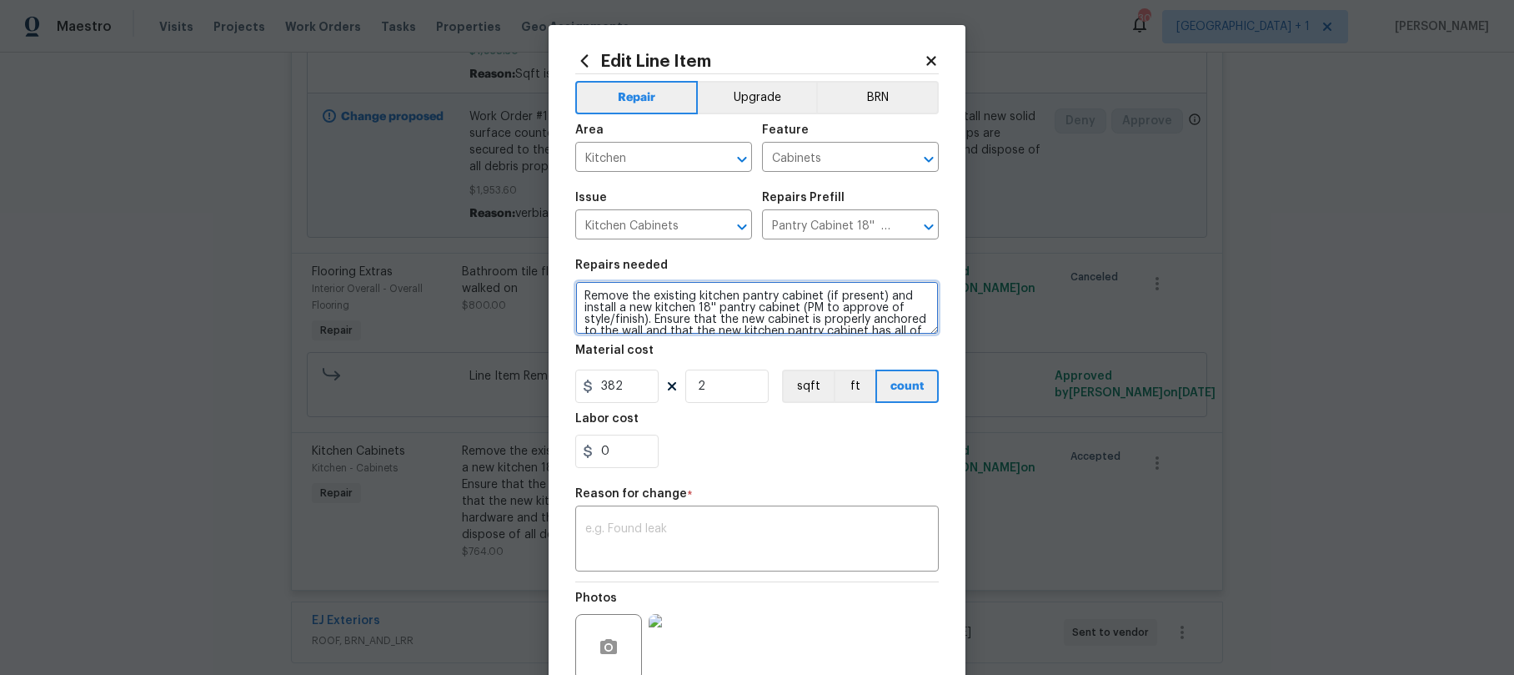
click at [575, 297] on textarea "Remove the existing kitchen pantry cabinet (if present) and install a new kitch…" at bounding box center [757, 307] width 364 height 53
paste textarea "Work Order #1->"
type textarea "Work Order #1-> the existing kitchen pantry cabinet (if present) and install a …"
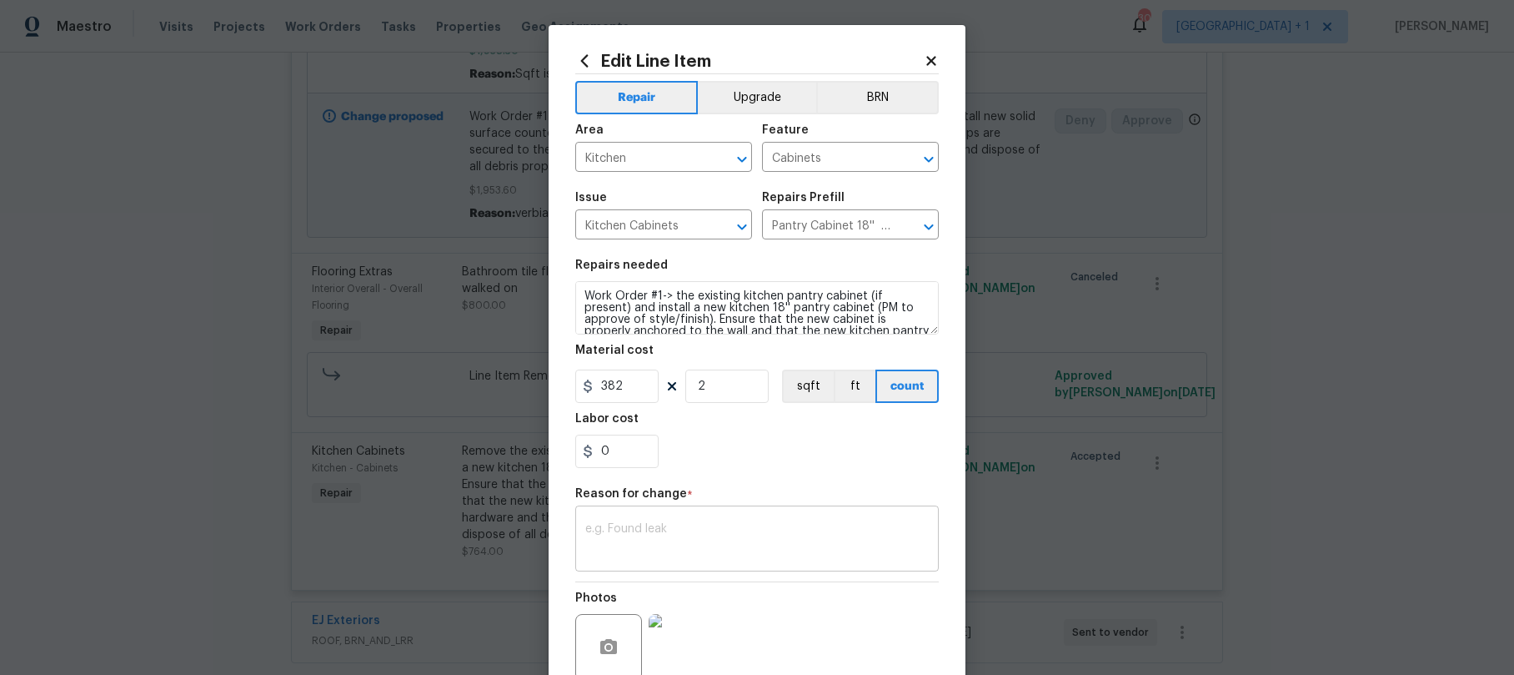
click at [660, 529] on textarea at bounding box center [757, 540] width 344 height 35
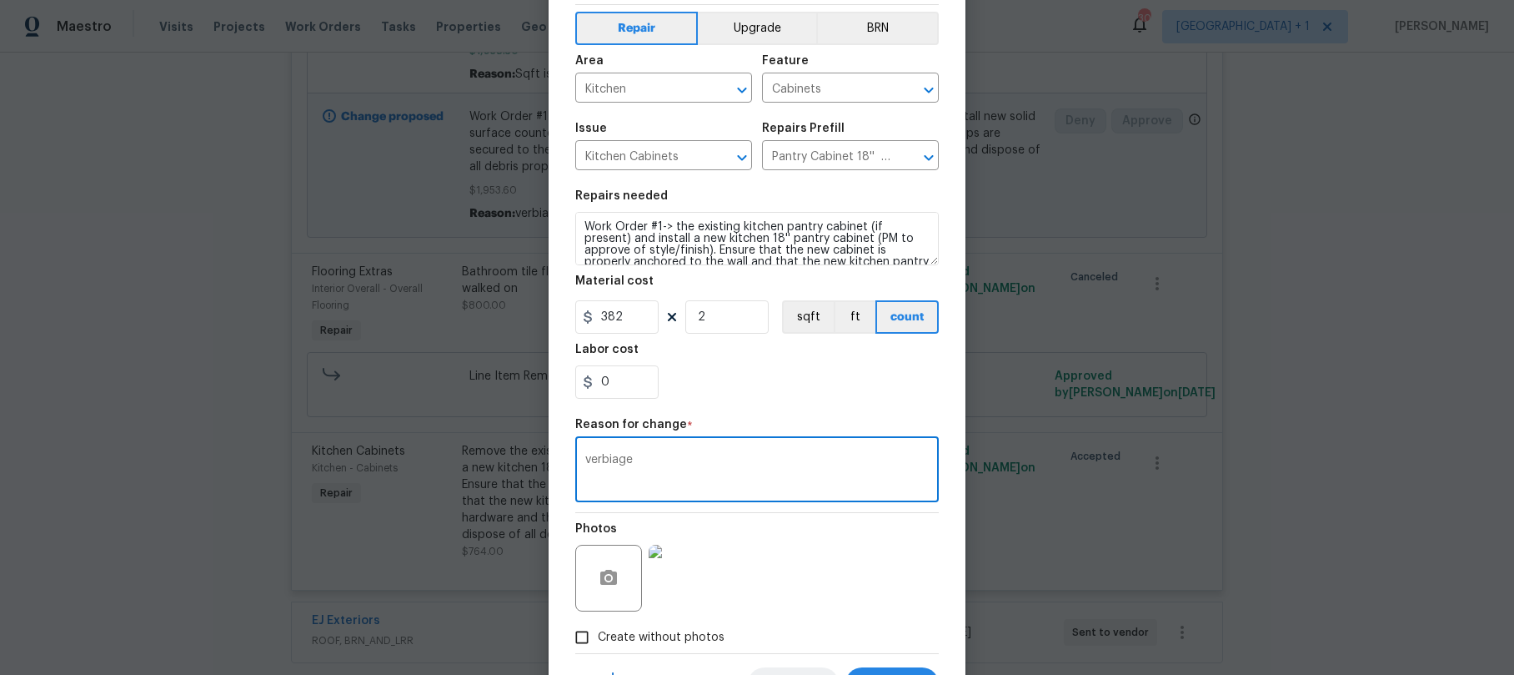
scroll to position [147, 0]
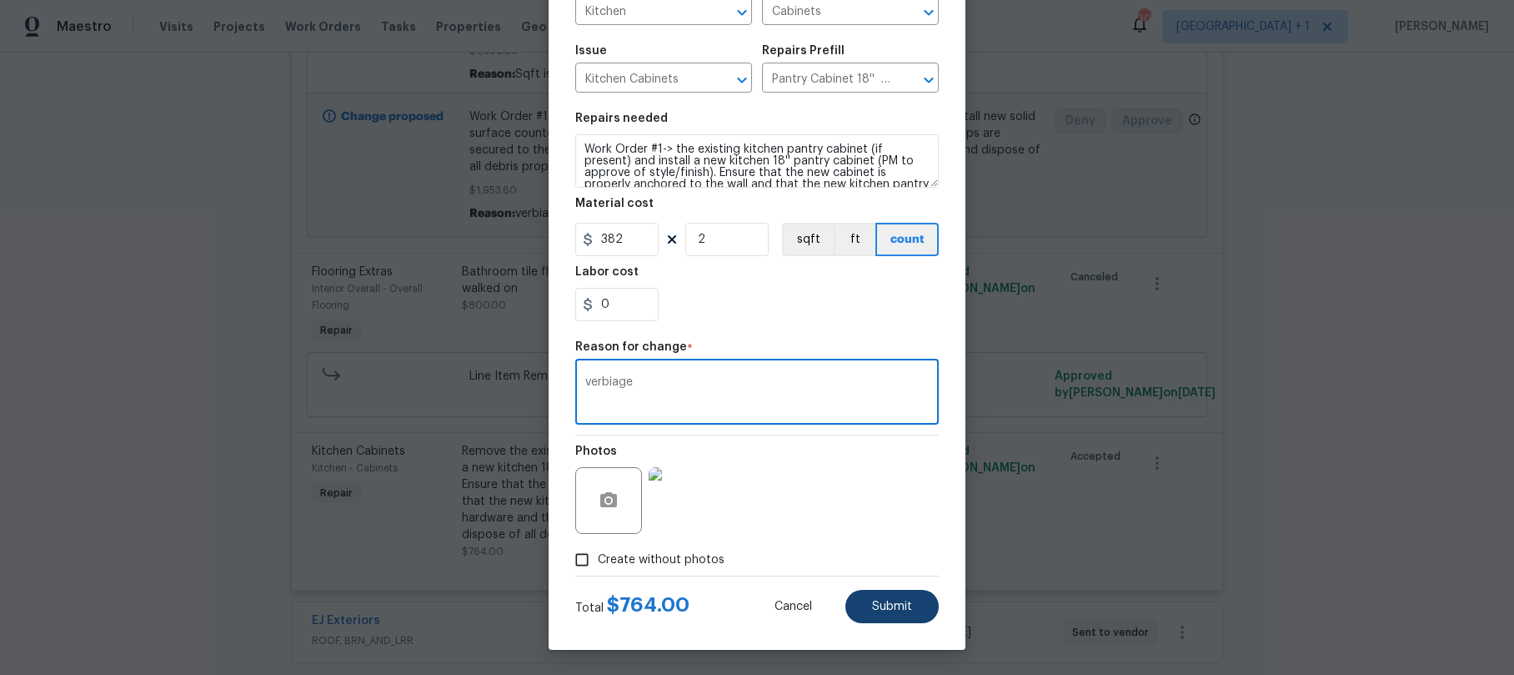
type textarea "verbiage"
click at [894, 615] on button "Submit" at bounding box center [892, 606] width 93 height 33
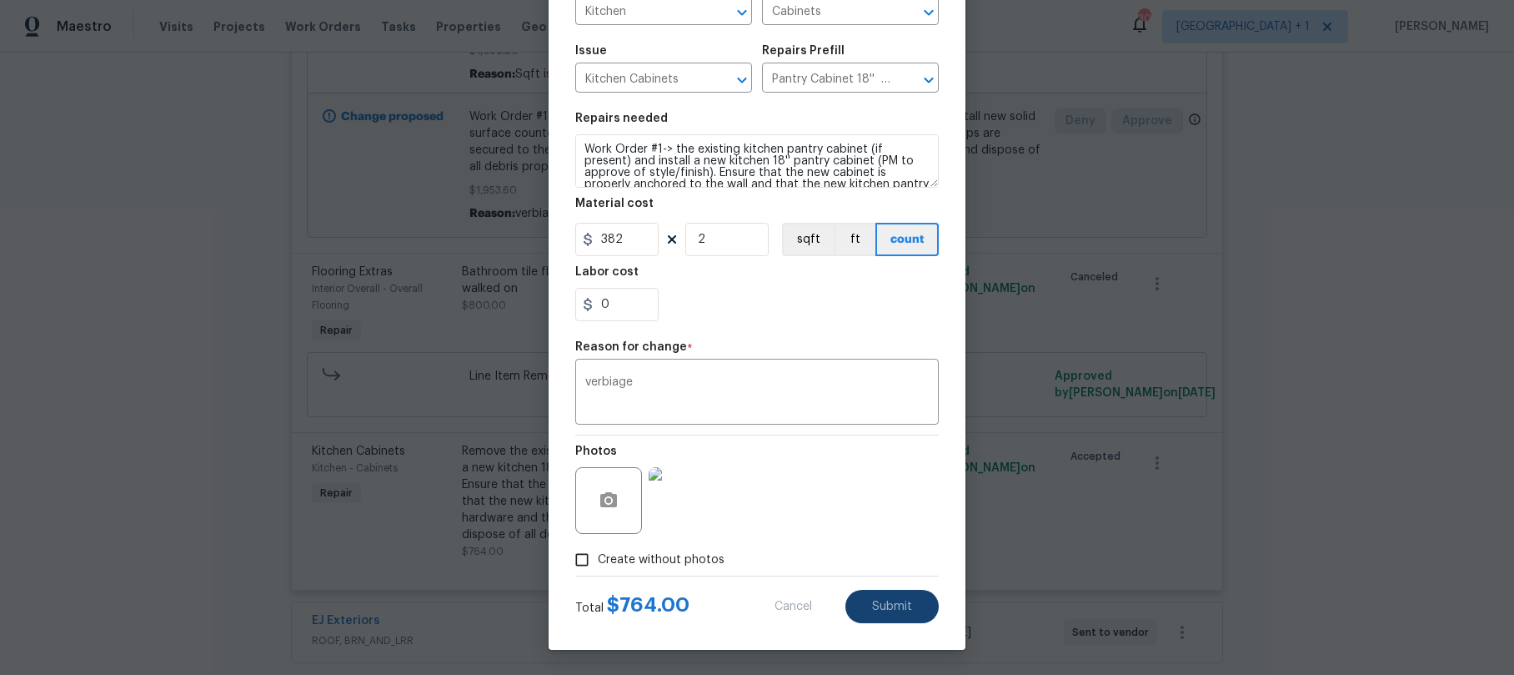
type textarea "Remove the existing kitchen pantry cabinet (if present) and install a new kitch…"
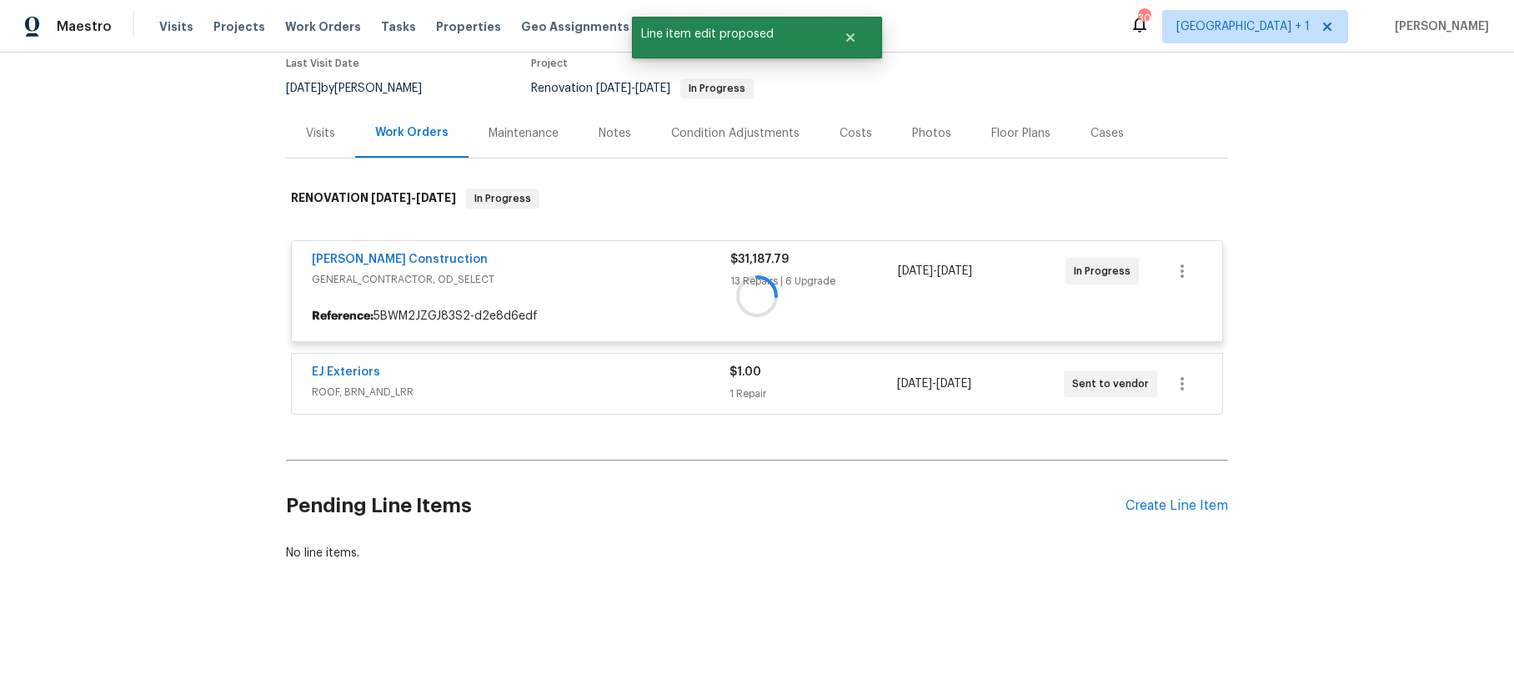
scroll to position [4839, 0]
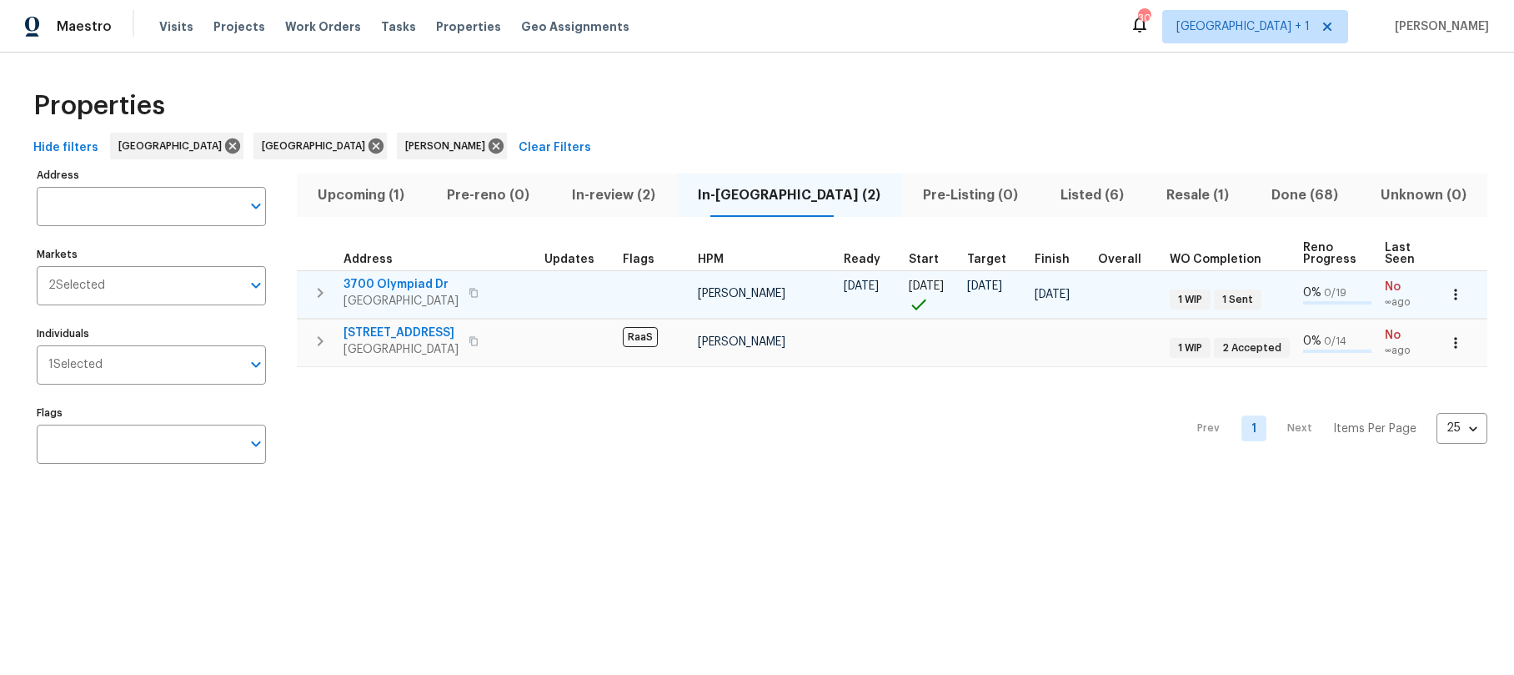
click at [406, 299] on span "[GEOGRAPHIC_DATA]" at bounding box center [401, 301] width 115 height 17
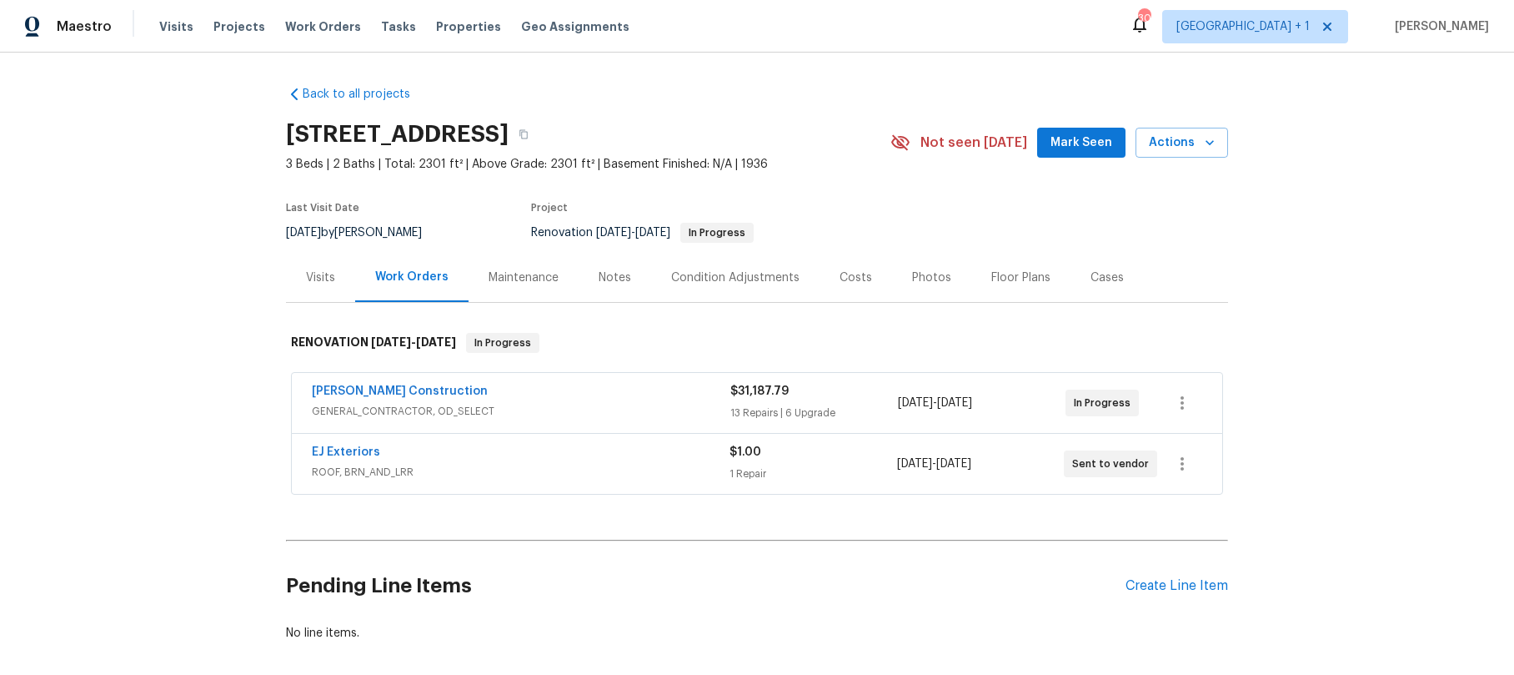
click at [464, 395] on div "[PERSON_NAME] Construction" at bounding box center [521, 393] width 419 height 20
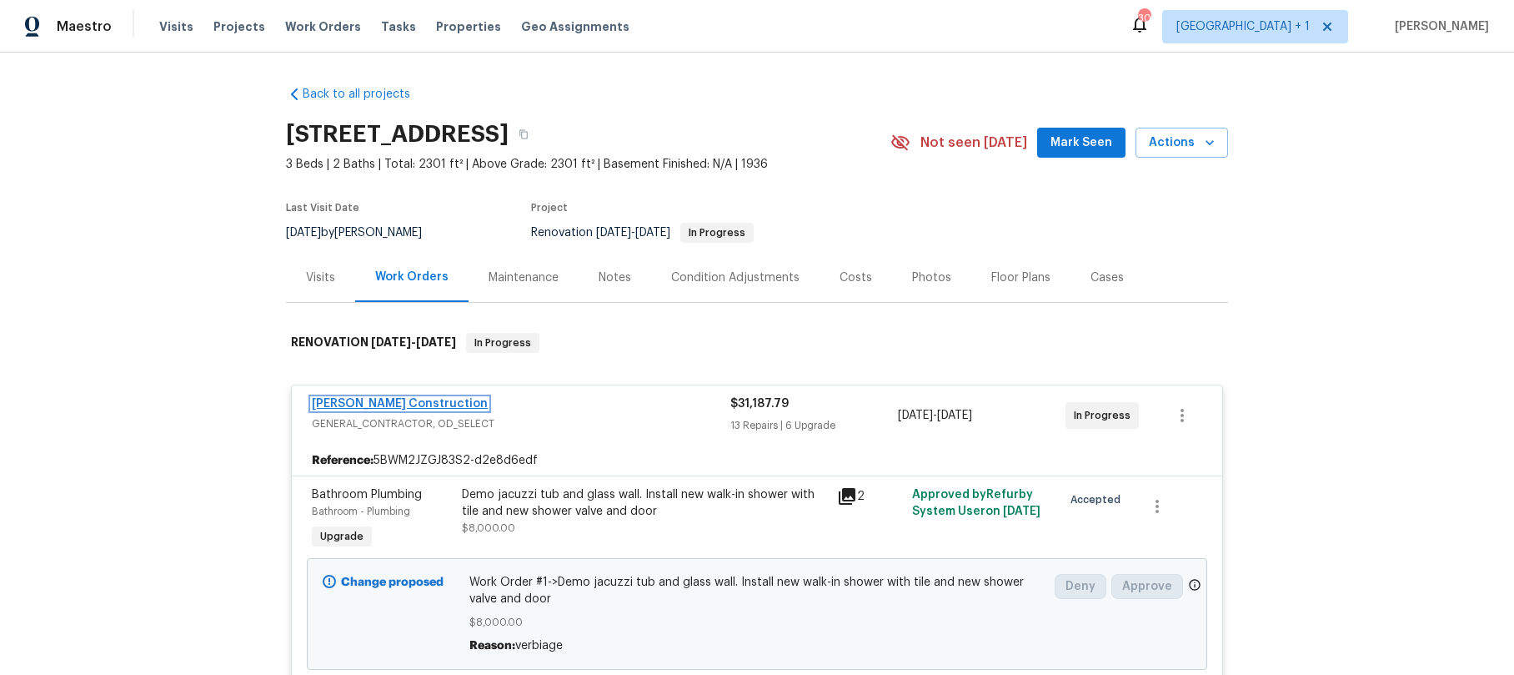
click at [394, 399] on link "[PERSON_NAME] Construction" at bounding box center [400, 404] width 176 height 12
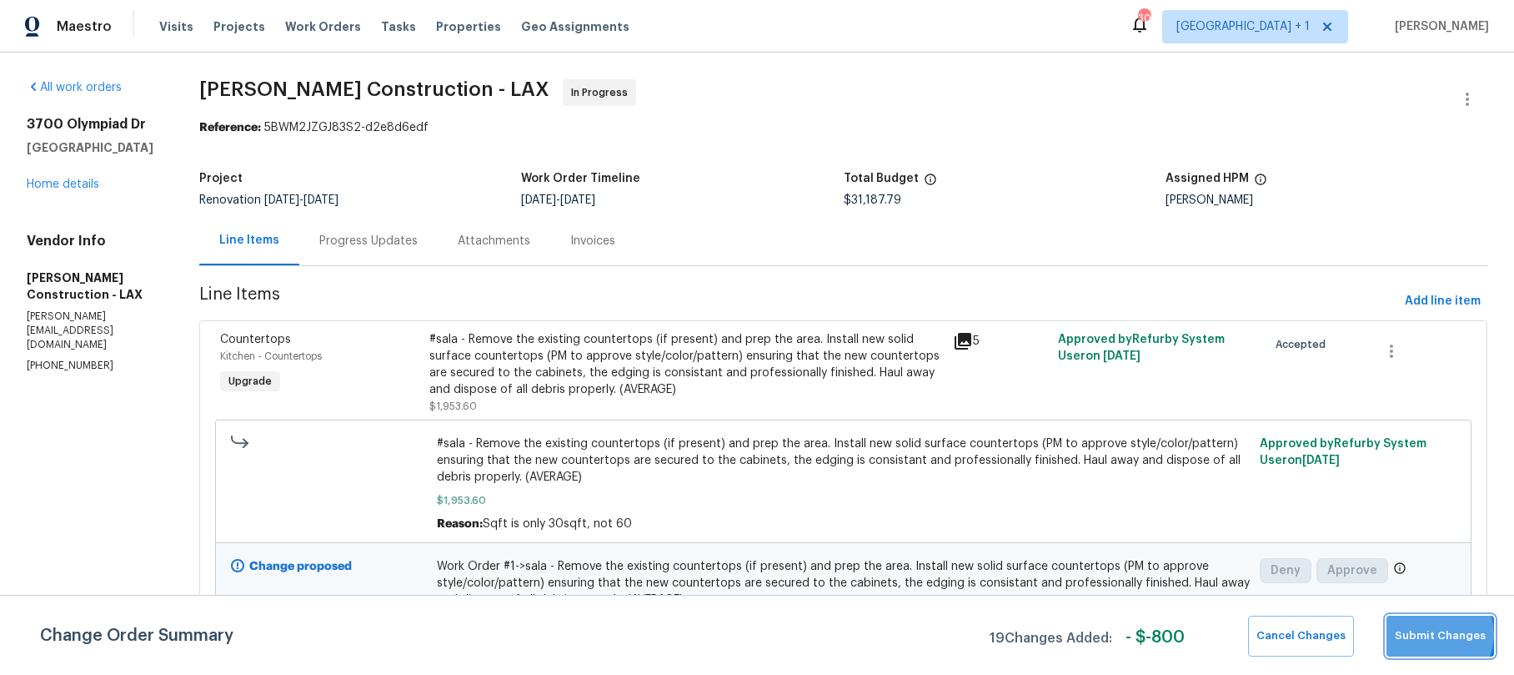
click at [1434, 634] on span "Submit Changes" at bounding box center [1440, 635] width 91 height 19
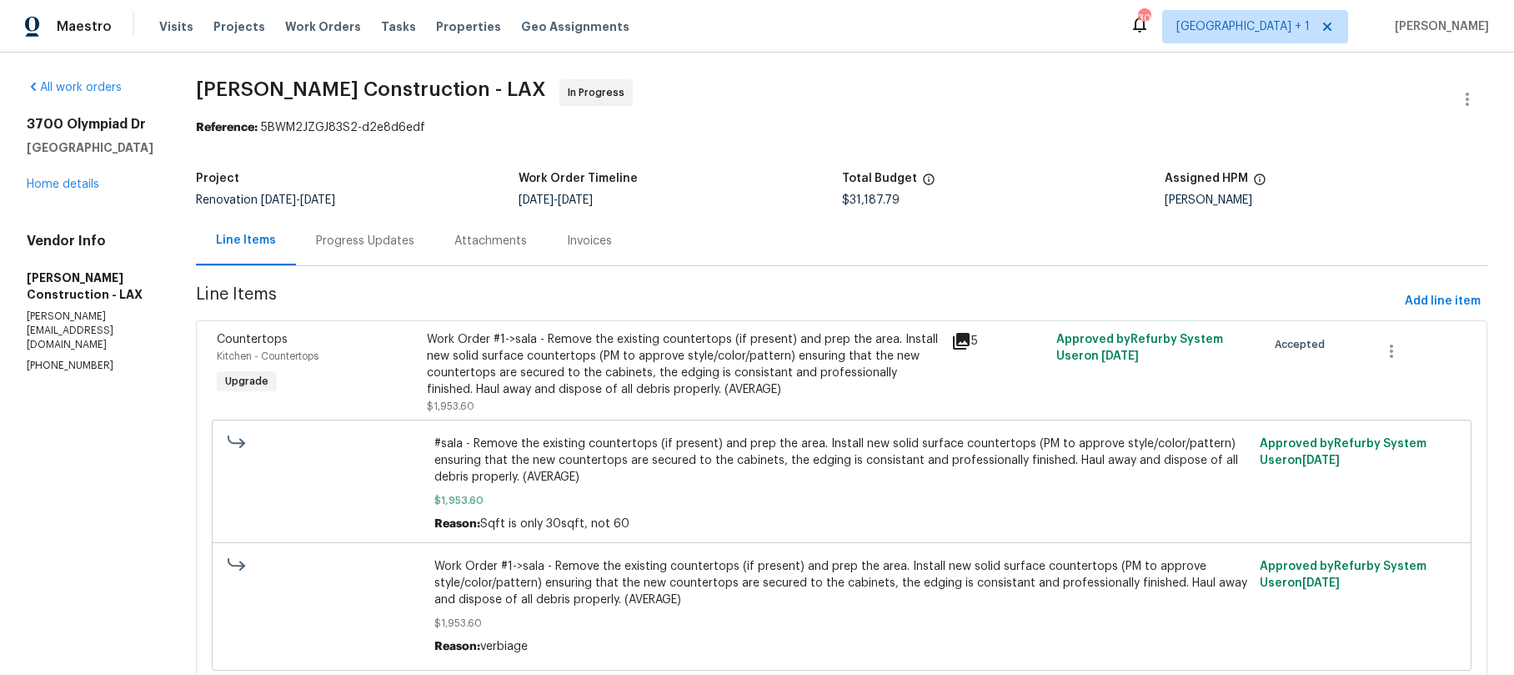
click at [276, 244] on div "Line Items" at bounding box center [246, 240] width 60 height 17
click at [80, 180] on link "Home details" at bounding box center [63, 184] width 73 height 12
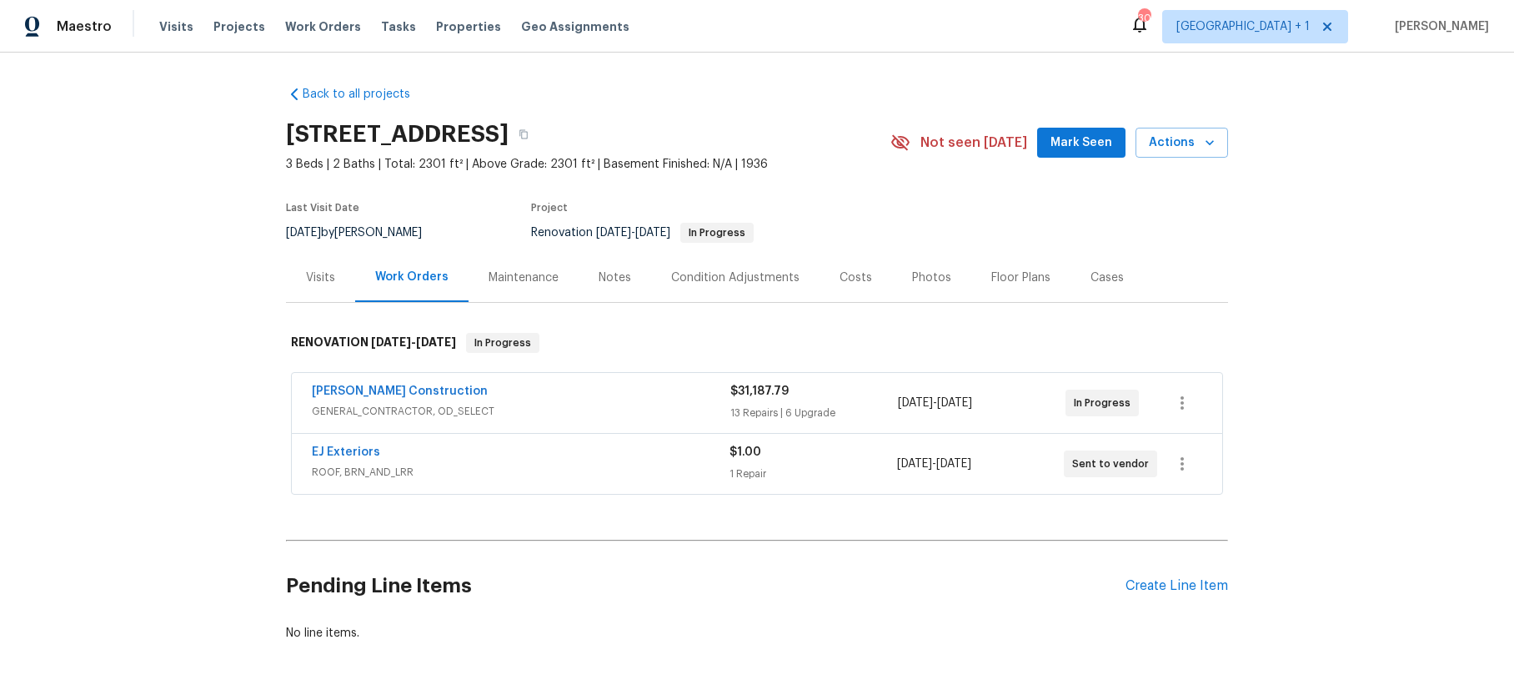
click at [577, 403] on span "GENERAL_CONTRACTOR, OD_SELECT" at bounding box center [521, 411] width 419 height 17
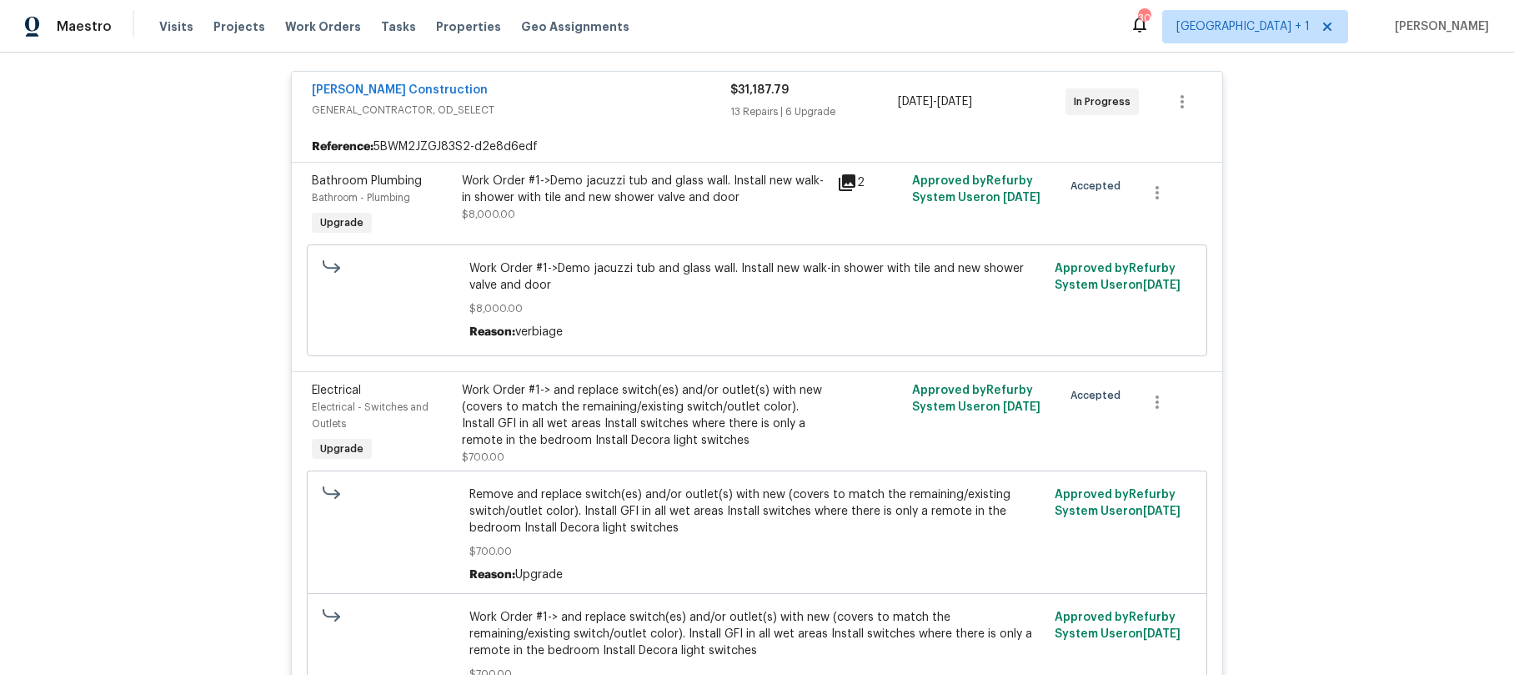
scroll to position [326, 0]
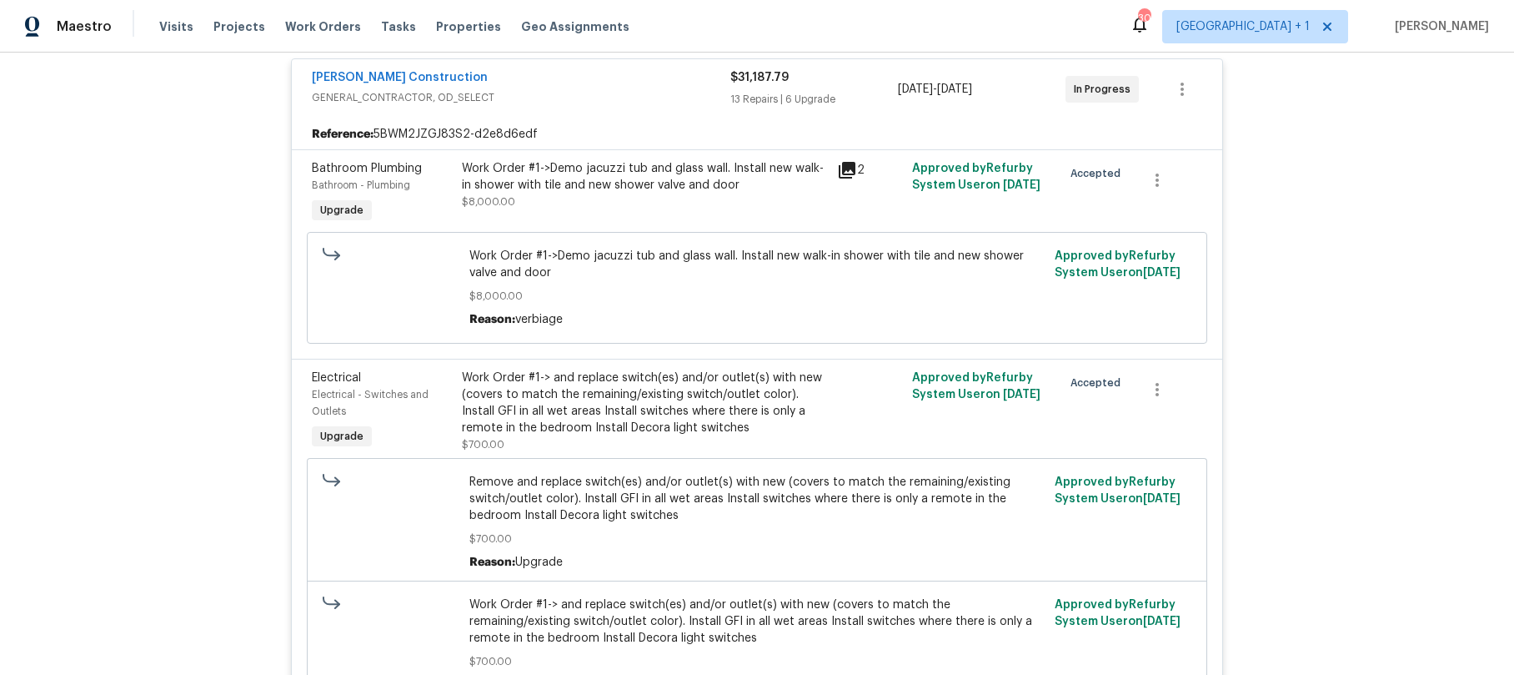
click at [457, 169] on div "Work Order #1->Demo jacuzzi tub and glass wall. Install new walk-in shower with…" at bounding box center [644, 193] width 375 height 77
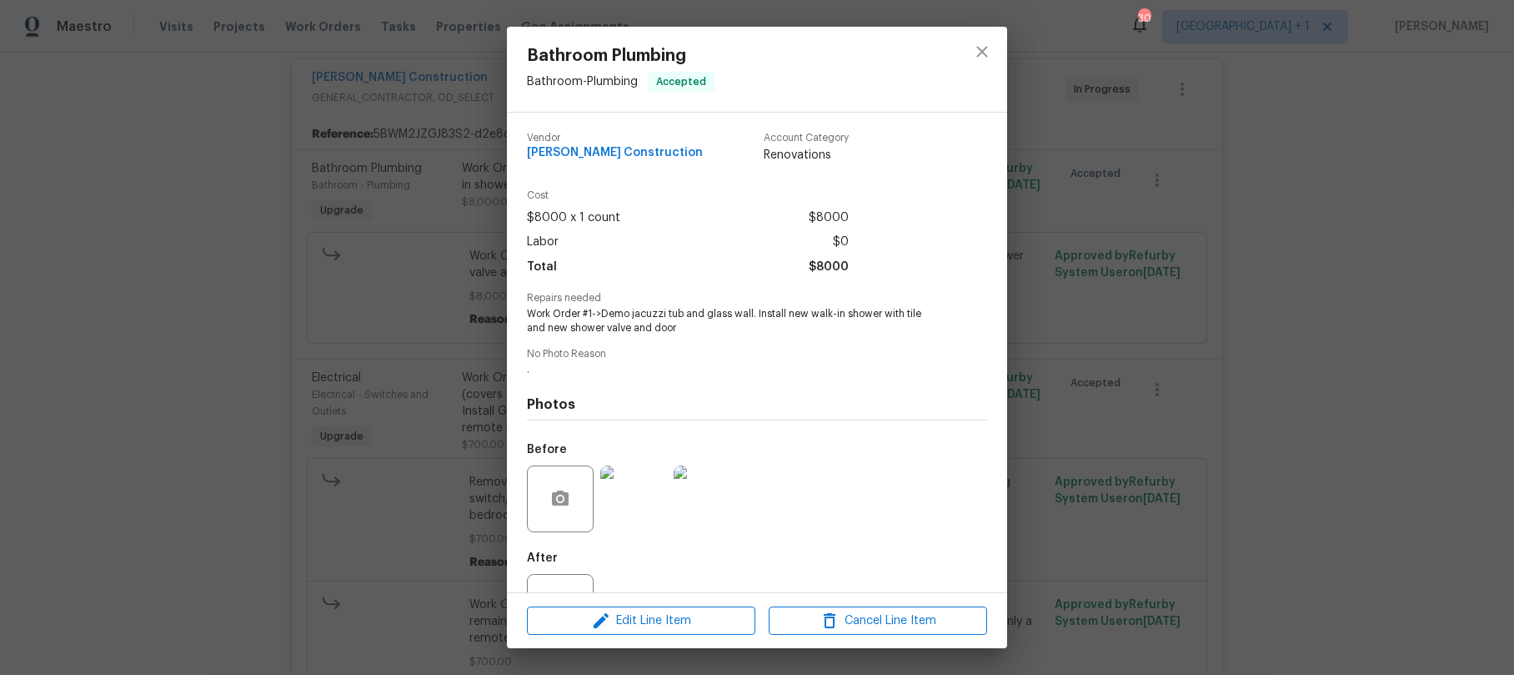
drag, startPoint x: 520, startPoint y: 311, endPoint x: 544, endPoint y: 313, distance: 23.4
click at [521, 311] on div "Vendor [PERSON_NAME] Construction Account Category Renovations Cost $8000 x 1 c…" at bounding box center [757, 353] width 500 height 480
click at [982, 48] on icon "close" at bounding box center [982, 52] width 20 height 20
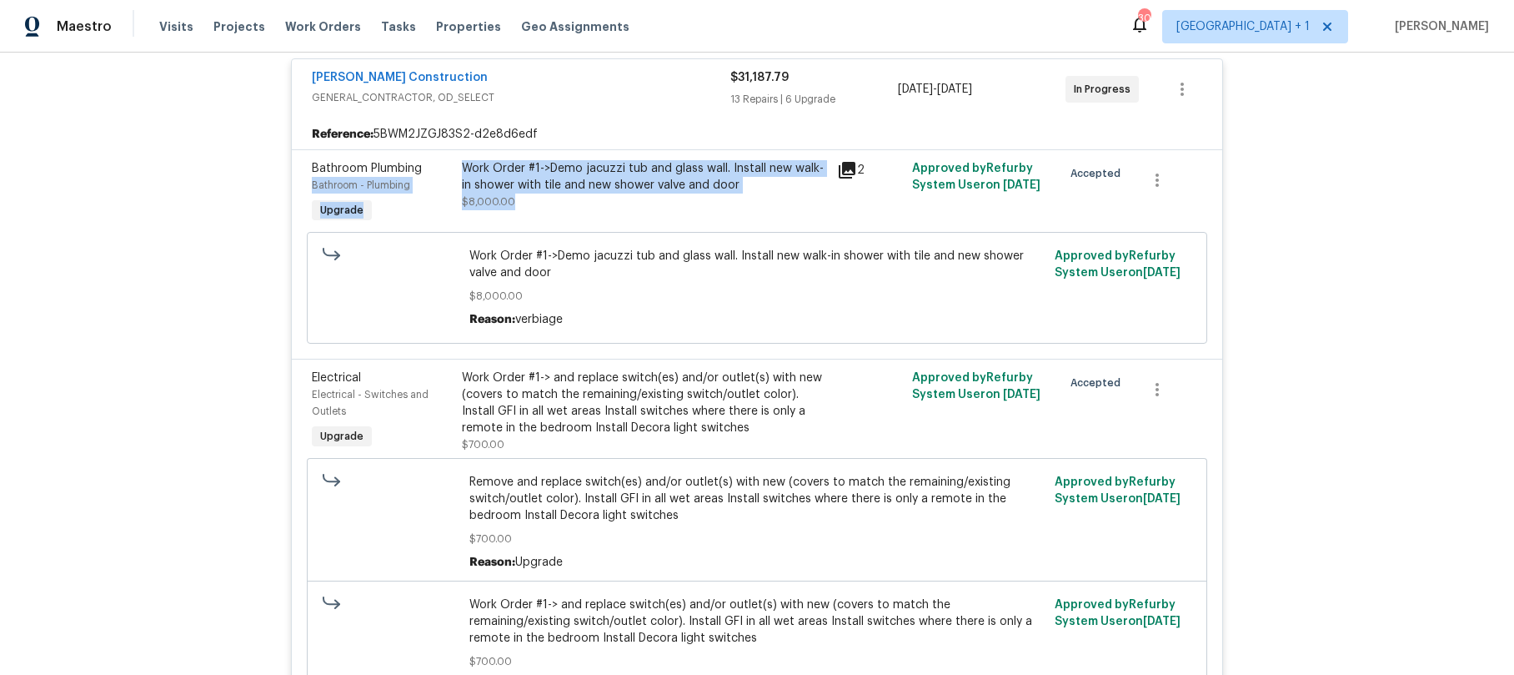
drag, startPoint x: 436, startPoint y: 167, endPoint x: 794, endPoint y: 210, distance: 360.4
click at [794, 210] on div "Bathroom Plumbing Bathroom - Plumbing Upgrade Work Order #1->Demo jacuzzi tub a…" at bounding box center [757, 193] width 901 height 77
copy div "Bathroom - Plumbing Upgrade Work Order #1->Demo jacuzzi tub and glass wall. Ins…"
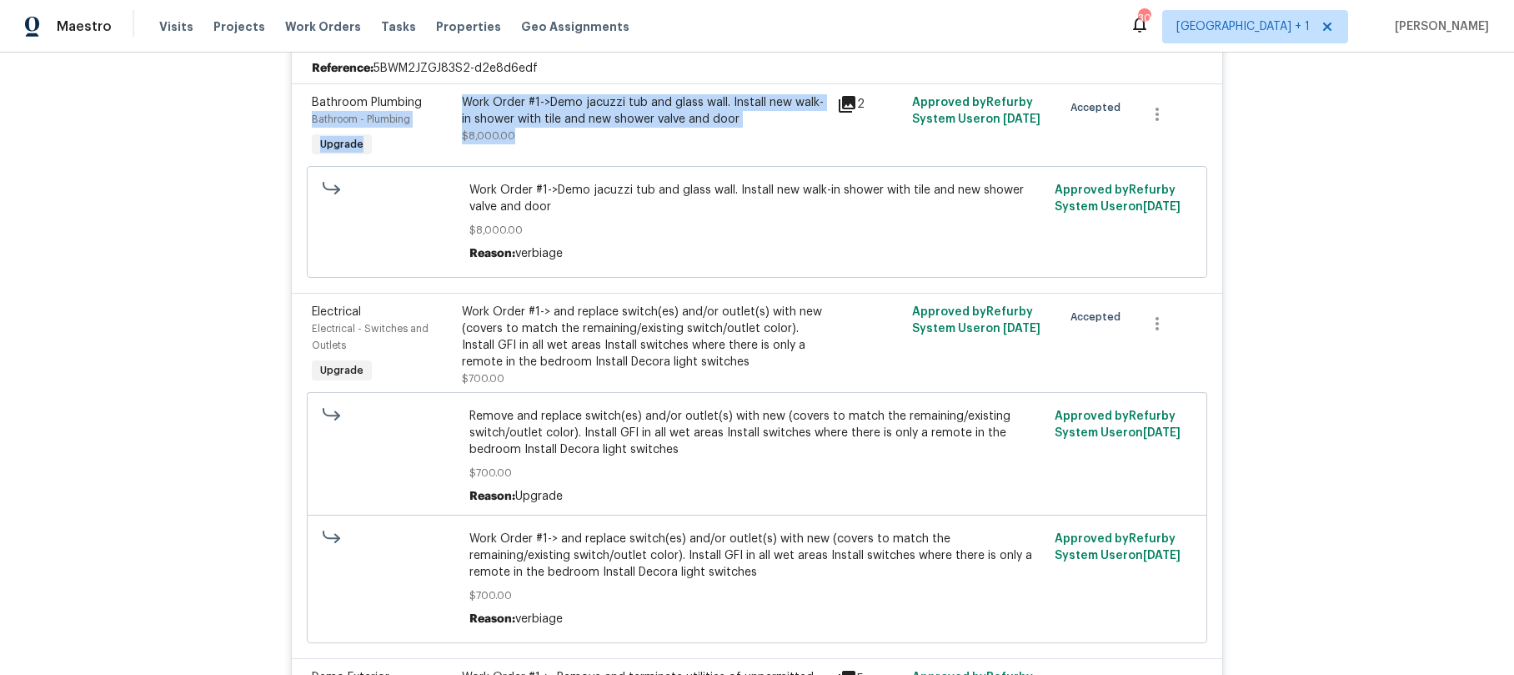
scroll to position [406, 0]
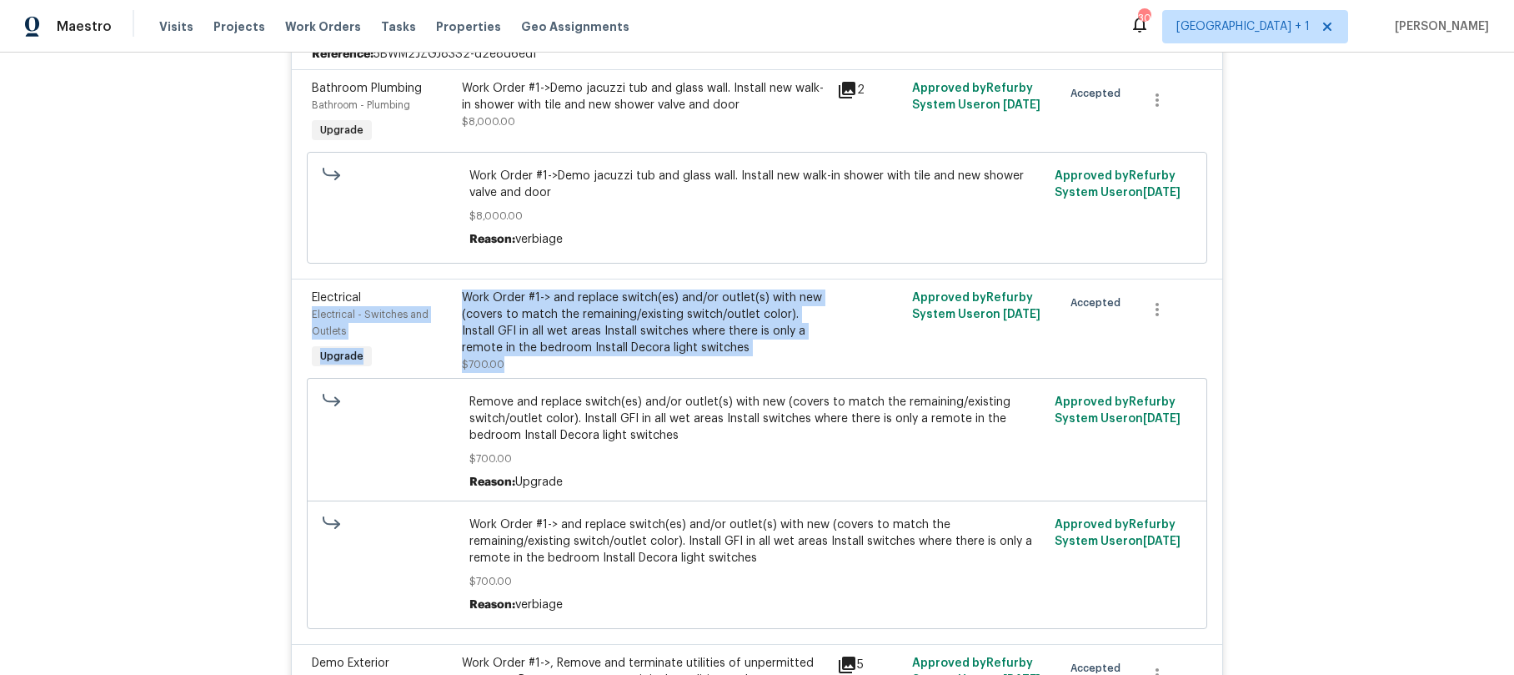
drag, startPoint x: 439, startPoint y: 297, endPoint x: 774, endPoint y: 359, distance: 340.2
click at [774, 359] on div "Electrical Electrical - Switches and Outlets Upgrade Work Order #1-> and replac…" at bounding box center [757, 330] width 901 height 93
copy div "Electrical - Switches and Outlets Upgrade Work Order #1-> and replace switch(es…"
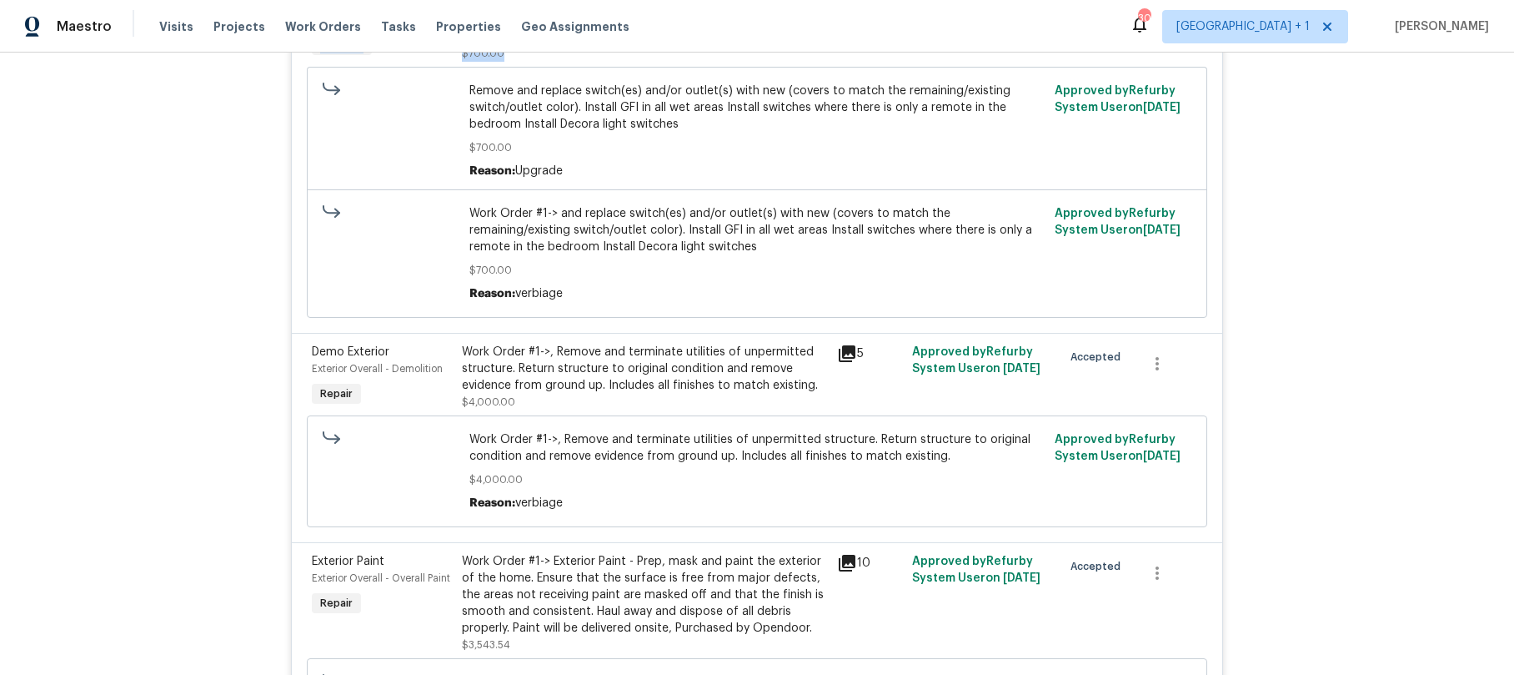
scroll to position [731, 0]
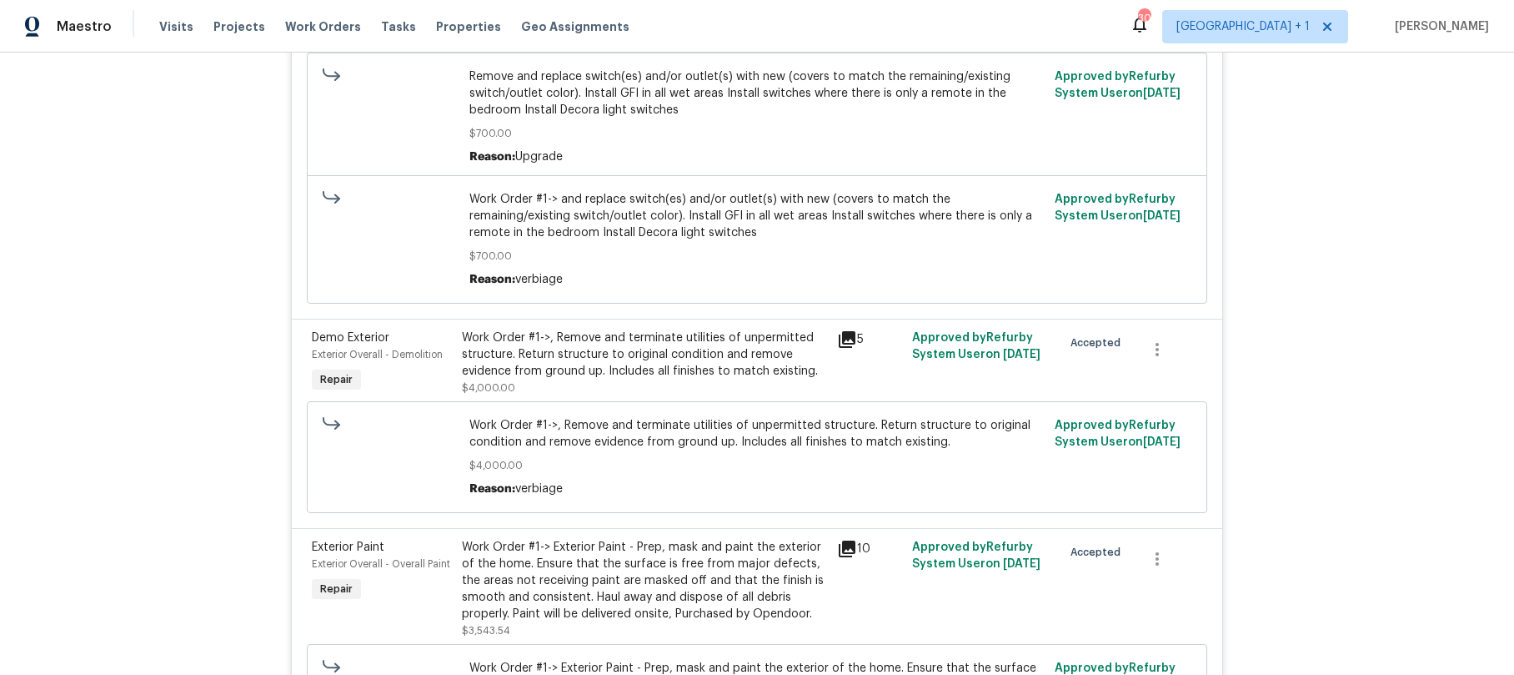
click at [733, 379] on div "Work Order #1->, Remove and terminate utilities of unpermitted structure. Retur…" at bounding box center [644, 354] width 365 height 50
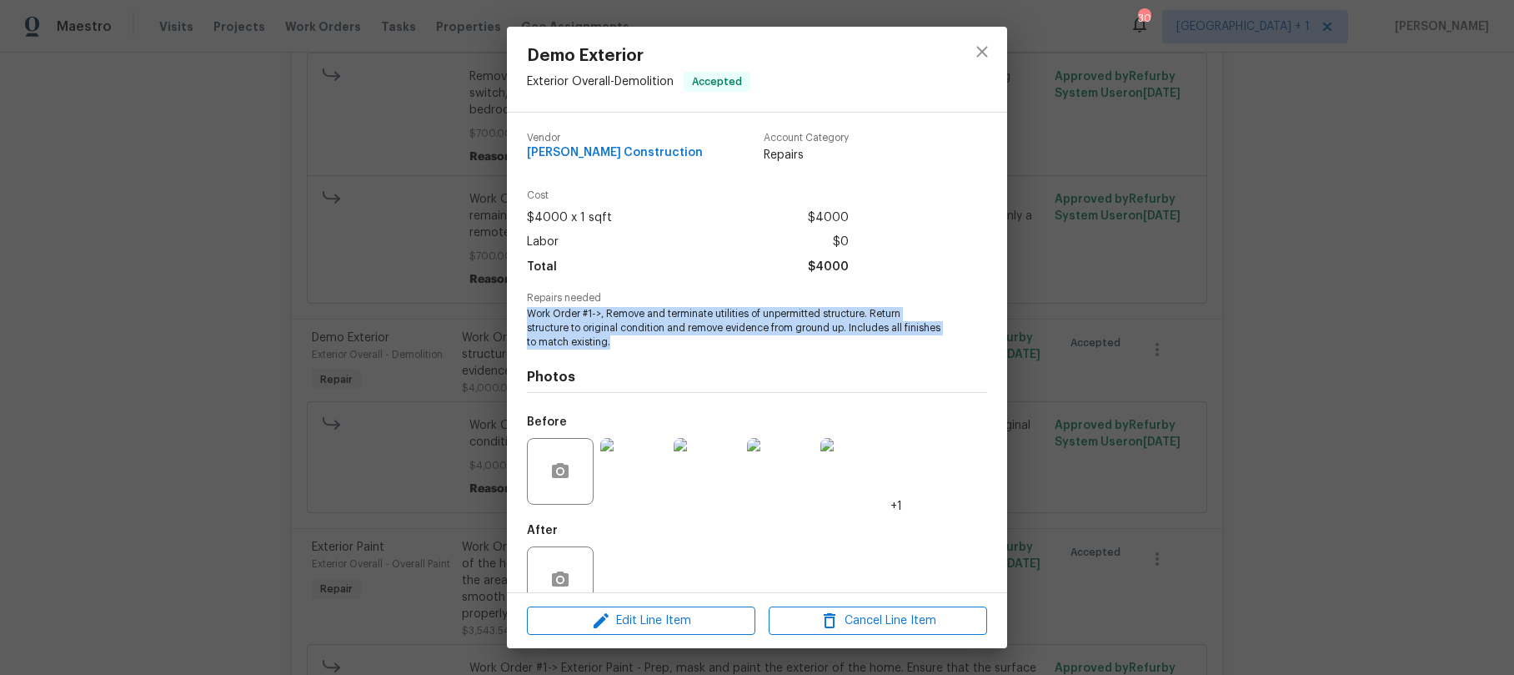
drag, startPoint x: 529, startPoint y: 313, endPoint x: 683, endPoint y: 336, distance: 156.0
click at [683, 336] on span "Work Order #1->, Remove and terminate utilities of unpermitted structure. Retur…" at bounding box center [734, 328] width 414 height 42
copy span "Work Order #1->, Remove and terminate utilities of unpermitted structure. Retur…"
click at [984, 49] on icon "close" at bounding box center [982, 51] width 11 height 11
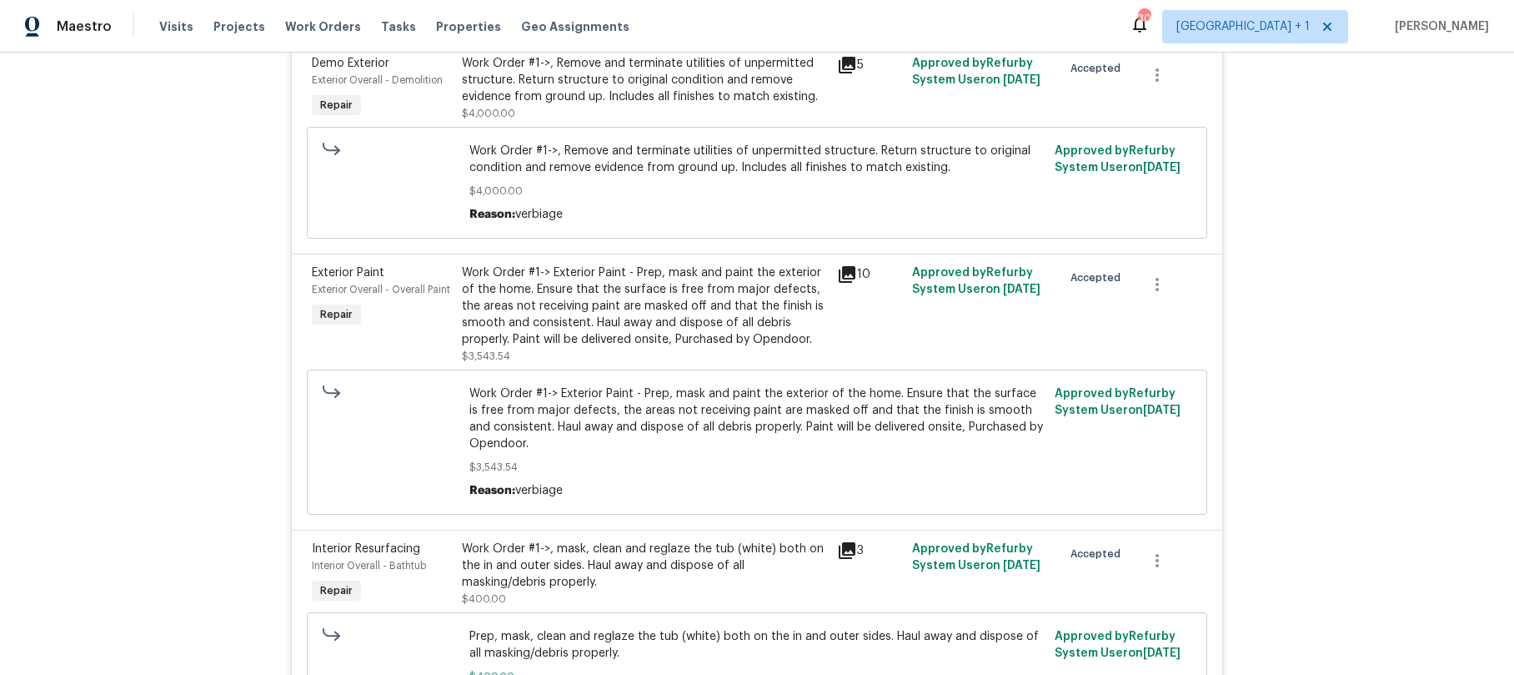
scroll to position [1018, 0]
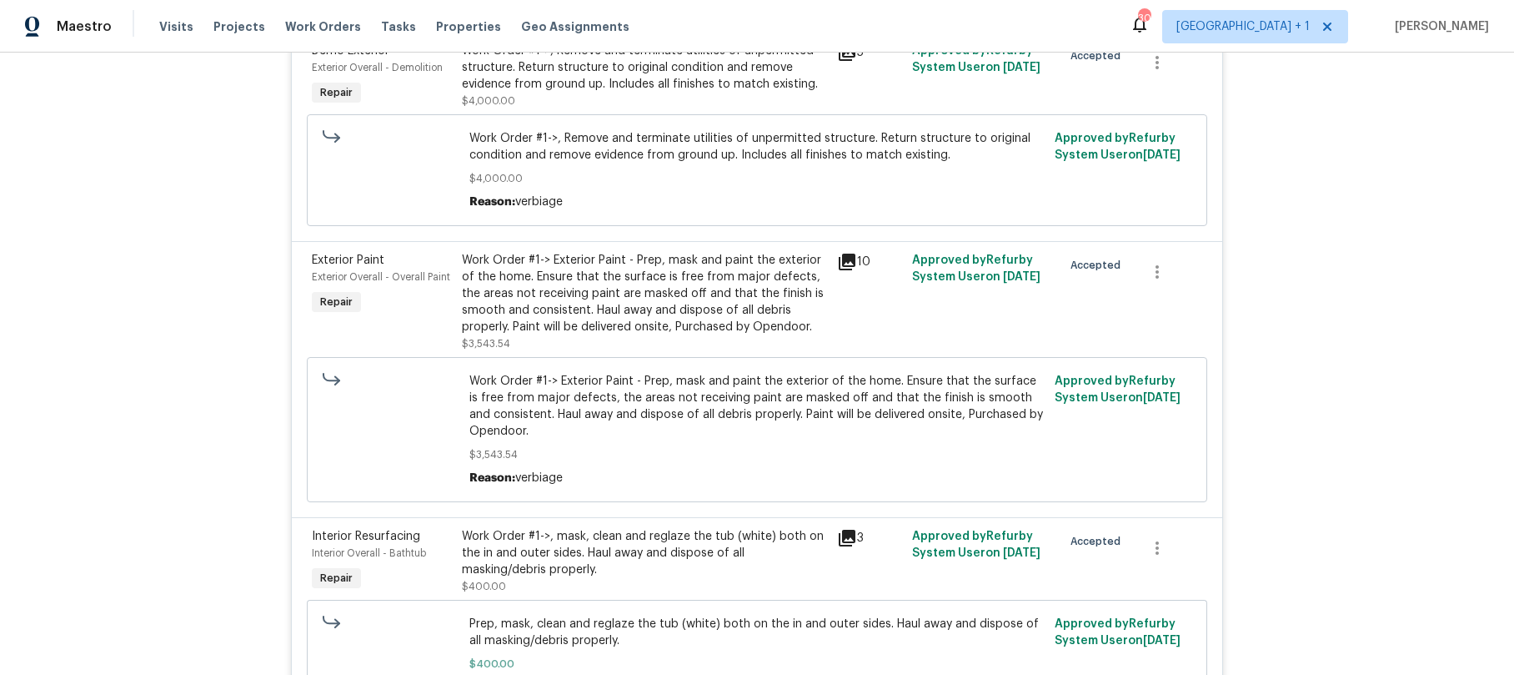
click at [550, 399] on span "Work Order #1-> Exterior Paint - Prep, mask and paint the exterior of the home.…" at bounding box center [758, 406] width 576 height 67
click at [564, 309] on div "Work Order #1-> Exterior Paint - Prep, mask and paint the exterior of the home.…" at bounding box center [644, 293] width 365 height 83
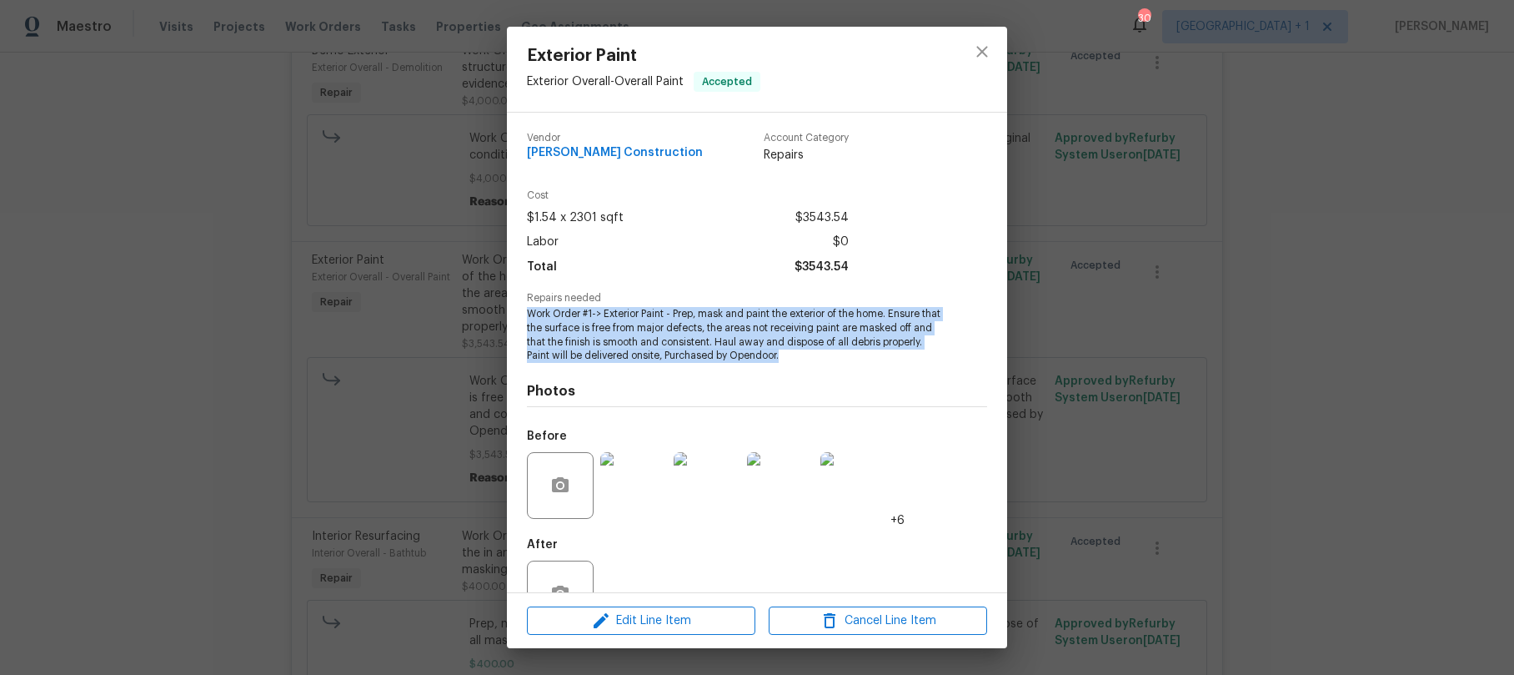
drag, startPoint x: 528, startPoint y: 314, endPoint x: 833, endPoint y: 356, distance: 308.1
click at [833, 356] on span "Work Order #1-> Exterior Paint - Prep, mask and paint the exterior of the home.…" at bounding box center [734, 335] width 414 height 56
copy span "Work Order #1-> Exterior Paint - Prep, mask and paint the exterior of the home.…"
click at [986, 50] on icon "close" at bounding box center [982, 52] width 20 height 20
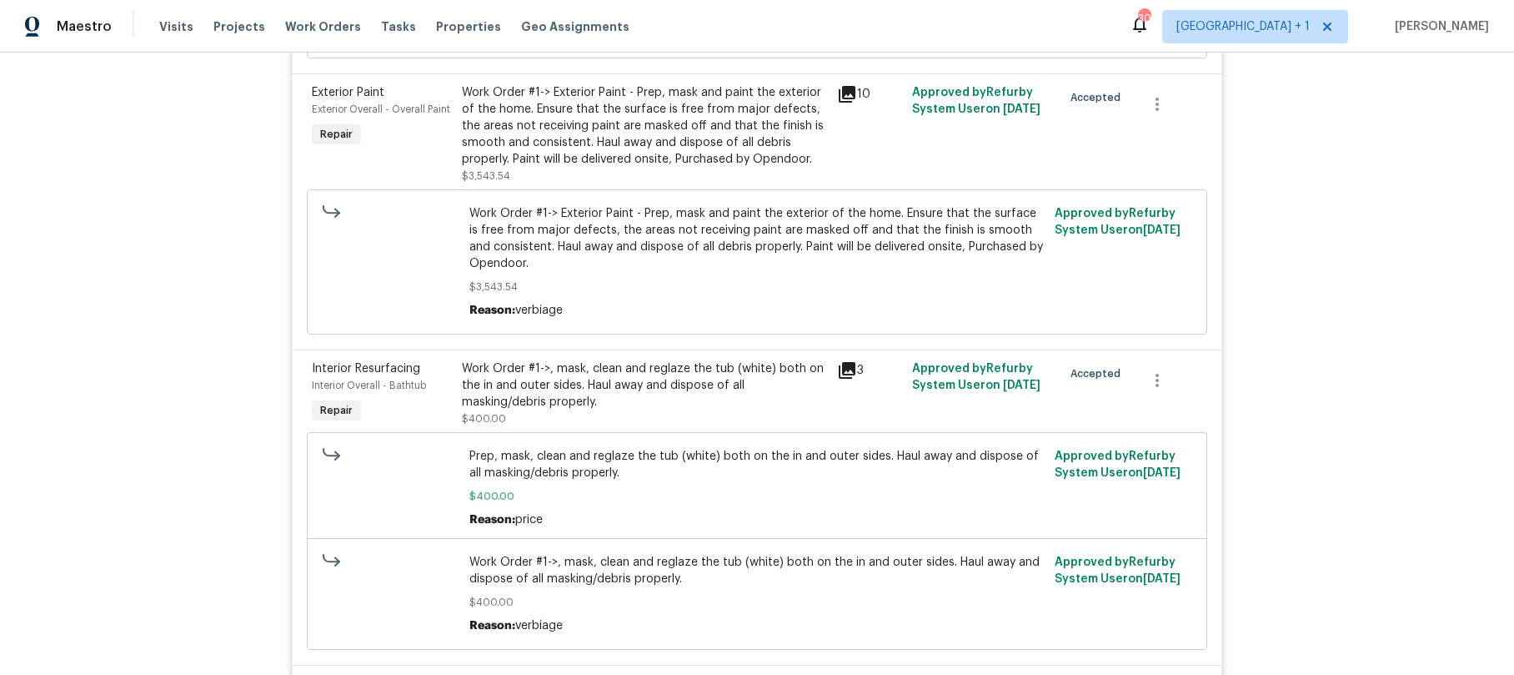
scroll to position [1207, 0]
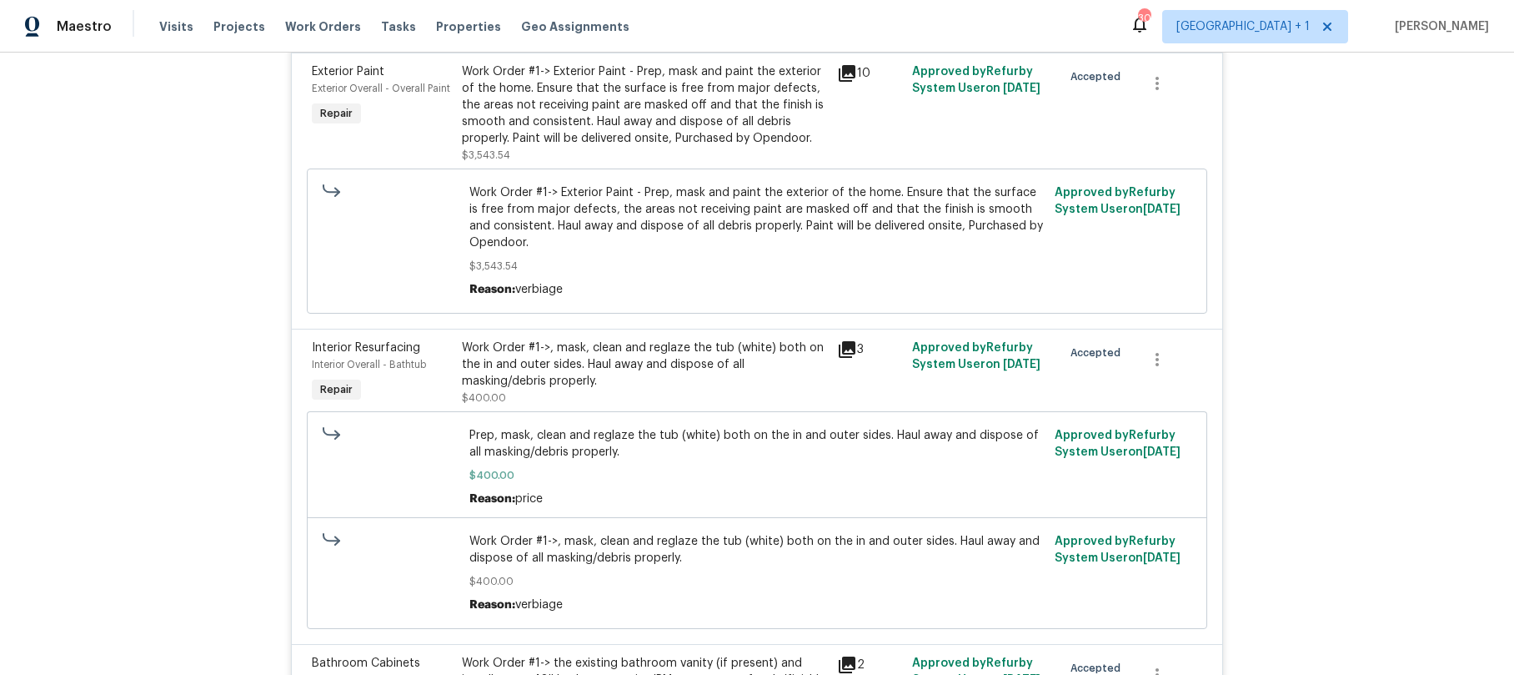
click at [572, 389] on div "Work Order #1->, mask, clean and reglaze the tub (white) both on the in and out…" at bounding box center [644, 364] width 365 height 50
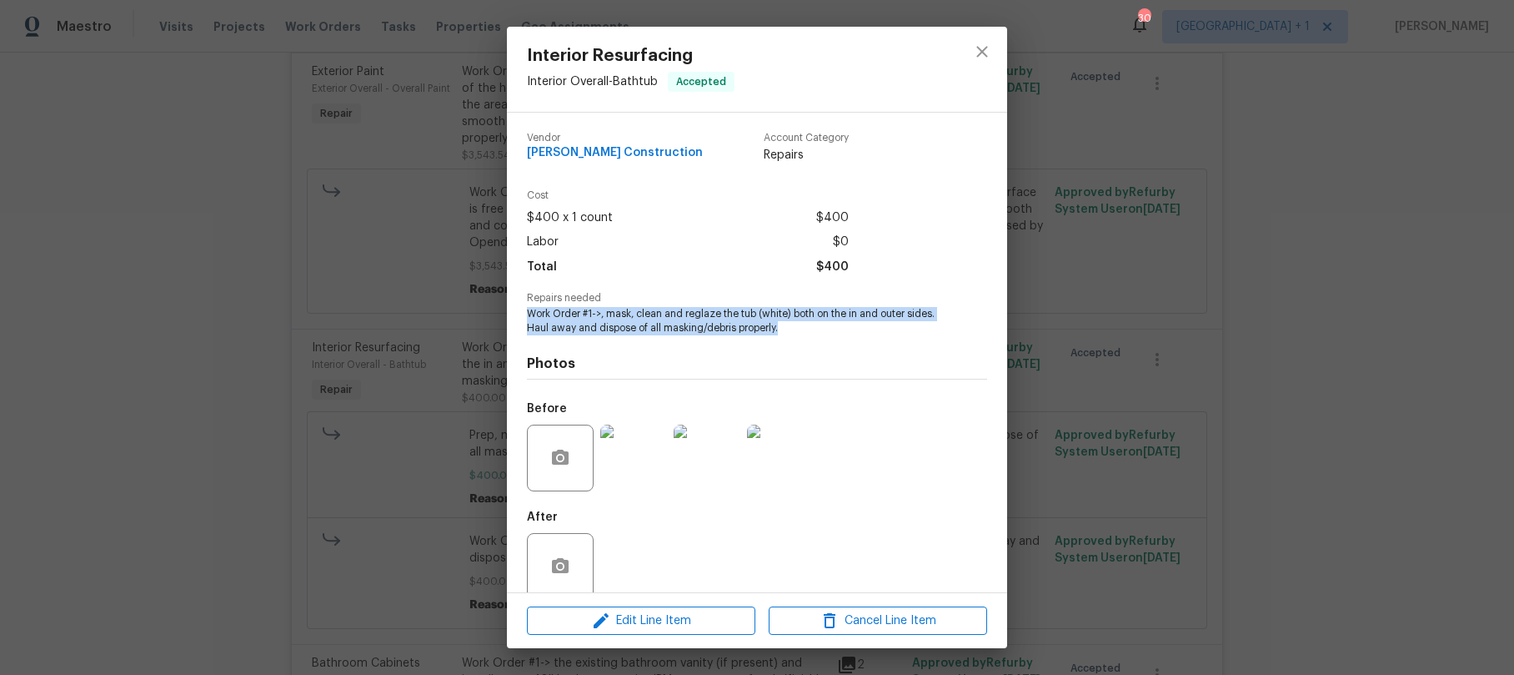
drag, startPoint x: 530, startPoint y: 315, endPoint x: 896, endPoint y: 324, distance: 365.4
click at [896, 324] on span "Work Order #1->, mask, clean and reglaze the tub (white) both on the in and out…" at bounding box center [734, 321] width 414 height 28
copy span "Work Order #1->, mask, clean and reglaze the tub (white) both on the in and out…"
click at [980, 53] on icon "close" at bounding box center [982, 52] width 20 height 20
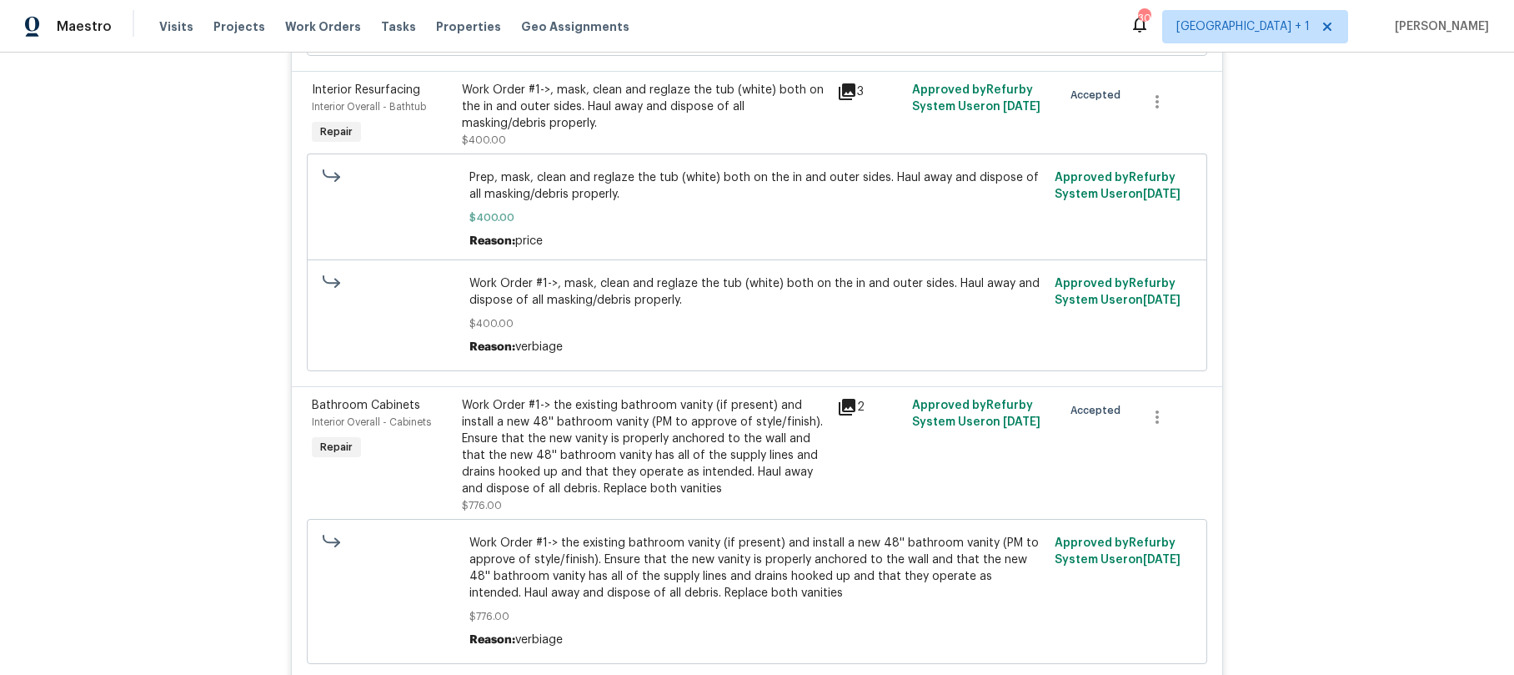
scroll to position [1497, 0]
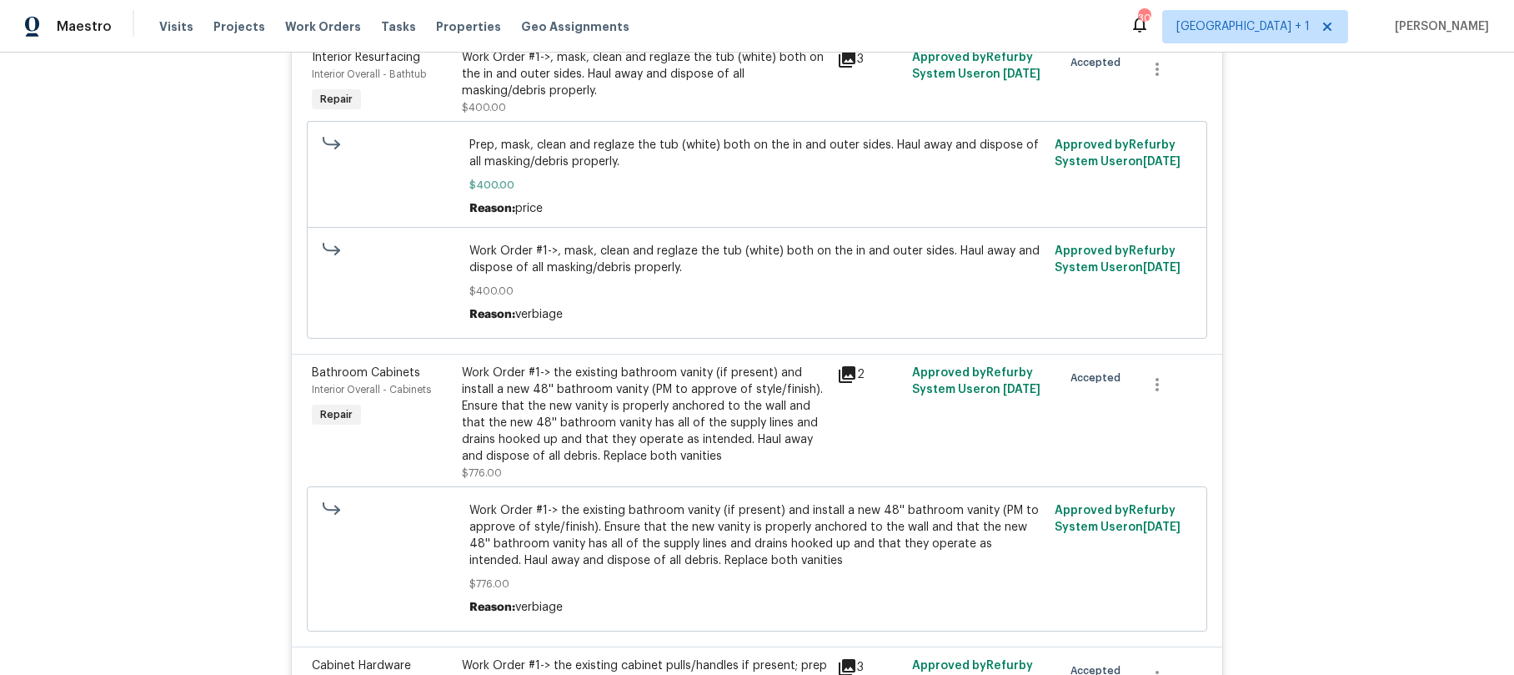
click at [515, 419] on div "Work Order #1-> the existing bathroom vanity (if present) and install a new 48'…" at bounding box center [644, 414] width 365 height 100
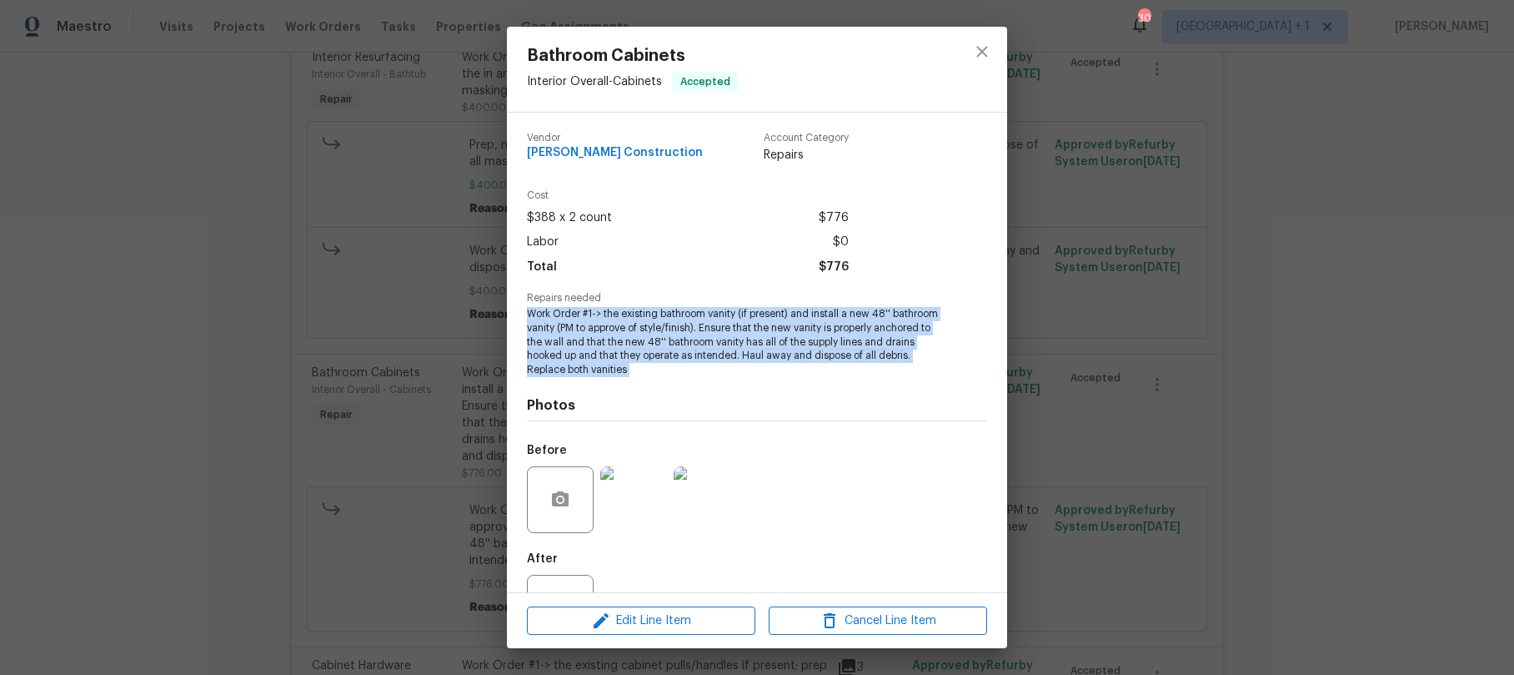
drag, startPoint x: 528, startPoint y: 315, endPoint x: 782, endPoint y: 381, distance: 262.7
click at [782, 381] on div "Vendor Navarro Construction Account Category Repairs Cost $388 x 2 count $776 L…" at bounding box center [757, 385] width 460 height 532
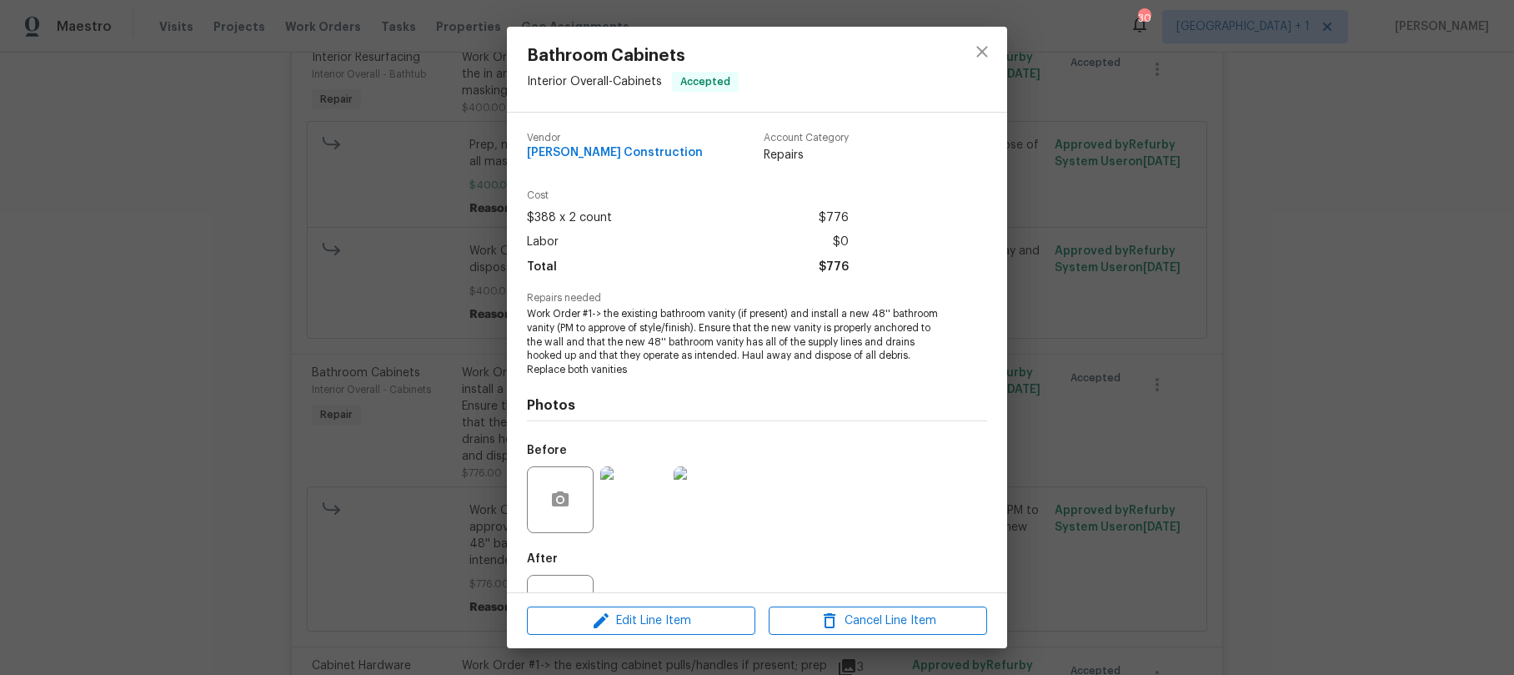
click at [857, 409] on h4 "Photos" at bounding box center [757, 405] width 460 height 17
click at [675, 622] on span "Edit Line Item" at bounding box center [641, 620] width 218 height 21
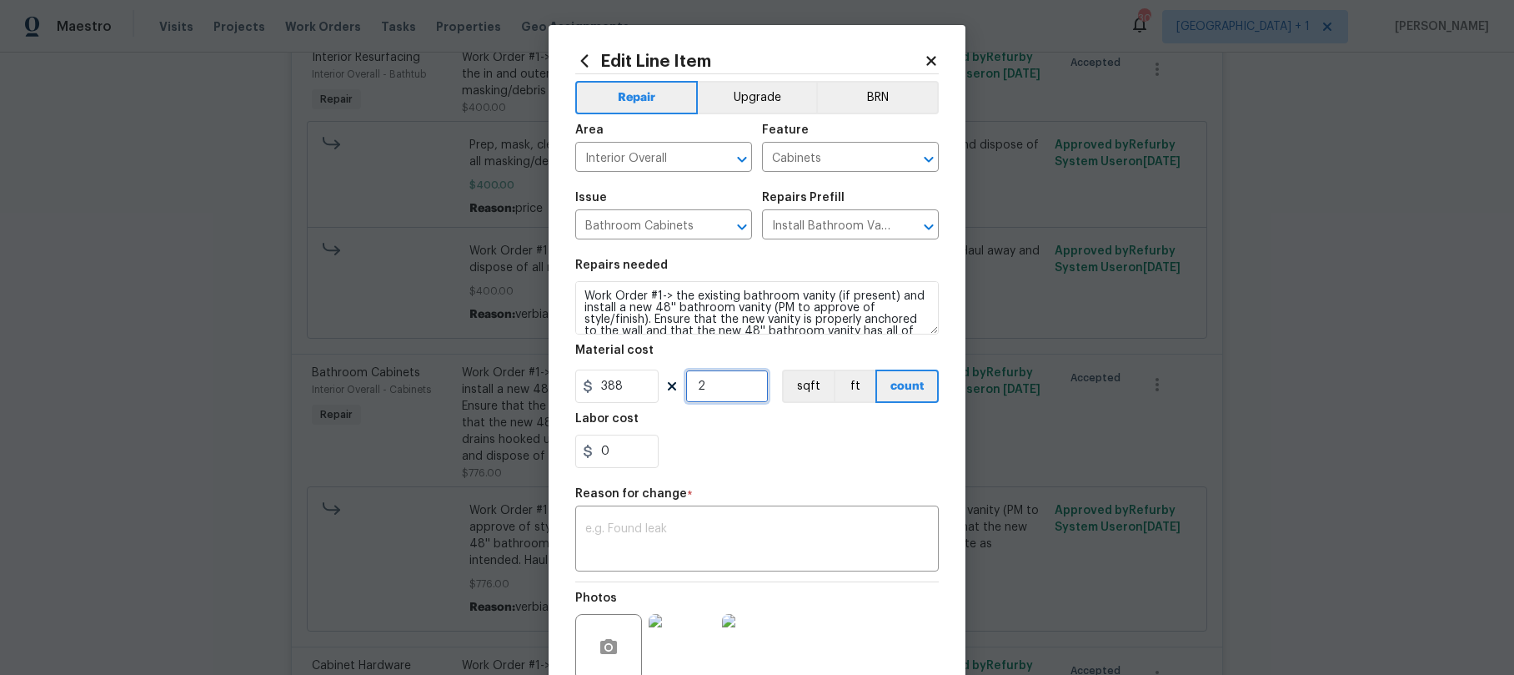
click at [704, 393] on input "2" at bounding box center [727, 385] width 83 height 33
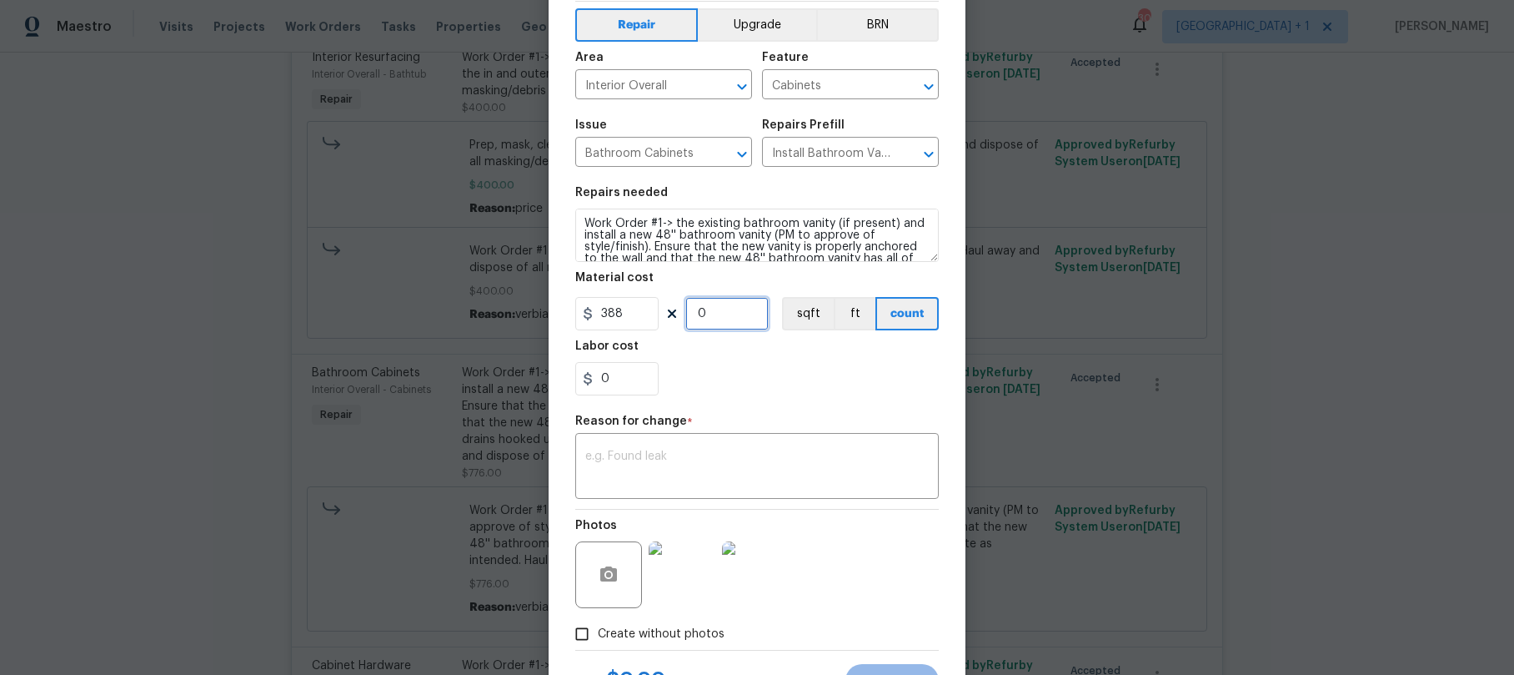
scroll to position [147, 0]
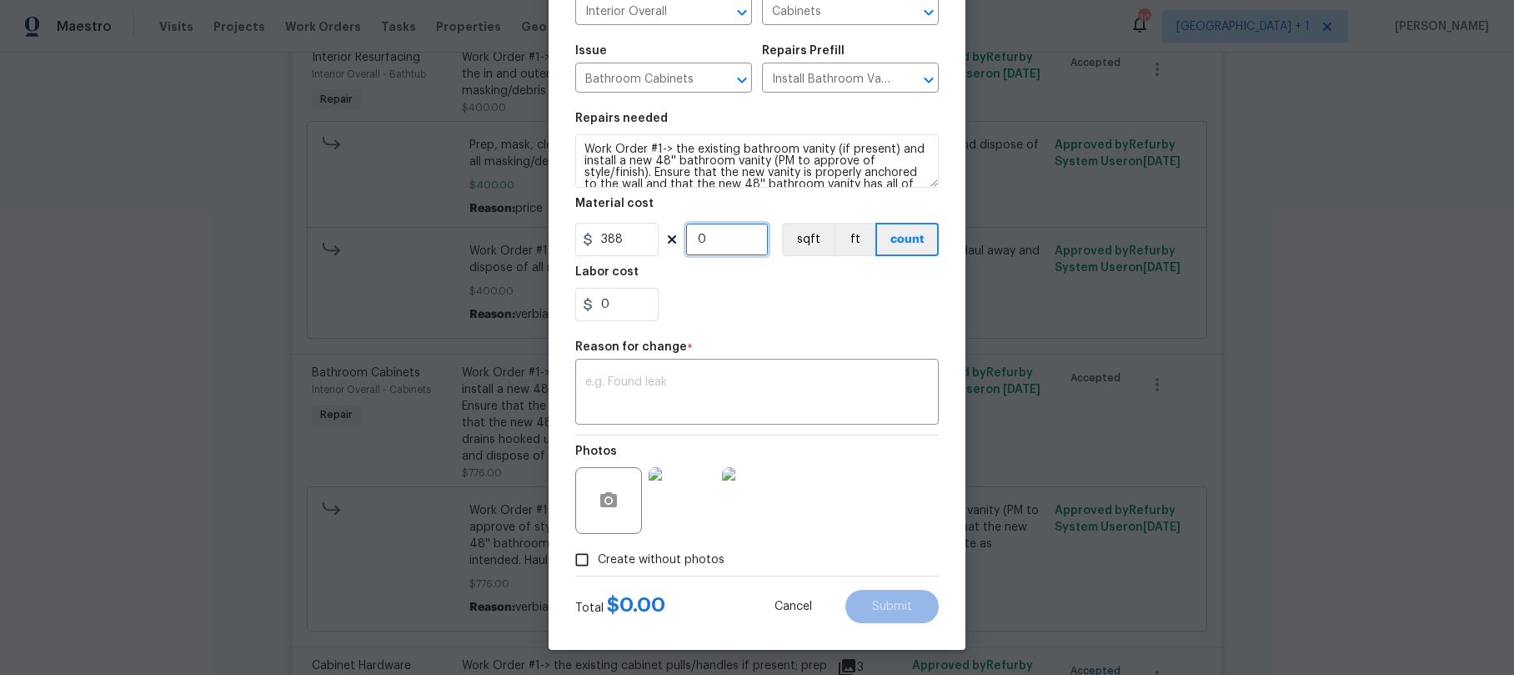
drag, startPoint x: 716, startPoint y: 235, endPoint x: 681, endPoint y: 241, distance: 35.5
click at [686, 241] on input "0" at bounding box center [727, 239] width 83 height 33
type input "1"
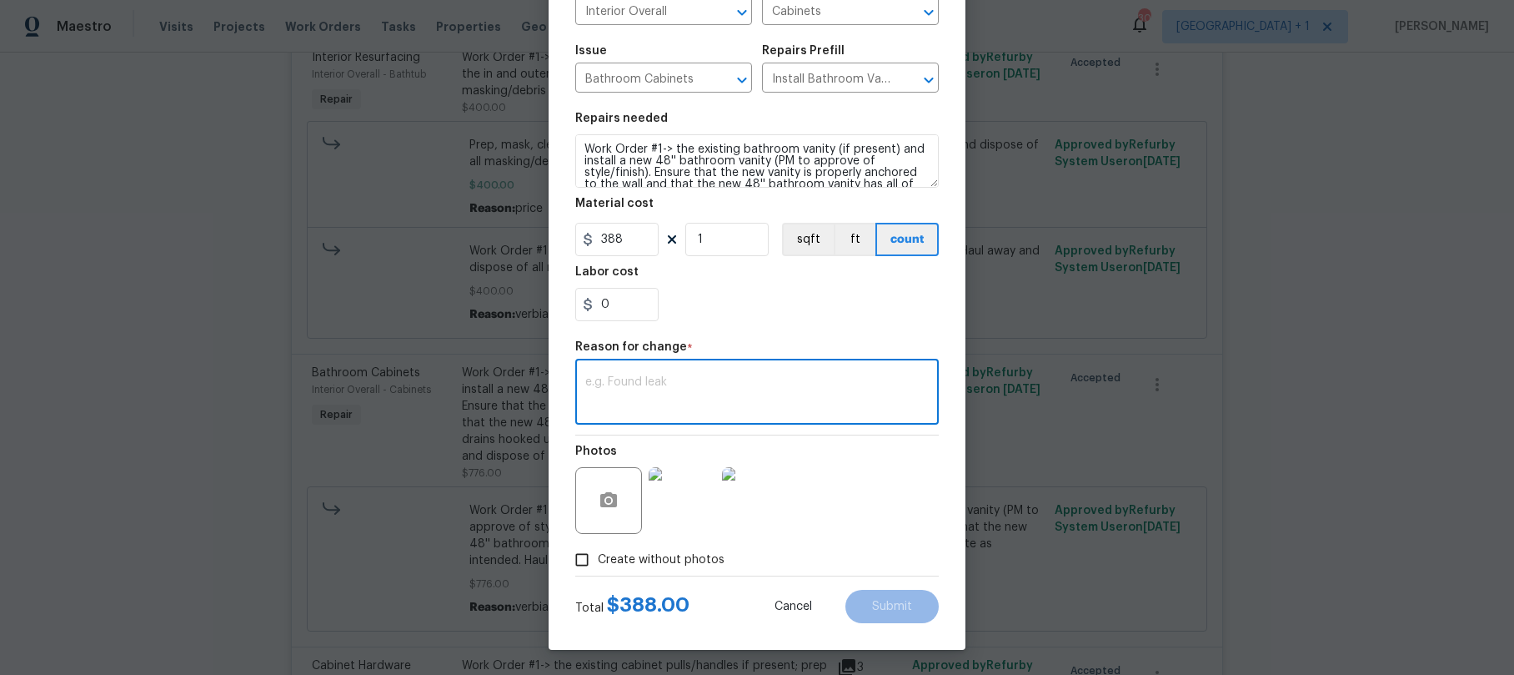
click at [648, 378] on textarea at bounding box center [757, 393] width 344 height 35
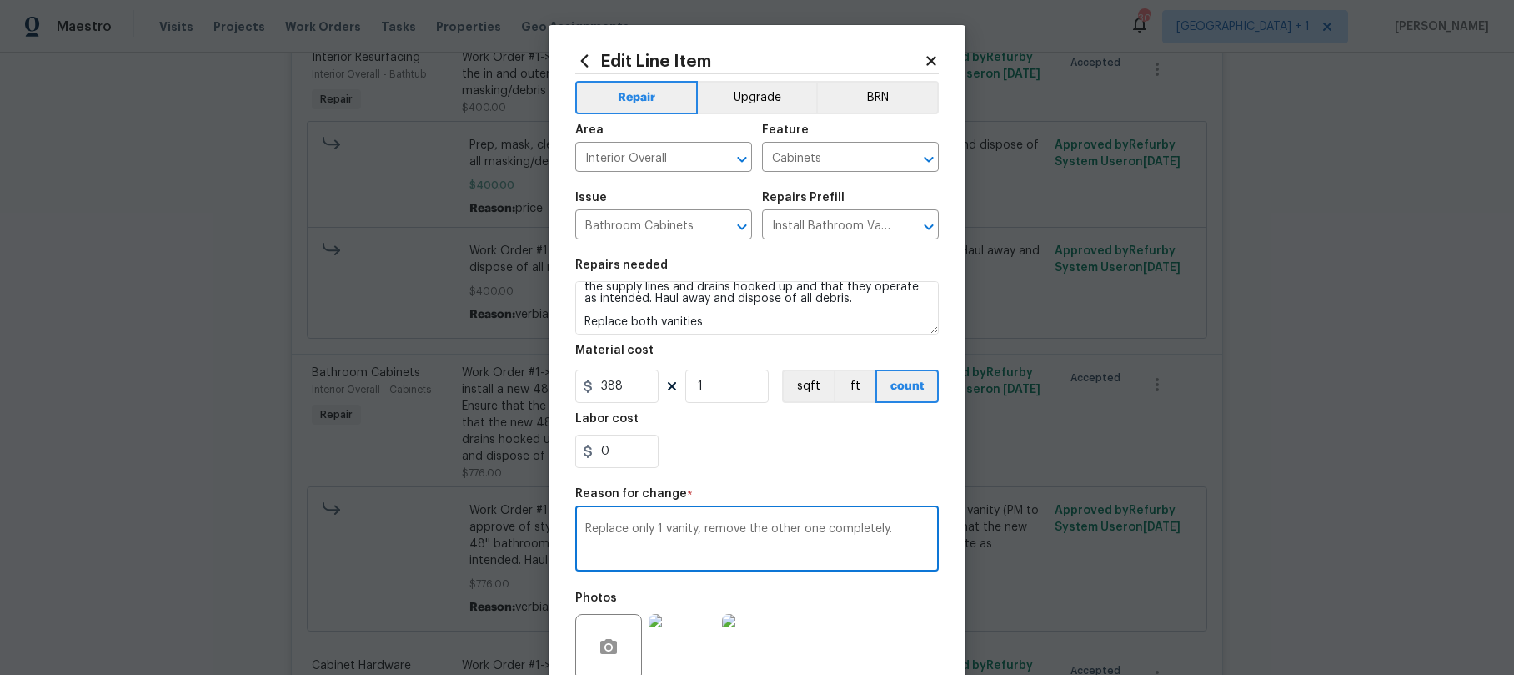
scroll to position [58, 0]
type textarea "Replace only 1 vanity, remove the other one completely."
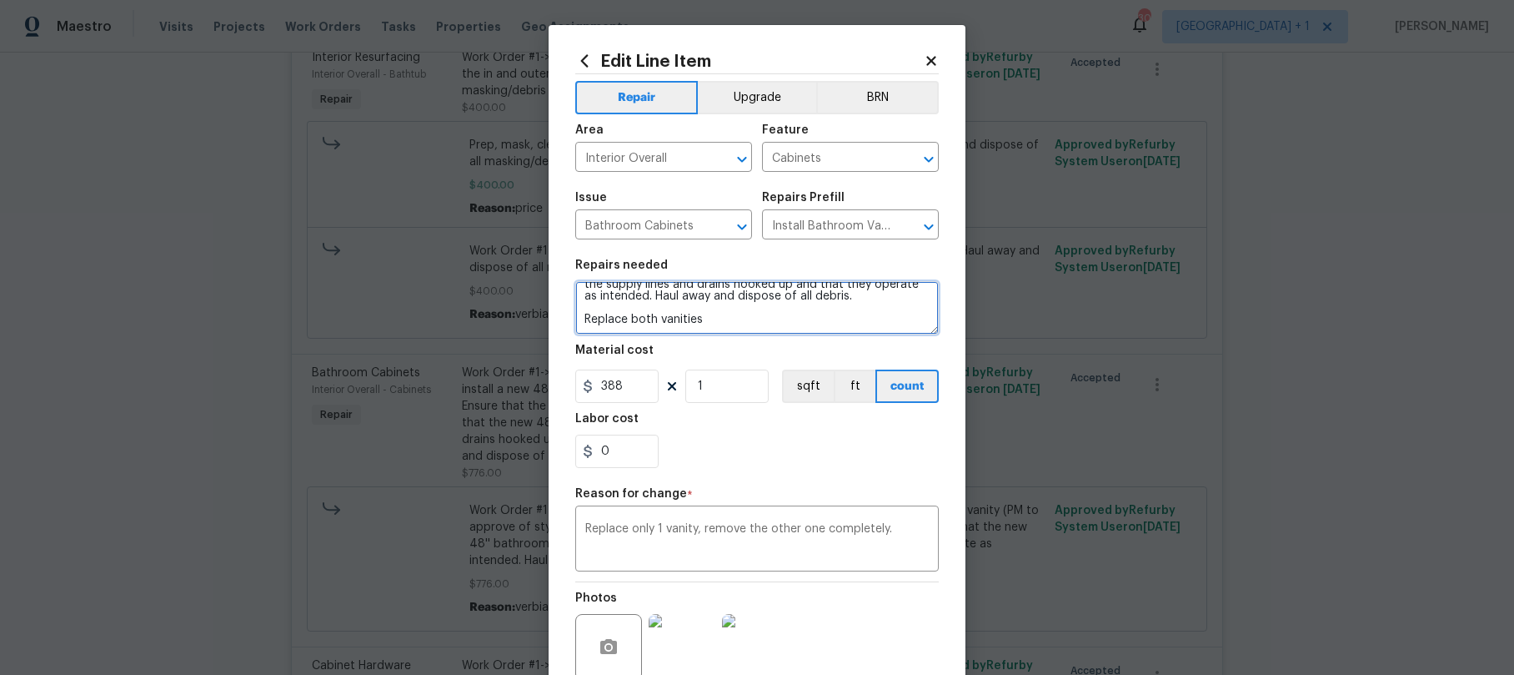
click at [734, 318] on textarea "Work Order #1-> the existing bathroom vanity (if present) and install a new 48'…" at bounding box center [757, 307] width 364 height 53
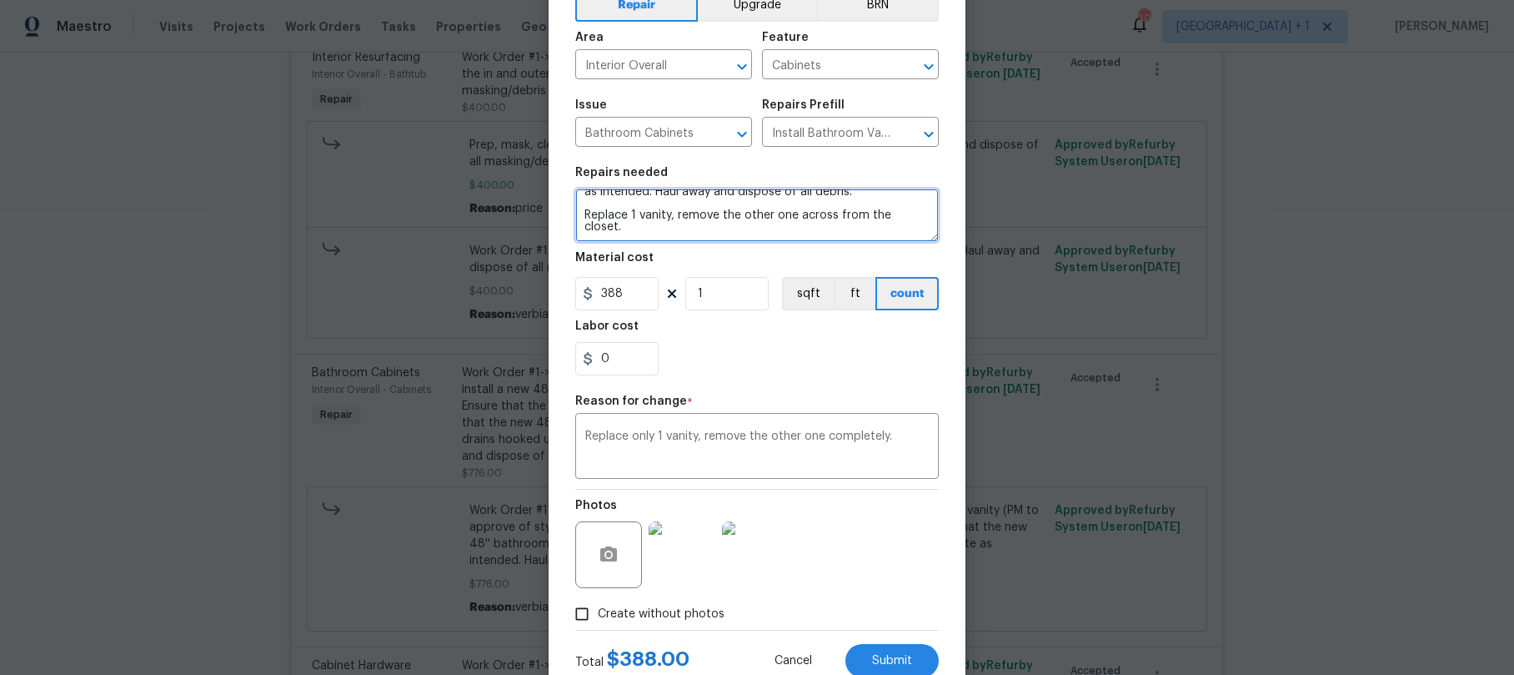
scroll to position [125, 0]
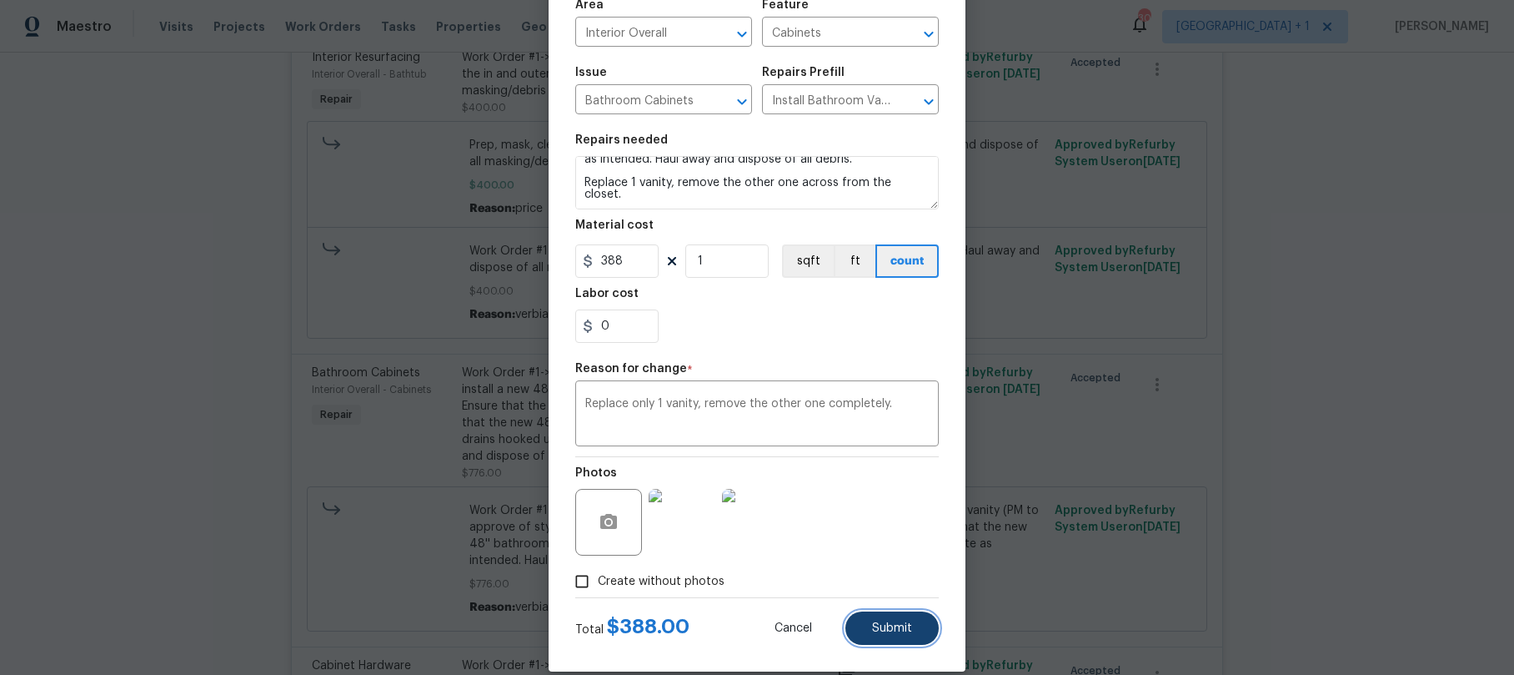
click at [894, 626] on span "Submit" at bounding box center [892, 628] width 40 height 13
type textarea "Work Order #1-> the existing bathroom vanity (if present) and install a new 48'…"
type input "2"
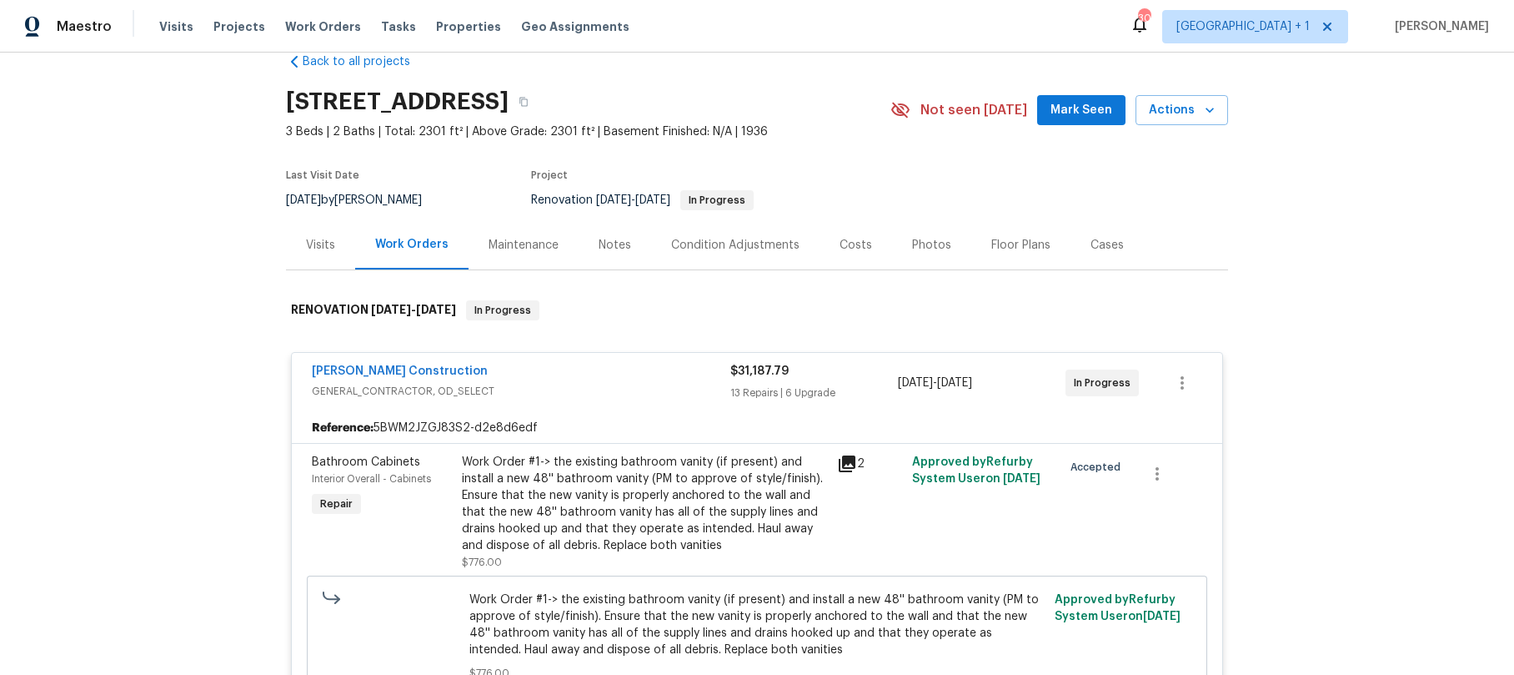
scroll to position [0, 0]
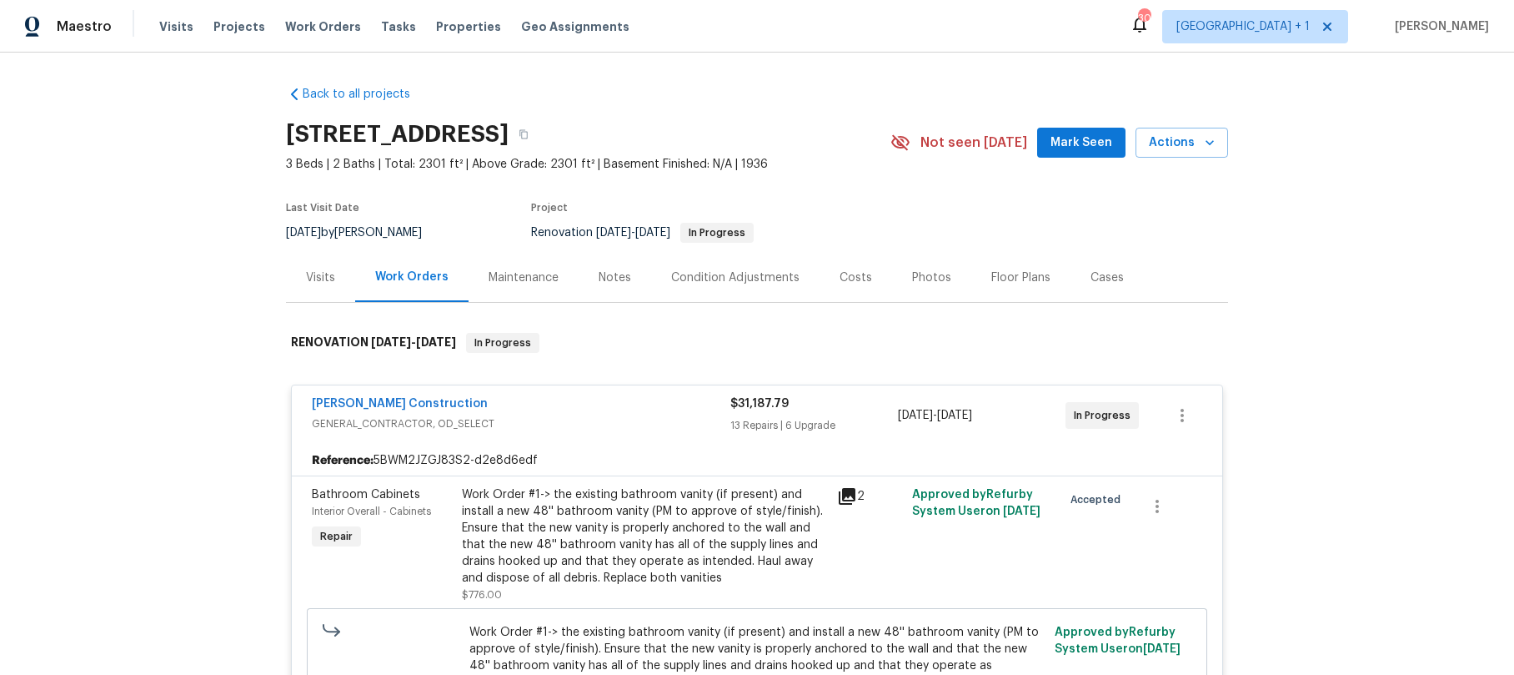
click at [412, 267] on div "Work Orders" at bounding box center [411, 277] width 113 height 49
click at [409, 271] on div "Work Orders" at bounding box center [411, 277] width 73 height 17
click at [391, 395] on span "[PERSON_NAME] Construction" at bounding box center [400, 403] width 176 height 17
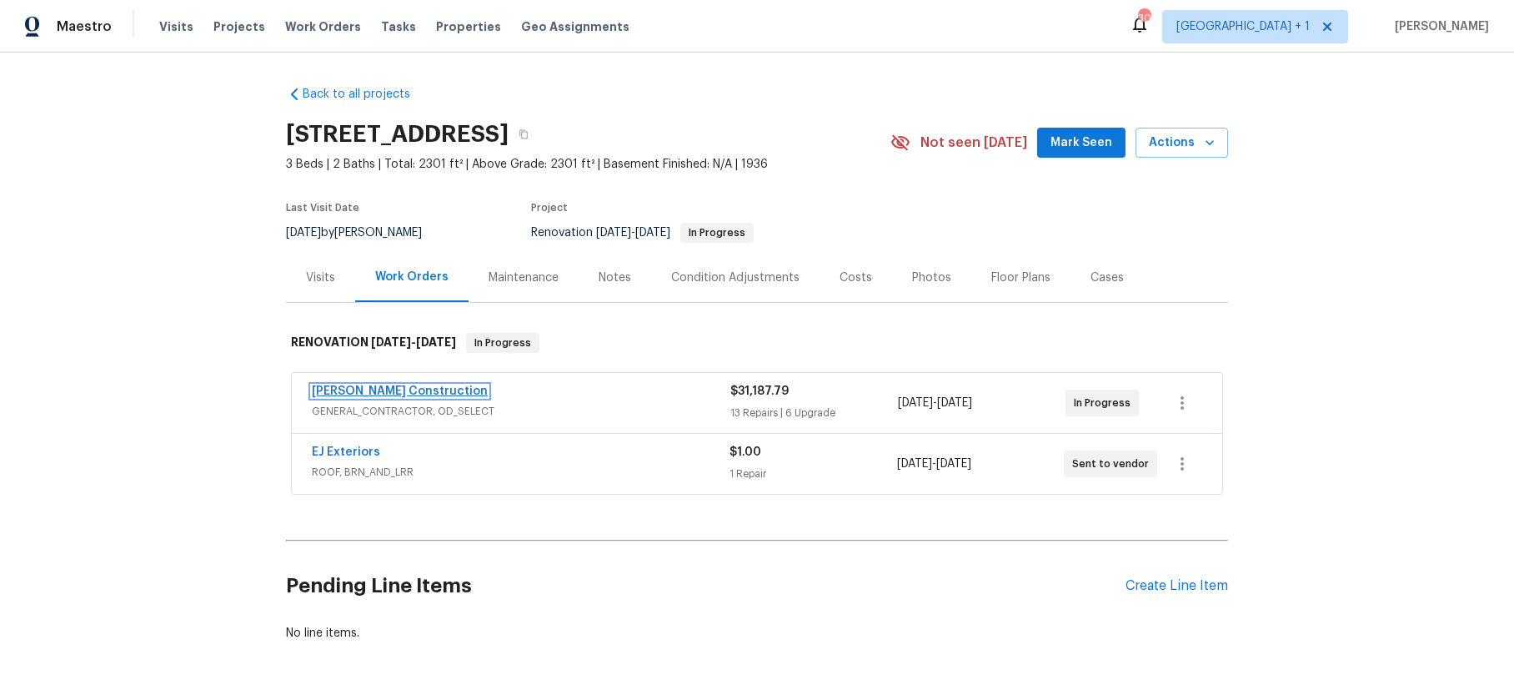
click at [394, 391] on link "[PERSON_NAME] Construction" at bounding box center [400, 391] width 176 height 12
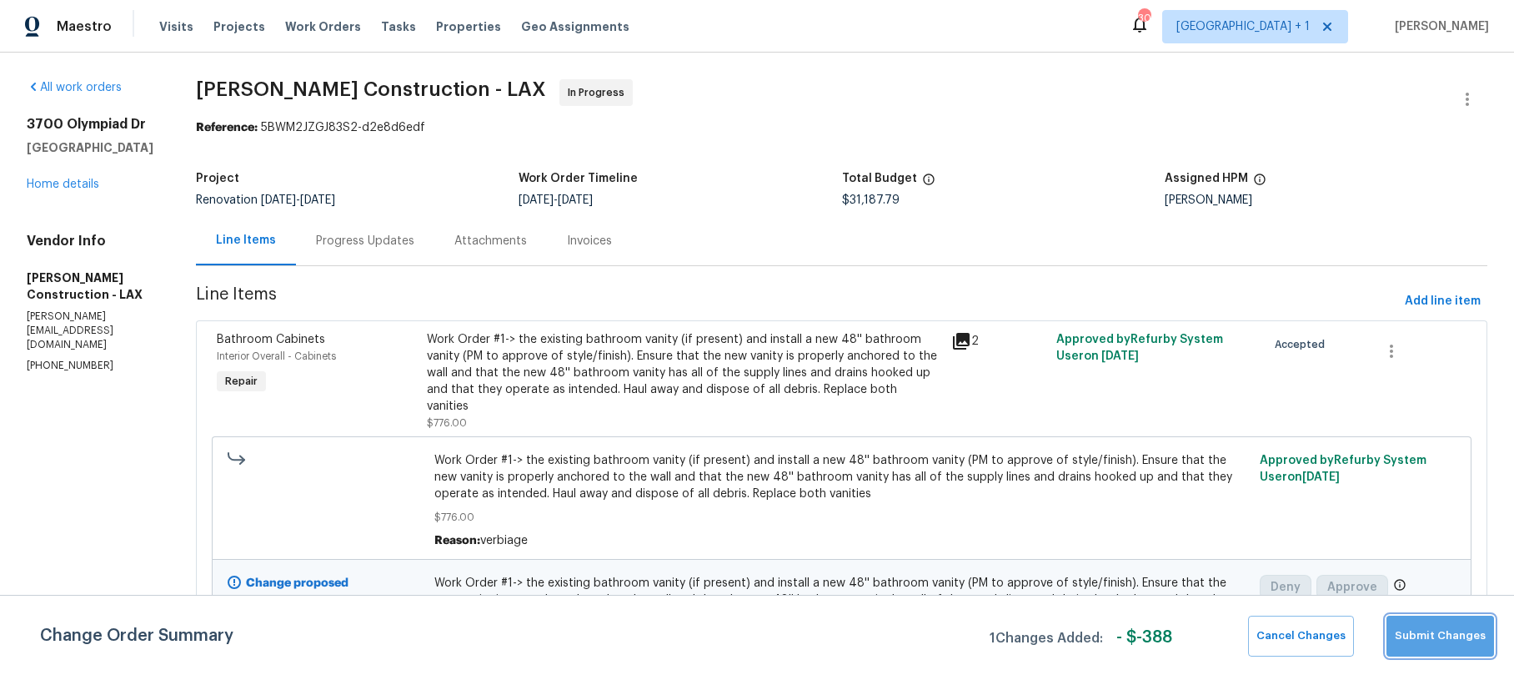
click at [1456, 641] on span "Submit Changes" at bounding box center [1440, 635] width 91 height 19
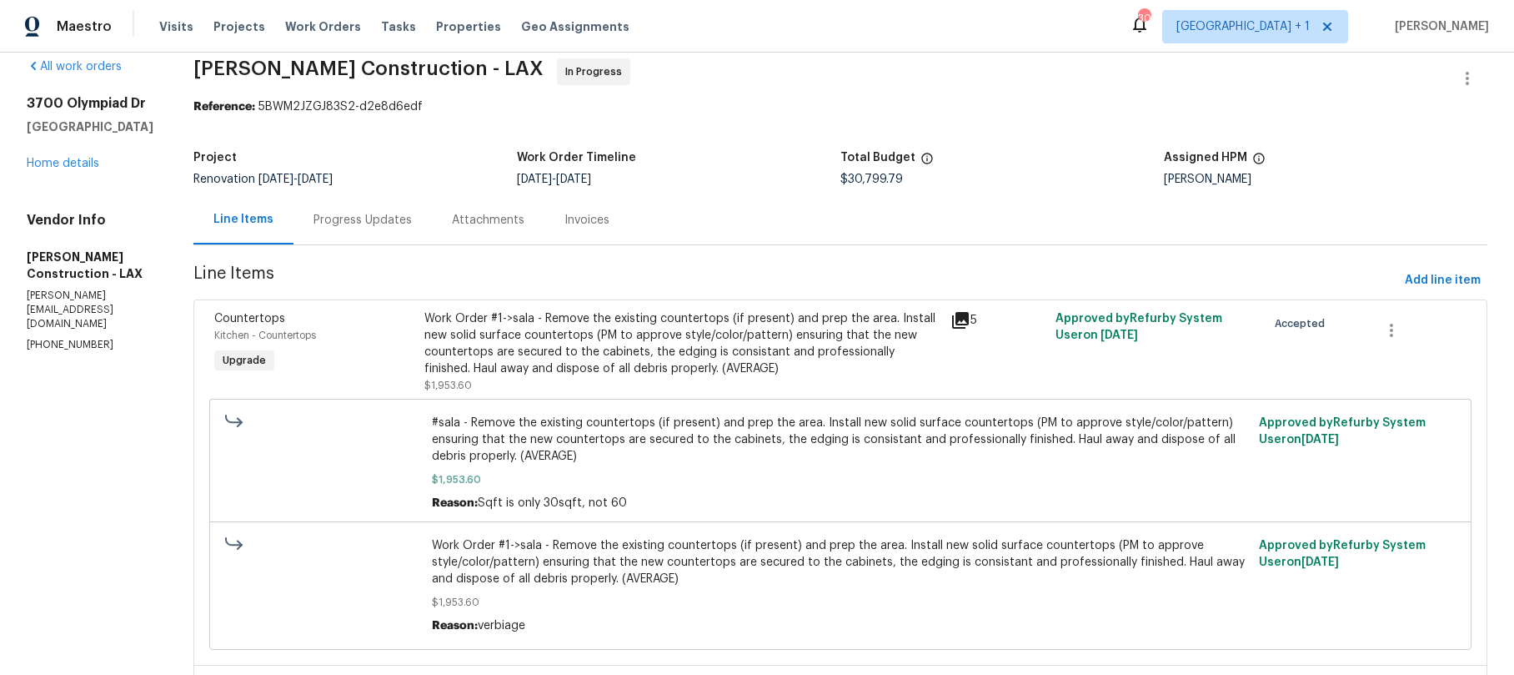
scroll to position [24, 0]
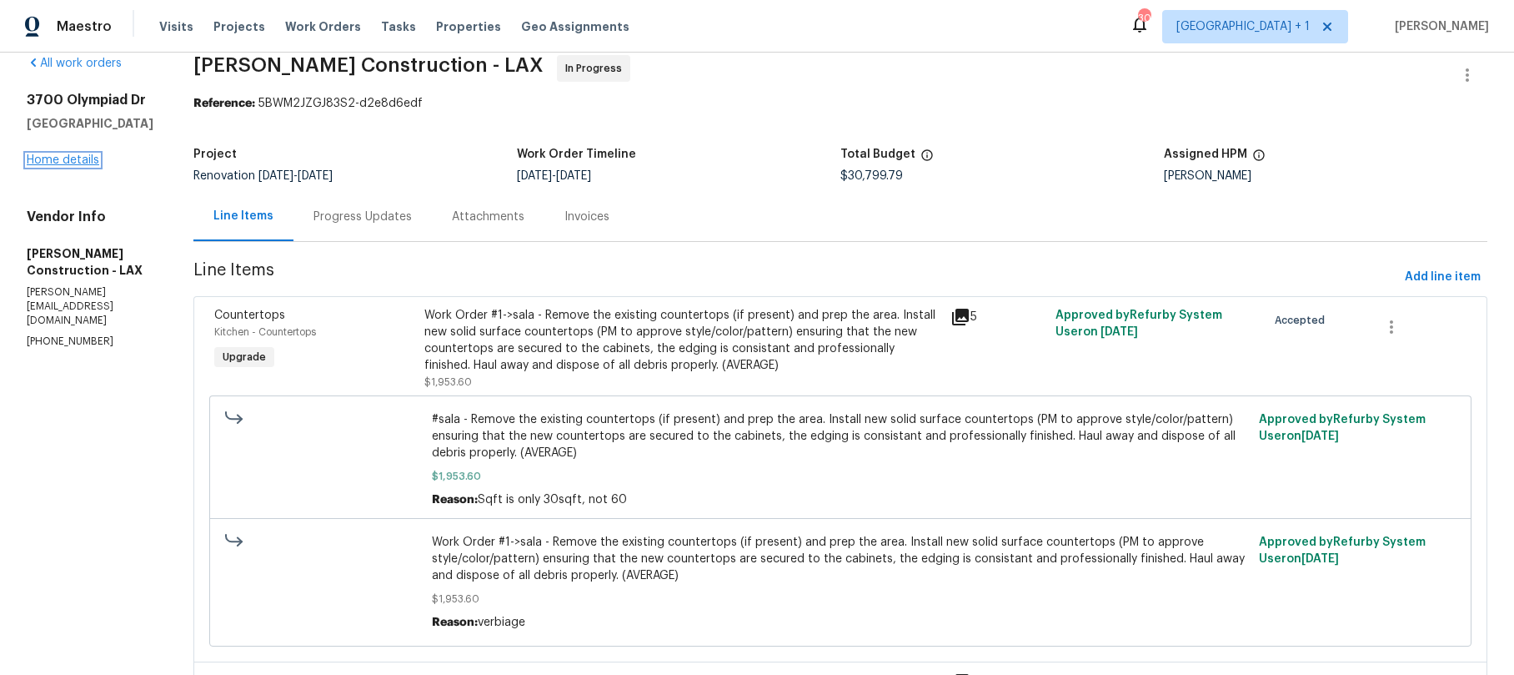
click at [72, 157] on link "Home details" at bounding box center [63, 160] width 73 height 12
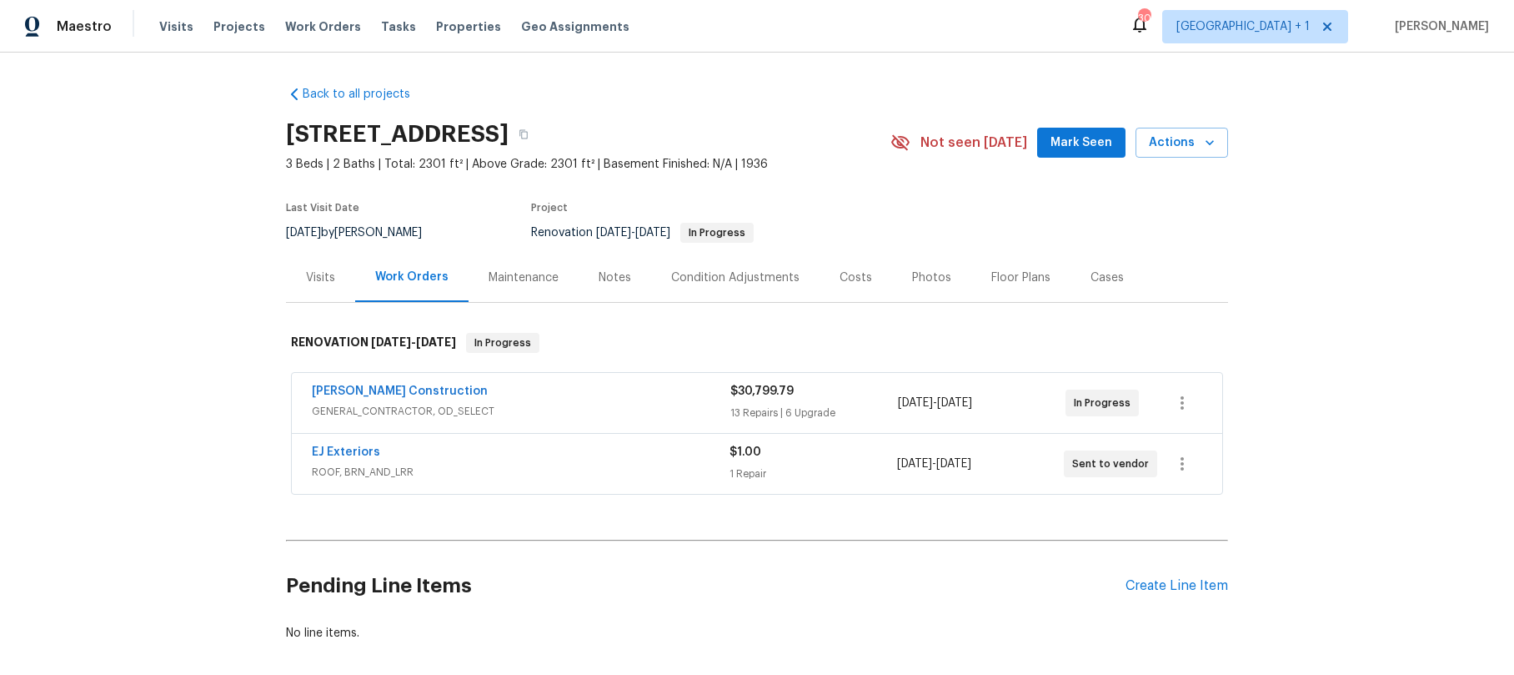
click at [459, 393] on div "[PERSON_NAME] Construction" at bounding box center [521, 393] width 419 height 20
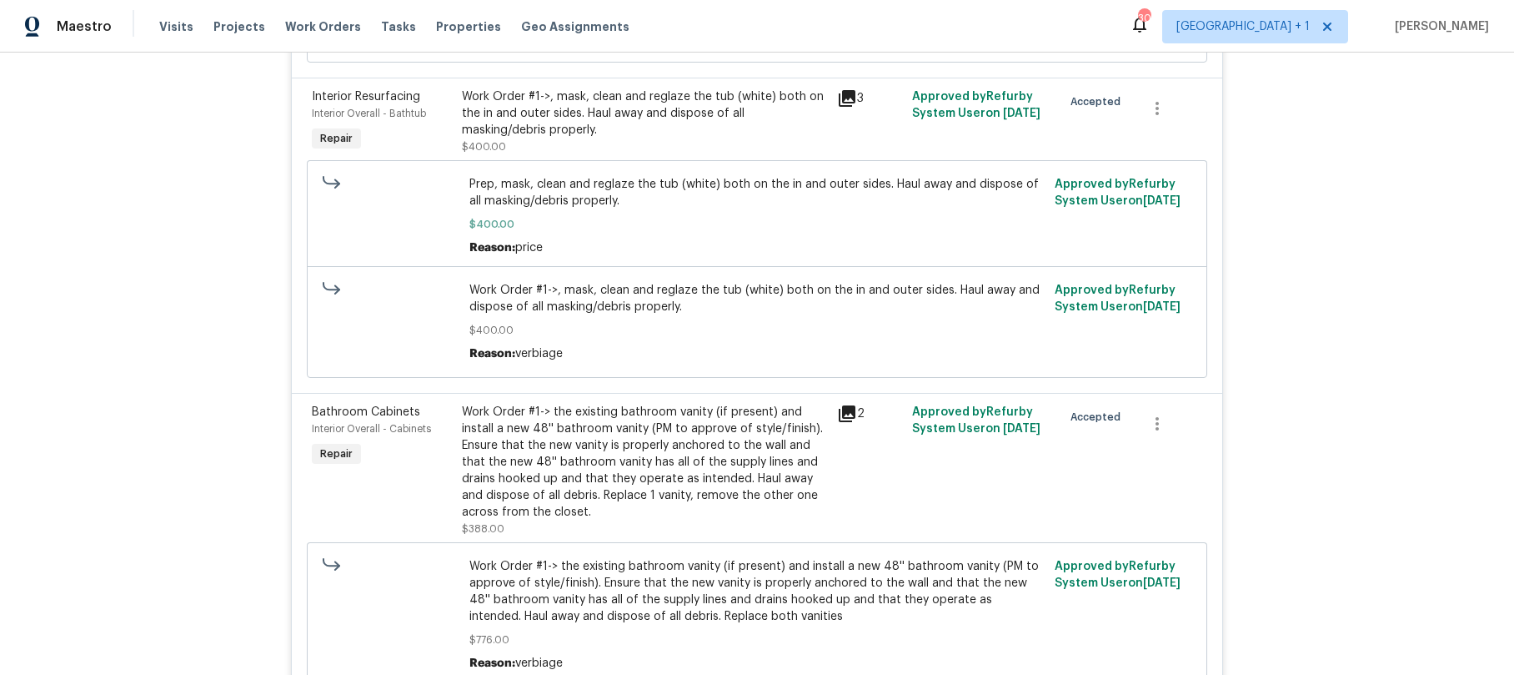
scroll to position [1487, 0]
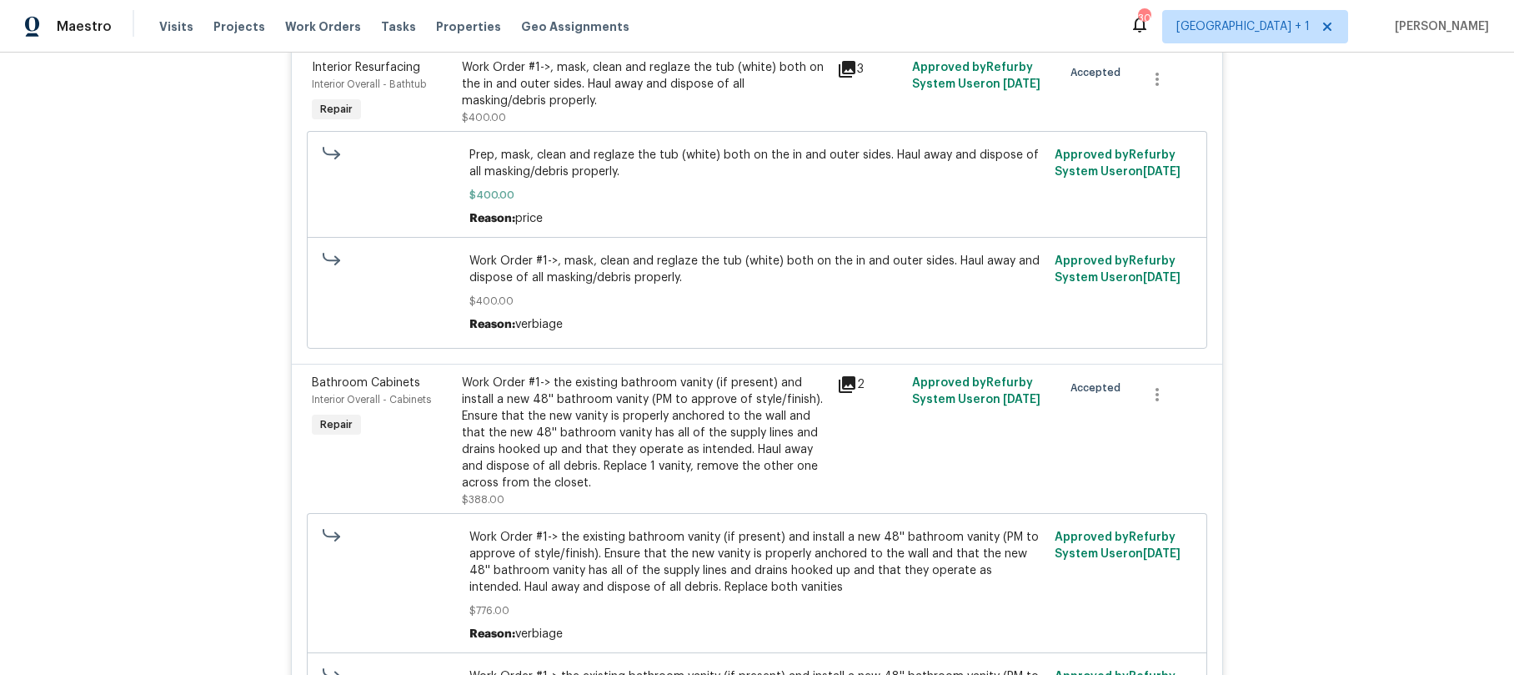
click at [563, 438] on div "Work Order #1-> the existing bathroom vanity (if present) and install a new 48'…" at bounding box center [644, 432] width 365 height 117
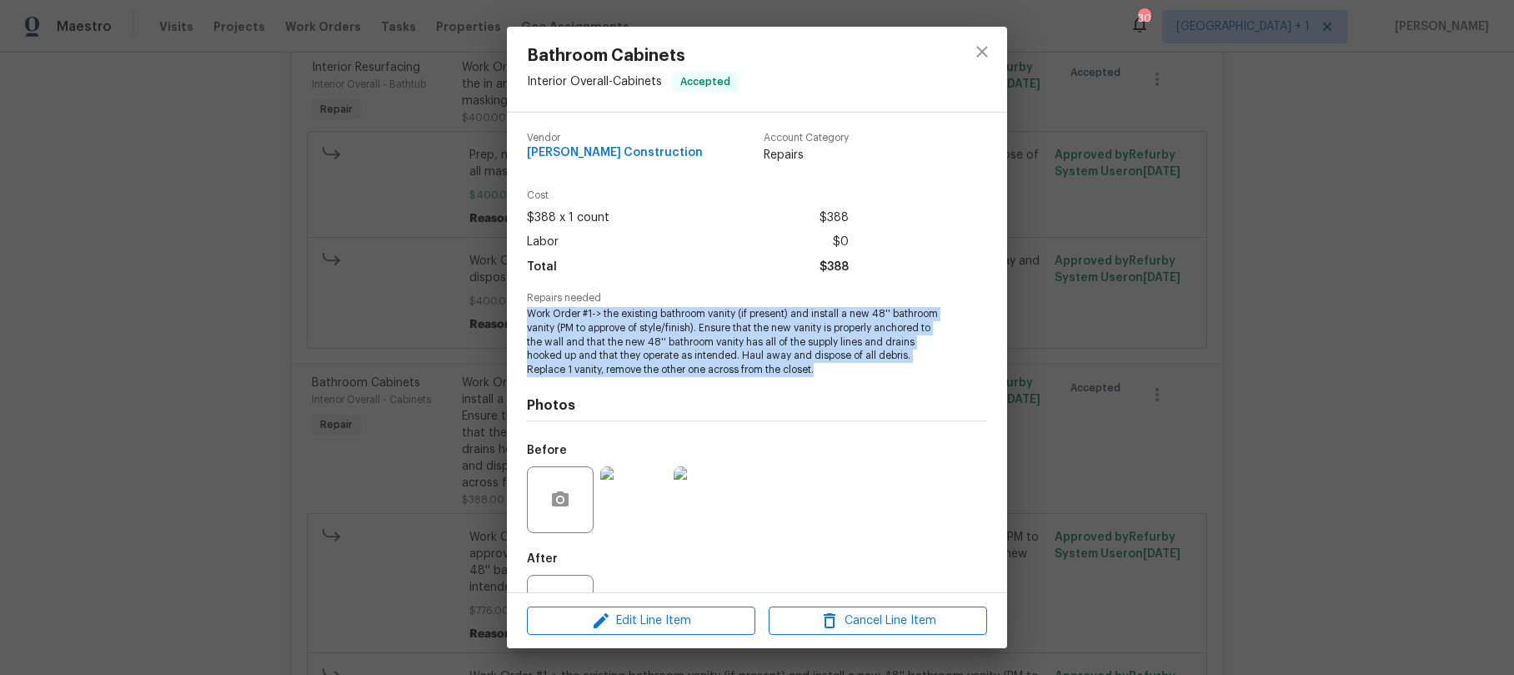
drag, startPoint x: 529, startPoint y: 314, endPoint x: 898, endPoint y: 372, distance: 373.9
click at [898, 372] on span "Work Order #1-> the existing bathroom vanity (if present) and install a new 48'…" at bounding box center [734, 342] width 414 height 70
copy span "Work Order #1-> the existing bathroom vanity (if present) and install a new 48'…"
click at [982, 51] on icon "close" at bounding box center [982, 51] width 11 height 11
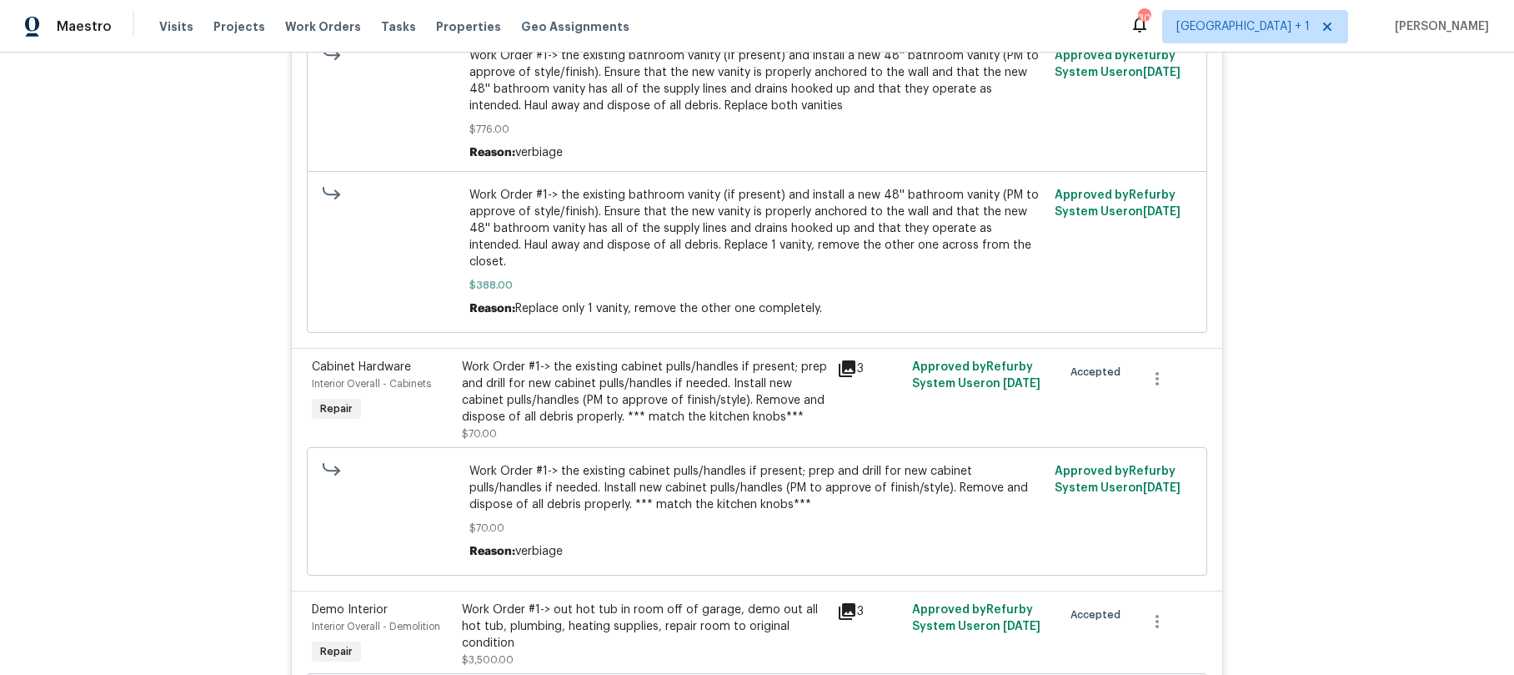
scroll to position [1971, 0]
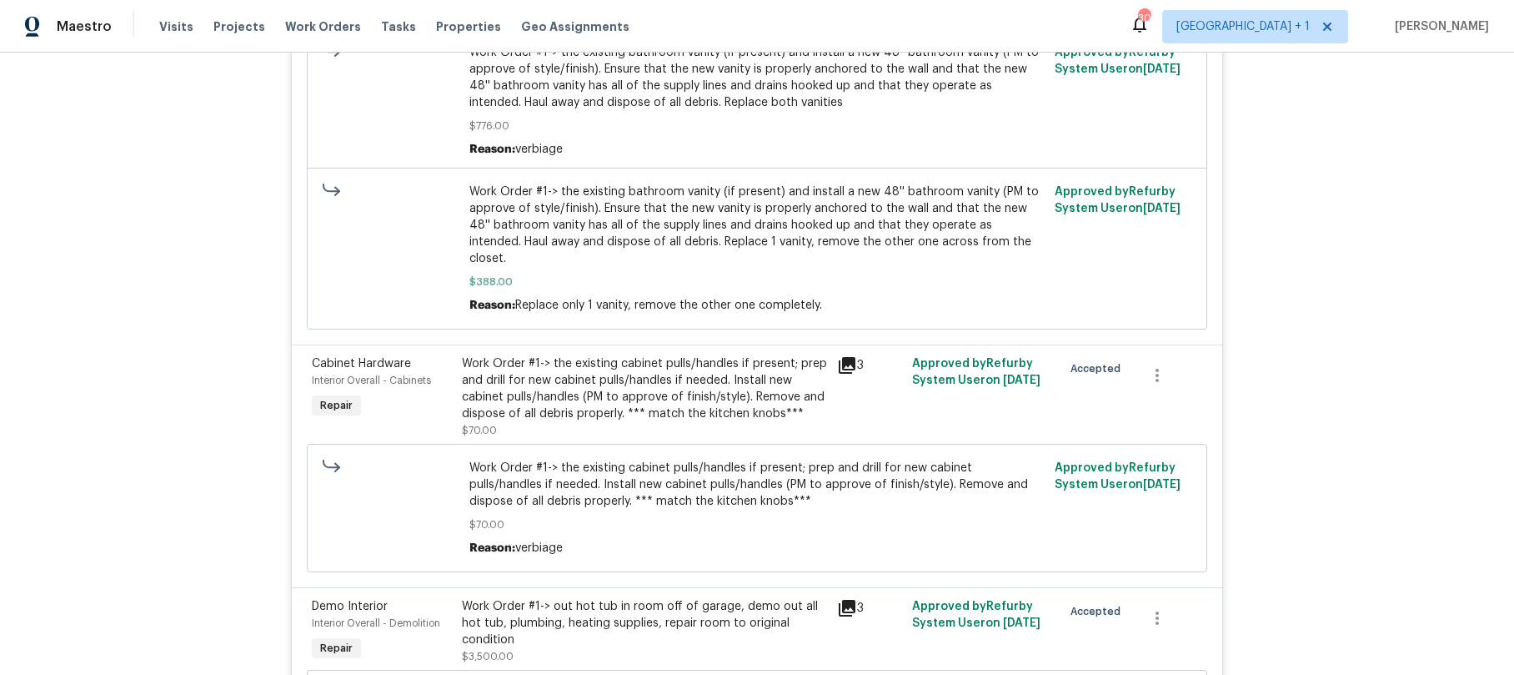
click at [562, 388] on div "Work Order #1-> the existing cabinet pulls/handles if present; prep and drill f…" at bounding box center [644, 388] width 365 height 67
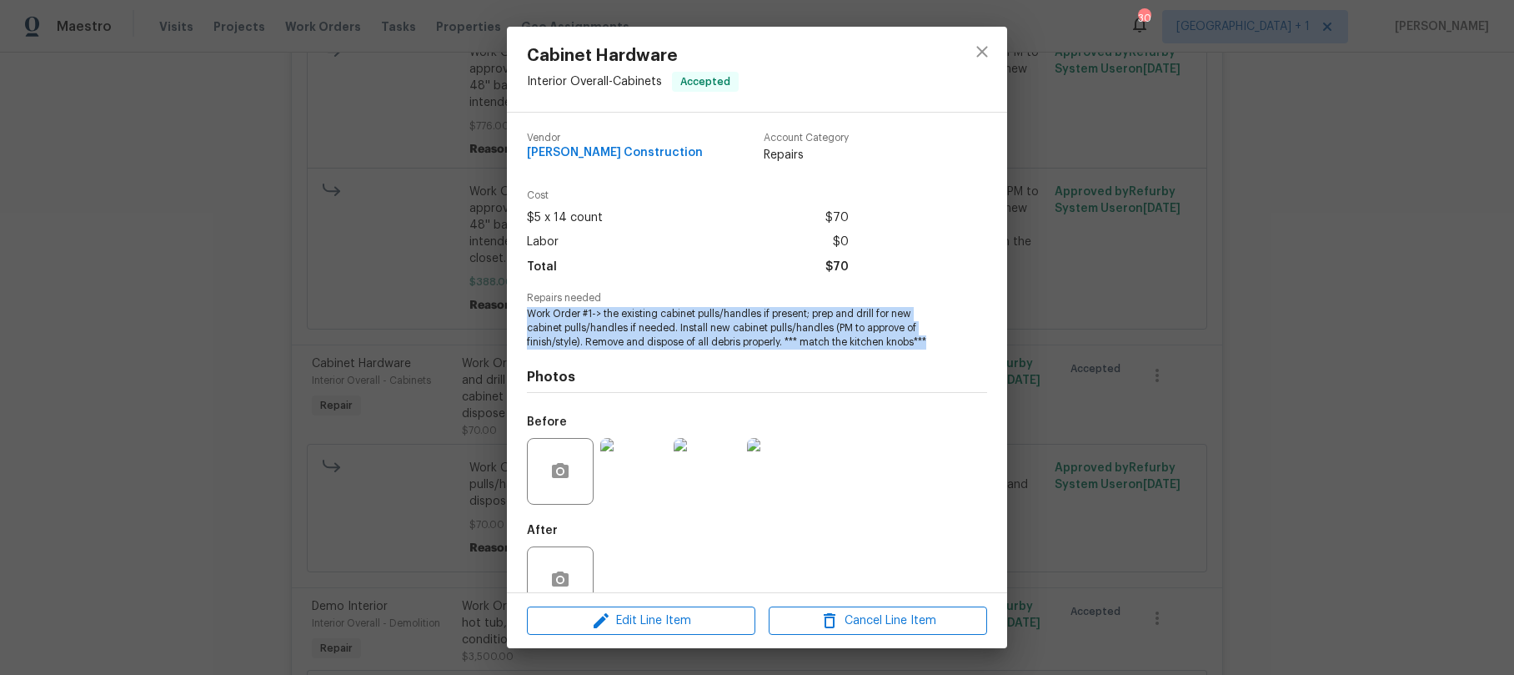
drag, startPoint x: 526, startPoint y: 314, endPoint x: 858, endPoint y: 350, distance: 333.9
click at [858, 349] on span "Work Order #1-> the existing cabinet pulls/handles if present; prep and drill f…" at bounding box center [734, 328] width 414 height 42
copy span "Work Order #1-> the existing cabinet pulls/handles if present; prep and drill f…"
click at [982, 52] on icon "close" at bounding box center [982, 51] width 11 height 11
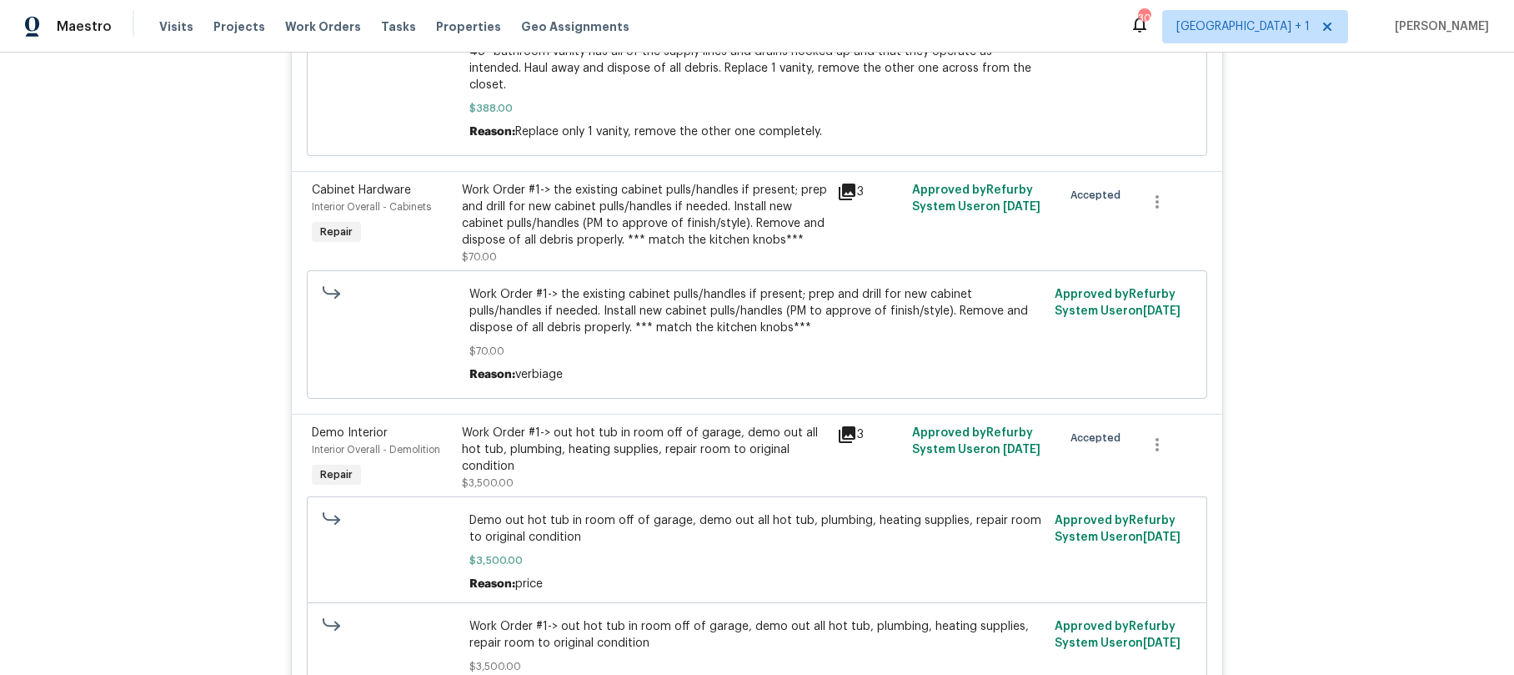
scroll to position [2148, 0]
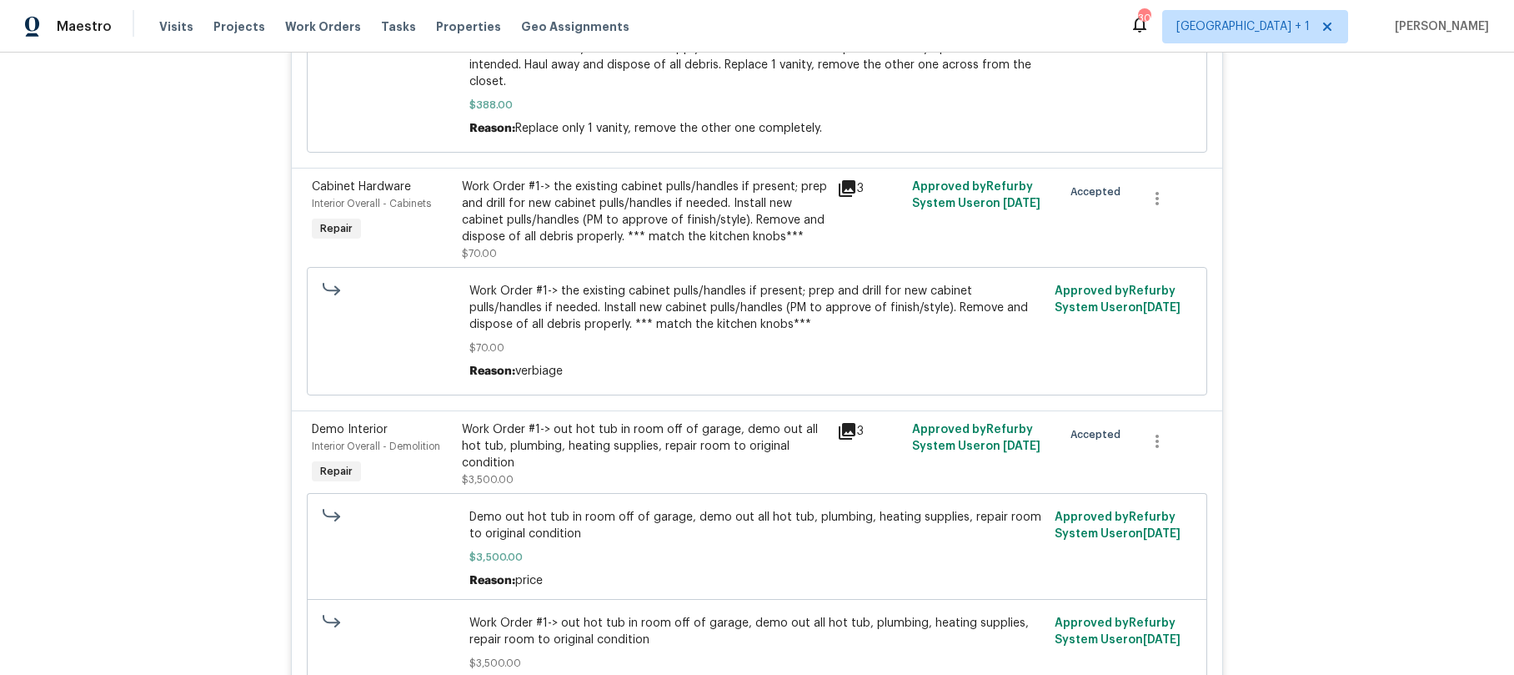
click at [590, 429] on div "Work Order #1-> out hot tub in room off of garage, demo out all hot tub, plumbi…" at bounding box center [644, 446] width 365 height 50
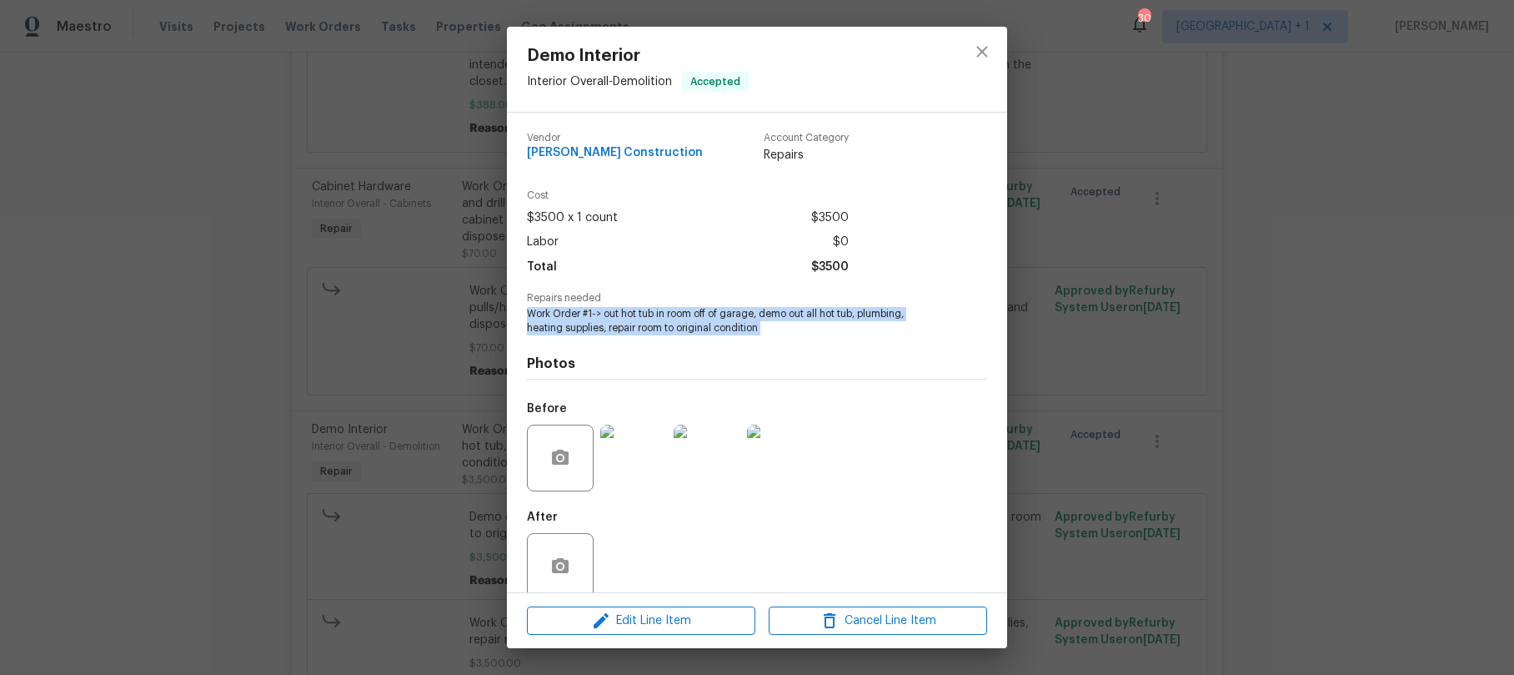
drag, startPoint x: 530, startPoint y: 314, endPoint x: 807, endPoint y: 334, distance: 278.5
click at [807, 334] on div "Vendor Navarro Construction Account Category Repairs Cost $3500 x 1 count $3500…" at bounding box center [757, 364] width 460 height 490
copy span "Work Order #1-> out hot tub in room off of garage, demo out all hot tub, plumbi…"
click at [982, 49] on icon "close" at bounding box center [982, 52] width 20 height 20
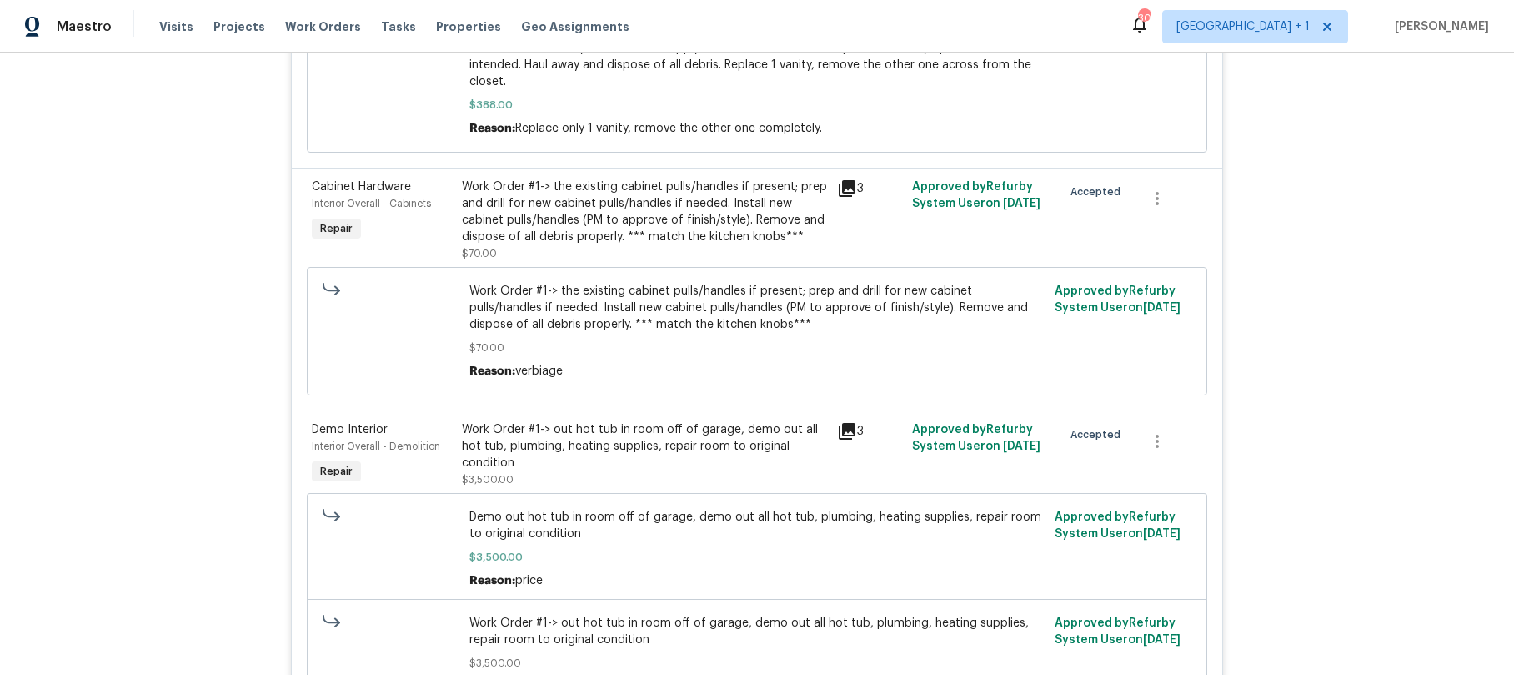
click at [982, 49] on icon "close" at bounding box center [982, 52] width 20 height 20
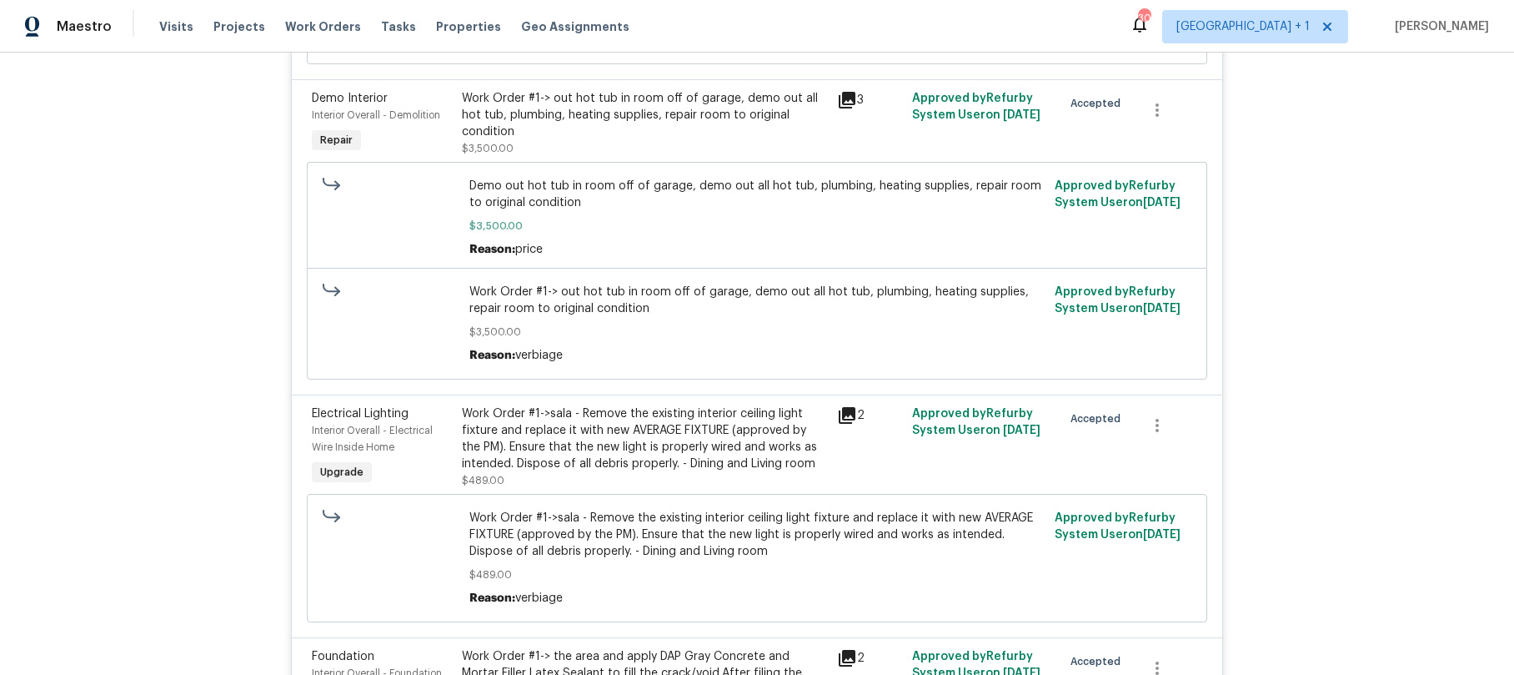
scroll to position [2515, 0]
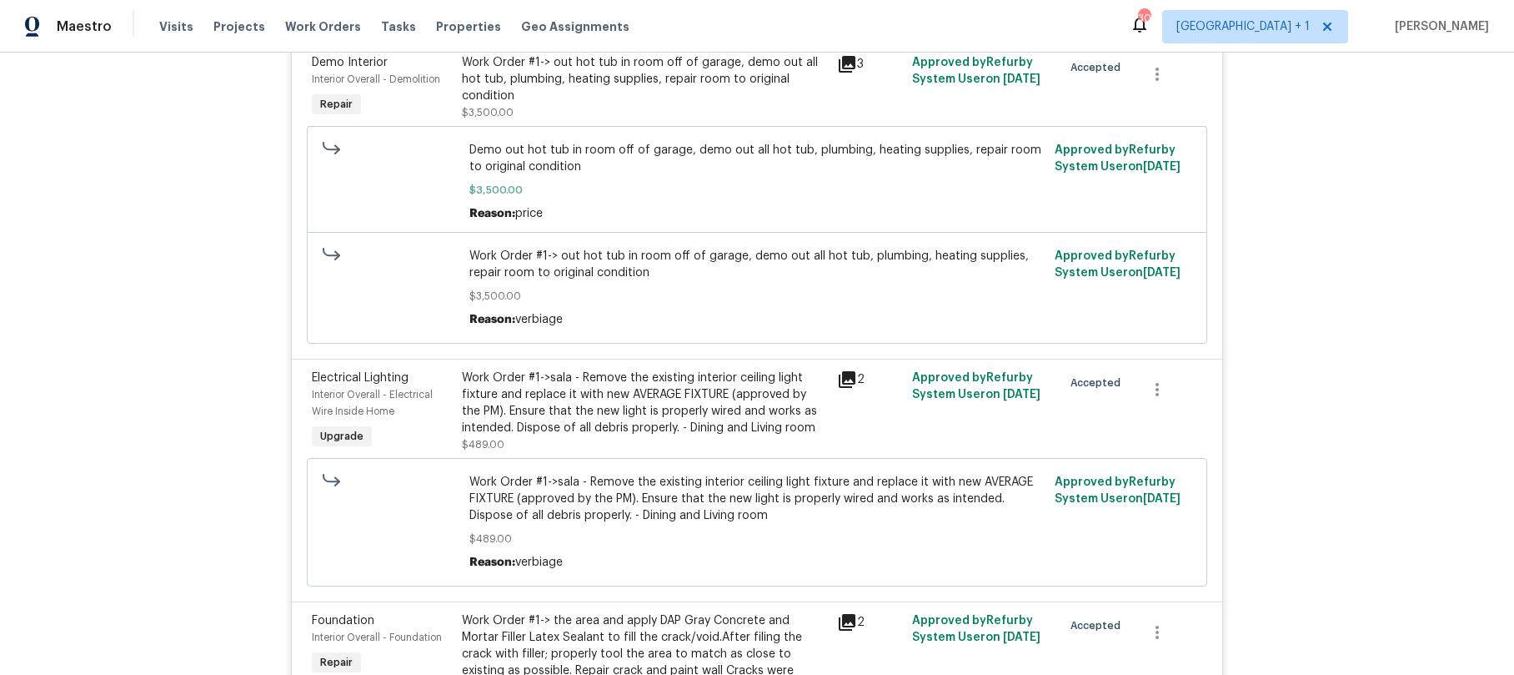
click at [510, 383] on div "Work Order #1->sala - Remove the existing interior ceiling light fixture and re…" at bounding box center [644, 402] width 365 height 67
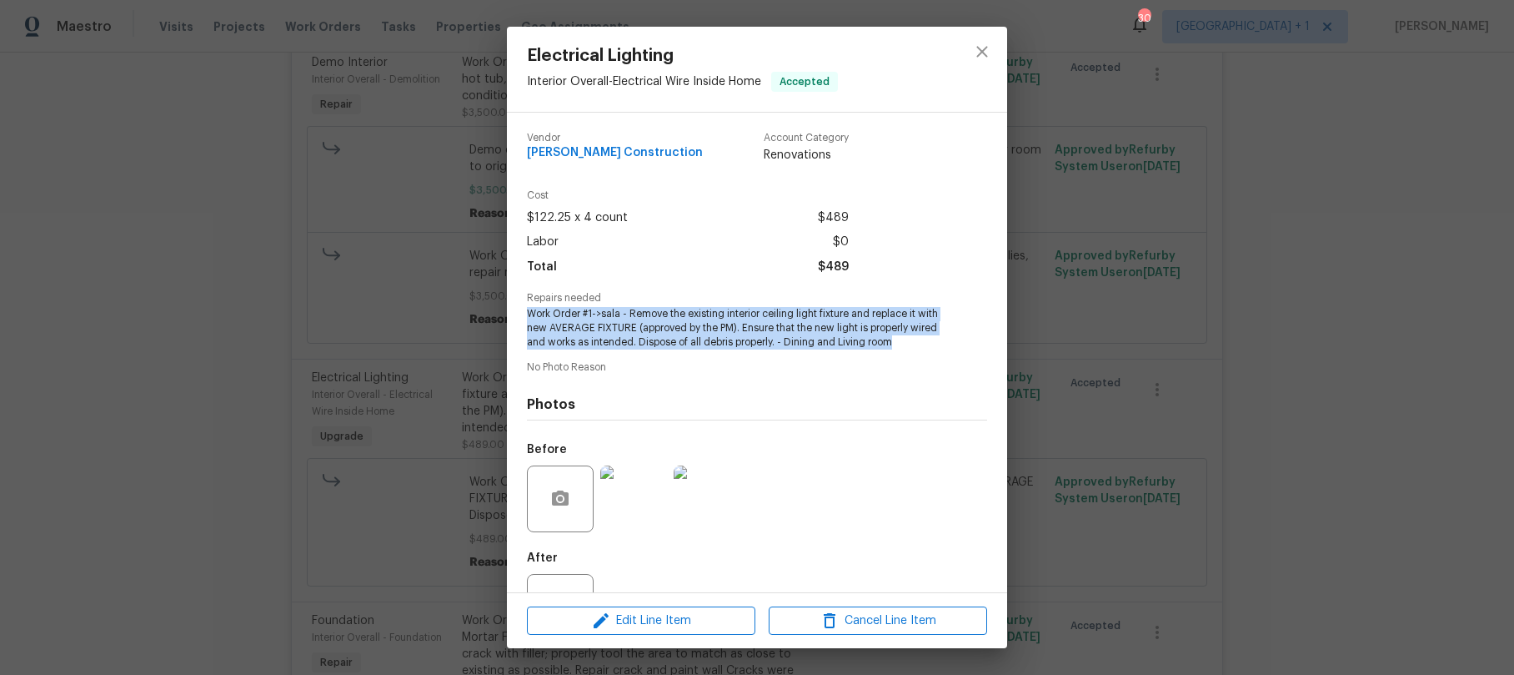
drag, startPoint x: 524, startPoint y: 314, endPoint x: 747, endPoint y: 351, distance: 226.6
click at [747, 351] on div "Vendor Navarro Construction Account Category Renovations Cost $122.25 x 4 count…" at bounding box center [757, 353] width 500 height 480
copy span "Work Order #1->sala - Remove the existing interior ceiling light fixture and re…"
click at [986, 48] on icon "close" at bounding box center [982, 51] width 11 height 11
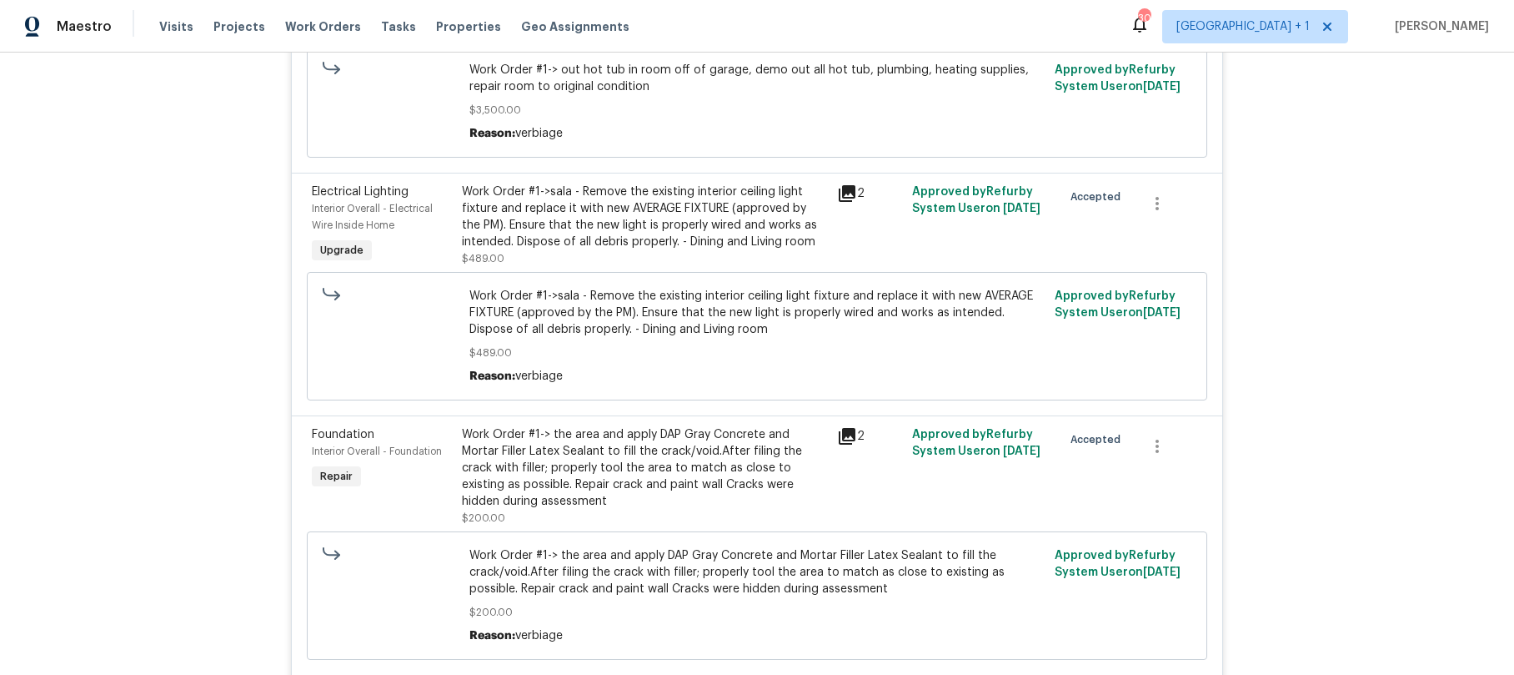
scroll to position [2730, 0]
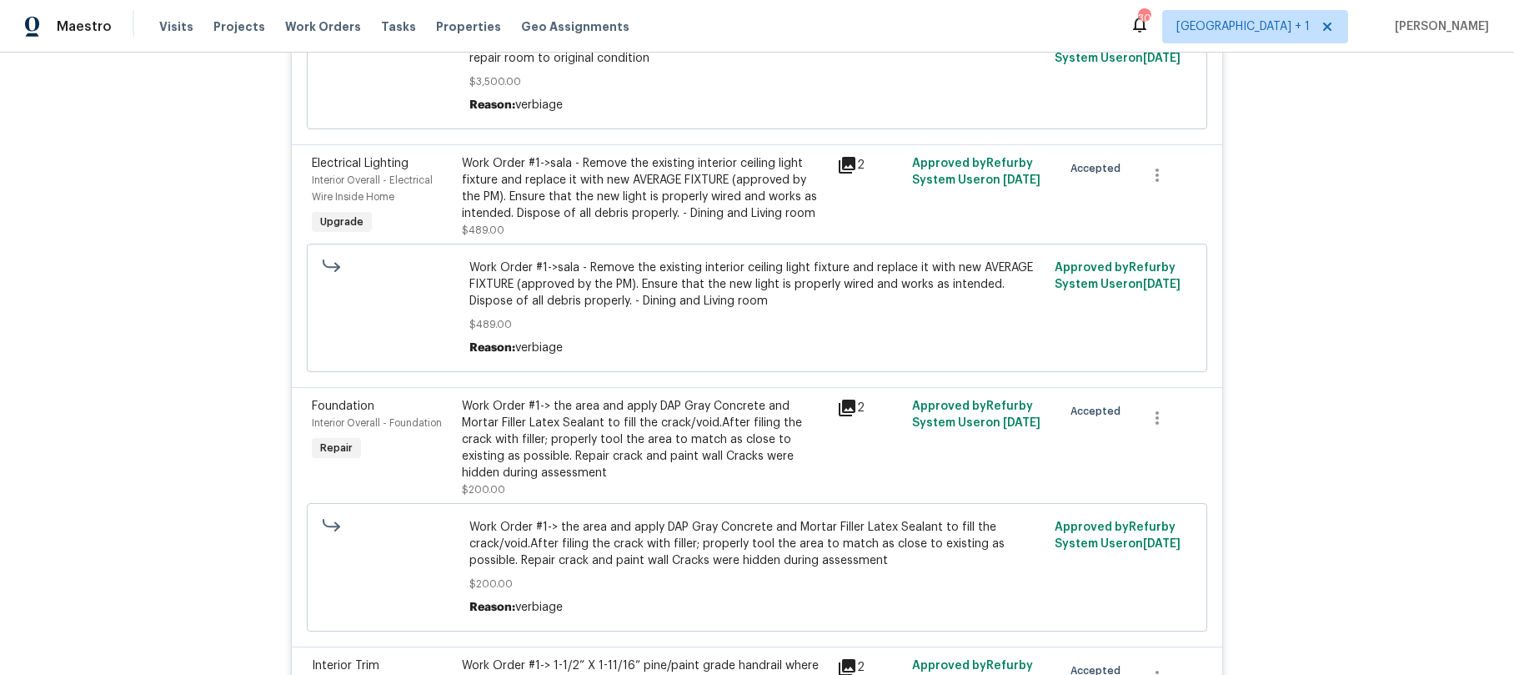
click at [602, 412] on div "Work Order #1-> the area and apply DAP Gray Concrete and Mortar Filler Latex Se…" at bounding box center [644, 439] width 365 height 83
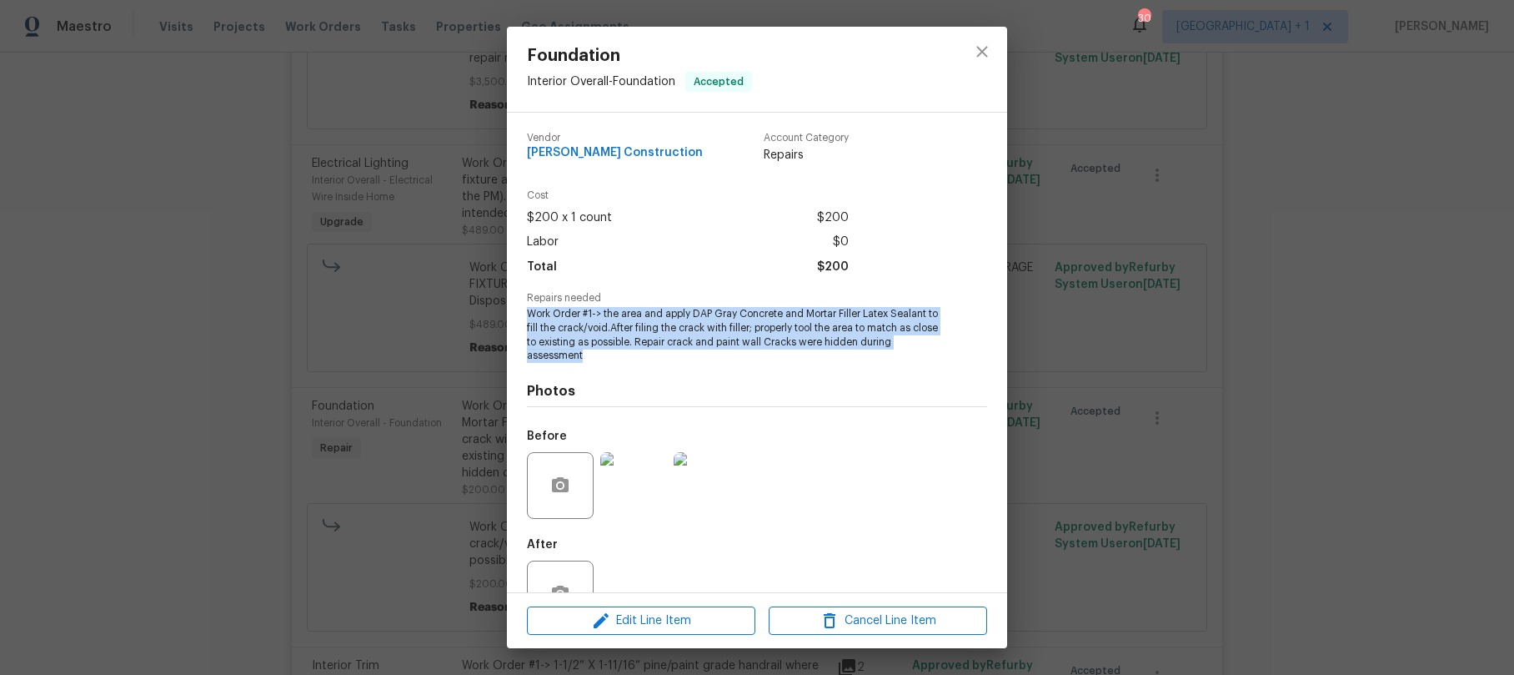
drag, startPoint x: 528, startPoint y: 314, endPoint x: 821, endPoint y: 353, distance: 296.0
click at [821, 353] on span "Work Order #1-> the area and apply DAP Gray Concrete and Mortar Filler Latex Se…" at bounding box center [734, 335] width 414 height 56
copy span "Work Order #1-> the area and apply DAP Gray Concrete and Mortar Filler Latex Se…"
click at [987, 53] on icon "close" at bounding box center [982, 52] width 20 height 20
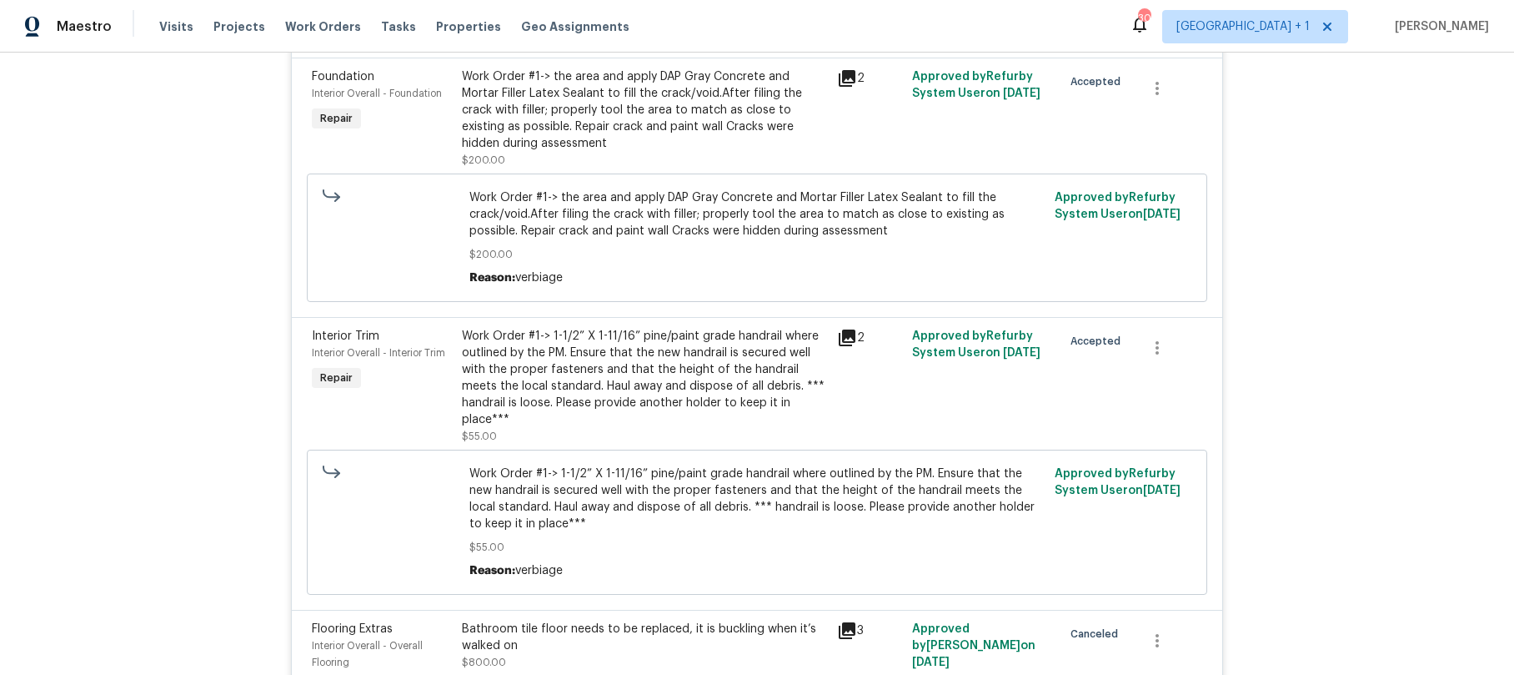
scroll to position [3062, 0]
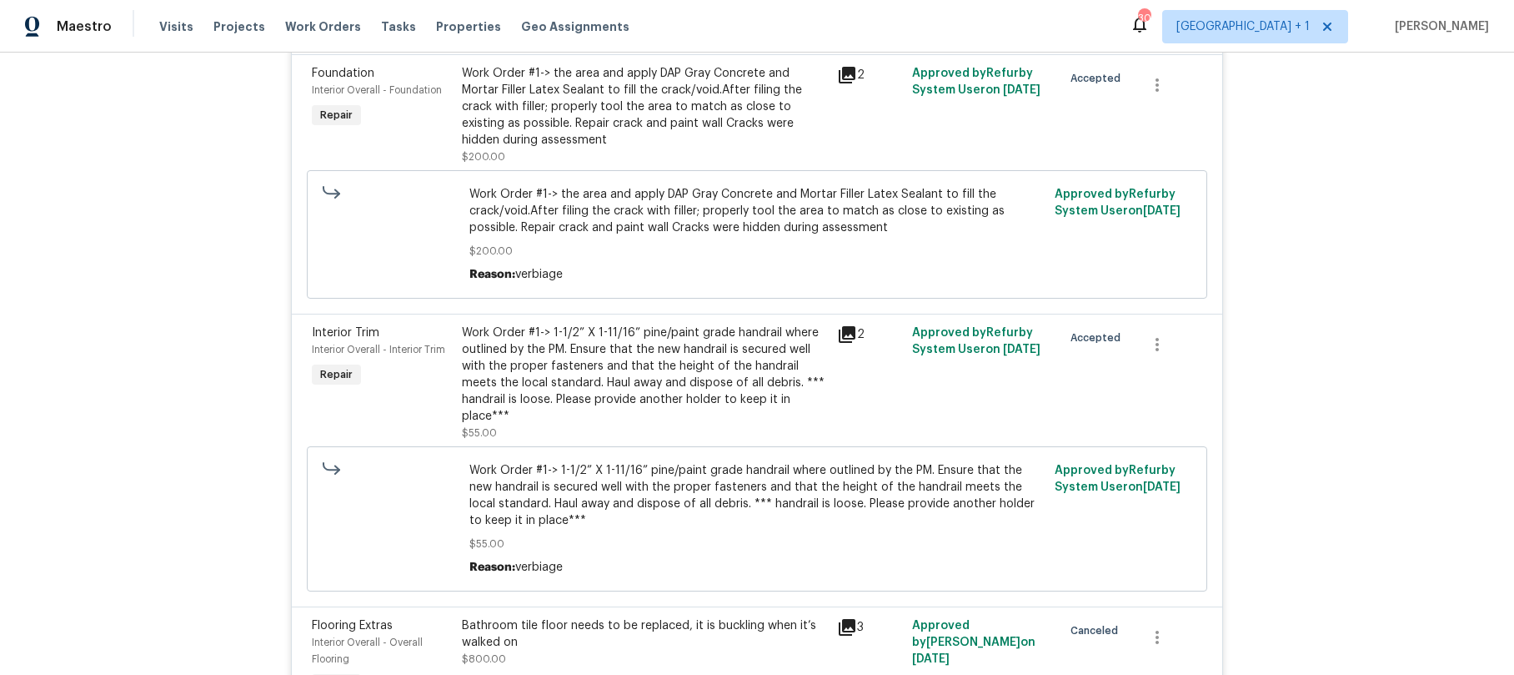
click at [570, 355] on div "Work Order #1-> 1-1/2” X 1-11/16” pine/paint grade handrail where outlined by t…" at bounding box center [644, 374] width 365 height 100
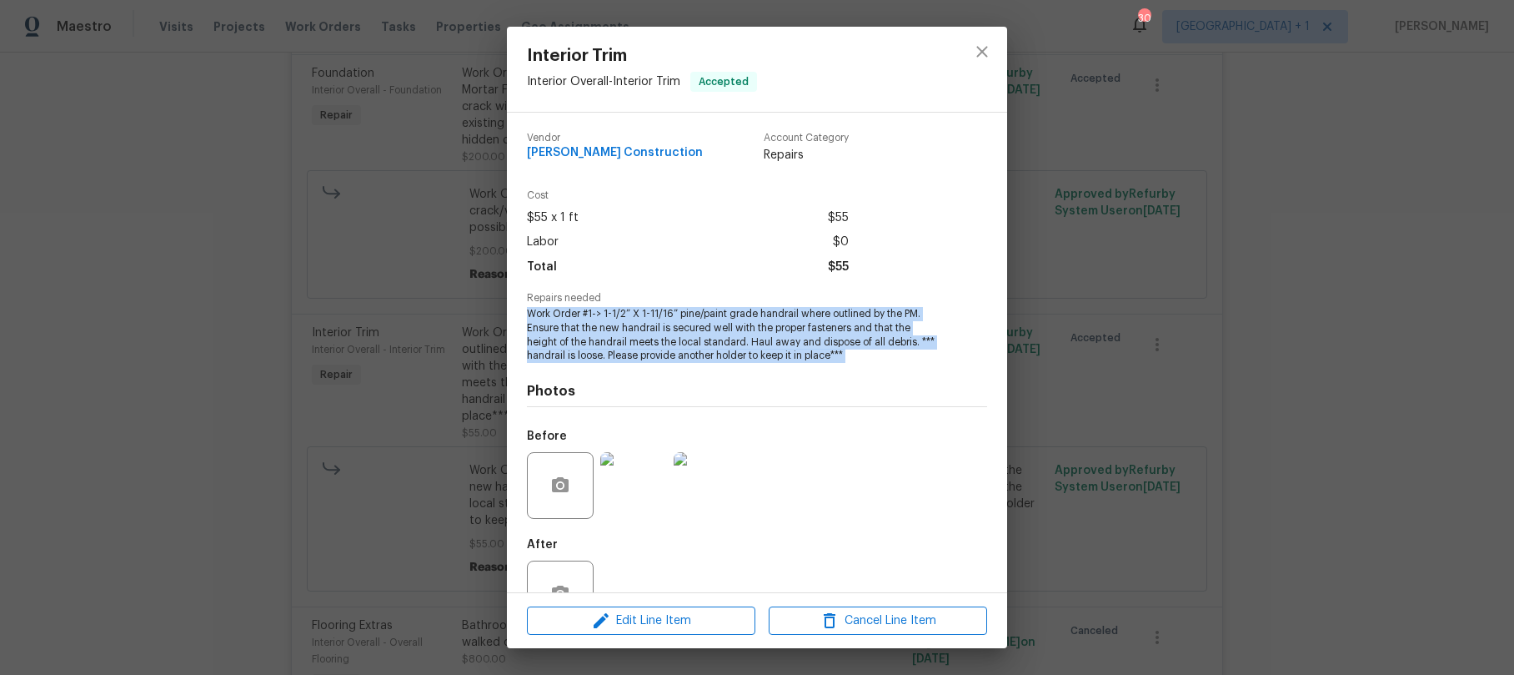
drag, startPoint x: 529, startPoint y: 314, endPoint x: 851, endPoint y: 364, distance: 325.9
click at [851, 364] on div "Vendor Navarro Construction Account Category Repairs Cost $55 x 1 ft $55 Labor …" at bounding box center [757, 378] width 460 height 518
click at [978, 52] on icon "close" at bounding box center [982, 52] width 20 height 20
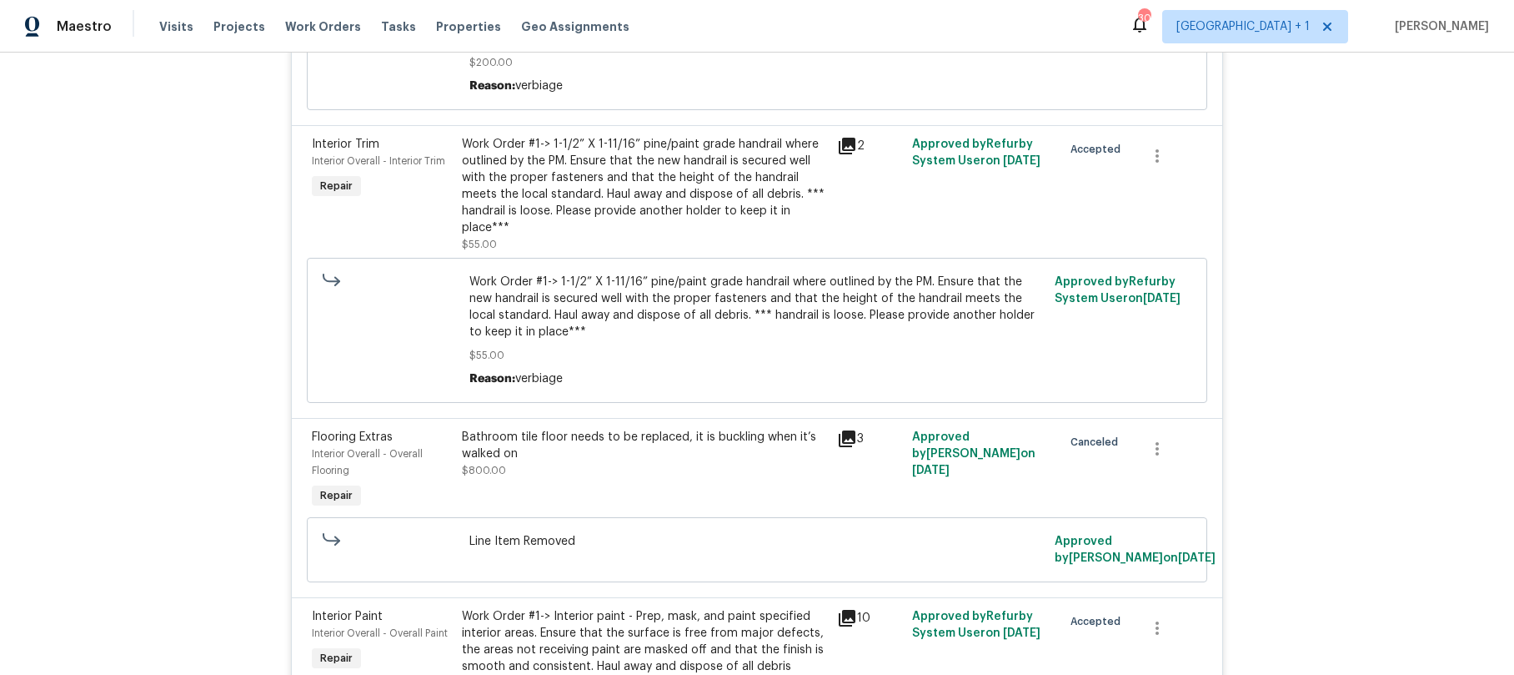
scroll to position [3252, 0]
click at [521, 441] on div "Bathroom tile floor needs to be replaced, it is buckling when it’s walked on $8…" at bounding box center [644, 453] width 365 height 50
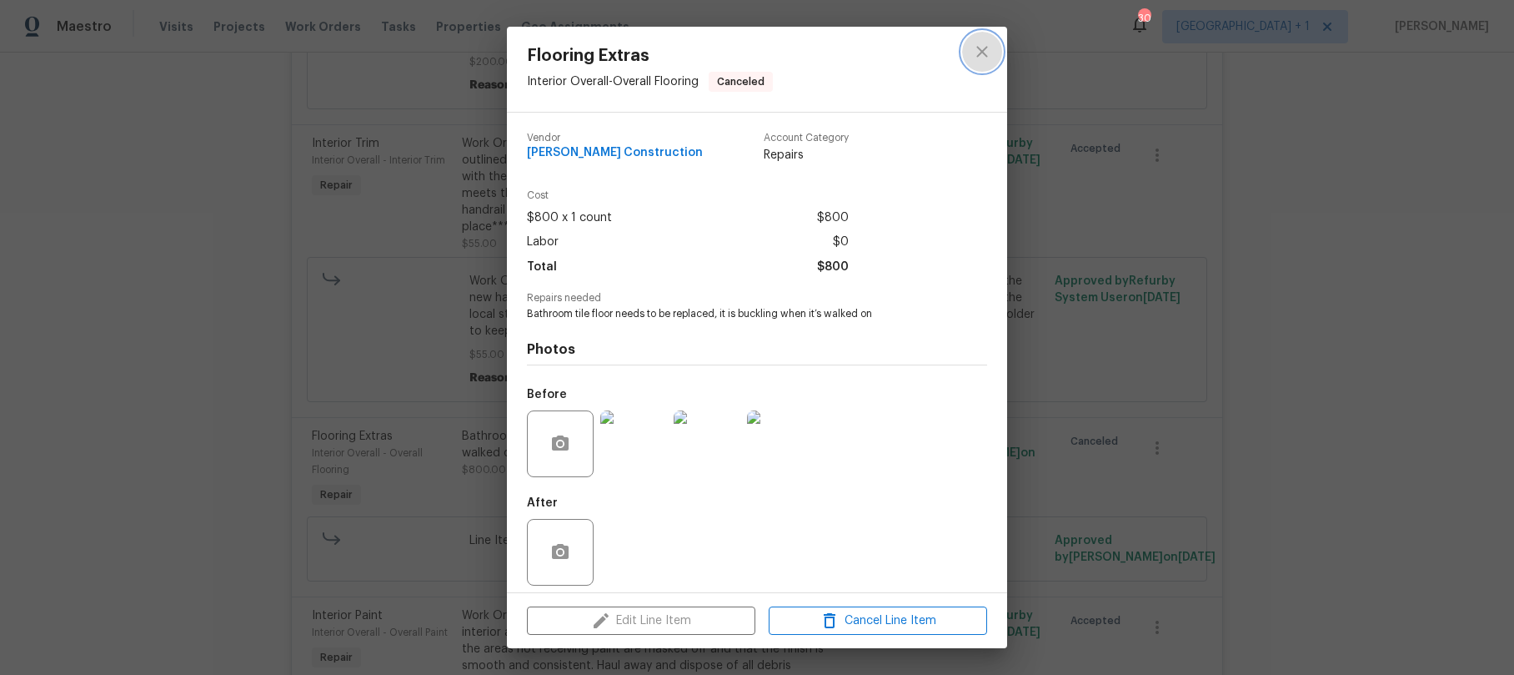
click at [987, 57] on icon "close" at bounding box center [982, 52] width 20 height 20
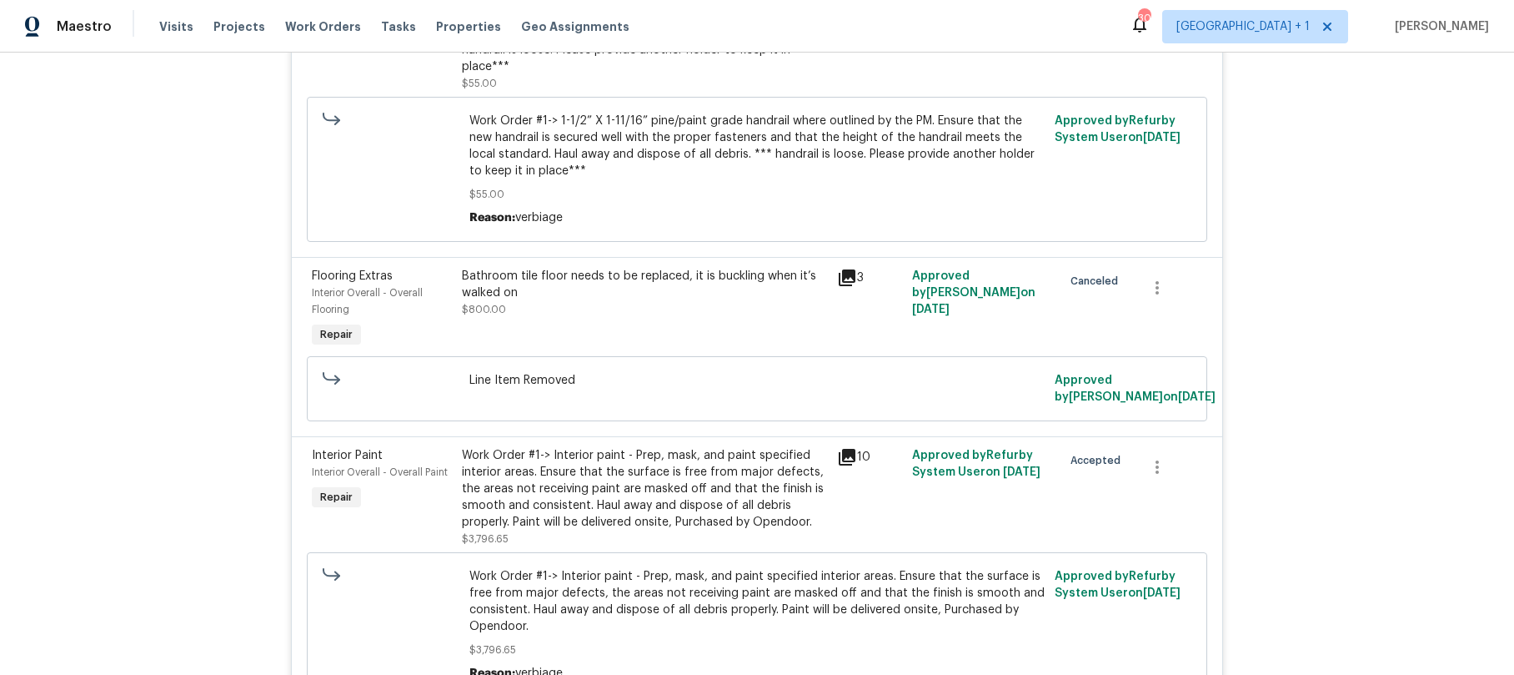
scroll to position [3495, 0]
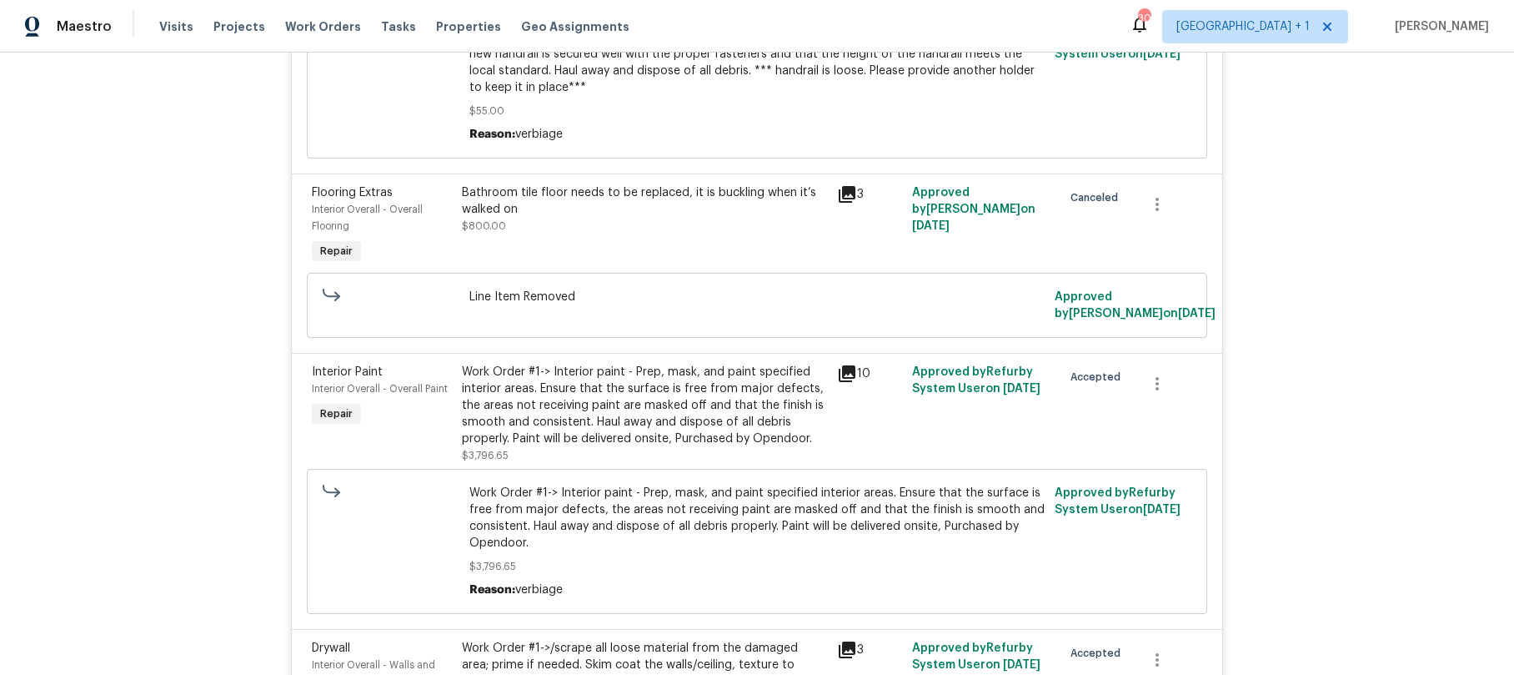
click at [562, 370] on div "Work Order #1-> Interior paint - Prep, mask, and paint specified interior areas…" at bounding box center [644, 405] width 365 height 83
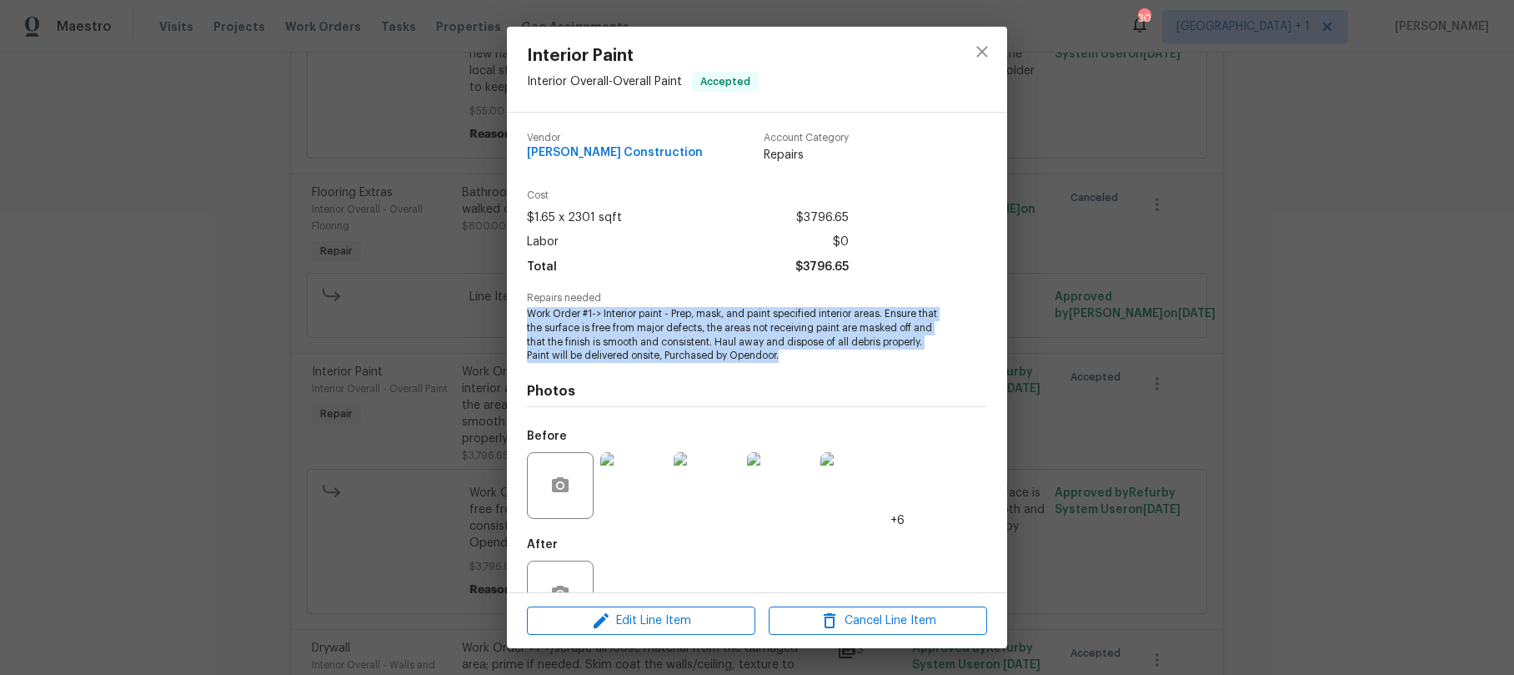
drag, startPoint x: 526, startPoint y: 314, endPoint x: 874, endPoint y: 351, distance: 349.8
click at [874, 351] on span "Work Order #1-> Interior paint - Prep, mask, and paint specified interior areas…" at bounding box center [734, 335] width 414 height 56
click at [978, 57] on icon "close" at bounding box center [982, 52] width 20 height 20
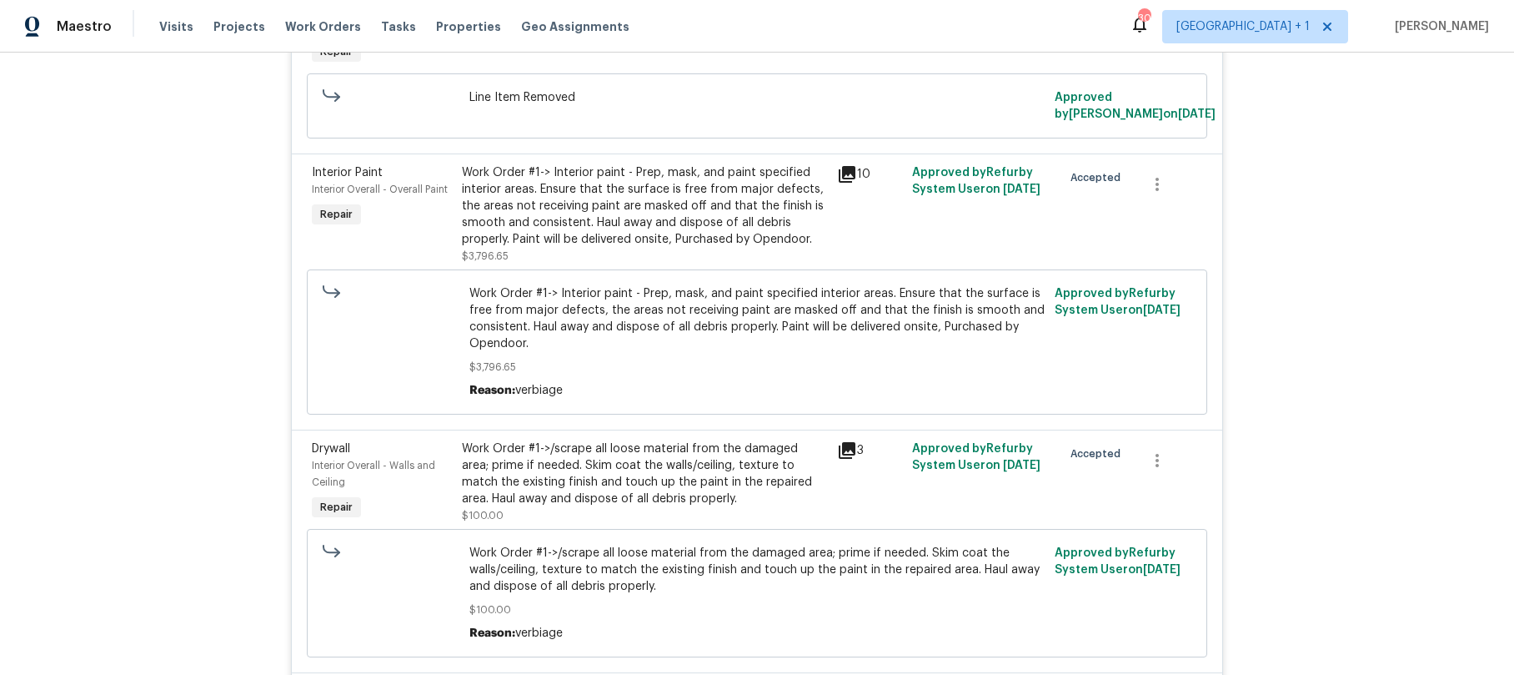
scroll to position [3820, 0]
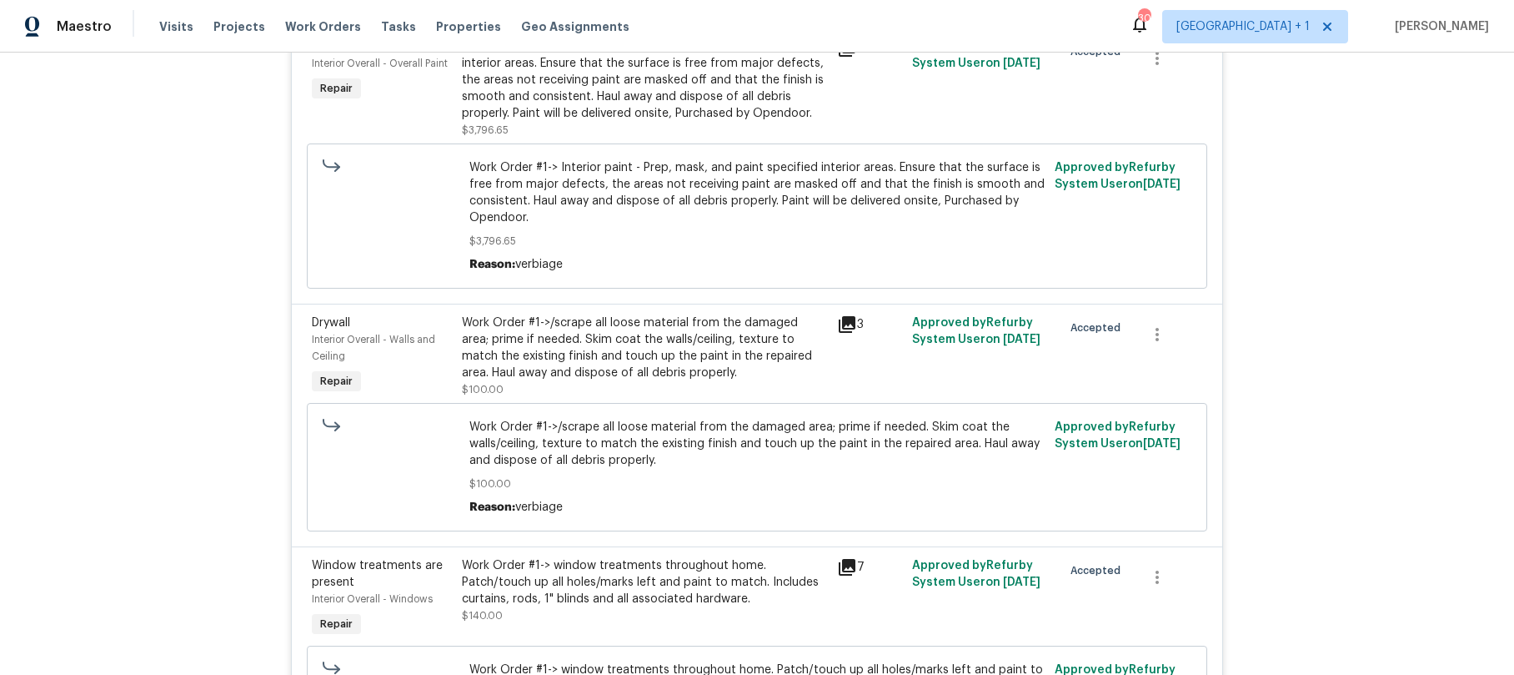
click at [545, 338] on div "Work Order #1->/scrape all loose material from the damaged area; prime if neede…" at bounding box center [644, 347] width 365 height 67
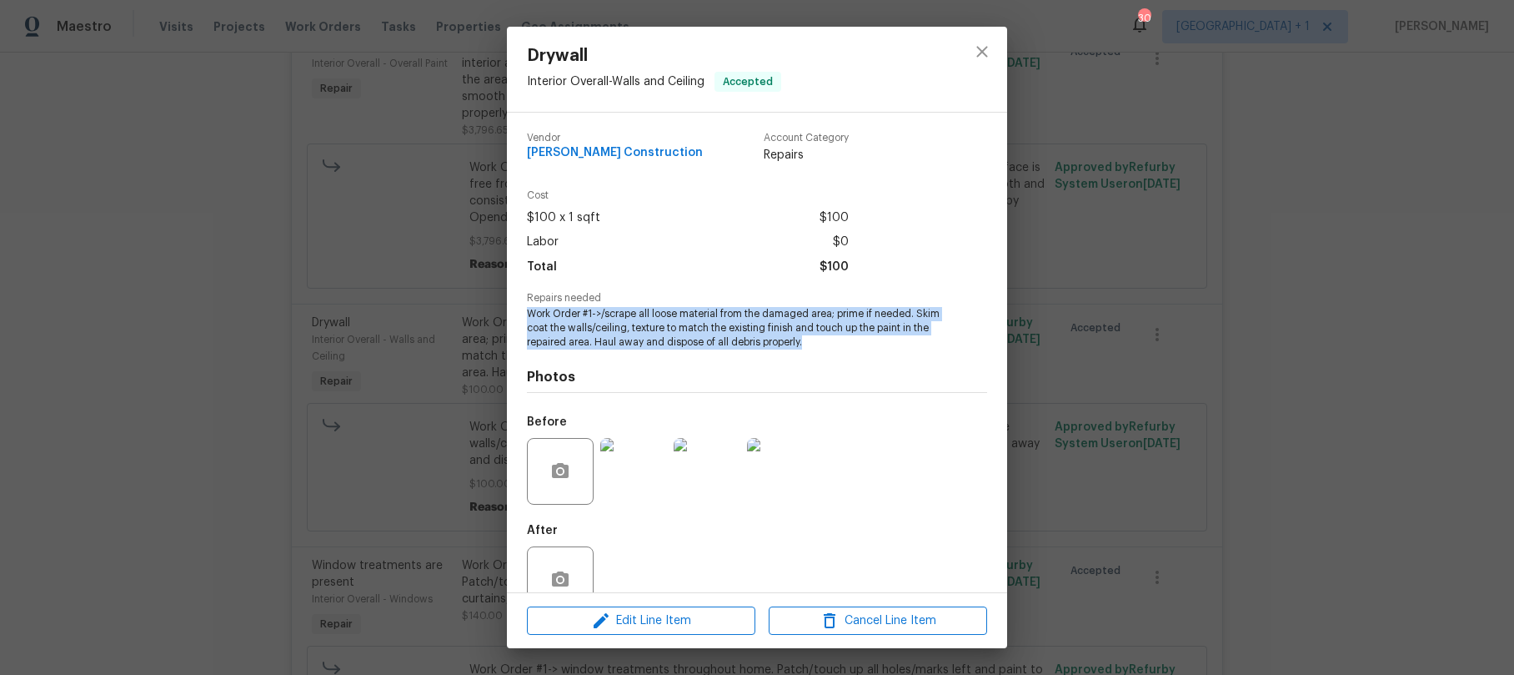
drag, startPoint x: 530, startPoint y: 315, endPoint x: 752, endPoint y: 330, distance: 222.3
click at [911, 338] on span "Work Order #1->/scrape all loose material from the damaged area; prime if neede…" at bounding box center [734, 328] width 414 height 42
click at [985, 49] on icon "close" at bounding box center [982, 51] width 11 height 11
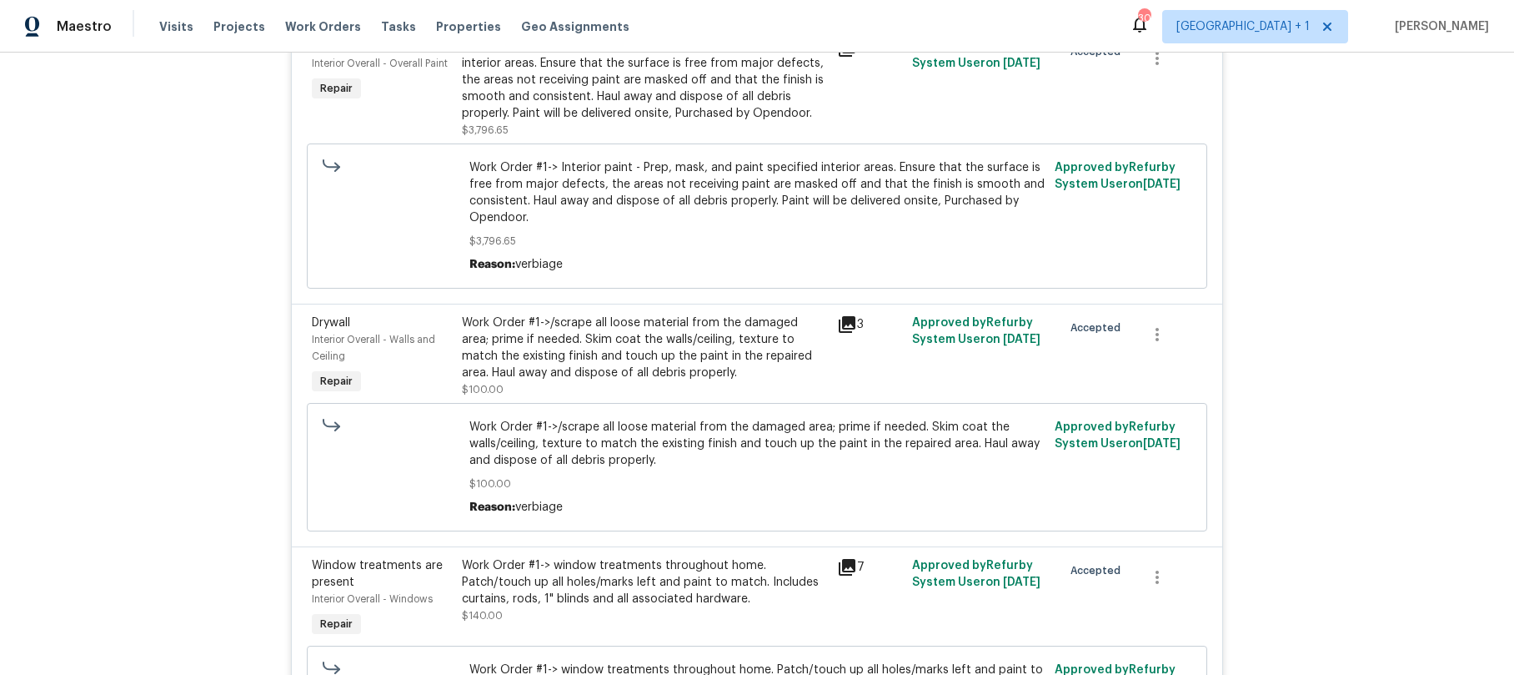
click at [985, 49] on icon "close" at bounding box center [982, 51] width 11 height 11
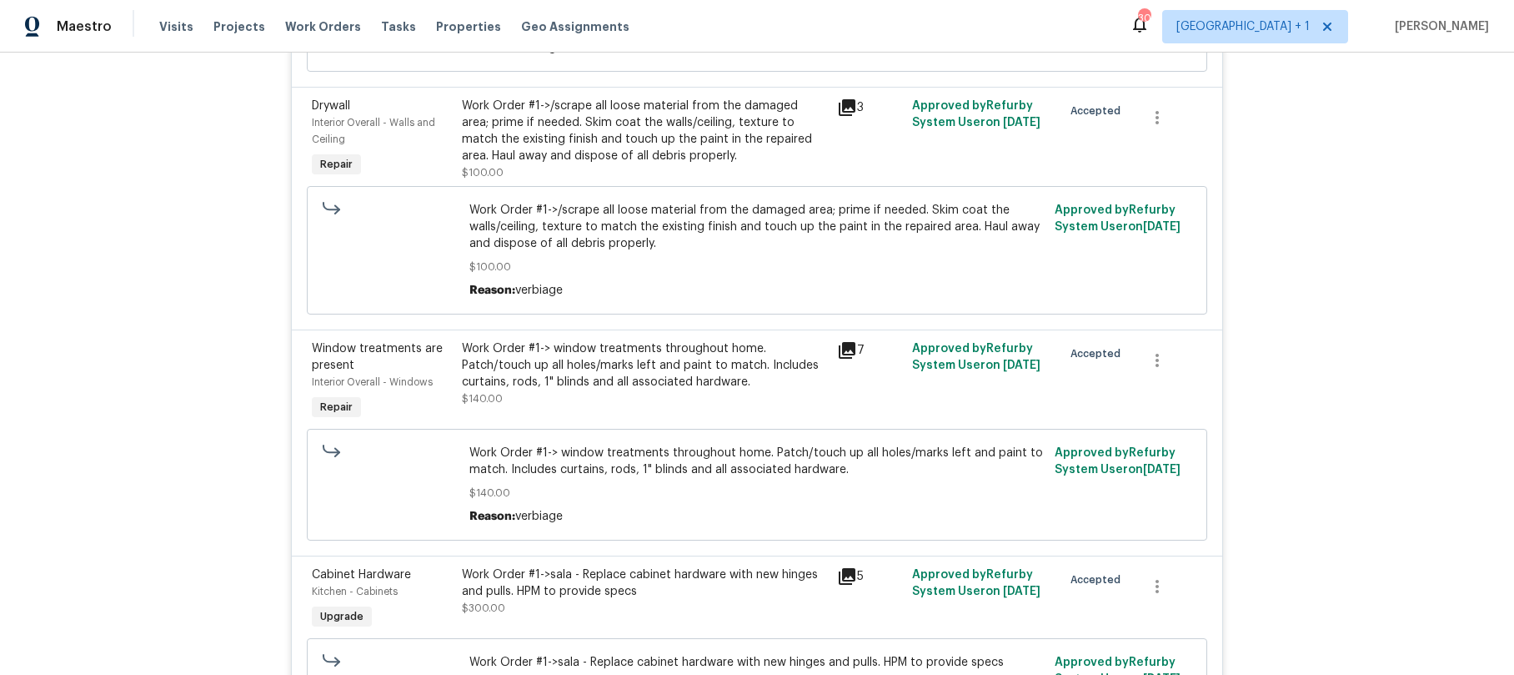
scroll to position [4041, 0]
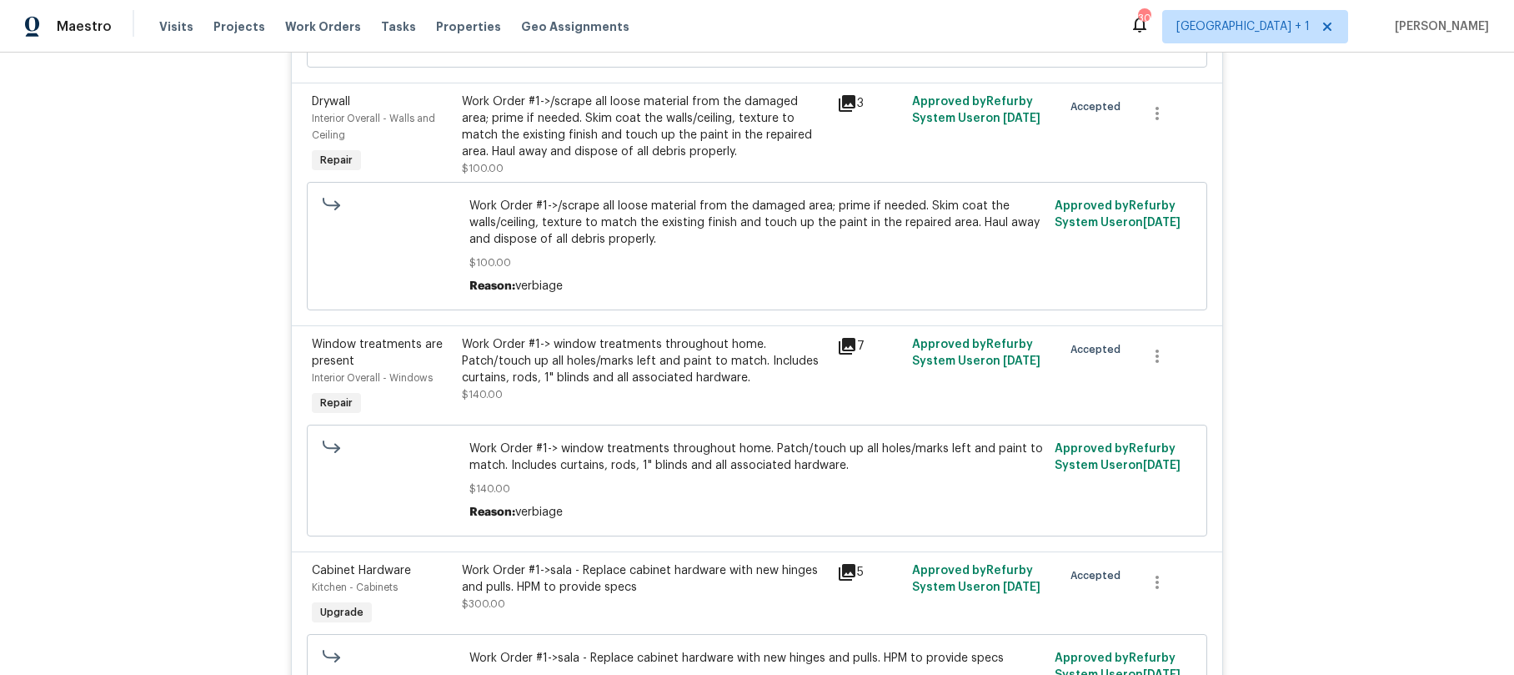
click at [632, 440] on span "Work Order #1-> window treatments throughout home. Patch/touch up all holes/mar…" at bounding box center [758, 456] width 576 height 33
click at [559, 346] on div "Work Order #1-> window treatments throughout home. Patch/touch up all holes/mar…" at bounding box center [644, 361] width 365 height 50
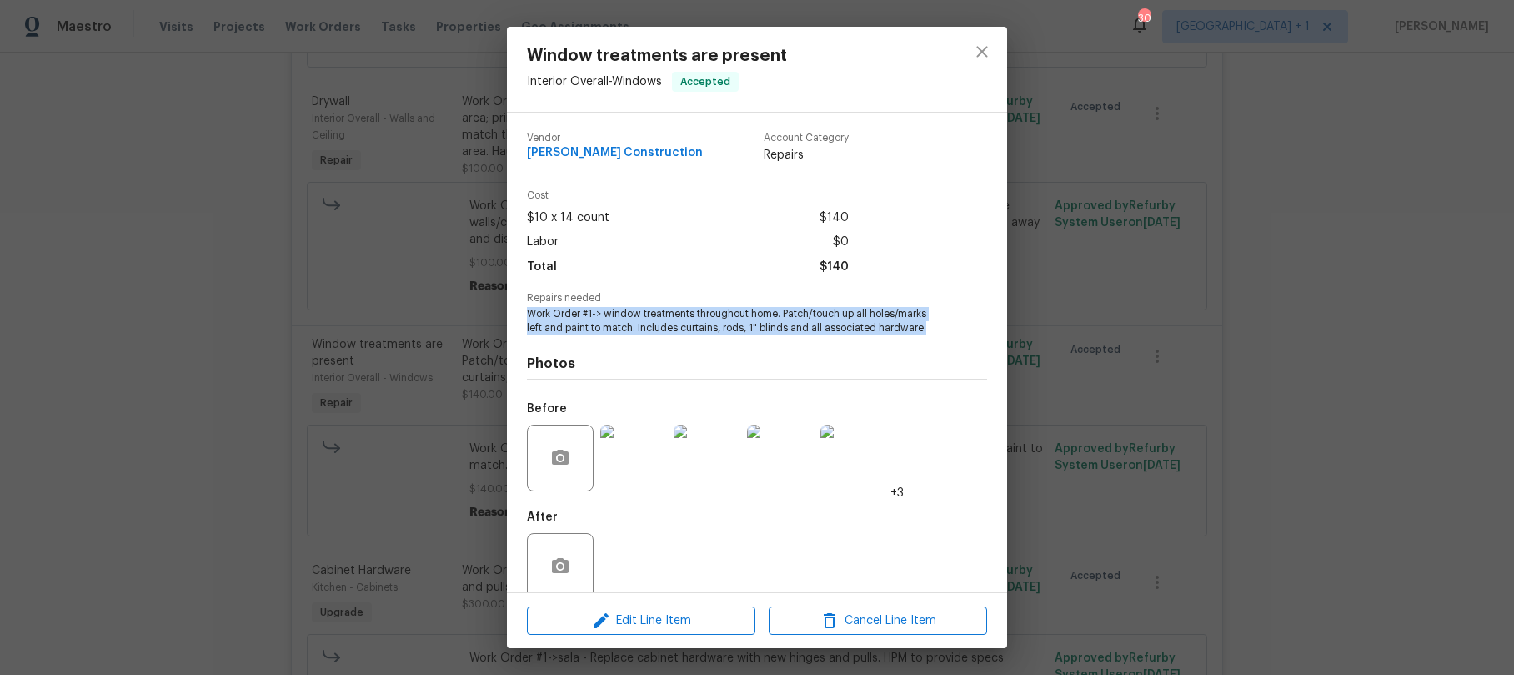
drag, startPoint x: 528, startPoint y: 312, endPoint x: 926, endPoint y: 333, distance: 398.3
click at [926, 333] on span "Work Order #1-> window treatments throughout home. Patch/touch up all holes/mar…" at bounding box center [734, 321] width 414 height 28
click at [981, 50] on icon "close" at bounding box center [982, 51] width 11 height 11
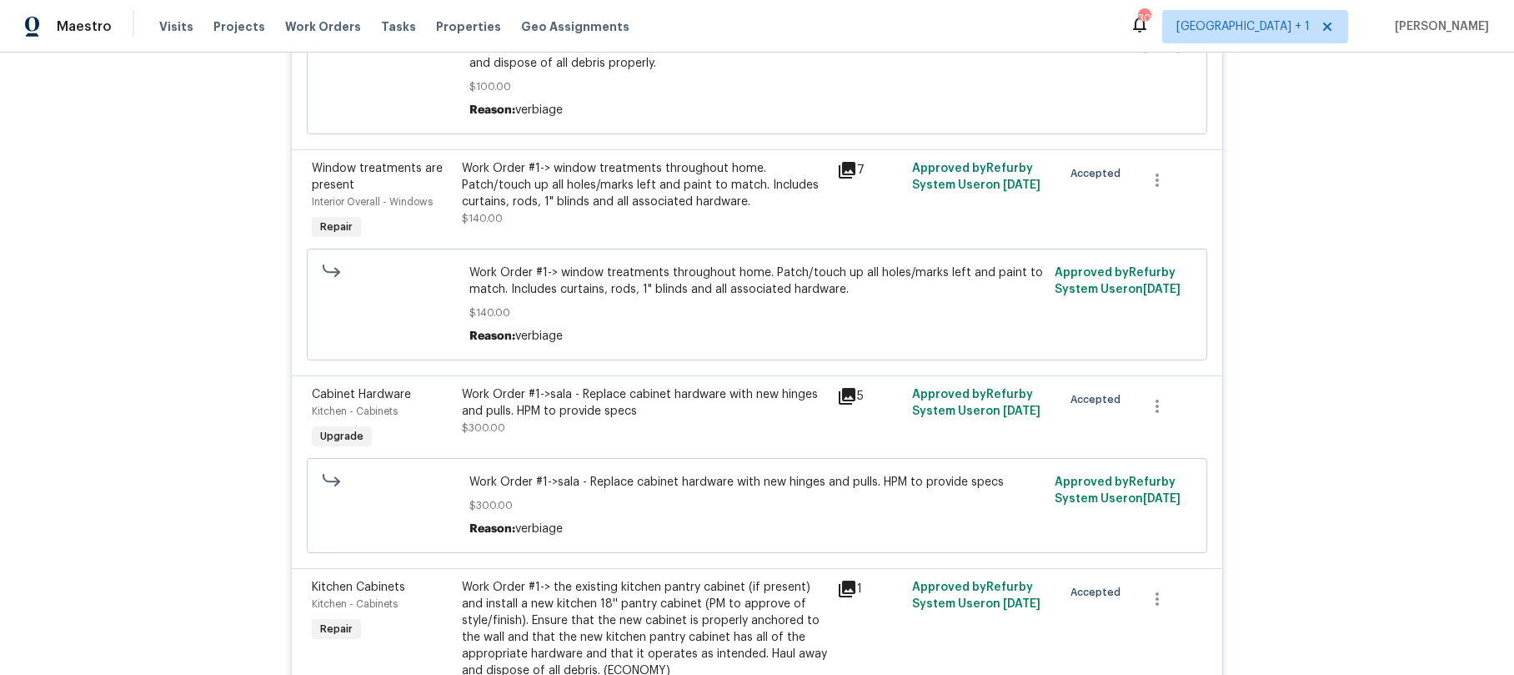
scroll to position [4293, 0]
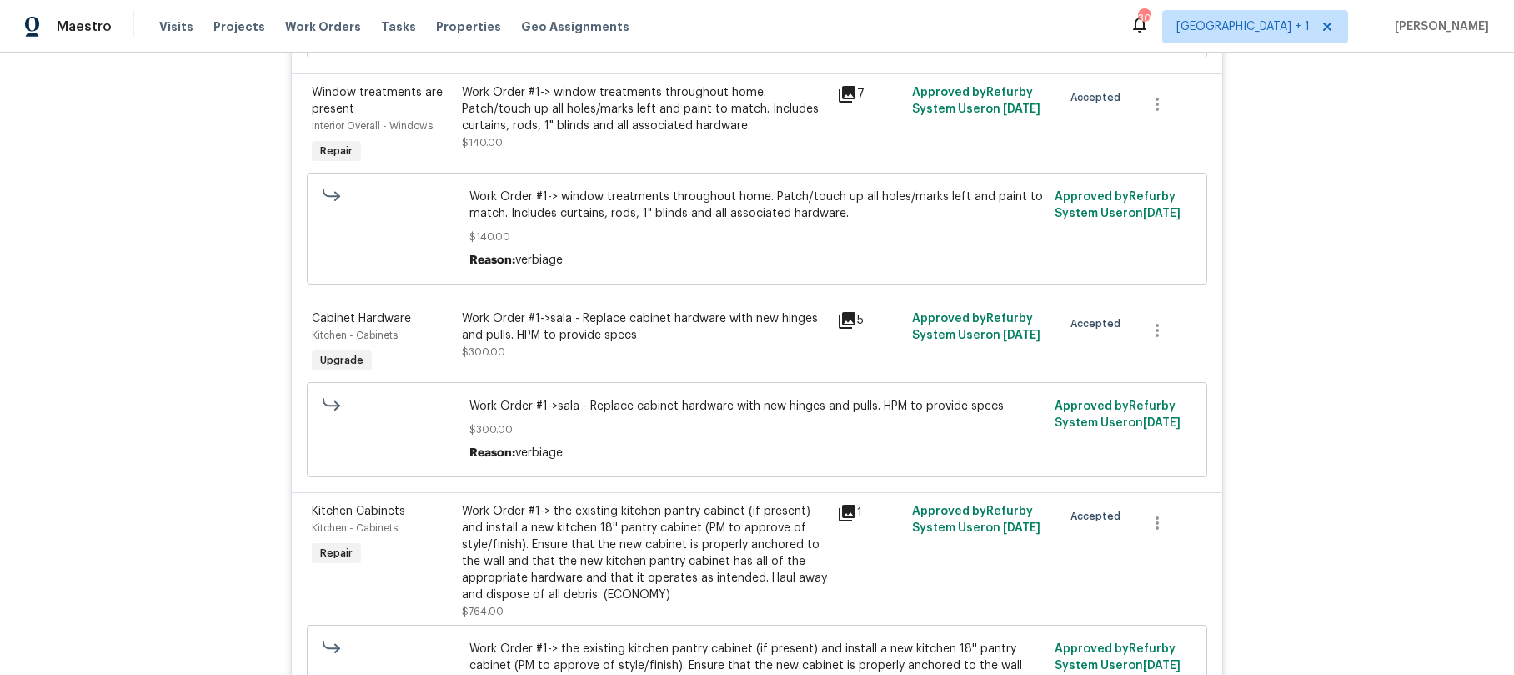
click at [560, 310] on div "Work Order #1->sala - Replace cabinet hardware with new hinges and pulls. HPM t…" at bounding box center [644, 326] width 365 height 33
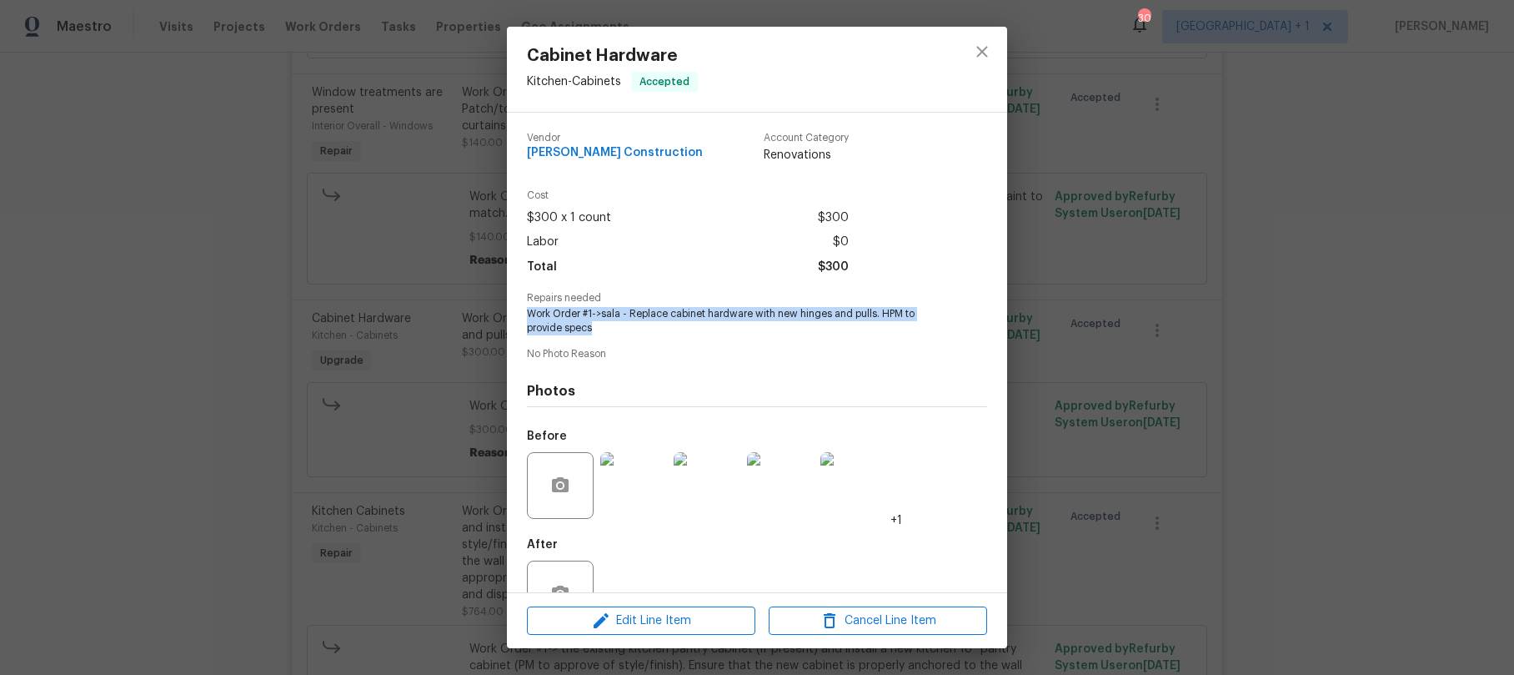
drag, startPoint x: 528, startPoint y: 316, endPoint x: 741, endPoint y: 326, distance: 212.9
click at [741, 326] on span "Work Order #1->sala - Replace cabinet hardware with new hinges and pulls. HPM t…" at bounding box center [734, 321] width 414 height 28
click at [978, 50] on icon "close" at bounding box center [982, 52] width 20 height 20
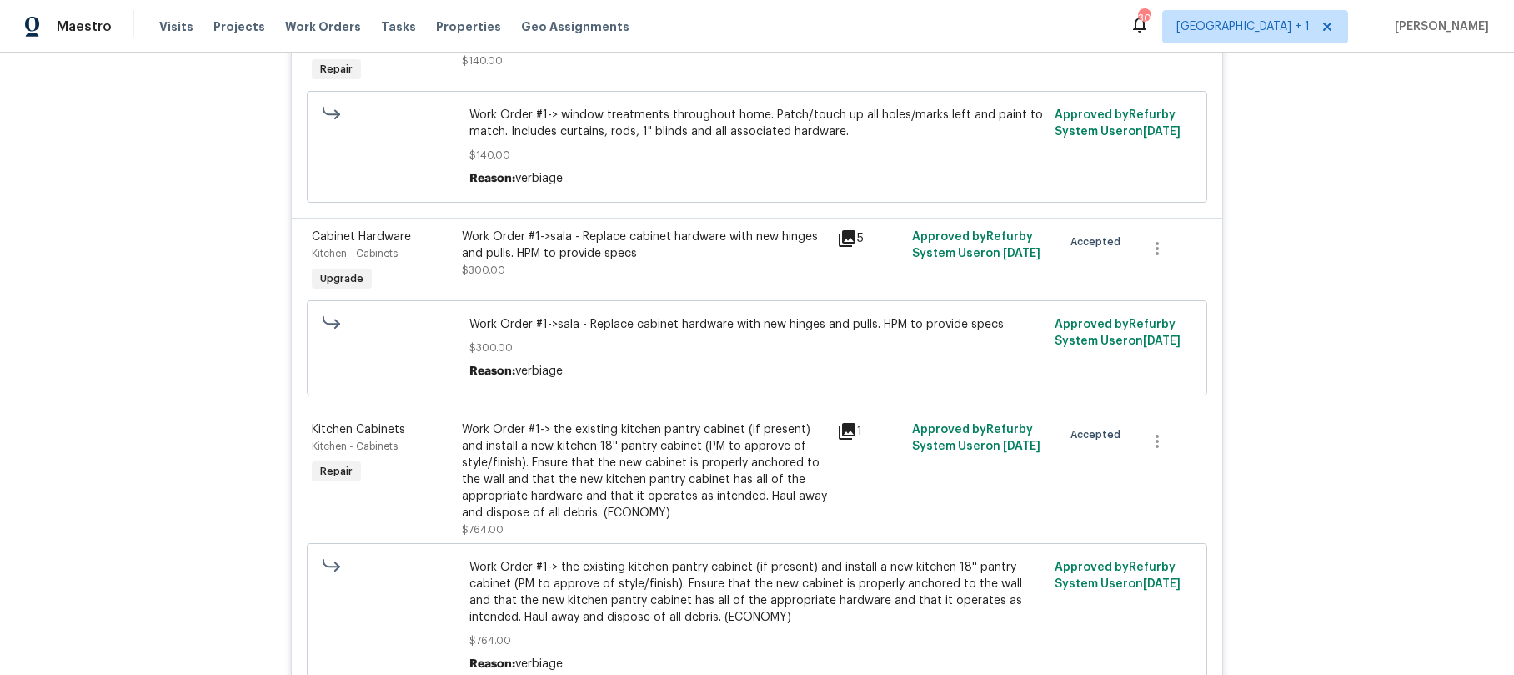
scroll to position [4403, 0]
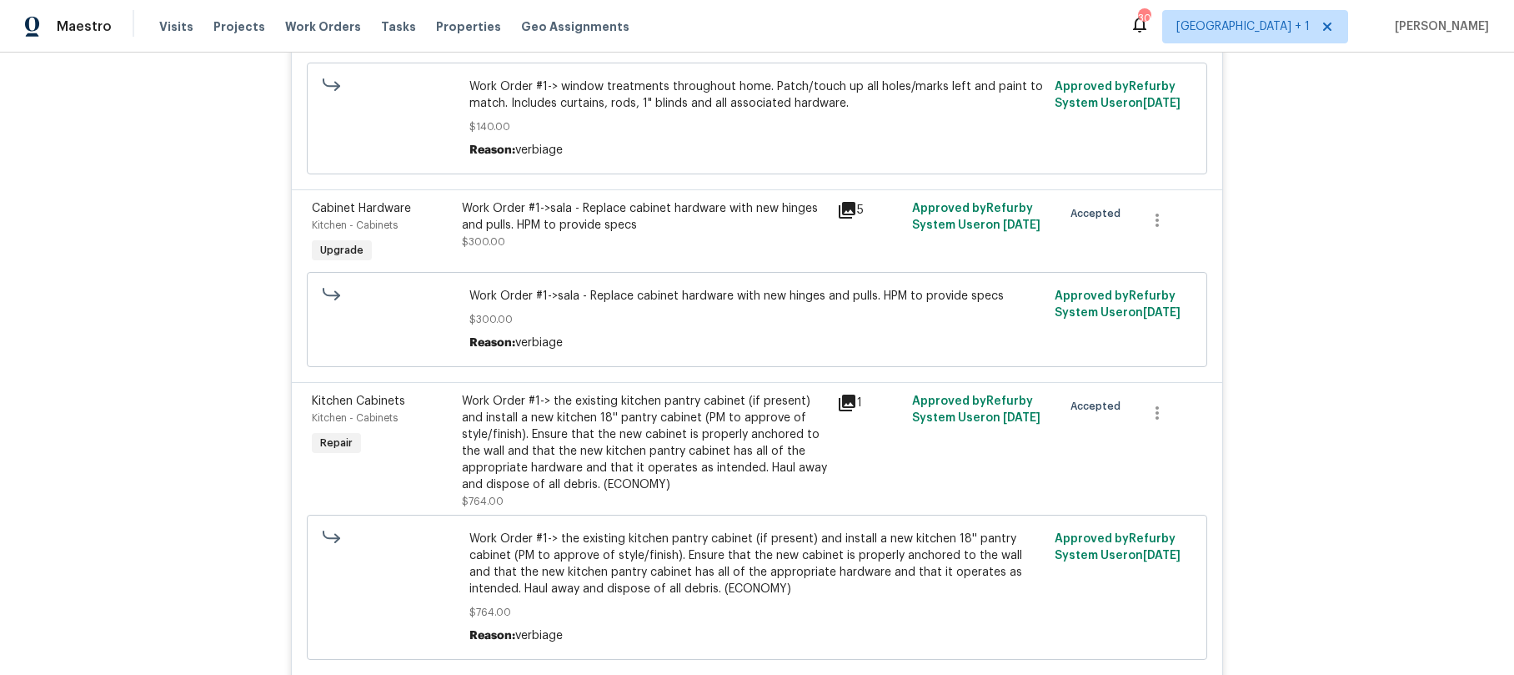
click at [539, 428] on div "Work Order #1-> the existing kitchen pantry cabinet (if present) and install a …" at bounding box center [644, 443] width 365 height 100
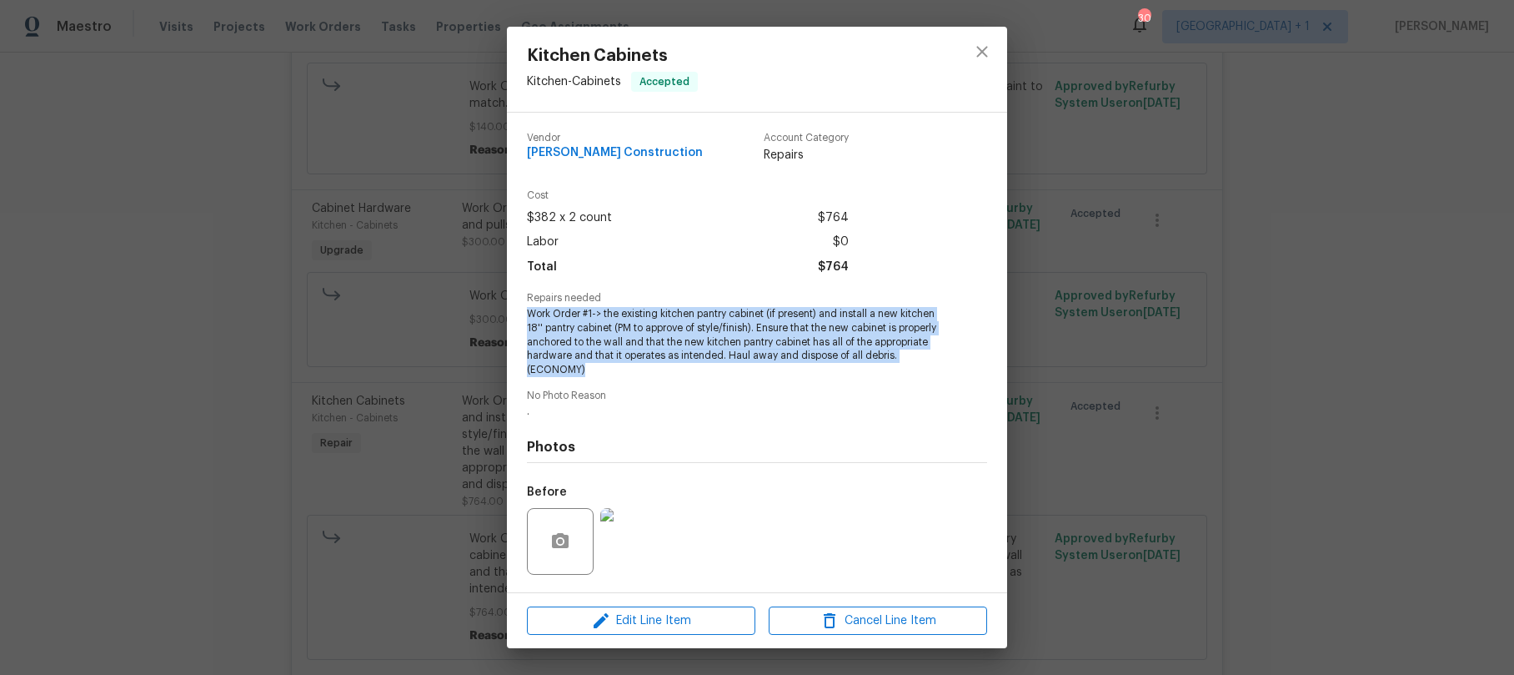
drag, startPoint x: 527, startPoint y: 314, endPoint x: 834, endPoint y: 364, distance: 310.9
click at [834, 364] on span "Work Order #1-> the existing kitchen pantry cabinet (if present) and install a …" at bounding box center [734, 342] width 414 height 70
click at [805, 370] on span "Work Order #1-> the existing kitchen pantry cabinet (if present) and install a …" at bounding box center [734, 342] width 414 height 70
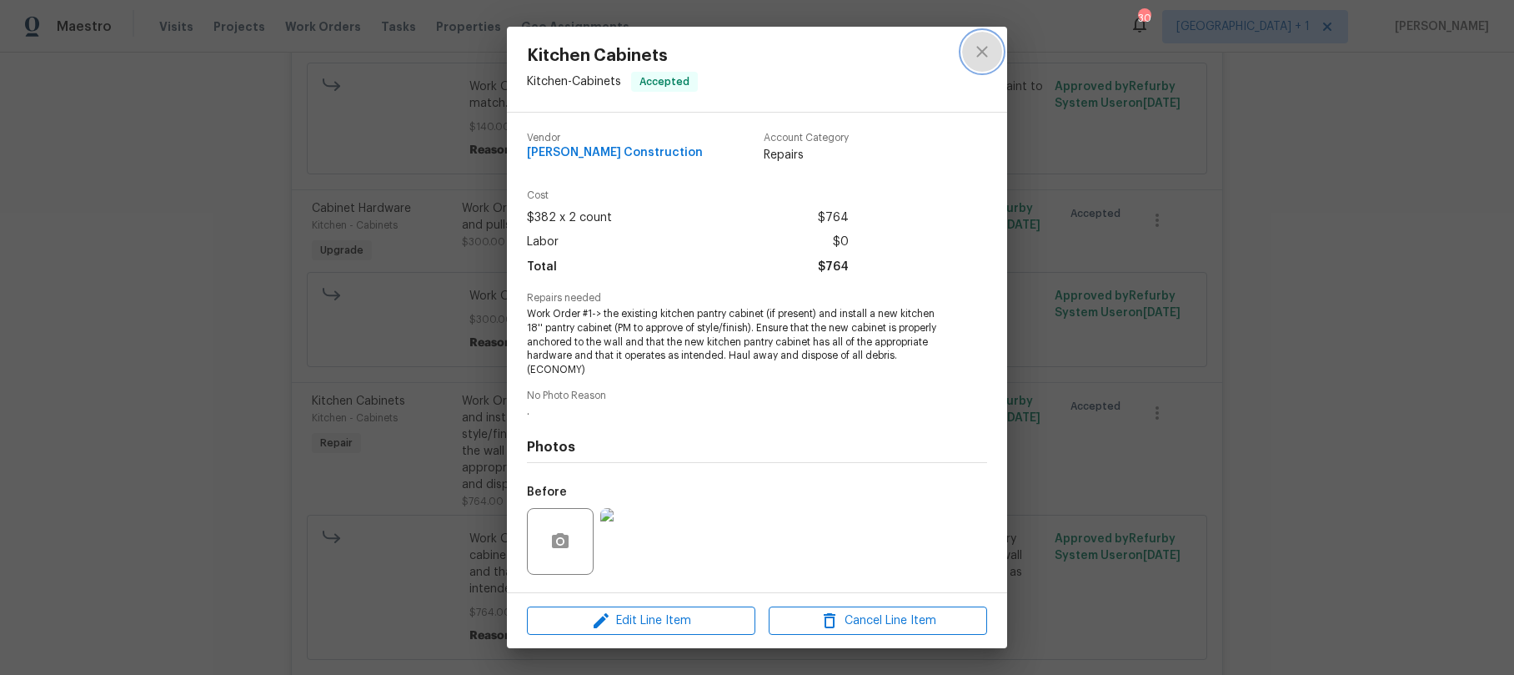
click at [972, 53] on icon "close" at bounding box center [982, 52] width 20 height 20
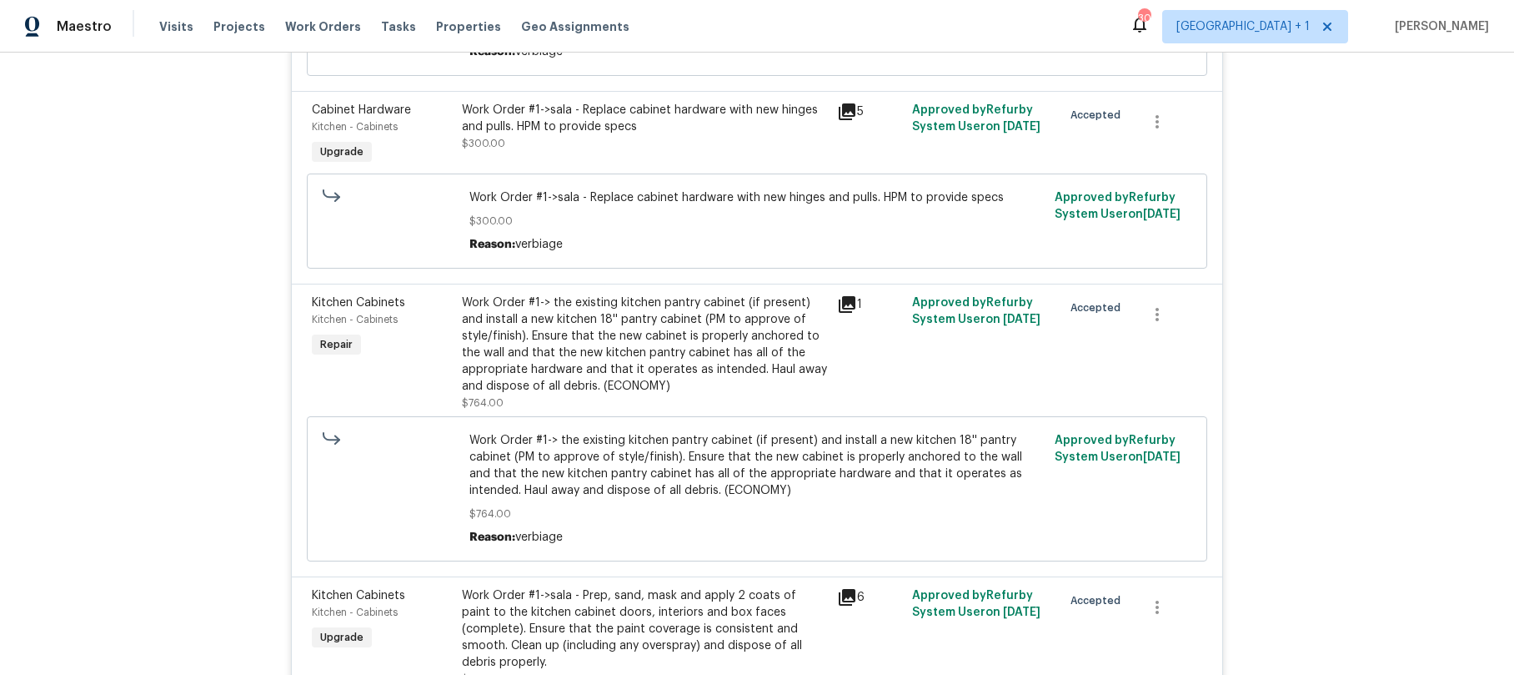
scroll to position [4503, 0]
click at [705, 338] on div "Work Order #1-> the existing kitchen pantry cabinet (if present) and install a …" at bounding box center [644, 344] width 365 height 100
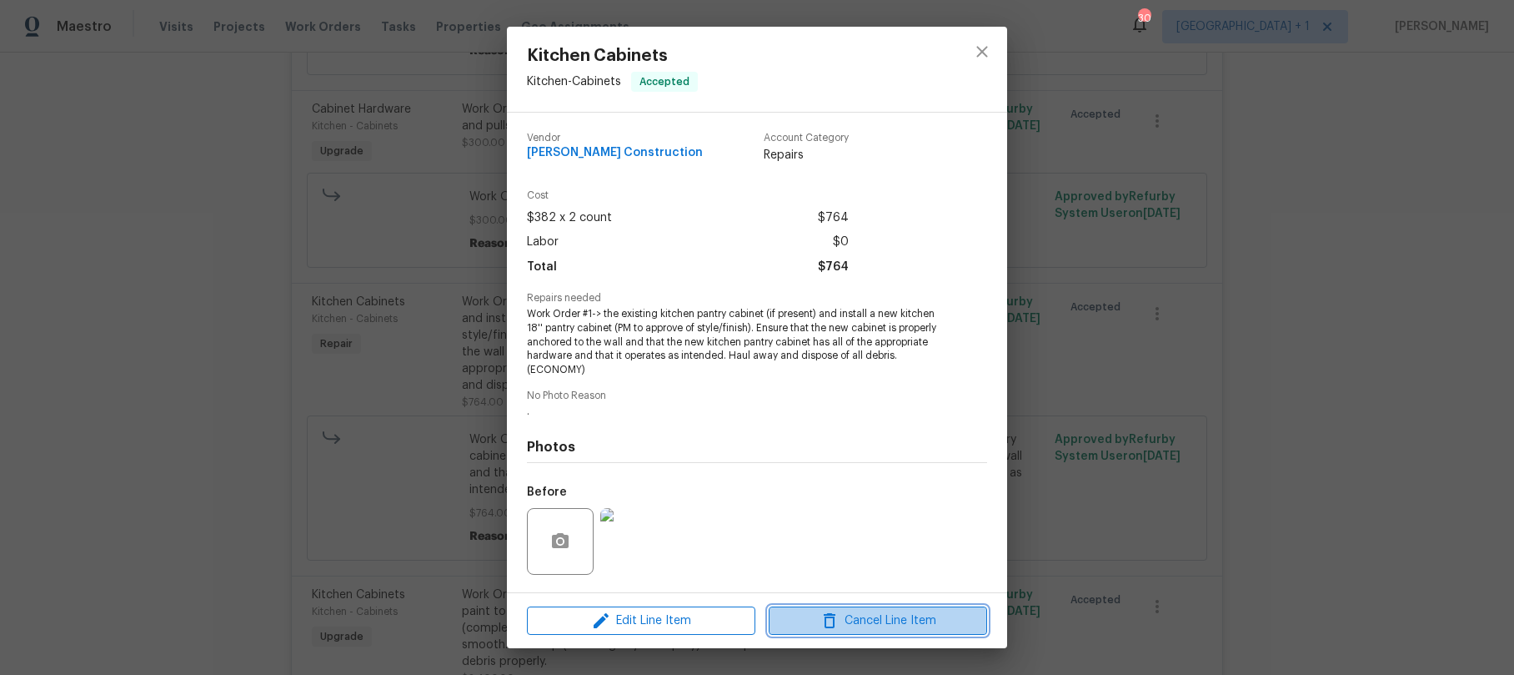
click at [899, 615] on span "Cancel Line Item" at bounding box center [878, 620] width 208 height 21
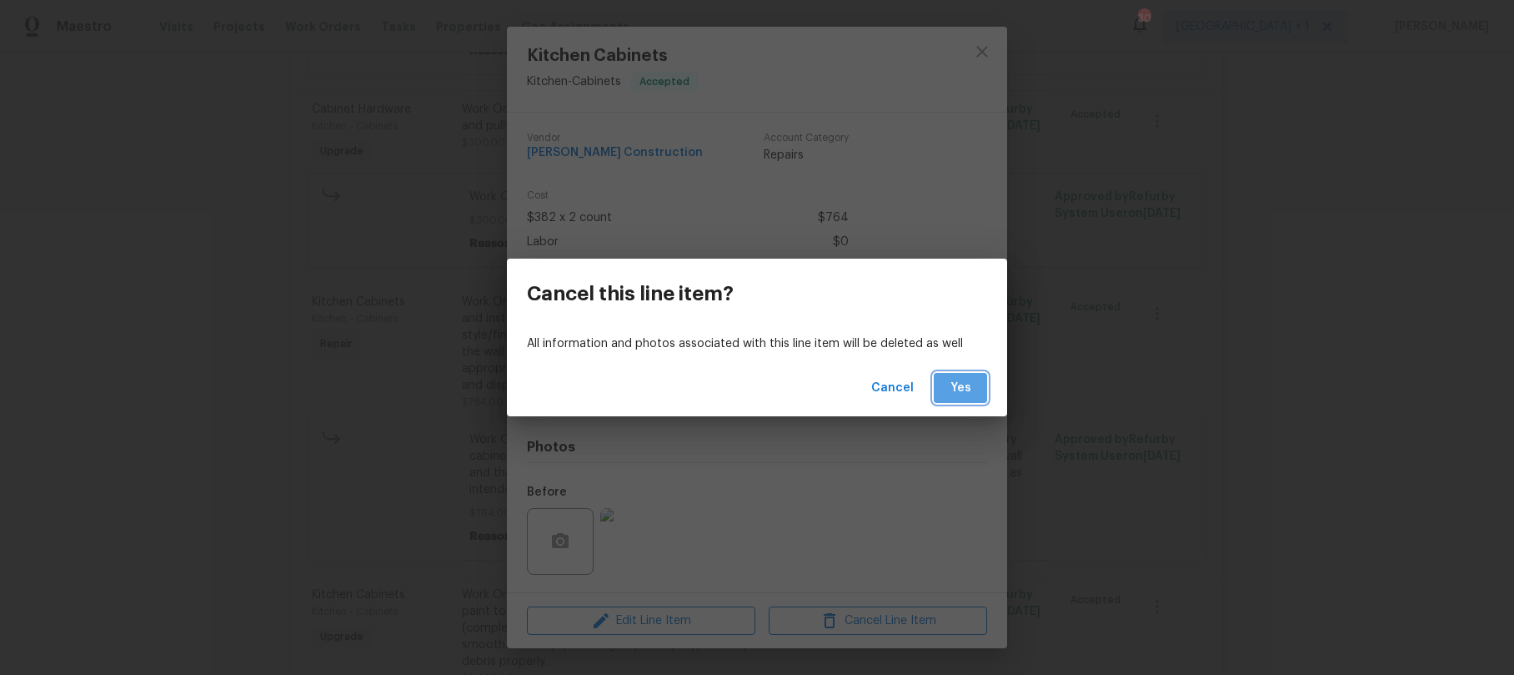
click at [957, 389] on span "Yes" at bounding box center [960, 388] width 27 height 21
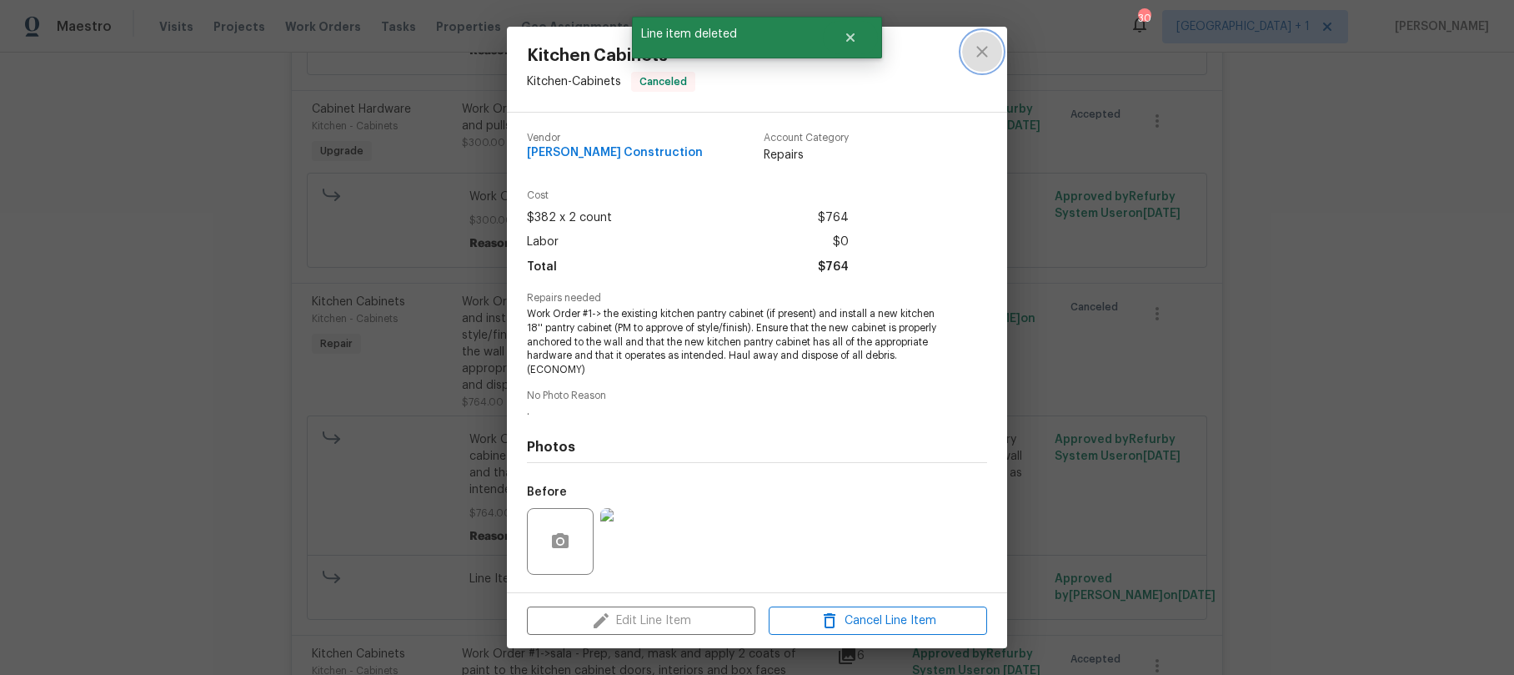
click at [987, 54] on icon "close" at bounding box center [982, 52] width 20 height 20
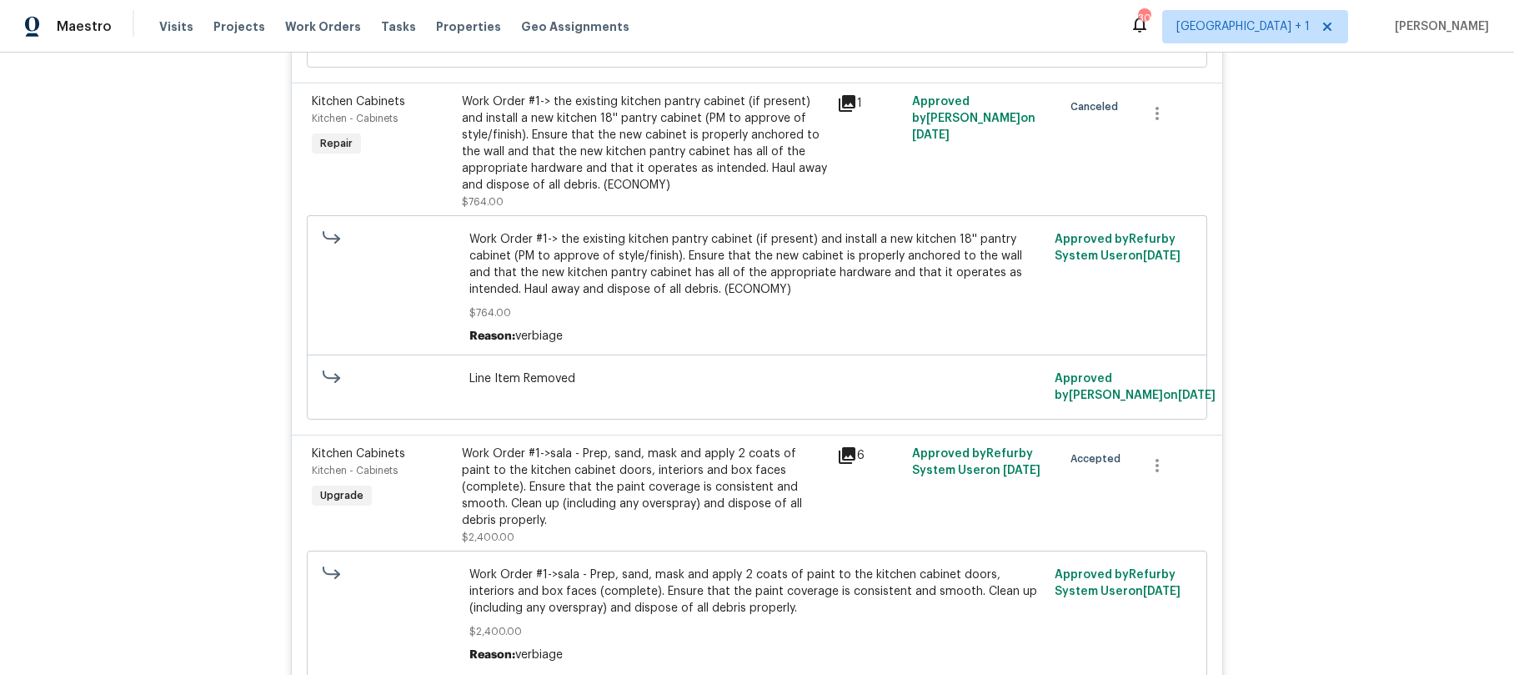
scroll to position [4723, 0]
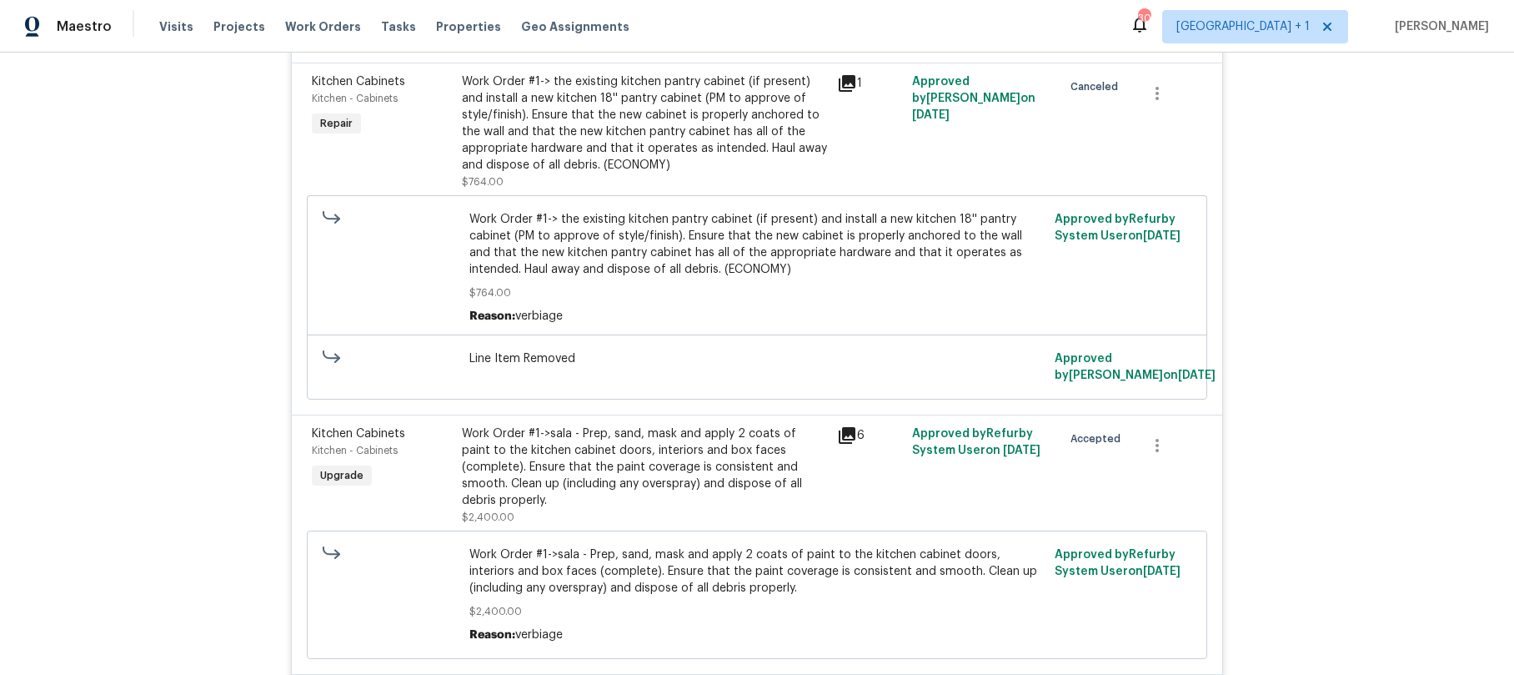
click at [635, 436] on div "Work Order #1->sala - Prep, sand, mask and apply 2 coats of paint to the kitche…" at bounding box center [644, 466] width 365 height 83
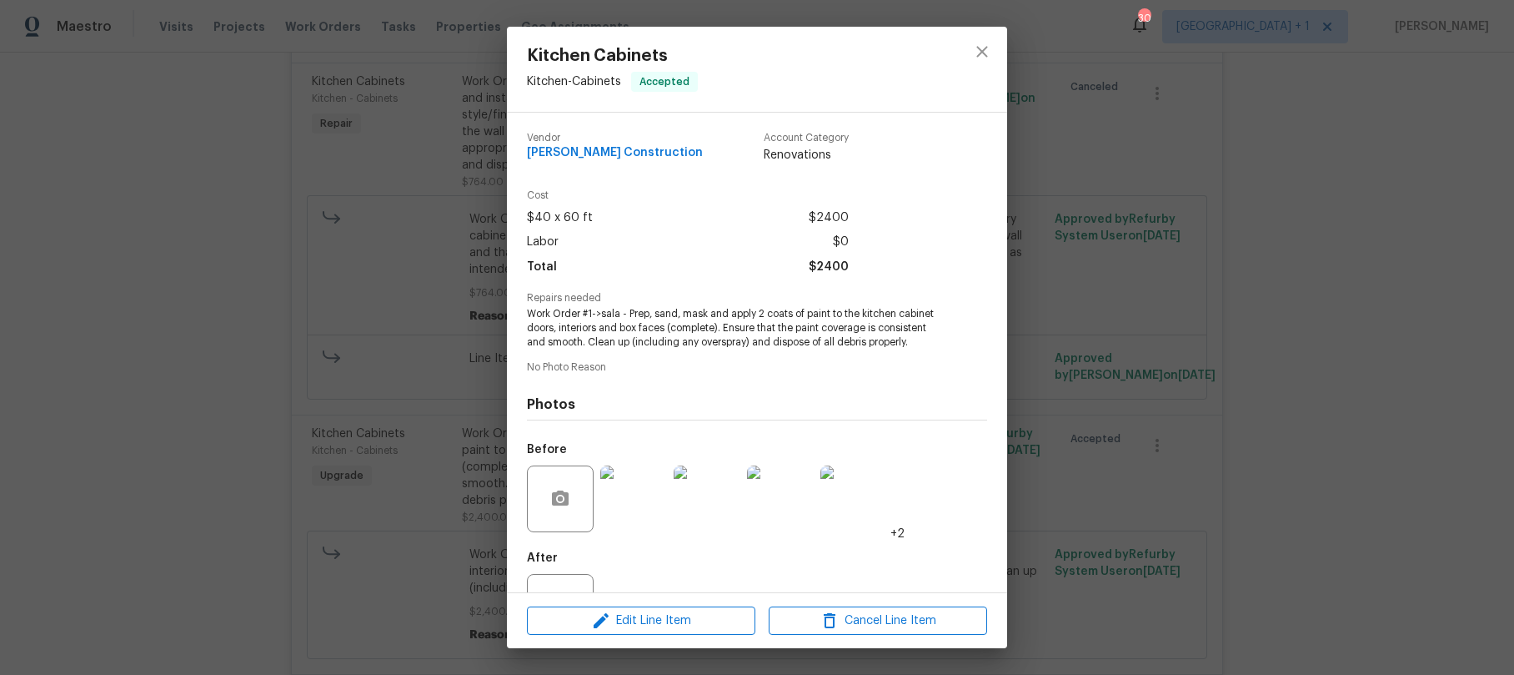
click at [525, 314] on div "Vendor Navarro Construction Account Category Renovations Cost $40 x 60 ft $2400…" at bounding box center [757, 353] width 500 height 480
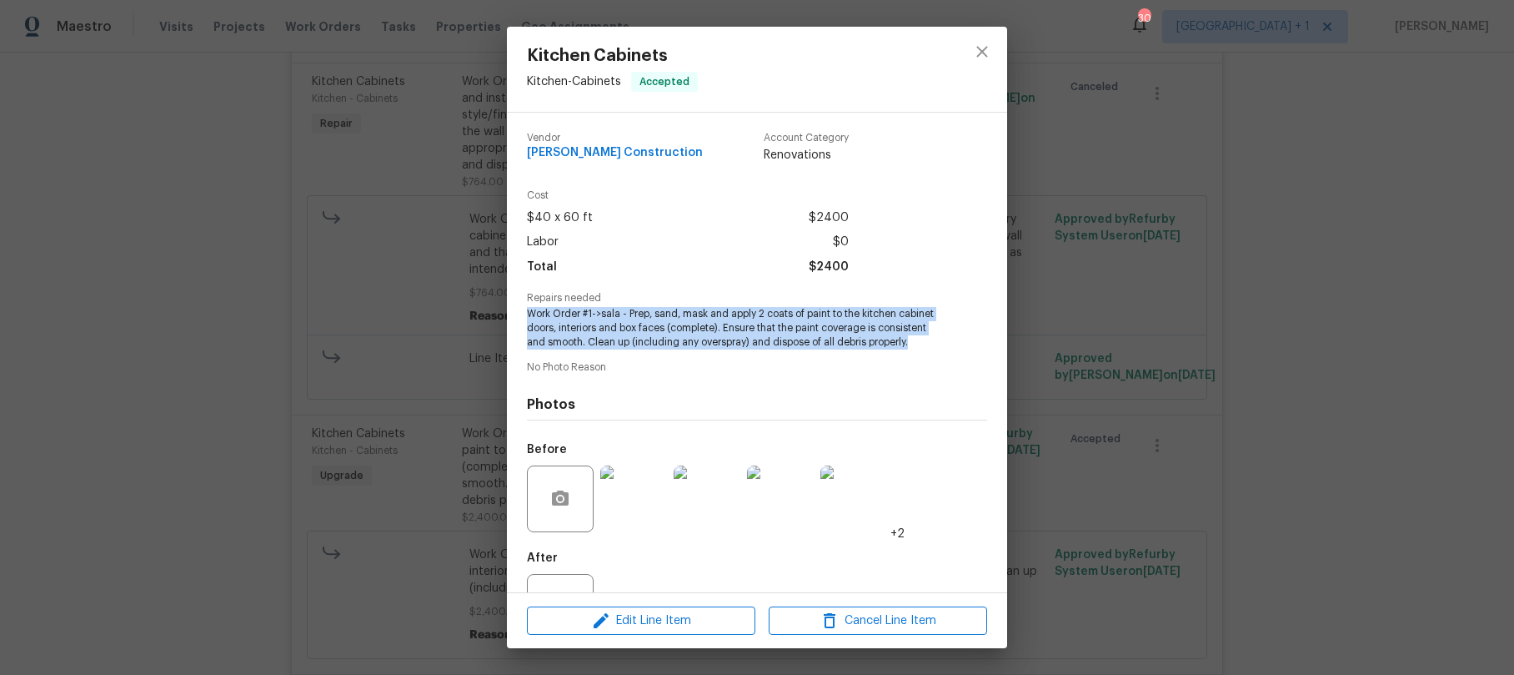
drag, startPoint x: 526, startPoint y: 312, endPoint x: 891, endPoint y: 352, distance: 367.5
click at [891, 349] on span "Work Order #1->sala - Prep, sand, mask and apply 2 coats of paint to the kitche…" at bounding box center [734, 328] width 414 height 42
click at [979, 53] on icon "close" at bounding box center [982, 52] width 20 height 20
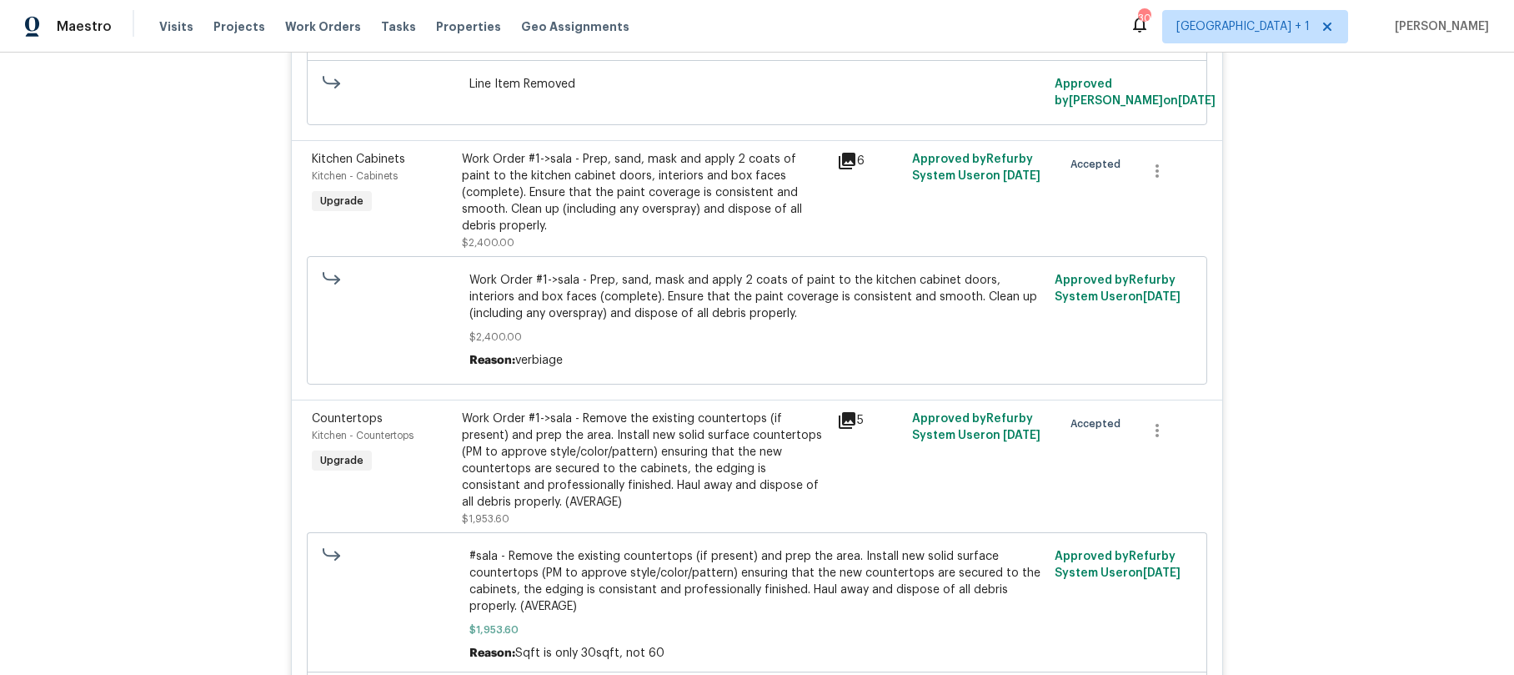
scroll to position [5007, 0]
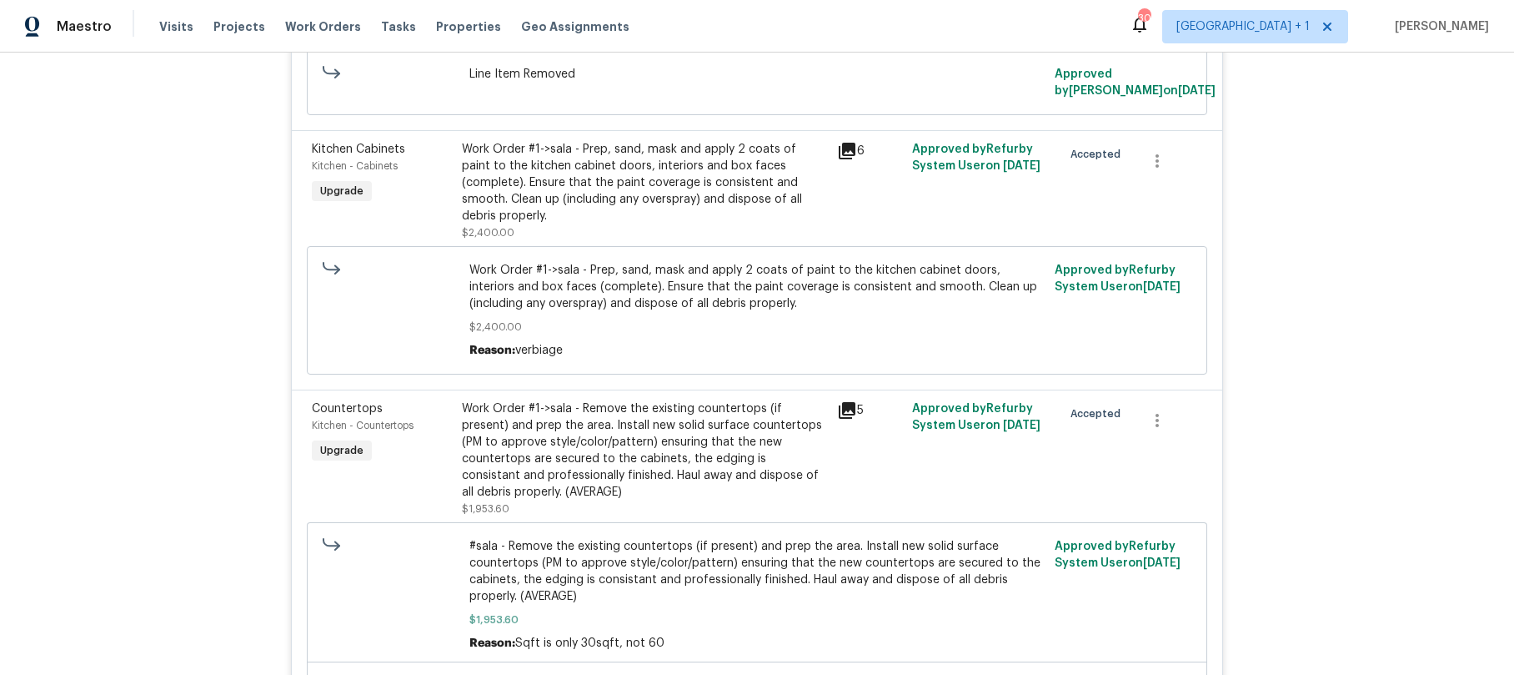
click at [531, 411] on div "Work Order #1->sala - Remove the existing countertops (if present) and prep the…" at bounding box center [644, 450] width 365 height 100
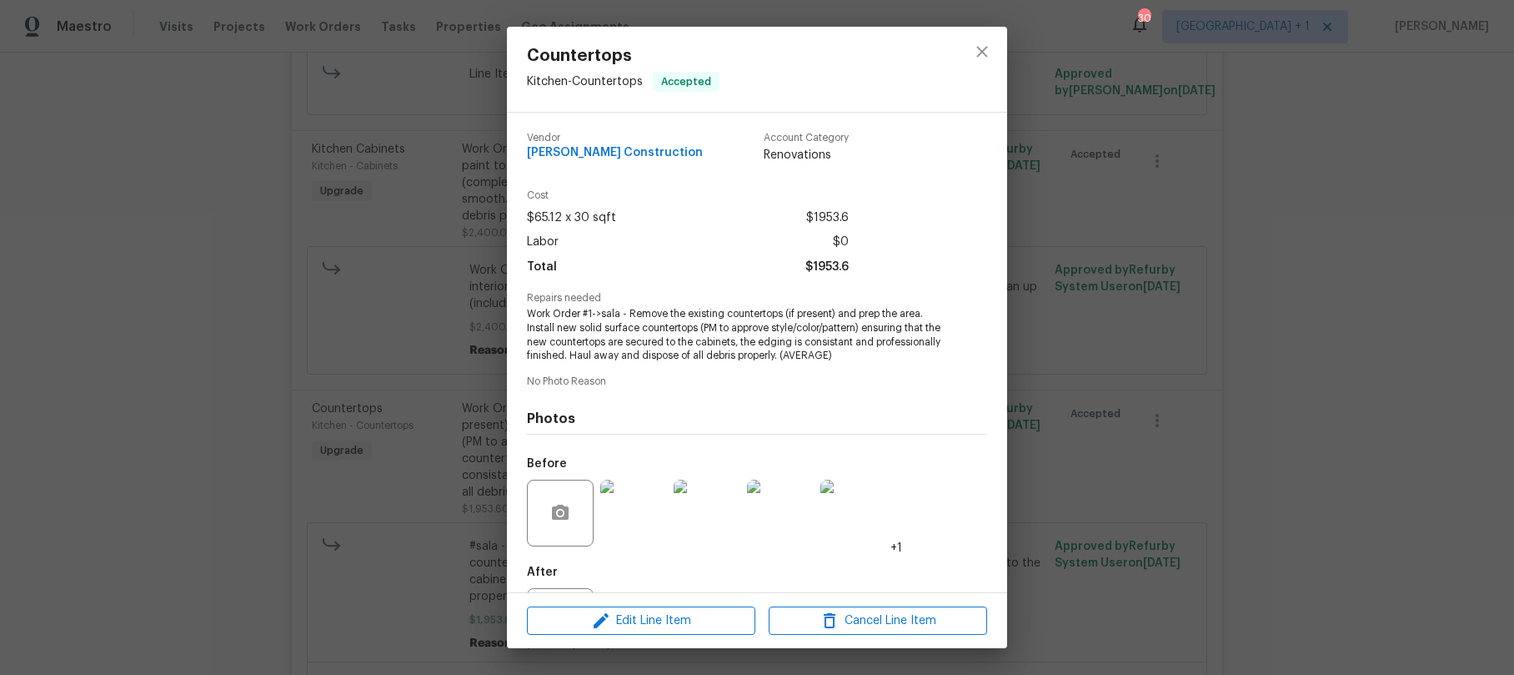
click at [527, 313] on span "Work Order #1->sala - Remove the existing countertops (if present) and prep the…" at bounding box center [734, 335] width 414 height 56
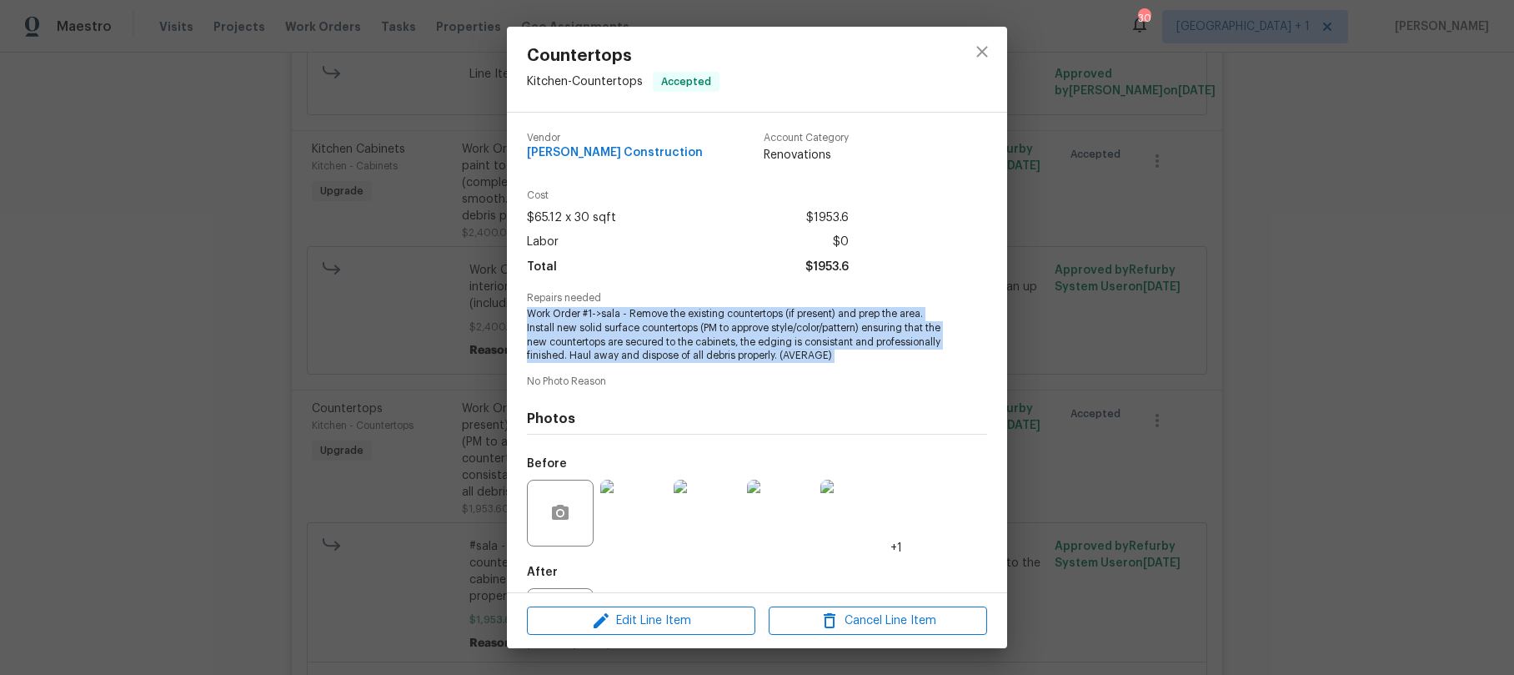
drag, startPoint x: 525, startPoint y: 313, endPoint x: 909, endPoint y: 351, distance: 385.5
click at [909, 351] on div "Vendor Navarro Construction Account Category Renovations Cost $65.12 x 30 sqft …" at bounding box center [757, 353] width 500 height 480
click at [983, 50] on icon "close" at bounding box center [982, 51] width 11 height 11
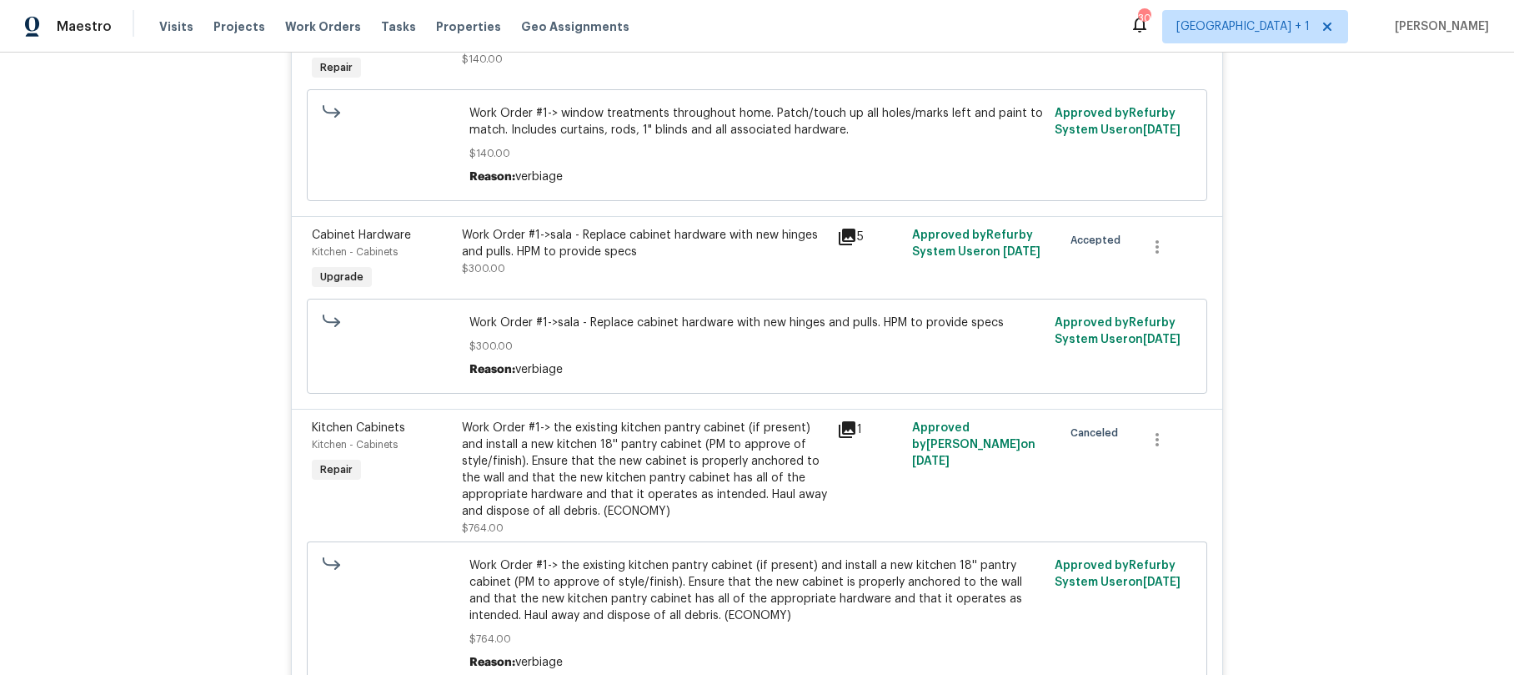
scroll to position [4379, 0]
click at [842, 419] on icon at bounding box center [847, 427] width 17 height 17
click at [843, 417] on icon at bounding box center [847, 427] width 20 height 20
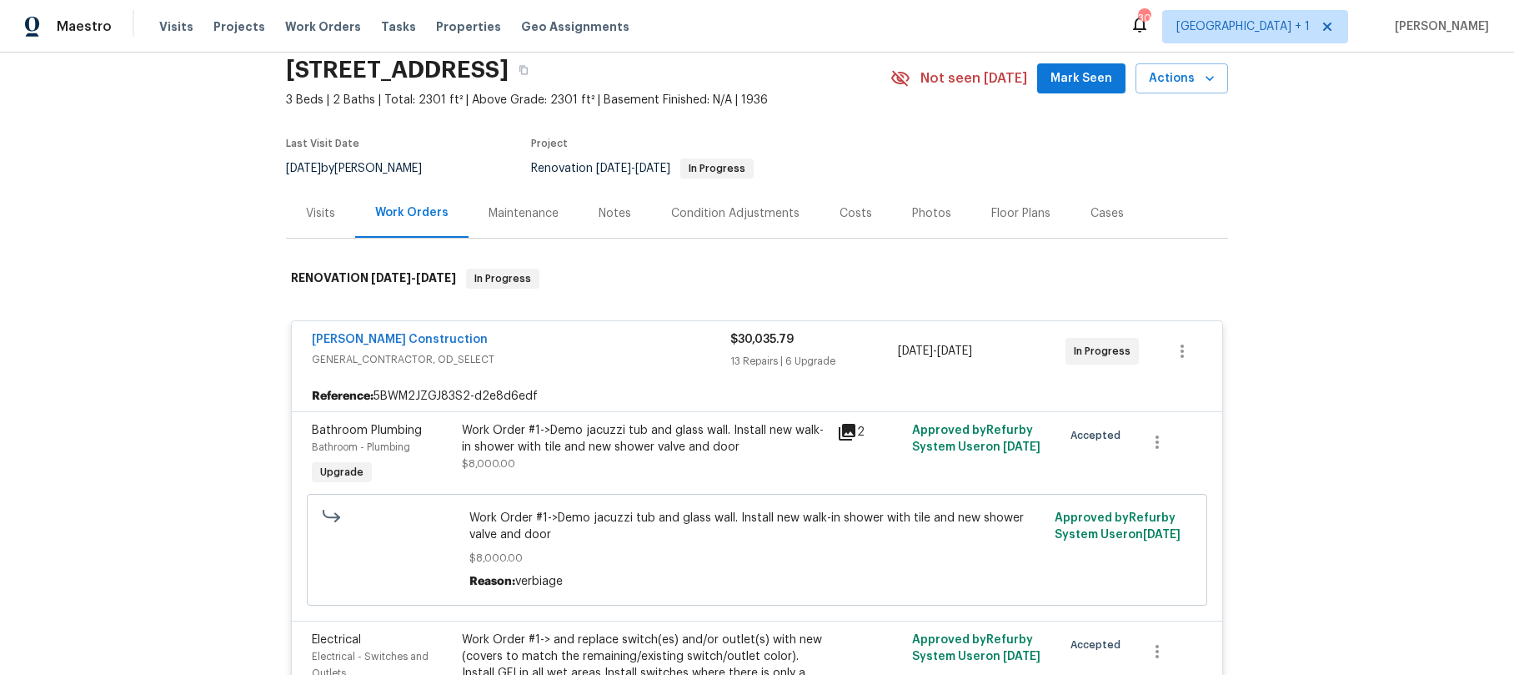
scroll to position [0, 0]
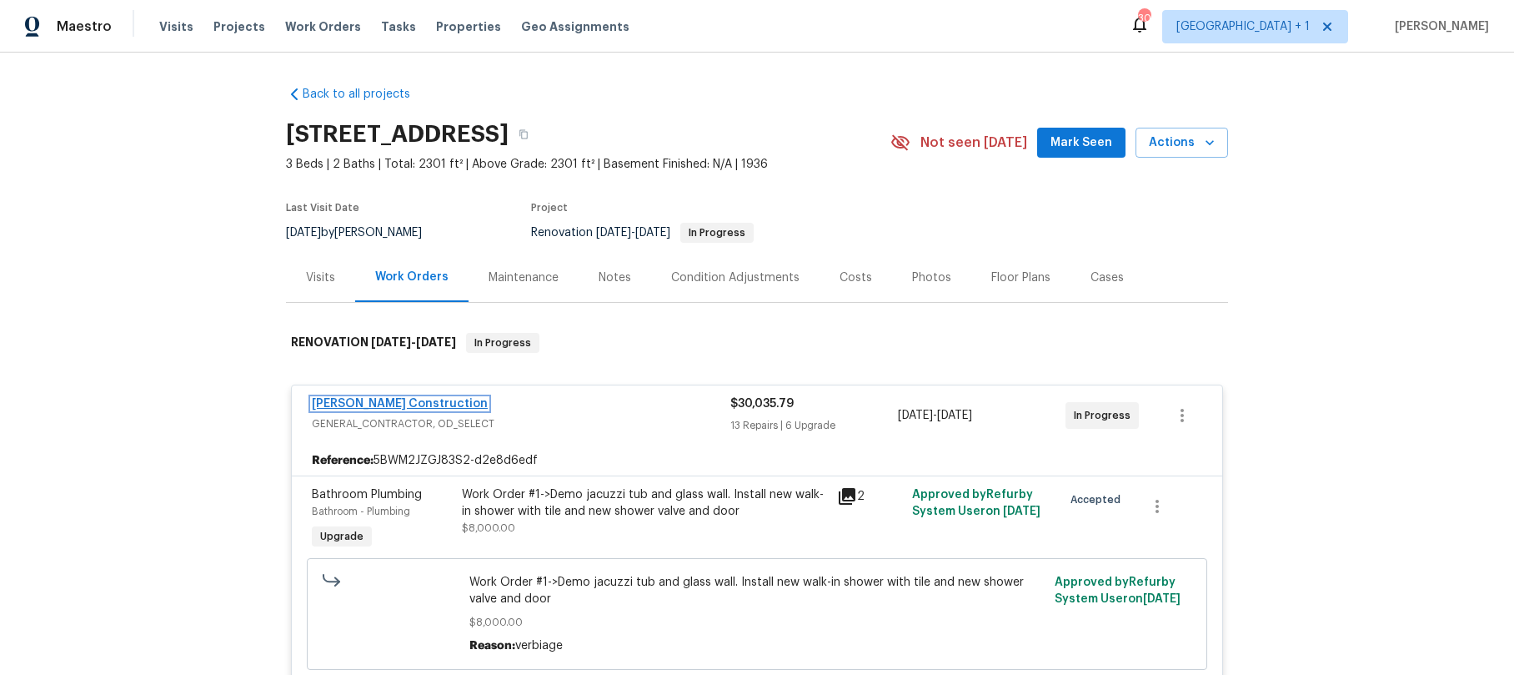
click at [382, 404] on link "Navarro Construction" at bounding box center [400, 404] width 176 height 12
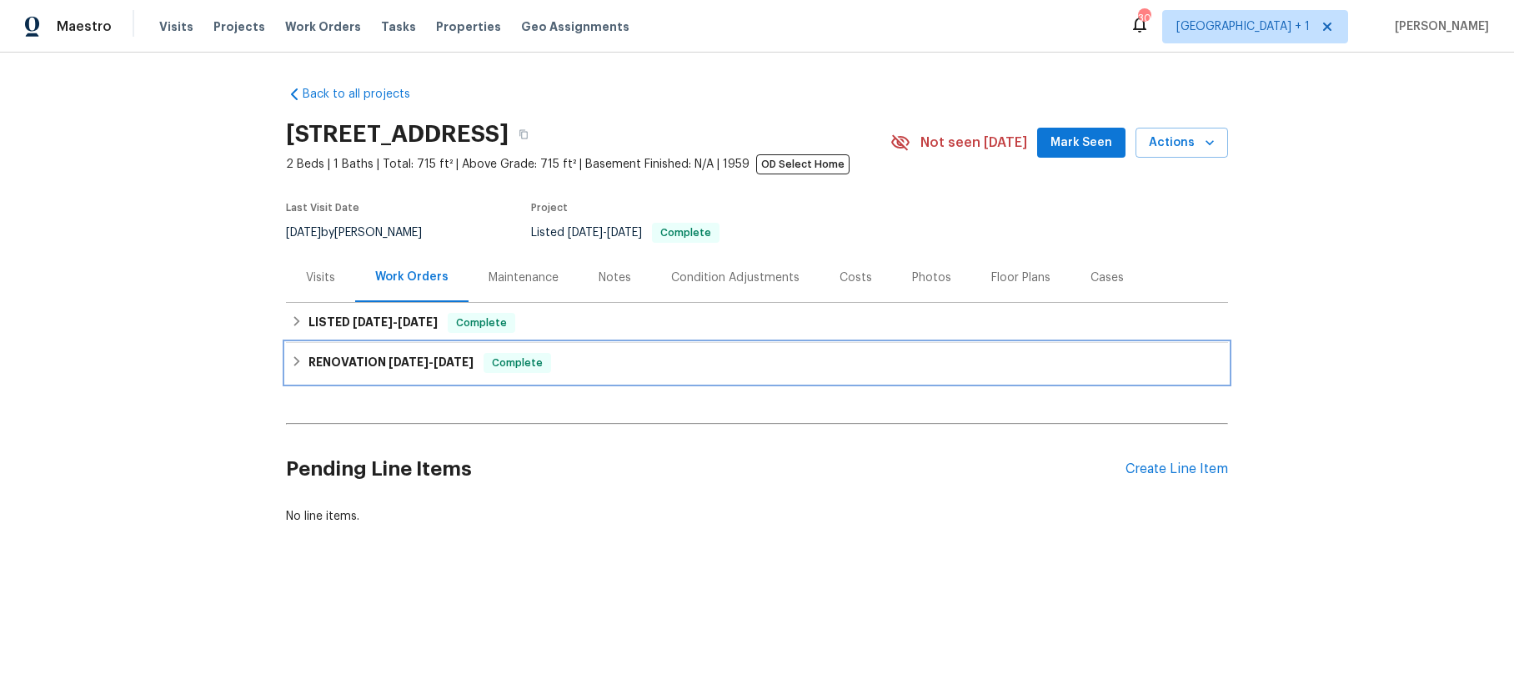
click at [396, 369] on h6 "RENOVATION [DATE] - [DATE]" at bounding box center [391, 363] width 165 height 20
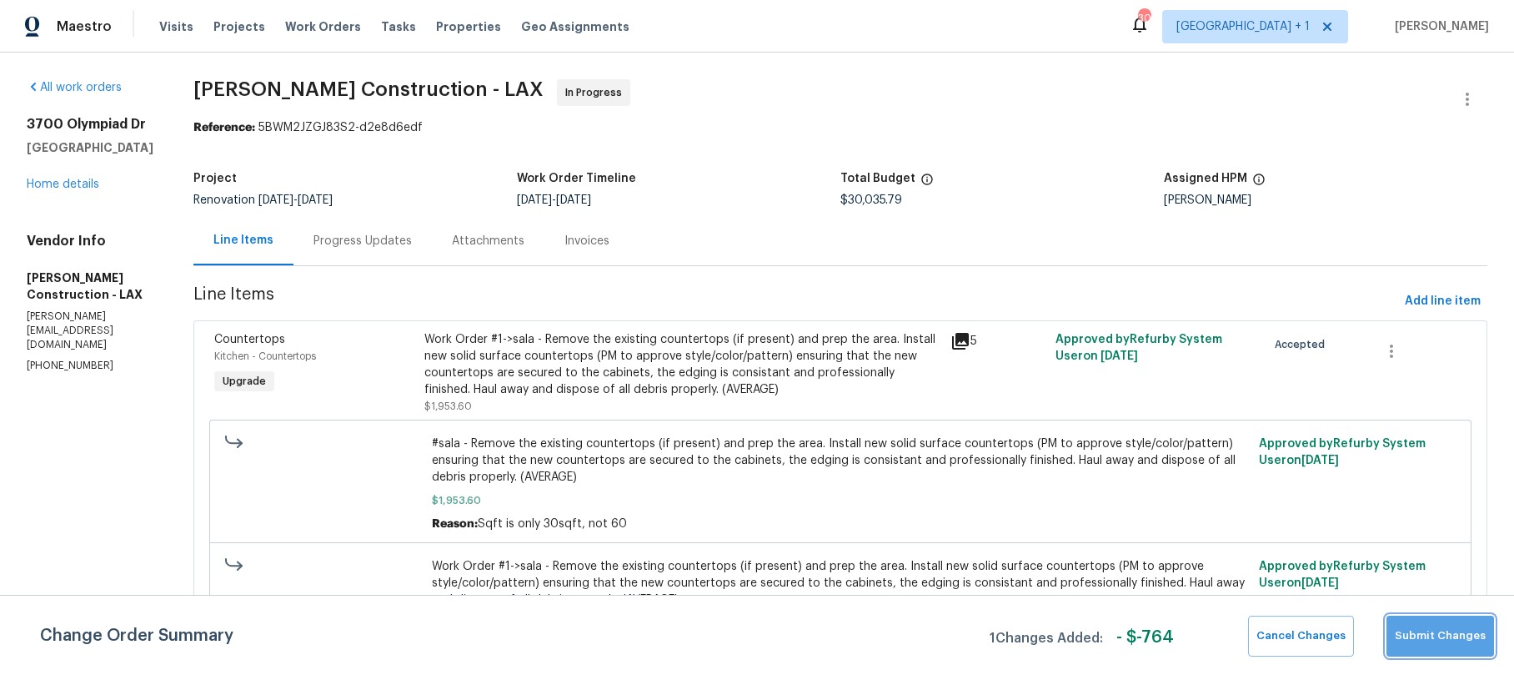
click at [1450, 630] on span "Submit Changes" at bounding box center [1440, 635] width 91 height 19
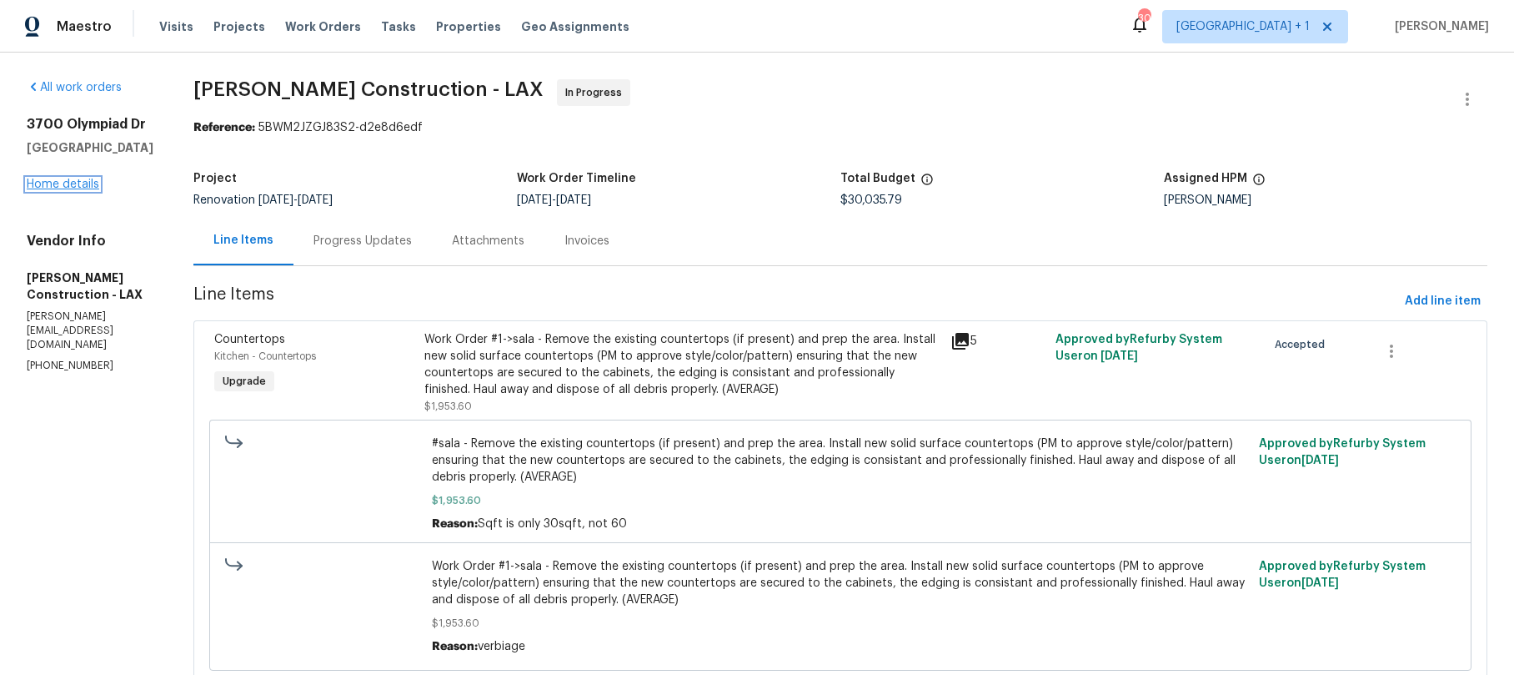
click at [89, 182] on link "Home details" at bounding box center [63, 184] width 73 height 12
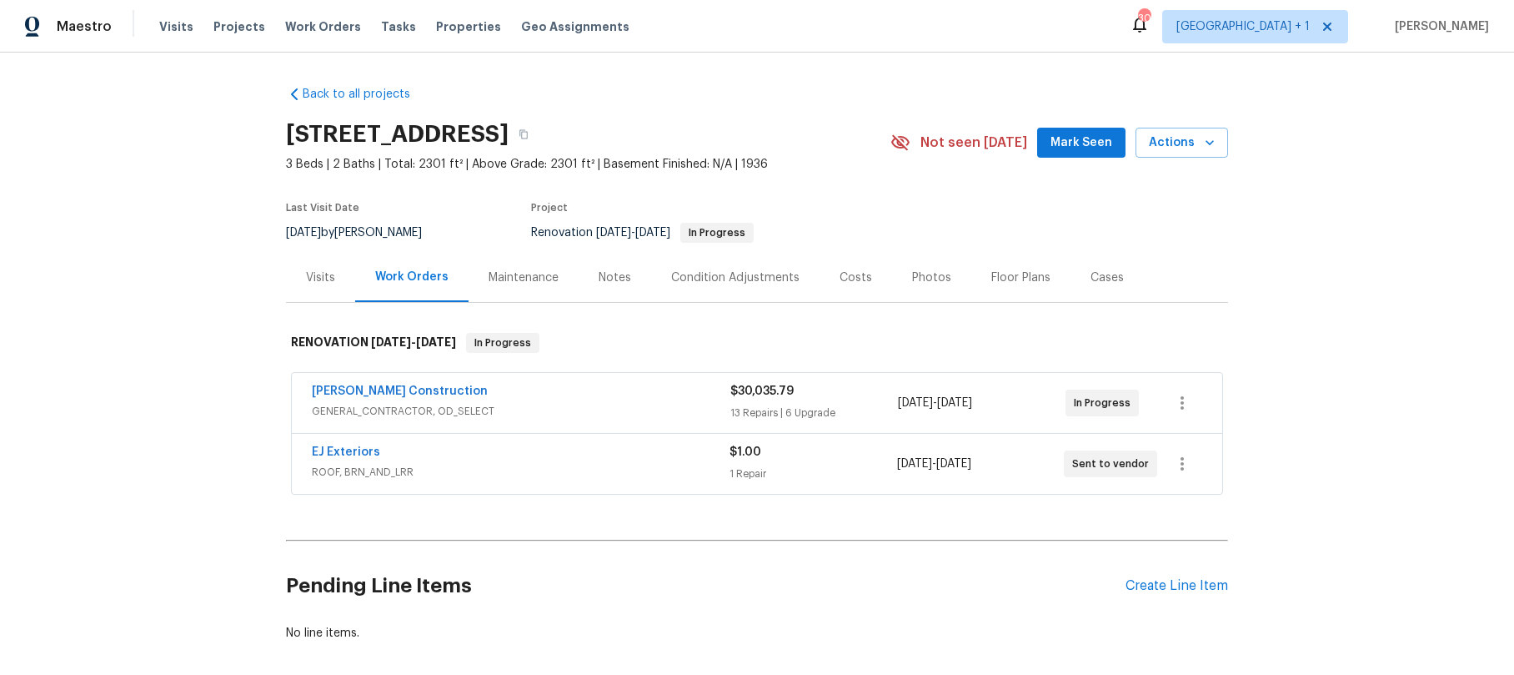
click at [429, 393] on div "[PERSON_NAME] Construction" at bounding box center [521, 393] width 419 height 20
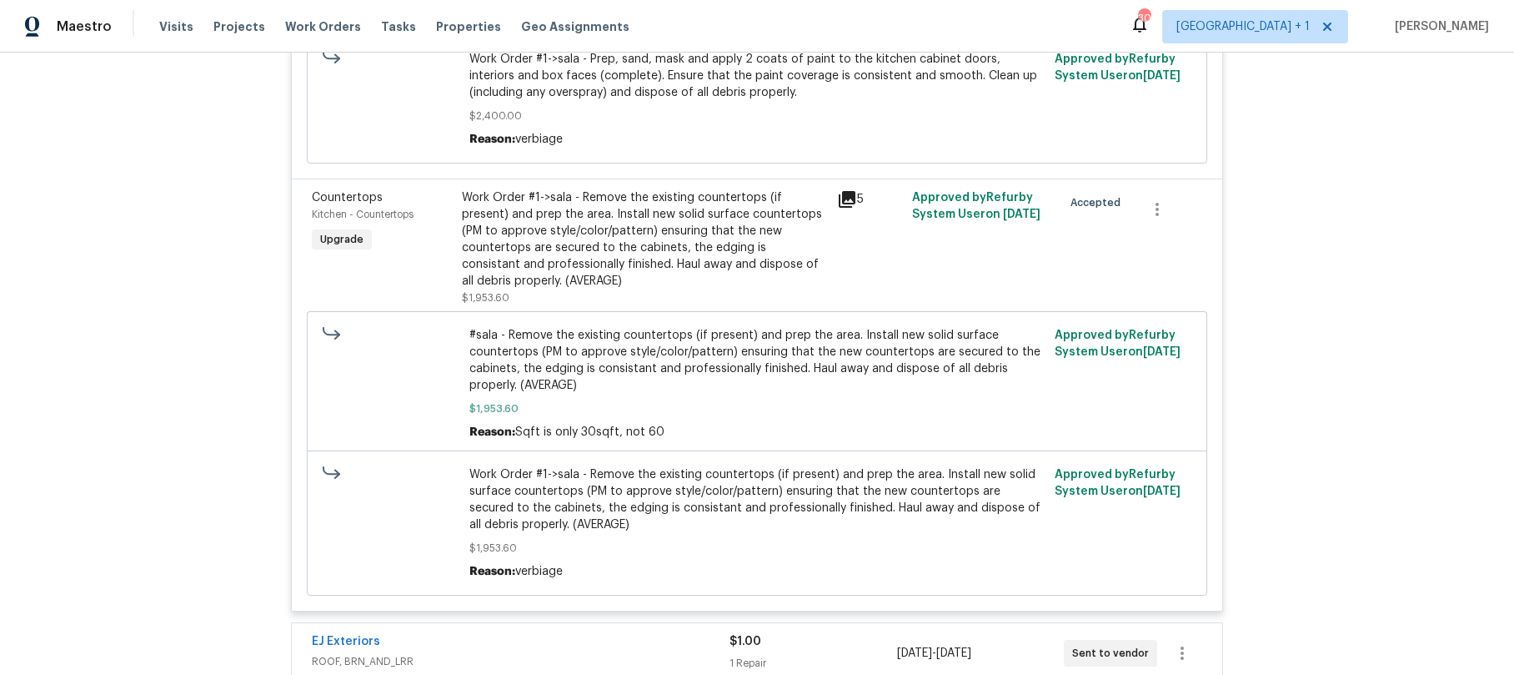
scroll to position [4814, 0]
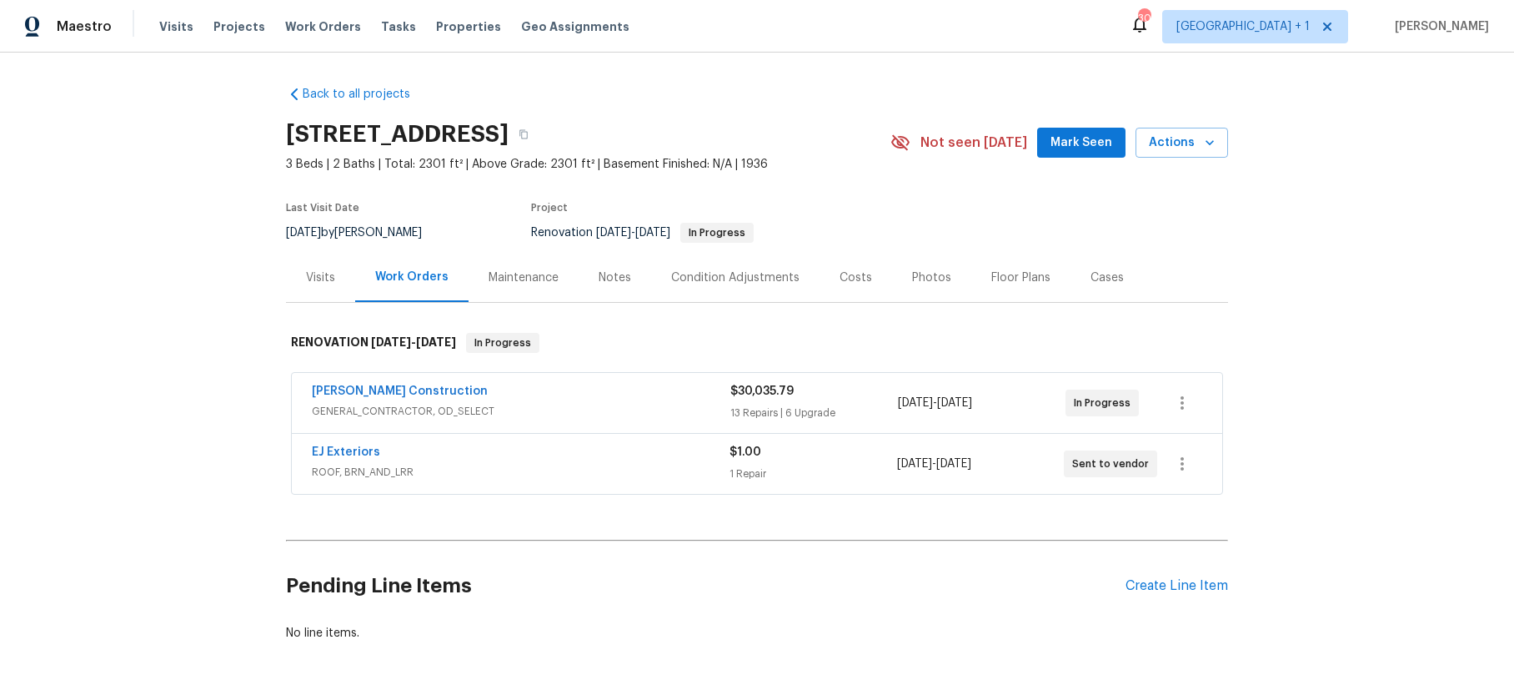
click at [810, 414] on div "13 Repairs | 6 Upgrade" at bounding box center [815, 412] width 168 height 17
click at [615, 397] on div "[PERSON_NAME] Construction" at bounding box center [521, 393] width 419 height 20
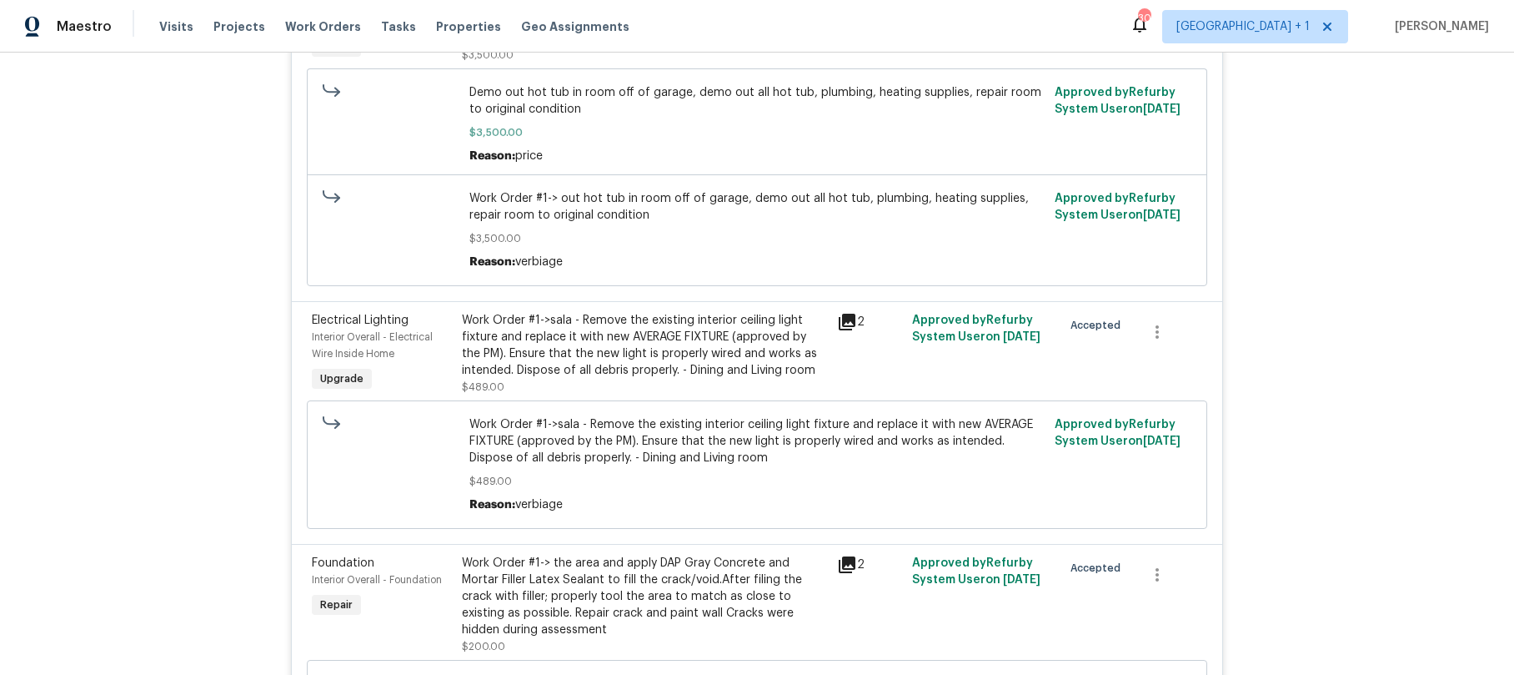
scroll to position [1860, 0]
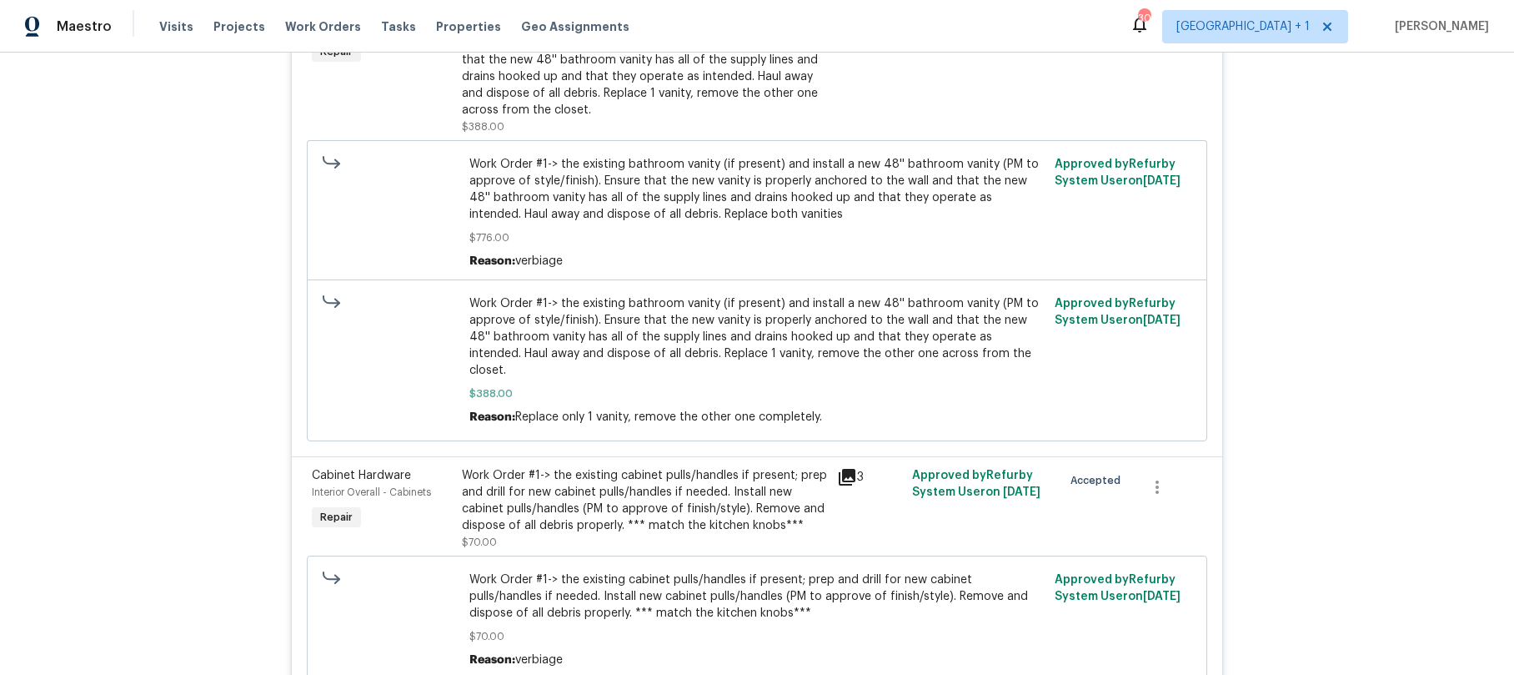
click at [171, 169] on div "Back to all projects 3700 Olympiad Dr, View Park, CA 90043 3 Beds | 2 Baths | T…" at bounding box center [757, 364] width 1514 height 622
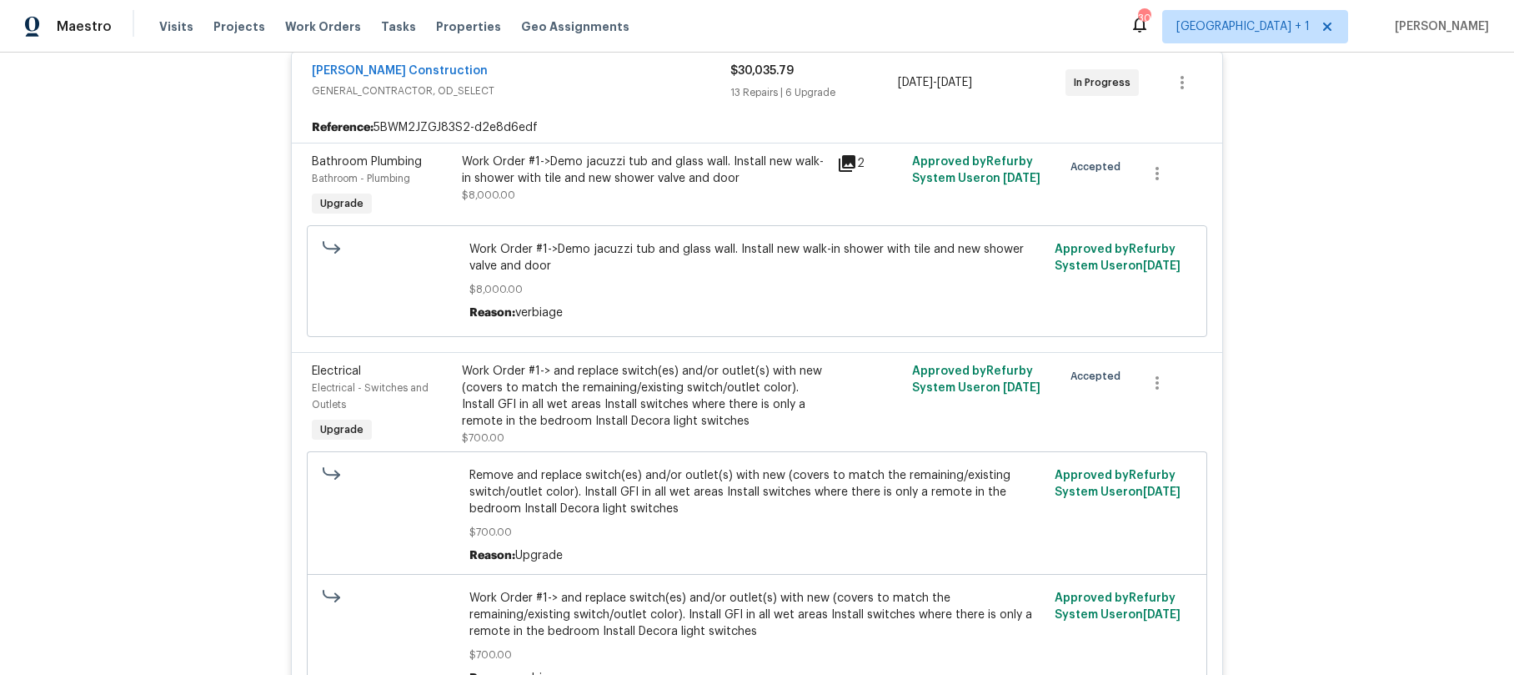
scroll to position [0, 0]
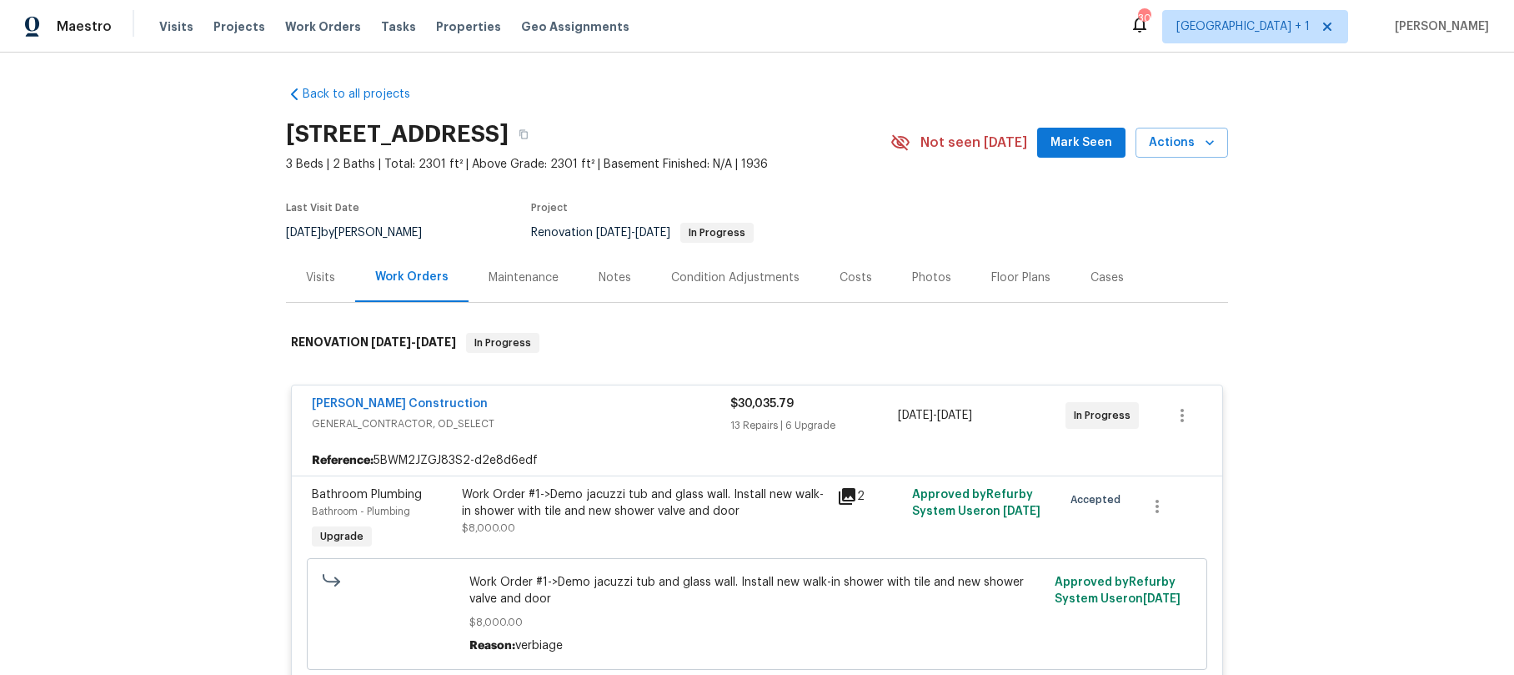
click at [1359, 197] on div "Back to all projects 3700 Olympiad Dr, View Park, CA 90043 3 Beds | 2 Baths | T…" at bounding box center [757, 364] width 1514 height 622
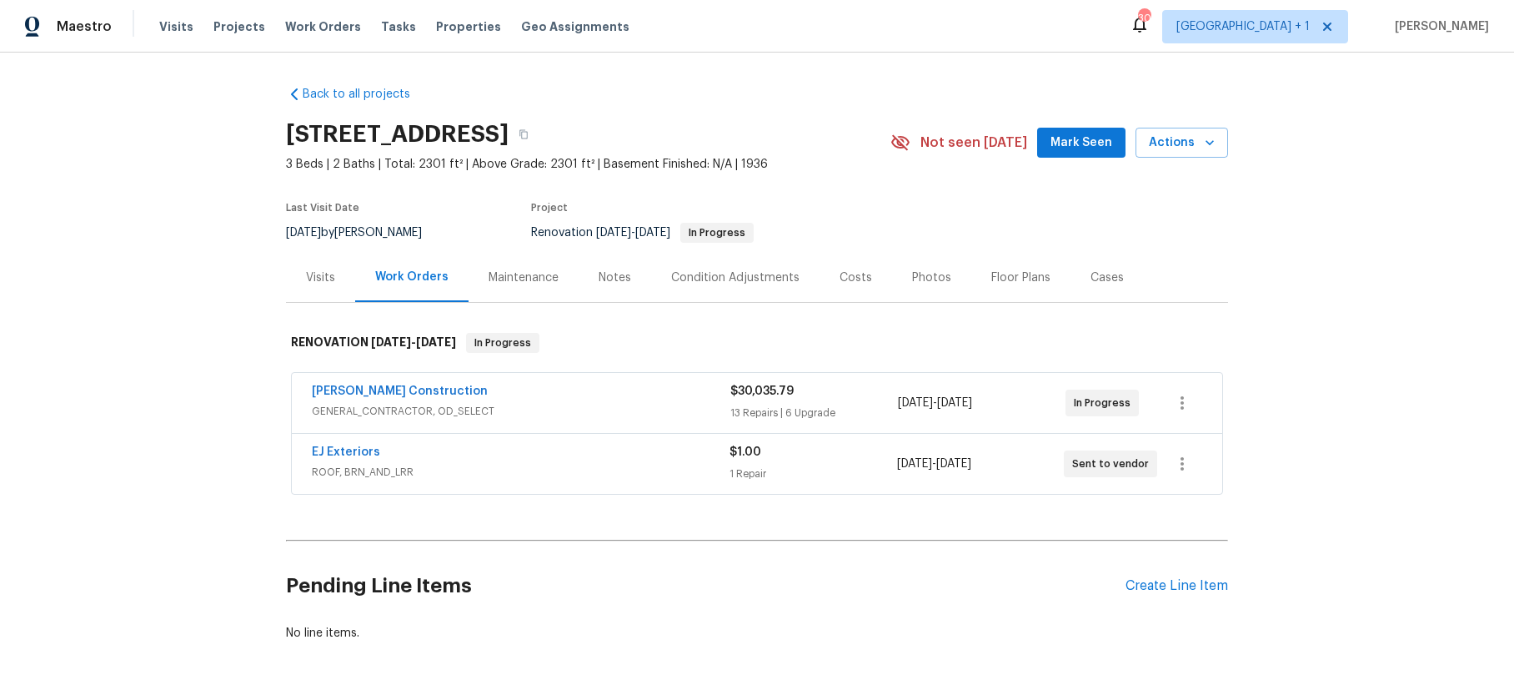
click at [1282, 419] on div "Back to all projects [STREET_ADDRESS] 3 Beds | 2 Baths | Total: 2301 ft² | Abov…" at bounding box center [757, 364] width 1514 height 622
click at [165, 191] on div "Back to all projects [STREET_ADDRESS] 3 Beds | 2 Baths | Total: 2301 ft² | Abov…" at bounding box center [757, 364] width 1514 height 622
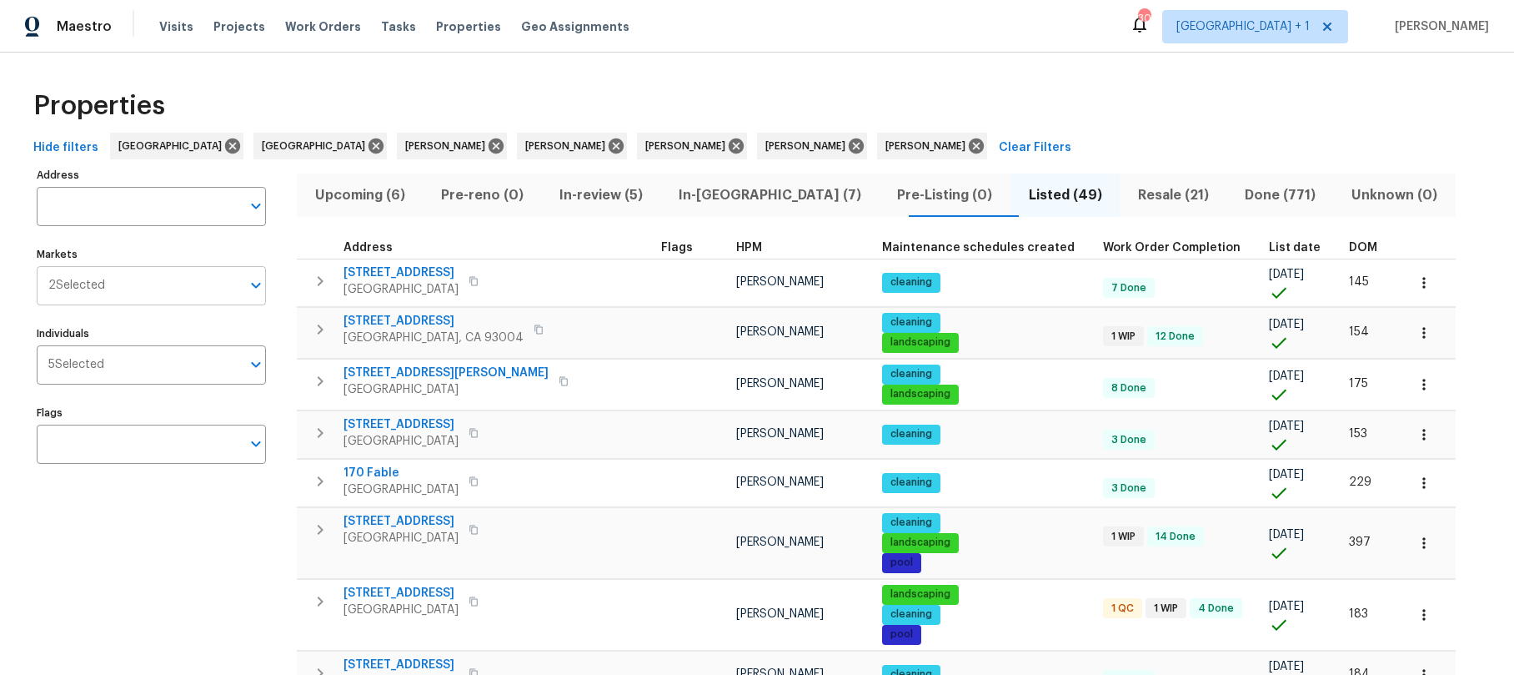
click at [158, 277] on input "Markets" at bounding box center [173, 285] width 136 height 39
click at [154, 279] on input "Markets" at bounding box center [173, 285] width 136 height 39
click at [598, 199] on span "In-review (5)" at bounding box center [600, 194] width 99 height 23
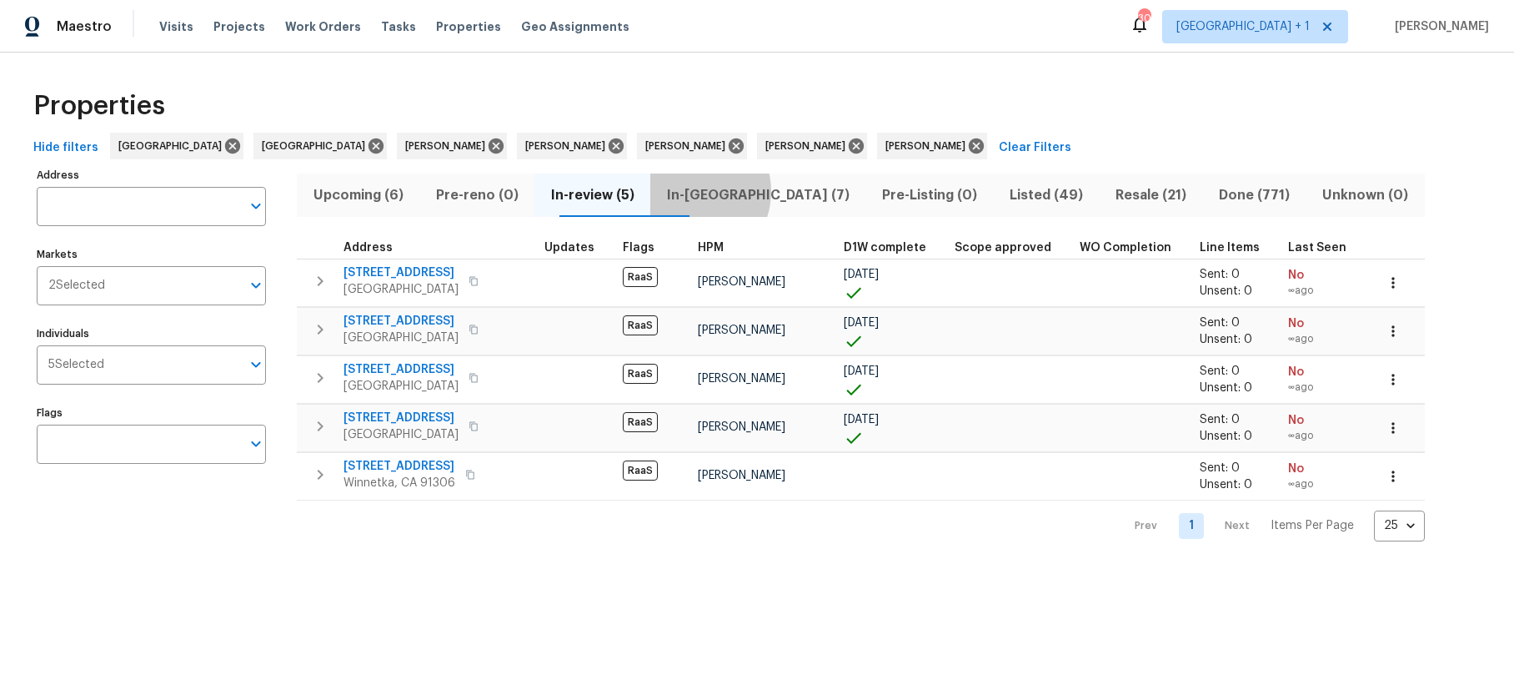
click at [731, 191] on span "In-[GEOGRAPHIC_DATA] (7)" at bounding box center [757, 194] width 195 height 23
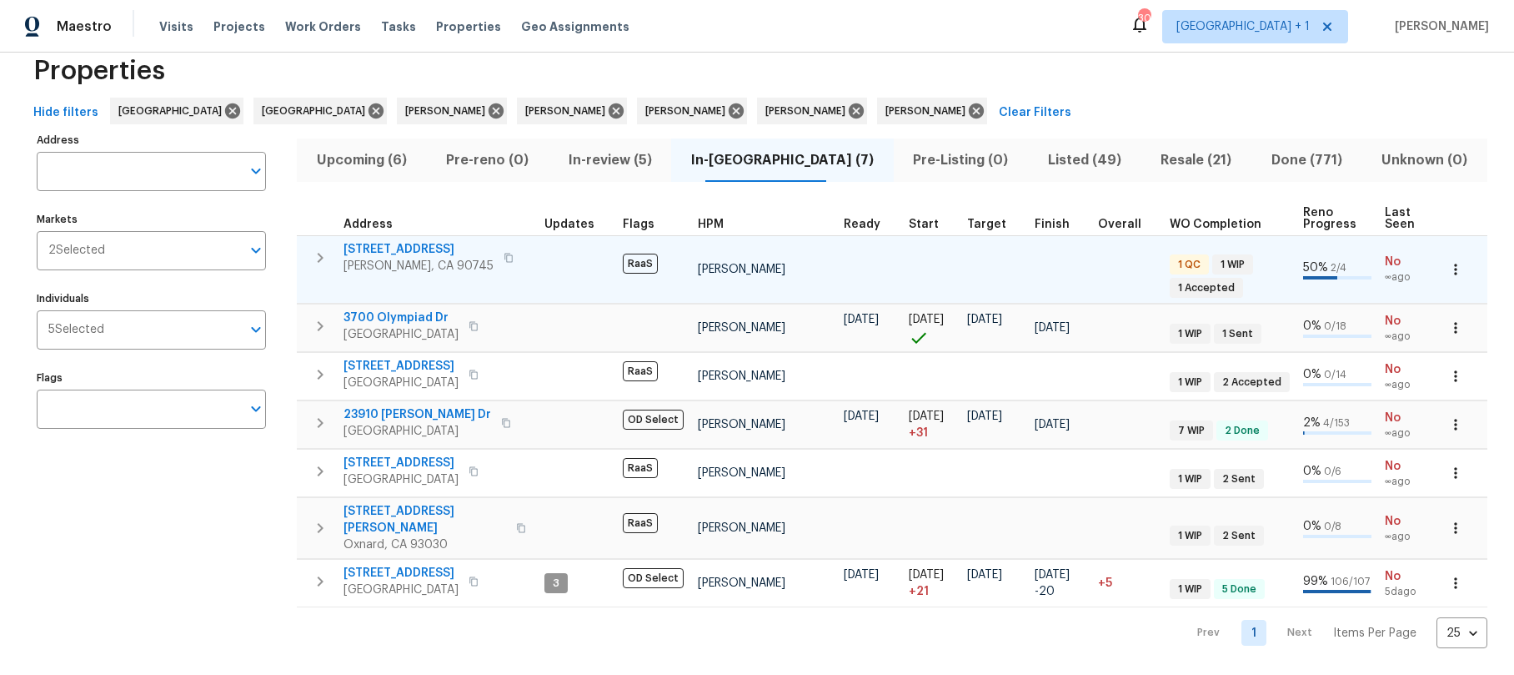
scroll to position [47, 0]
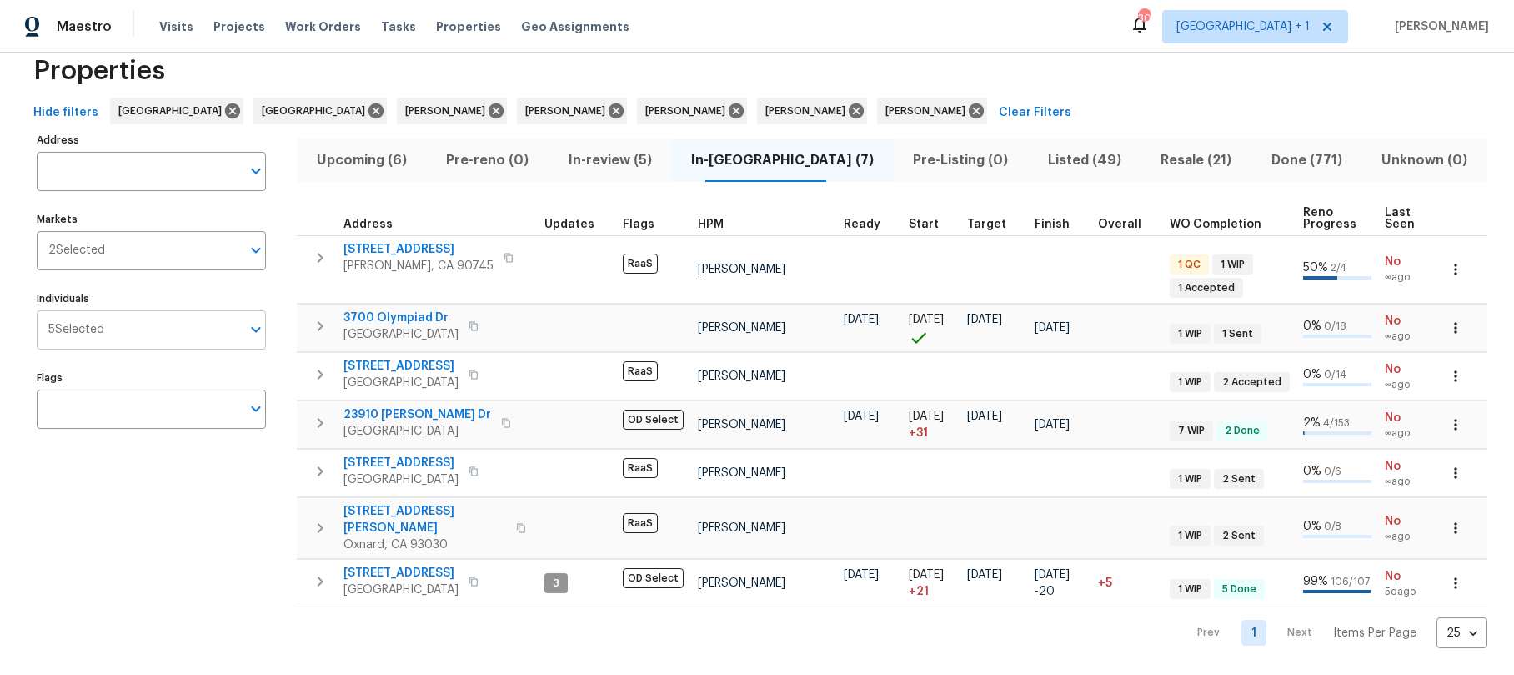
click at [124, 329] on input "Individuals" at bounding box center [172, 329] width 137 height 39
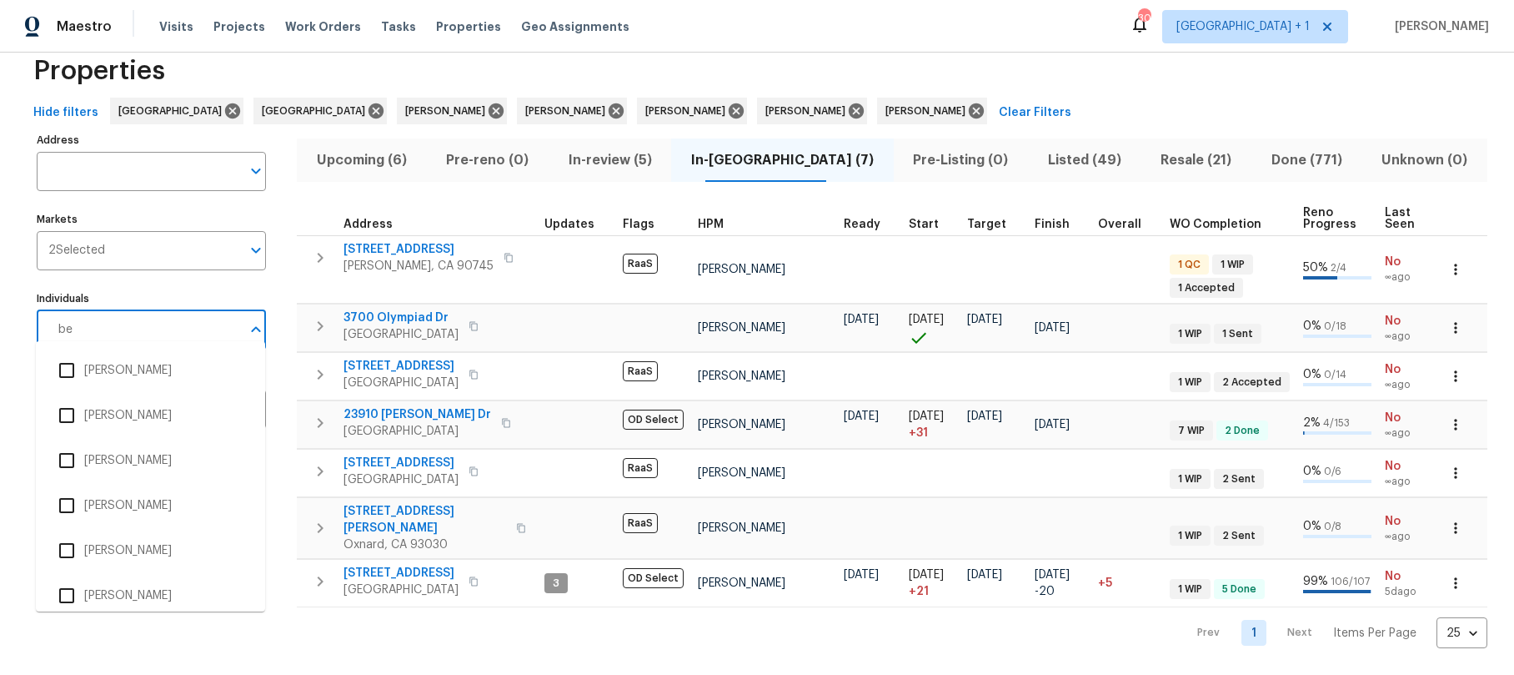
type input "b"
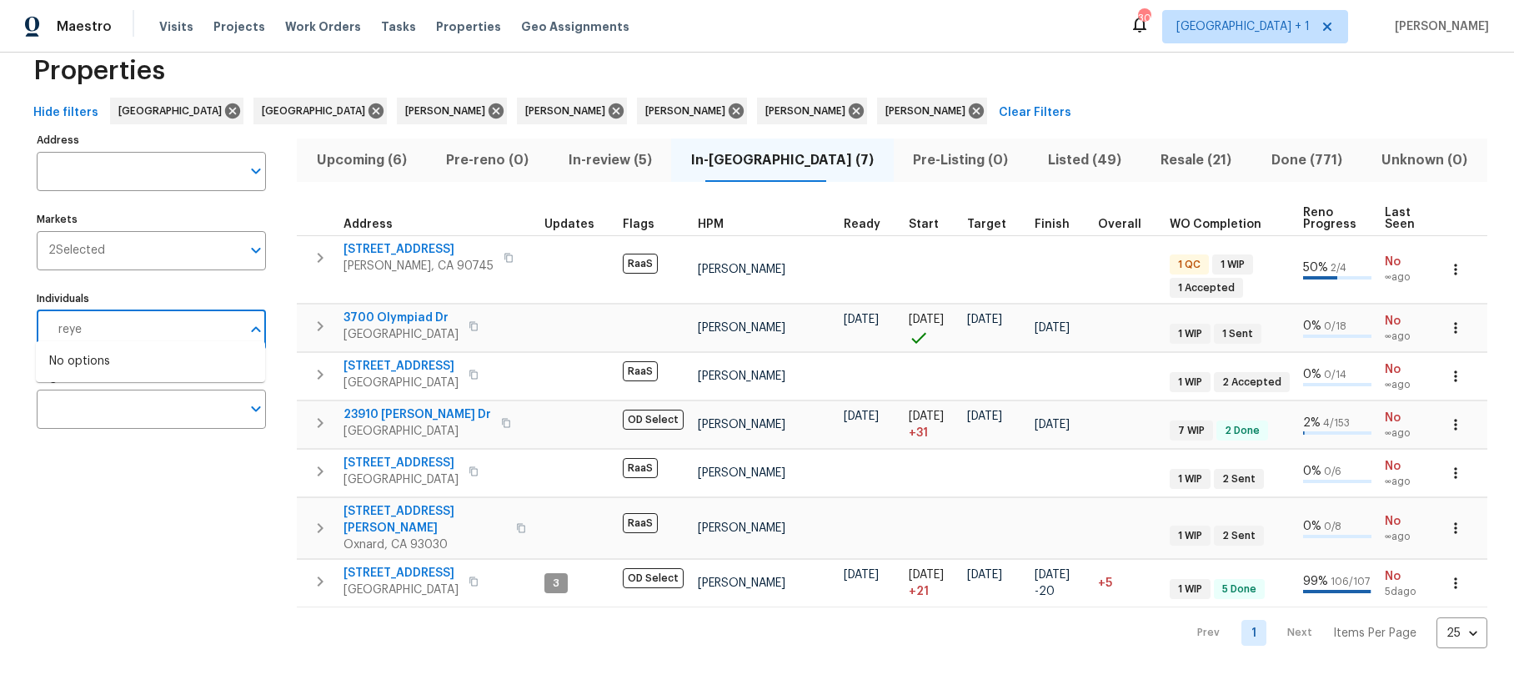
type input "[PERSON_NAME]"
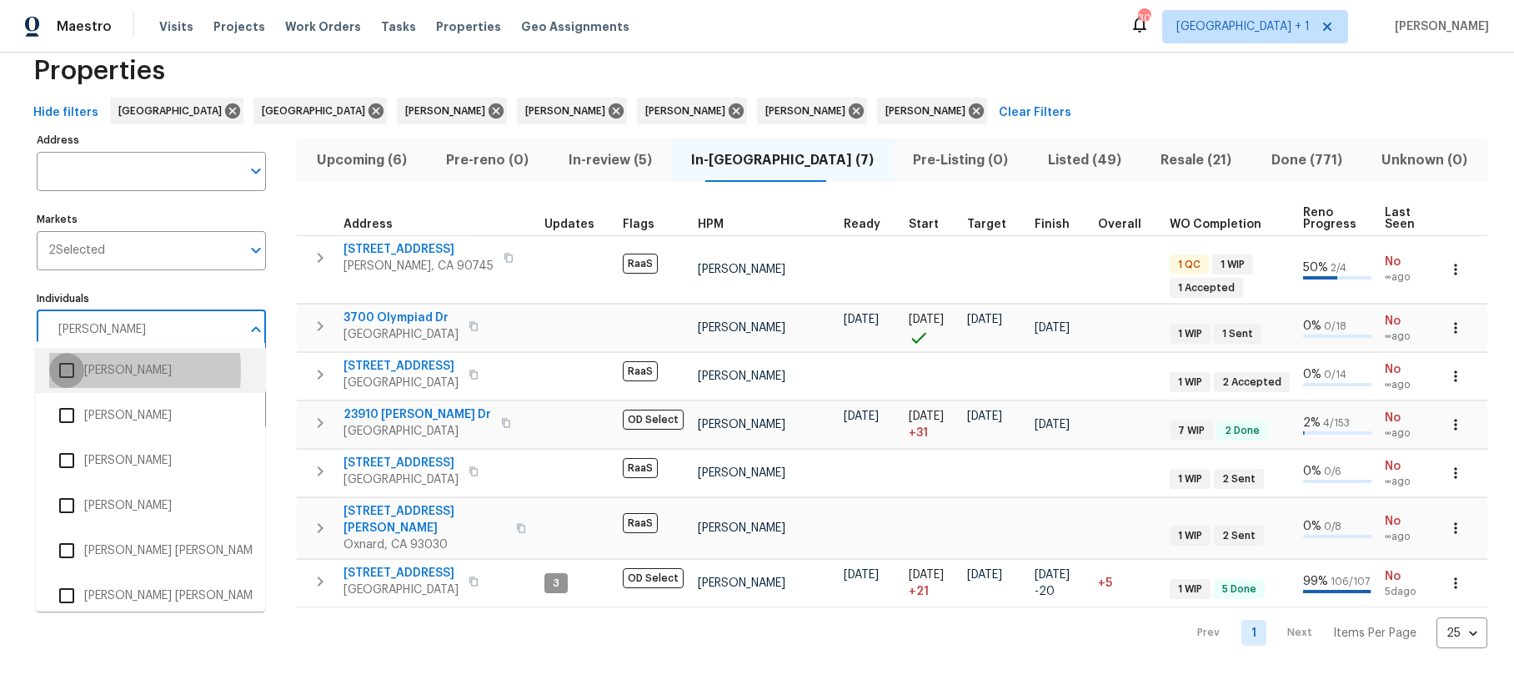
click at [76, 371] on input "checkbox" at bounding box center [66, 370] width 35 height 35
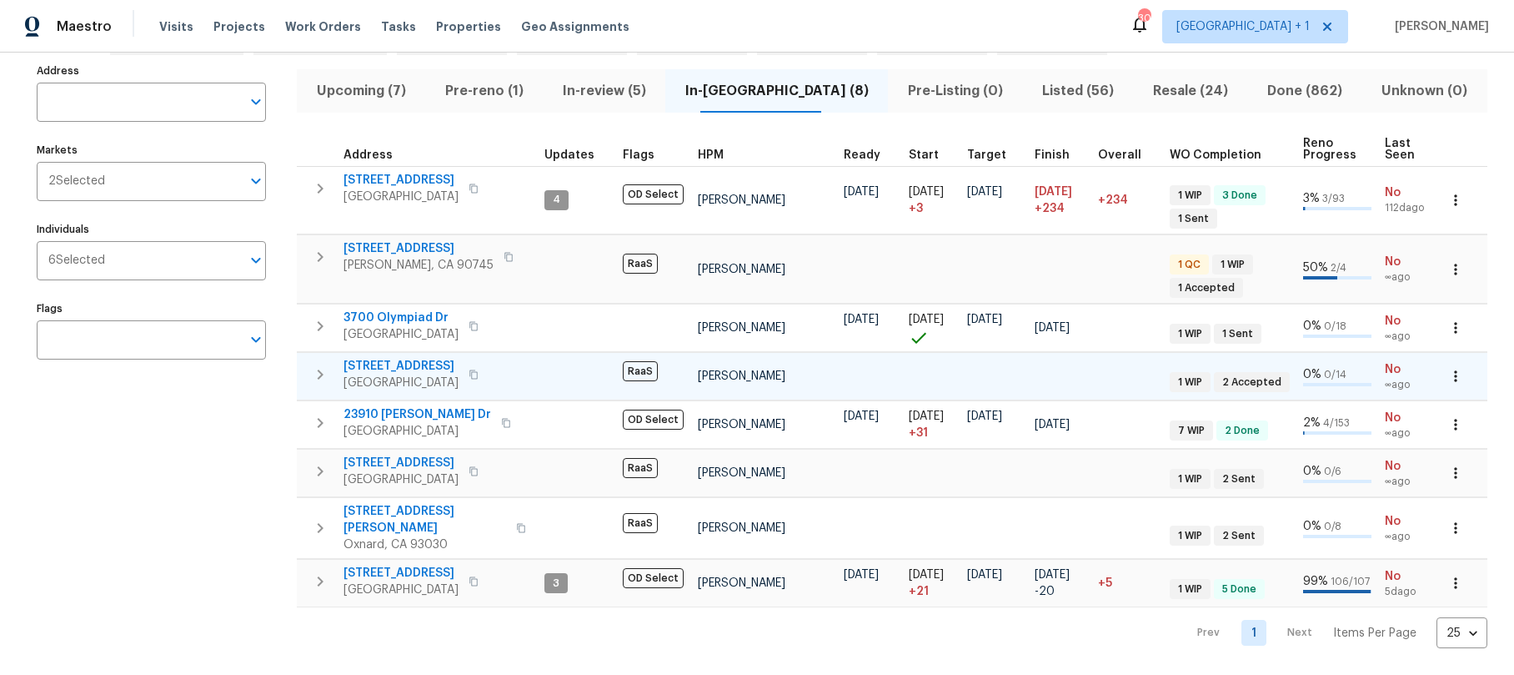
scroll to position [113, 0]
click at [192, 261] on input "Individuals" at bounding box center [173, 260] width 136 height 39
type input "[PERSON_NAME]"
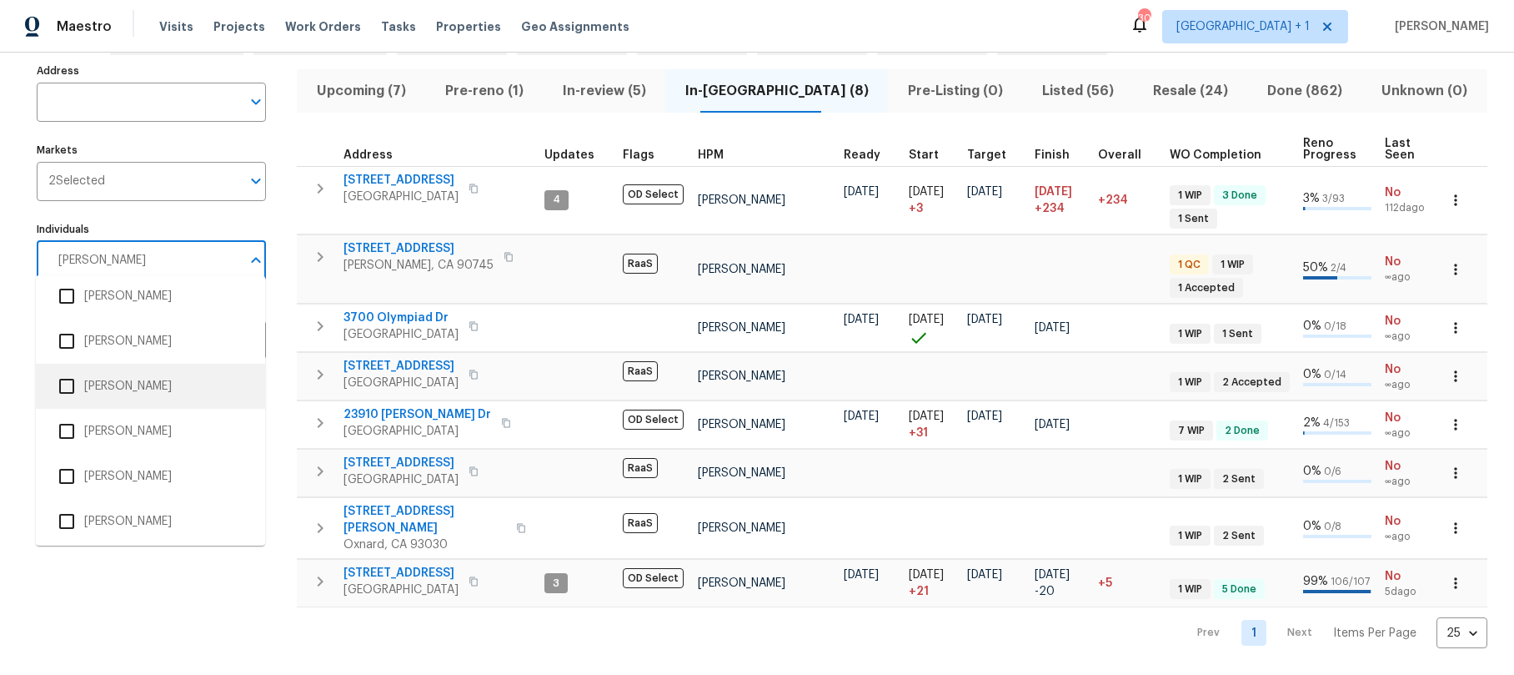
scroll to position [284, 0]
click at [61, 515] on input "checkbox" at bounding box center [66, 516] width 35 height 35
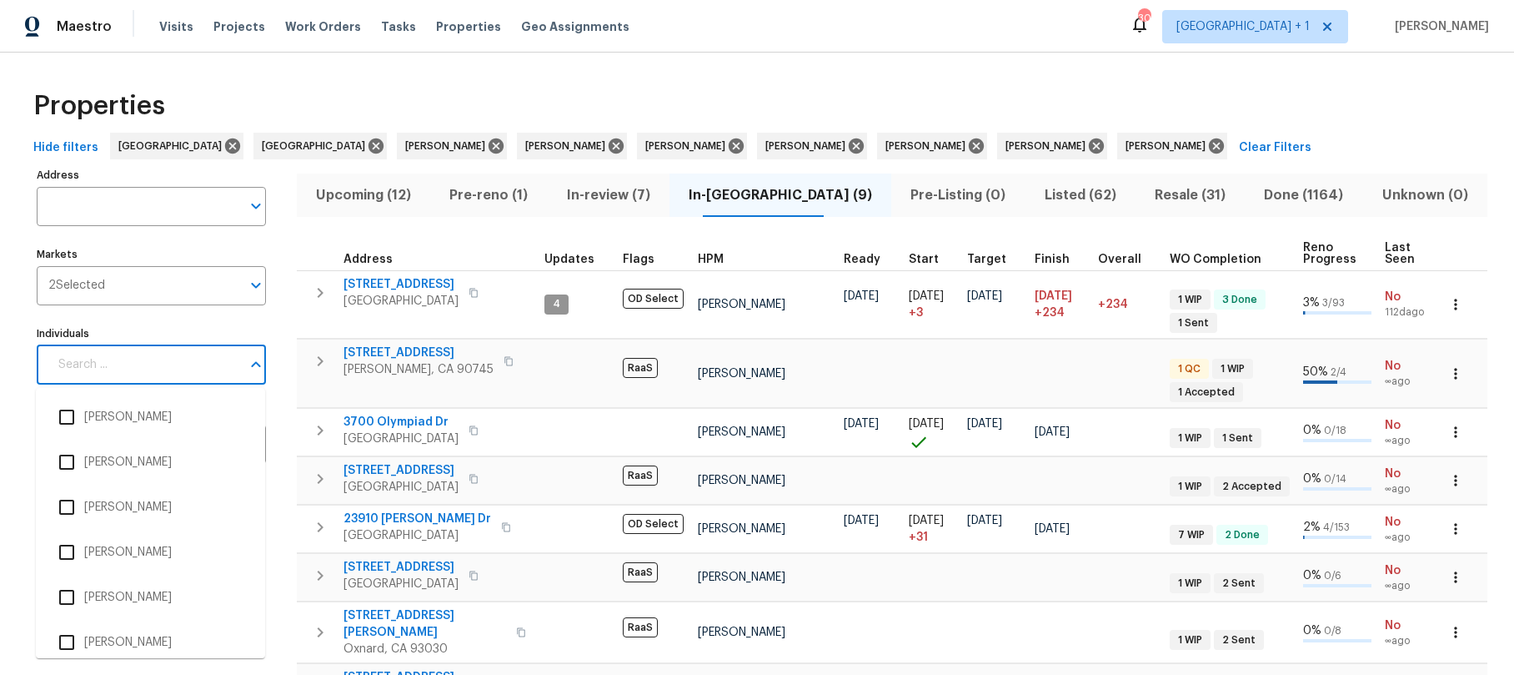
click at [143, 365] on input "Individuals" at bounding box center [144, 364] width 193 height 39
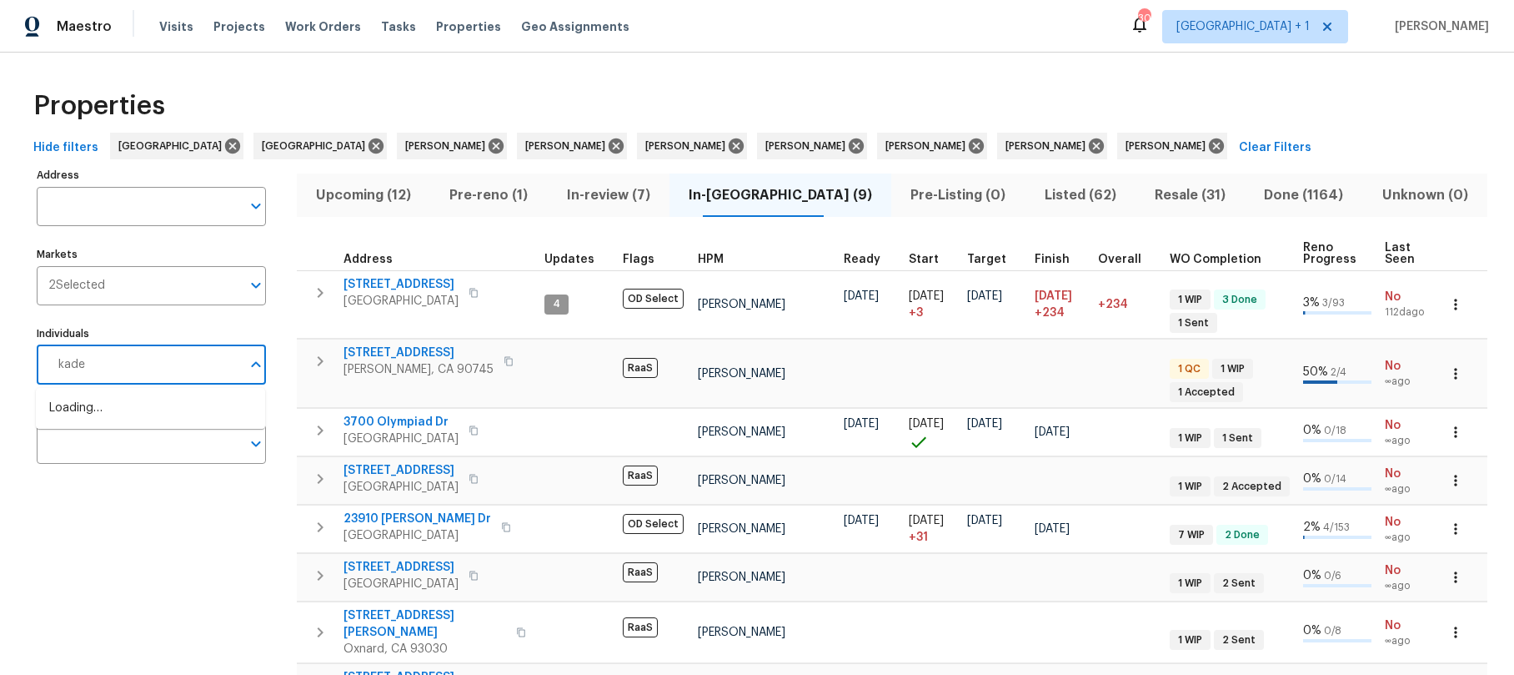
type input "kaden"
click at [73, 416] on input "checkbox" at bounding box center [66, 416] width 35 height 35
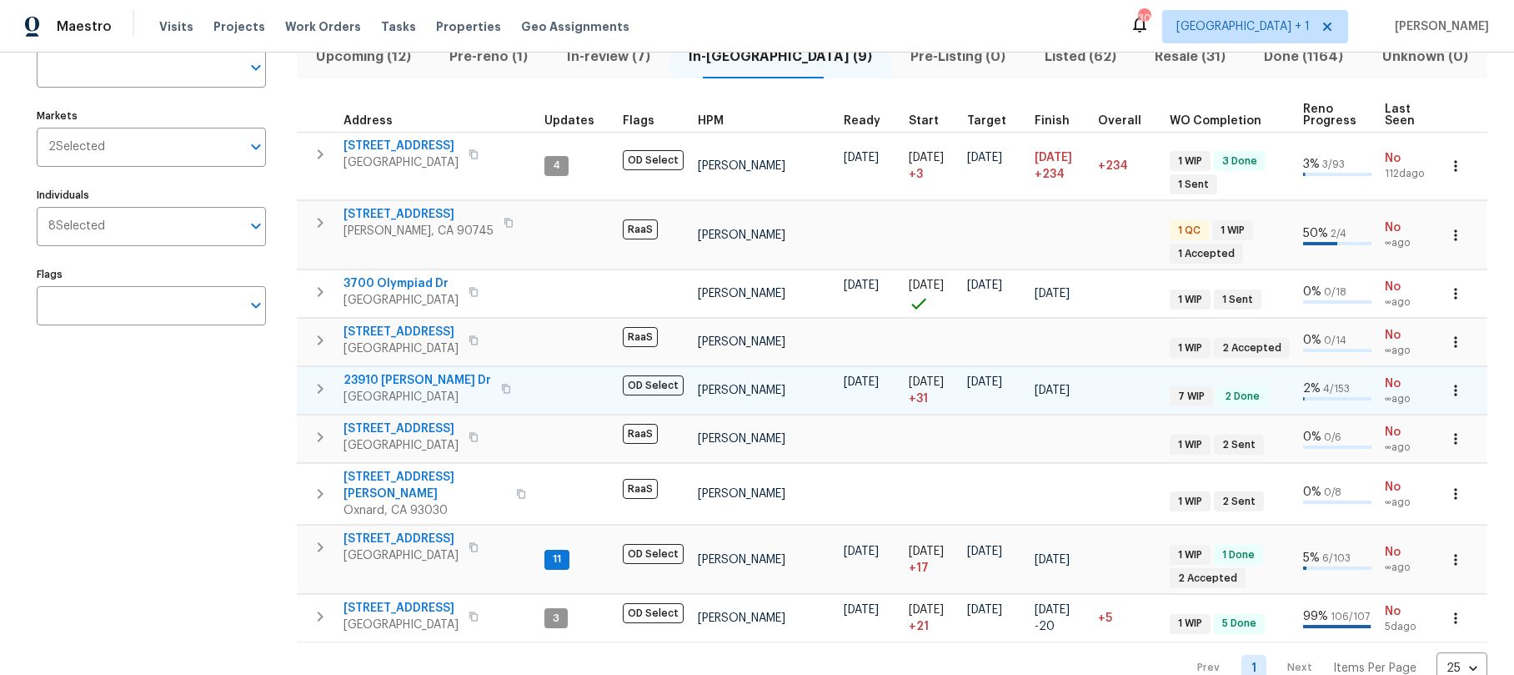
scroll to position [141, 0]
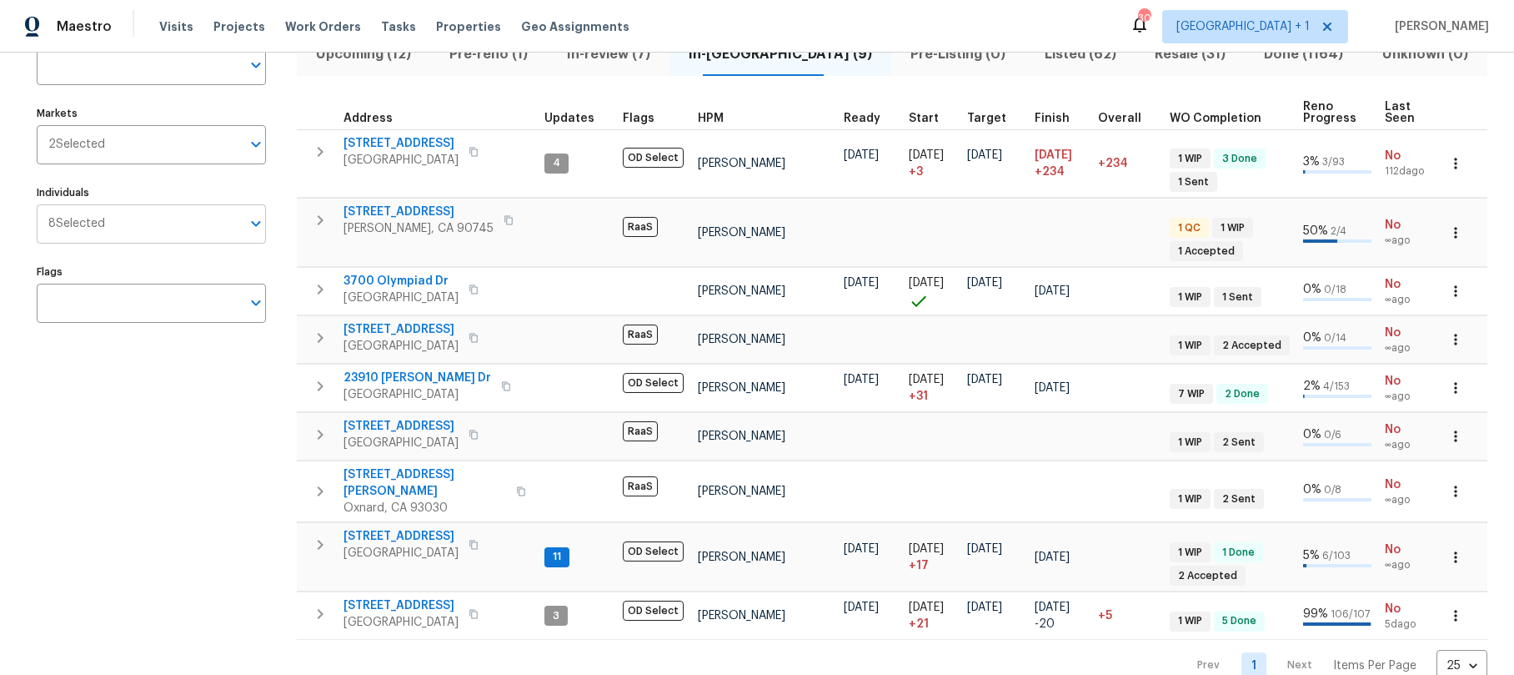
click at [144, 222] on input "Individuals" at bounding box center [173, 223] width 136 height 39
type input "[PERSON_NAME]"
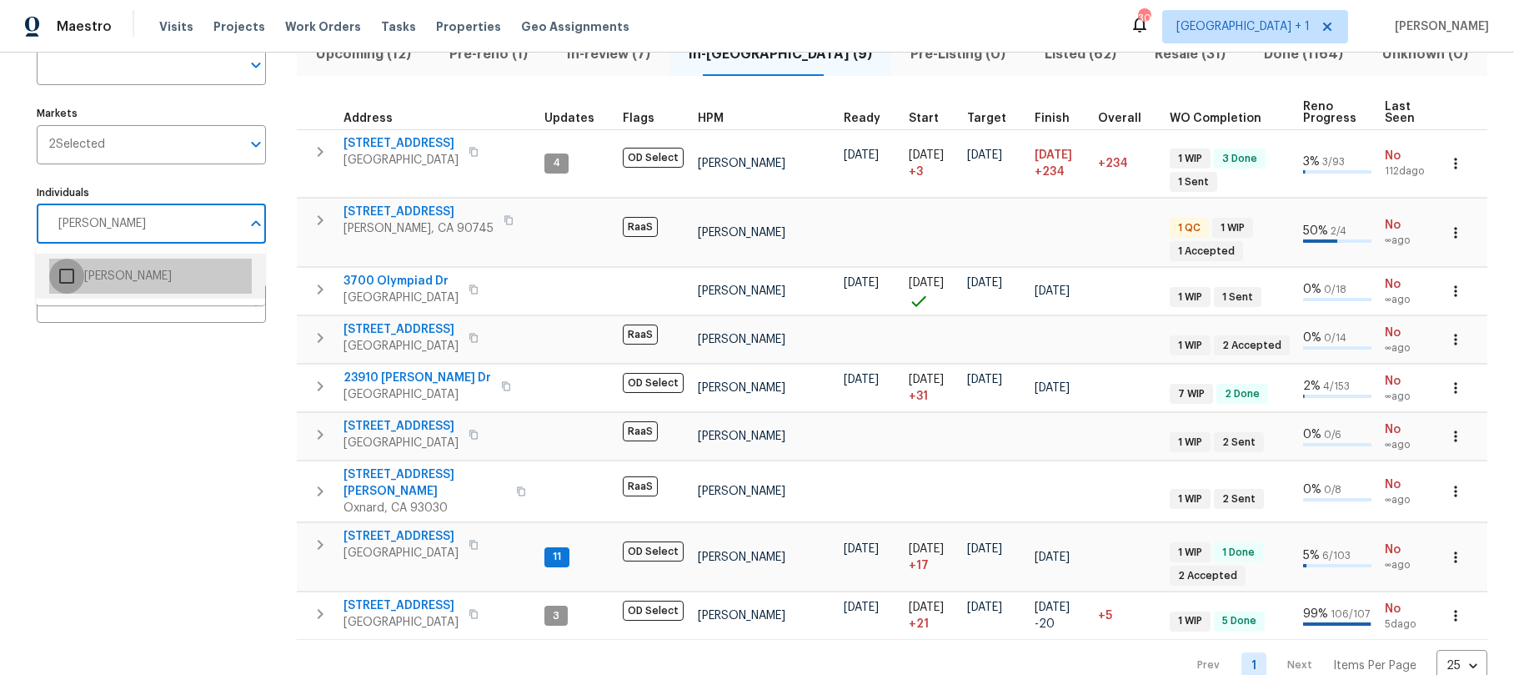
click at [75, 274] on input "checkbox" at bounding box center [66, 276] width 35 height 35
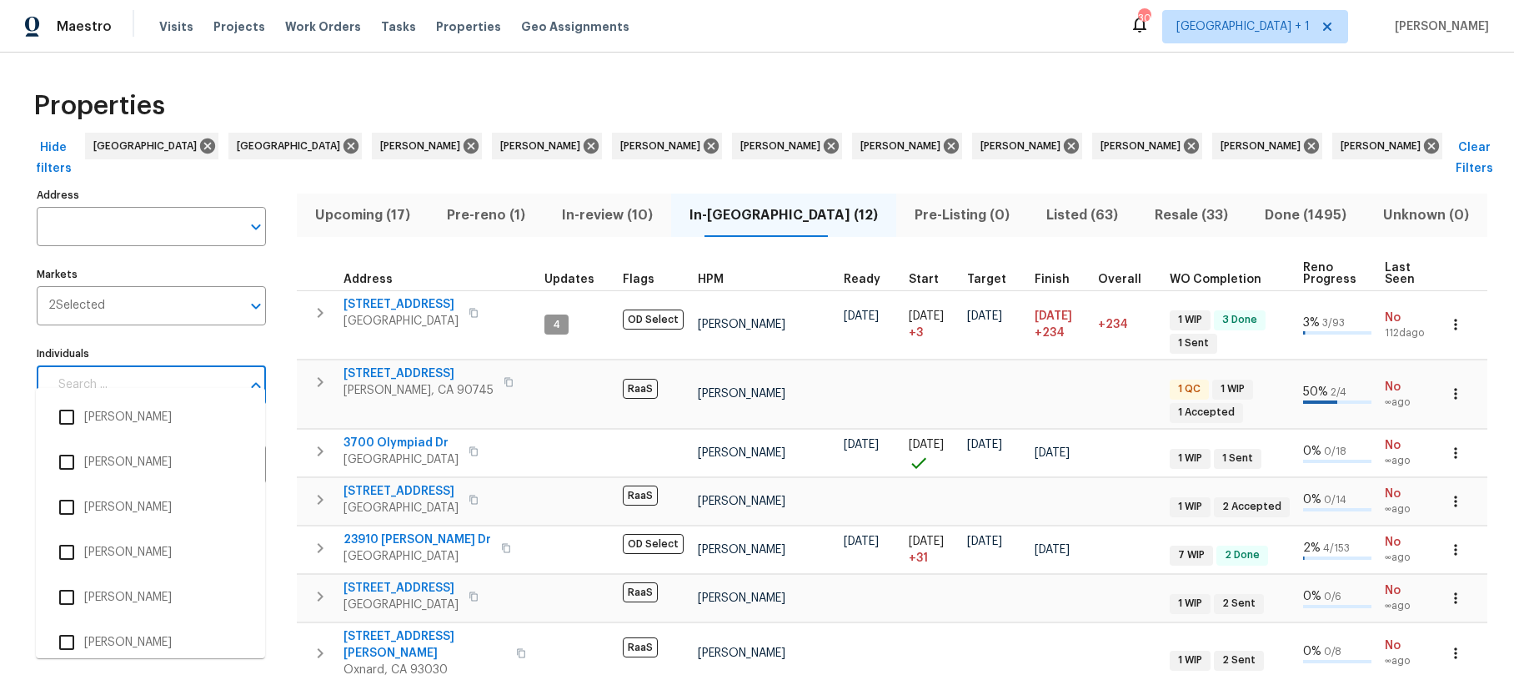
click at [136, 365] on input "Individuals" at bounding box center [144, 384] width 193 height 39
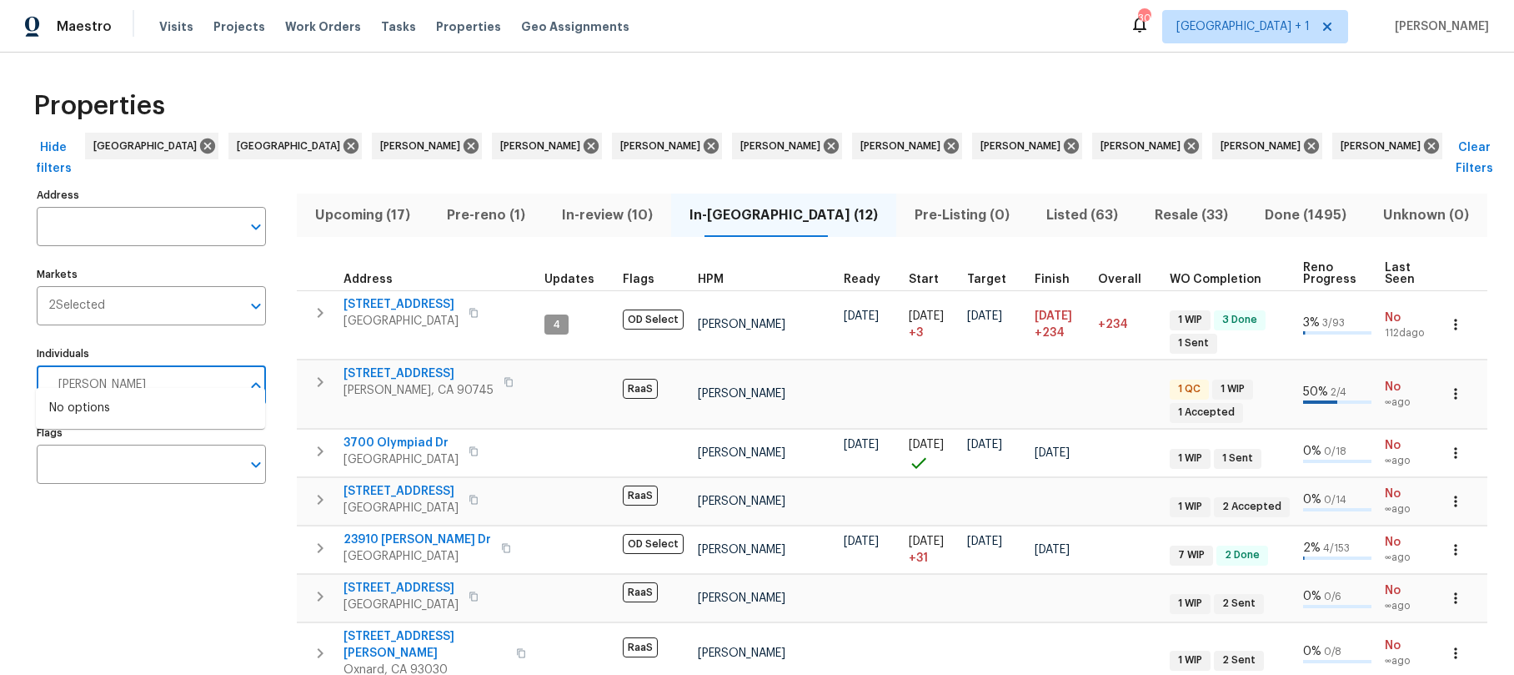
type input "[PERSON_NAME]"
click at [66, 415] on input "checkbox" at bounding box center [66, 416] width 35 height 35
click at [1184, 148] on icon at bounding box center [1191, 145] width 15 height 15
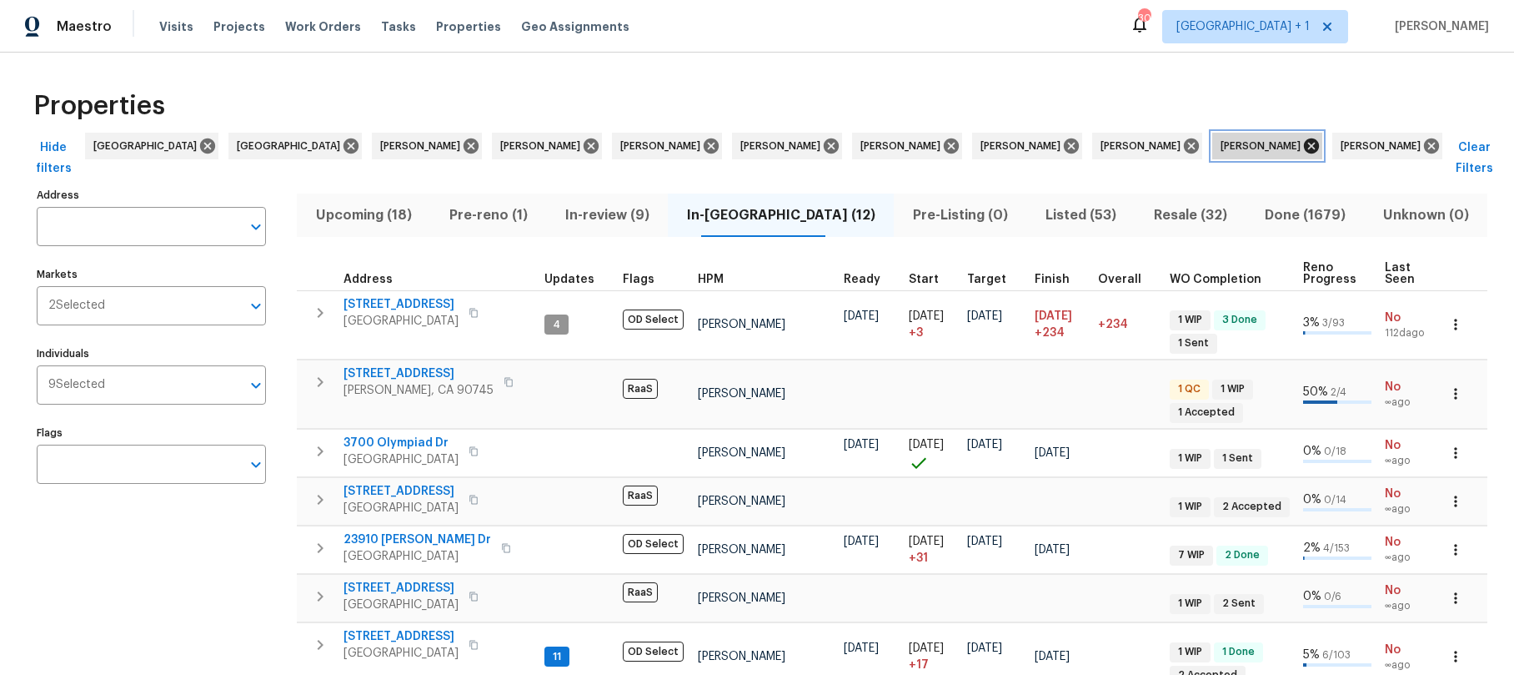
click at [1303, 148] on icon at bounding box center [1312, 146] width 18 height 18
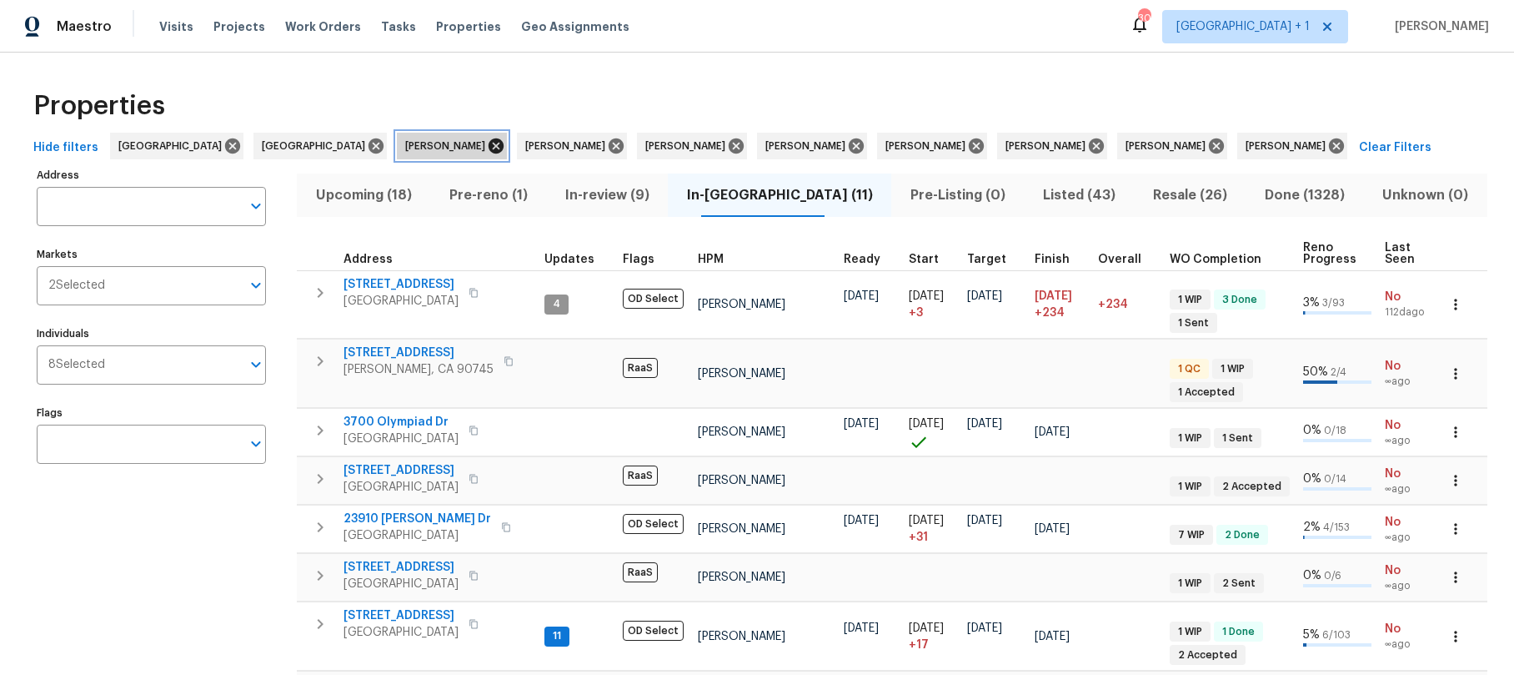
click at [489, 147] on icon at bounding box center [496, 145] width 15 height 15
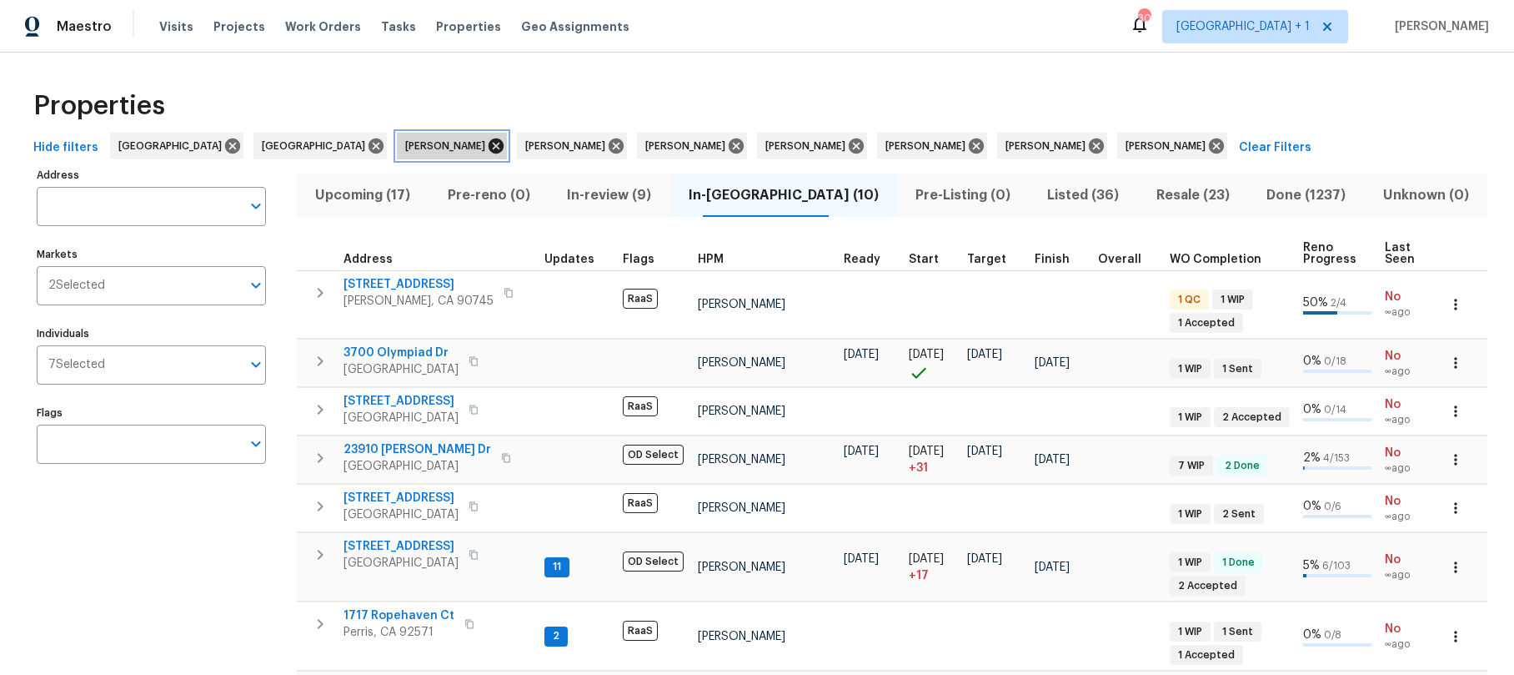
click at [489, 145] on icon at bounding box center [496, 145] width 15 height 15
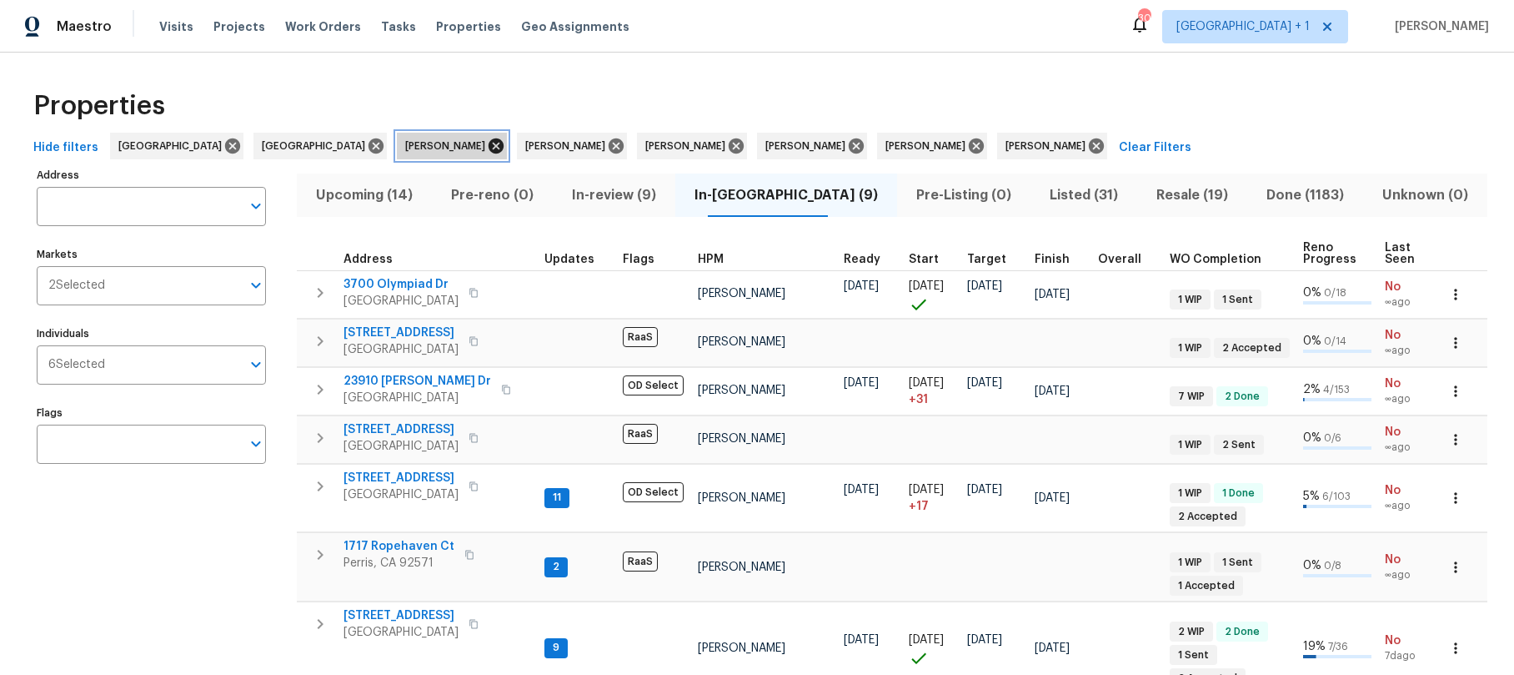
click at [489, 144] on icon at bounding box center [496, 145] width 15 height 15
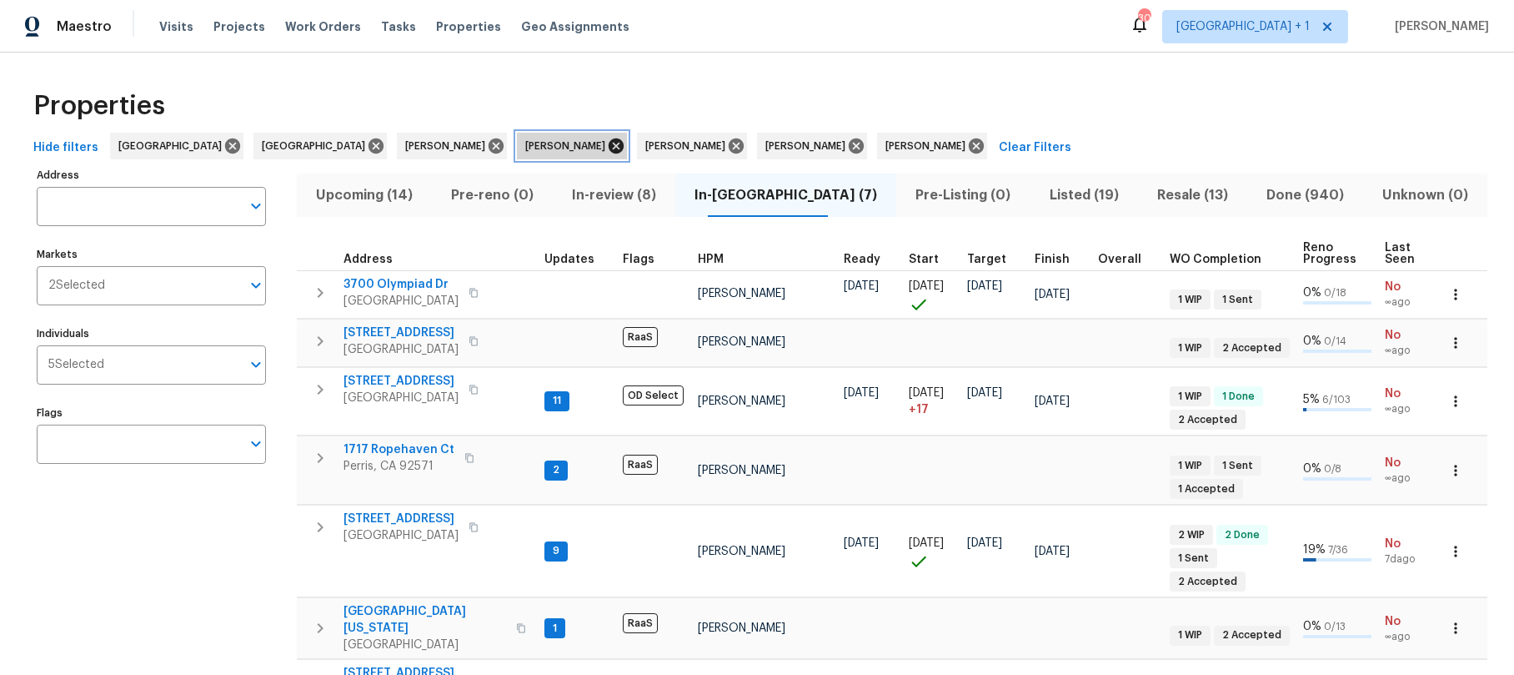
click at [609, 147] on icon at bounding box center [616, 145] width 15 height 15
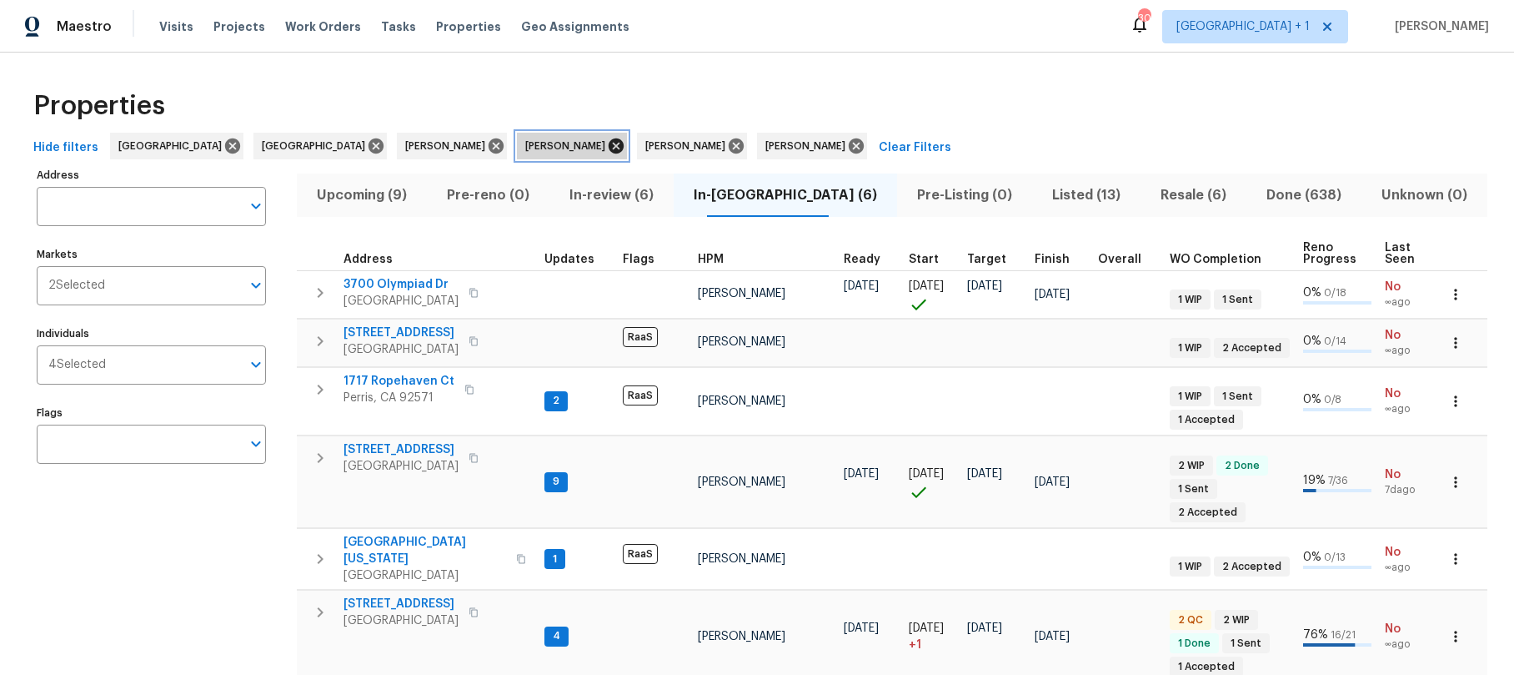
click at [609, 145] on icon at bounding box center [616, 145] width 15 height 15
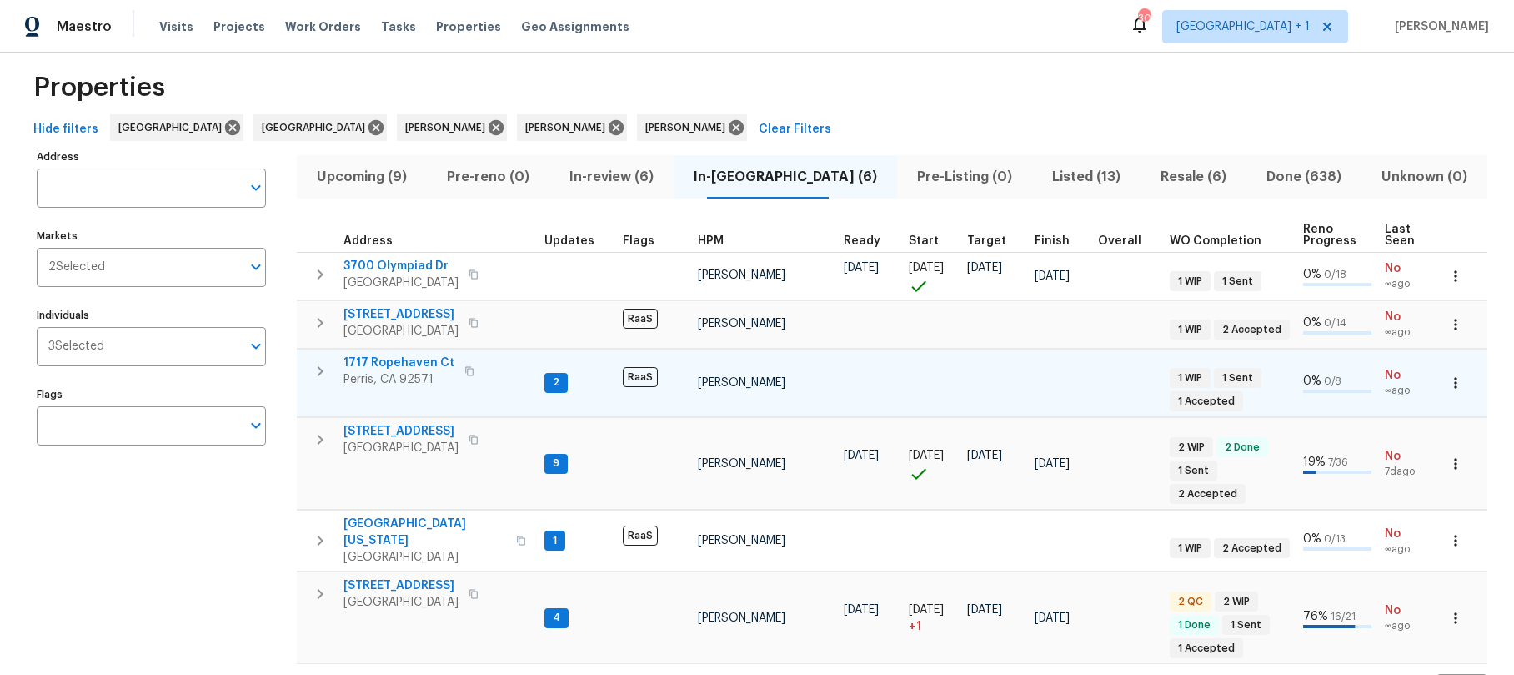
scroll to position [20, 0]
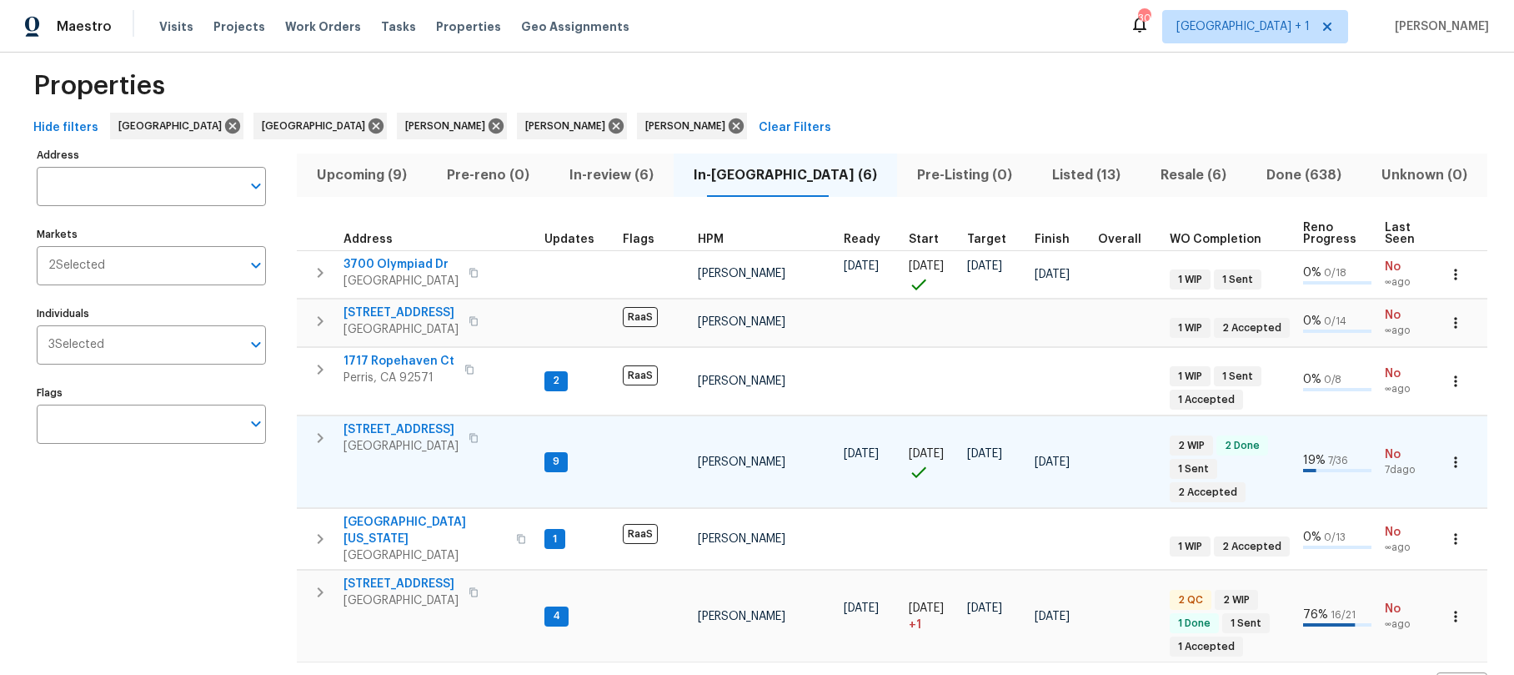
click at [397, 438] on span "San Bernardino, CA 92407" at bounding box center [401, 446] width 115 height 17
click at [459, 429] on span "[STREET_ADDRESS]" at bounding box center [401, 429] width 115 height 17
click at [478, 587] on icon "button" at bounding box center [474, 592] width 10 height 10
click at [388, 575] on span "376 Win Ct" at bounding box center [401, 583] width 115 height 17
click at [1042, 173] on span "Listed (13)" at bounding box center [1086, 174] width 88 height 23
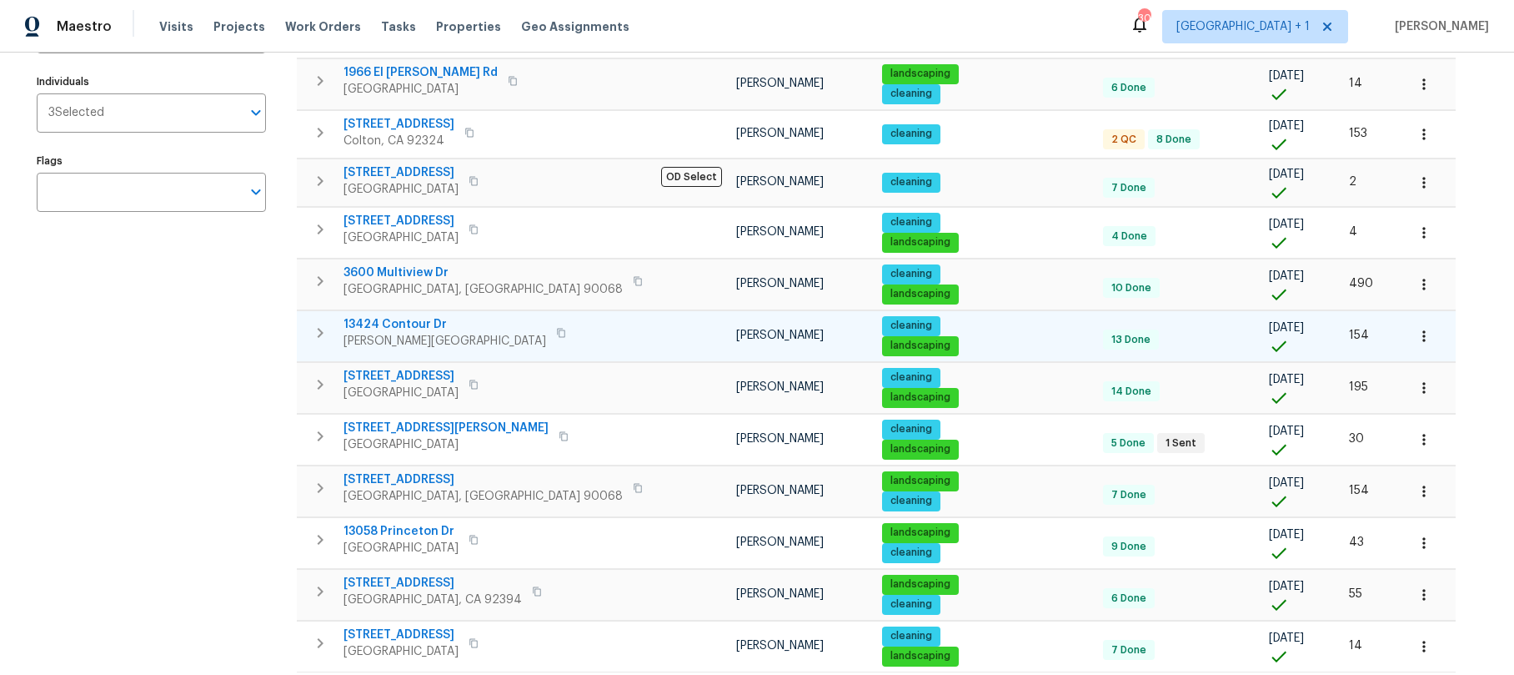
scroll to position [251, 0]
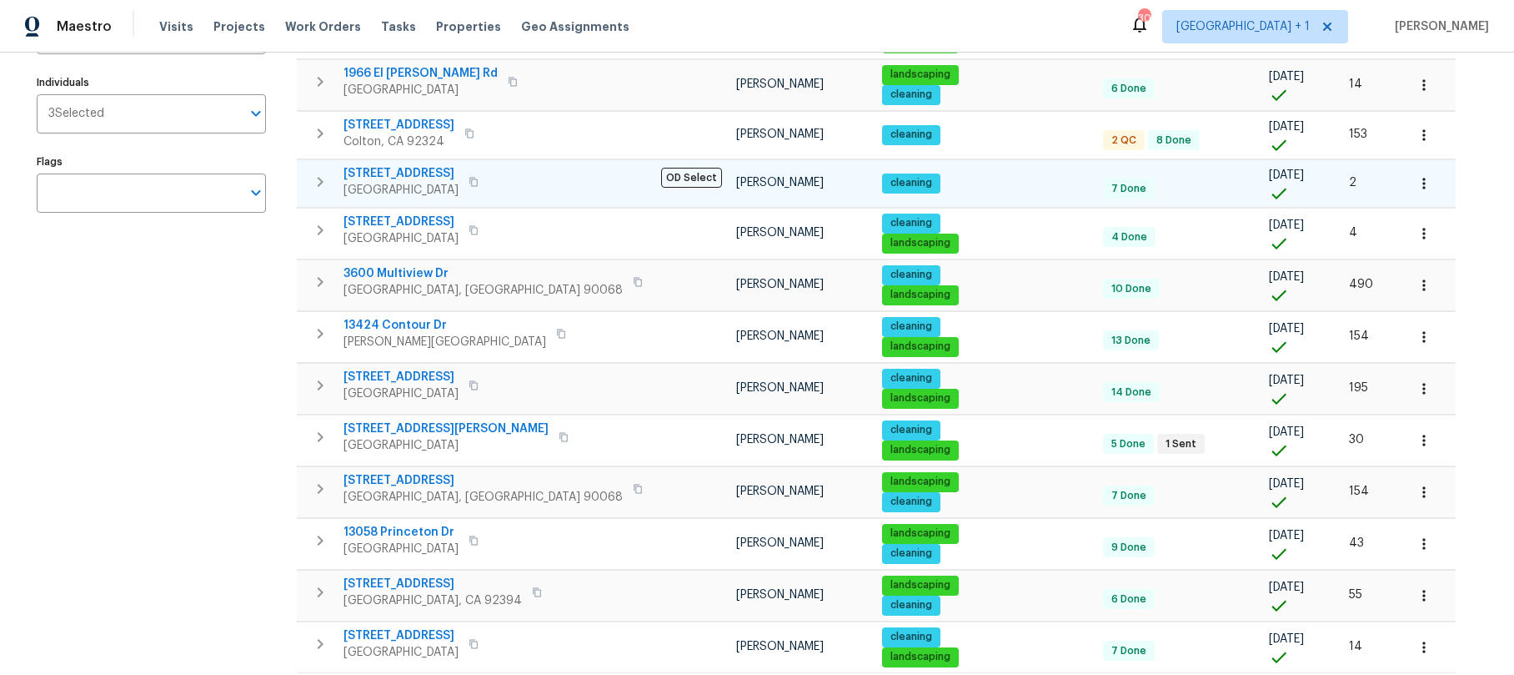
click at [413, 177] on span "2909 10th St Apt 4" at bounding box center [401, 173] width 115 height 17
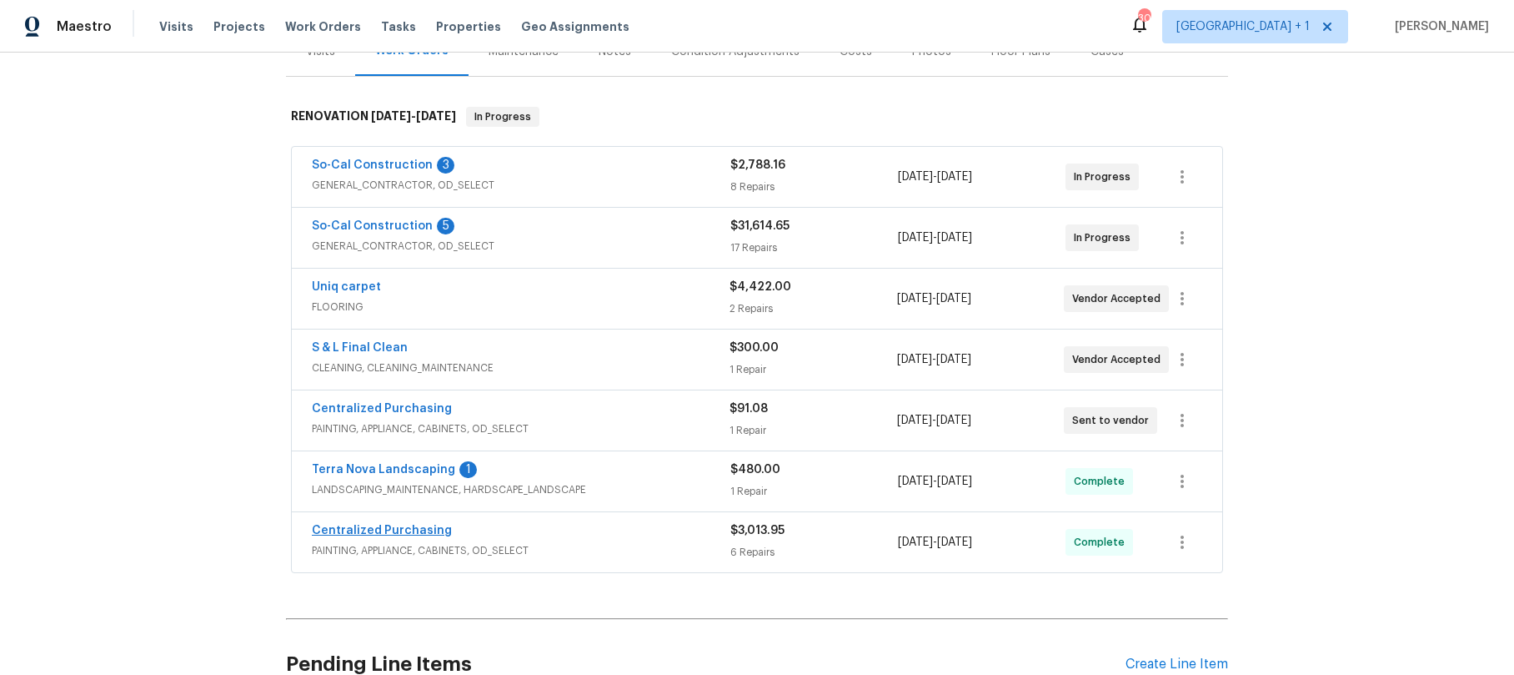
scroll to position [228, 0]
click at [404, 538] on div "Centralized Purchasing" at bounding box center [521, 530] width 419 height 20
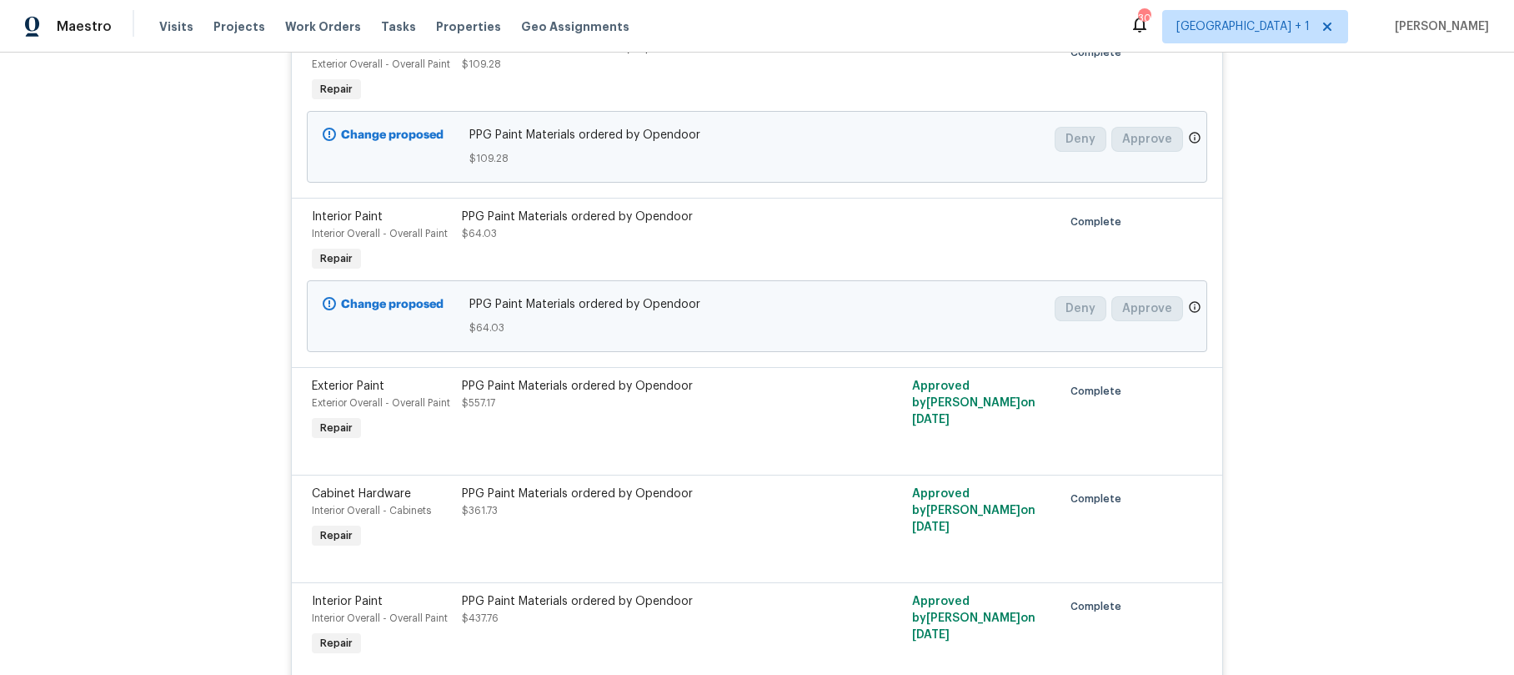
scroll to position [805, 0]
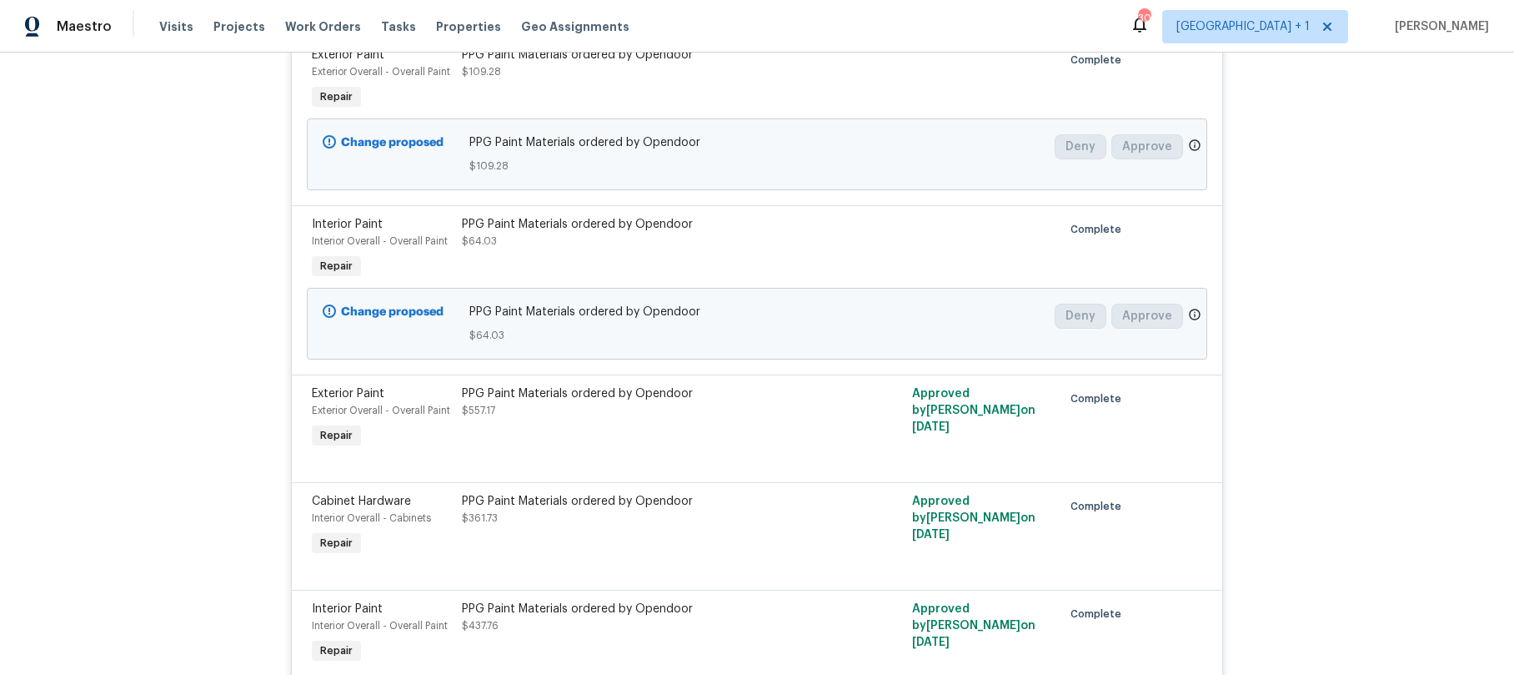
click at [540, 229] on div "PPG Paint Materials ordered by Opendoor" at bounding box center [644, 224] width 365 height 17
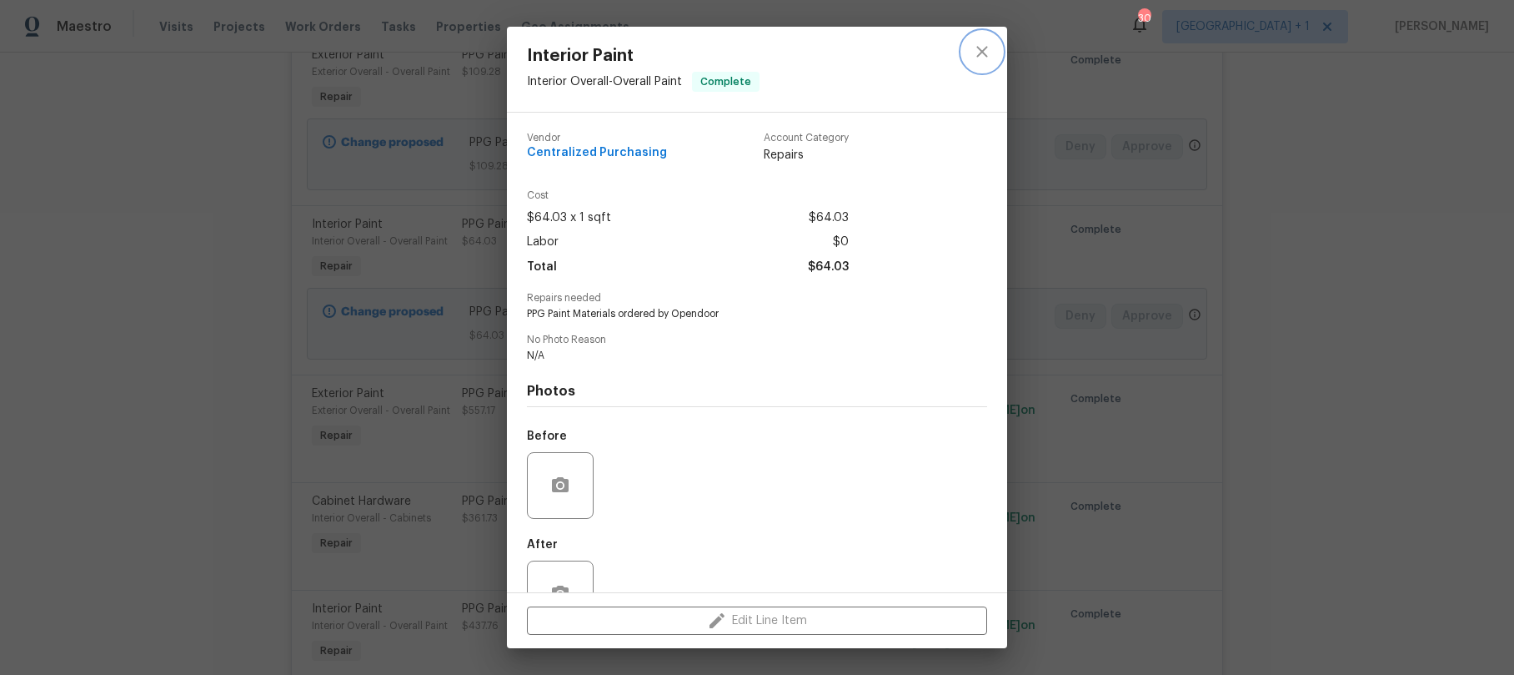
click at [970, 55] on button "close" at bounding box center [982, 52] width 40 height 40
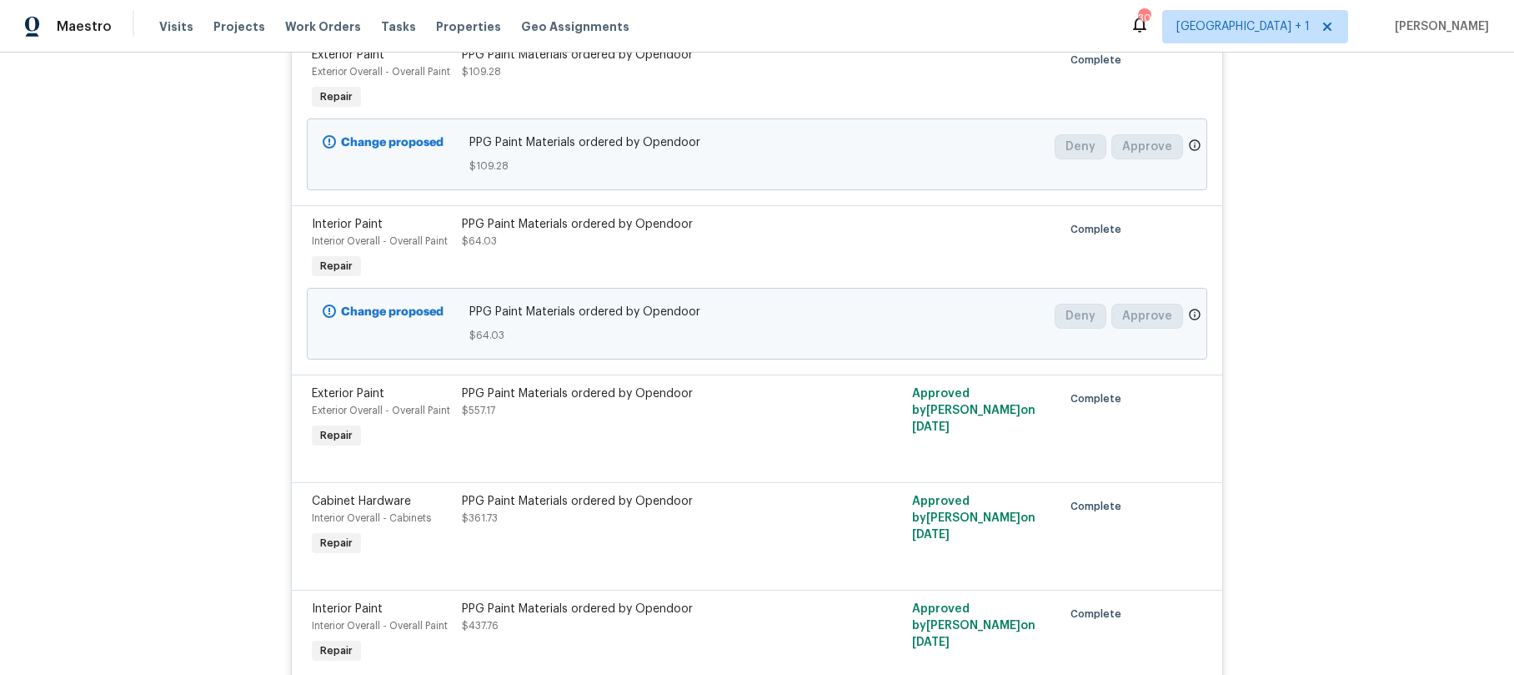
click at [520, 413] on div "PPG Paint Materials ordered by Opendoor $557.17" at bounding box center [644, 401] width 365 height 33
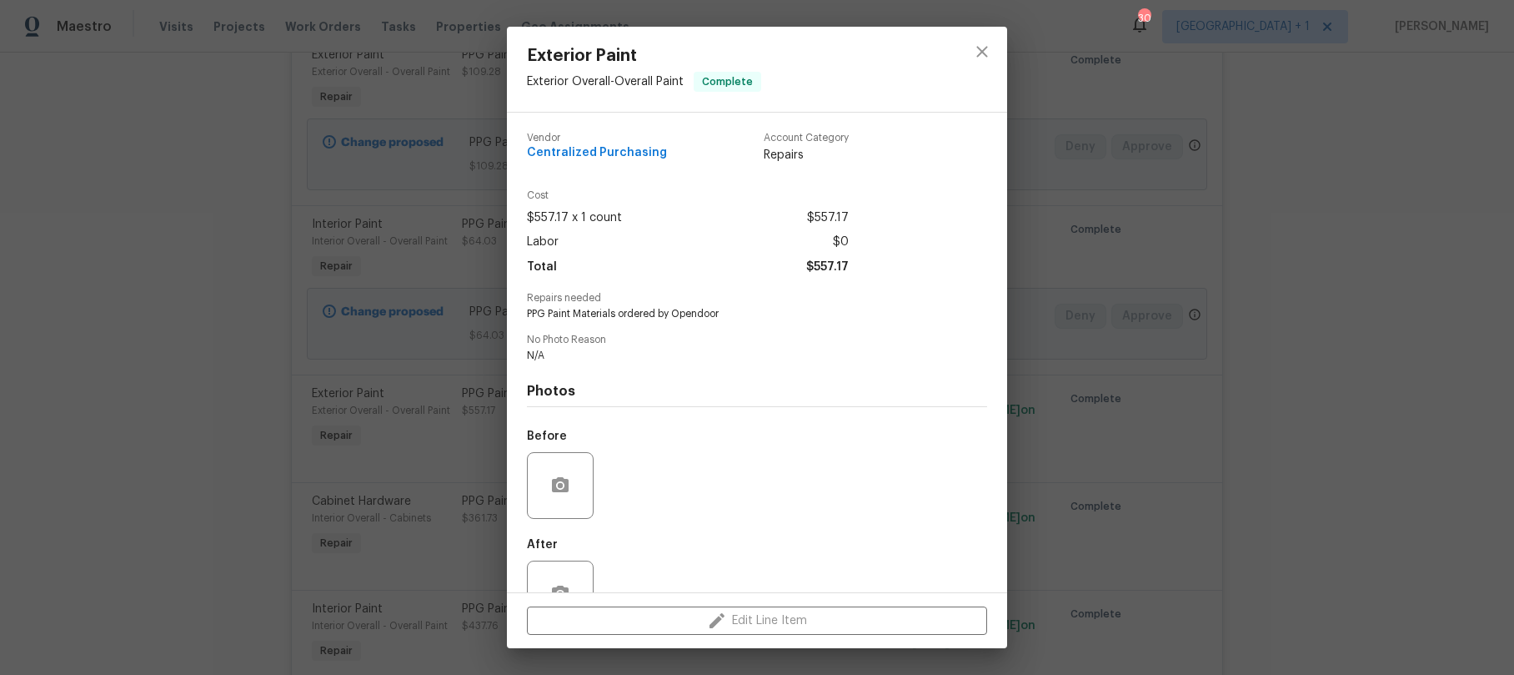
click at [672, 383] on h4 "Photos" at bounding box center [757, 391] width 460 height 17
click at [981, 58] on icon "close" at bounding box center [982, 52] width 20 height 20
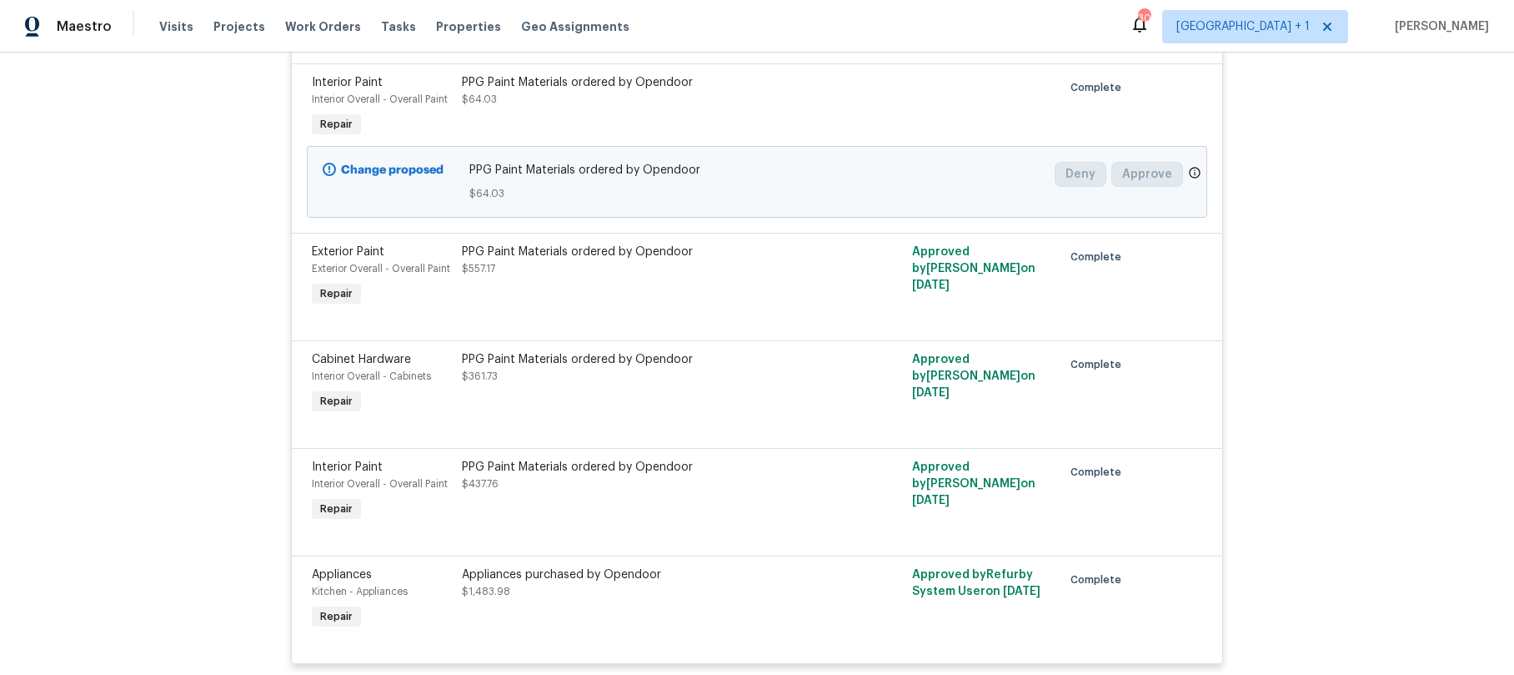
scroll to position [960, 0]
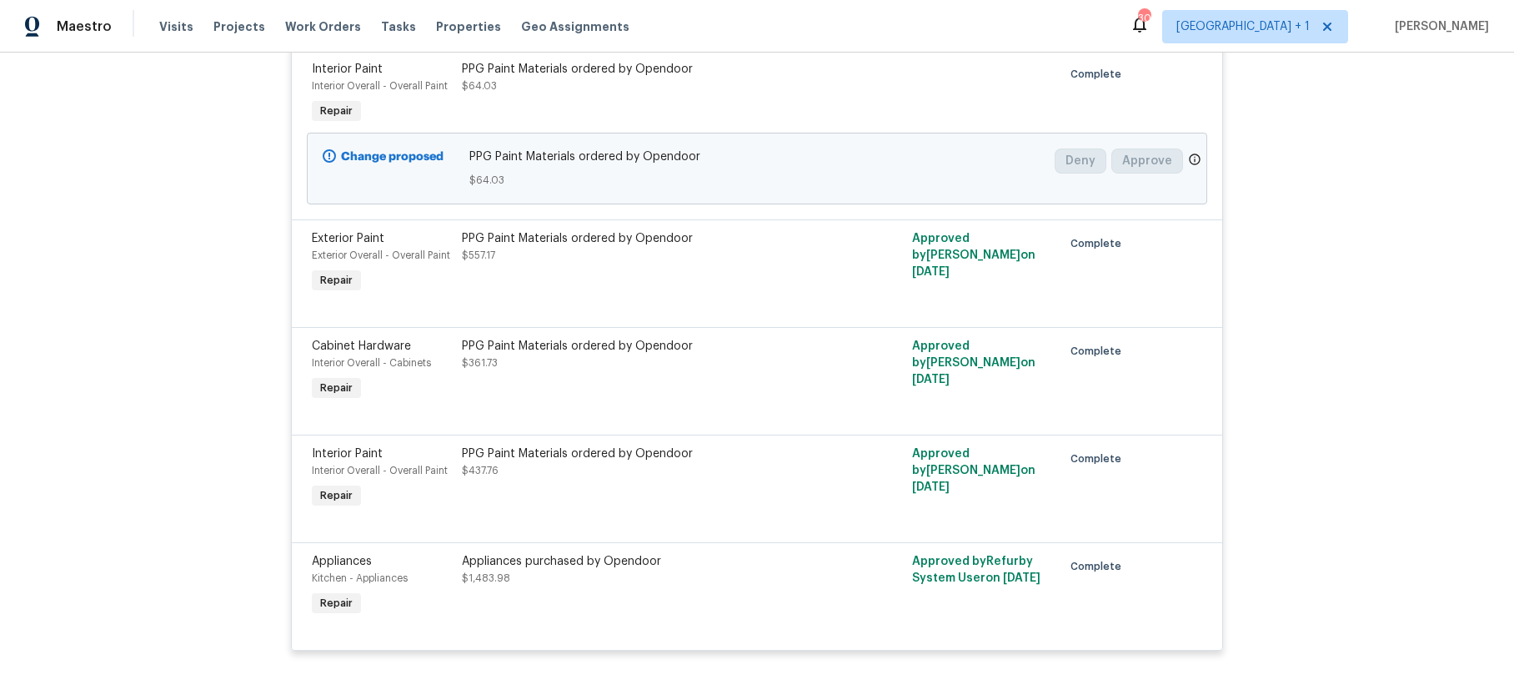
click at [520, 366] on div "PPG Paint Materials ordered by Opendoor $361.73" at bounding box center [644, 354] width 365 height 33
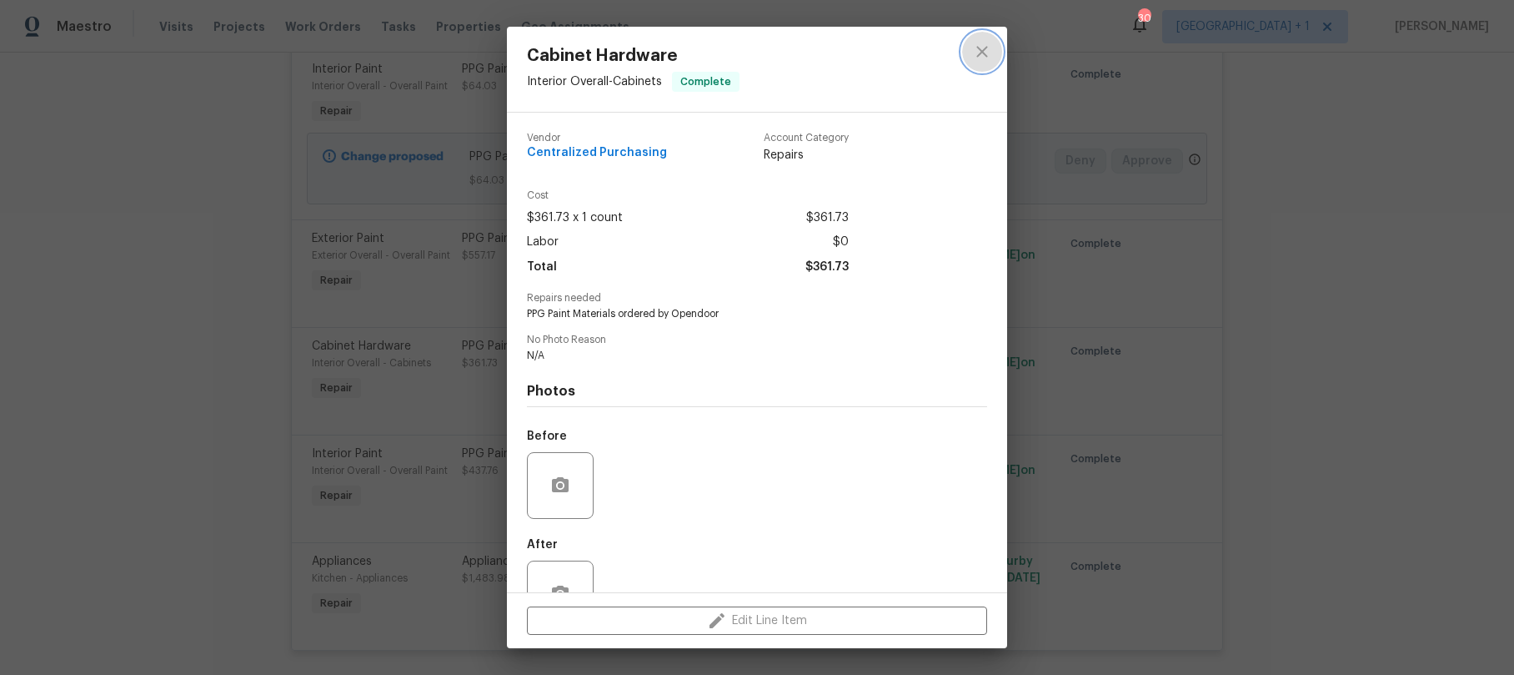
click at [977, 53] on icon "close" at bounding box center [982, 52] width 20 height 20
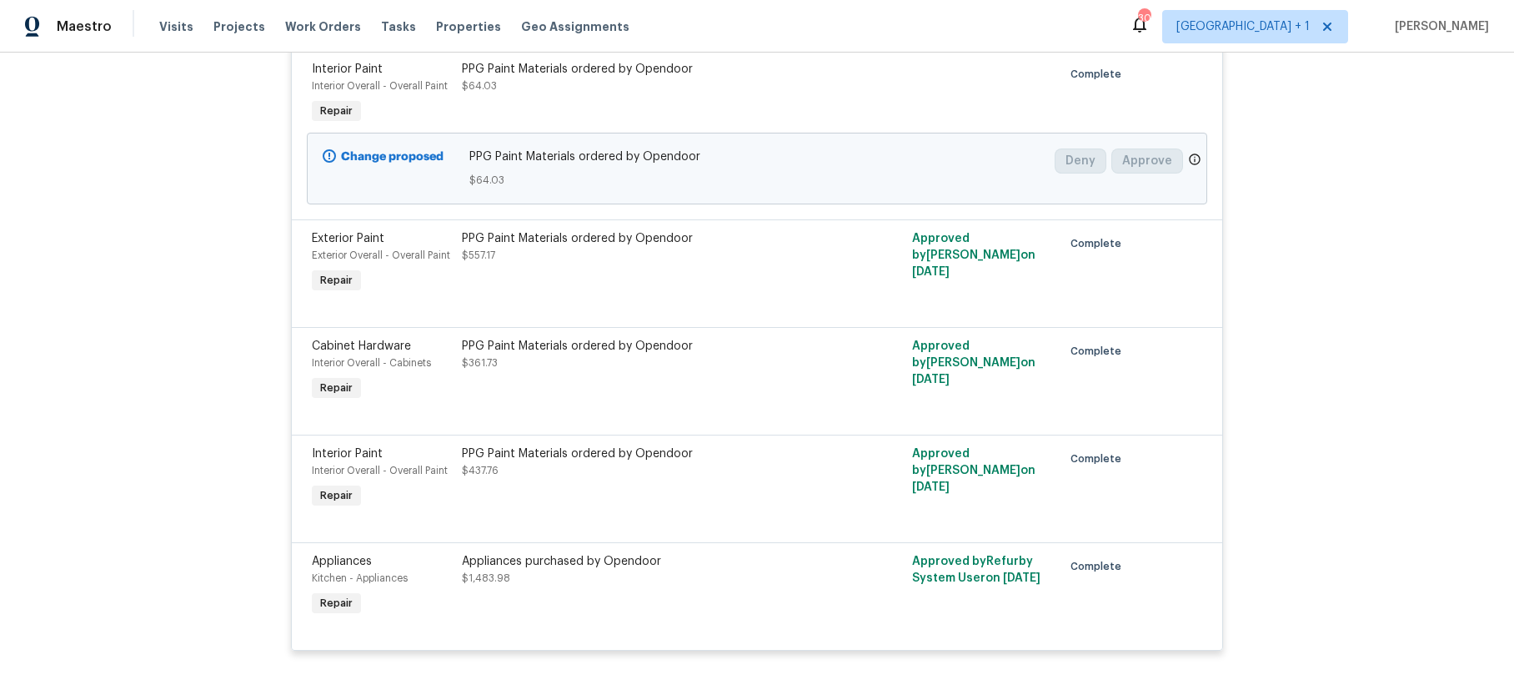
click at [531, 274] on div "PPG Paint Materials ordered by Opendoor $557.17" at bounding box center [644, 263] width 375 height 77
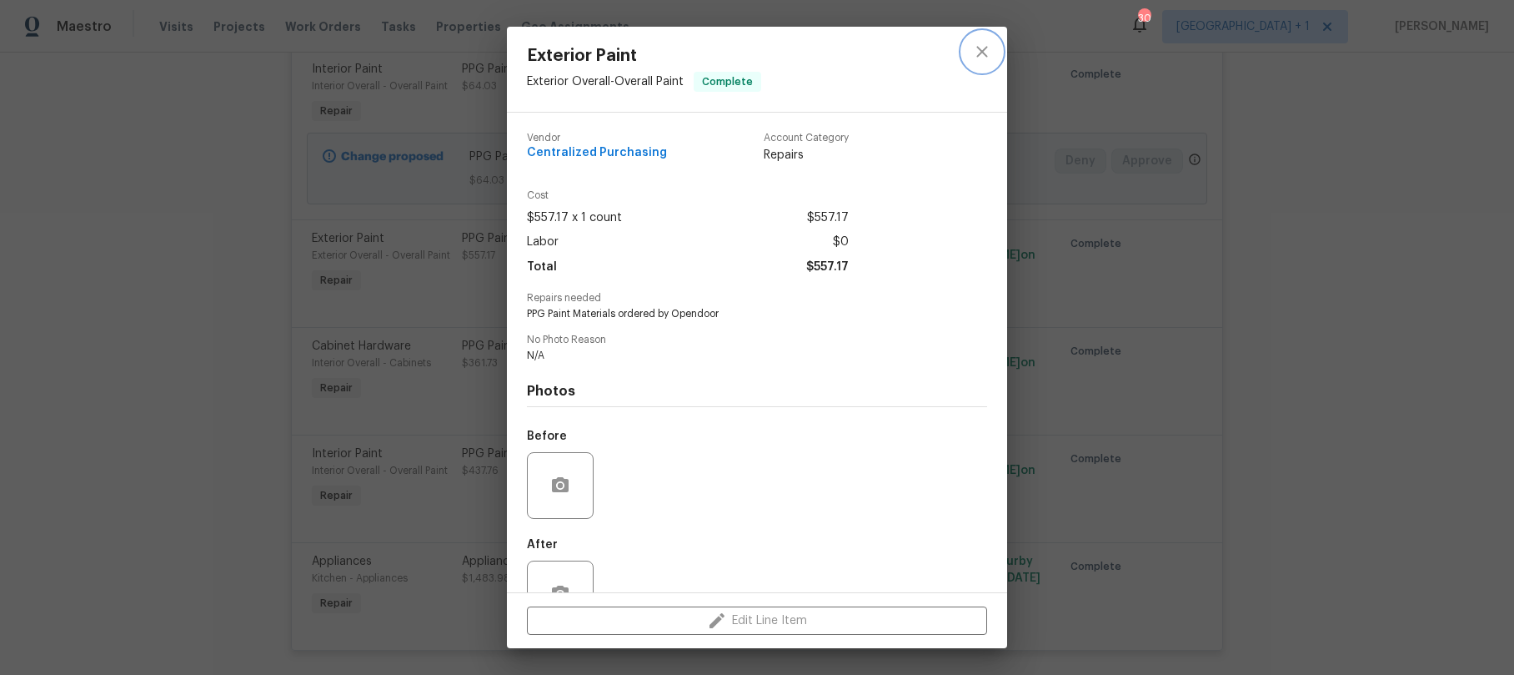
click at [972, 54] on icon "close" at bounding box center [982, 52] width 20 height 20
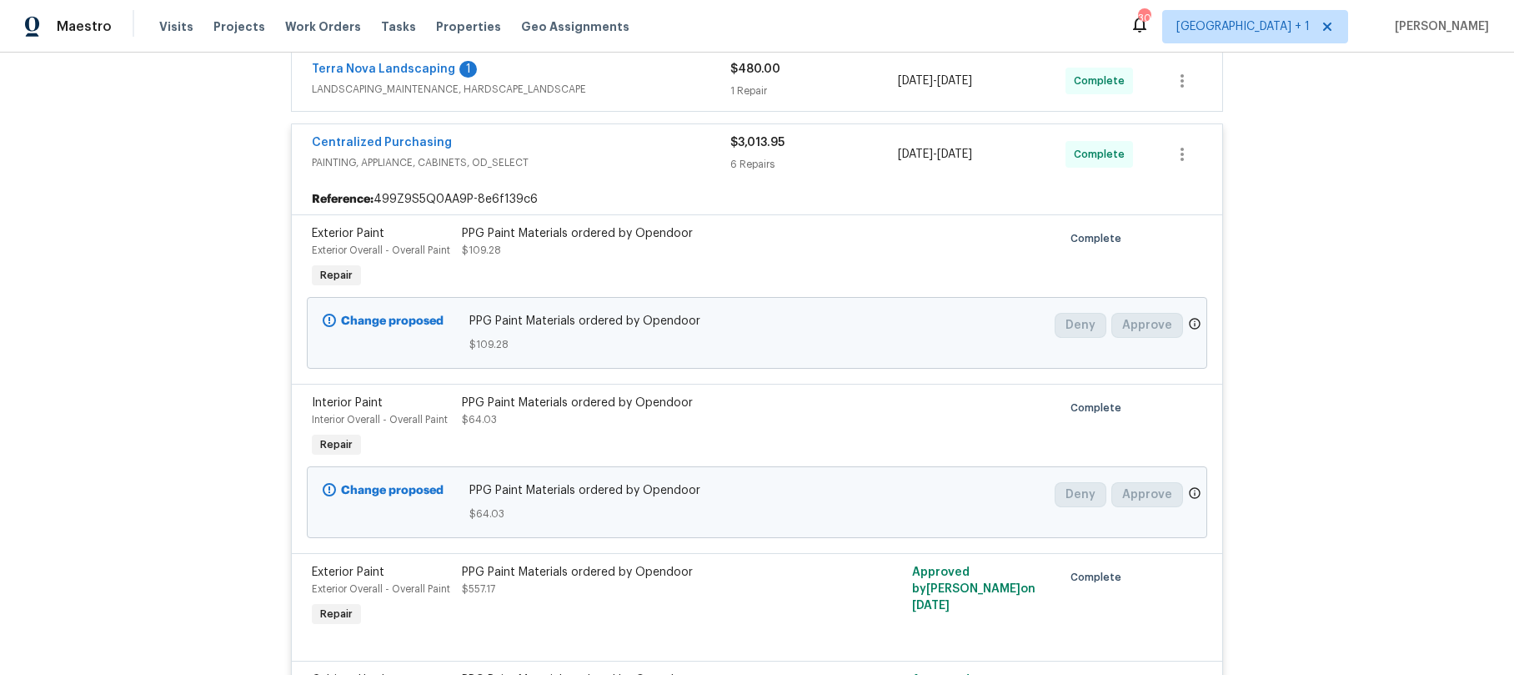
scroll to position [537, 0]
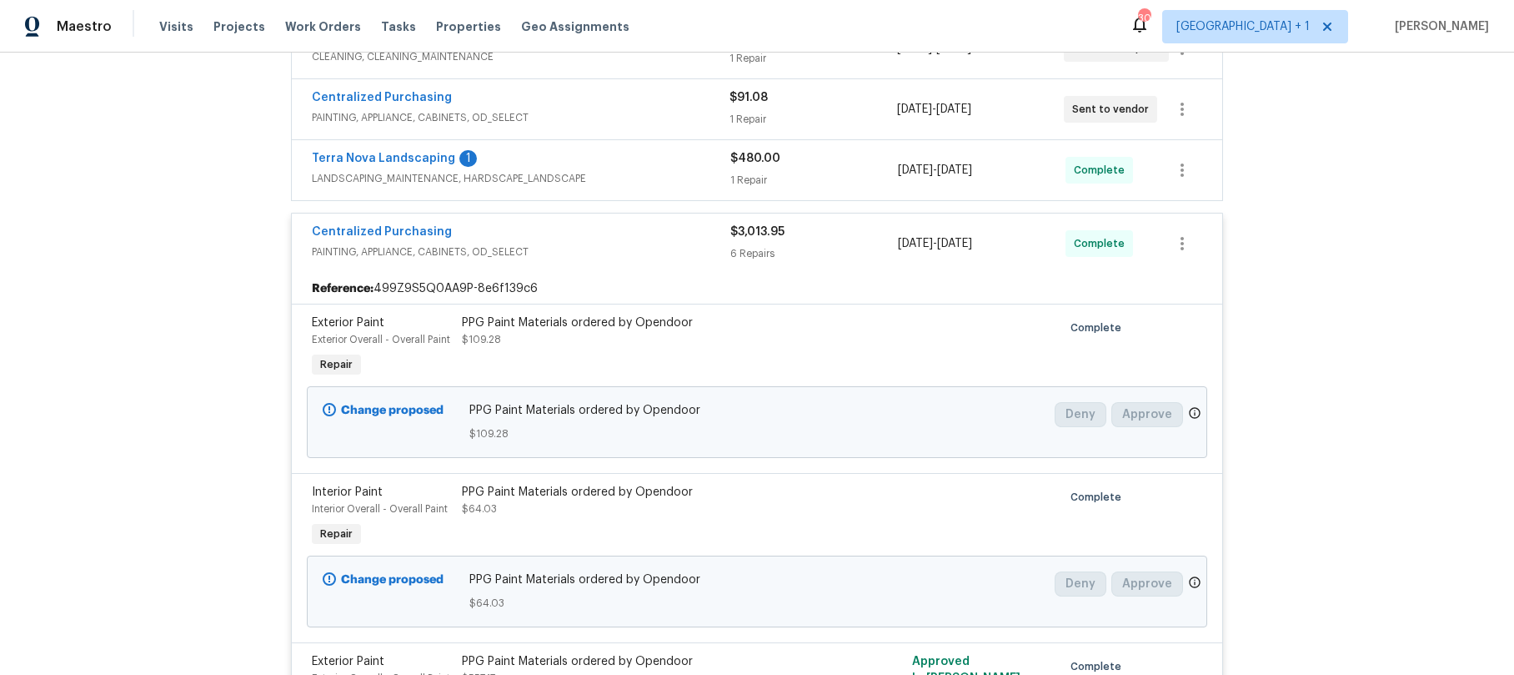
click at [480, 230] on div "Centralized Purchasing" at bounding box center [521, 233] width 419 height 20
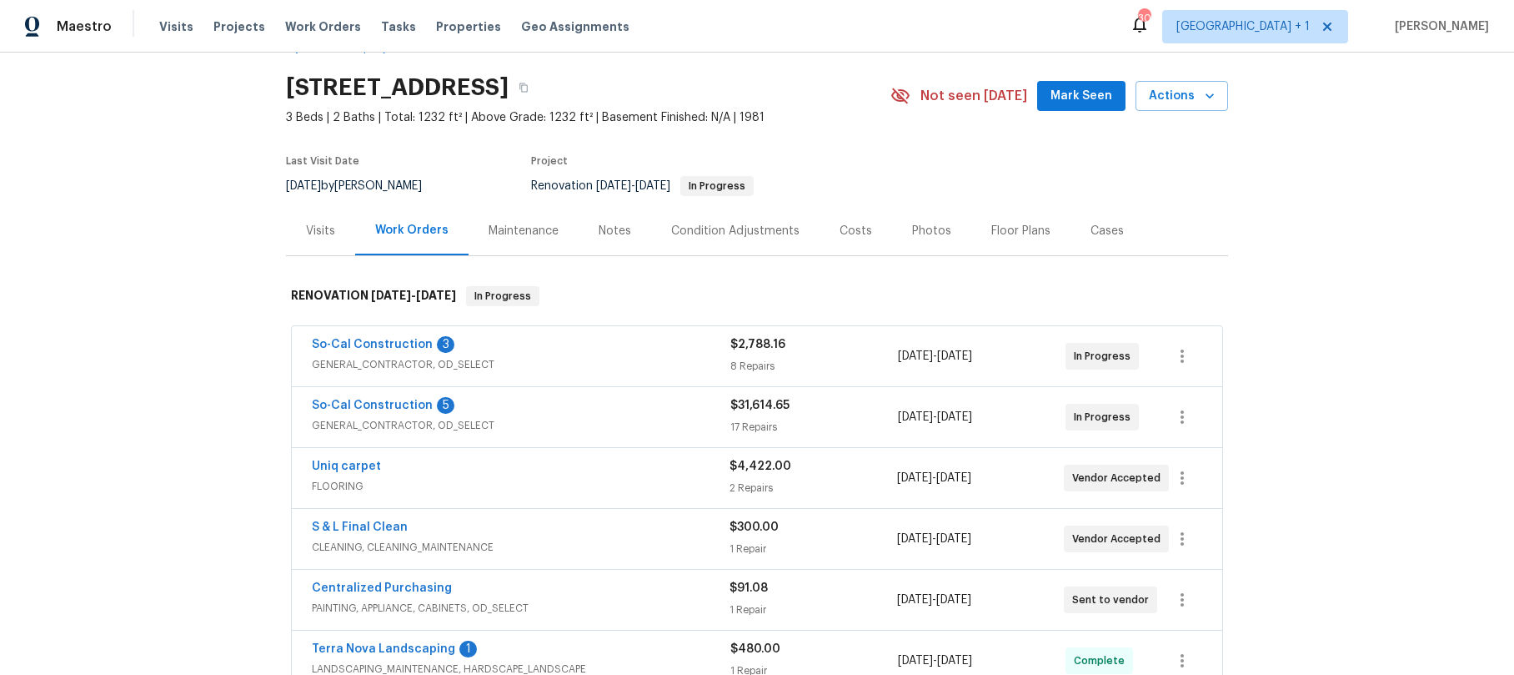
scroll to position [39, 0]
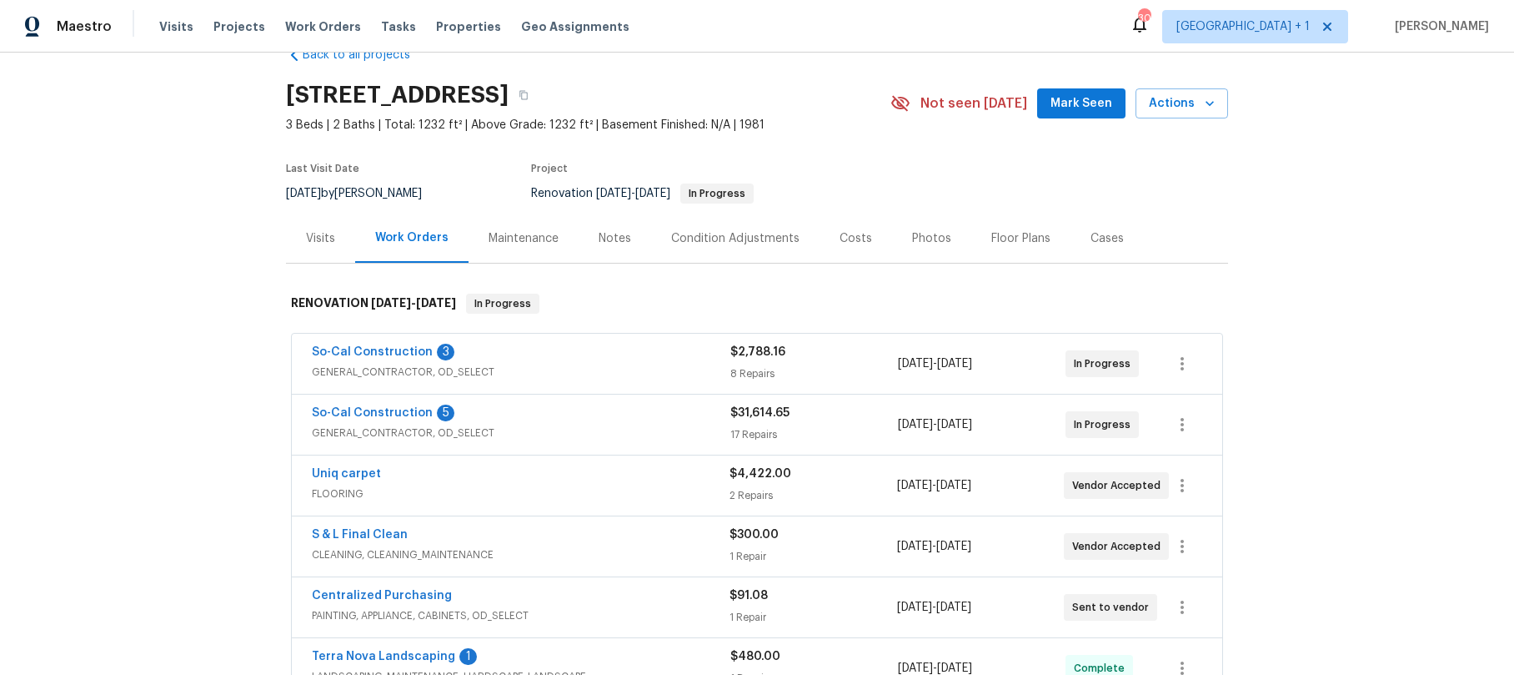
click at [605, 240] on div "Notes" at bounding box center [615, 238] width 33 height 17
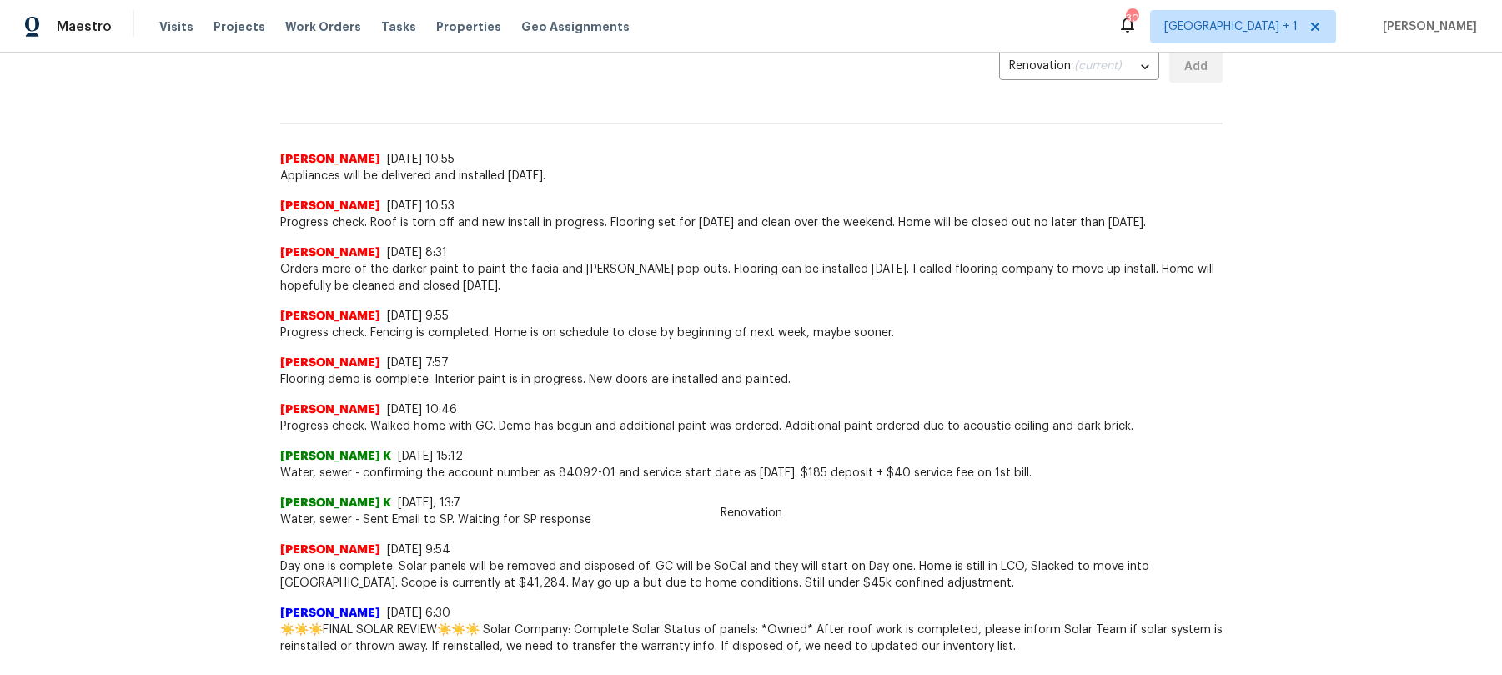
scroll to position [386, 0]
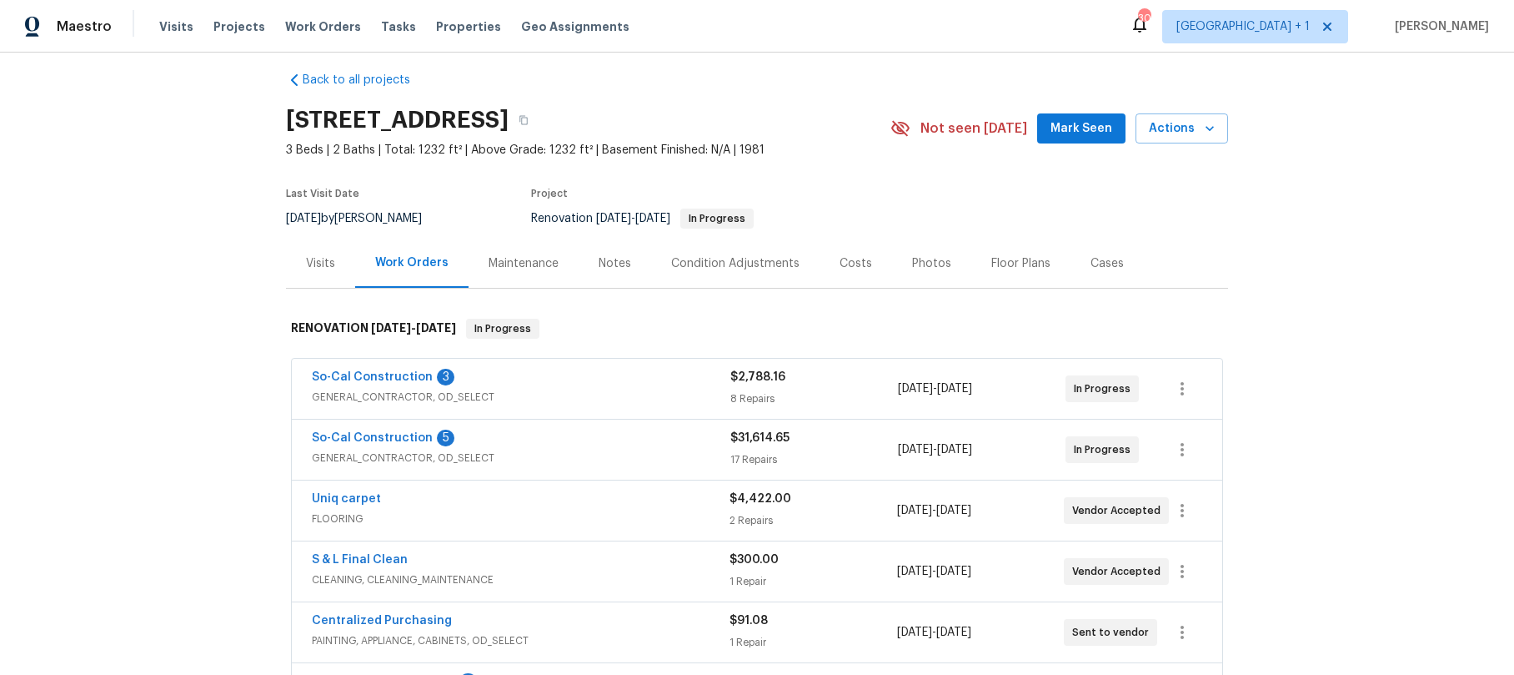
scroll to position [15, 0]
click at [529, 120] on icon "button" at bounding box center [524, 119] width 10 height 10
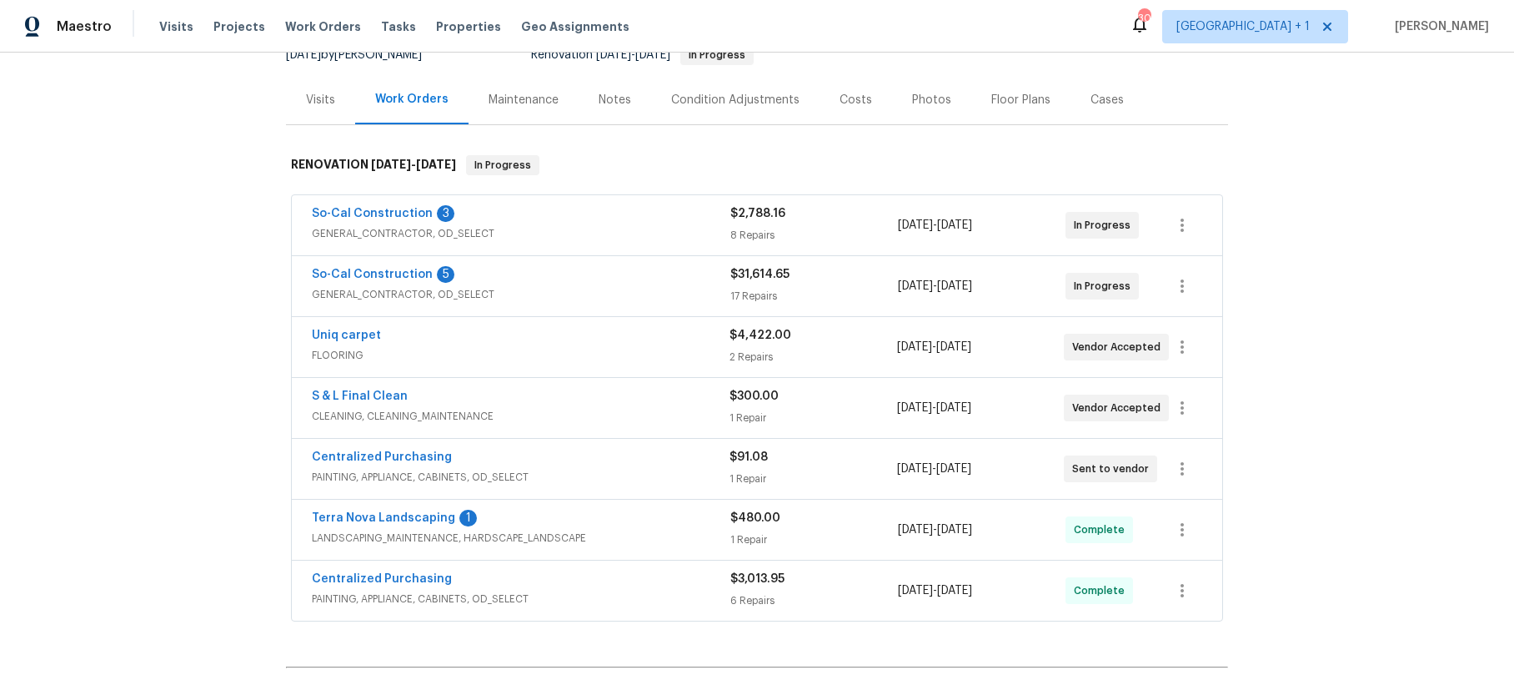
scroll to position [0, 0]
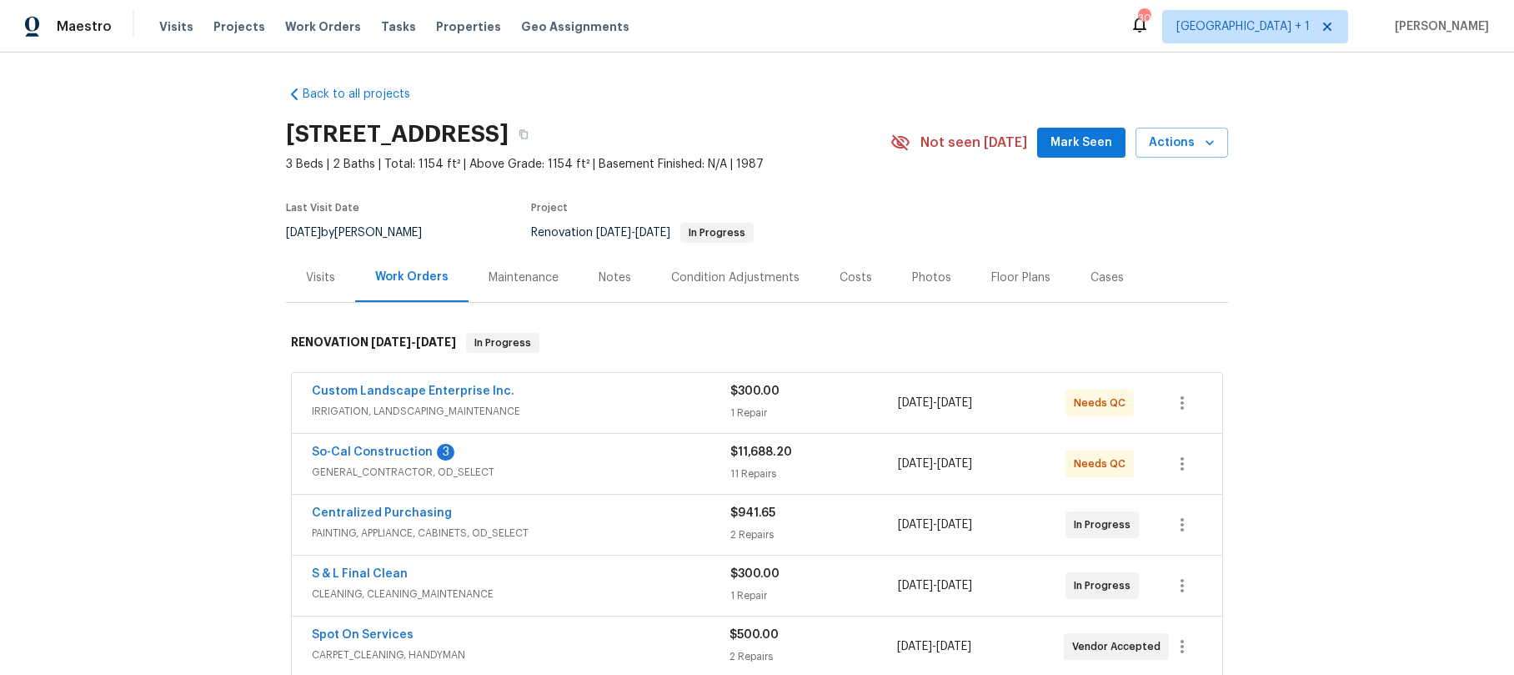
click at [508, 515] on div "Centralized Purchasing" at bounding box center [521, 515] width 419 height 20
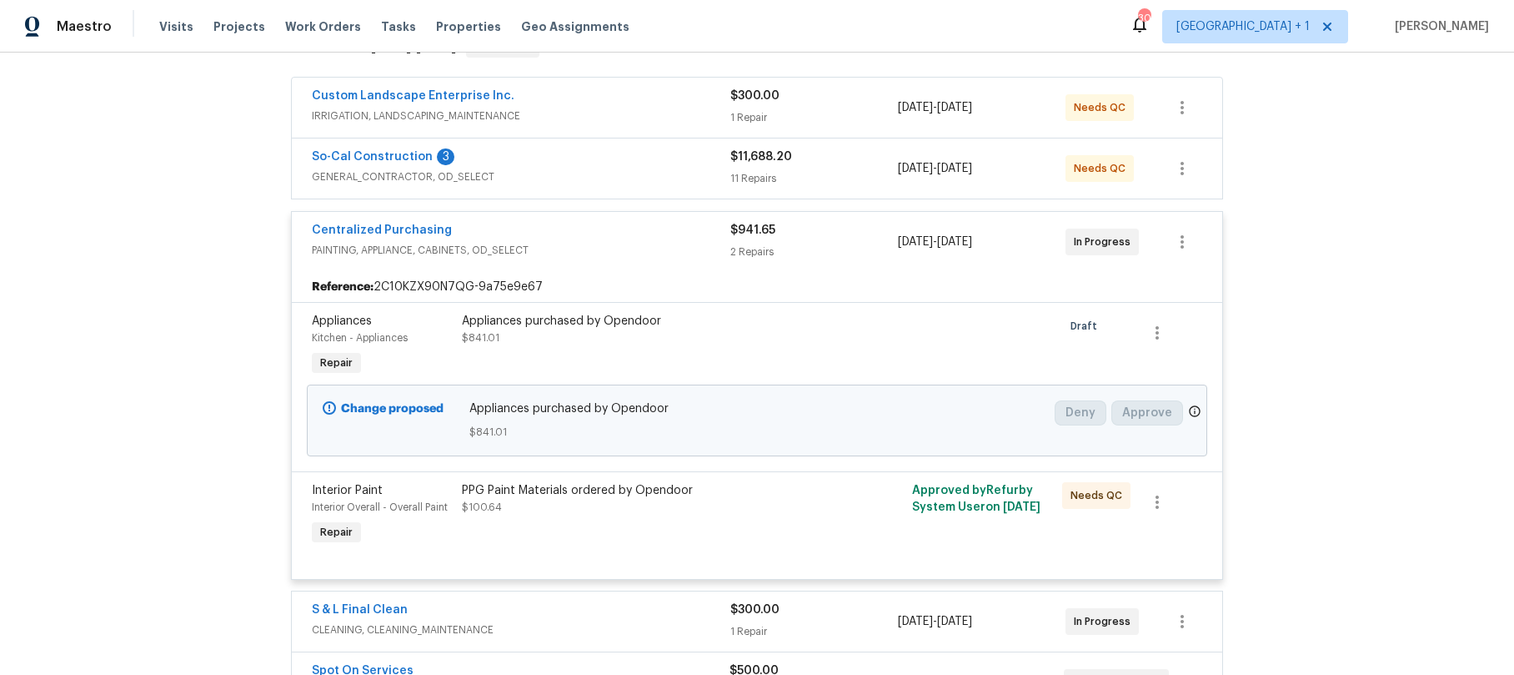
scroll to position [299, 0]
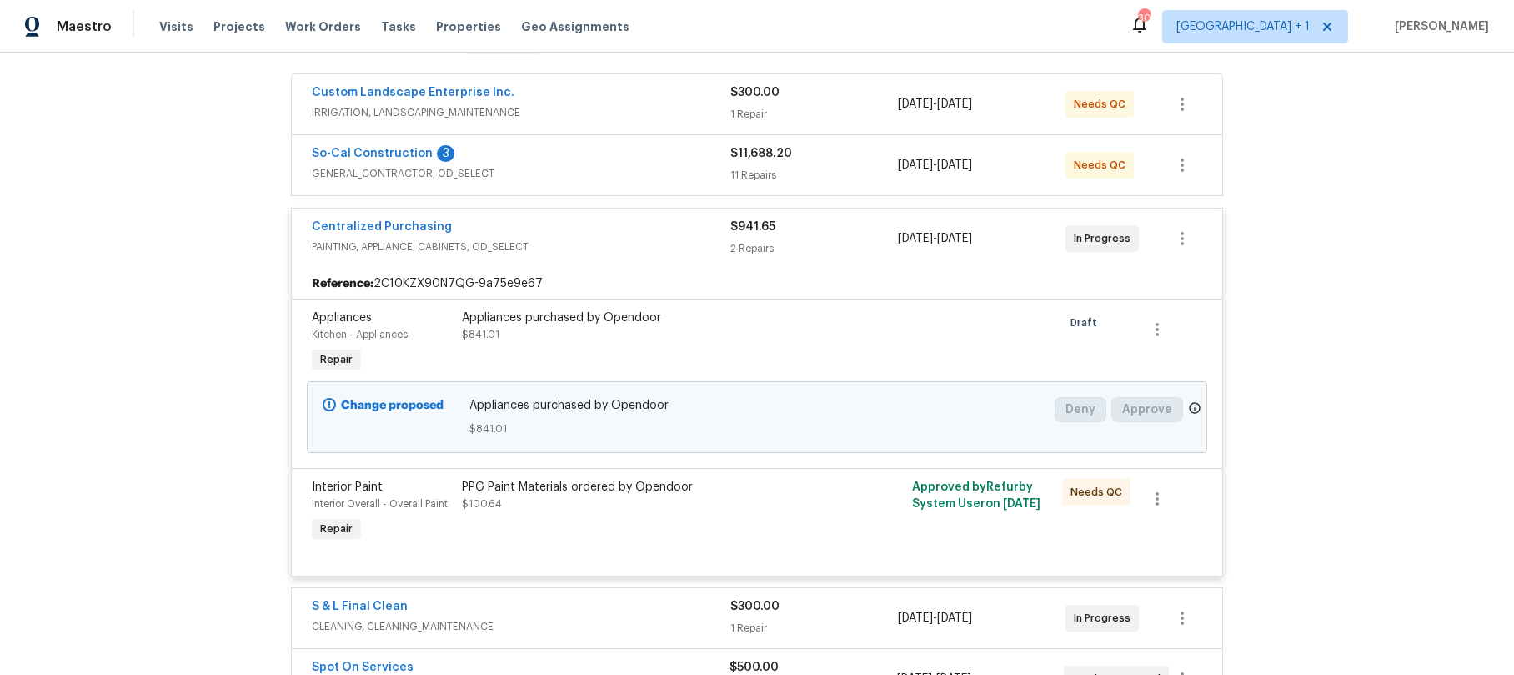
click at [536, 487] on div "PPG Paint Materials ordered by Opendoor" at bounding box center [644, 487] width 365 height 17
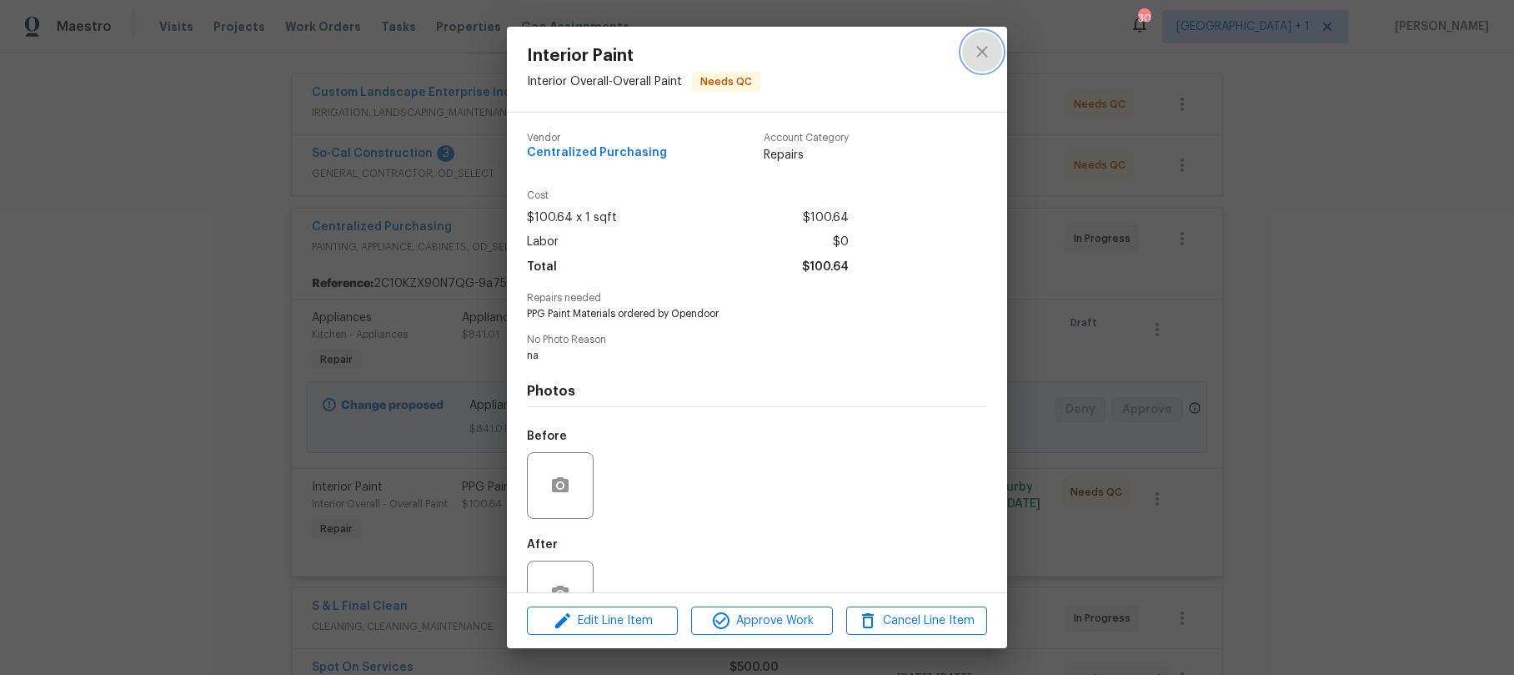
click at [972, 49] on icon "close" at bounding box center [982, 52] width 20 height 20
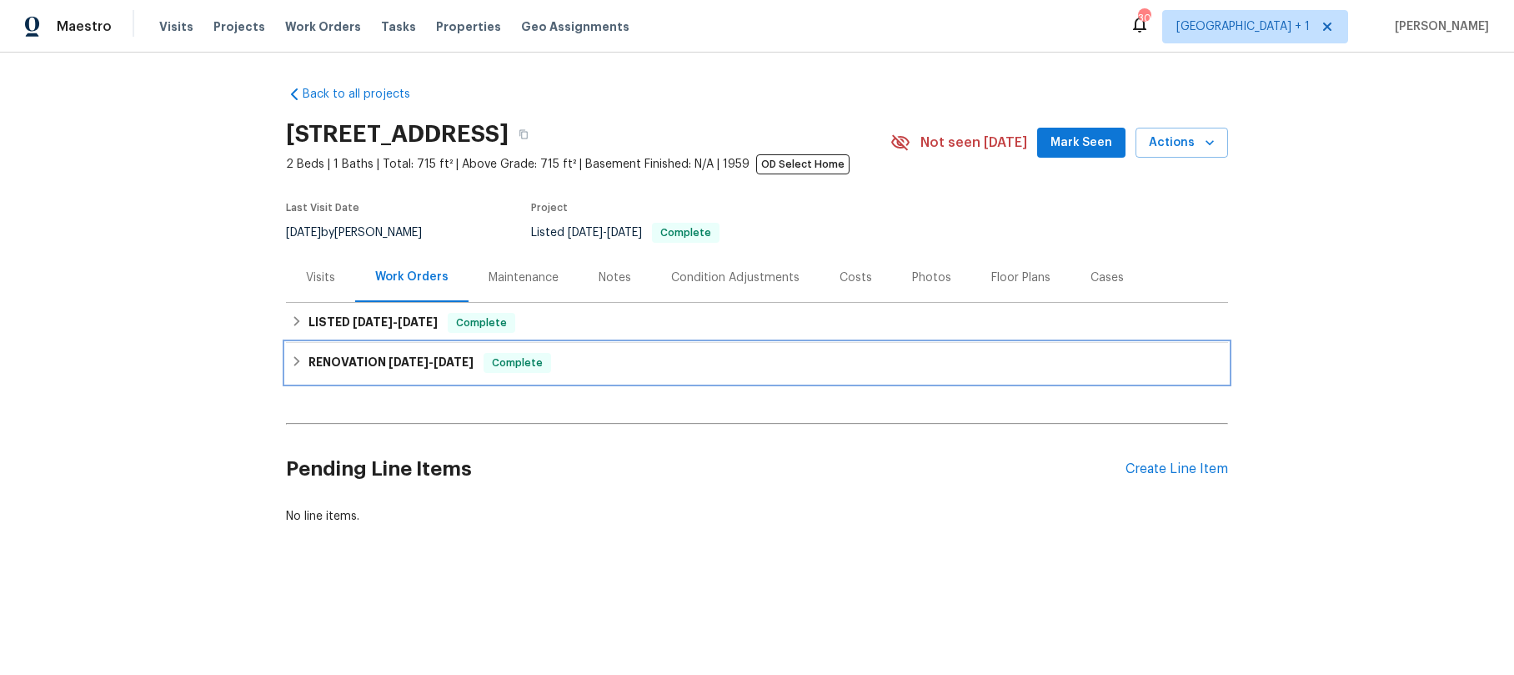
click at [371, 364] on h6 "RENOVATION [DATE] - [DATE]" at bounding box center [391, 363] width 165 height 20
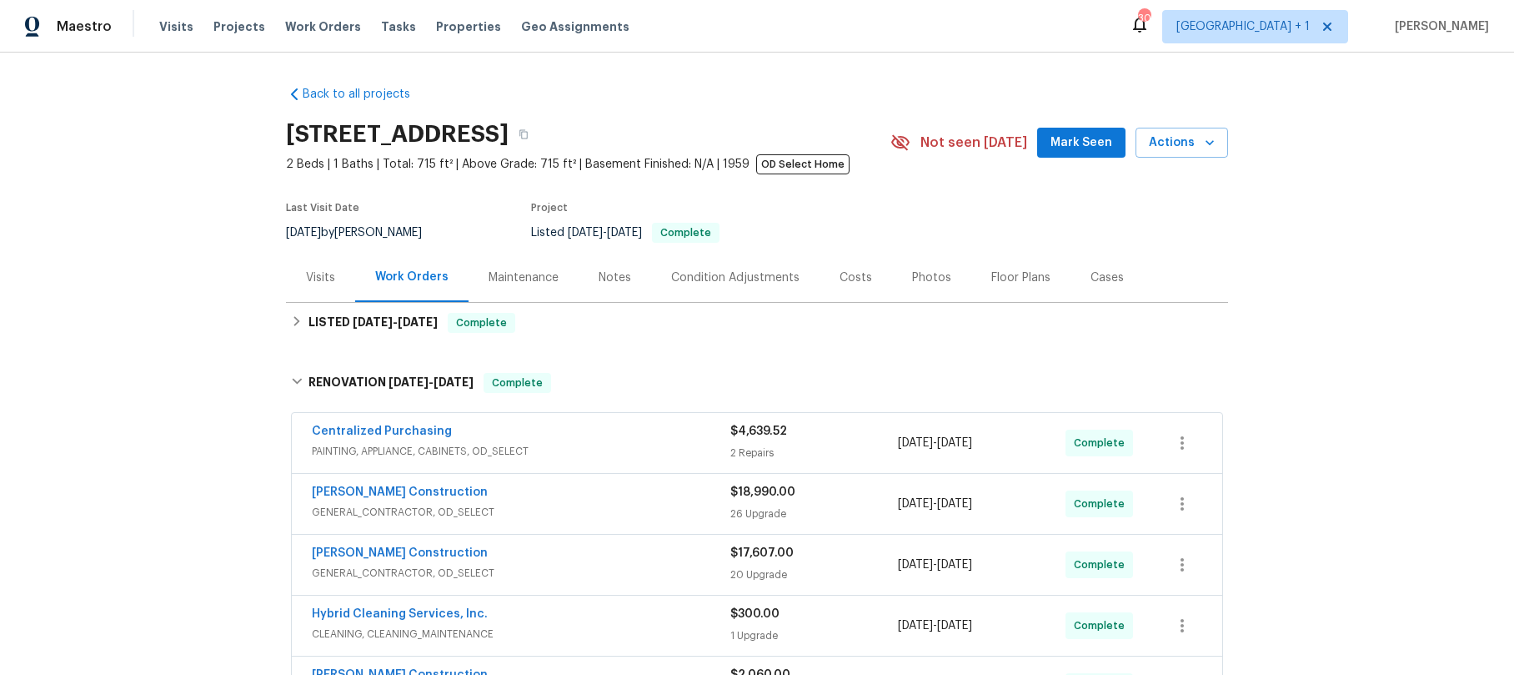
click at [527, 429] on div "Centralized Purchasing" at bounding box center [521, 433] width 419 height 20
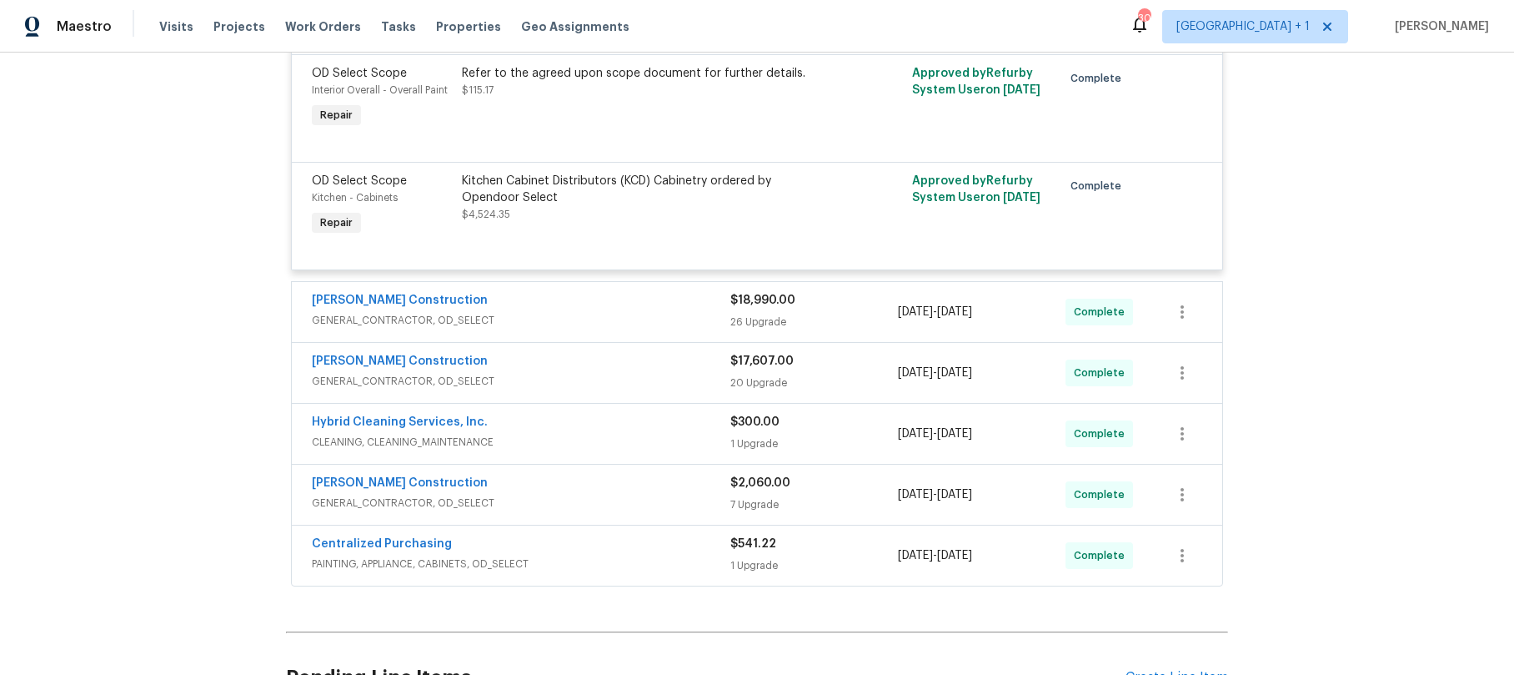
scroll to position [477, 0]
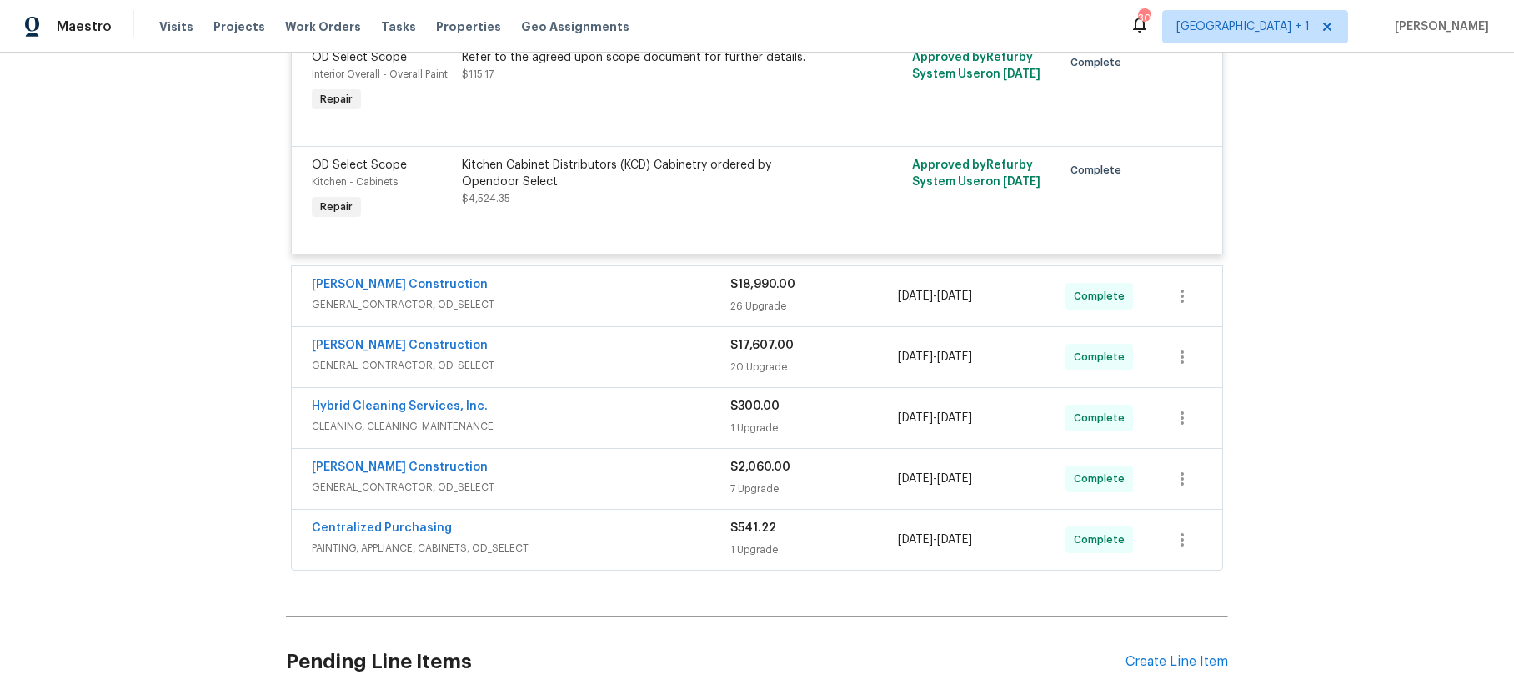
click at [476, 525] on div "Centralized Purchasing" at bounding box center [521, 530] width 419 height 20
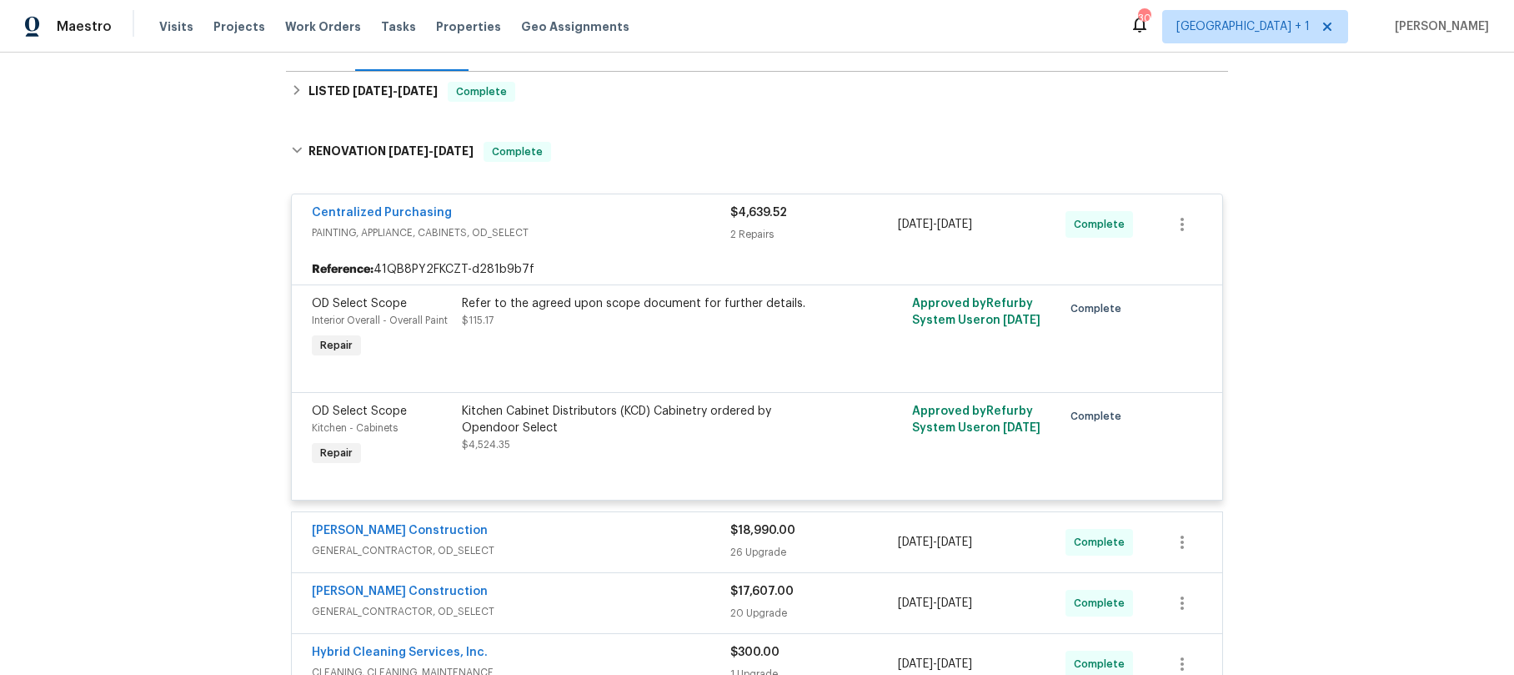
scroll to position [0, 0]
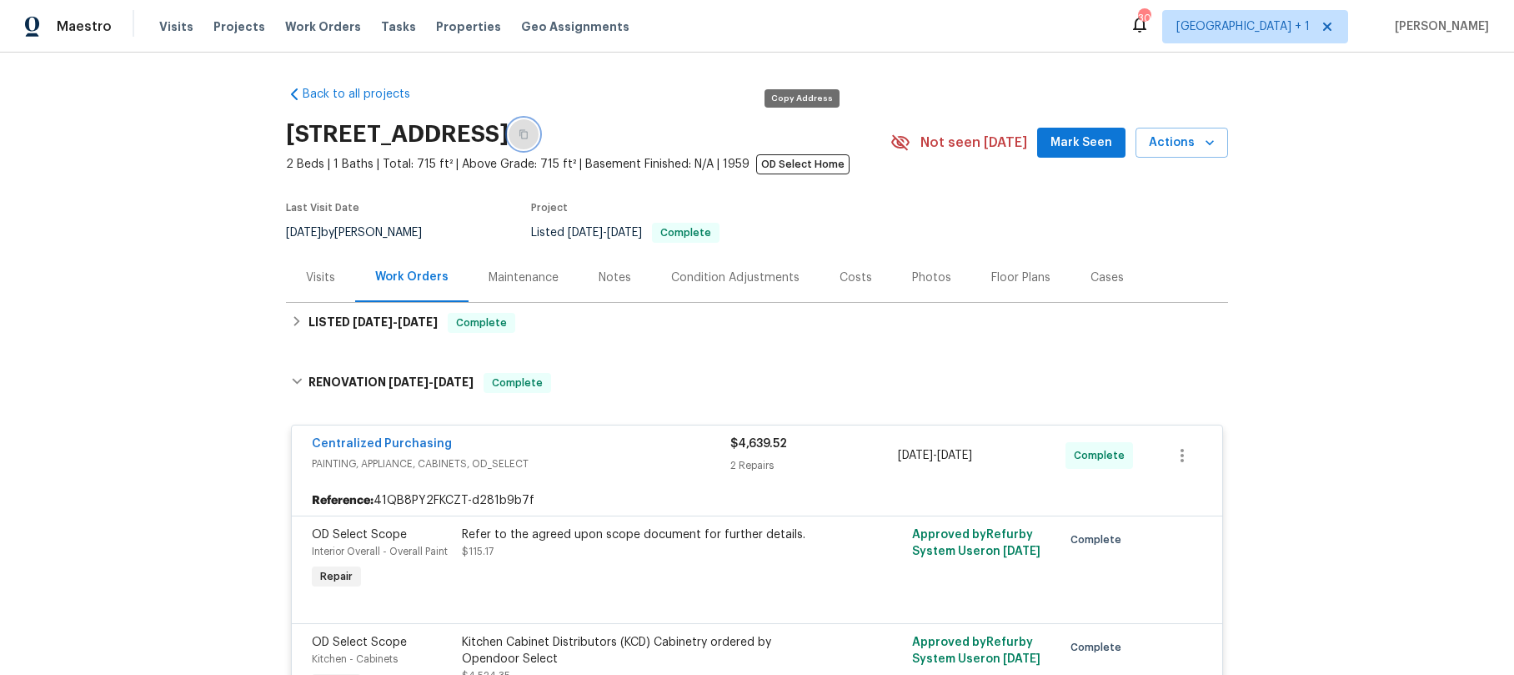
click at [529, 129] on icon "button" at bounding box center [524, 134] width 10 height 10
click at [374, 444] on link "Centralized Purchasing" at bounding box center [382, 444] width 140 height 12
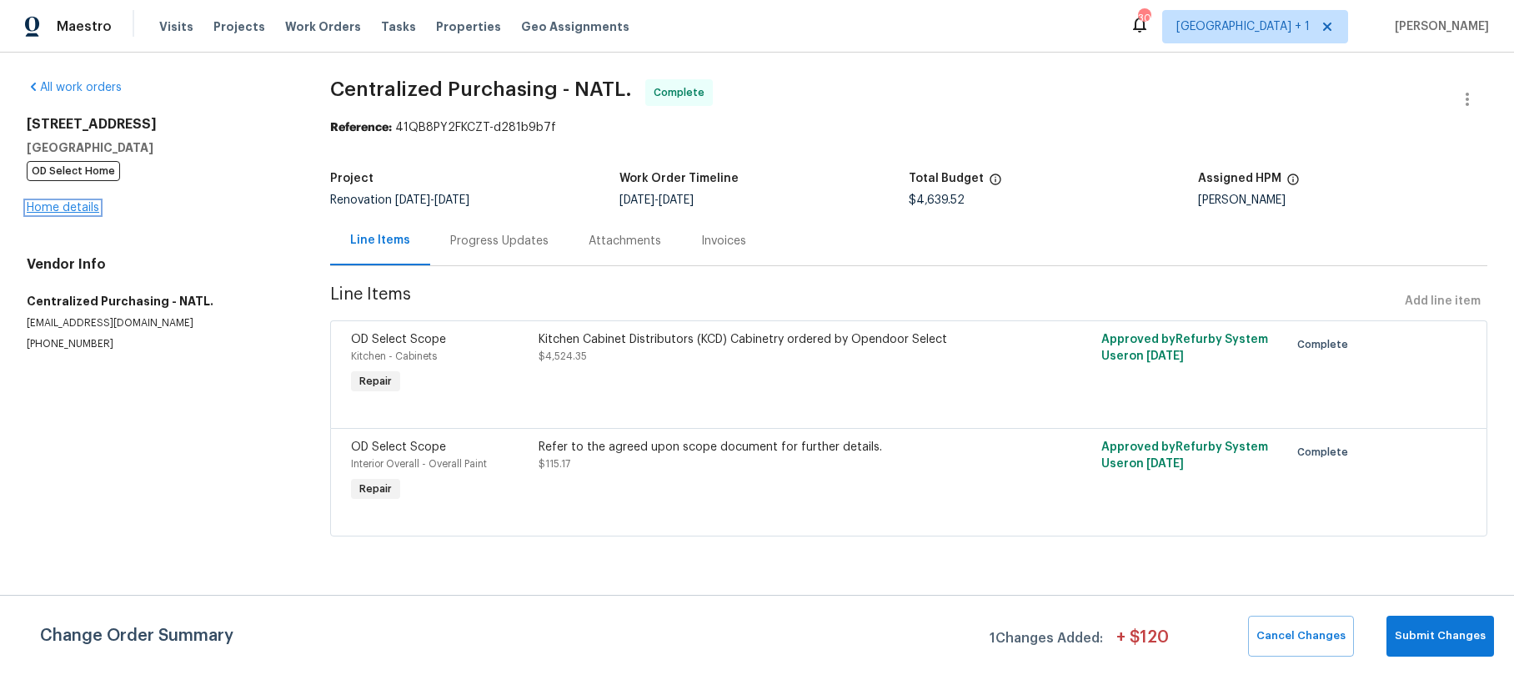
click at [80, 203] on link "Home details" at bounding box center [63, 208] width 73 height 12
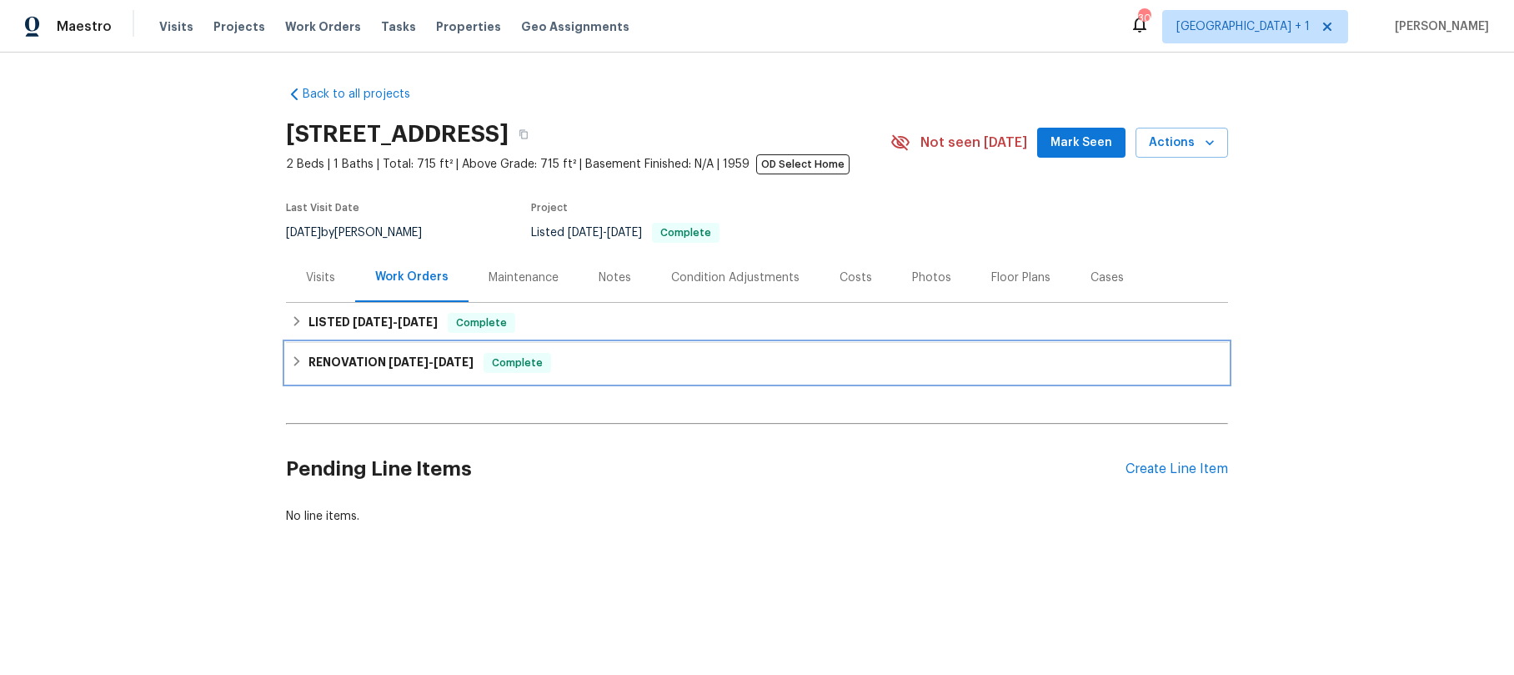
click at [391, 361] on span "[DATE]" at bounding box center [409, 362] width 40 height 12
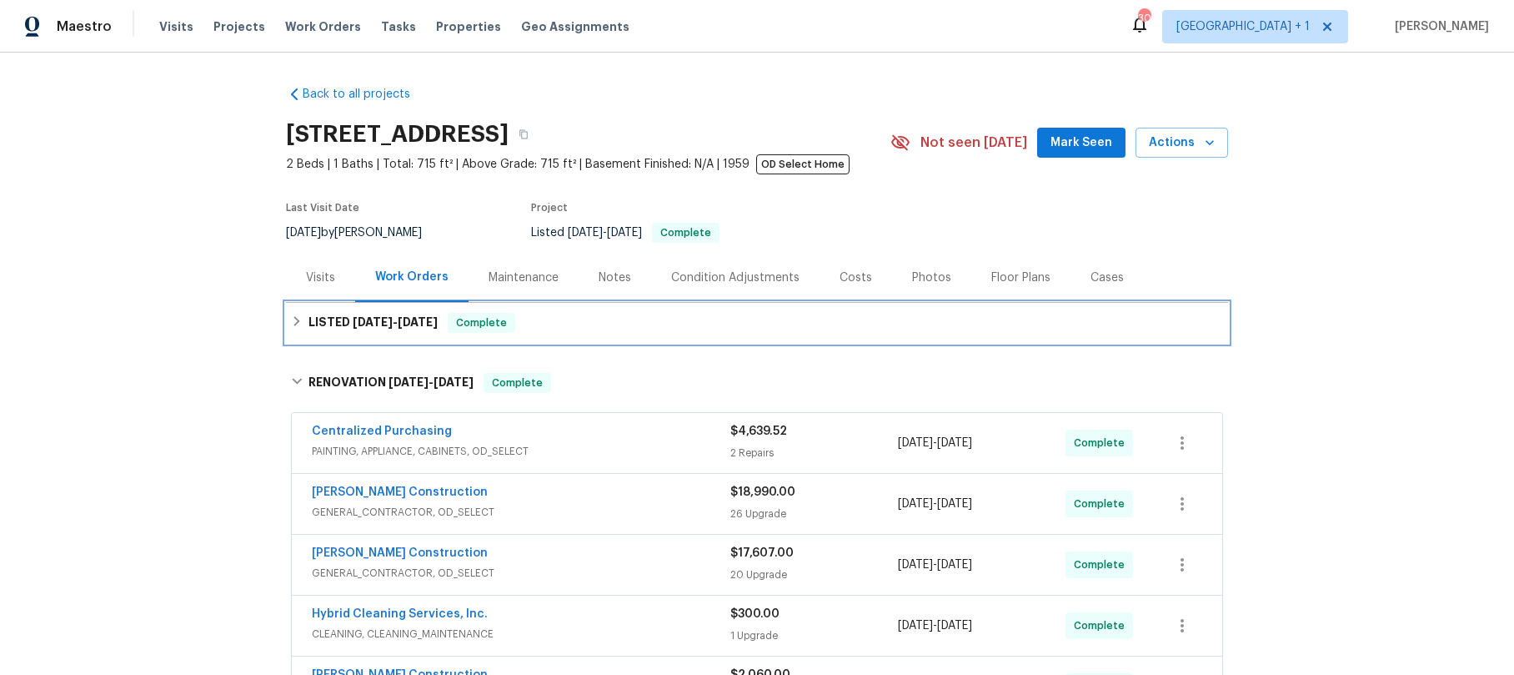
click at [339, 323] on h6 "LISTED [DATE] - [DATE]" at bounding box center [373, 323] width 129 height 20
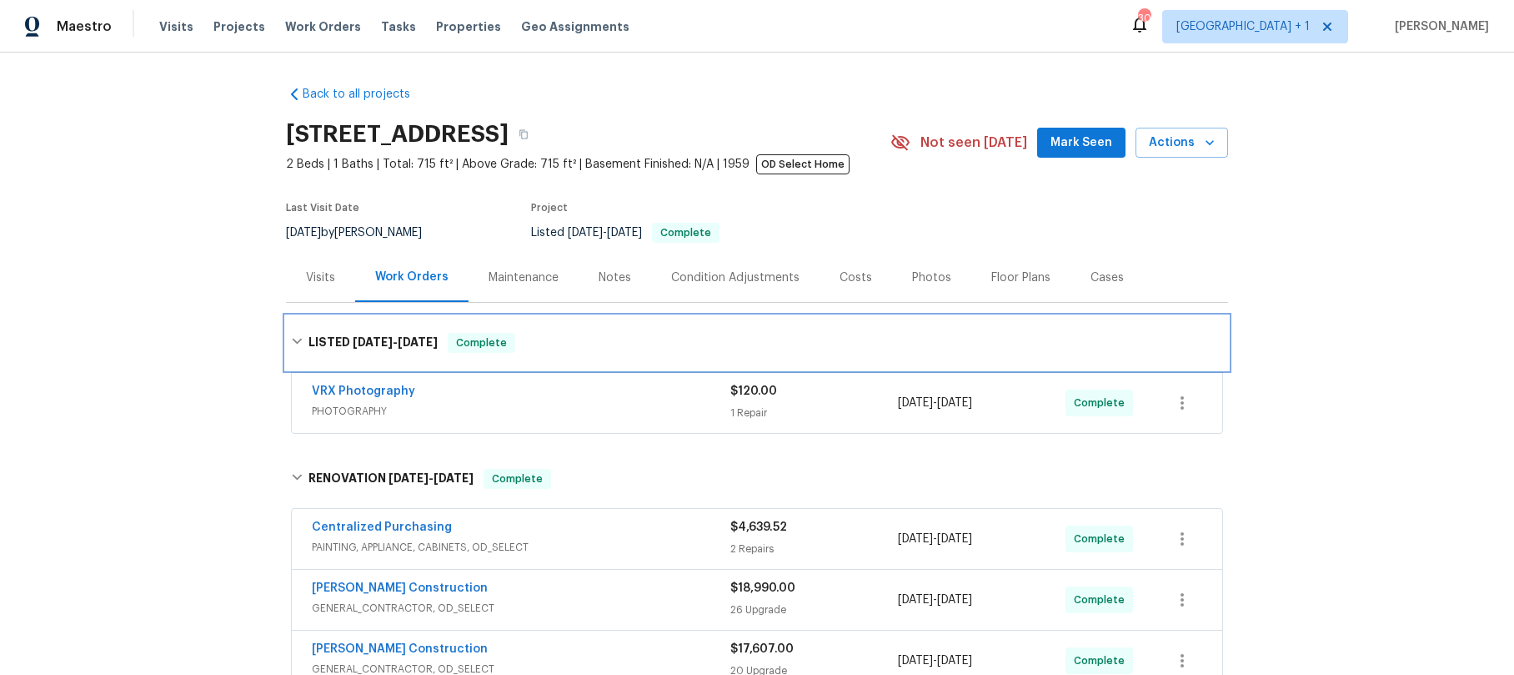
click at [353, 342] on span "[DATE]" at bounding box center [373, 342] width 40 height 12
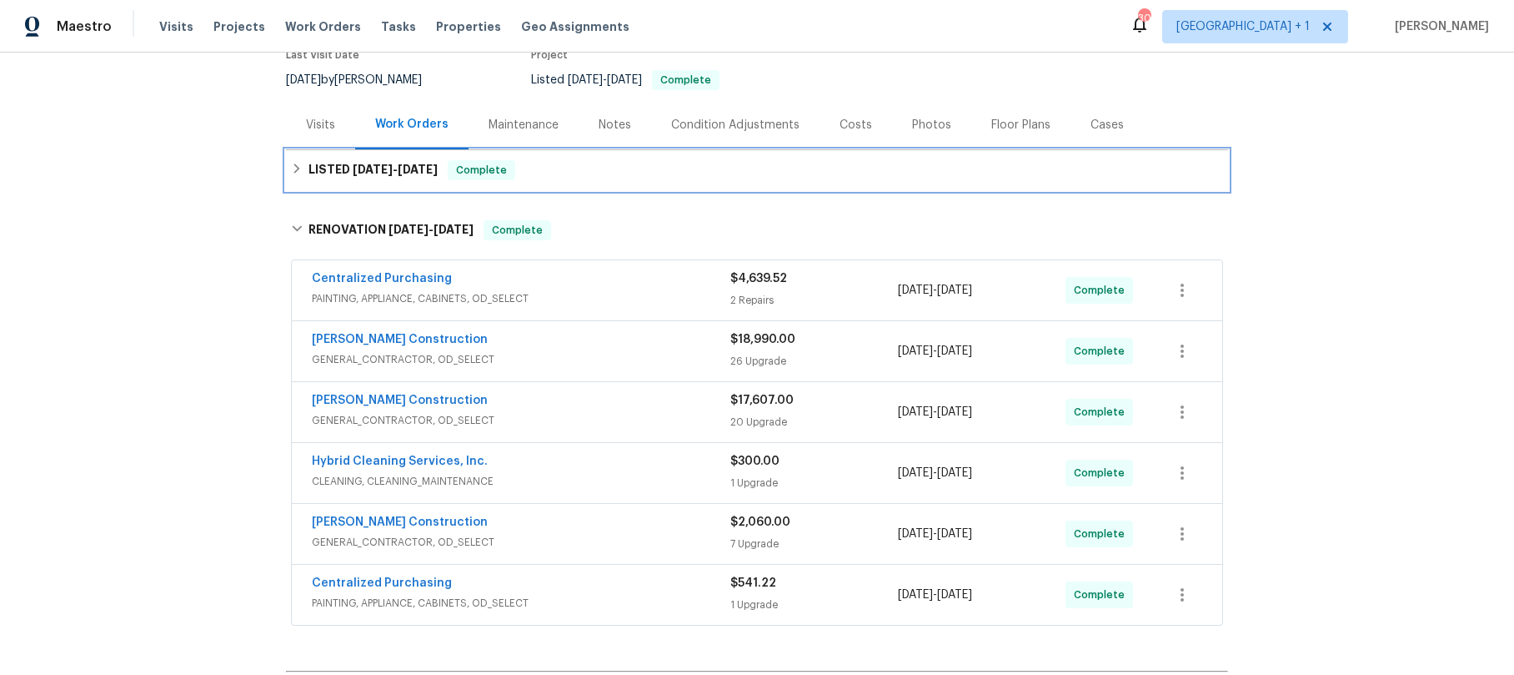
scroll to position [176, 0]
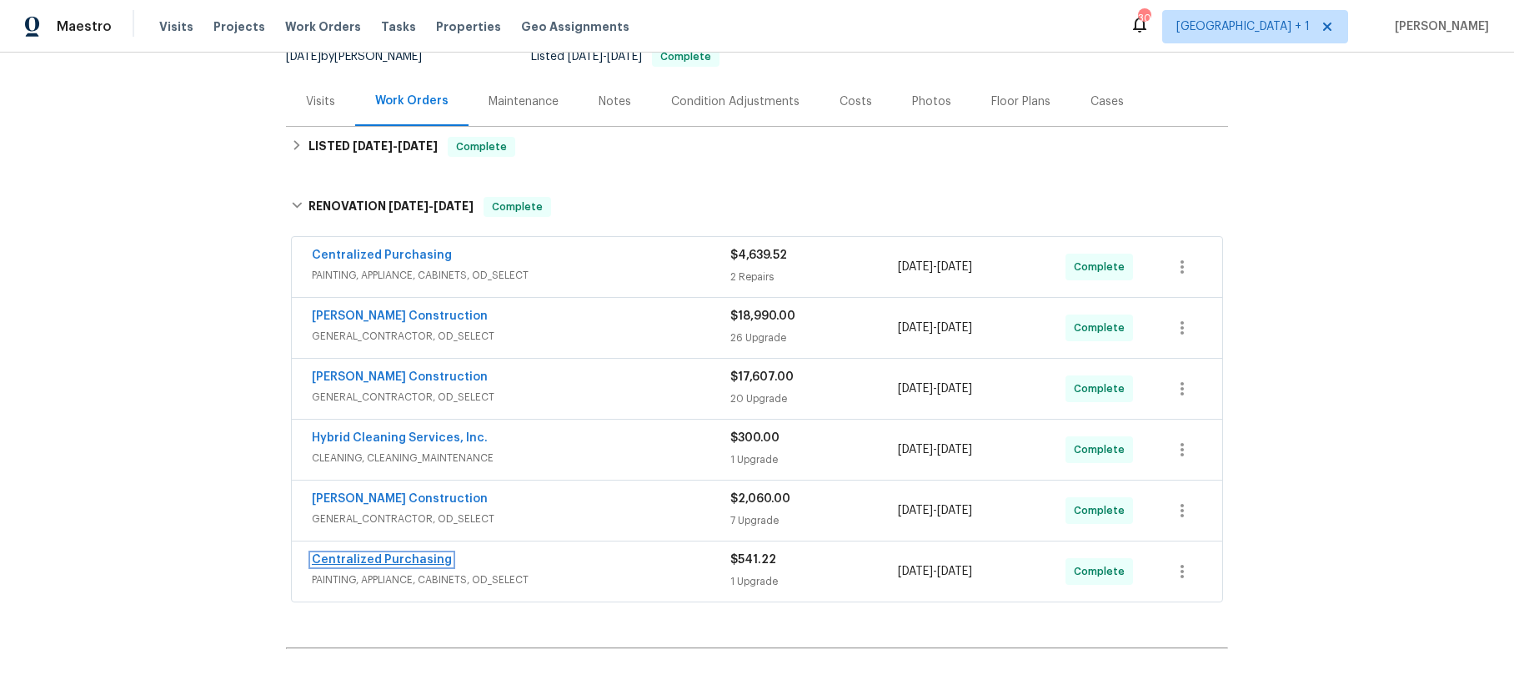
click at [396, 555] on link "Centralized Purchasing" at bounding box center [382, 560] width 140 height 12
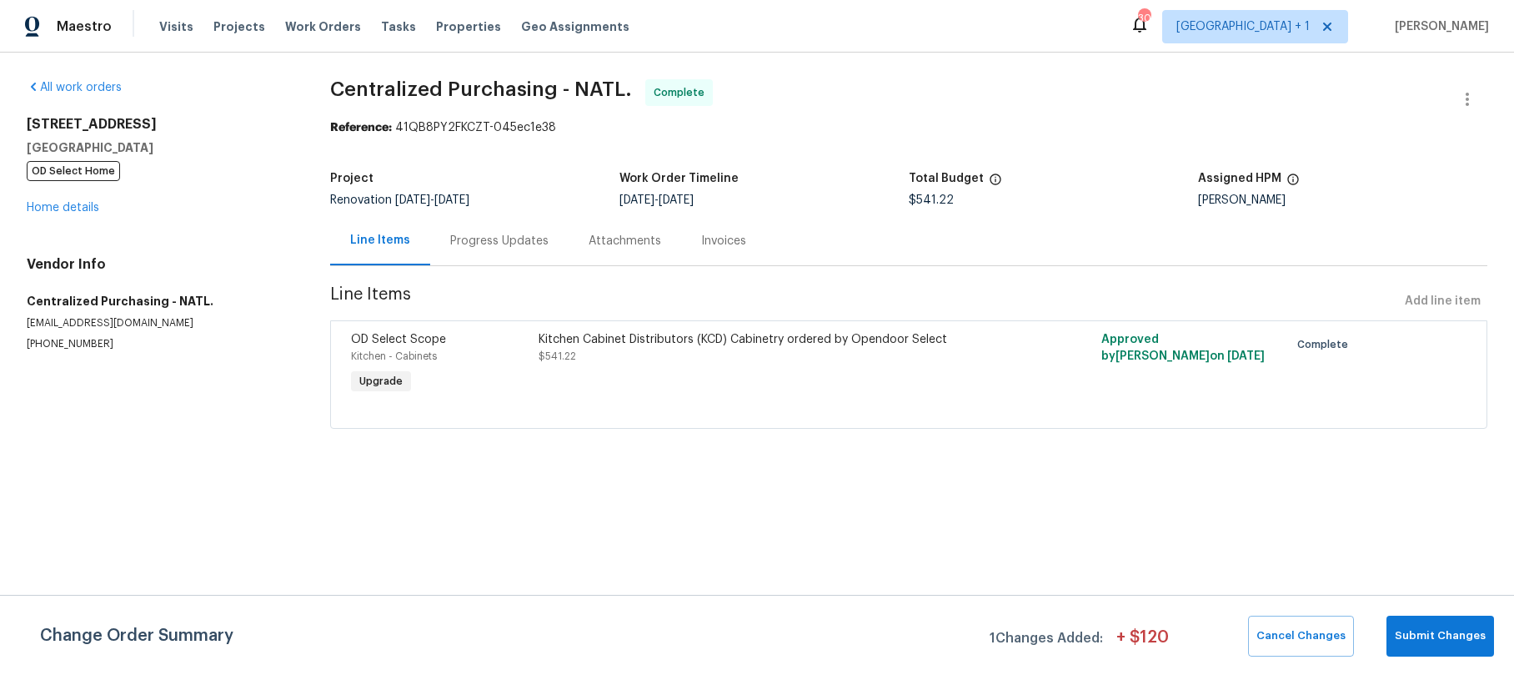
click at [535, 401] on div at bounding box center [909, 408] width 1116 height 20
click at [1446, 631] on span "Submit Changes" at bounding box center [1440, 635] width 91 height 19
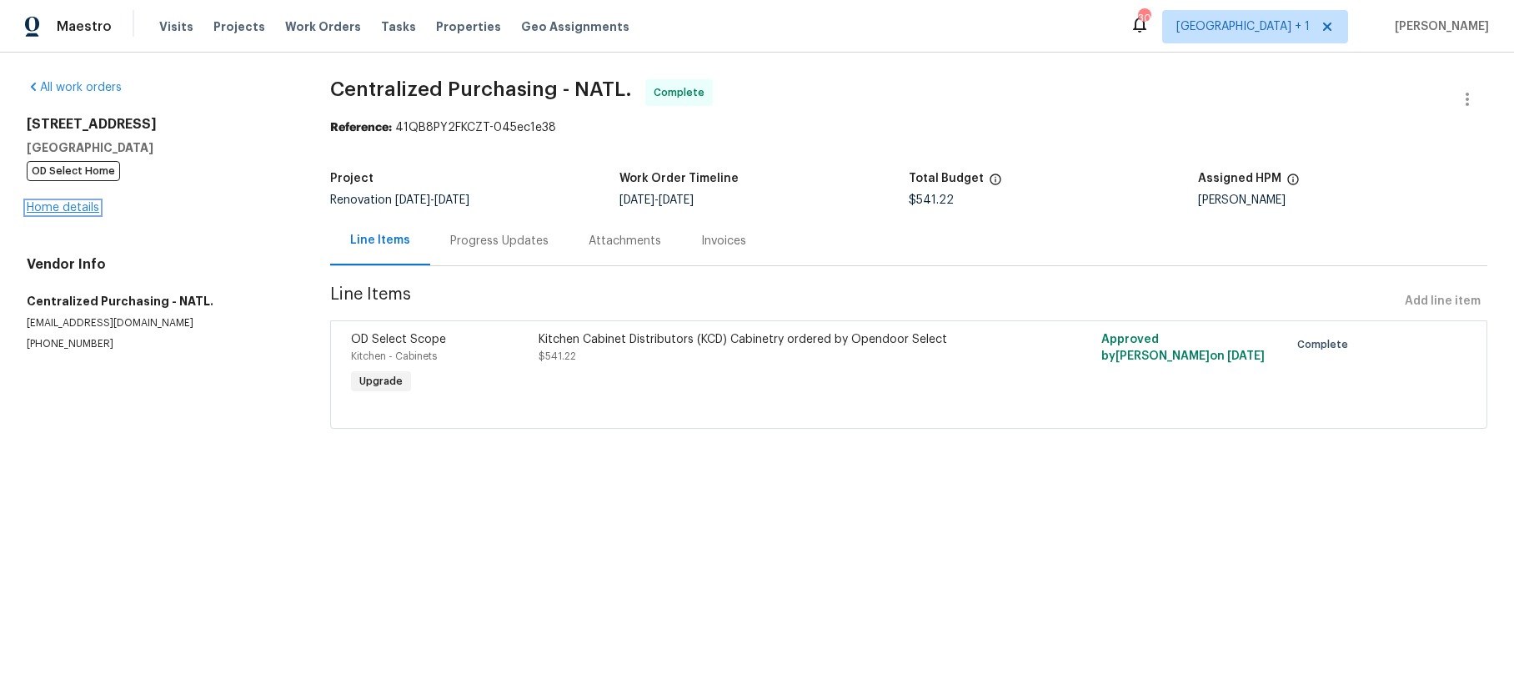
click at [55, 211] on link "Home details" at bounding box center [63, 208] width 73 height 12
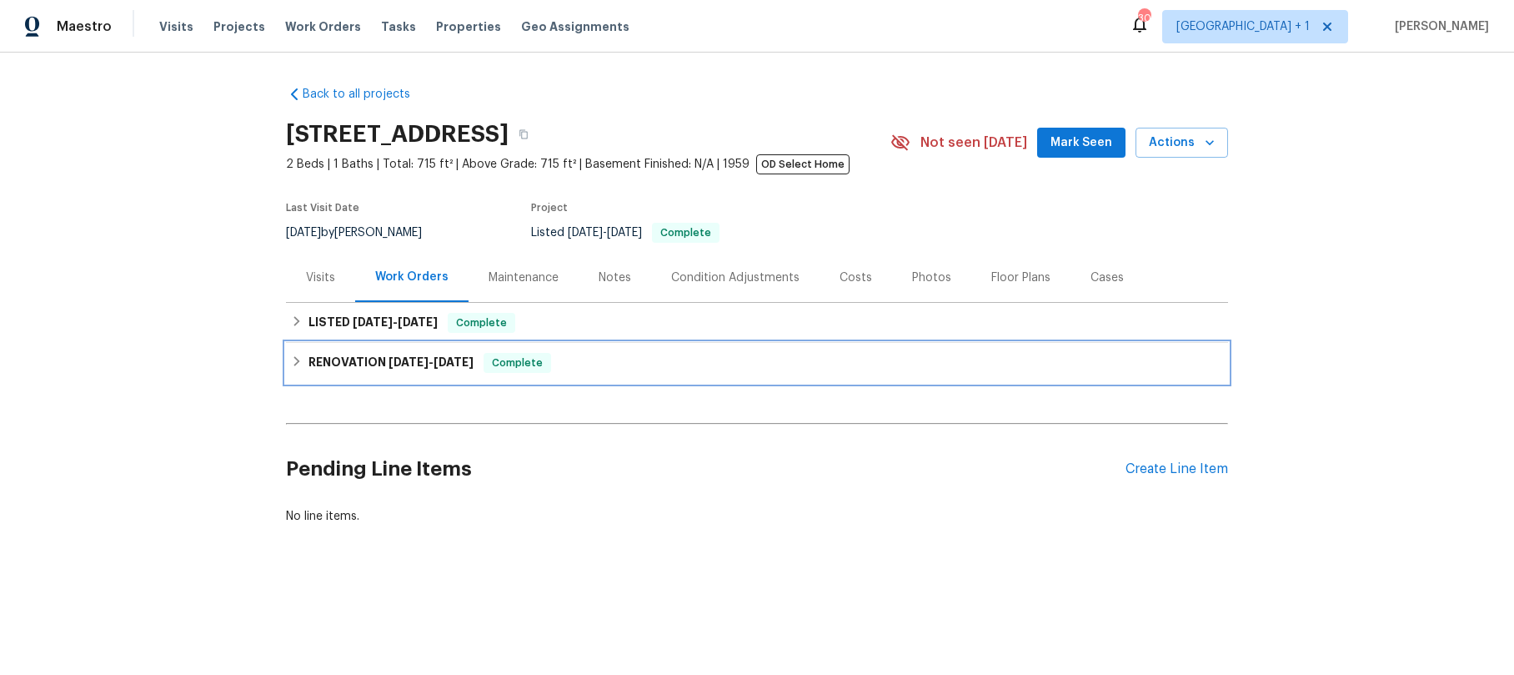
click at [351, 356] on h6 "RENOVATION 6/20/25 - 9/18/25" at bounding box center [391, 363] width 165 height 20
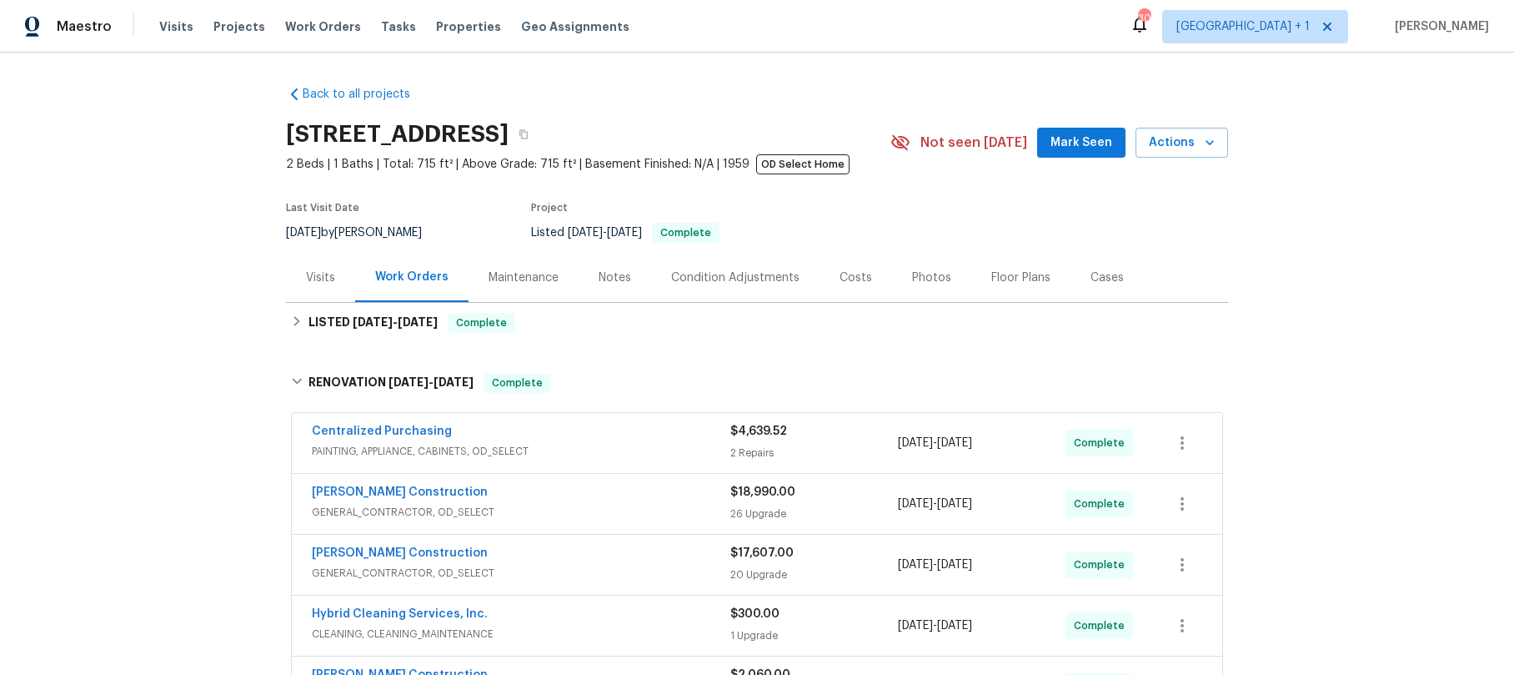
click at [741, 446] on div "2 Repairs" at bounding box center [815, 452] width 168 height 17
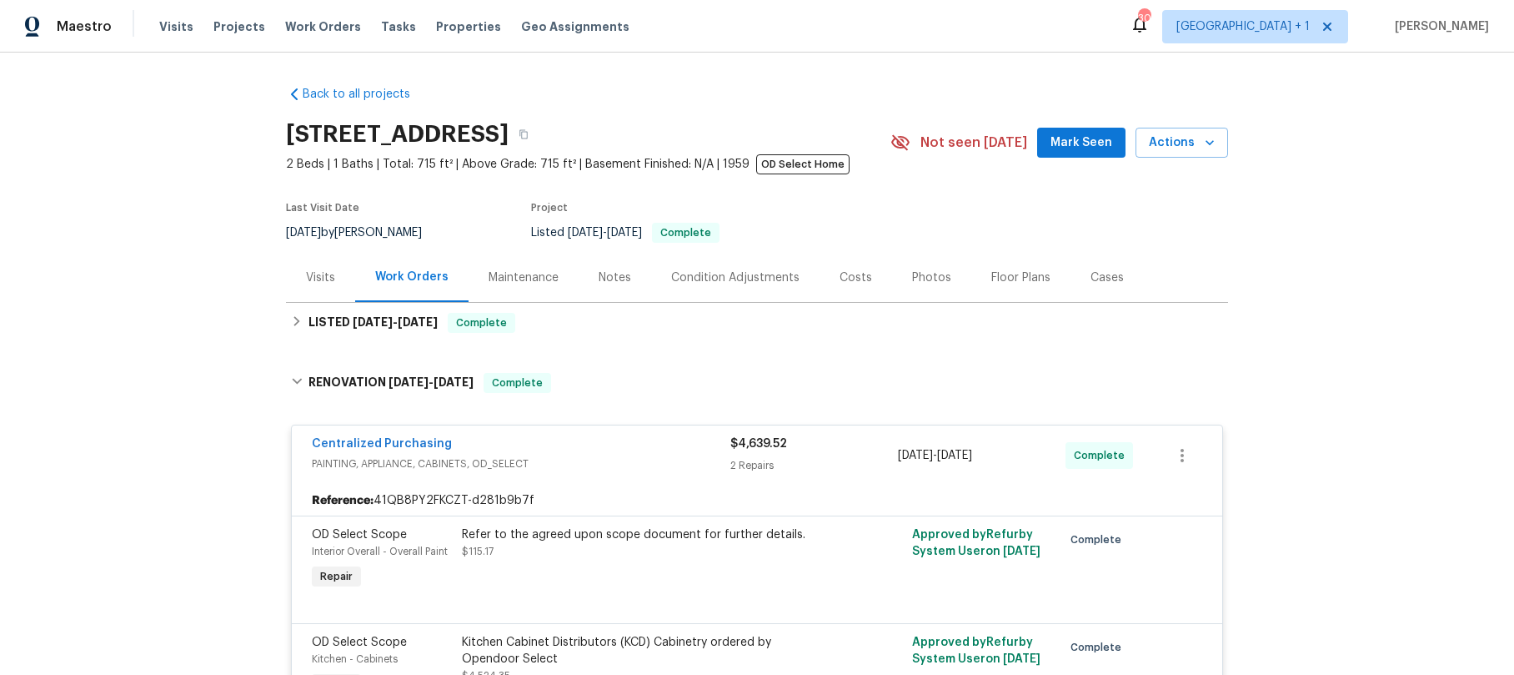
scroll to position [26, 0]
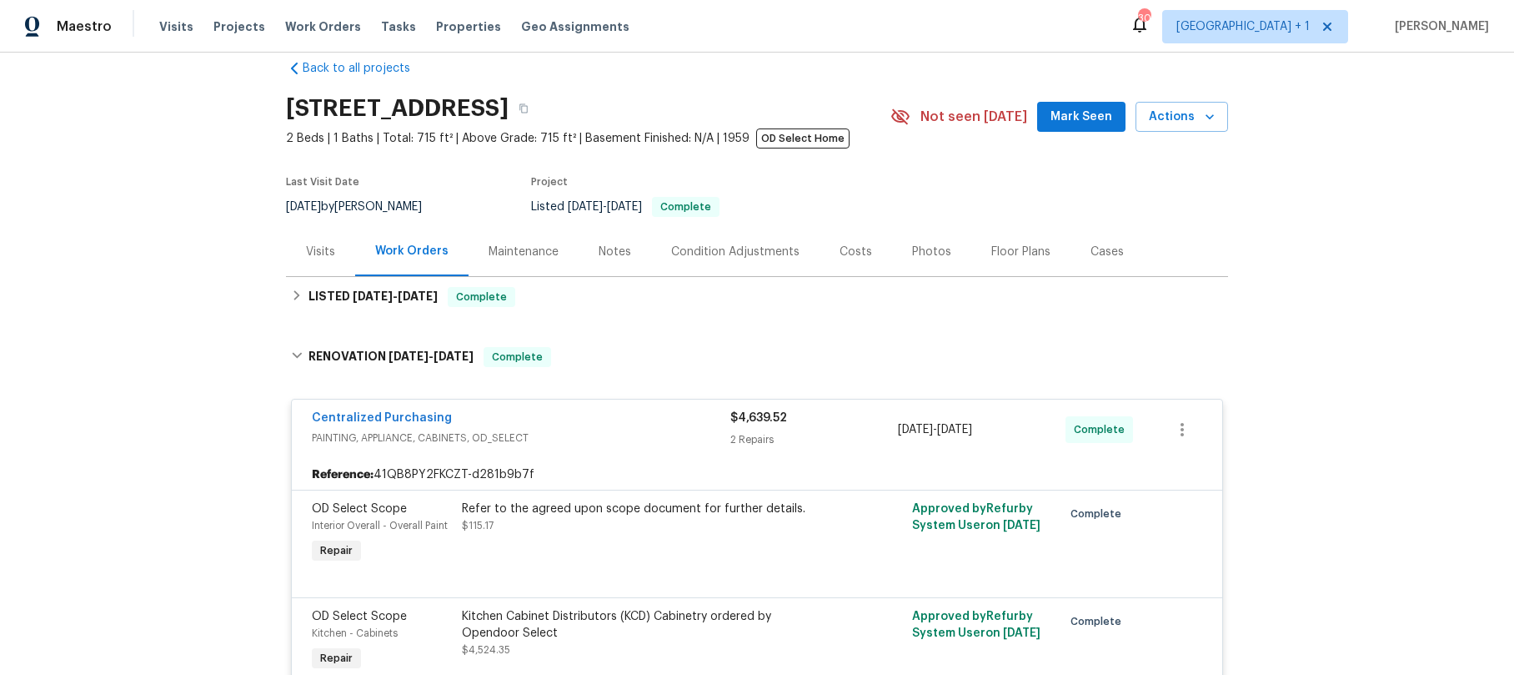
click at [470, 527] on span "$115.17" at bounding box center [478, 525] width 32 height 10
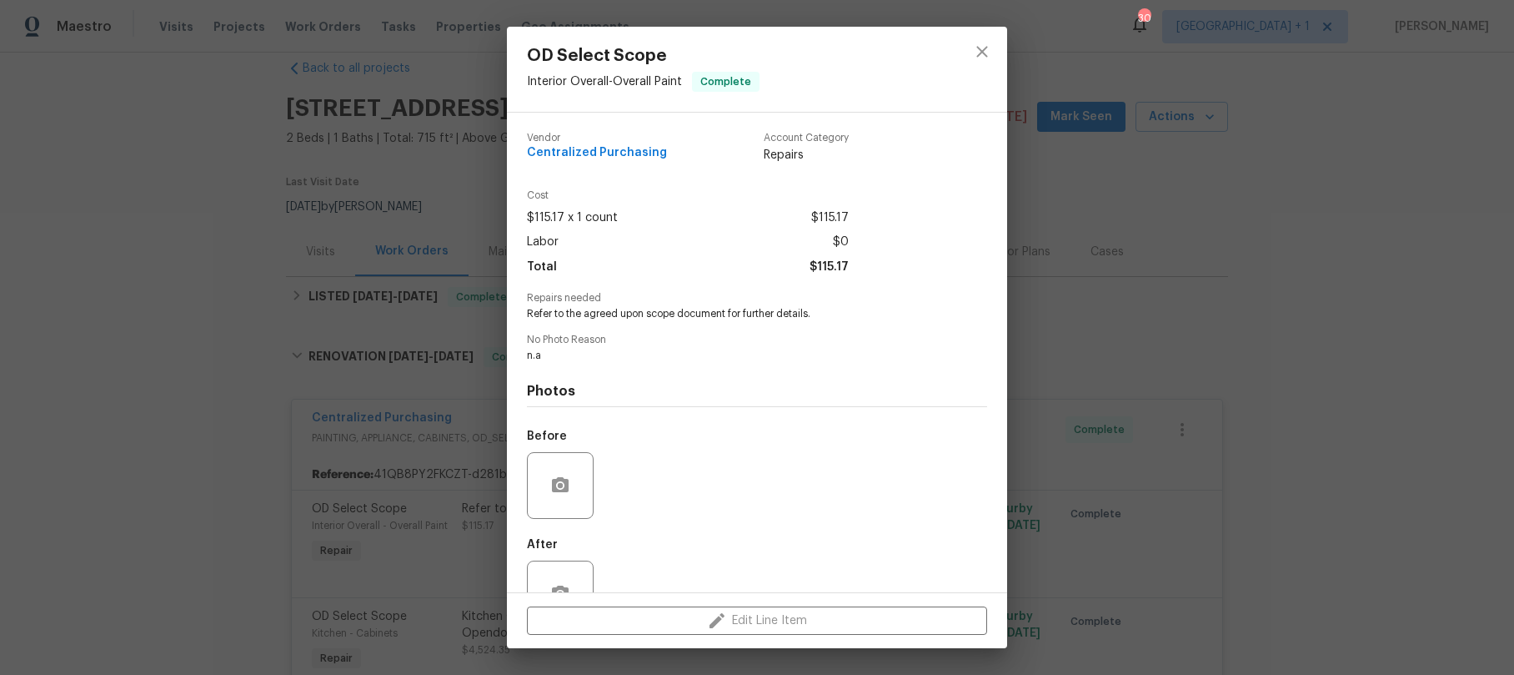
click at [632, 363] on div "Photos Before After" at bounding box center [757, 500] width 460 height 274
click at [974, 51] on icon "close" at bounding box center [982, 52] width 20 height 20
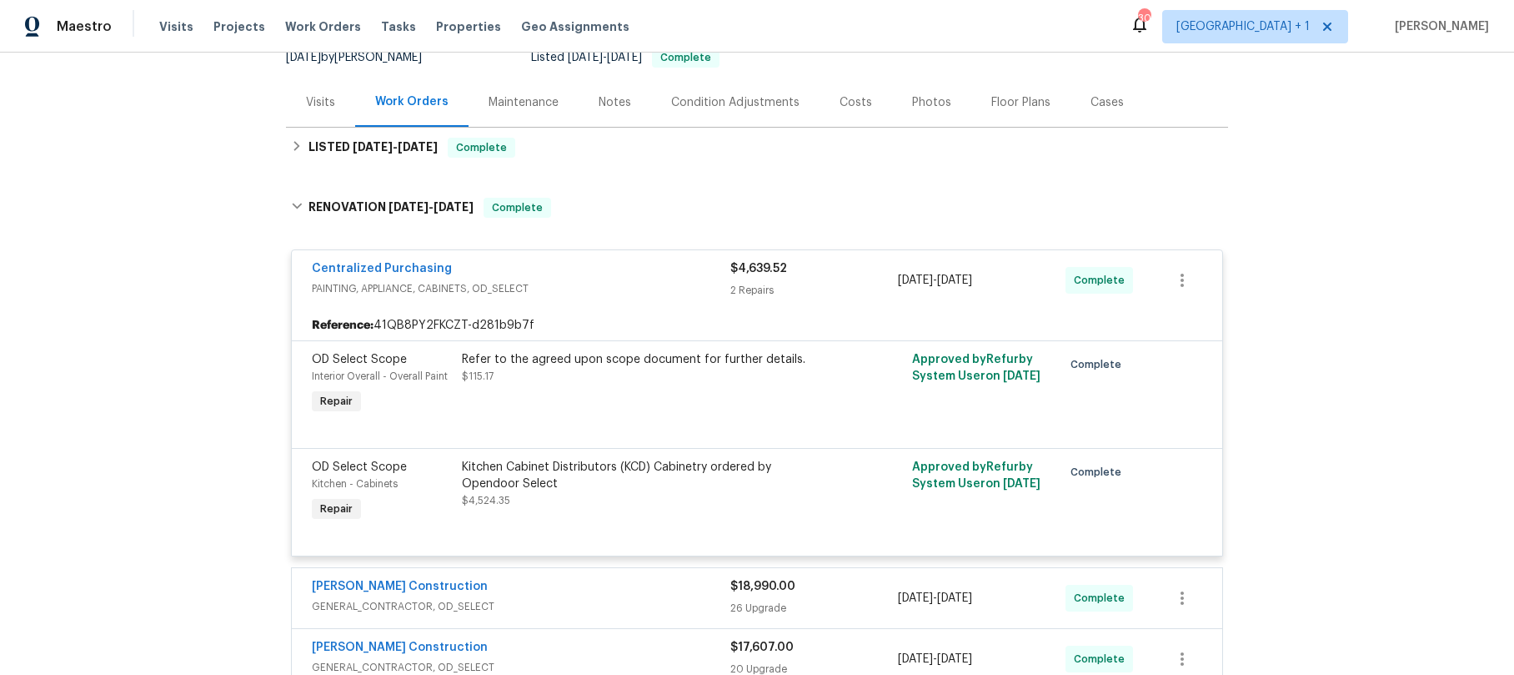
scroll to position [153, 0]
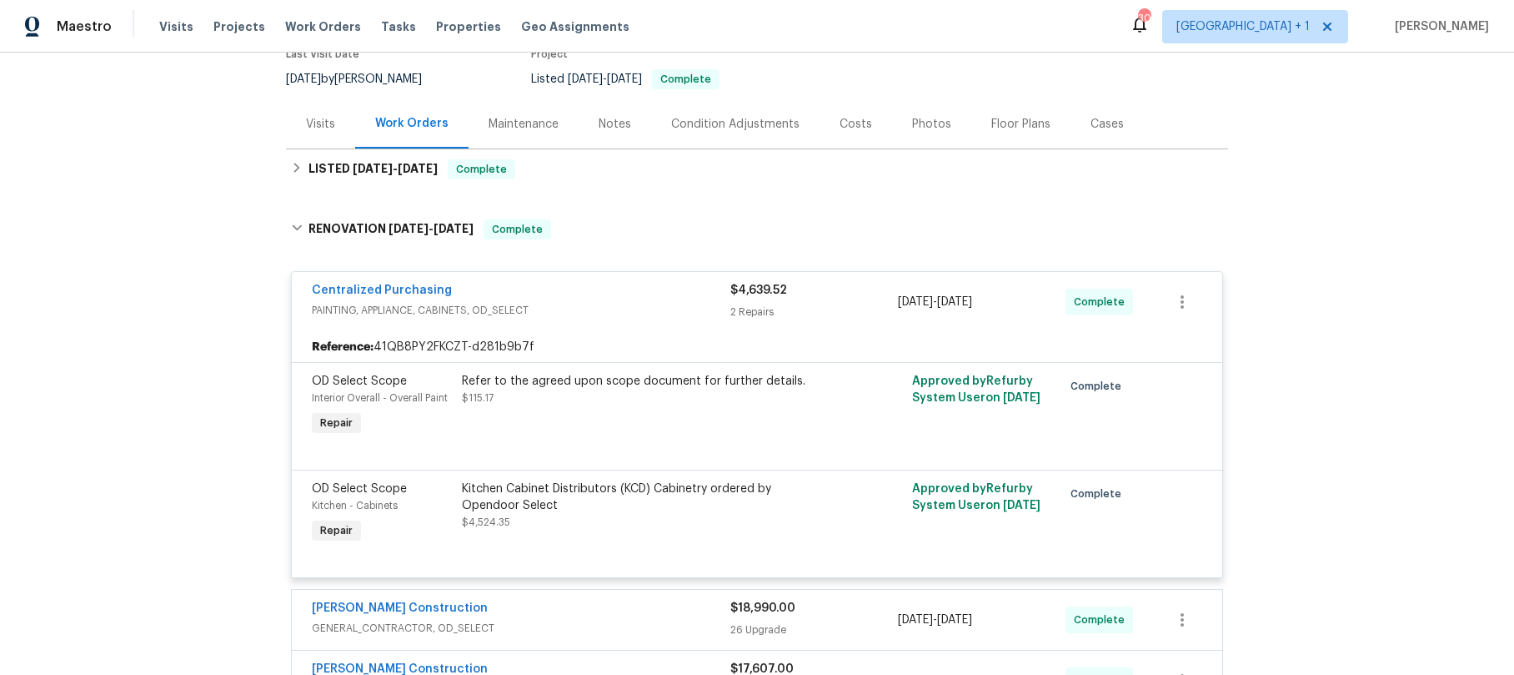
click at [128, 200] on div "Back to all projects 2909 10th St Apt 4, Santa Monica, CA 90405 2 Beds | 1 Bath…" at bounding box center [757, 364] width 1514 height 622
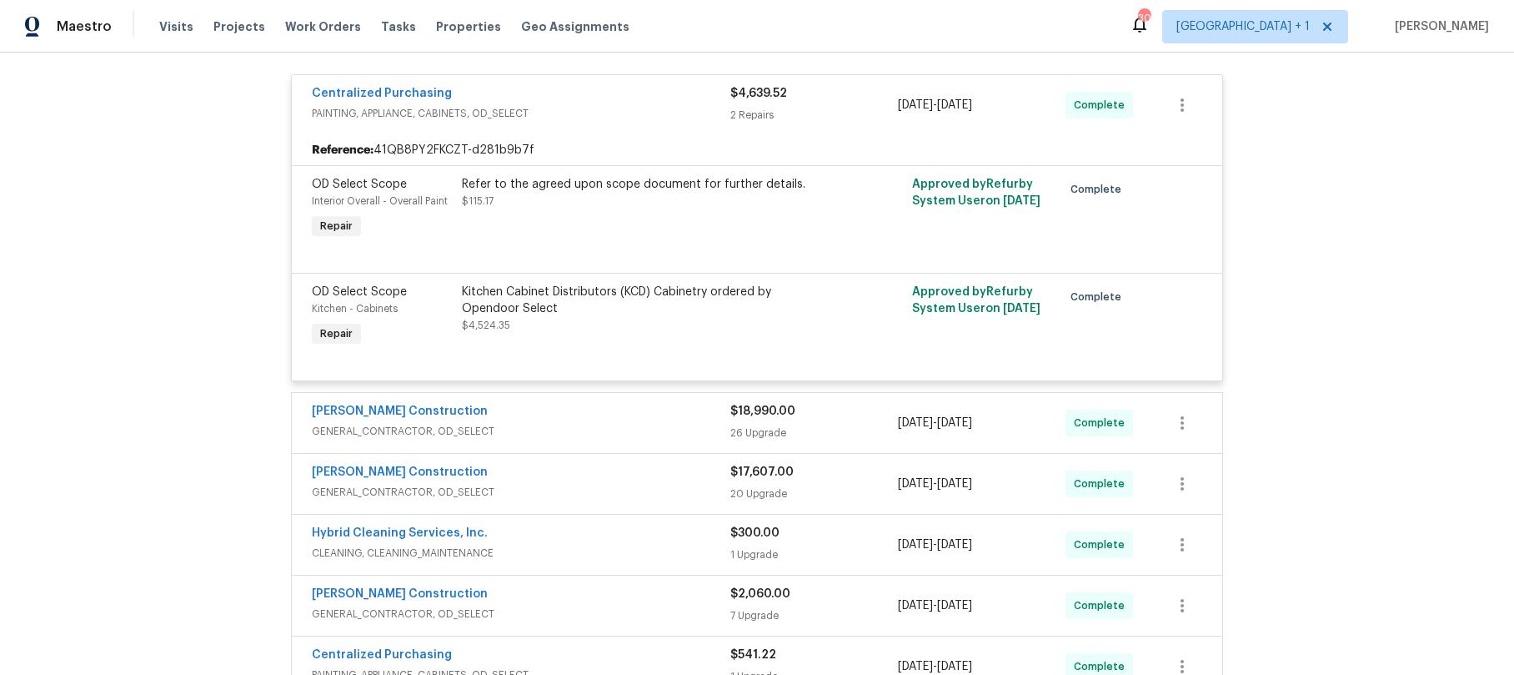
scroll to position [645, 0]
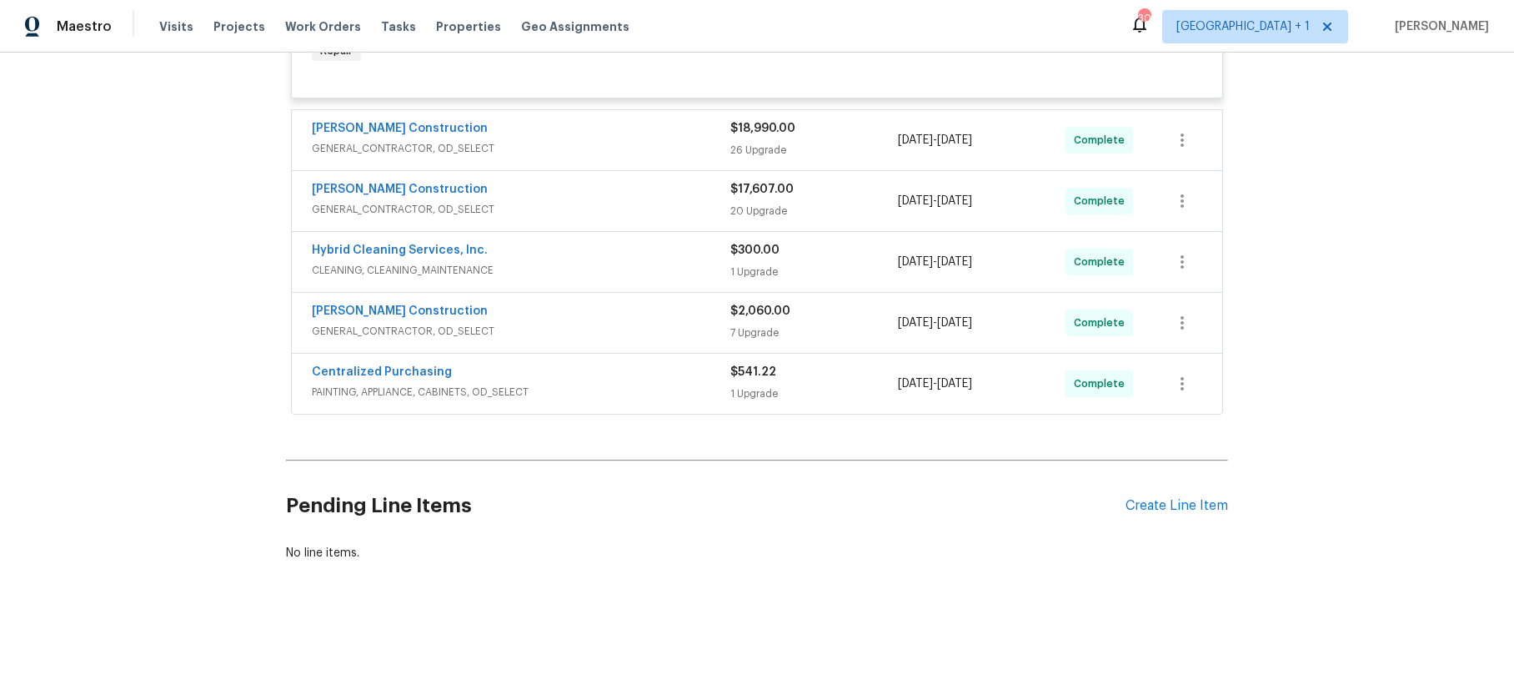
click at [1385, 297] on div "Back to all projects 2909 10th St Apt 4, Santa Monica, CA 90405 2 Beds | 1 Bath…" at bounding box center [757, 364] width 1514 height 622
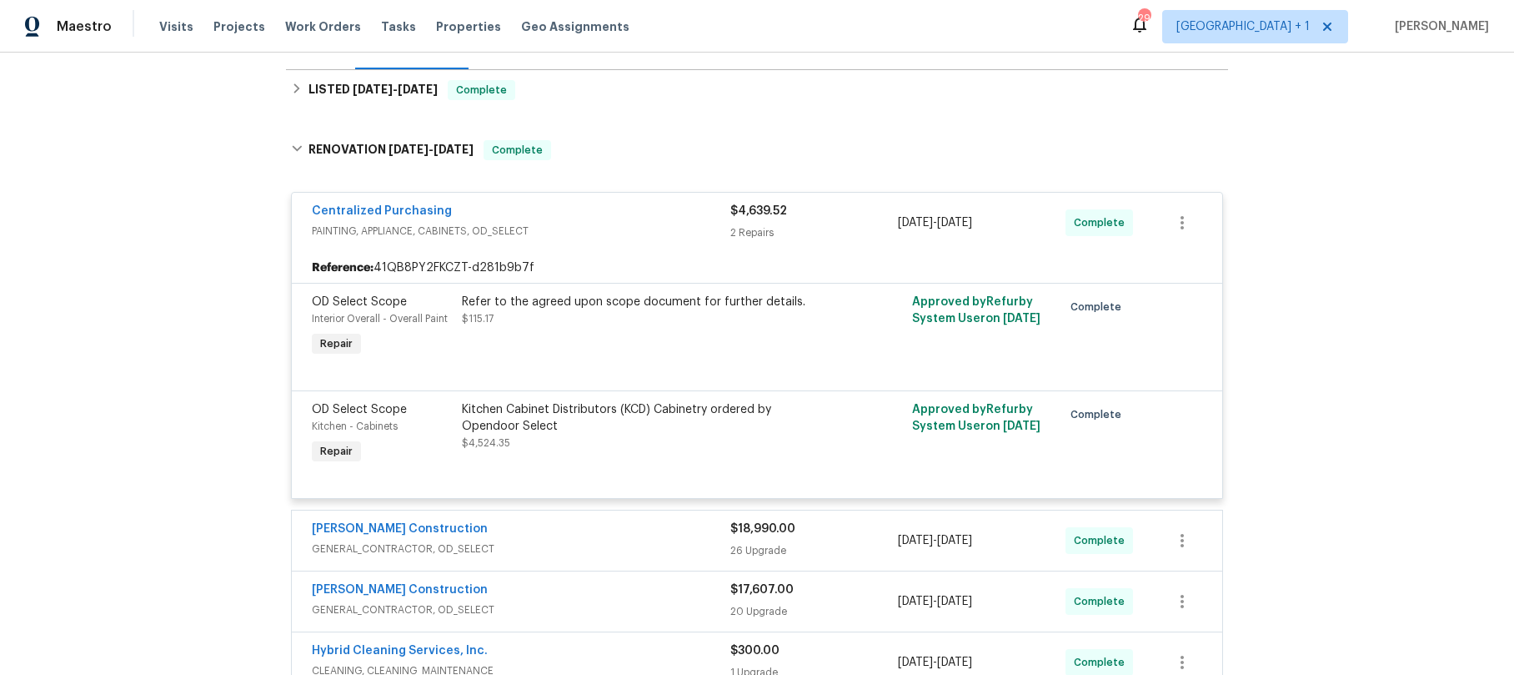
scroll to position [0, 0]
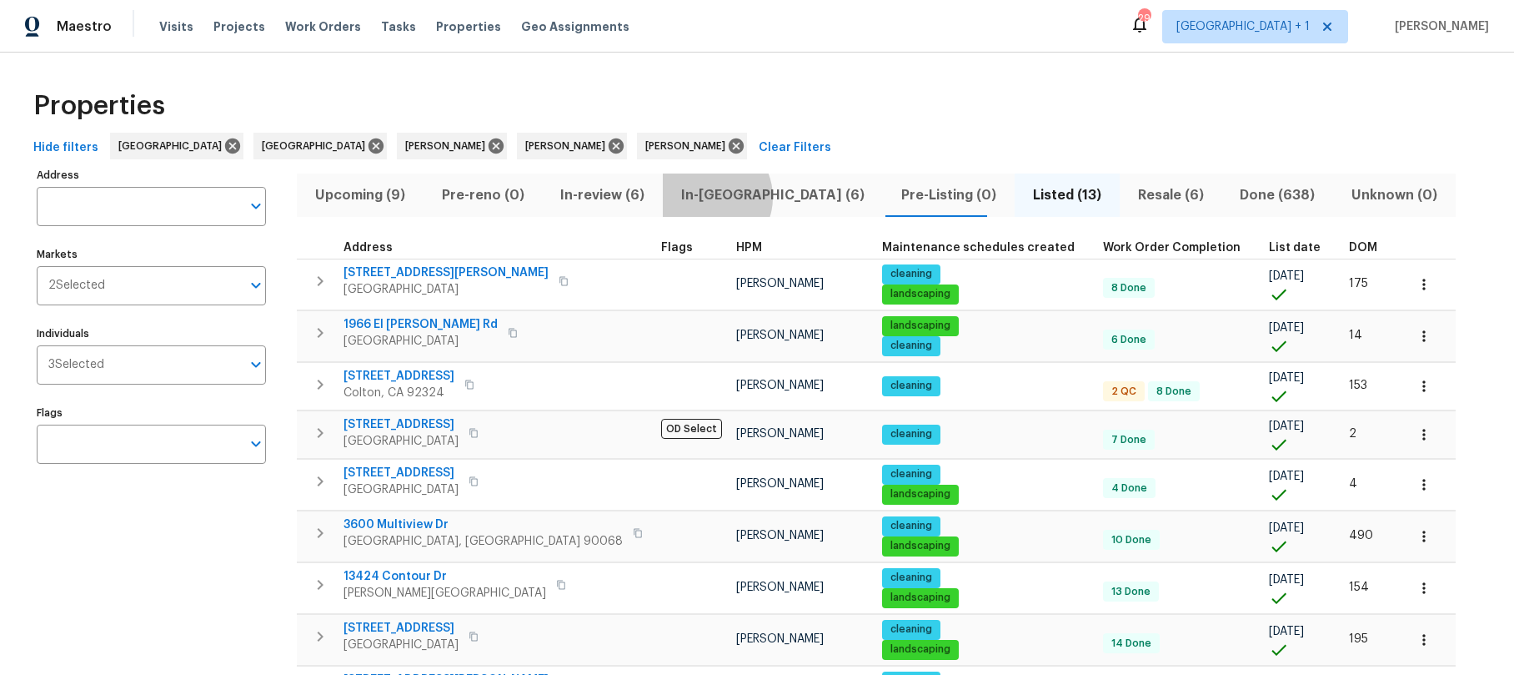
click at [699, 197] on span "In-reno (6)" at bounding box center [773, 194] width 200 height 23
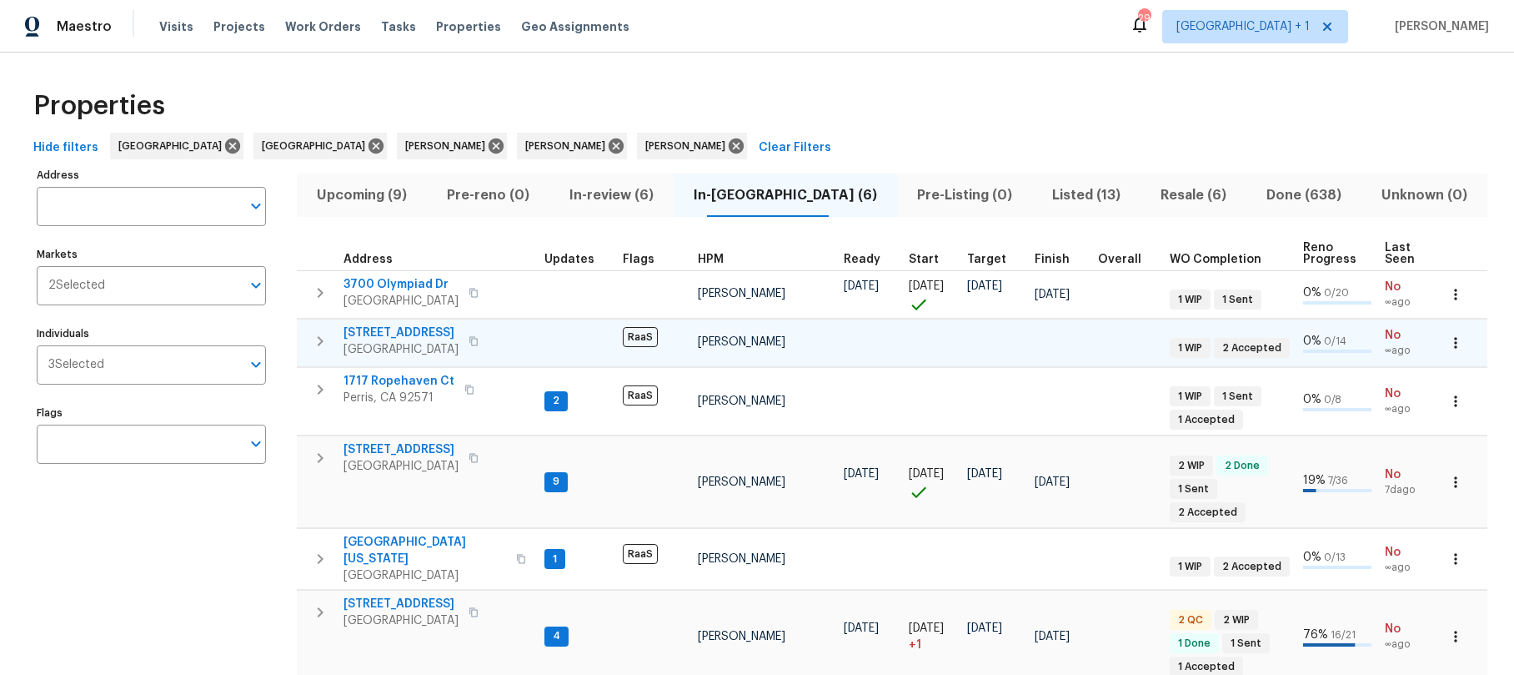
click at [390, 339] on span "5012 8th Ave" at bounding box center [401, 332] width 115 height 17
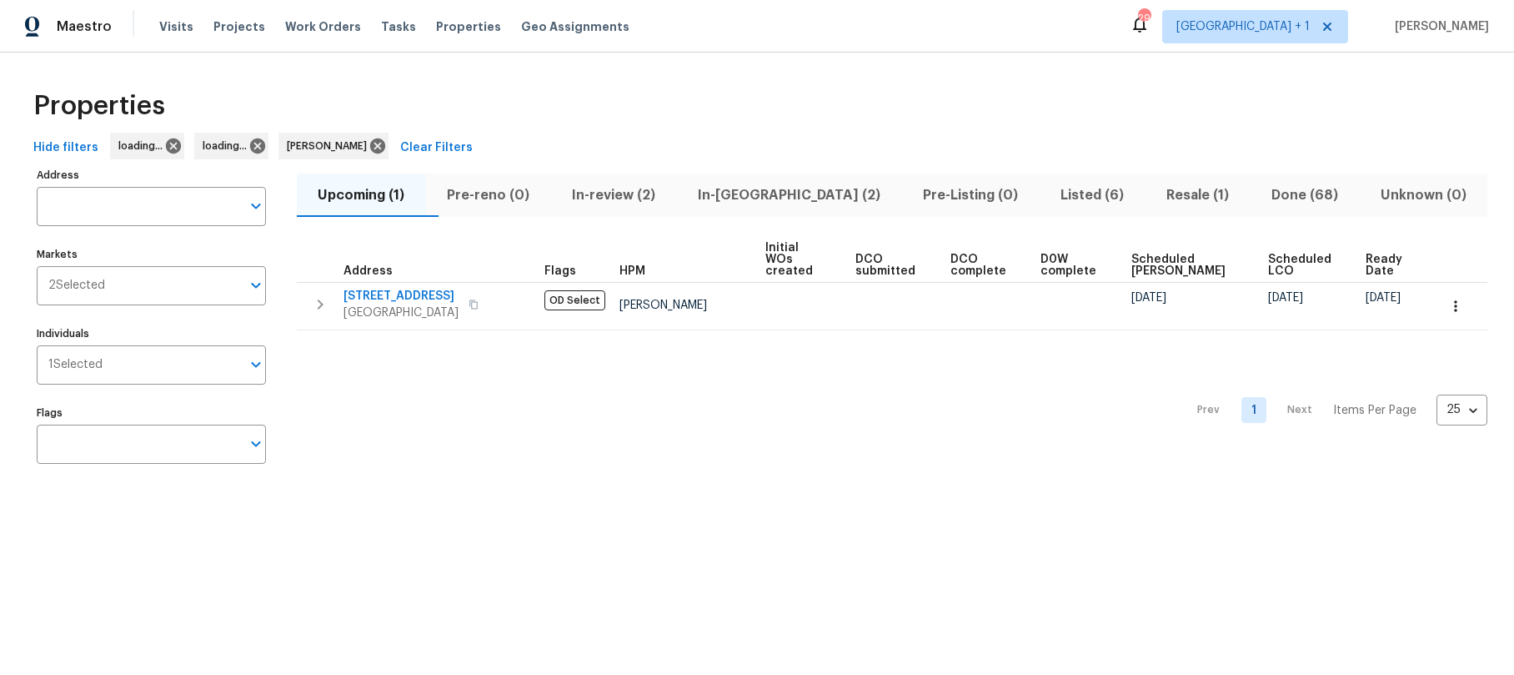
click at [460, 410] on div "Prev 1 Next Items Per Page 25 25 ​" at bounding box center [892, 405] width 1191 height 150
click at [782, 192] on span "In-reno (2)" at bounding box center [789, 194] width 205 height 23
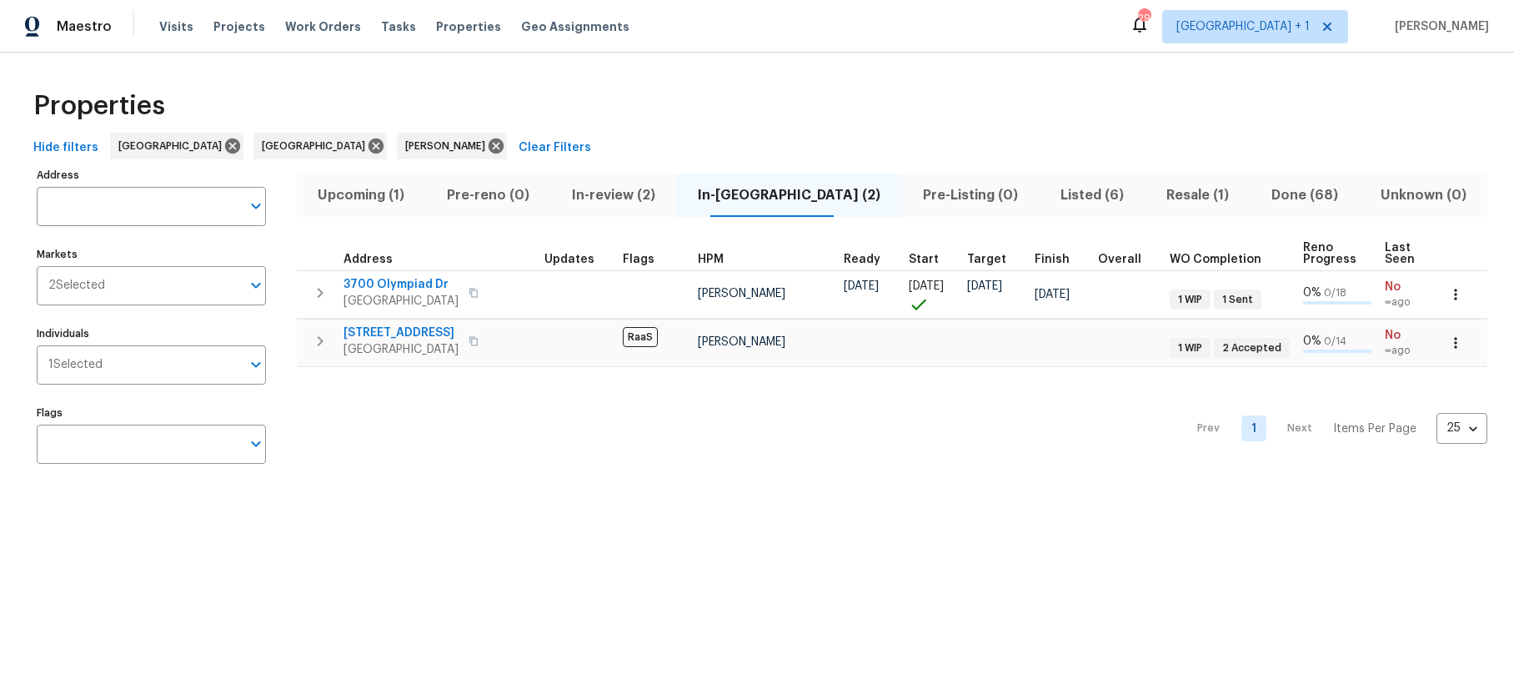
click at [475, 443] on div "Prev 1 Next Items Per Page 25 25 ​" at bounding box center [892, 423] width 1191 height 113
click at [469, 434] on div "Prev 1 Next Items Per Page 25 25 ​" at bounding box center [892, 423] width 1191 height 113
click at [651, 428] on div "Prev 1 Next Items Per Page 25 25 ​" at bounding box center [892, 423] width 1191 height 113
click at [644, 434] on div "Prev 1 Next Items Per Page 25 25 ​" at bounding box center [892, 423] width 1191 height 113
click at [628, 463] on div "Prev 1 Next Items Per Page 25 25 ​" at bounding box center [892, 423] width 1191 height 113
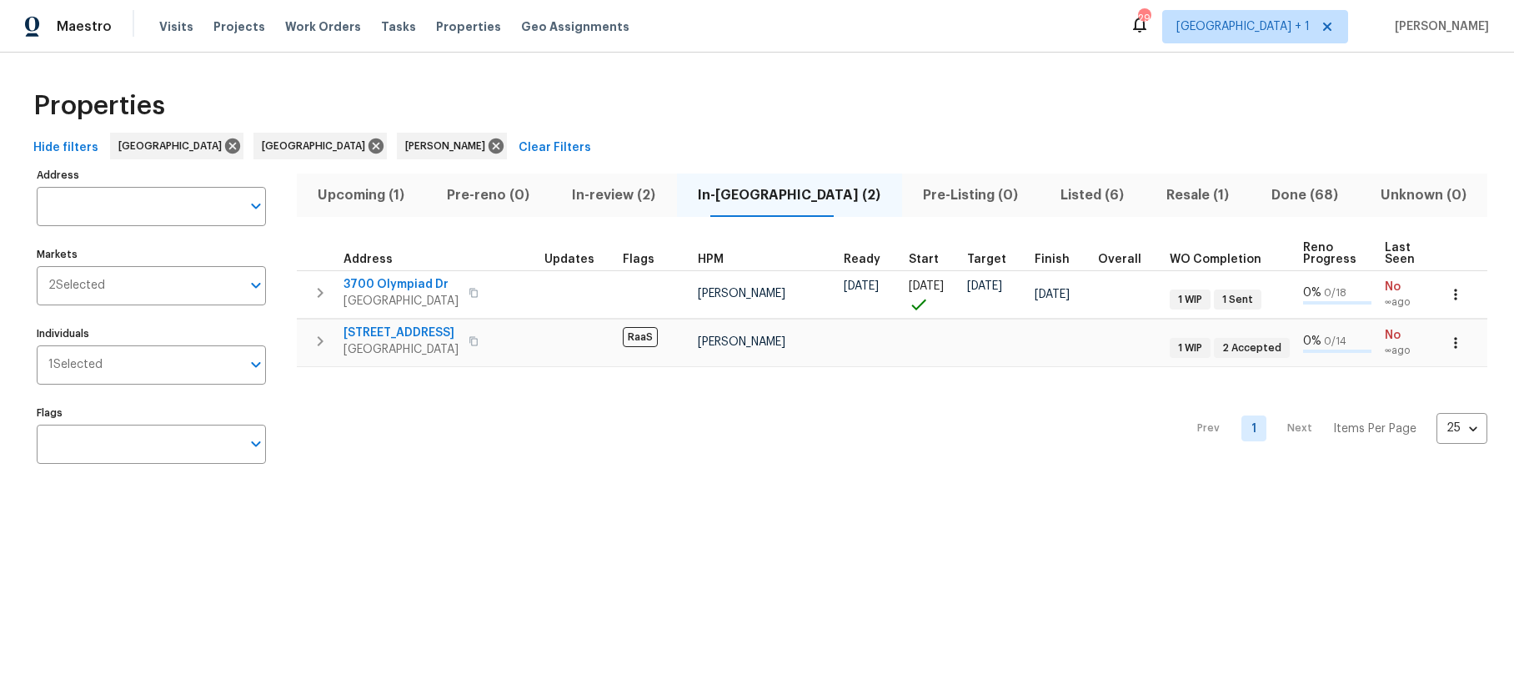
click at [632, 468] on div "Prev 1 Next Items Per Page 25 25 ​" at bounding box center [892, 423] width 1191 height 113
click at [557, 333] on td at bounding box center [577, 343] width 78 height 48
click at [440, 326] on span "5012 8th Ave" at bounding box center [401, 332] width 115 height 17
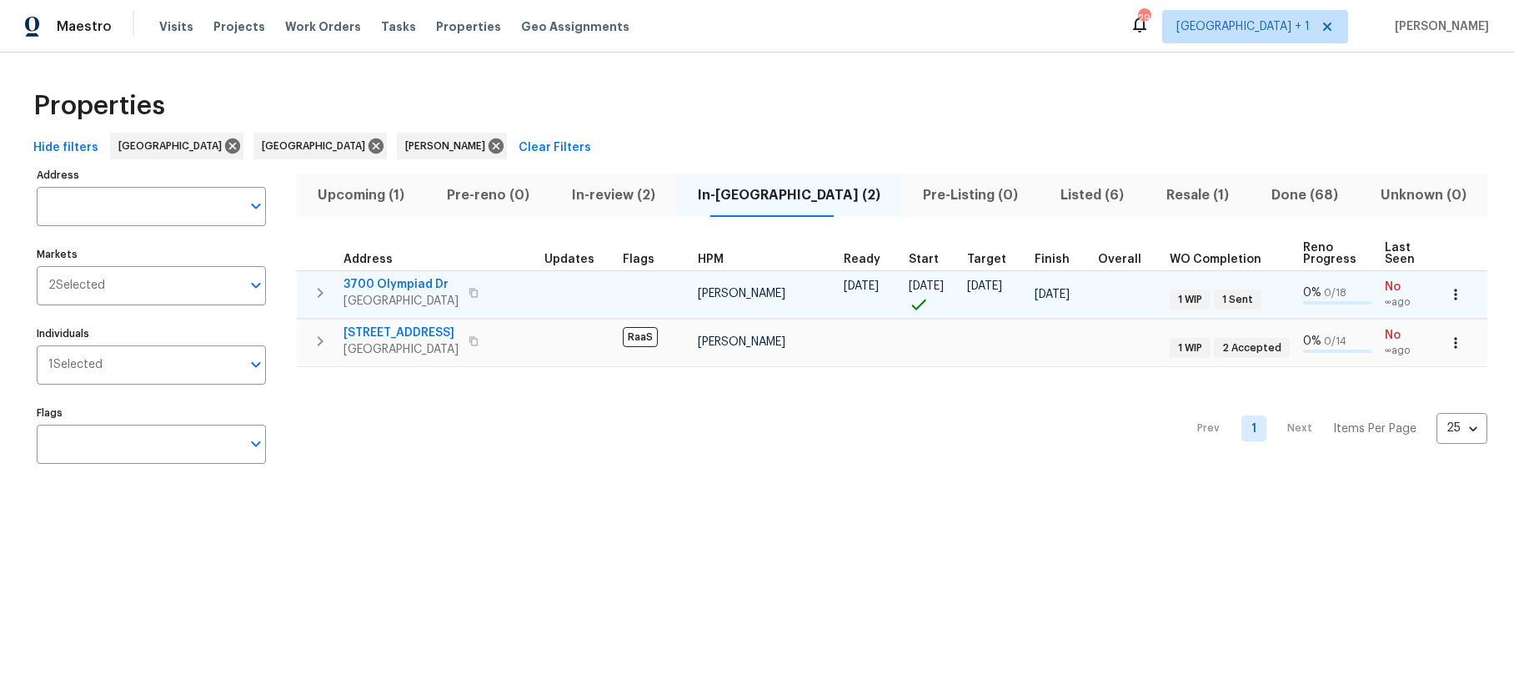
click at [404, 295] on span "View Park, CA 90043" at bounding box center [401, 301] width 115 height 17
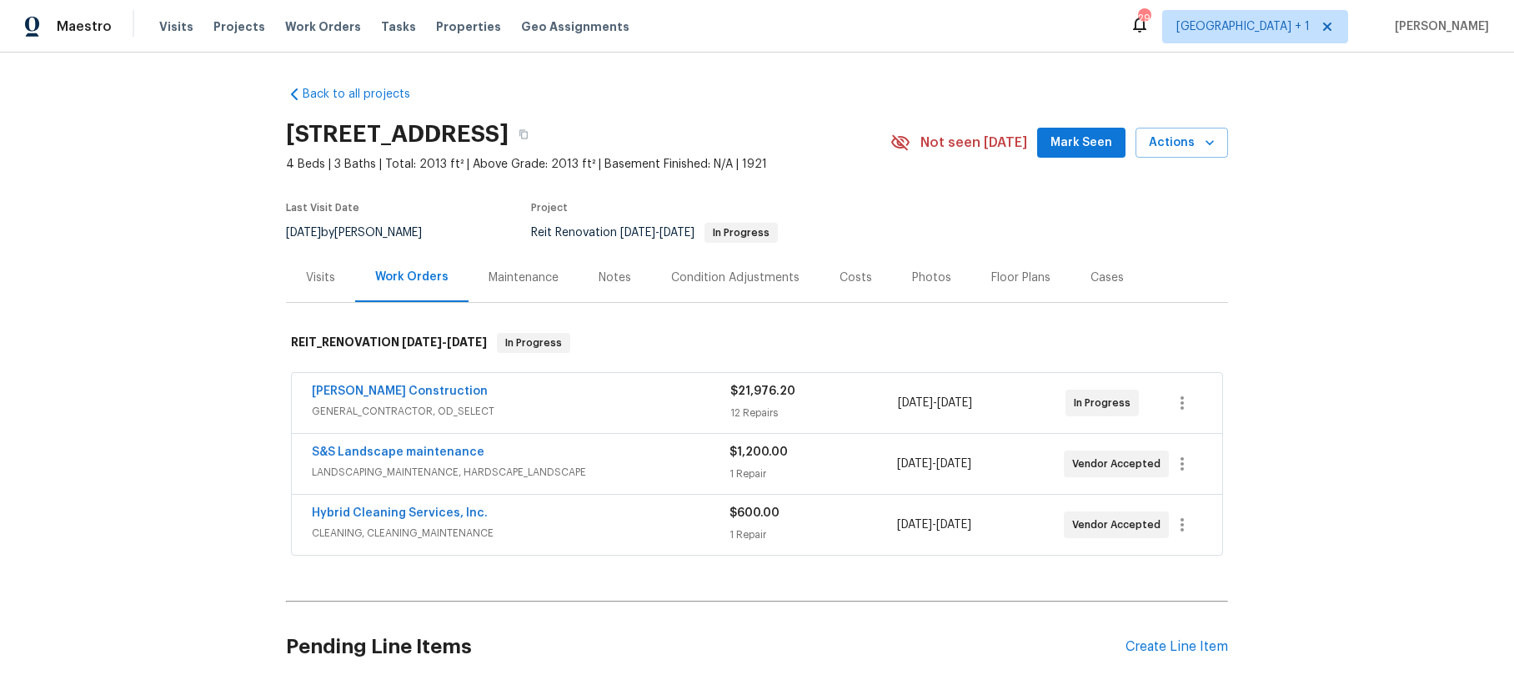
click at [604, 522] on div "Hybrid Cleaning Services, Inc." at bounding box center [521, 515] width 418 height 20
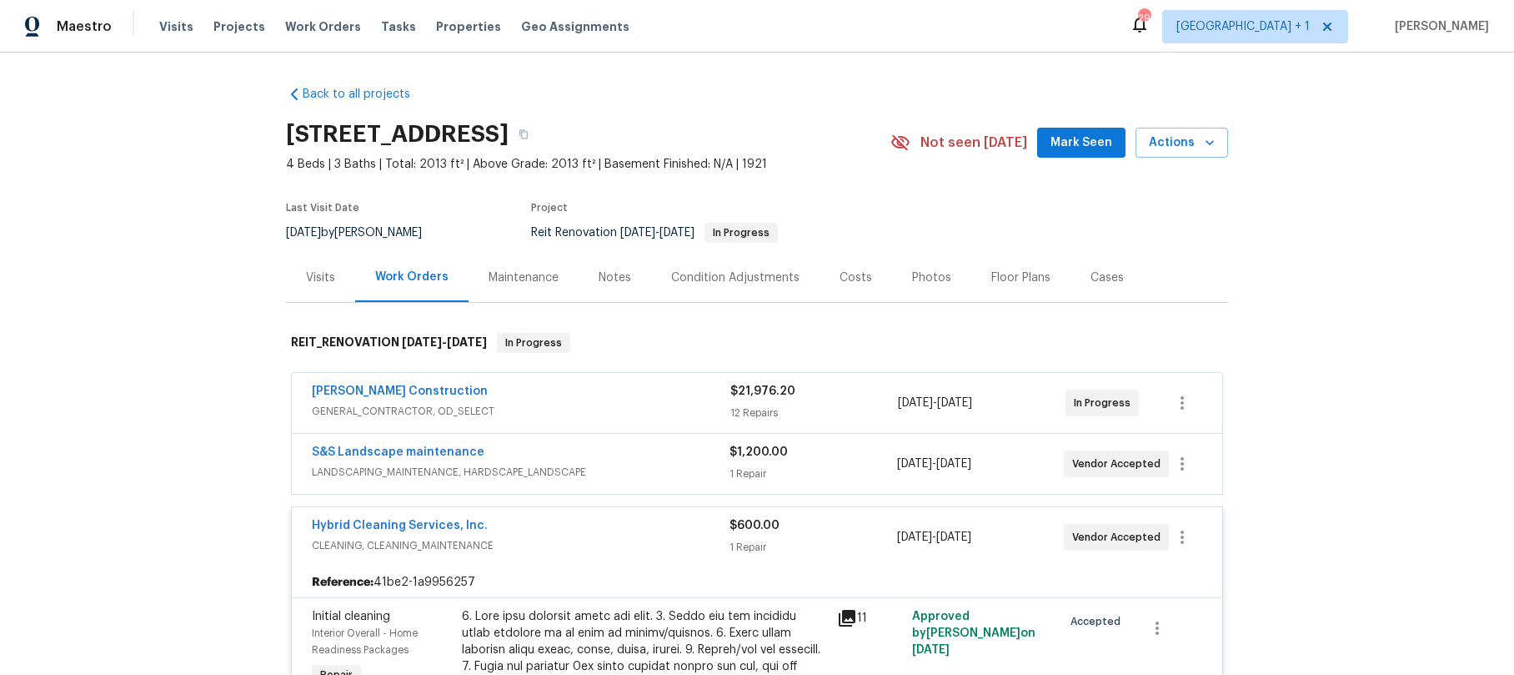
click at [1042, 541] on div "[DATE] - [DATE]" at bounding box center [980, 537] width 167 height 40
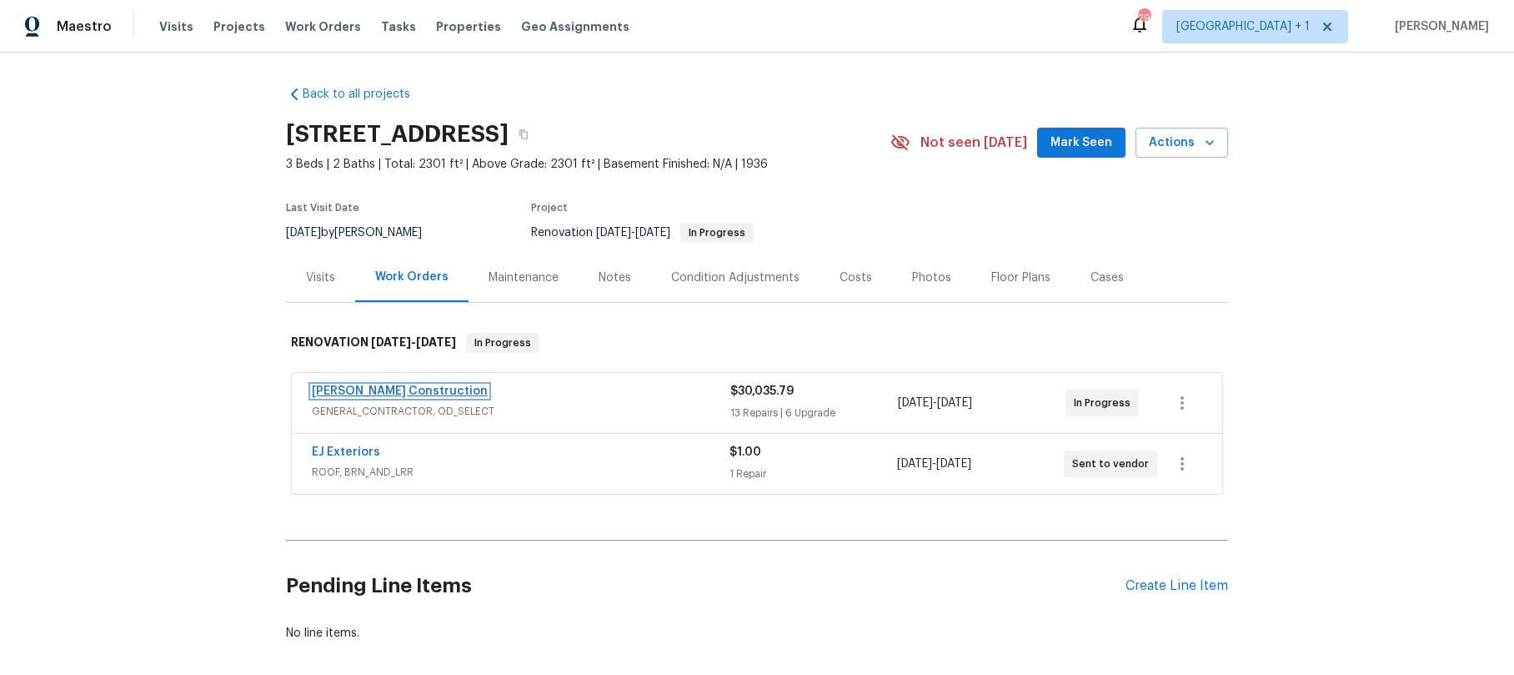
click at [383, 393] on link "[PERSON_NAME] Construction" at bounding box center [400, 391] width 176 height 12
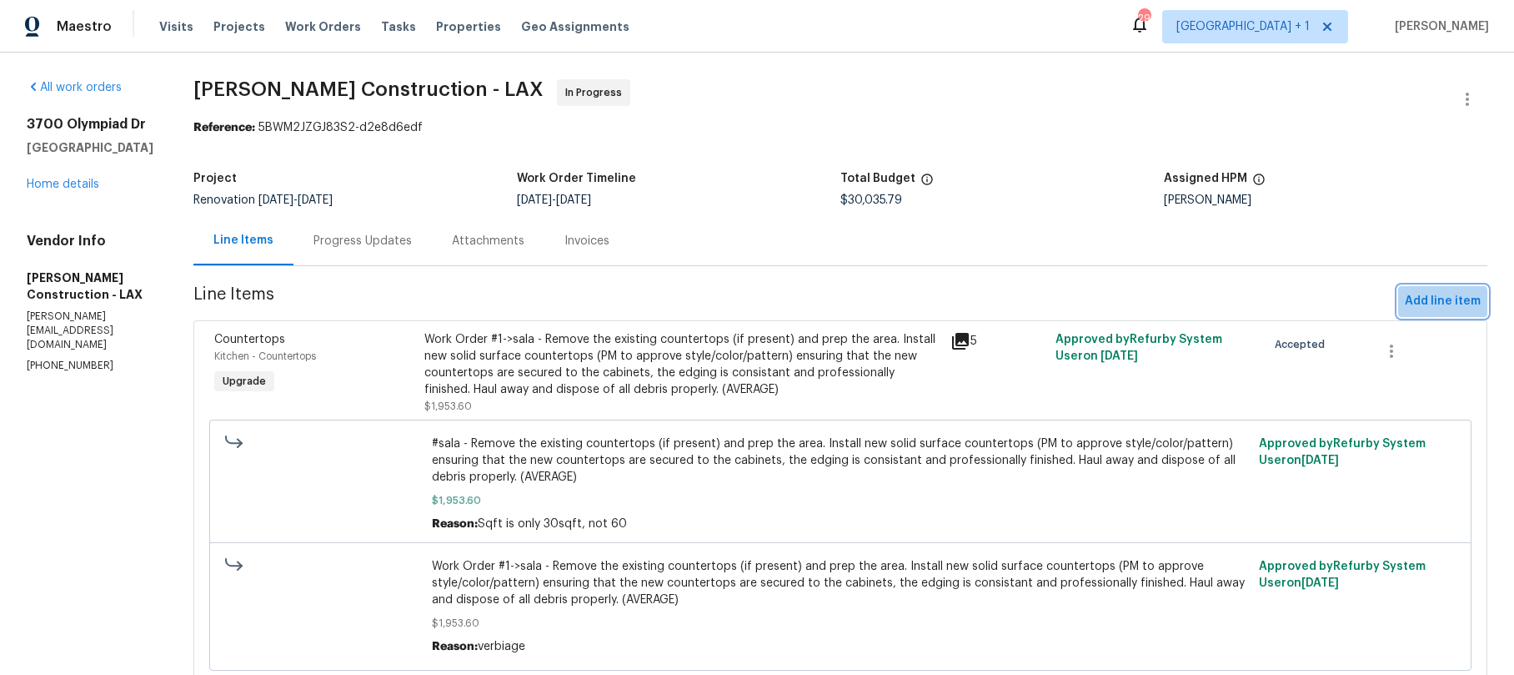
click at [1423, 304] on span "Add line item" at bounding box center [1443, 301] width 76 height 21
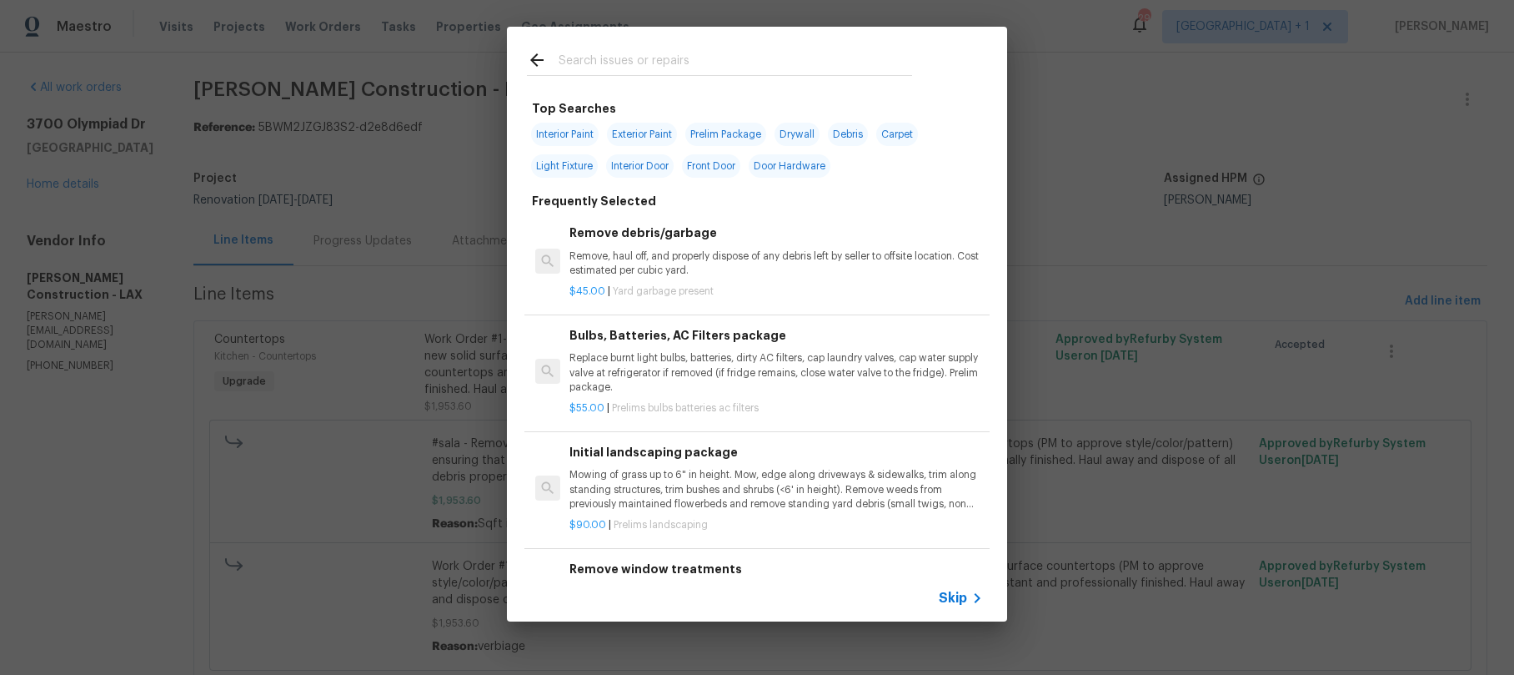
click at [954, 591] on span "Skip" at bounding box center [953, 598] width 28 height 17
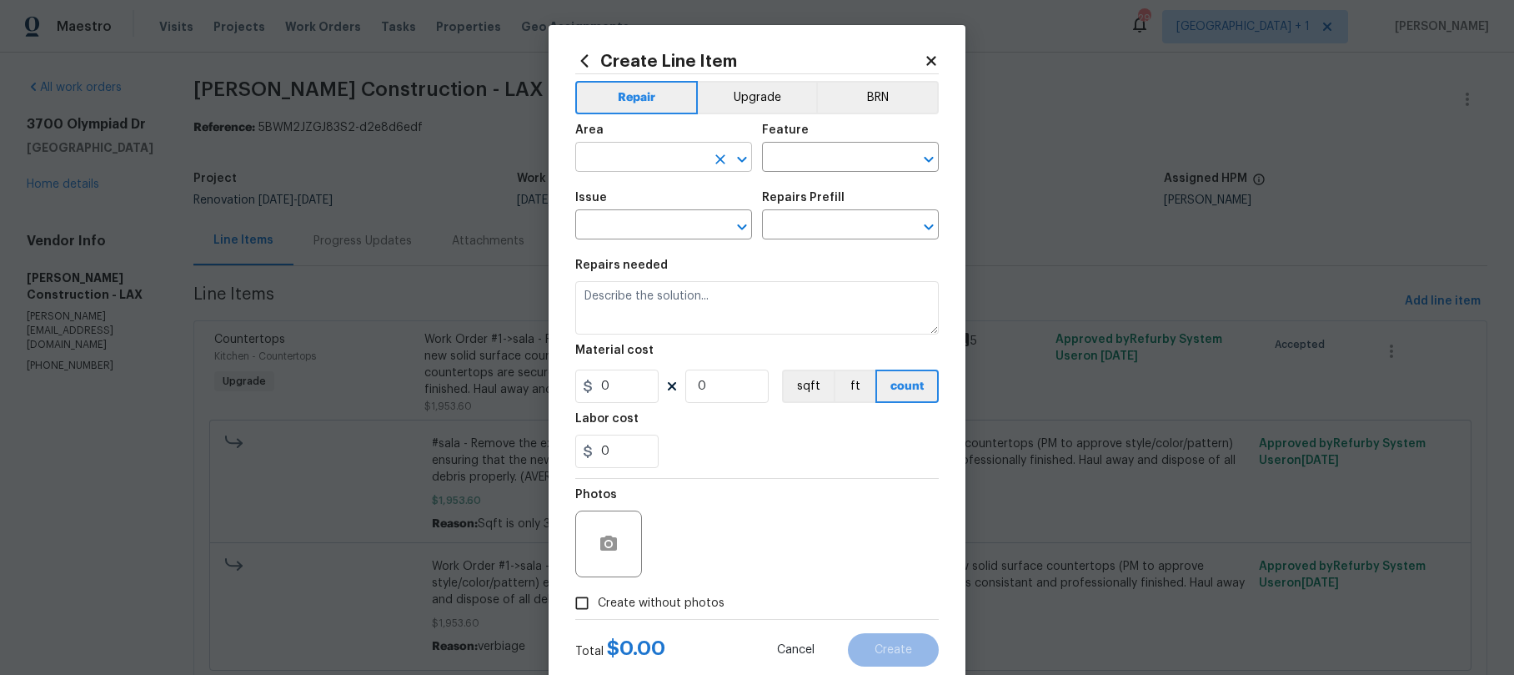
click at [605, 153] on input "text" at bounding box center [640, 159] width 130 height 26
click at [615, 193] on li "Kitchen" at bounding box center [658, 196] width 177 height 28
type input "Kitchen"
click at [795, 158] on input "text" at bounding box center [827, 159] width 130 height 26
click at [791, 231] on li "Sink" at bounding box center [844, 236] width 177 height 28
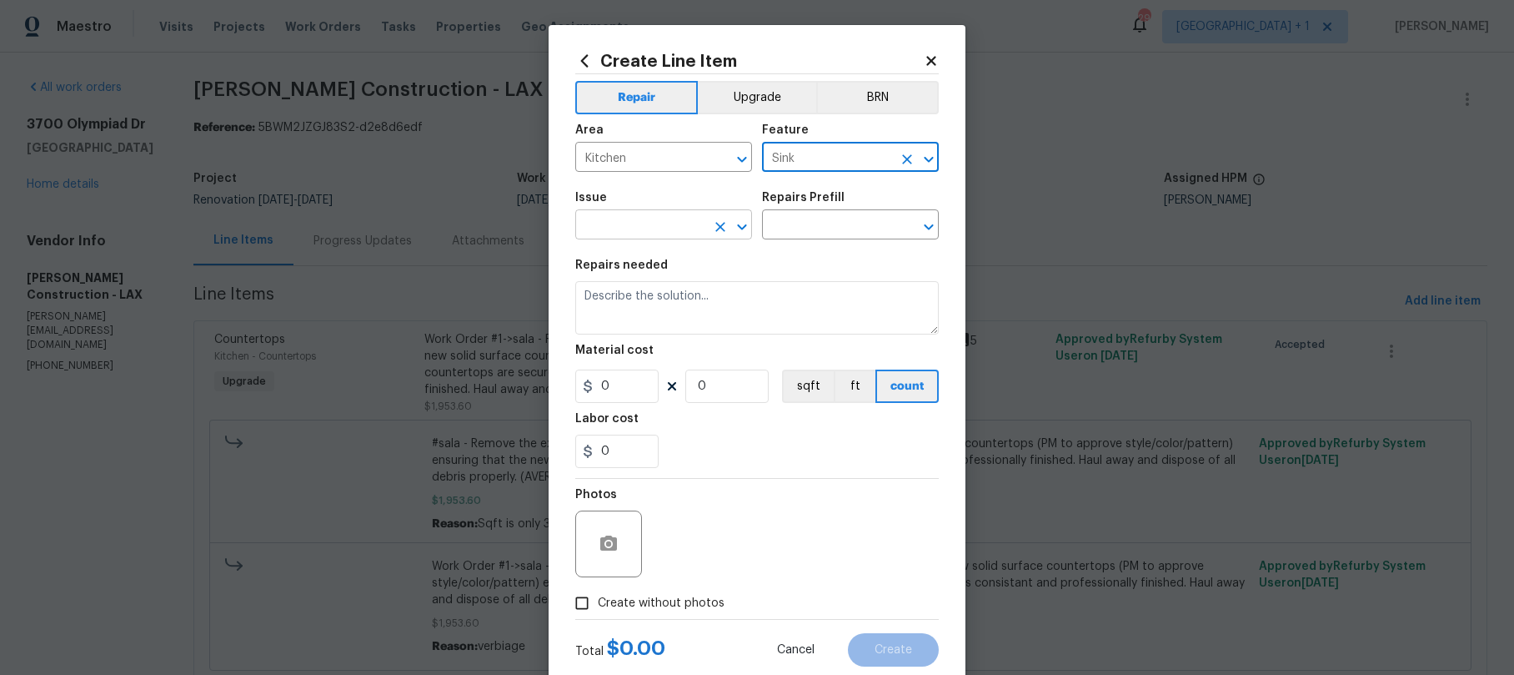
type input "Sink"
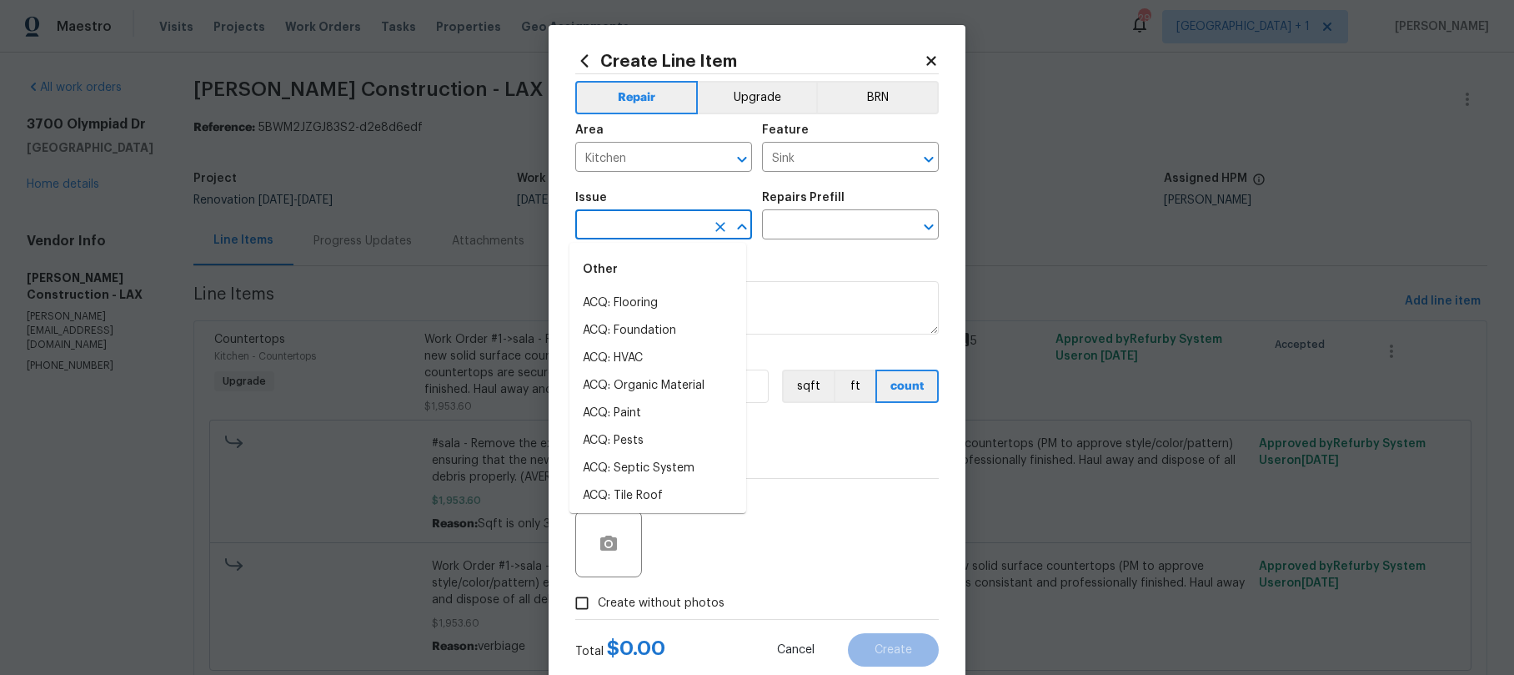
click at [656, 230] on input "text" at bounding box center [640, 226] width 130 height 26
click at [660, 320] on li "Kitchen Plumbing" at bounding box center [658, 331] width 177 height 28
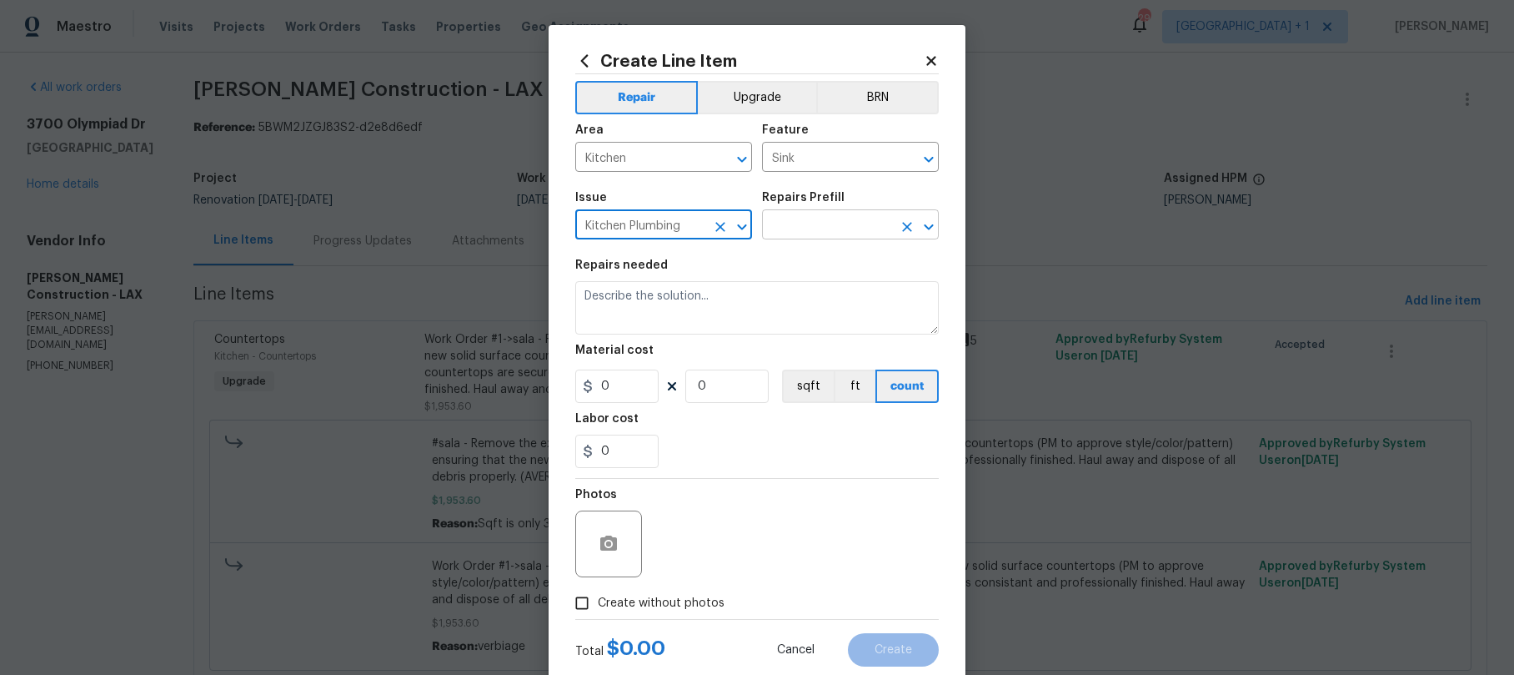
type input "Kitchen Plumbing"
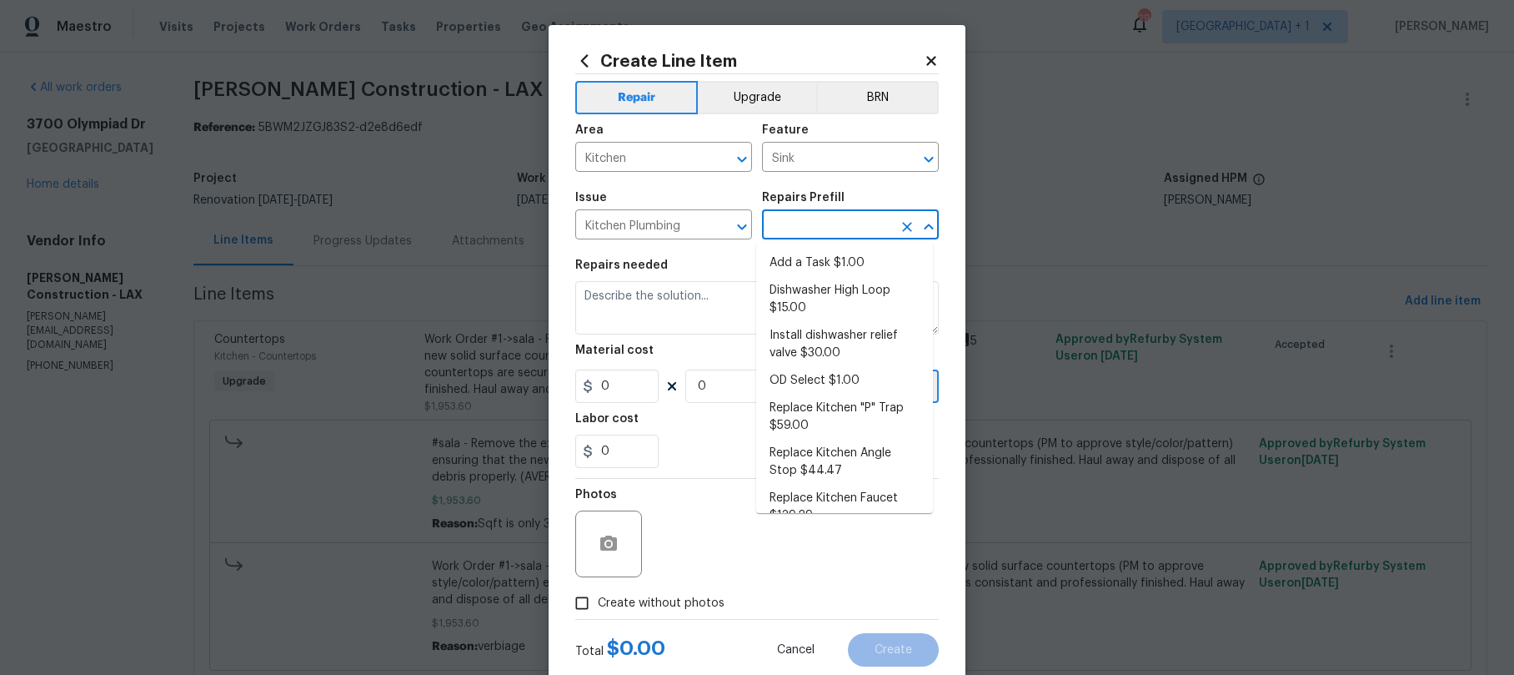
click at [816, 224] on input "text" at bounding box center [827, 226] width 130 height 26
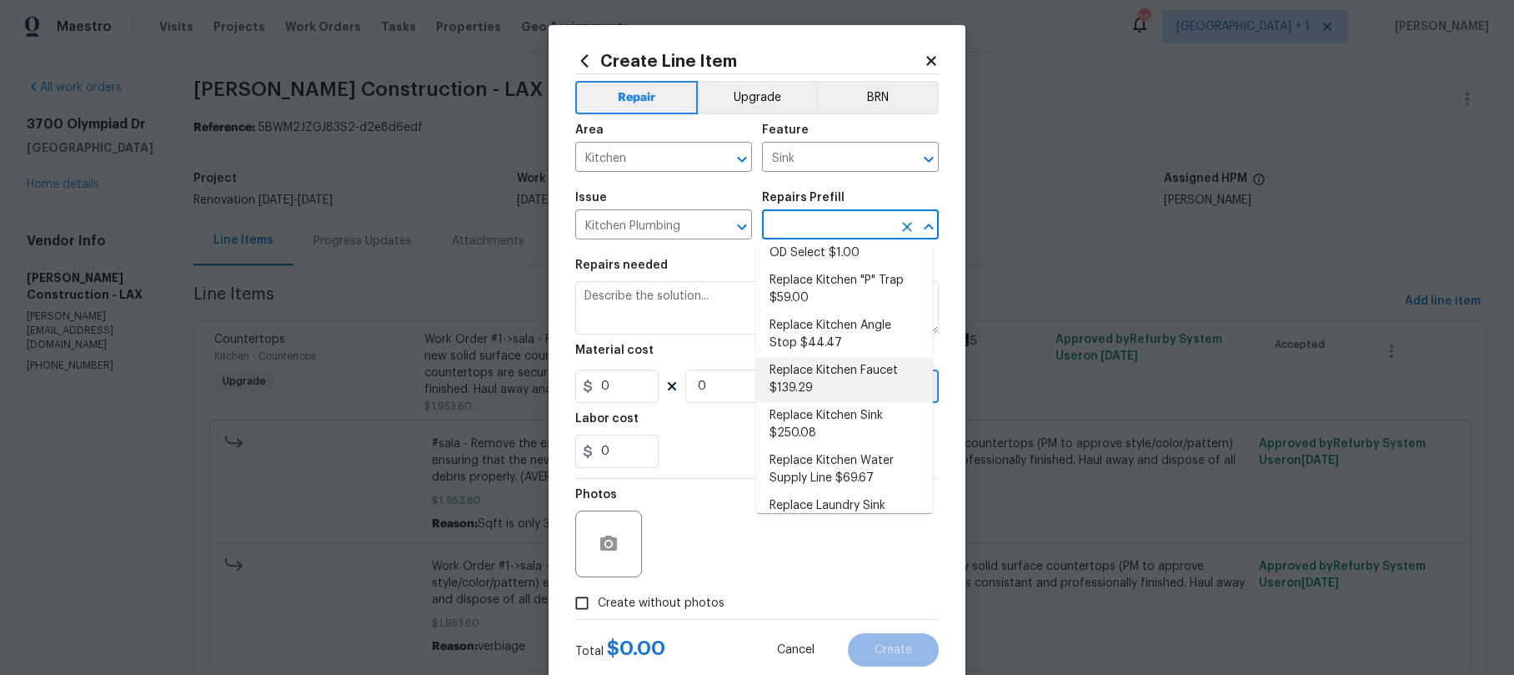
scroll to position [125, 0]
click at [831, 425] on li "Replace Kitchen Sink $250.08" at bounding box center [844, 426] width 177 height 45
type input "Plumbing"
type input "Replace Kitchen Sink $250.08"
type textarea "Remove the existing kitchen sink and install a new single or double basin kitch…"
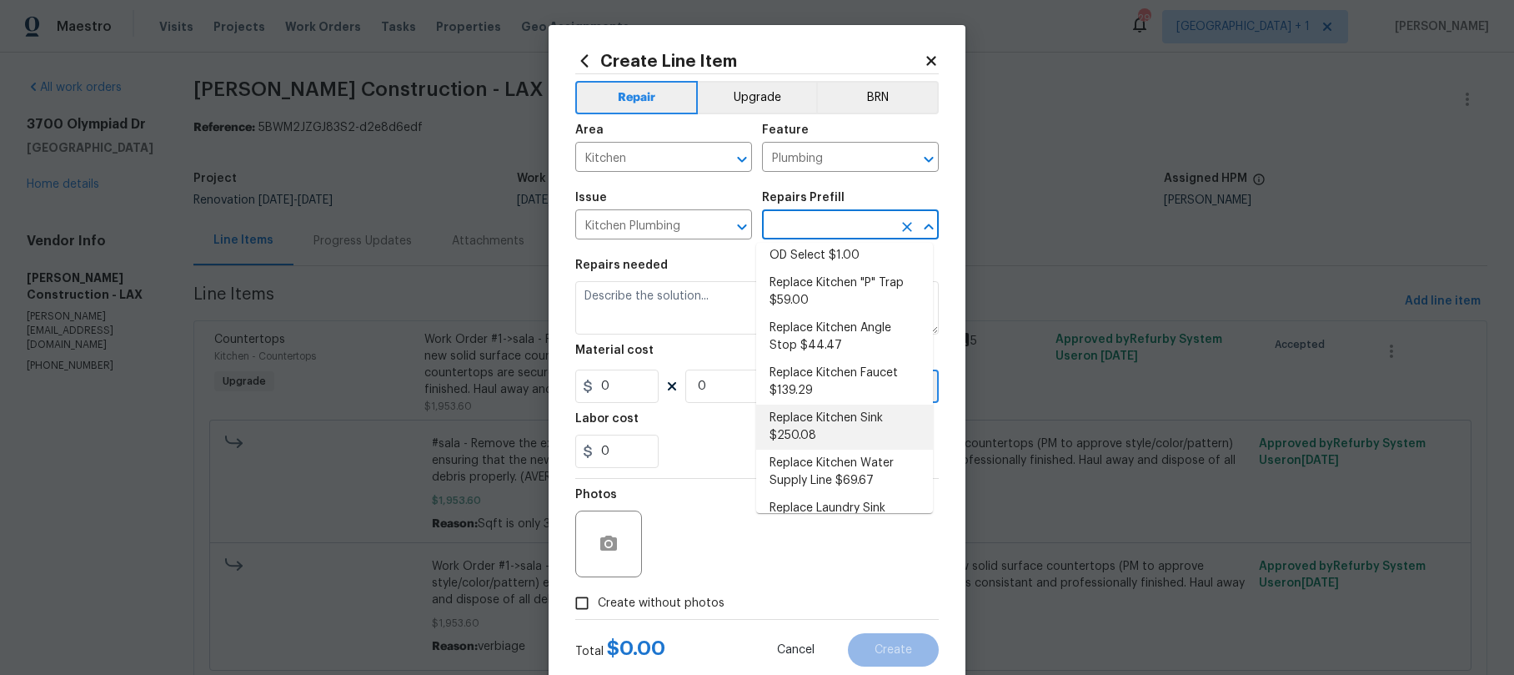
type input "250.08"
type input "1"
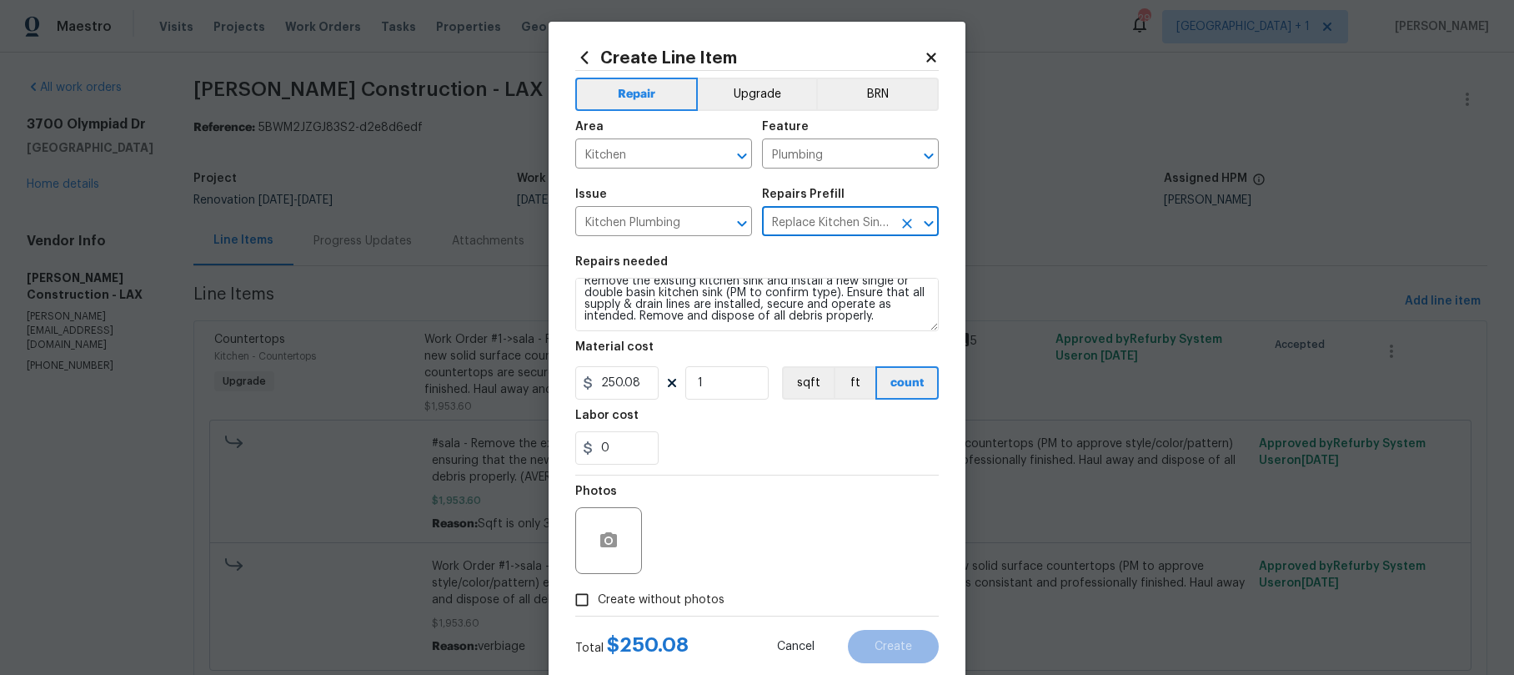
scroll to position [7, 0]
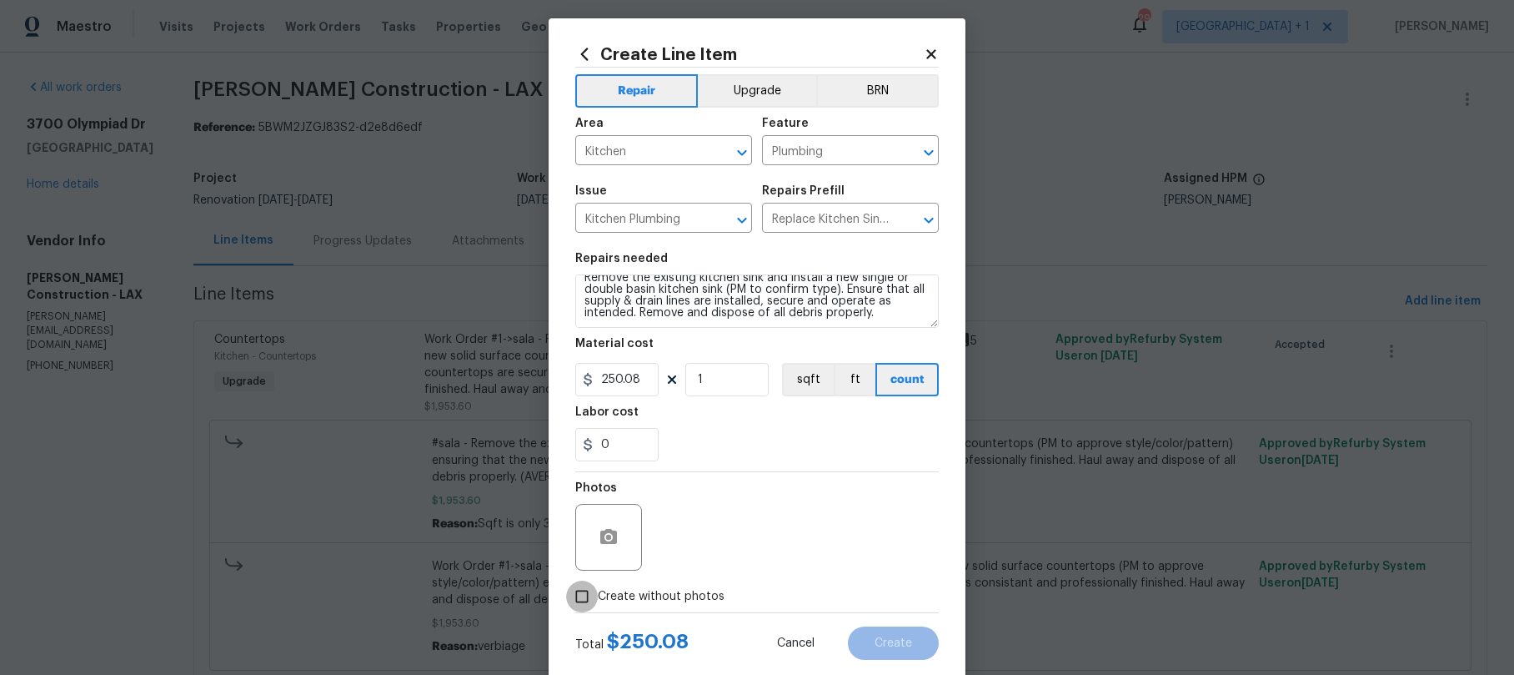
click at [579, 592] on input "Create without photos" at bounding box center [582, 596] width 32 height 32
checkbox input "true"
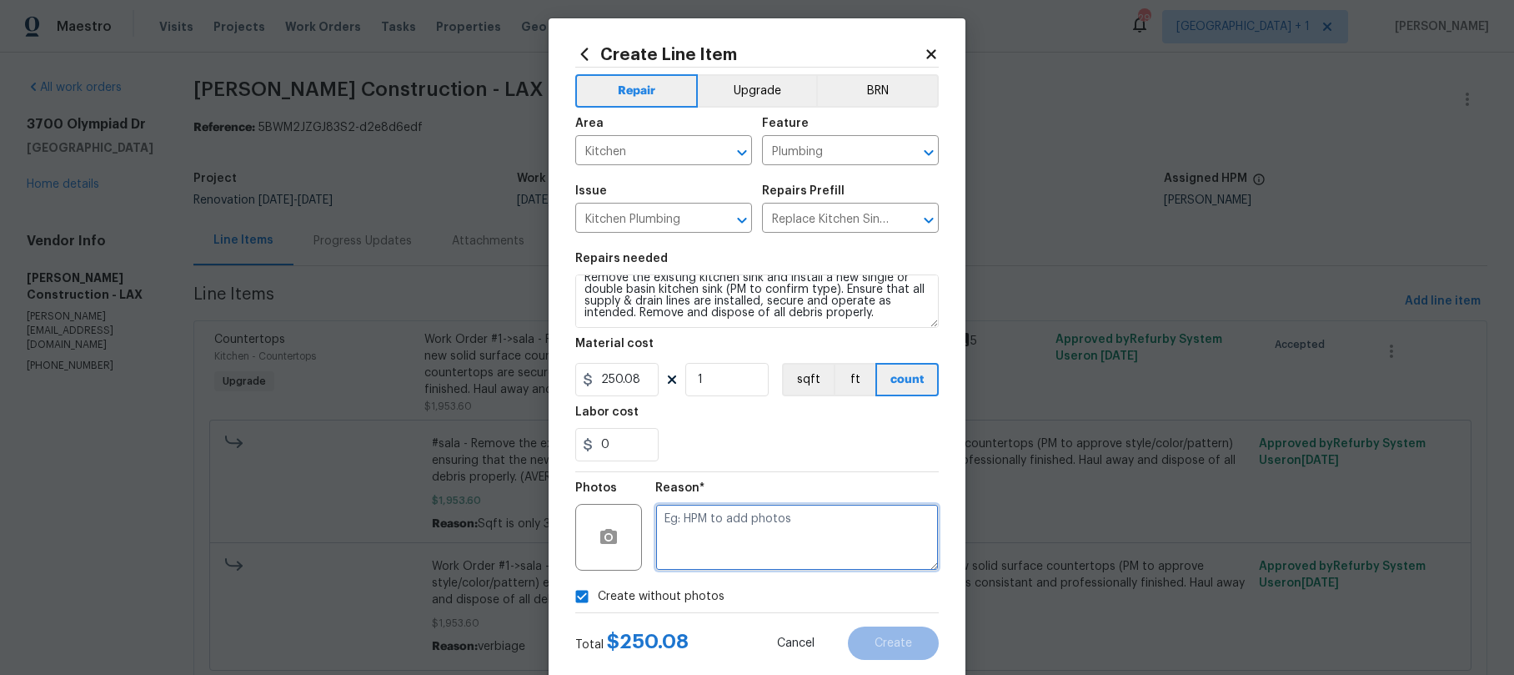
click at [706, 525] on textarea at bounding box center [797, 537] width 284 height 67
type textarea "."
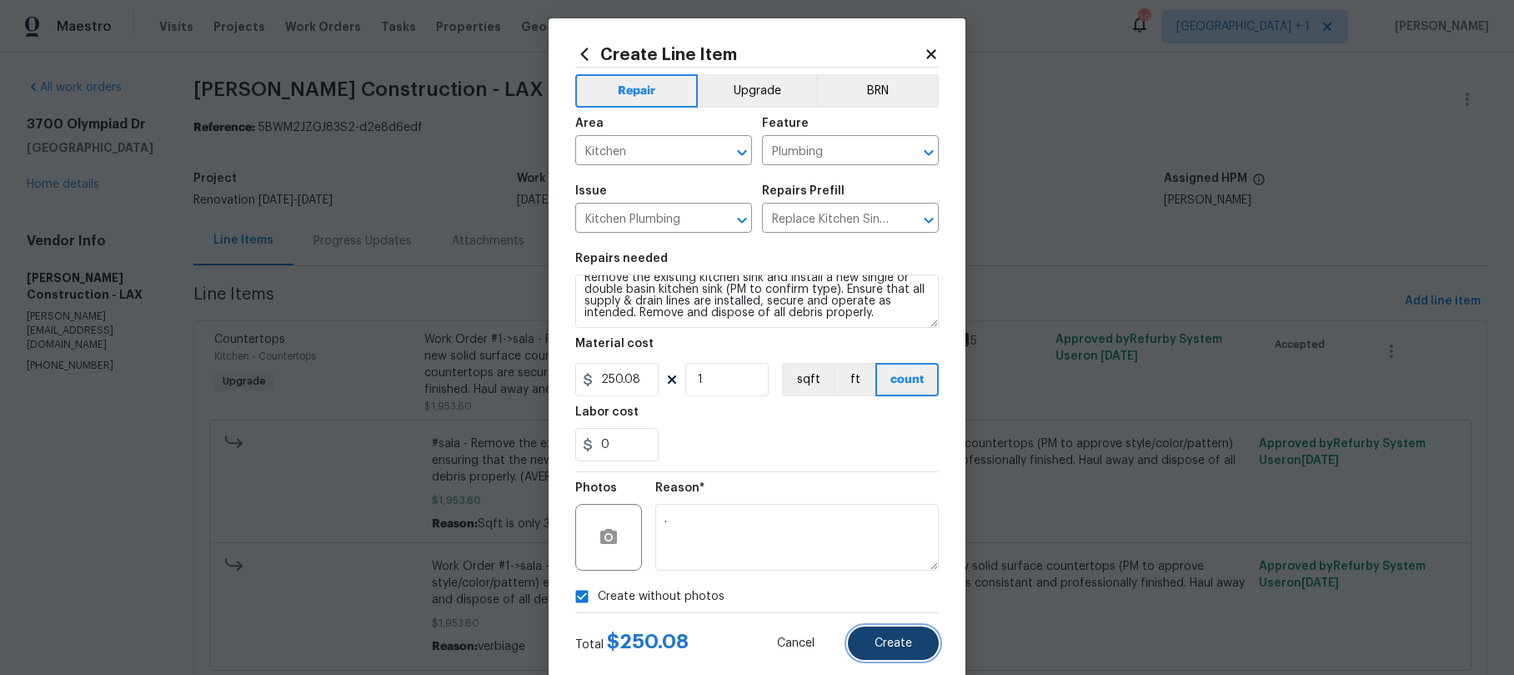
click at [887, 651] on button "Create" at bounding box center [893, 642] width 91 height 33
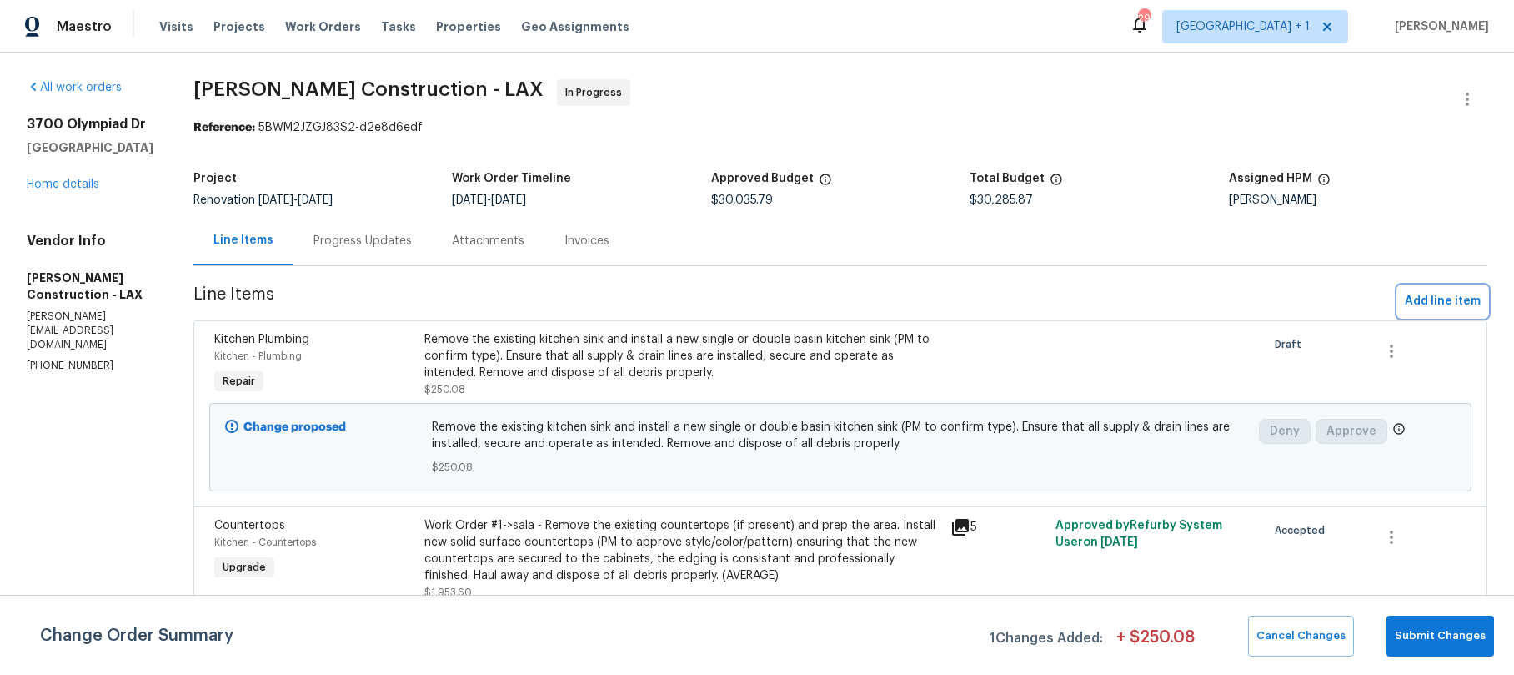
click at [1424, 307] on span "Add line item" at bounding box center [1443, 301] width 76 height 21
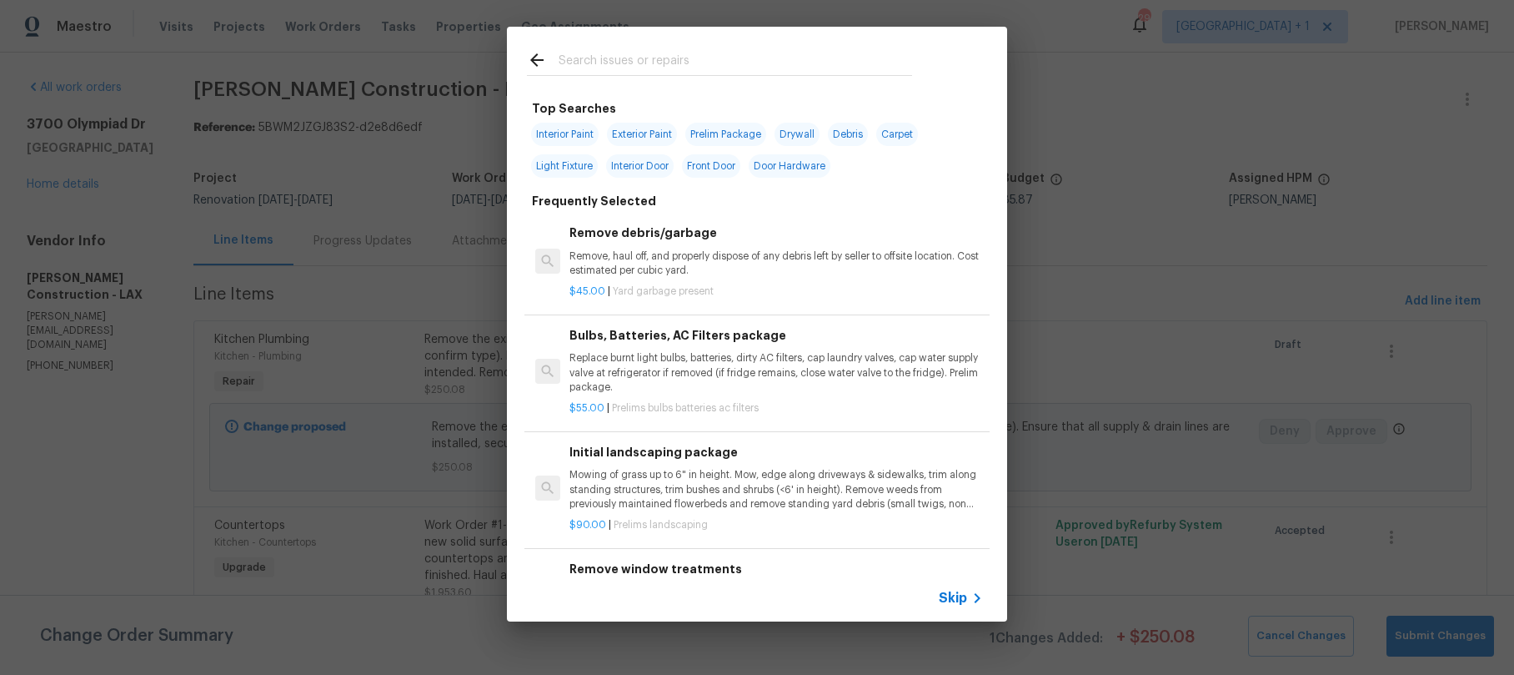
click at [964, 605] on span "Skip" at bounding box center [953, 598] width 28 height 17
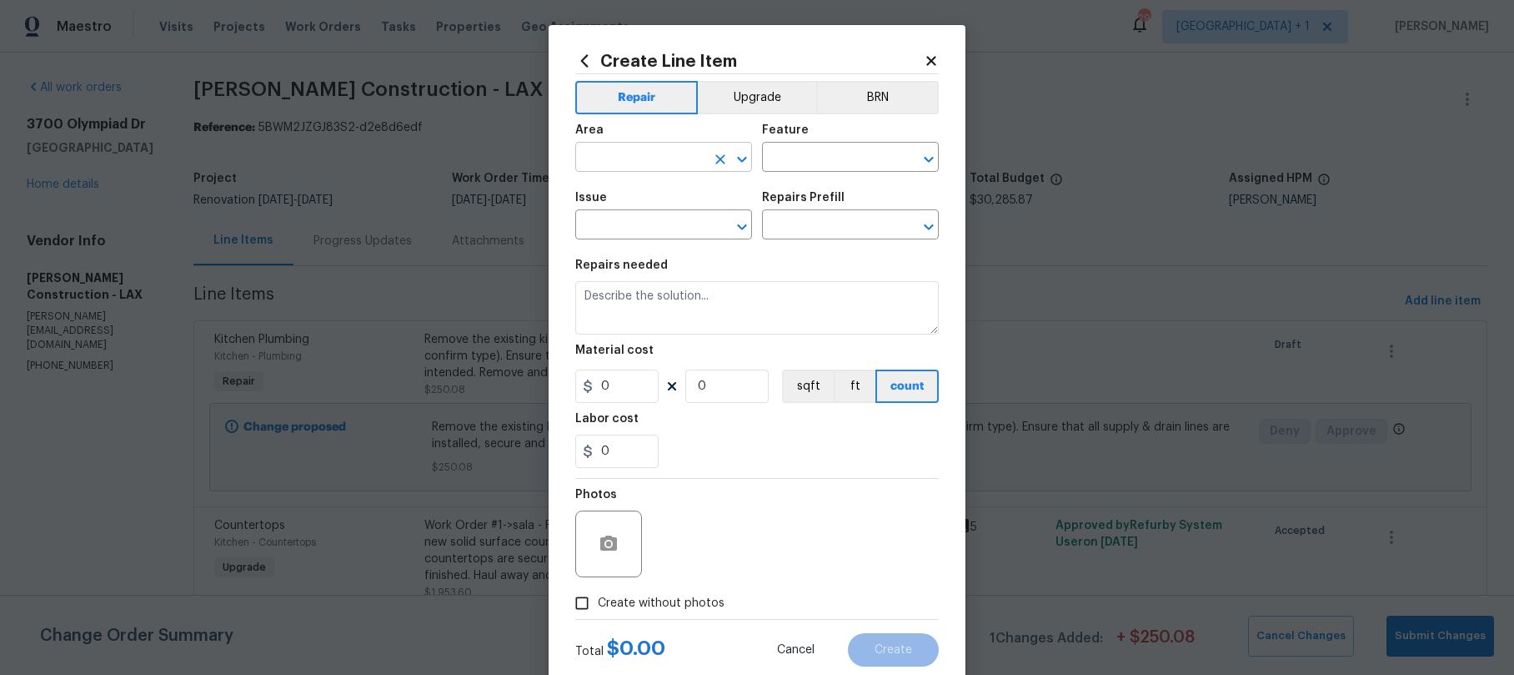
click at [656, 153] on input "text" at bounding box center [640, 159] width 130 height 26
click at [602, 186] on li "Kitchen" at bounding box center [658, 196] width 177 height 28
type input "Kitchen"
click at [778, 151] on input "text" at bounding box center [827, 159] width 130 height 26
type input "f"
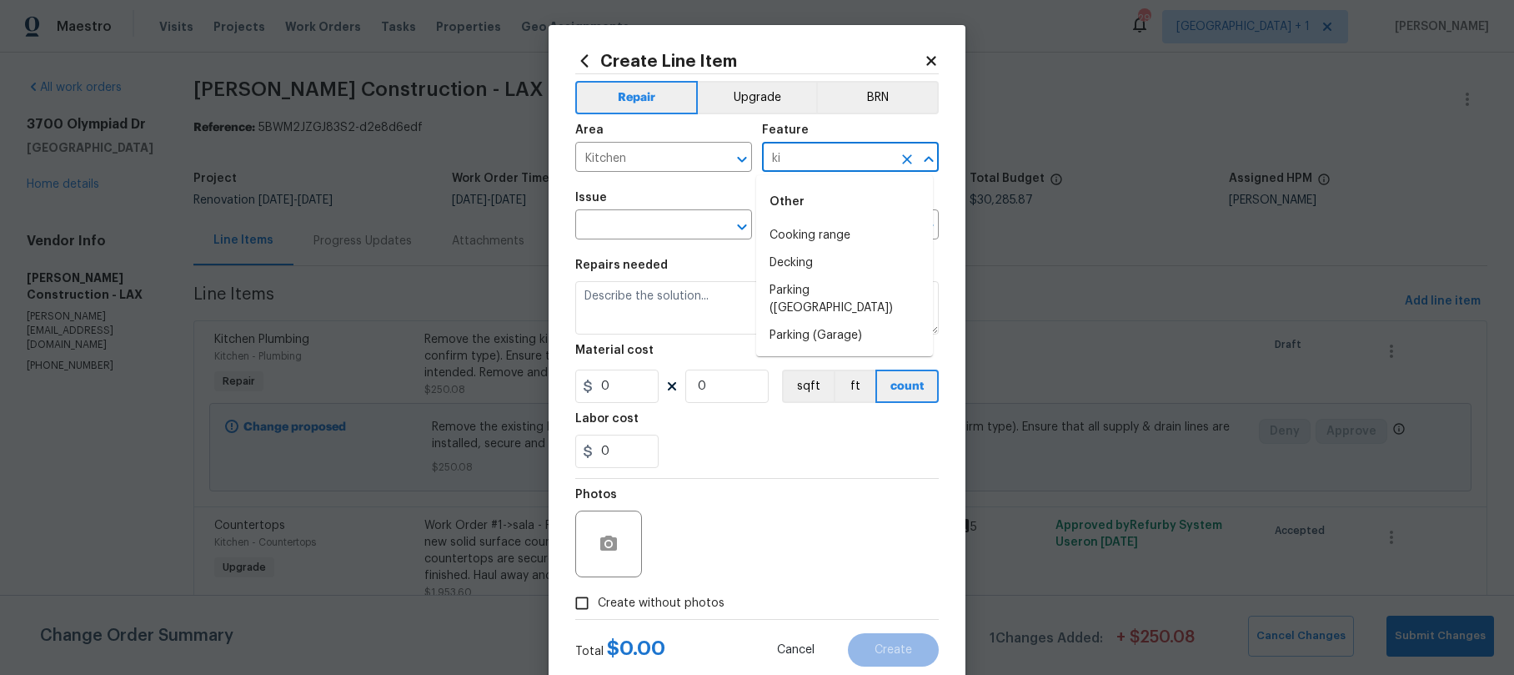
type input "k"
click at [781, 267] on li "Plumbing" at bounding box center [844, 263] width 177 height 28
type input "Plumbing"
click at [638, 218] on input "text" at bounding box center [640, 226] width 130 height 26
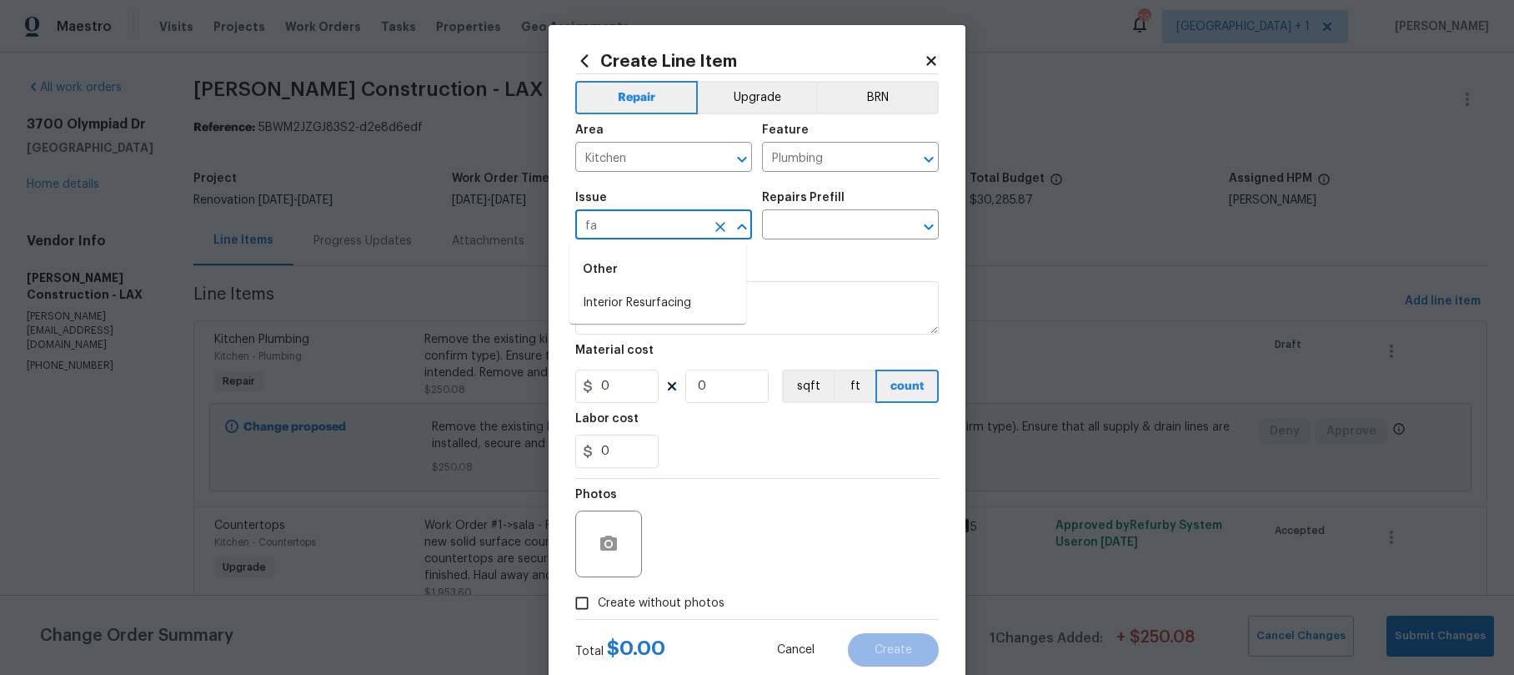
type input "f"
click at [652, 324] on li "Kitchen Plumbing" at bounding box center [658, 331] width 177 height 28
type input "Kitchen Plumbing"
click at [846, 229] on input "text" at bounding box center [827, 226] width 130 height 26
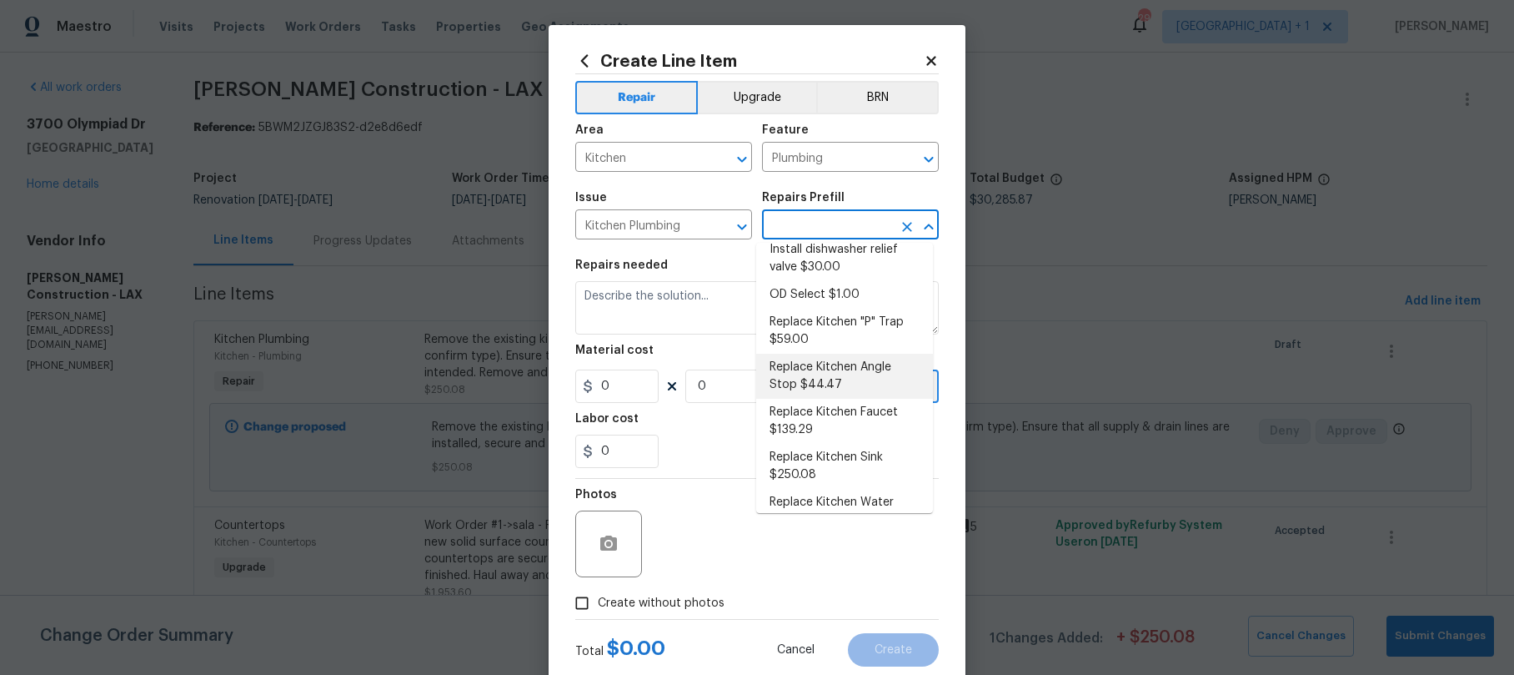
scroll to position [90, 0]
click at [831, 410] on li "Replace Kitchen Faucet $139.29" at bounding box center [844, 416] width 177 height 45
type input "Replace Kitchen Faucet $139.29"
type textarea "Remove the existing kitchen faucet, prep the area and install a new kitchen fau…"
type input "139.29"
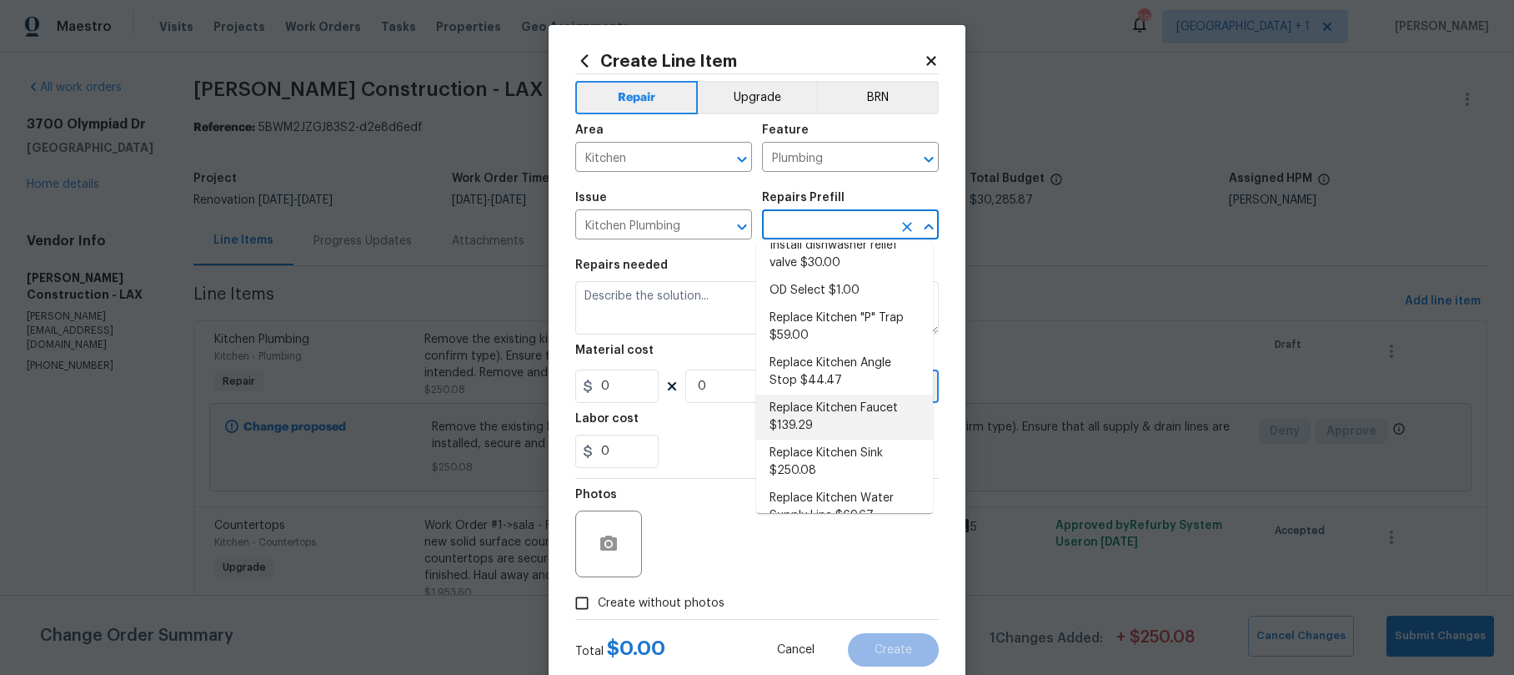
type input "1"
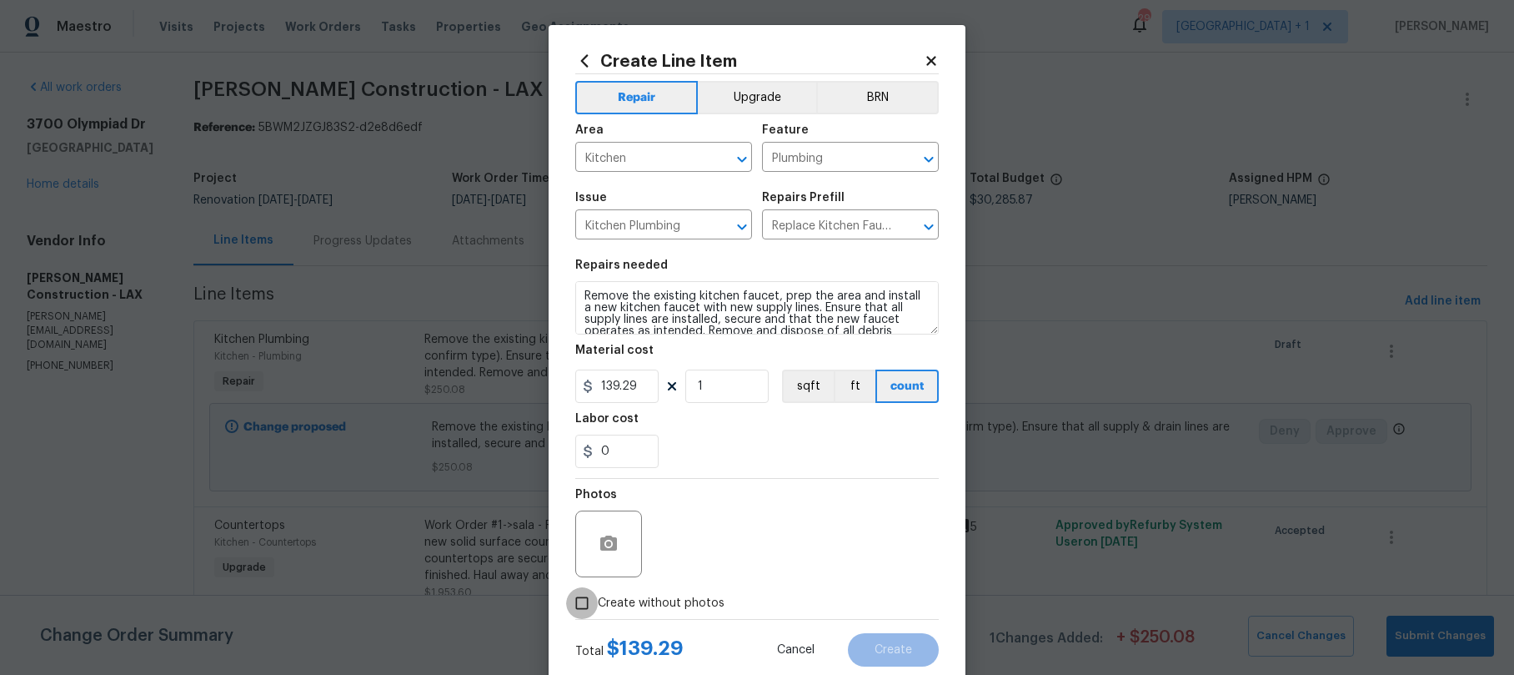
click at [584, 598] on input "Create without photos" at bounding box center [582, 603] width 32 height 32
checkbox input "true"
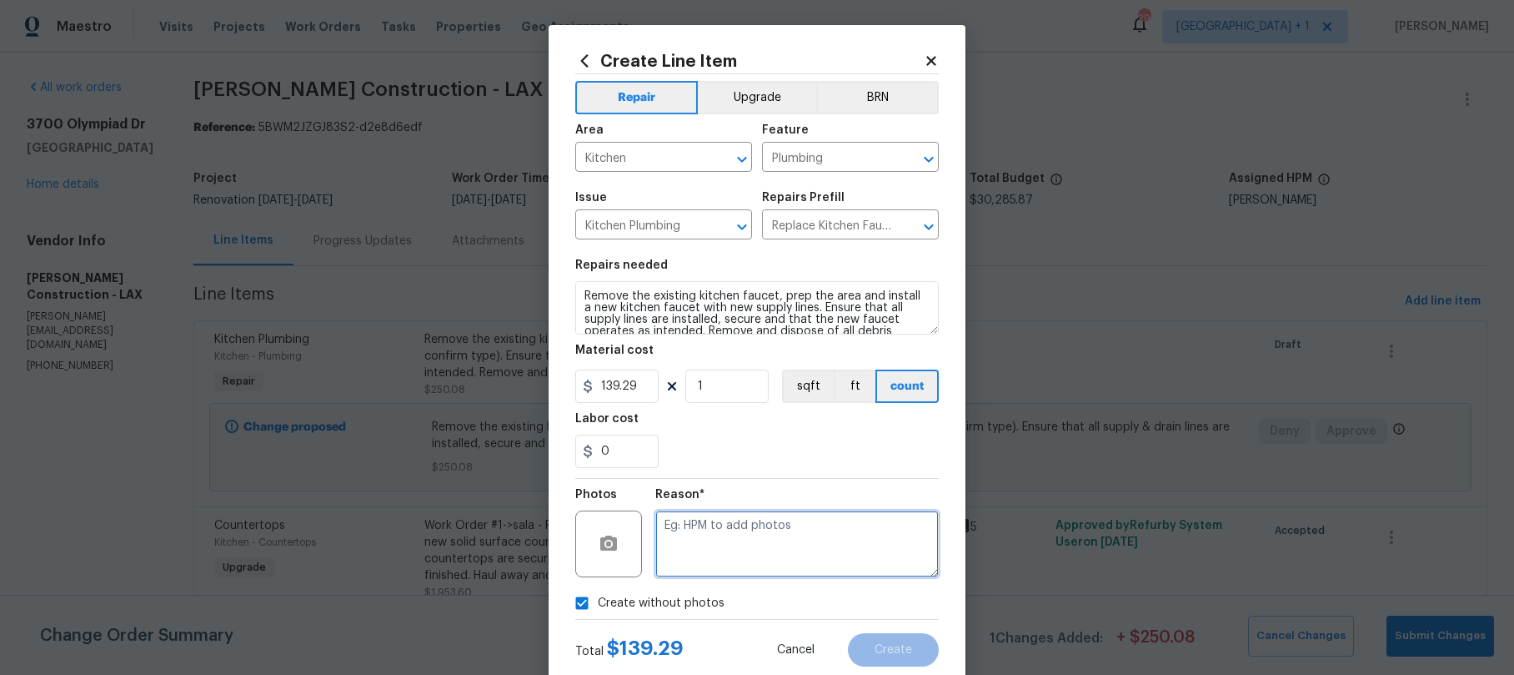
click at [736, 556] on textarea at bounding box center [797, 543] width 284 height 67
type textarea "."
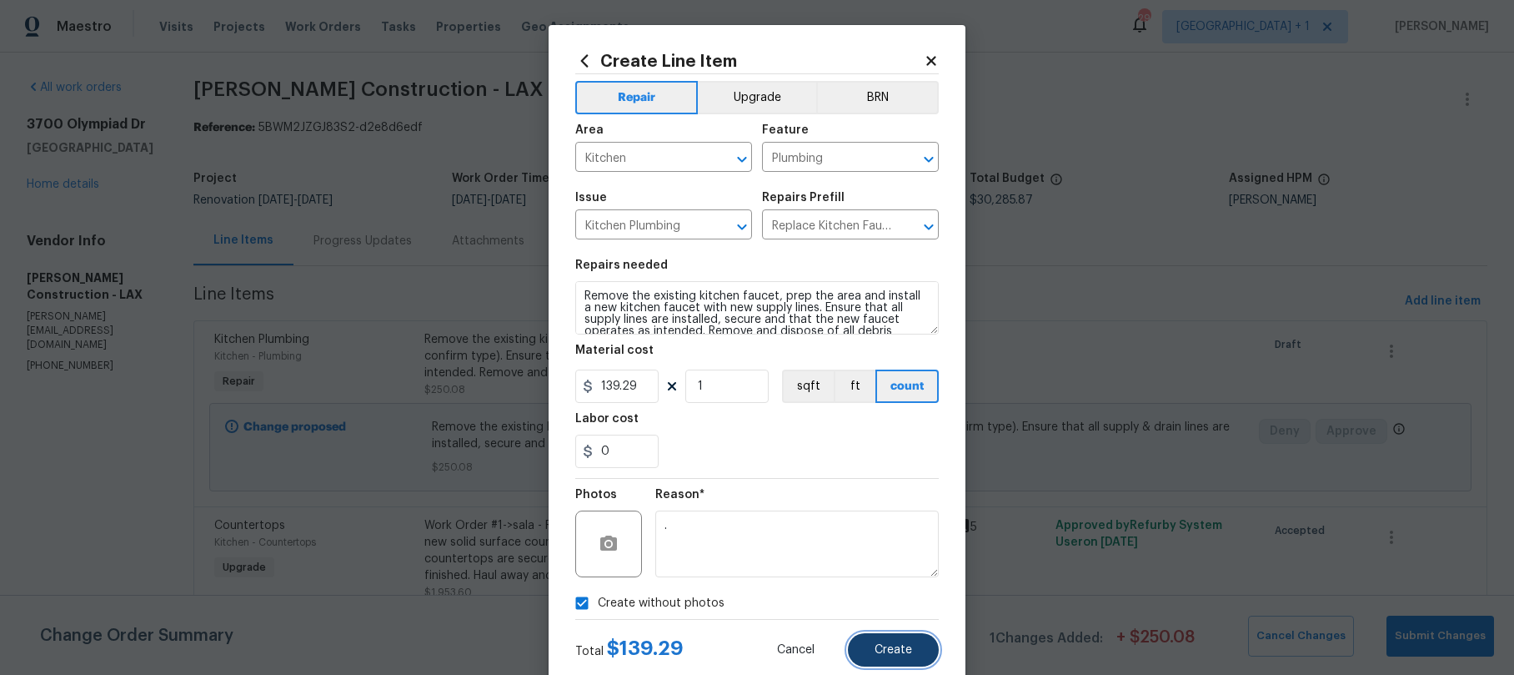
click at [882, 653] on span "Create" at bounding box center [894, 650] width 38 height 13
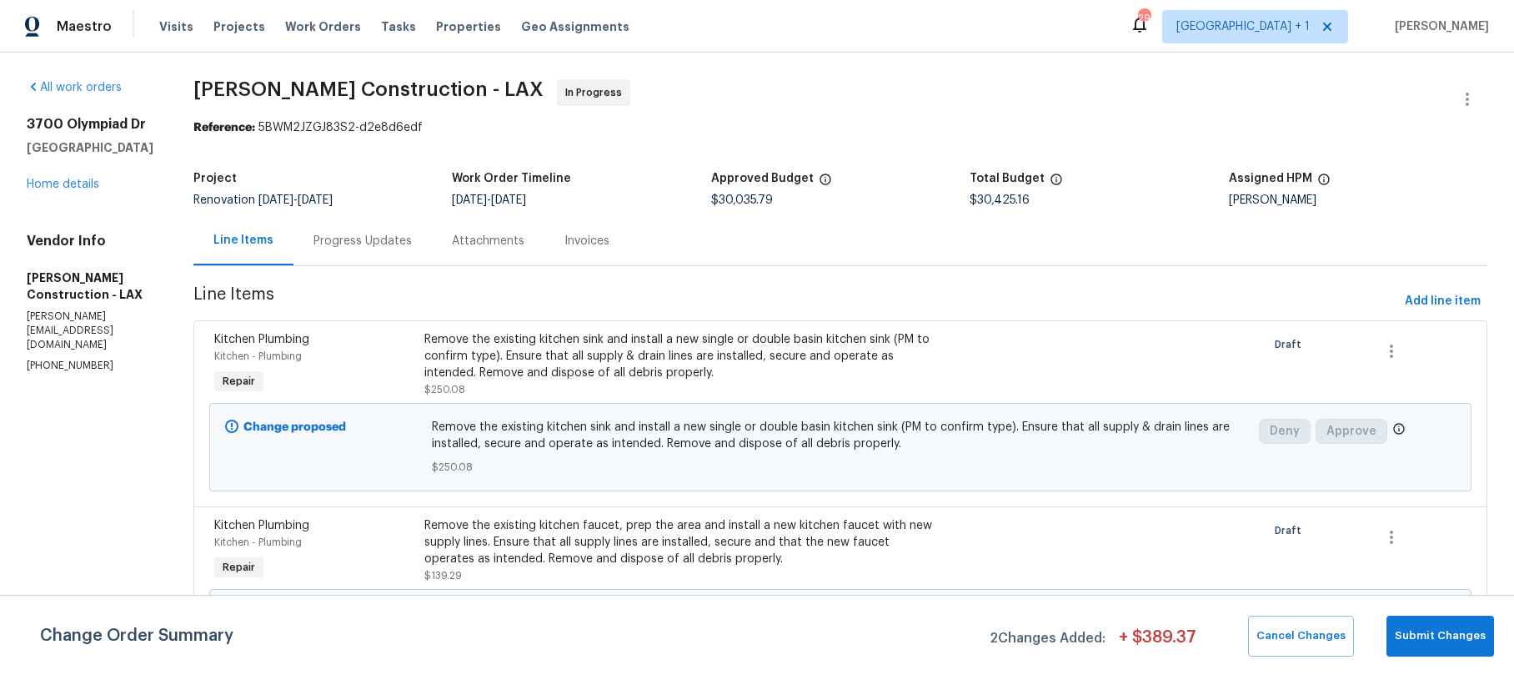
click at [571, 360] on div "Remove the existing kitchen sink and install a new single or double basin kitch…" at bounding box center [682, 356] width 516 height 50
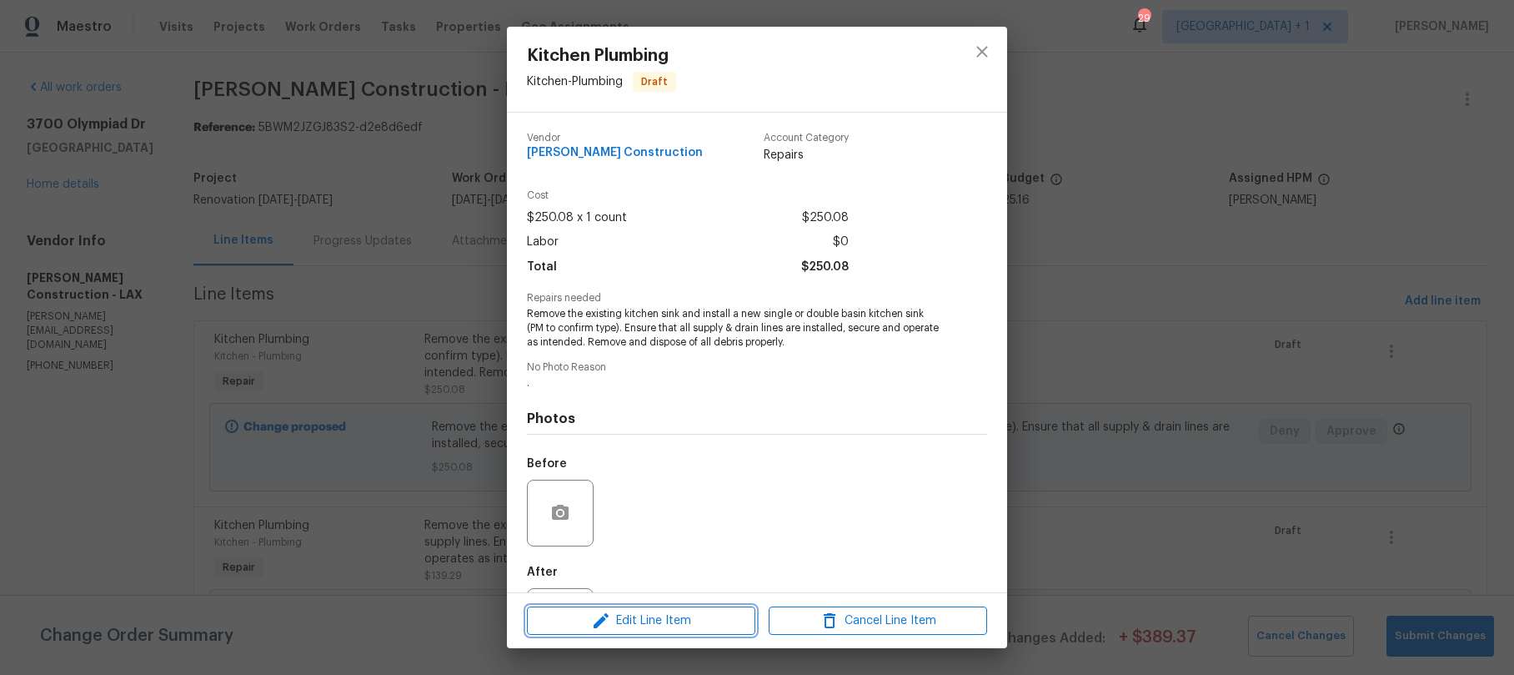
click at [645, 625] on span "Edit Line Item" at bounding box center [641, 620] width 218 height 21
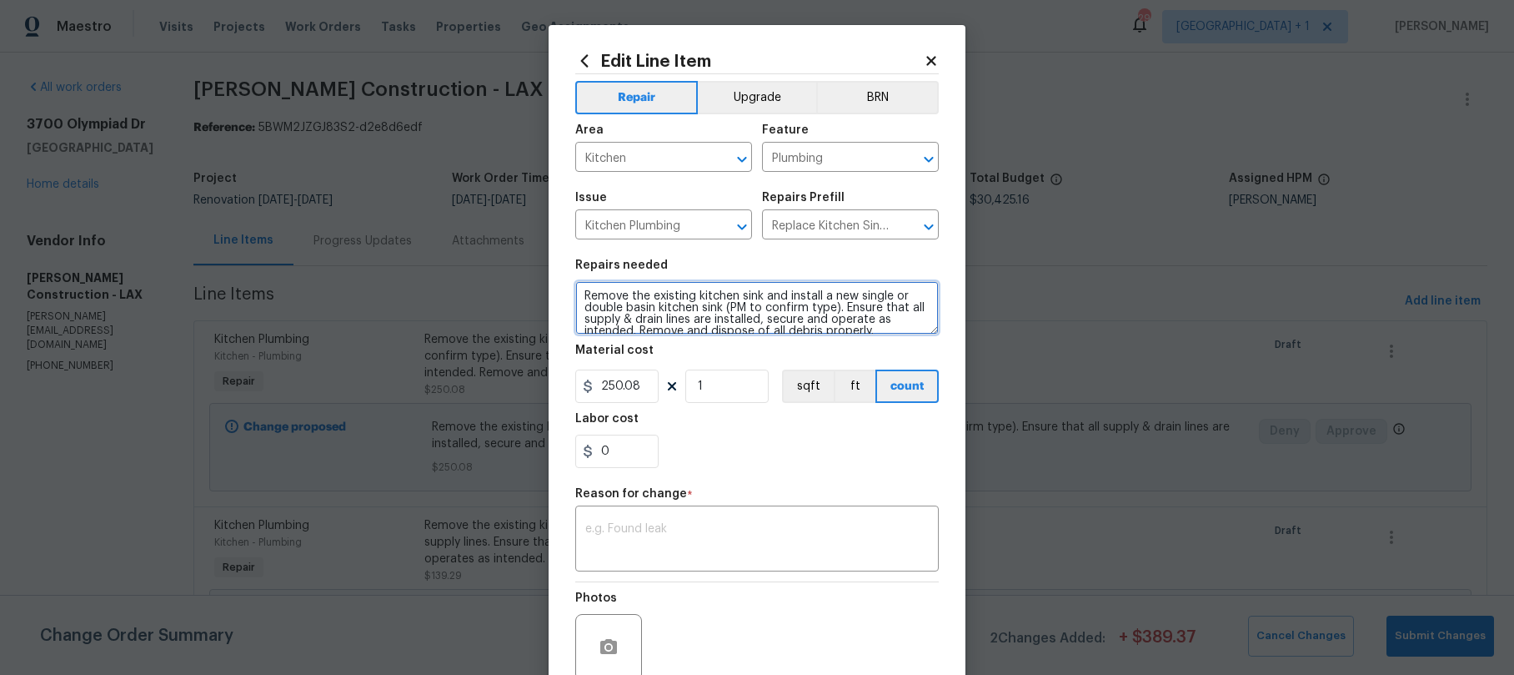
click at [580, 295] on textarea "Remove the existing kitchen sink and install a new single or double basin kitch…" at bounding box center [757, 307] width 364 height 53
paste textarea "[STREET_ADDRESS]"
click at [575, 294] on textarea "Replace the existing kitchen sink and install a new single or double basin kitc…" at bounding box center [757, 307] width 364 height 53
paste textarea "Work Order #1->"
type textarea "Work Order #1-> the existing kitchen sink and install a new single or double ba…"
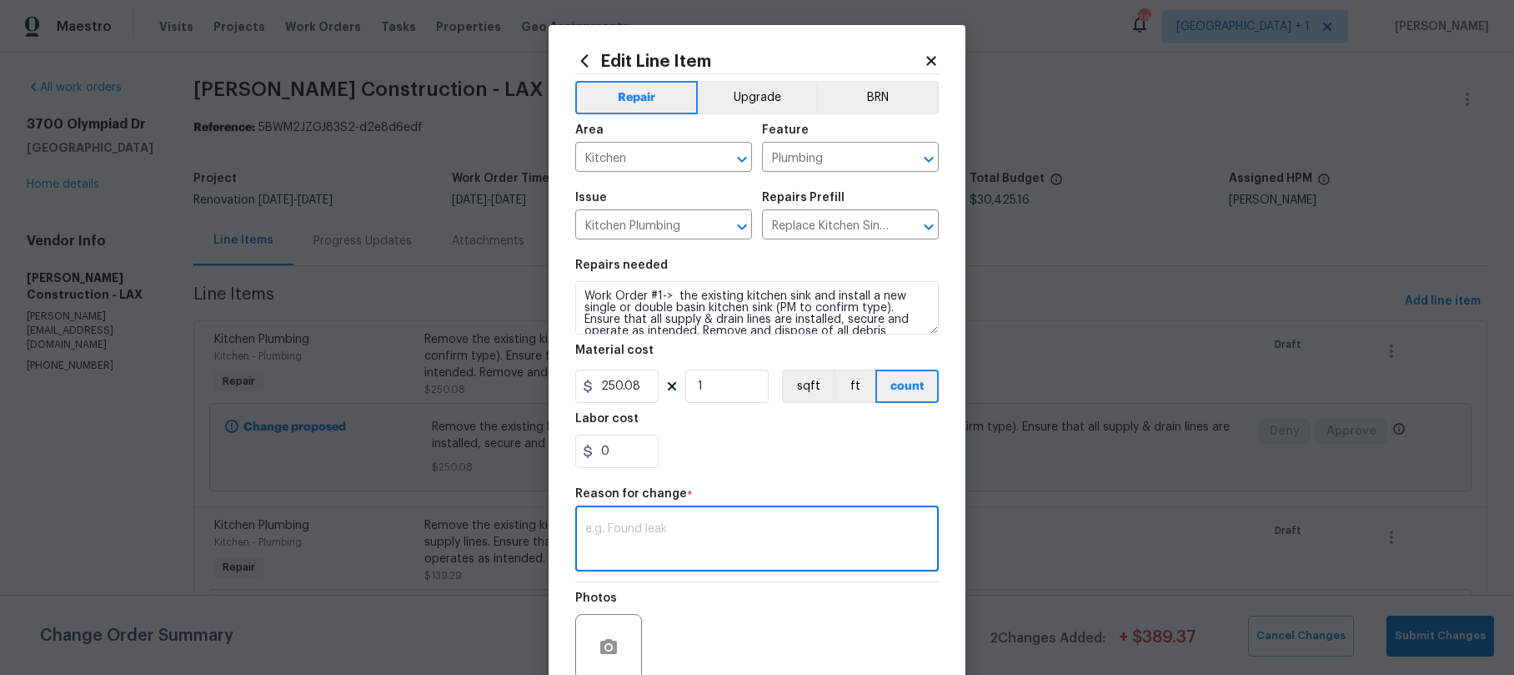
click at [645, 544] on textarea at bounding box center [757, 540] width 344 height 35
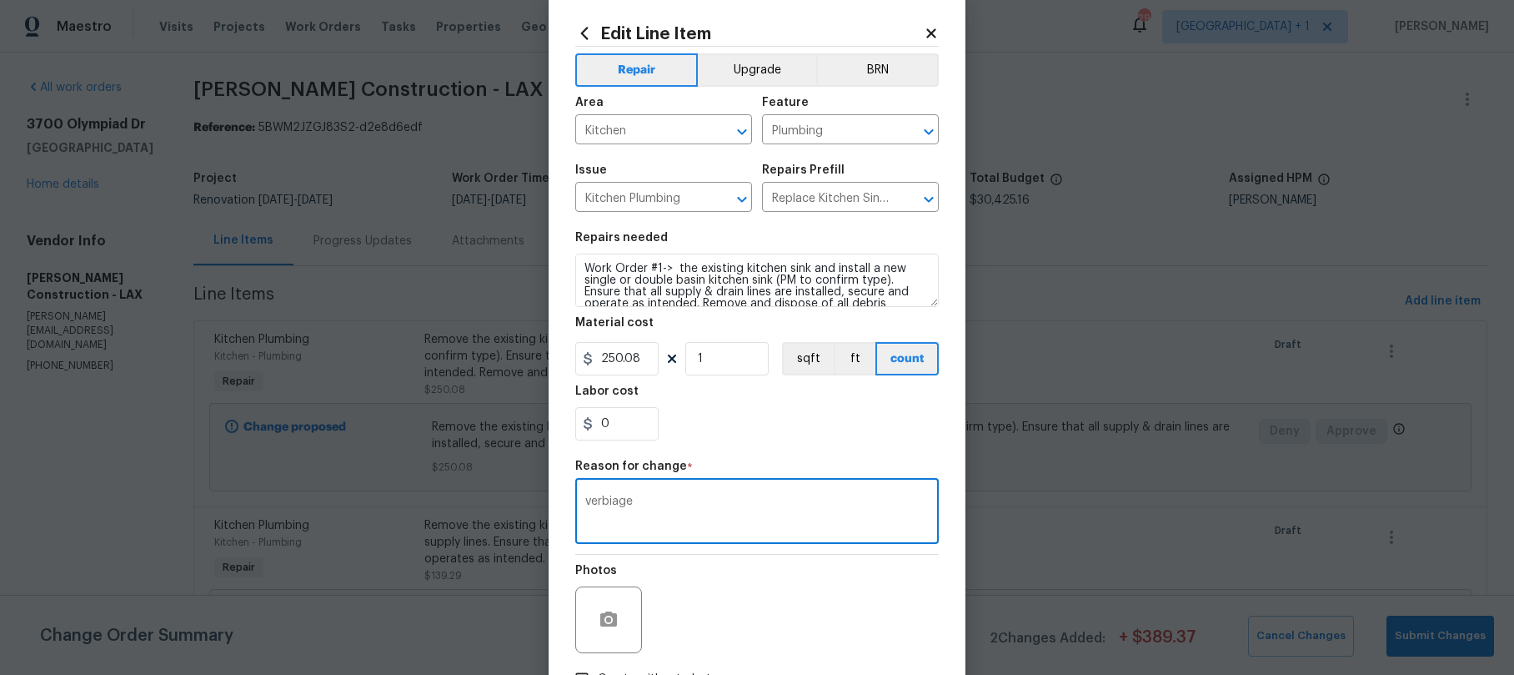
scroll to position [147, 0]
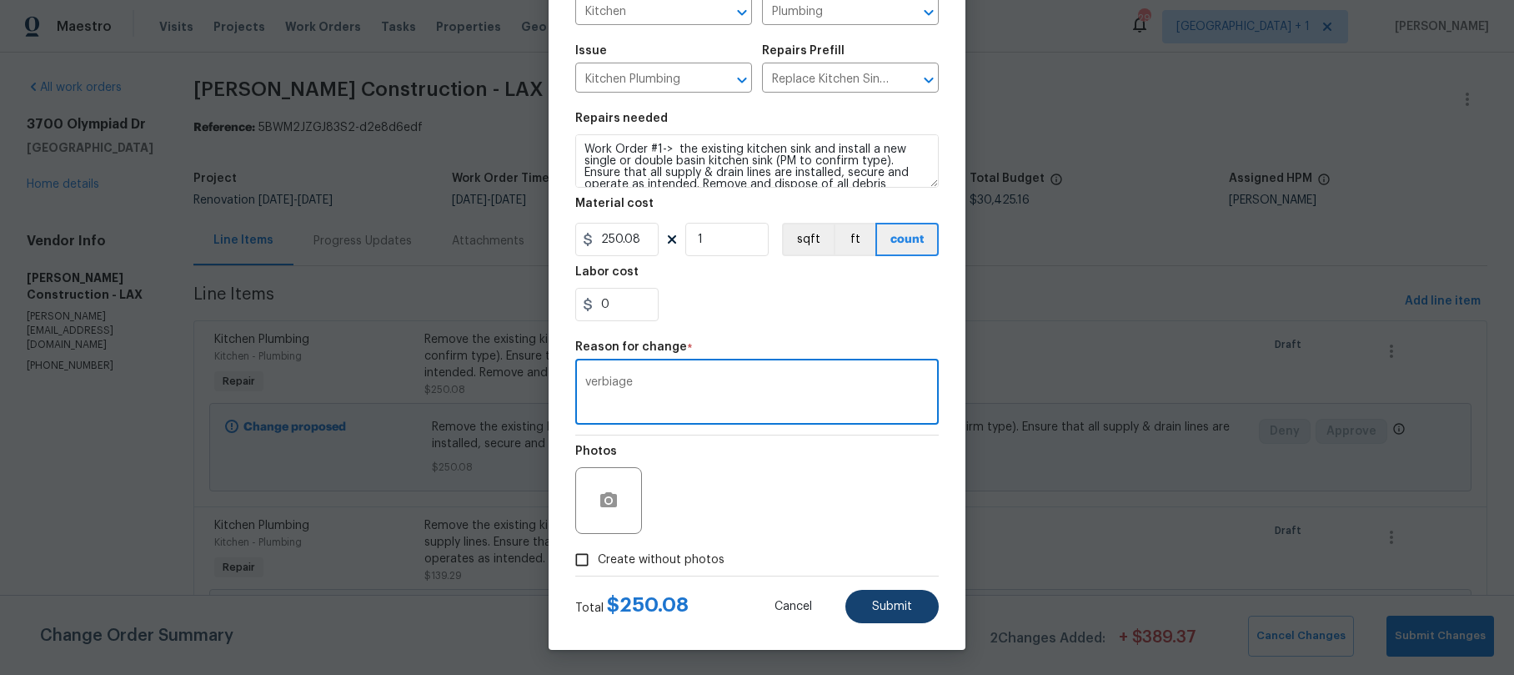
type textarea "verbiage"
click at [898, 600] on span "Submit" at bounding box center [892, 606] width 40 height 13
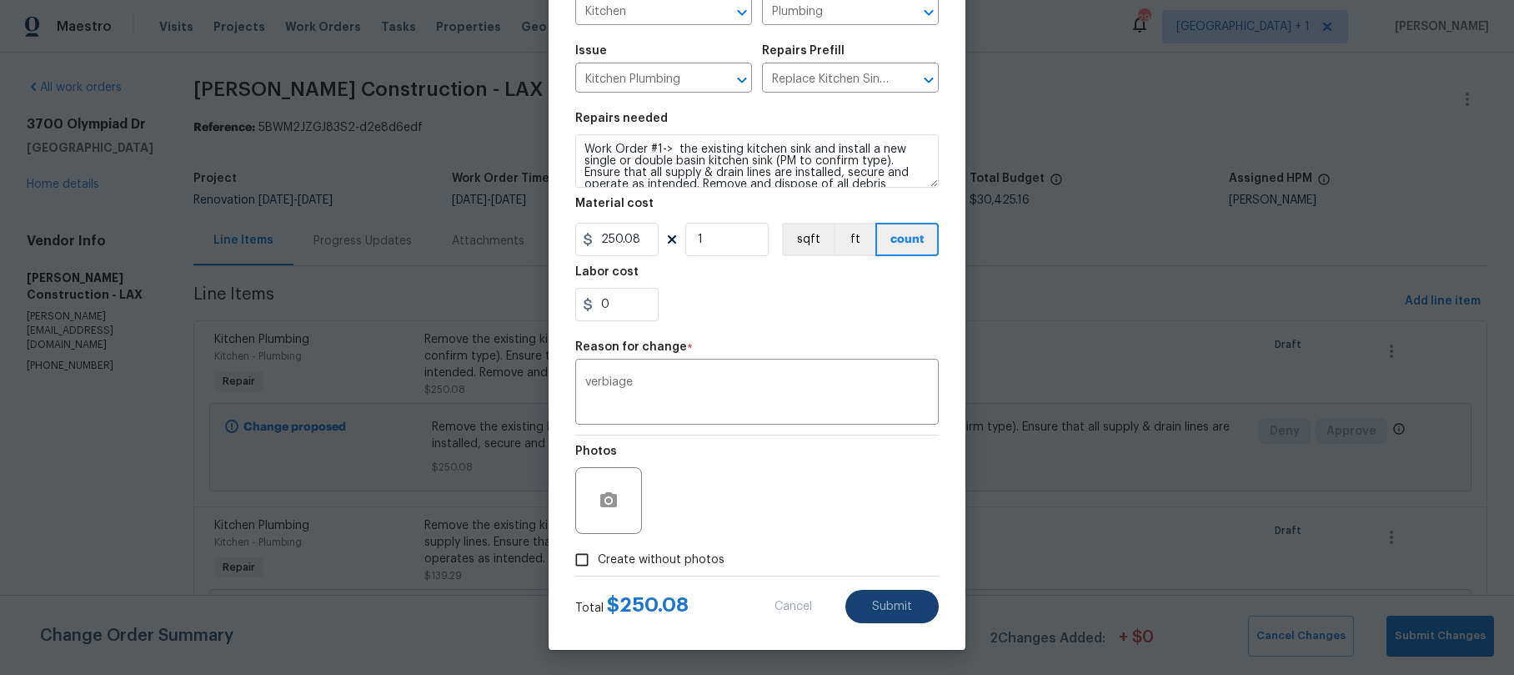
type textarea "Remove the existing kitchen sink and install a new single or double basin kitch…"
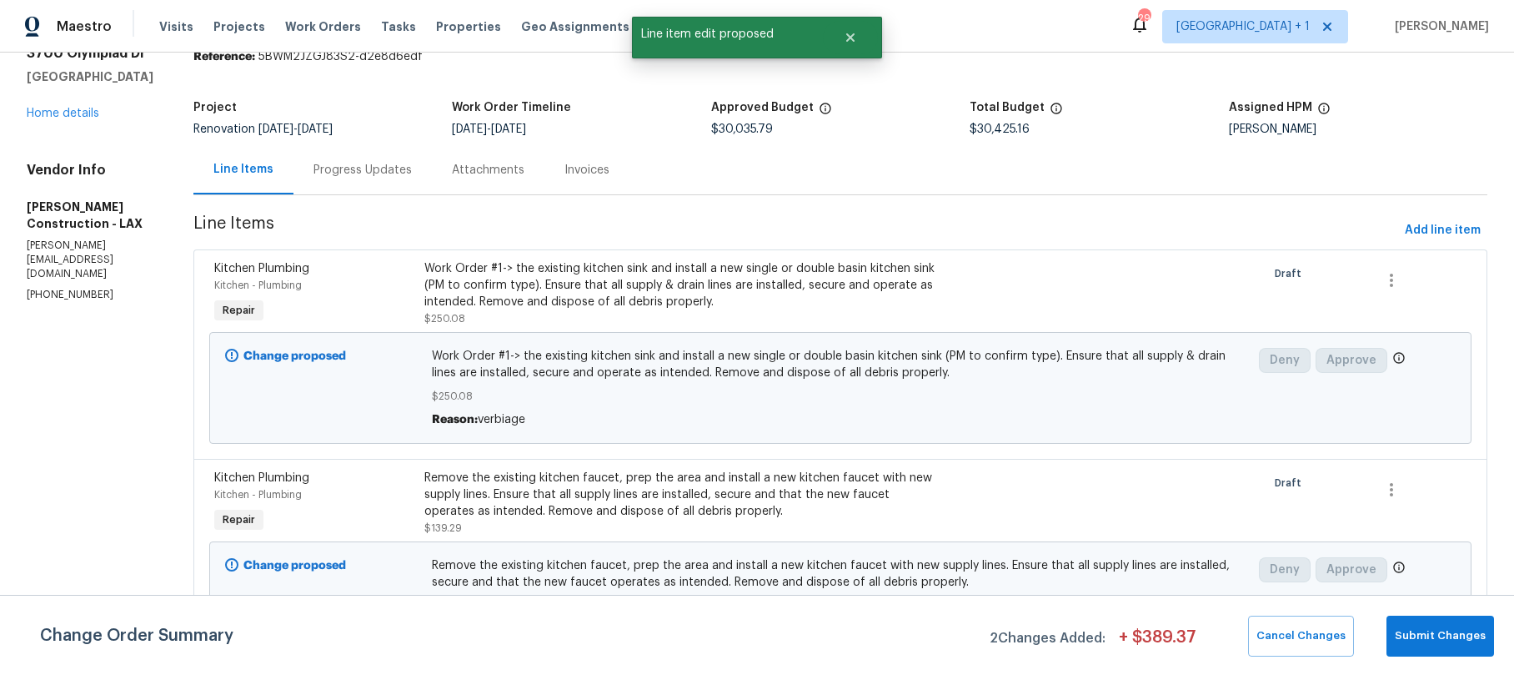
scroll to position [91, 0]
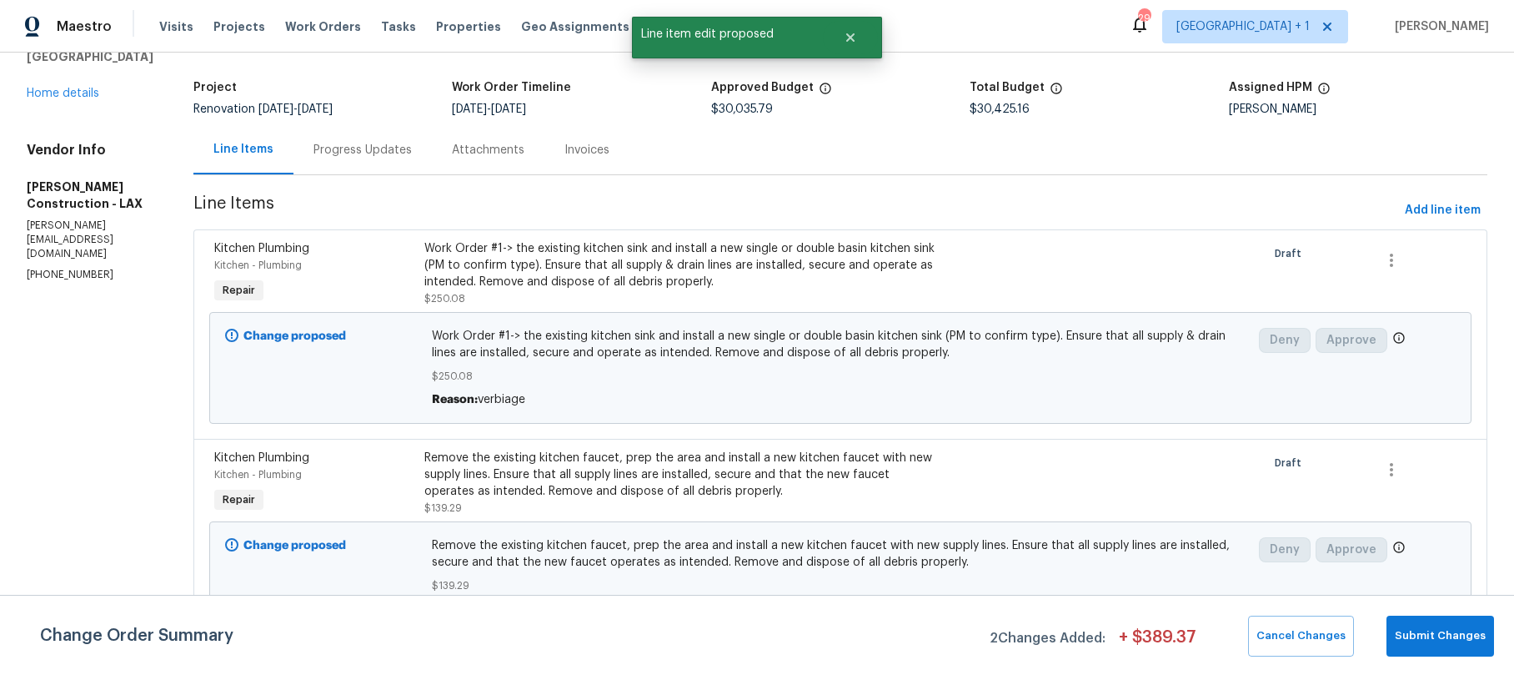
click at [513, 482] on div "Remove the existing kitchen faucet, prep the area and install a new kitchen fau…" at bounding box center [682, 474] width 516 height 50
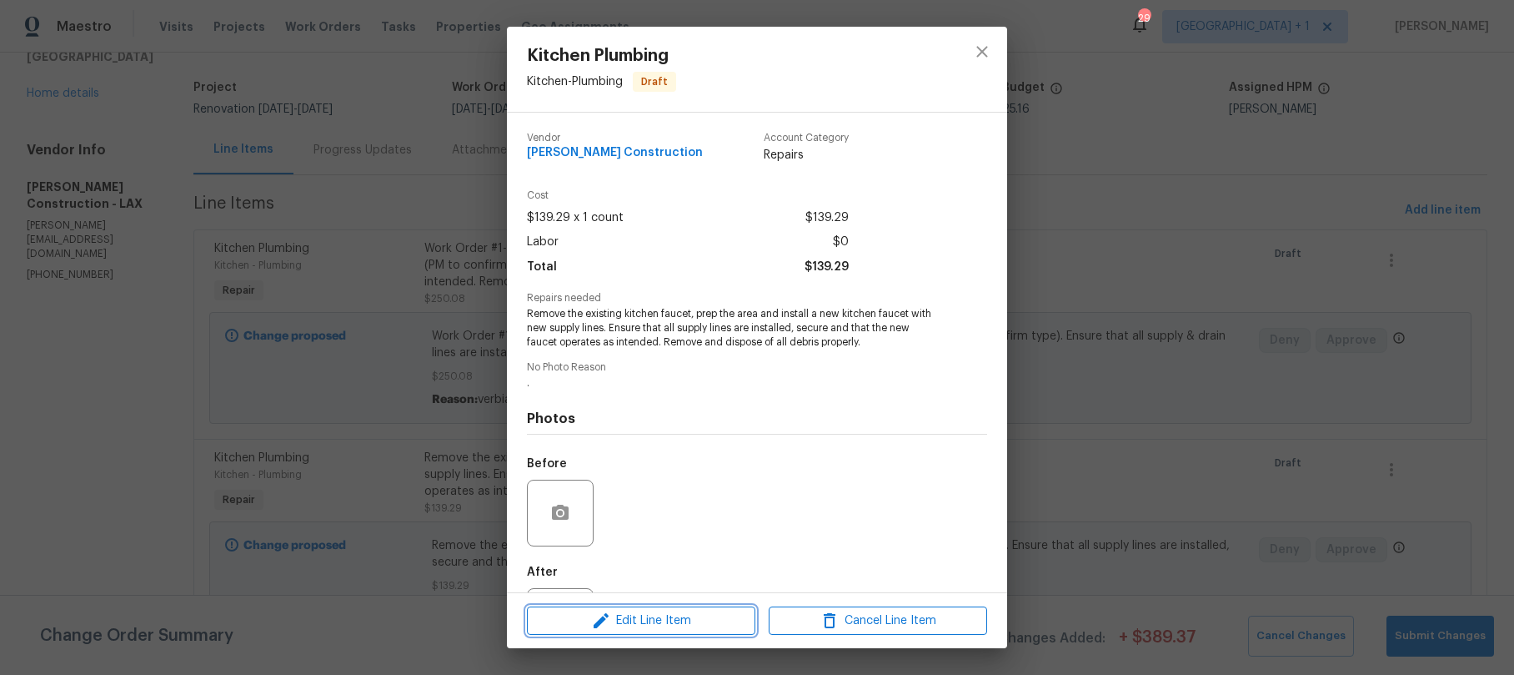
click at [644, 615] on span "Edit Line Item" at bounding box center [641, 620] width 218 height 21
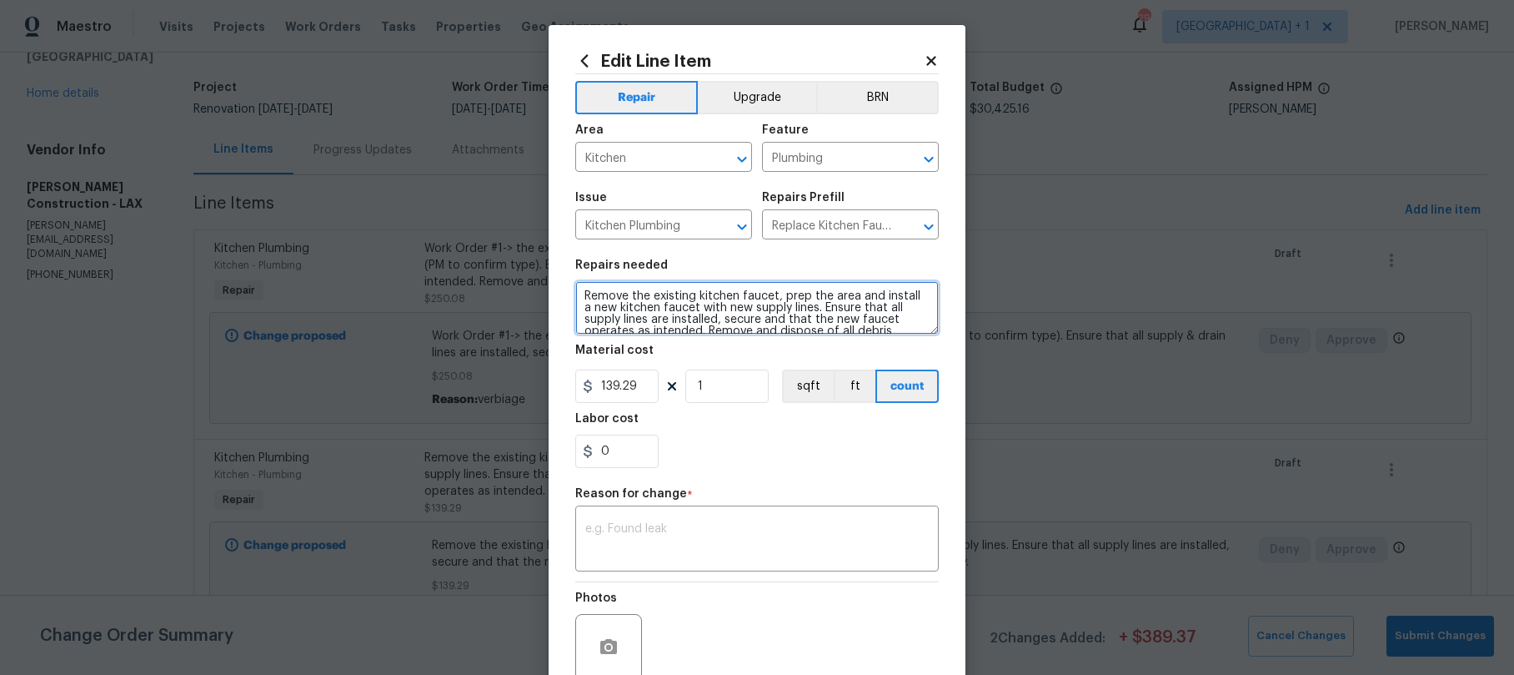
click at [580, 294] on textarea "Remove the existing kitchen faucet, prep the area and install a new kitchen fau…" at bounding box center [757, 307] width 364 height 53
paste textarea "Work Order #1->"
type textarea "Work Order #1-> the existing kitchen faucet, prep the area and install a new ki…"
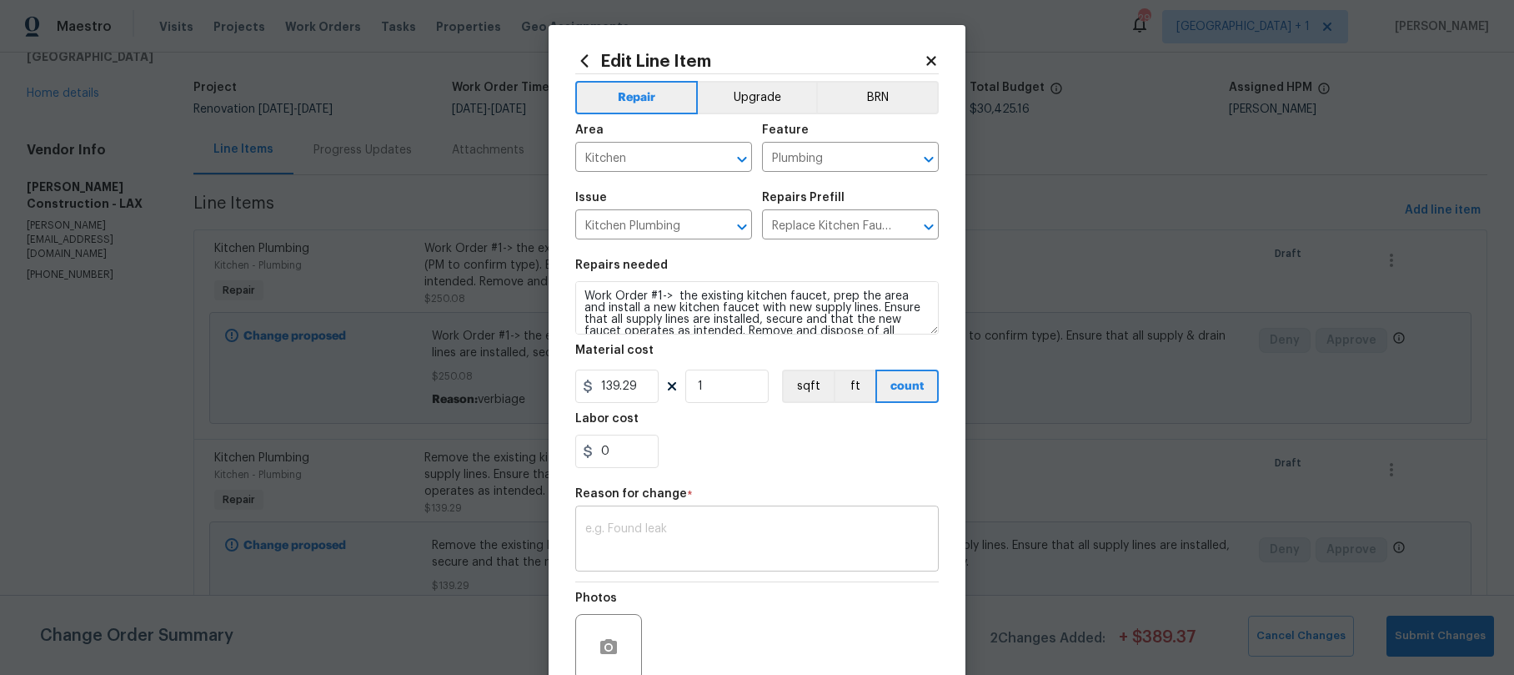
click at [655, 531] on textarea at bounding box center [757, 540] width 344 height 35
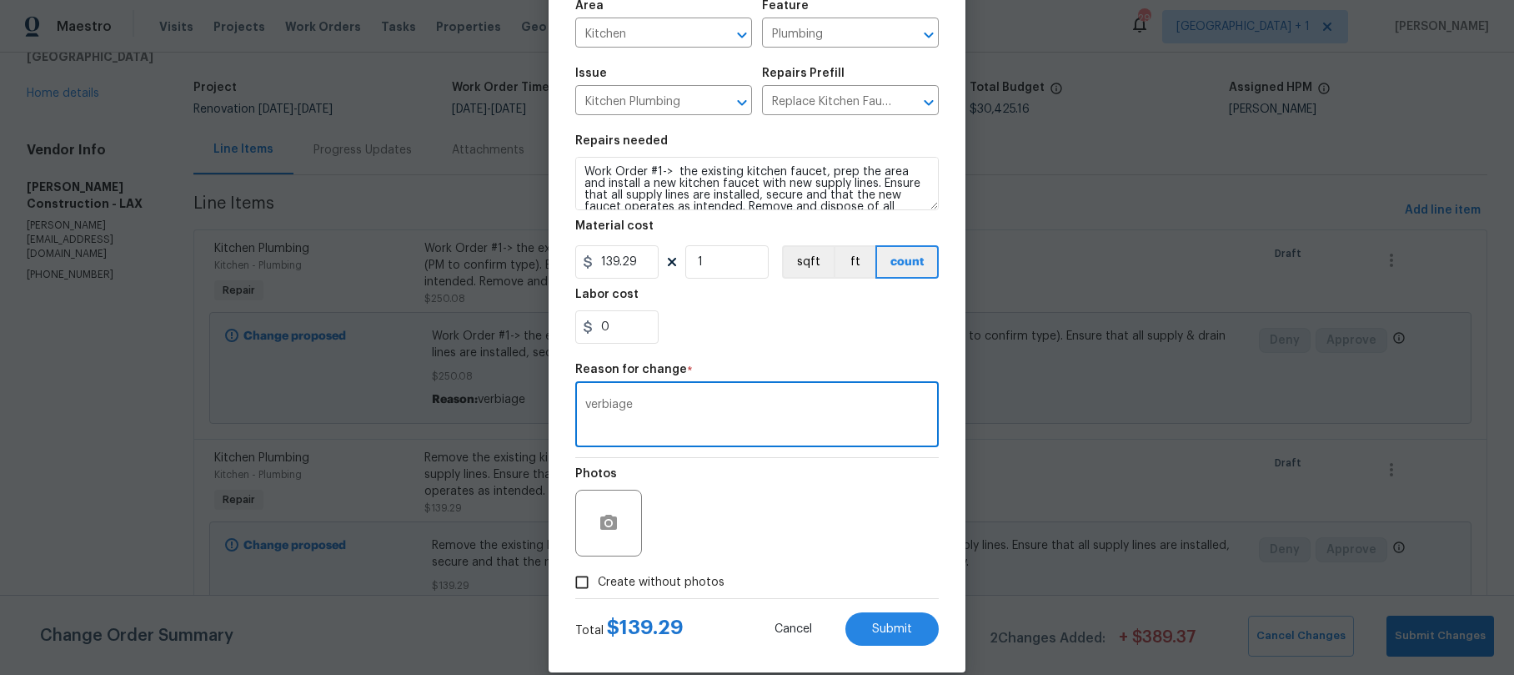
scroll to position [133, 0]
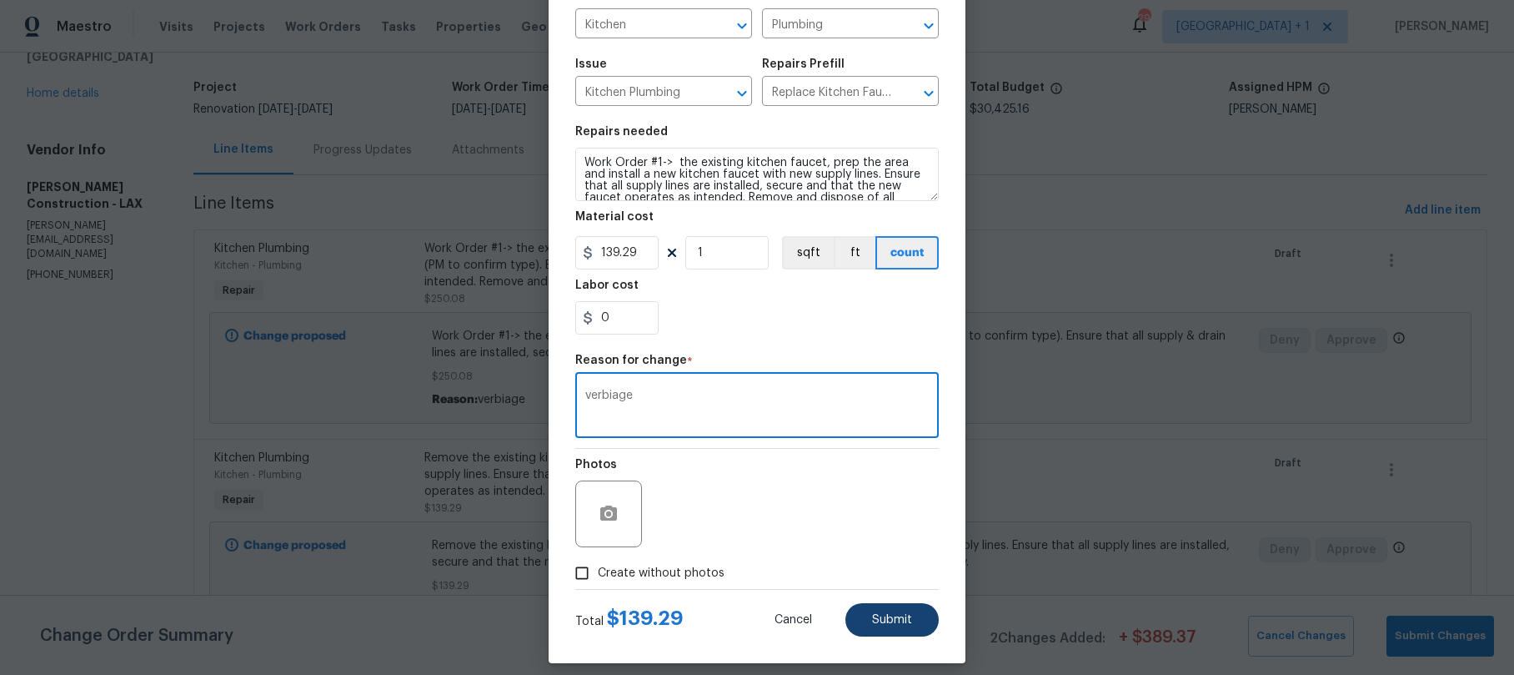
type textarea "verbiage"
click at [917, 625] on button "Submit" at bounding box center [892, 619] width 93 height 33
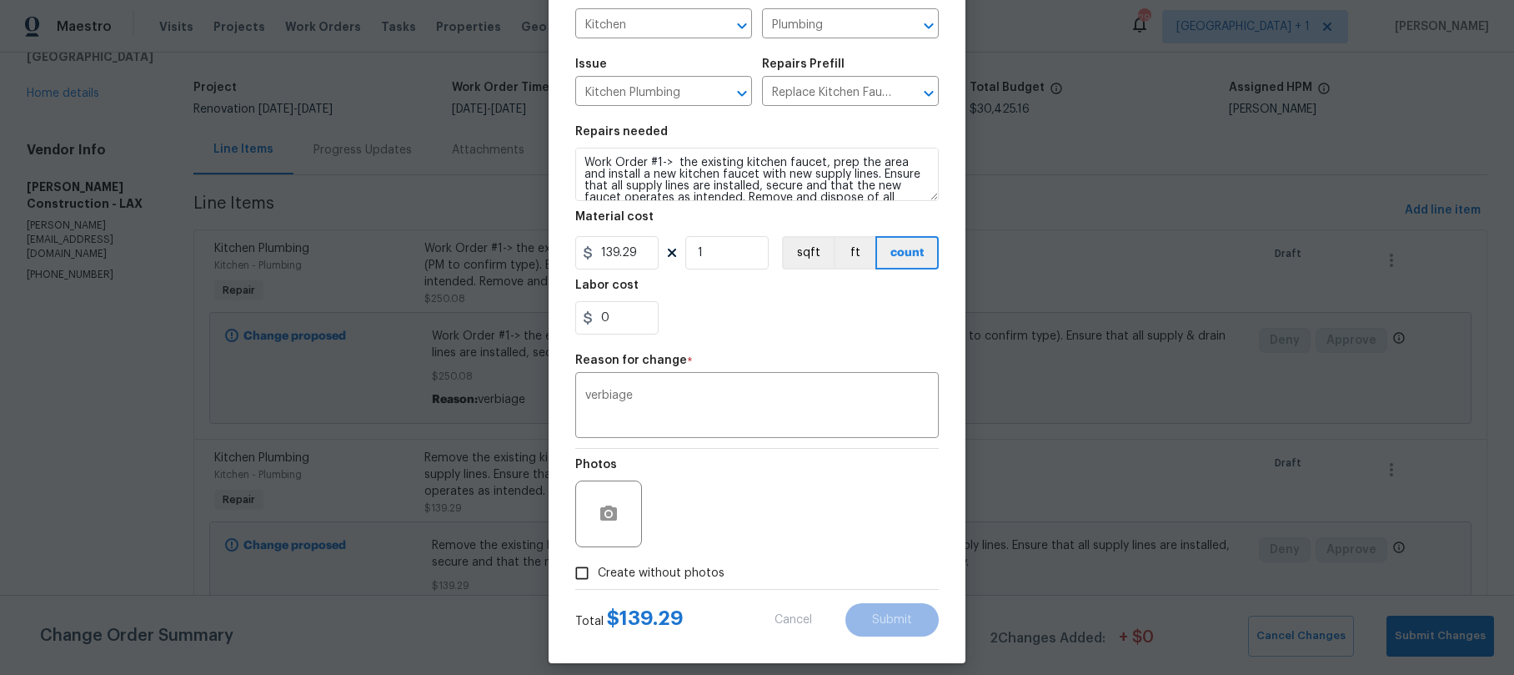
type textarea "Remove the existing kitchen faucet, prep the area and install a new kitchen fau…"
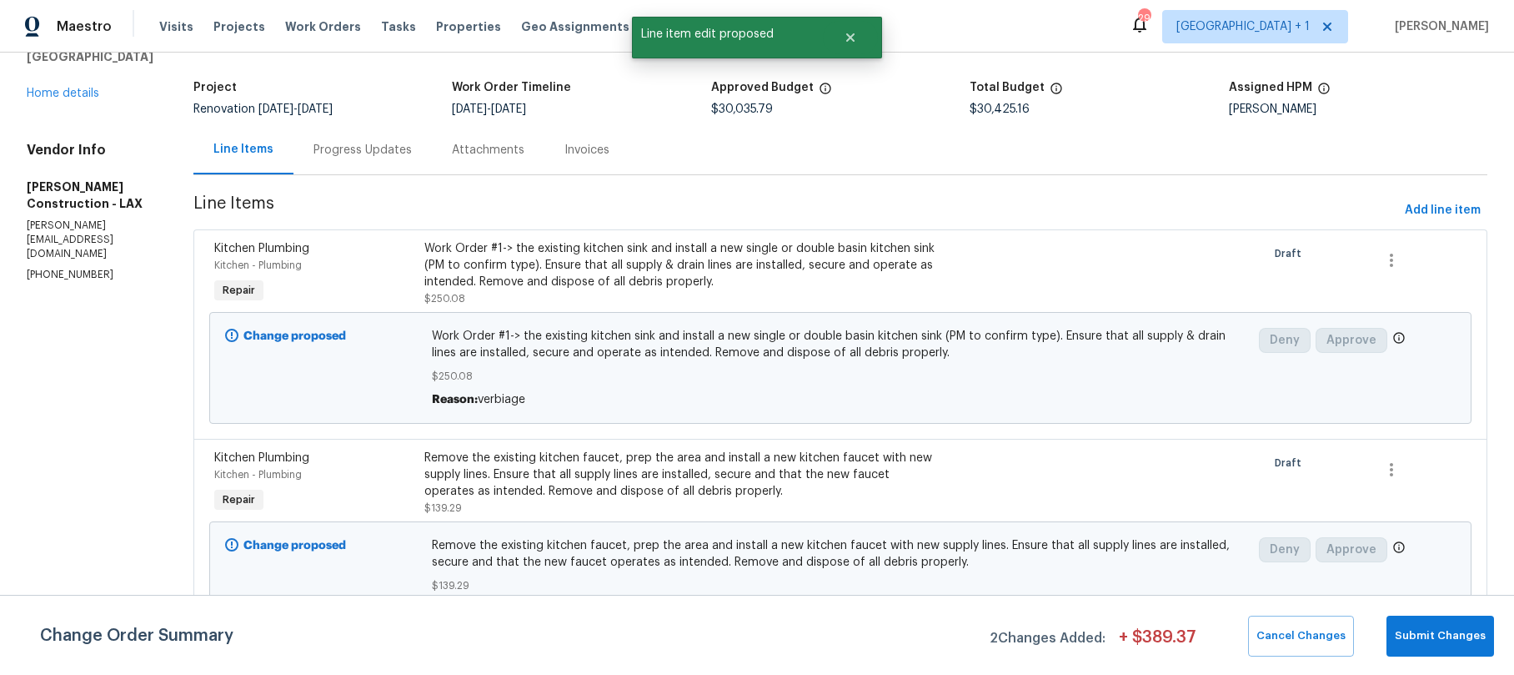
scroll to position [0, 0]
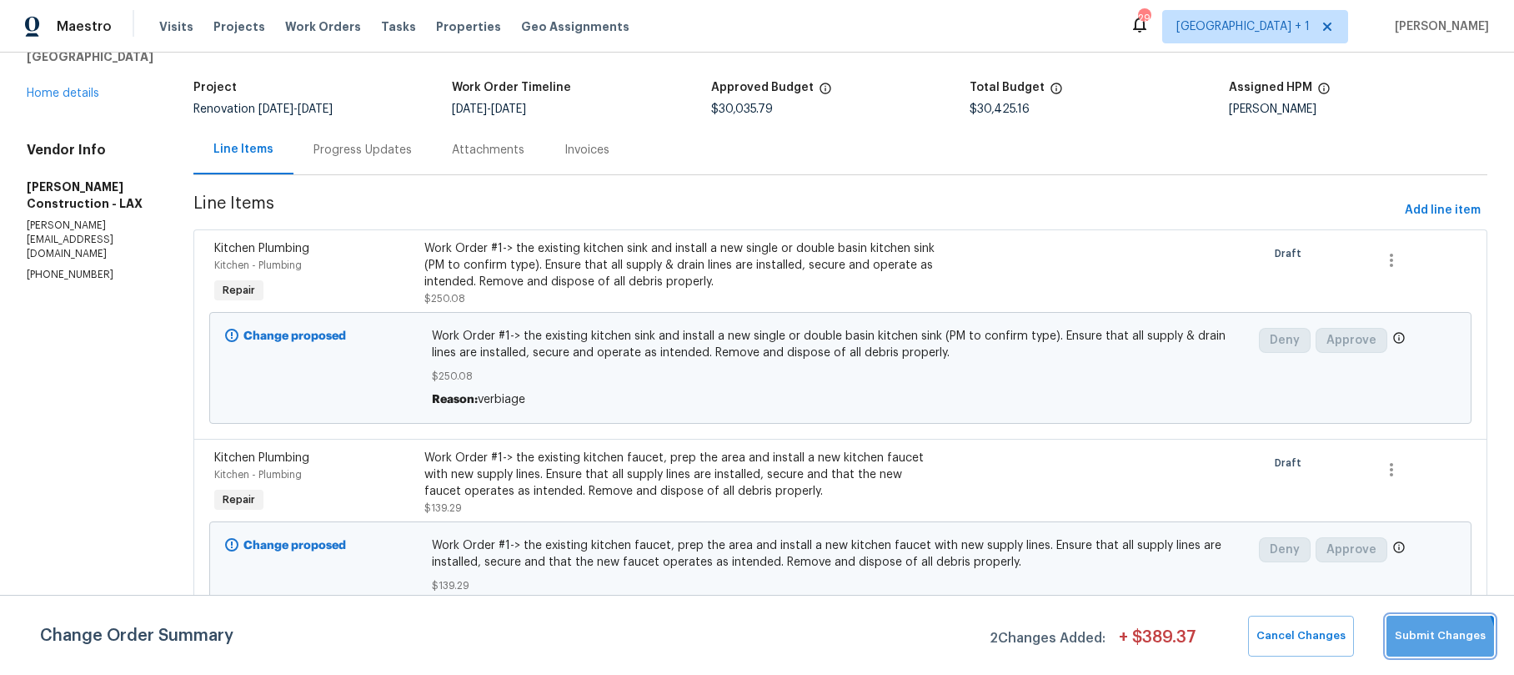
click at [1429, 645] on button "Submit Changes" at bounding box center [1441, 635] width 108 height 41
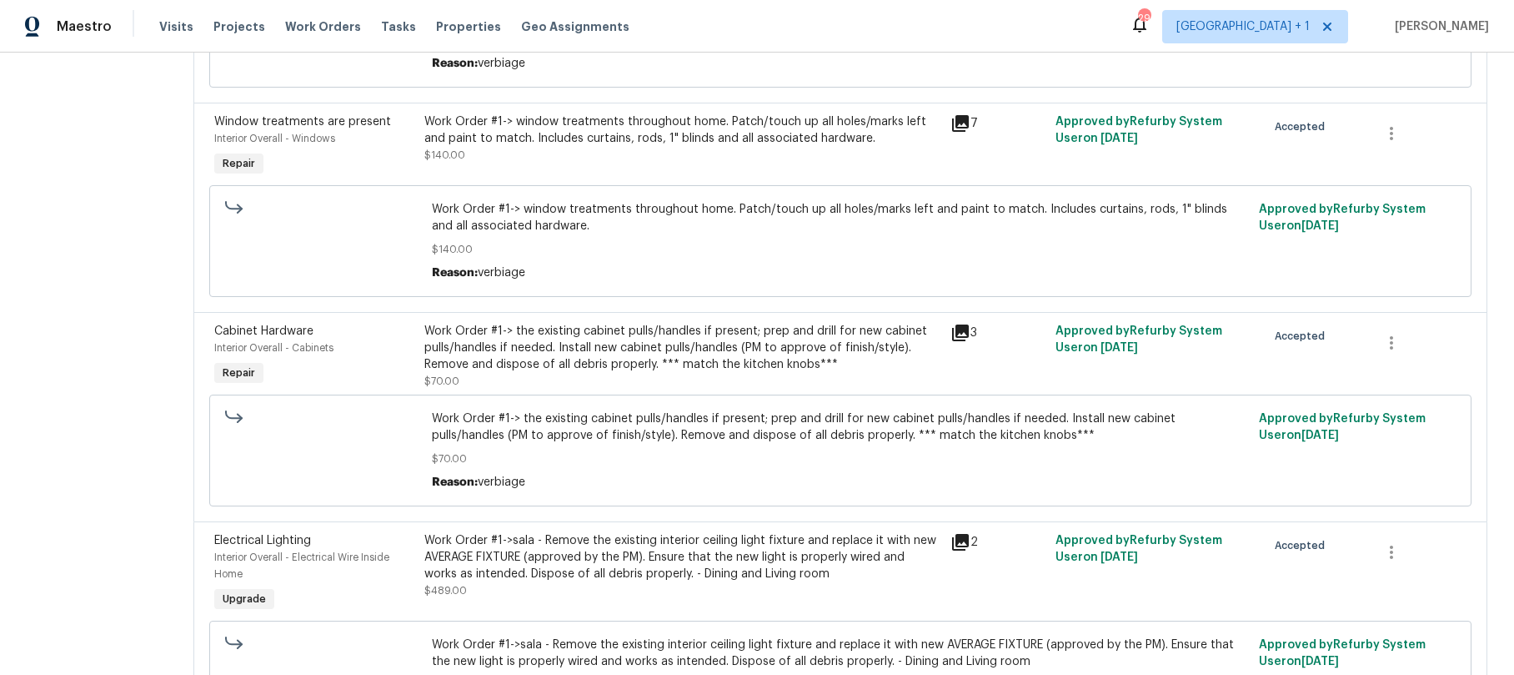
scroll to position [4008, 0]
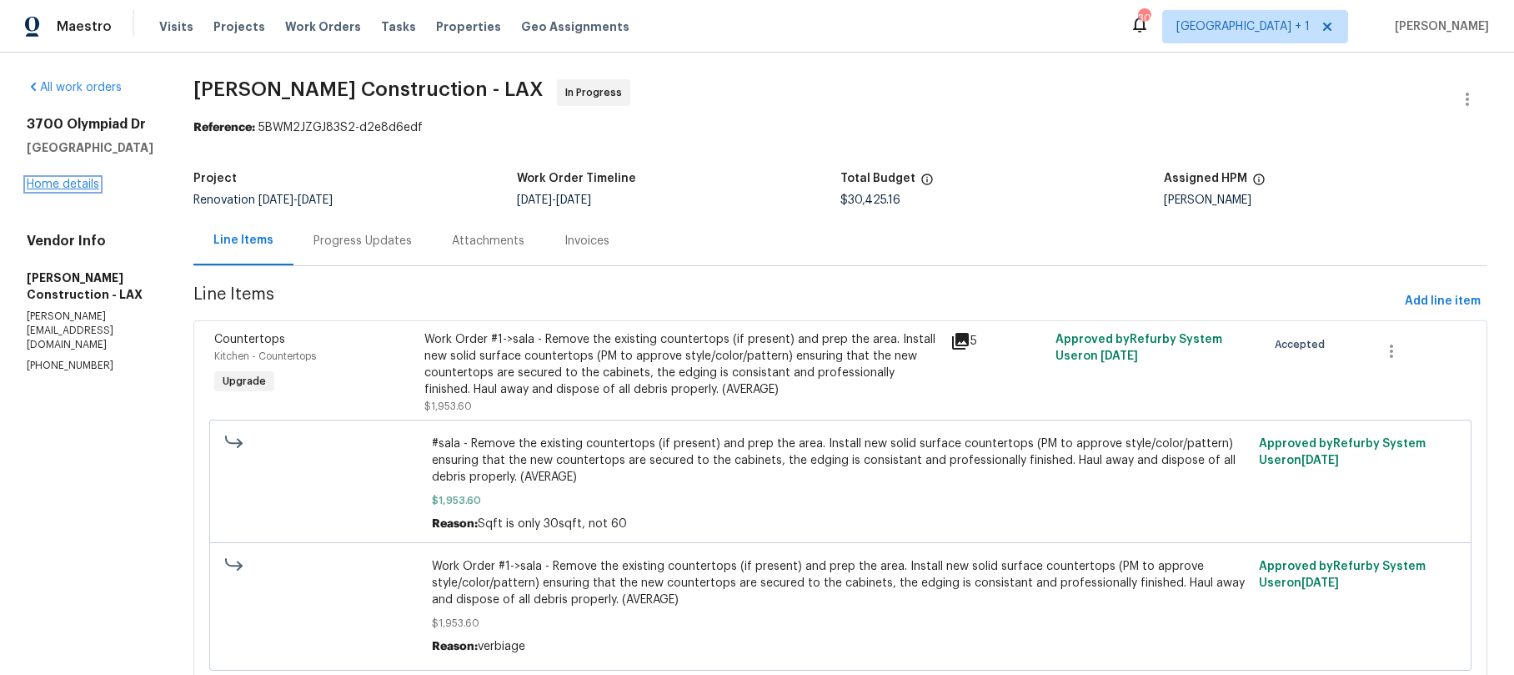
click at [79, 179] on link "Home details" at bounding box center [63, 184] width 73 height 12
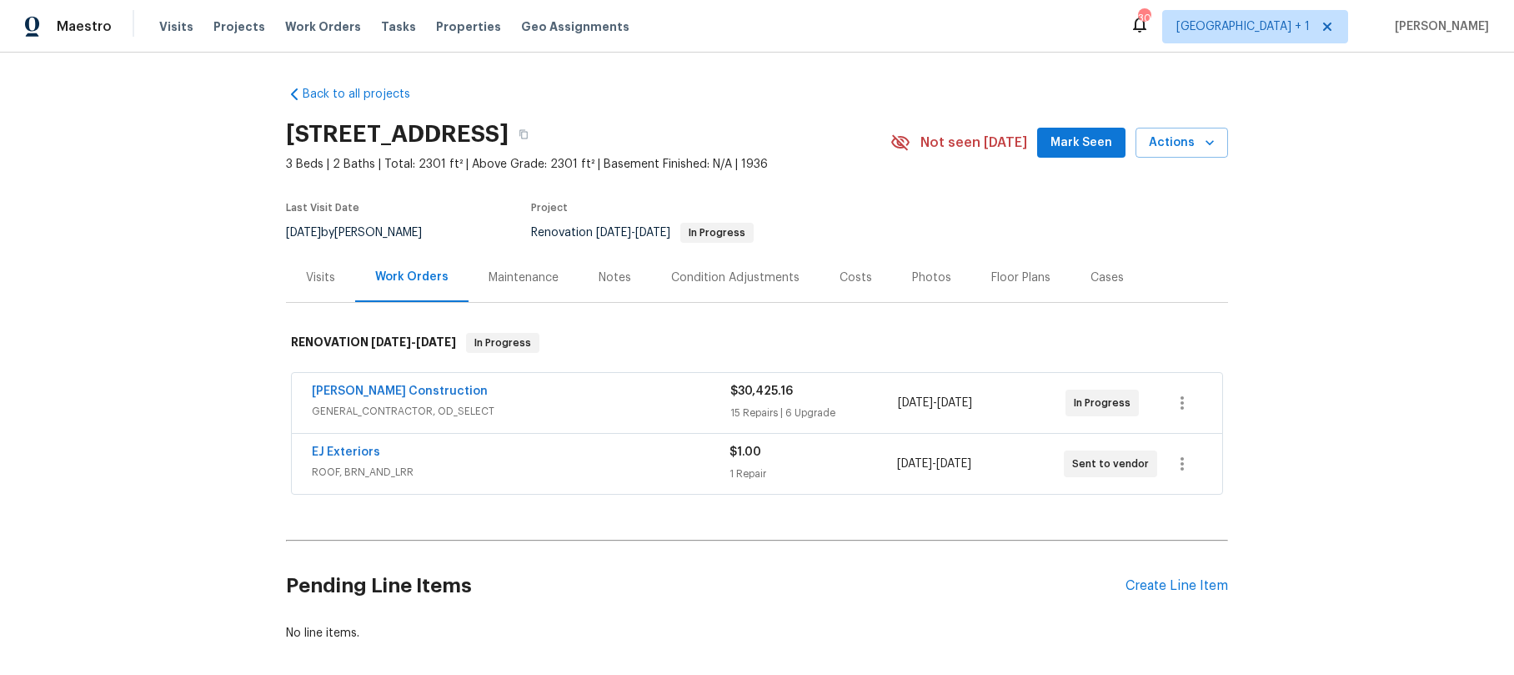
click at [485, 409] on span "GENERAL_CONTRACTOR, OD_SELECT" at bounding box center [521, 411] width 419 height 17
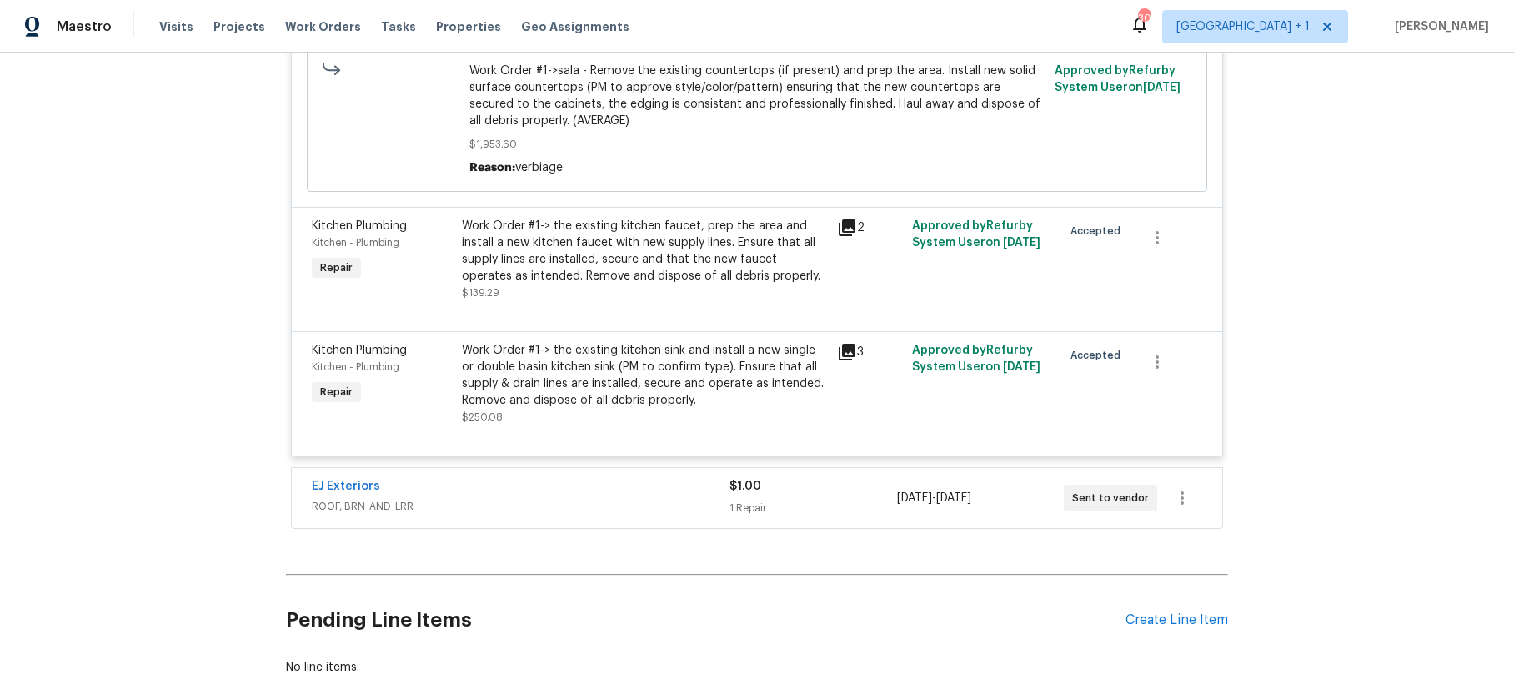
scroll to position [5522, 0]
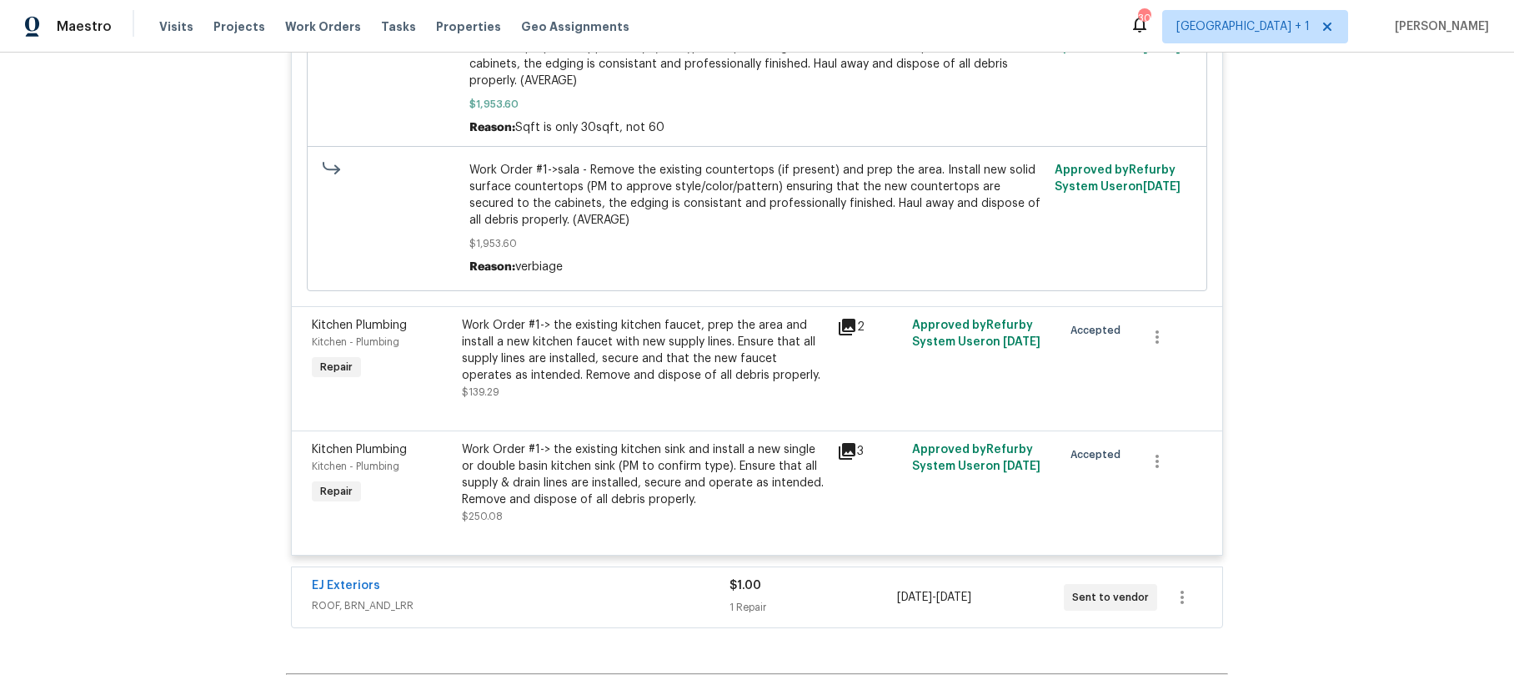
click at [515, 321] on div "Work Order #1-> the existing kitchen faucet, prep the area and install a new ki…" at bounding box center [644, 350] width 365 height 67
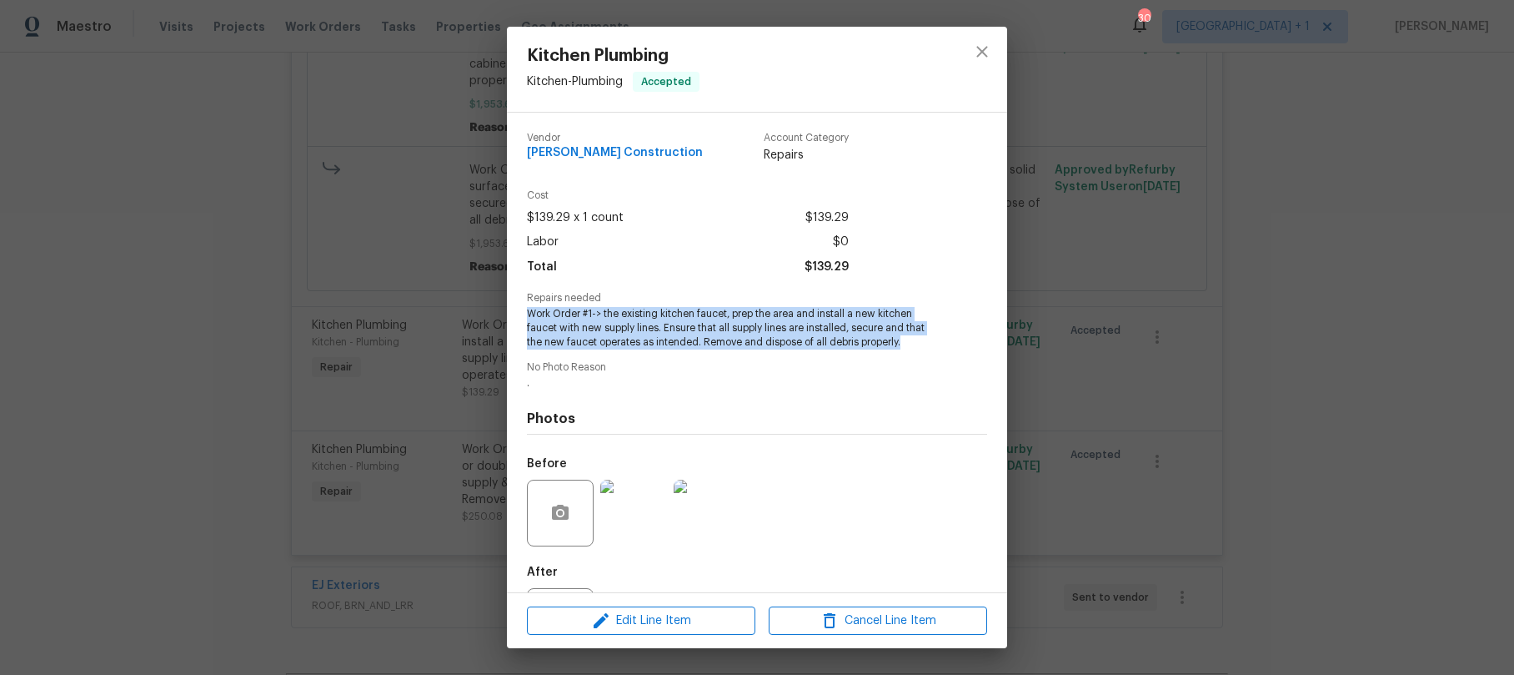
drag, startPoint x: 528, startPoint y: 314, endPoint x: 906, endPoint y: 340, distance: 378.7
click at [906, 340] on span "Work Order #1-> the existing kitchen faucet, prep the area and install a new ki…" at bounding box center [734, 328] width 414 height 42
copy span "Work Order #1-> the existing kitchen faucet, prep the area and install a new ki…"
click at [982, 49] on icon "close" at bounding box center [982, 52] width 20 height 20
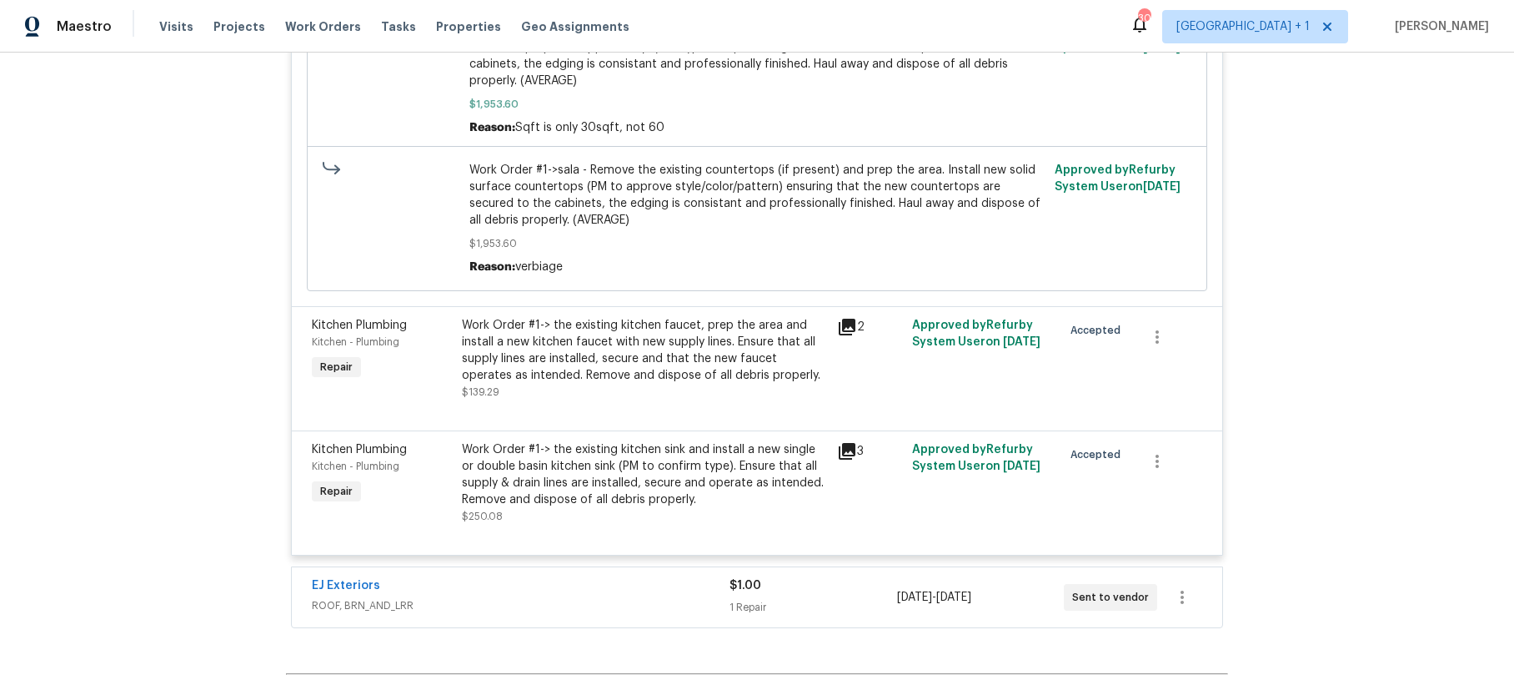
click at [982, 49] on icon "close" at bounding box center [982, 52] width 20 height 20
click at [590, 439] on div "Work Order #1-> the existing kitchen sink and install a new single or double ba…" at bounding box center [644, 471] width 365 height 67
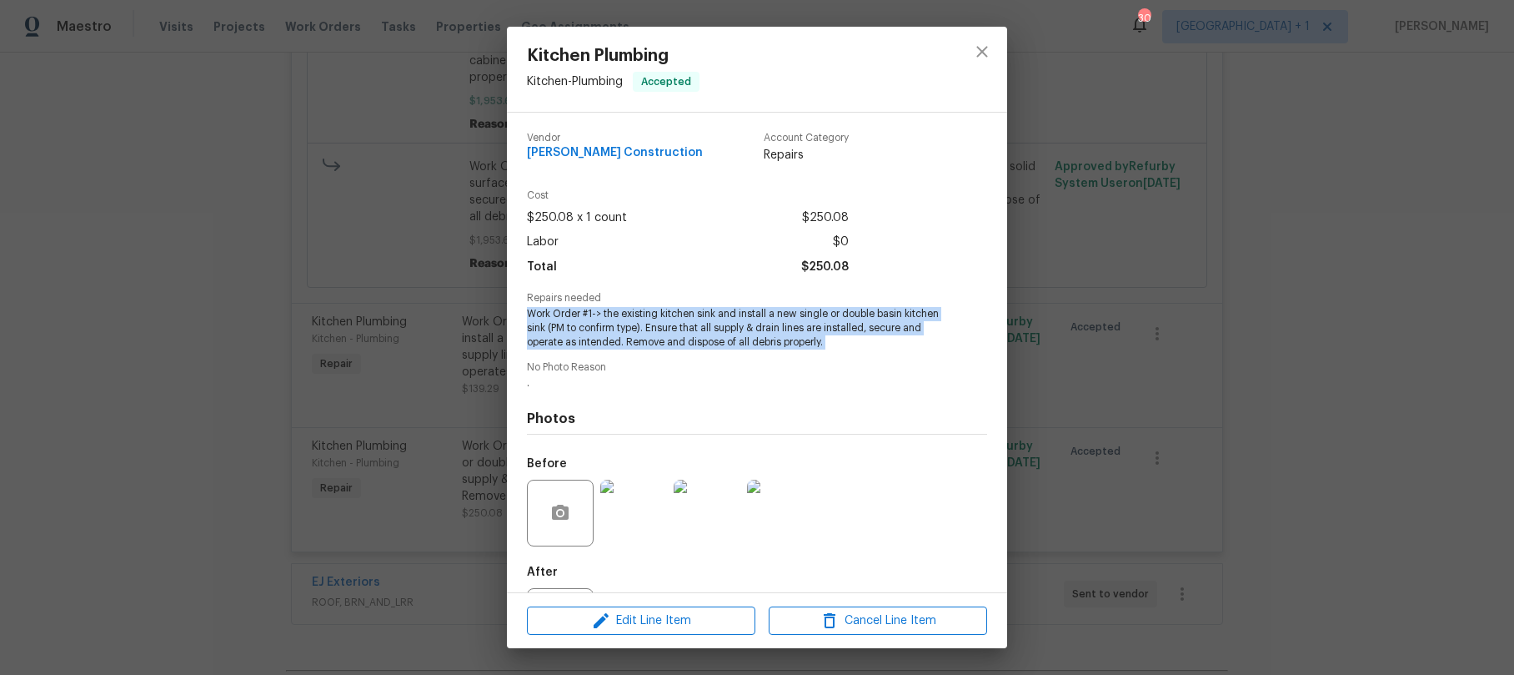
drag, startPoint x: 528, startPoint y: 315, endPoint x: 892, endPoint y: 357, distance: 366.8
click at [892, 357] on div "Vendor Navarro Construction Account Category Repairs Cost $250.08 x 1 count $25…" at bounding box center [757, 391] width 460 height 545
copy span "Work Order #1-> the existing kitchen sink and install a new single or double ba…"
click at [981, 49] on icon "close" at bounding box center [982, 51] width 11 height 11
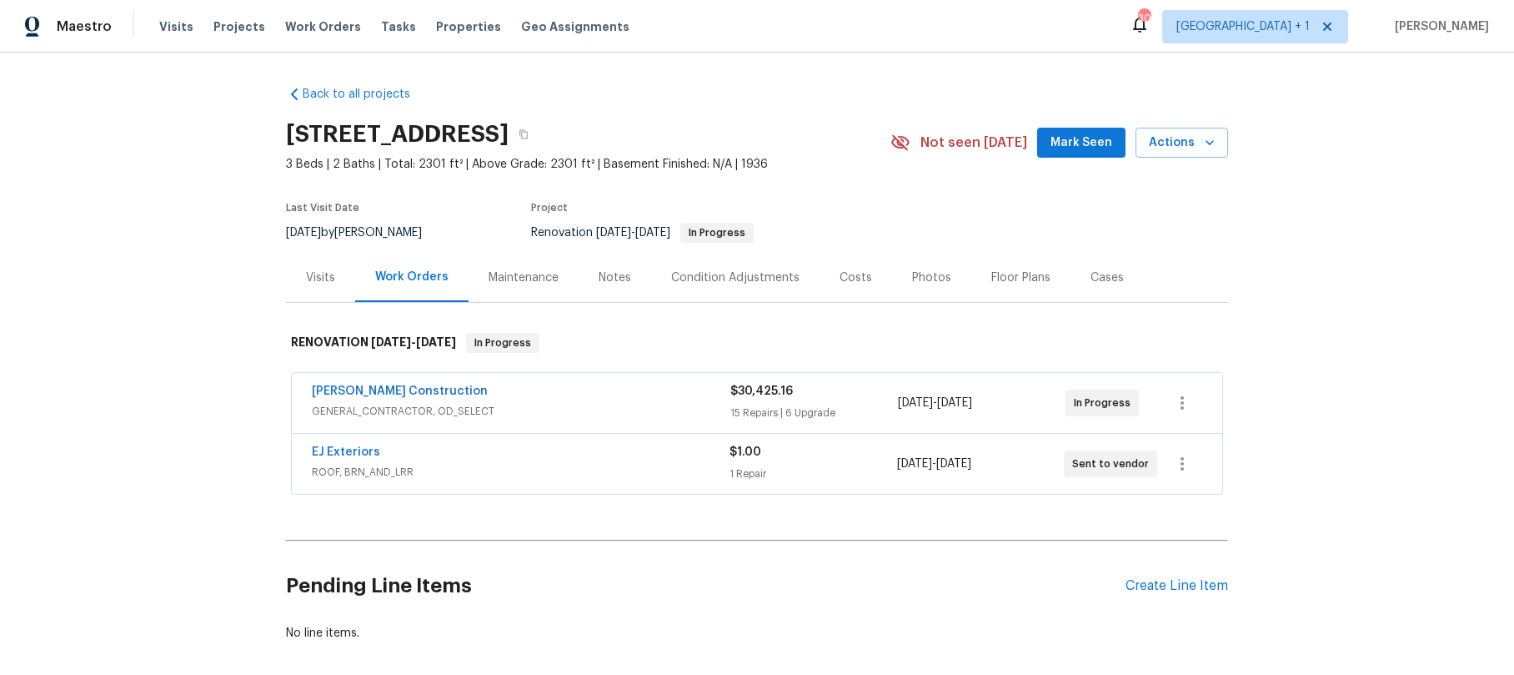
click at [1376, 340] on div "Back to all projects [STREET_ADDRESS] 3 Beds | 2 Baths | Total: 2301 ft² | Abov…" at bounding box center [757, 364] width 1514 height 622
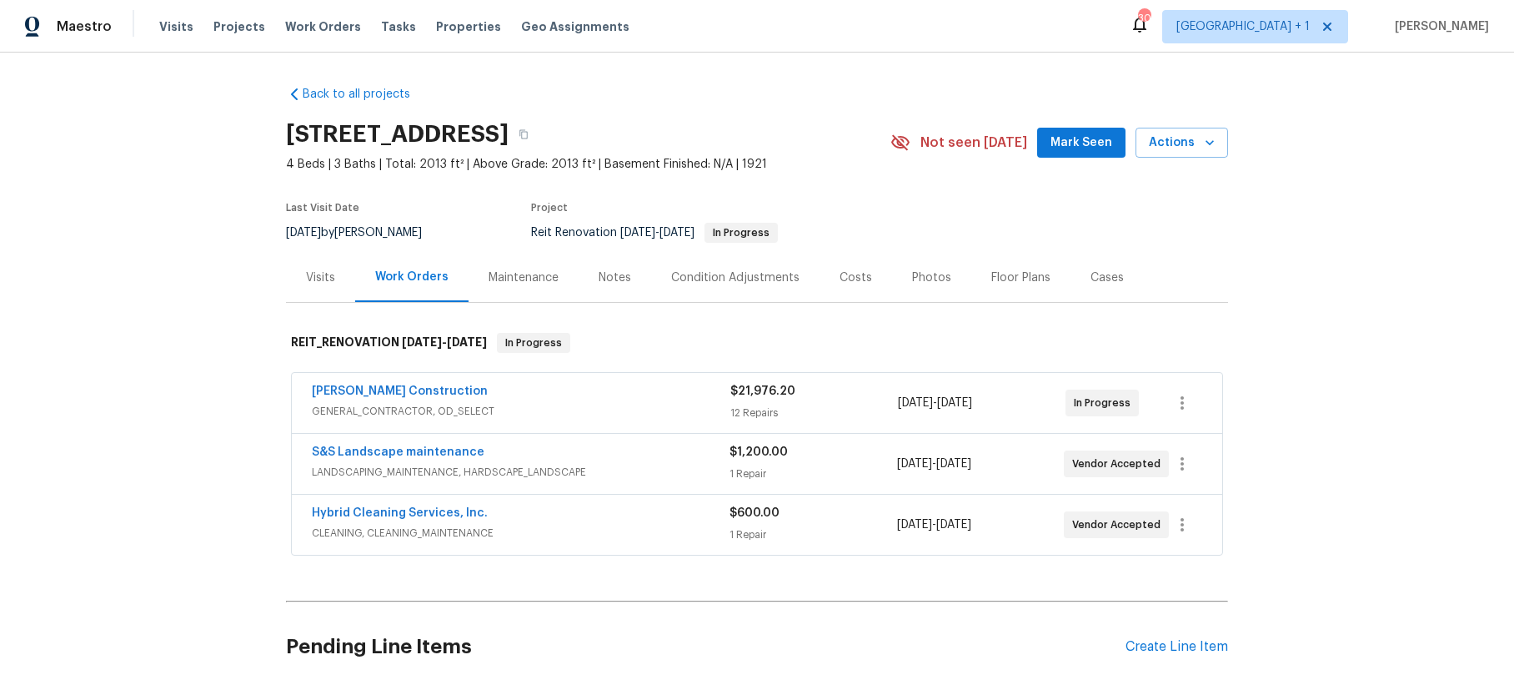
click at [599, 274] on div "Notes" at bounding box center [615, 277] width 33 height 17
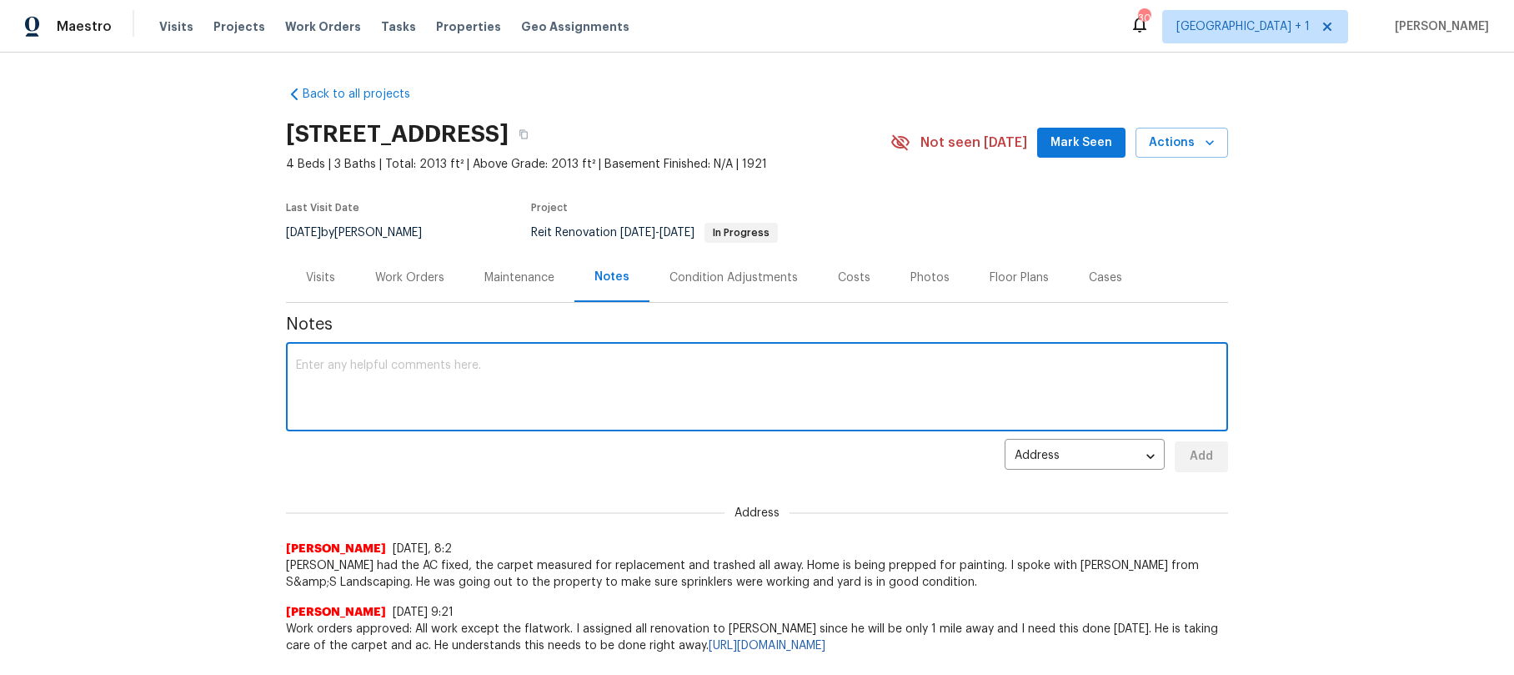
drag, startPoint x: 445, startPoint y: 371, endPoint x: 520, endPoint y: 372, distance: 74.2
click at [445, 370] on textarea at bounding box center [757, 388] width 922 height 58
click at [726, 366] on textarea "Spoke with [PERSON_NAME]. Interior is painted and exterior is being painted [DA…" at bounding box center [757, 388] width 922 height 58
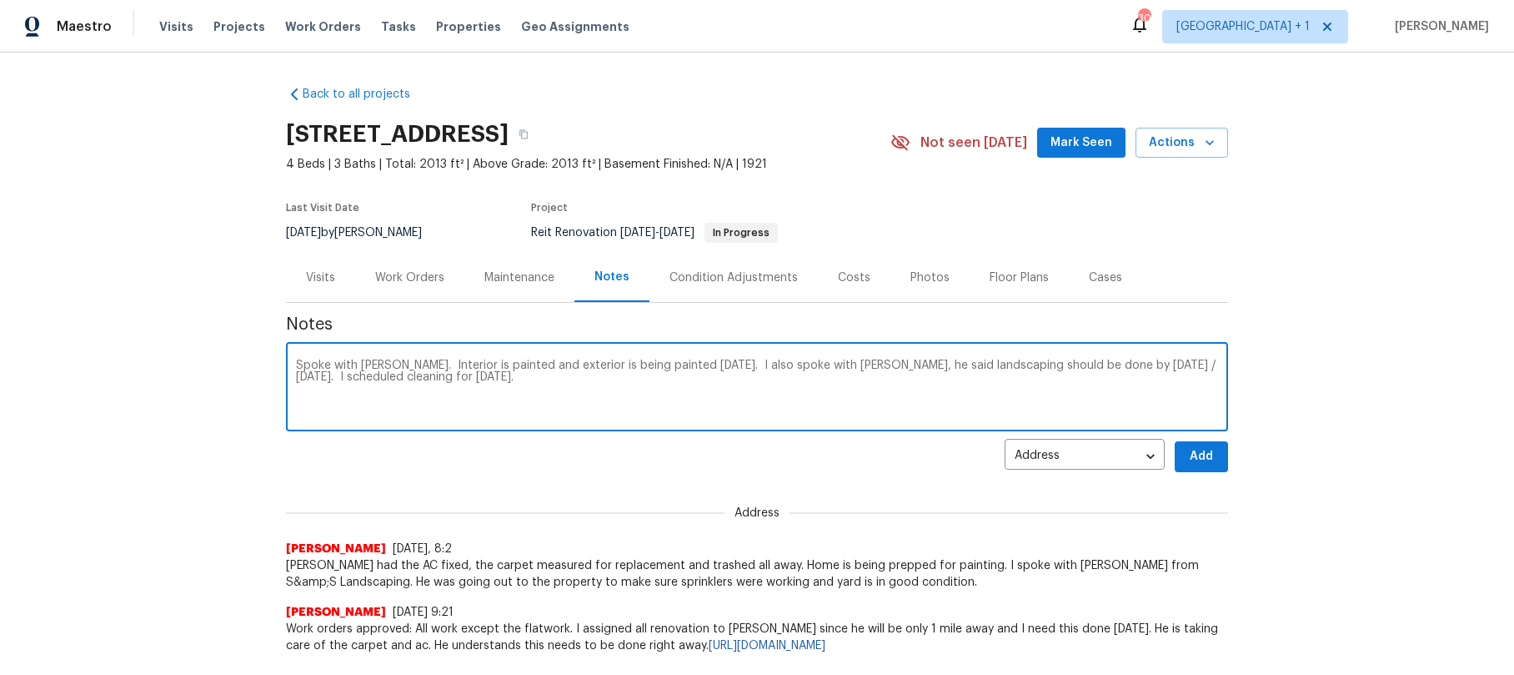
type textarea "Spoke with [PERSON_NAME]. Interior is painted and exterior is being painted [DA…"
click at [1190, 466] on span "Add" at bounding box center [1201, 456] width 27 height 21
